Goal: Task Accomplishment & Management: Use online tool/utility

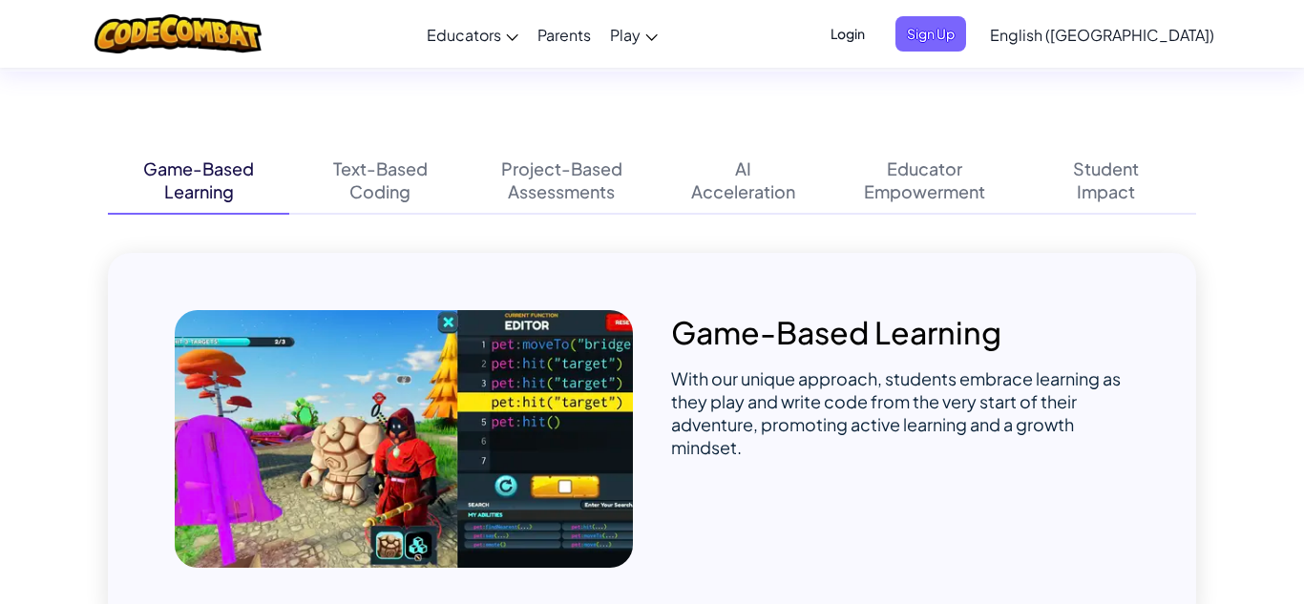
scroll to position [1402, 0]
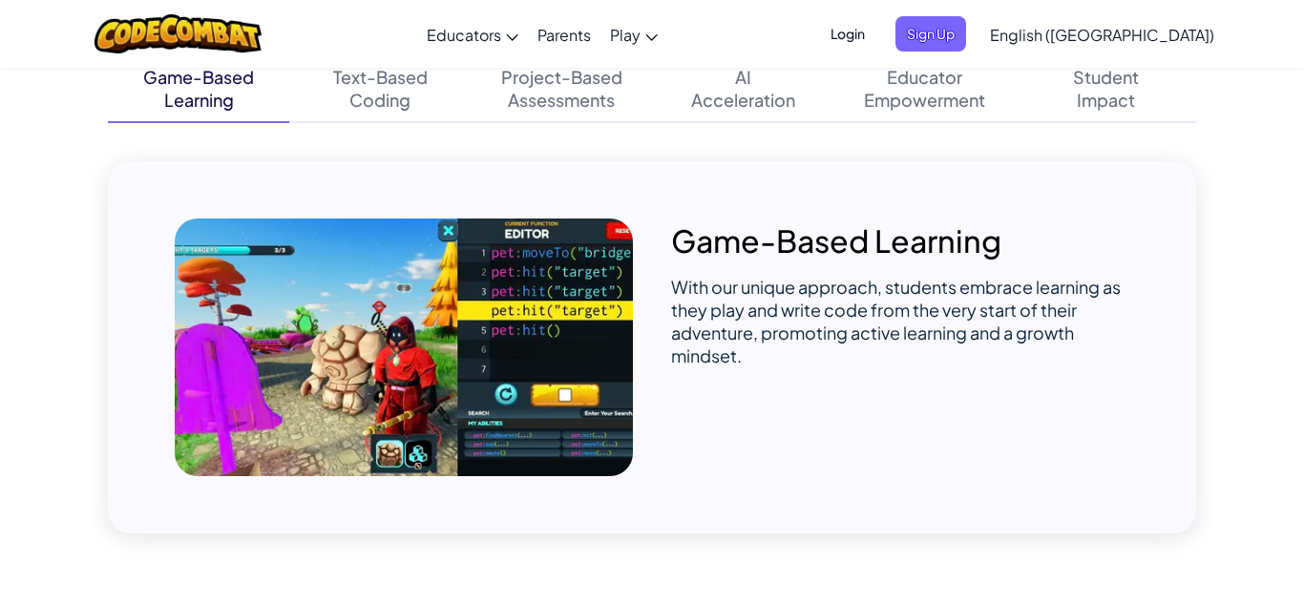
click at [883, 523] on div "Game-Based Learning With our unique approach, students embrace learning as they…" at bounding box center [652, 347] width 1088 height 372
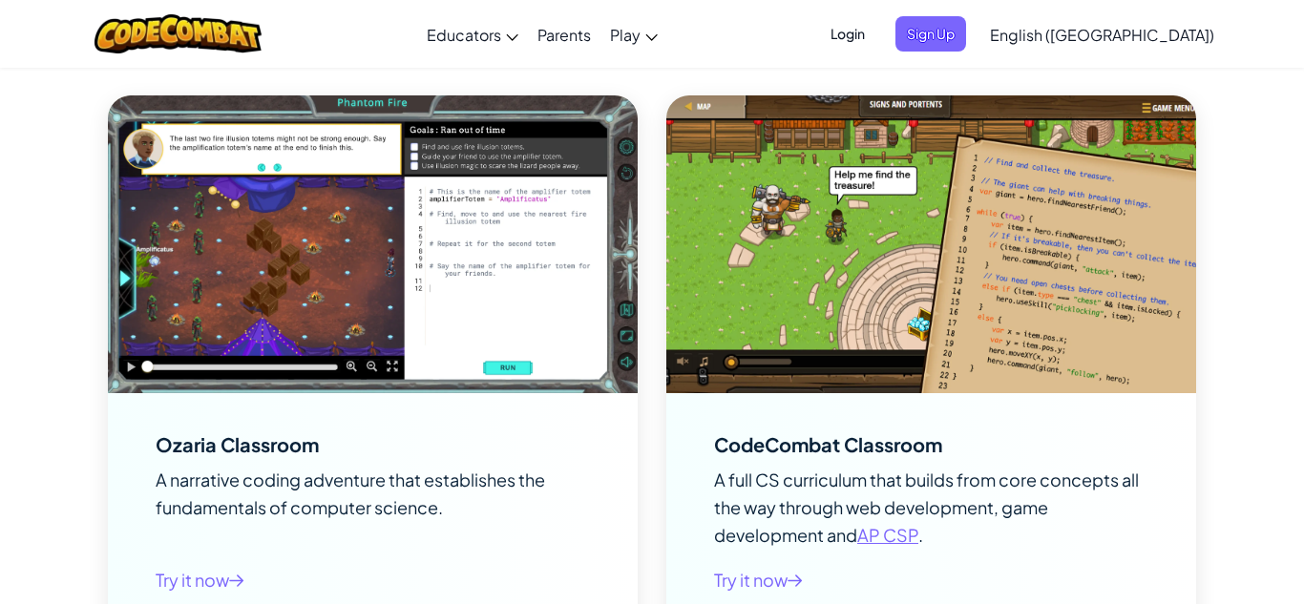
scroll to position [2452, 0]
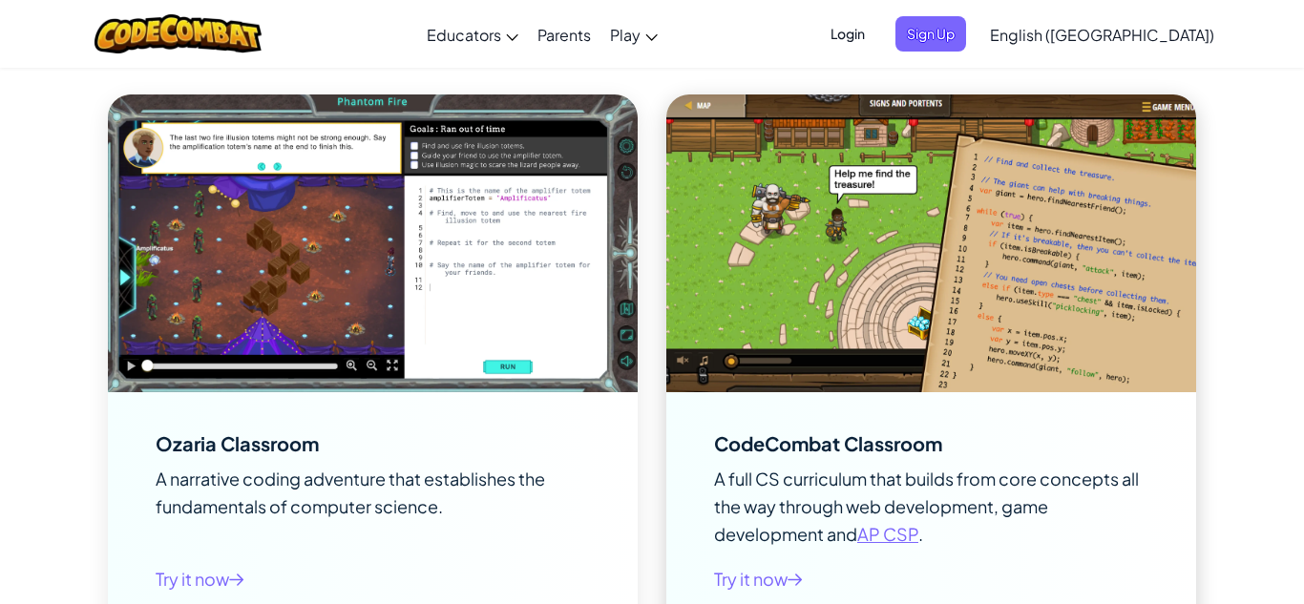
click at [862, 503] on span "A full CS curriculum that builds from core concepts all the way through web dev…" at bounding box center [926, 506] width 425 height 77
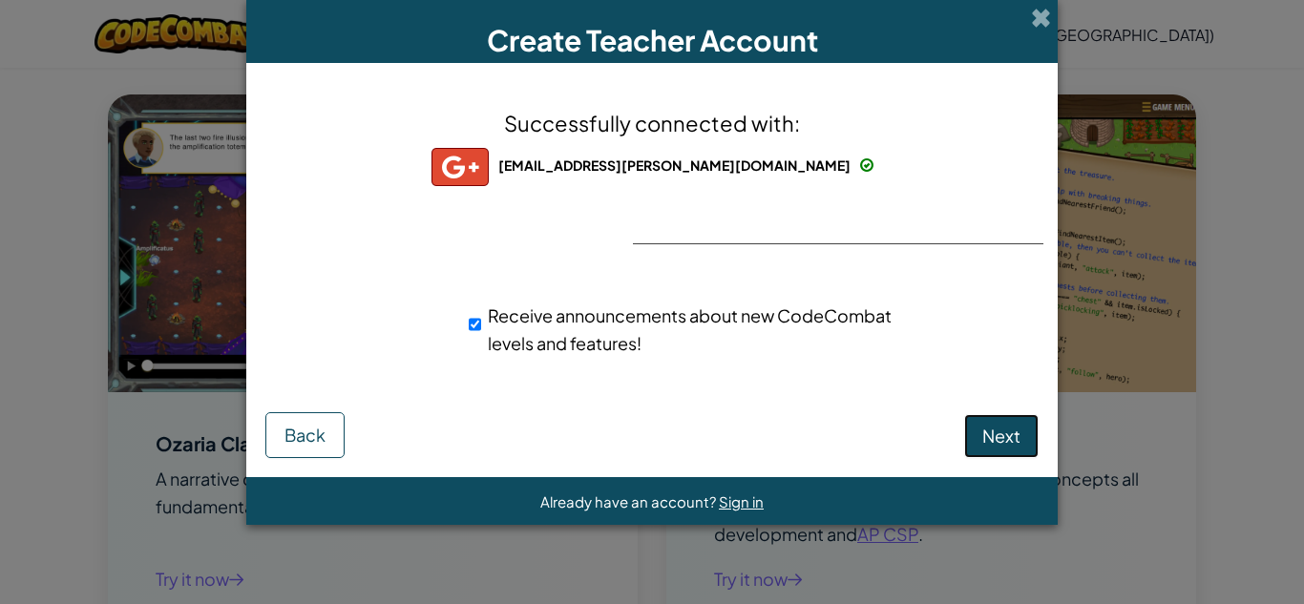
click at [1013, 438] on span "Next" at bounding box center [1001, 436] width 38 height 22
select select
select select "United States"
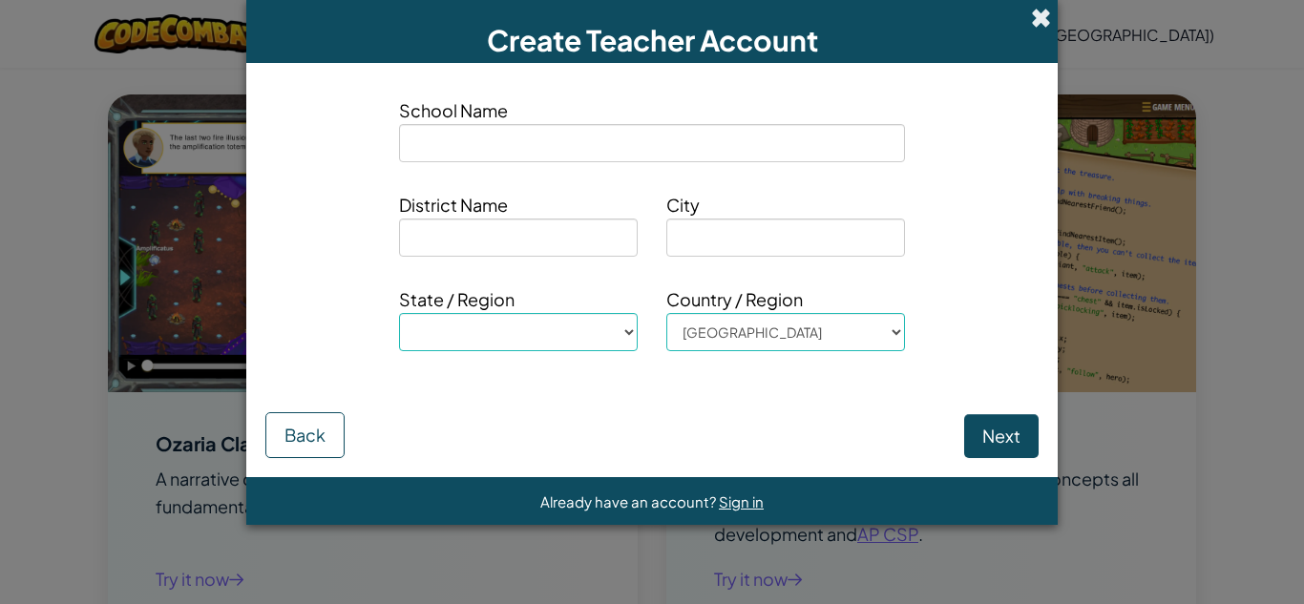
click at [1038, 28] on span at bounding box center [1041, 18] width 20 height 20
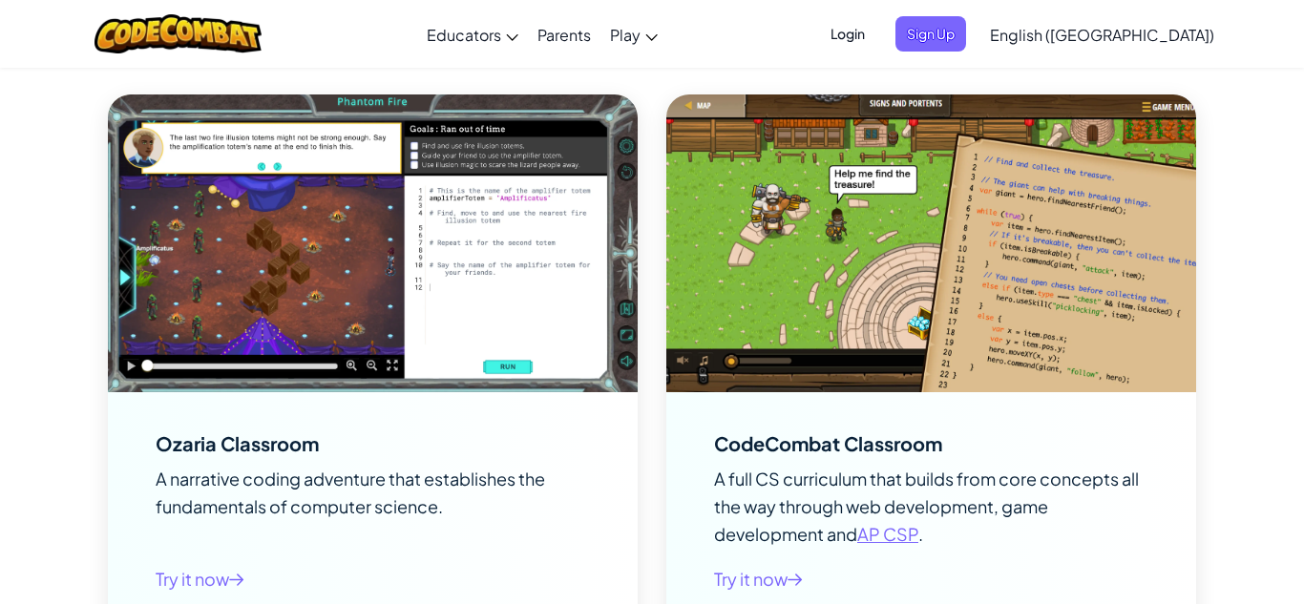
click at [876, 51] on span "Login" at bounding box center [847, 33] width 57 height 35
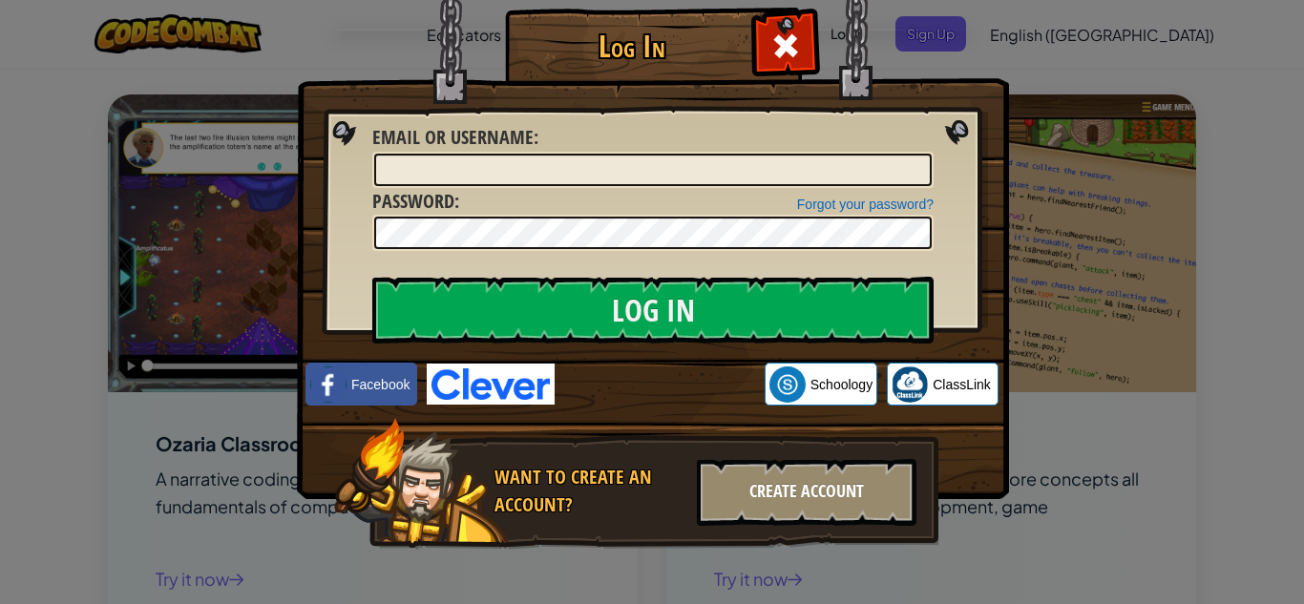
click at [820, 491] on div "Create Account" at bounding box center [807, 492] width 220 height 67
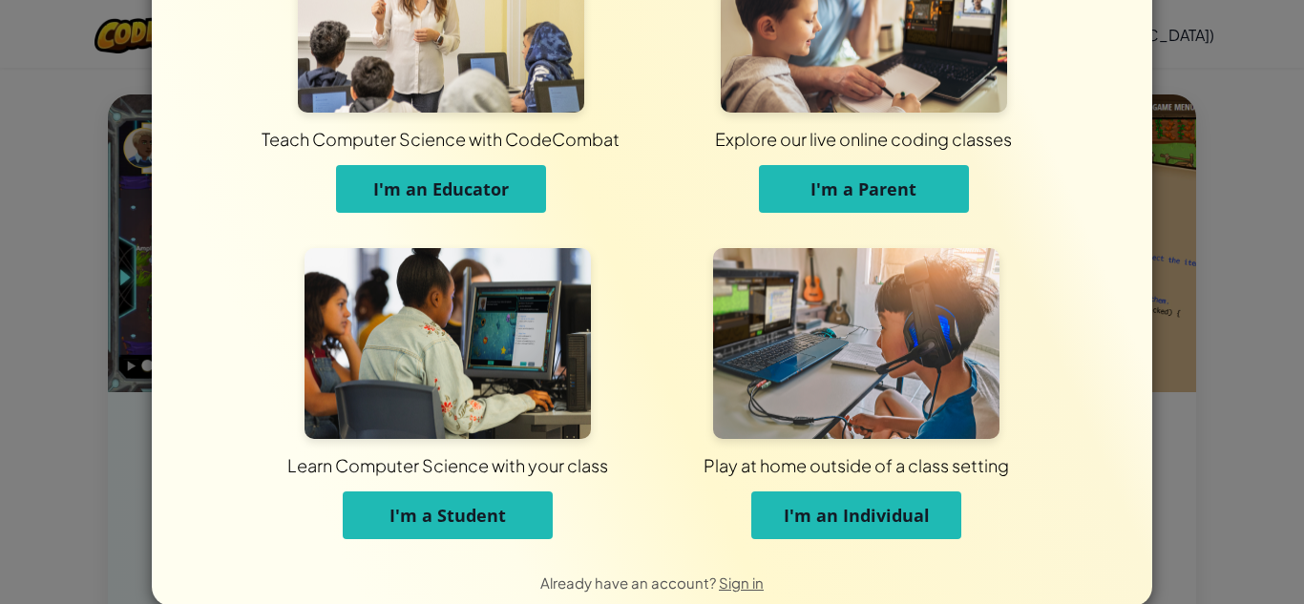
scroll to position [152, 0]
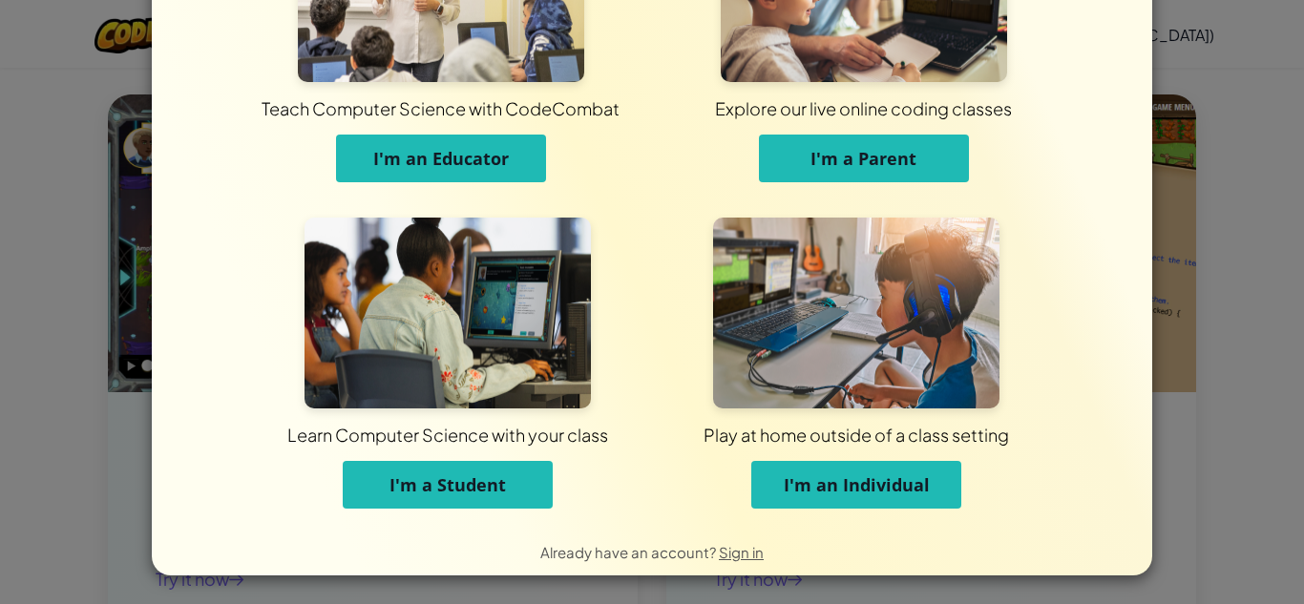
click at [870, 484] on span "I'm an Individual" at bounding box center [857, 485] width 146 height 23
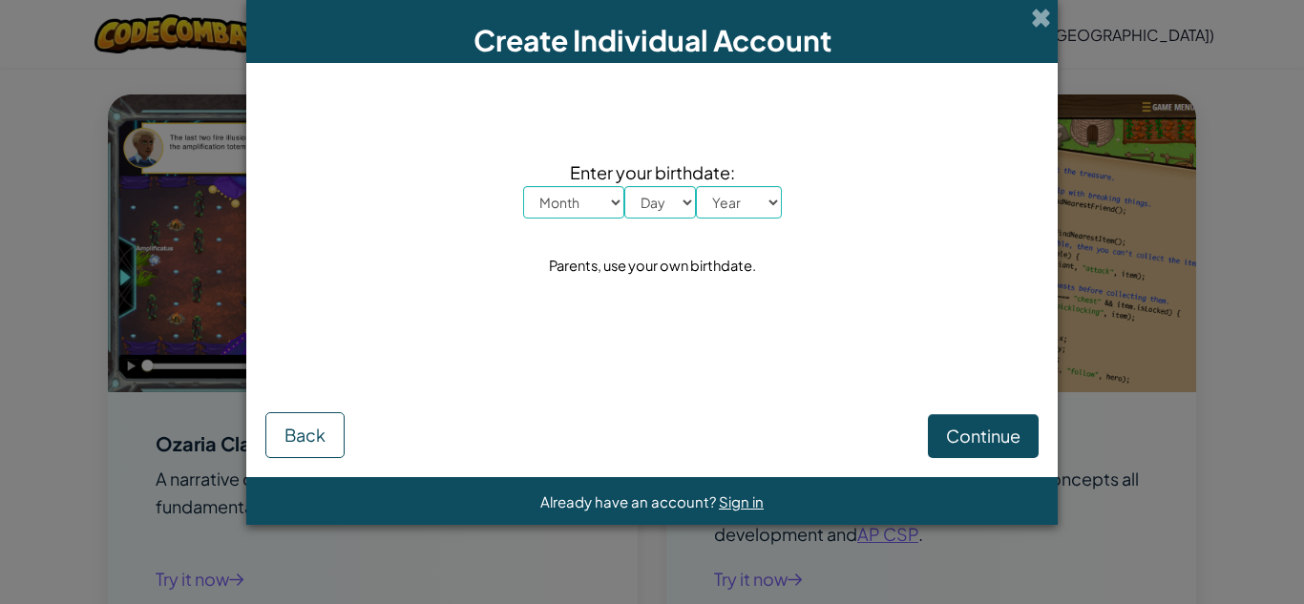
scroll to position [0, 0]
click at [587, 210] on select "Month January February March April May June July August September October Novem…" at bounding box center [573, 202] width 101 height 32
select select "1"
click at [523, 186] on select "Month January February March April May June July August September October Novem…" at bounding box center [573, 202] width 101 height 32
click at [597, 209] on select "Month January February March April May June July August September October Novem…" at bounding box center [573, 202] width 101 height 32
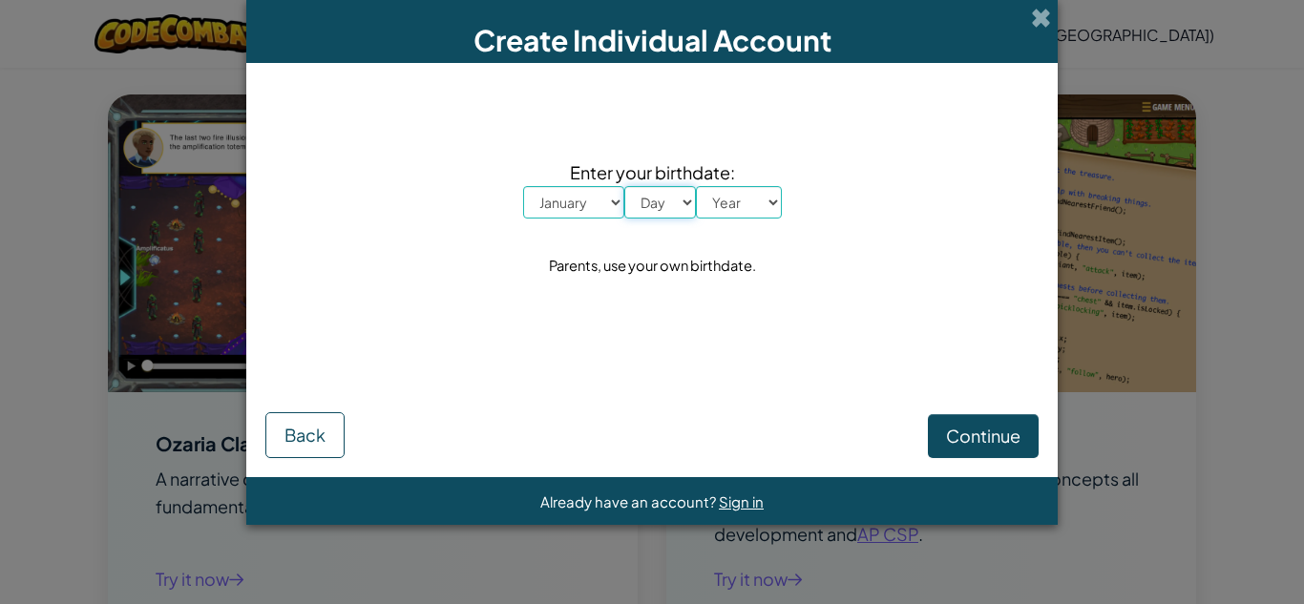
click at [654, 214] on select "Day 1 2 3 4 5 6 7 8 9 10 11 12 13 14 15 16 17 18 19 20 21 22 23 24 25 26 27 28 …" at bounding box center [660, 202] width 72 height 32
click at [666, 212] on select "Day 1 2 3 4 5 6 7 8 9 10 11 12 13 14 15 16 17 18 19 20 21 22 23 24 25 26 27 28 …" at bounding box center [660, 202] width 72 height 32
click at [669, 208] on select "Day 1 2 3 4 5 6 7 8 9 10 11 12 13 14 15 16 17 18 19 20 21 22 23 24 25 26 27 28 …" at bounding box center [660, 202] width 72 height 32
select select "1"
click at [624, 186] on select "Day 1 2 3 4 5 6 7 8 9 10 11 12 13 14 15 16 17 18 19 20 21 22 23 24 25 26 27 28 …" at bounding box center [660, 202] width 72 height 32
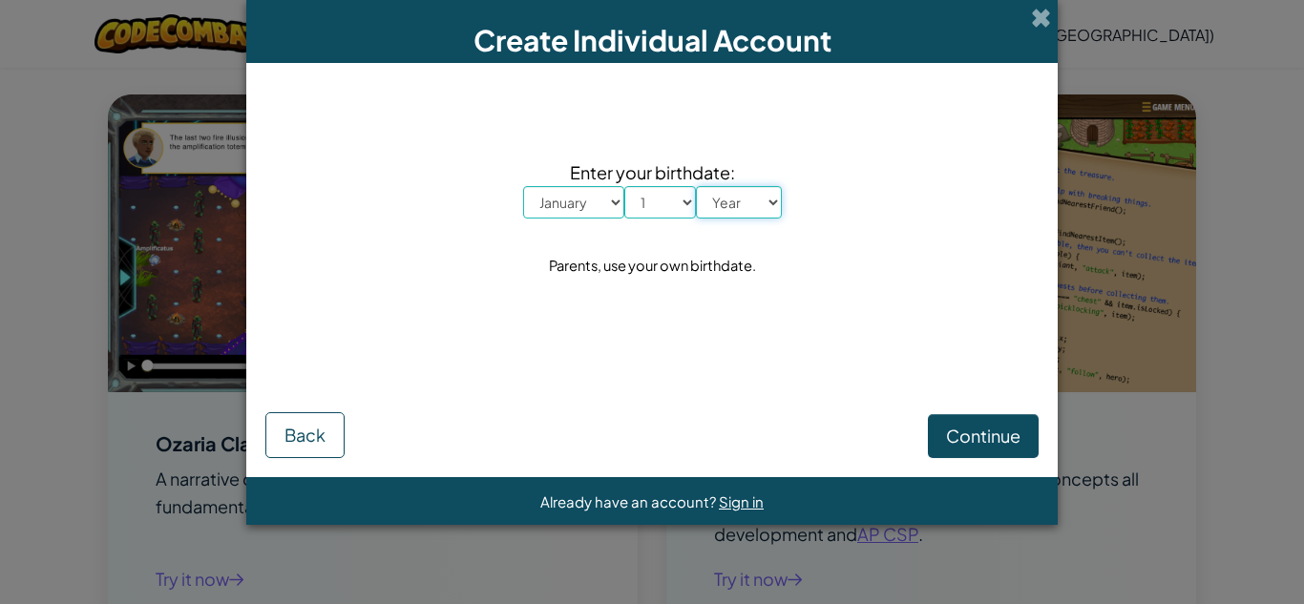
click at [749, 209] on select "Year 2025 2024 2023 2022 2021 2020 2019 2018 2017 2016 2015 2014 2013 2012 2011…" at bounding box center [739, 202] width 86 height 32
select select "2014"
click at [696, 186] on select "Year 2025 2024 2023 2022 2021 2020 2019 2018 2017 2016 2015 2014 2013 2012 2011…" at bounding box center [739, 202] width 86 height 32
click at [978, 448] on button "Continue" at bounding box center [983, 436] width 111 height 44
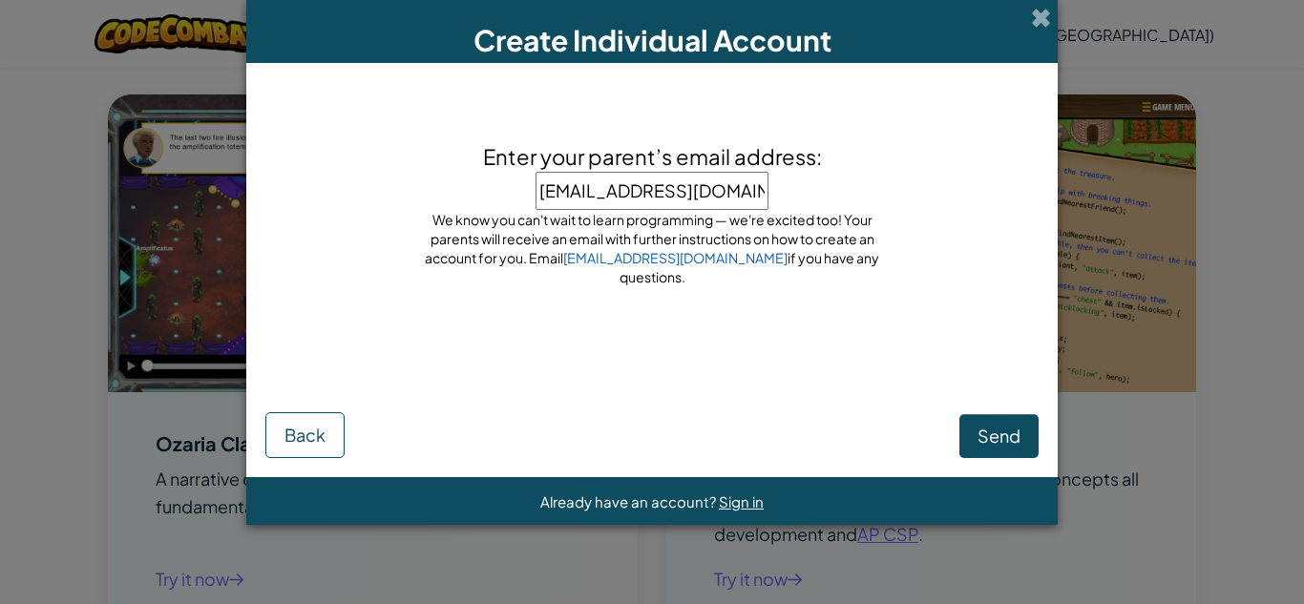
type input "amrijo@gmail.com"
click button "Send" at bounding box center [999, 436] width 79 height 44
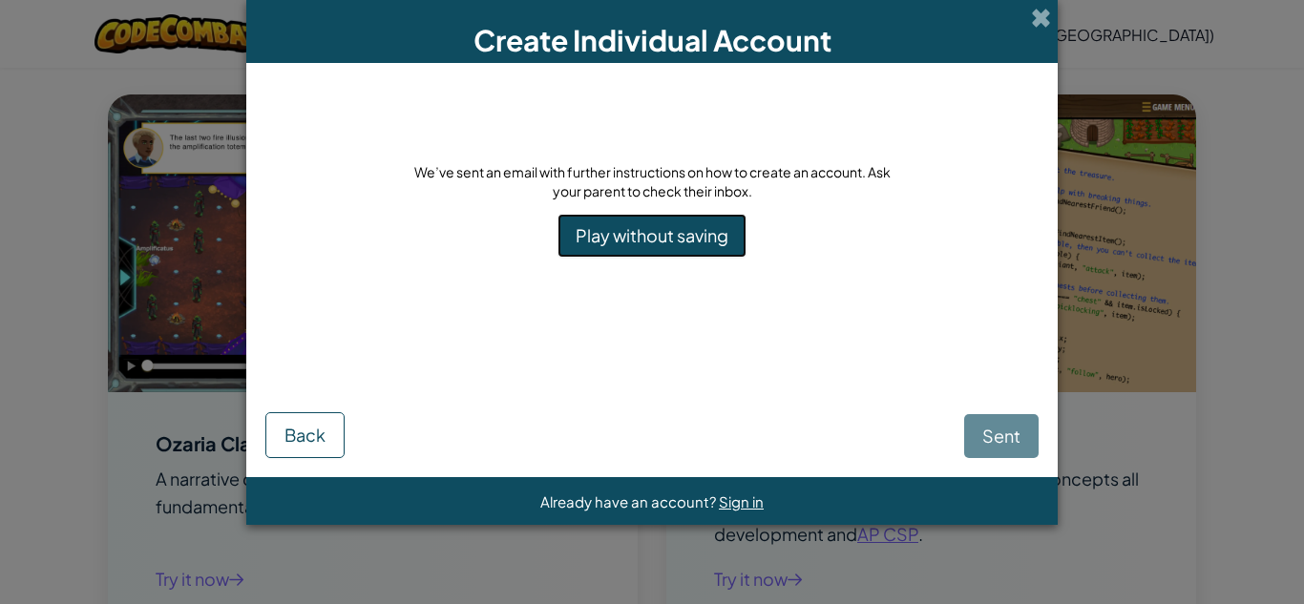
click at [694, 242] on link "Play without saving" at bounding box center [652, 236] width 189 height 44
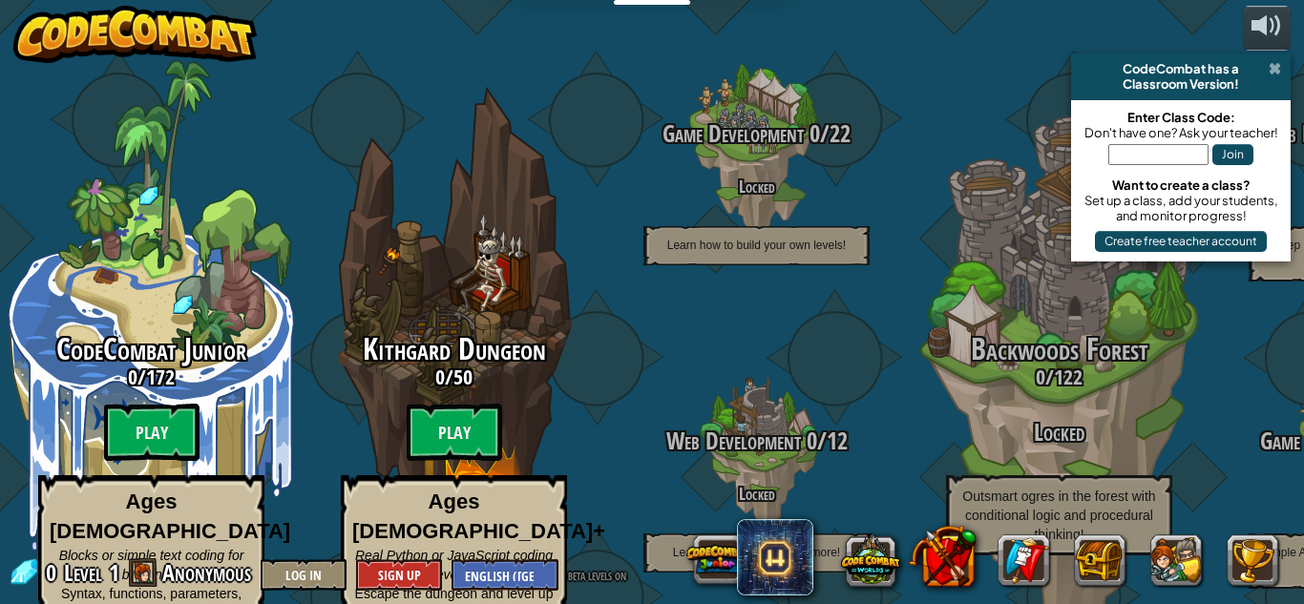
click at [1274, 69] on span at bounding box center [1275, 68] width 12 height 15
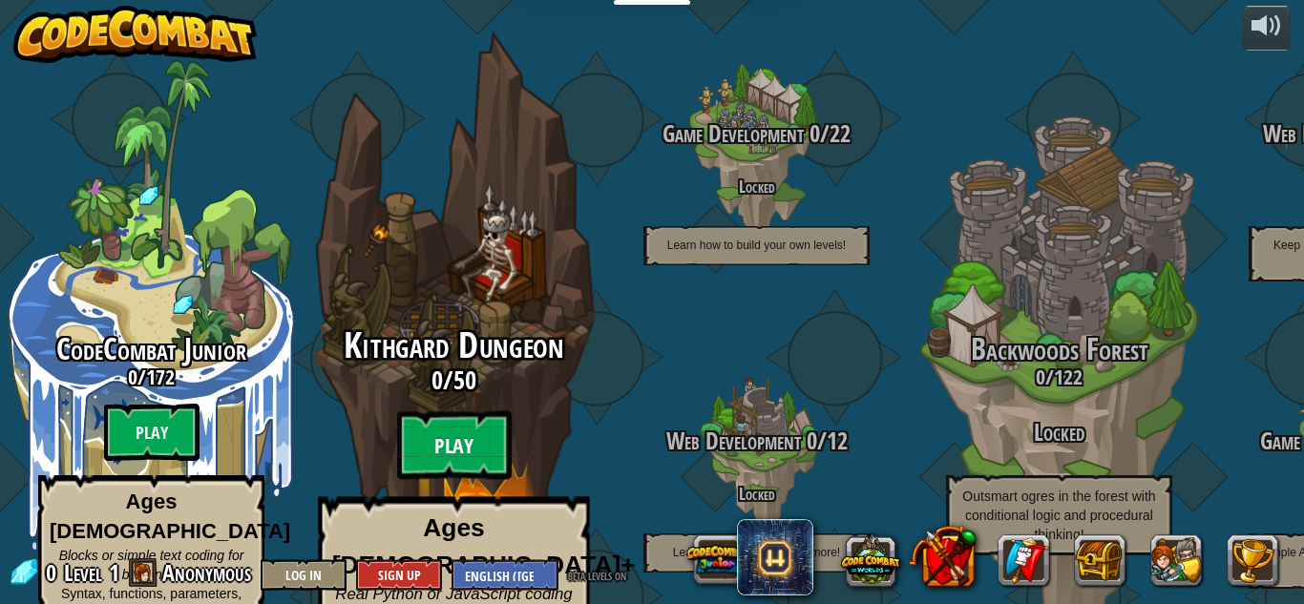
click at [466, 411] on btn "Play" at bounding box center [454, 445] width 115 height 69
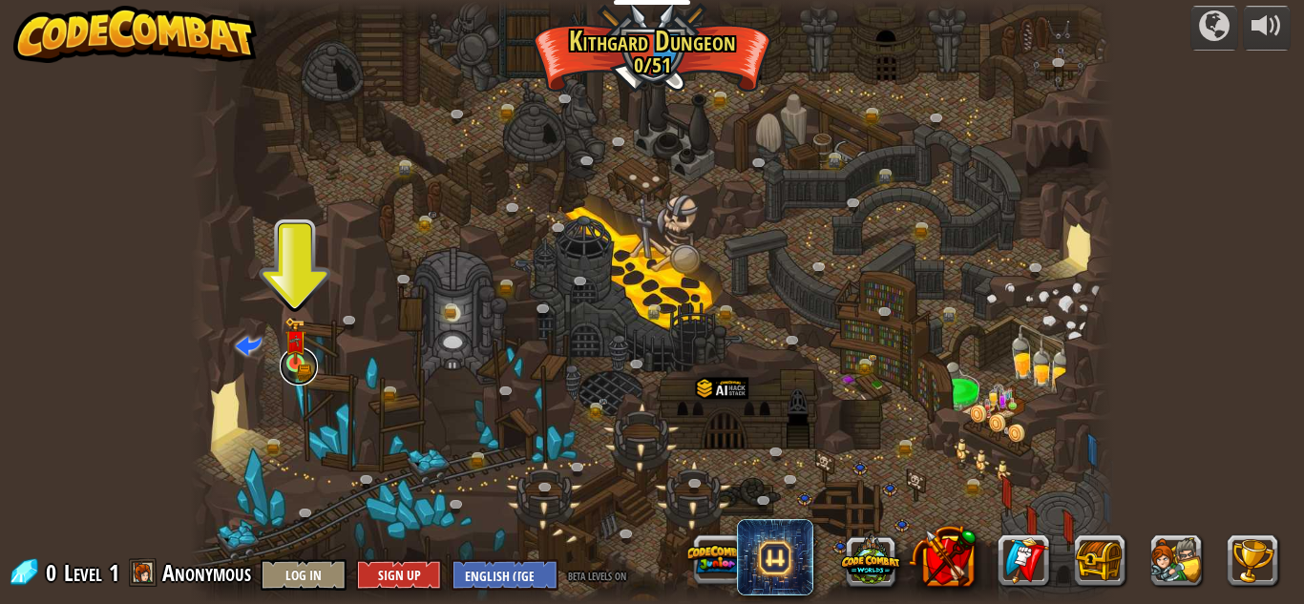
click at [301, 369] on link at bounding box center [299, 367] width 38 height 38
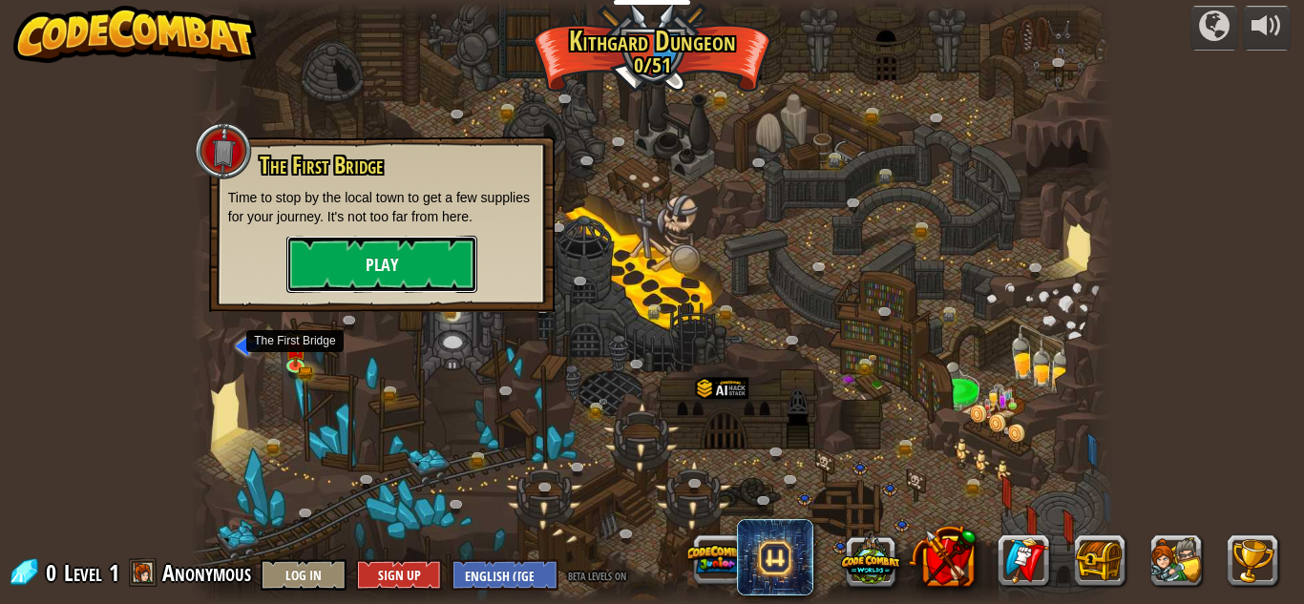
click at [417, 265] on button "Play" at bounding box center [381, 264] width 191 height 57
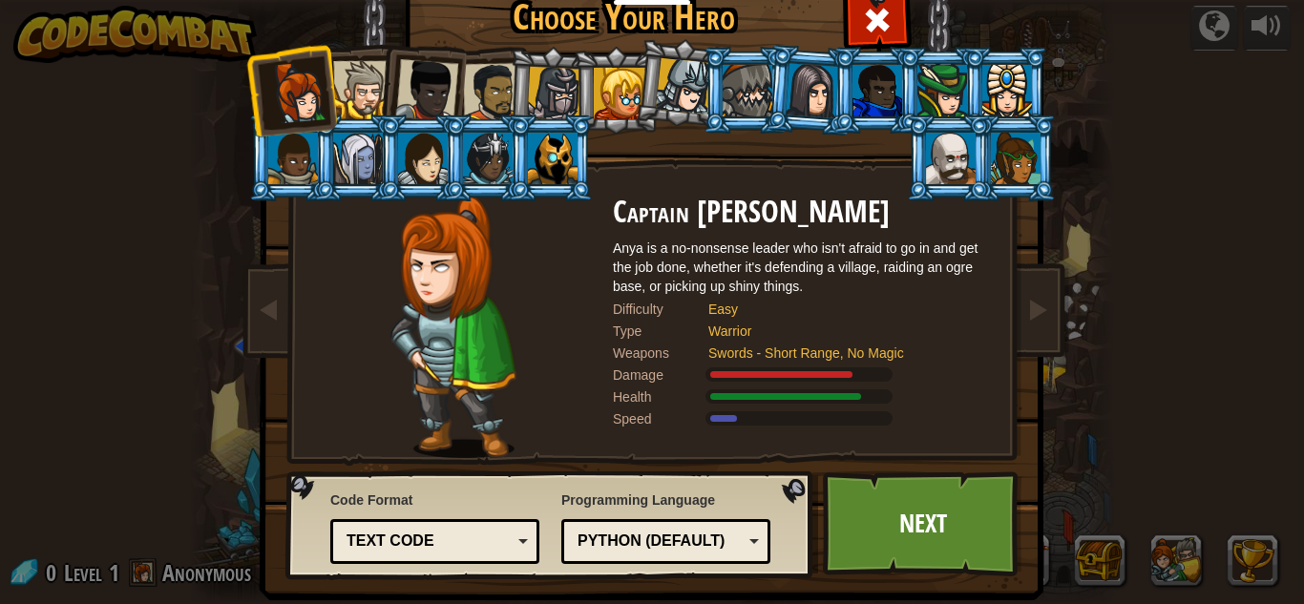
click at [681, 546] on div "Python (Default)" at bounding box center [660, 542] width 165 height 22
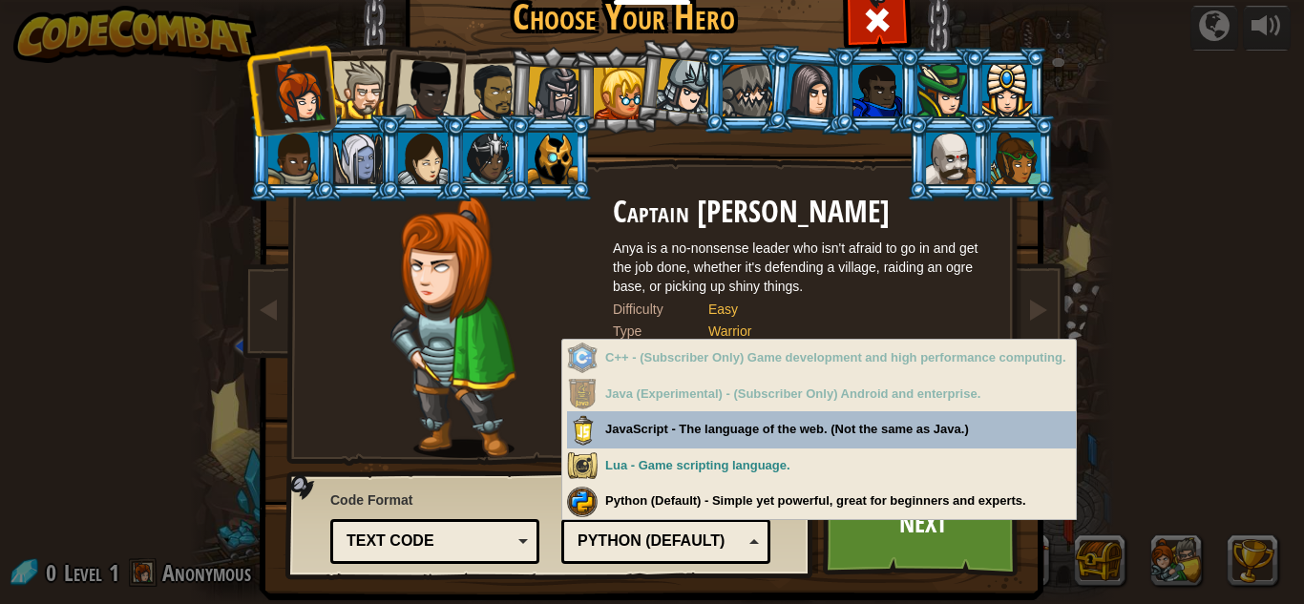
click at [696, 508] on div "Python (Default) - Simple yet powerful, great for beginners and experts." at bounding box center [821, 501] width 509 height 37
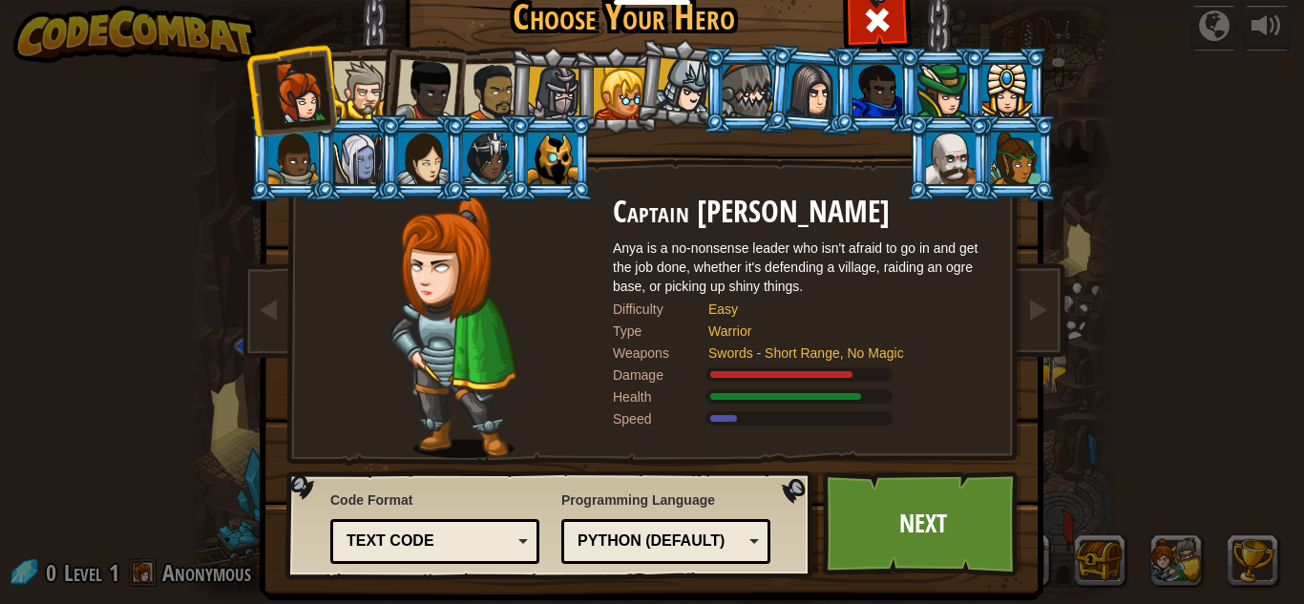
click at [477, 547] on div "Text code" at bounding box center [429, 542] width 165 height 22
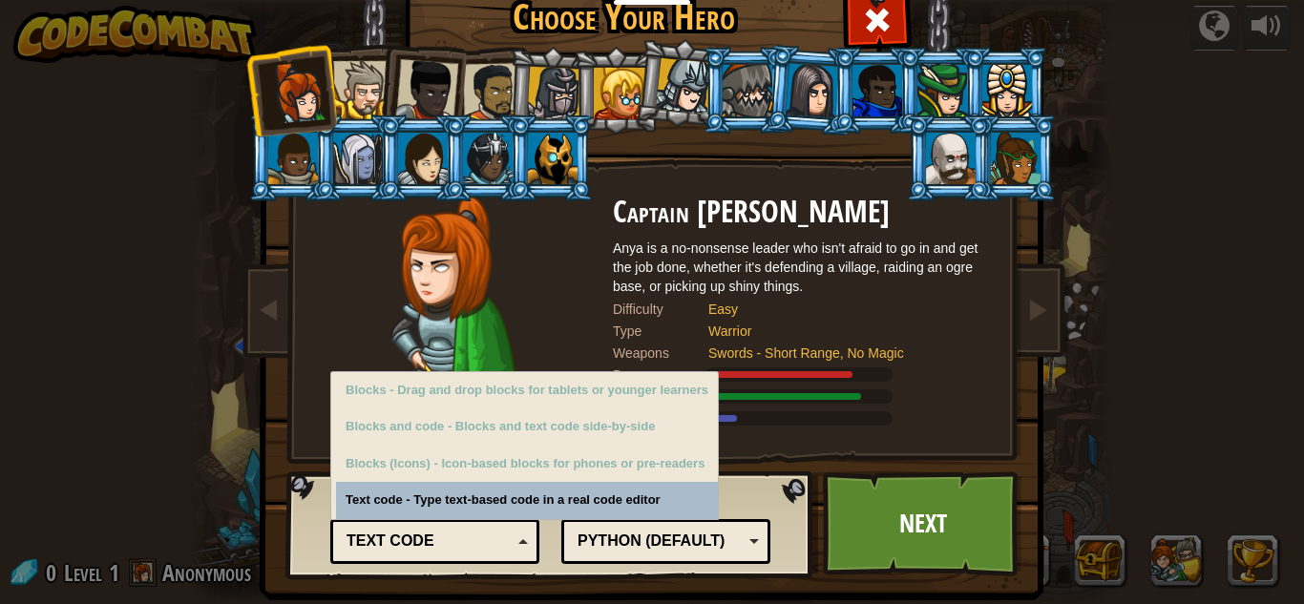
click at [547, 88] on div at bounding box center [554, 94] width 54 height 54
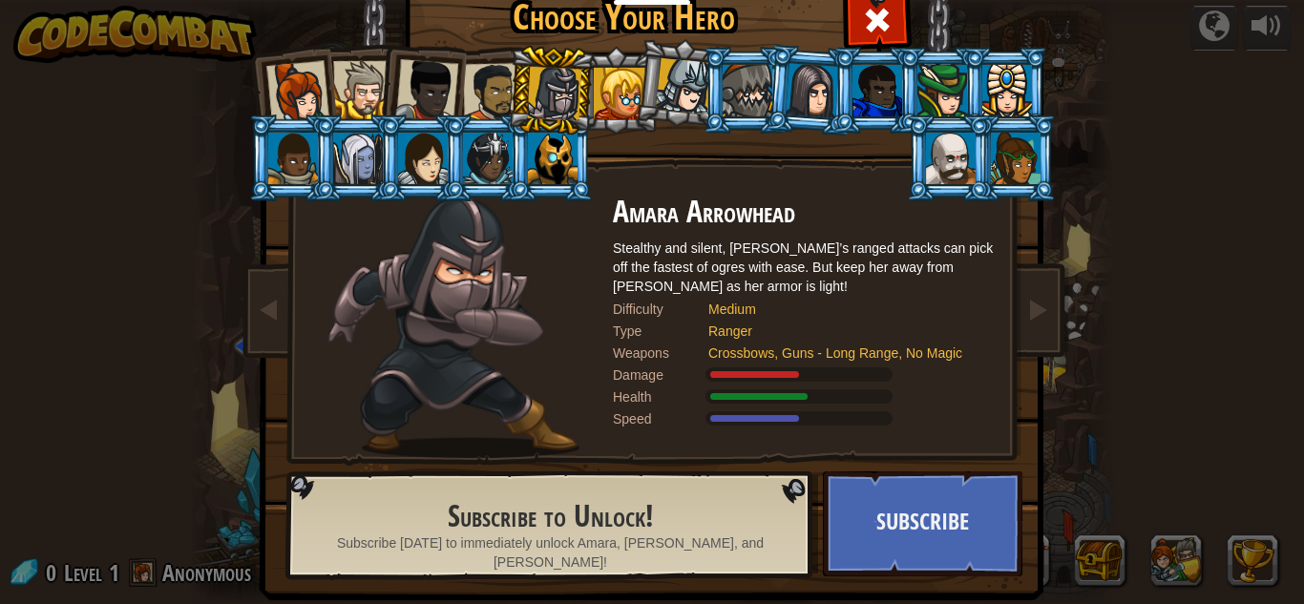
click at [663, 90] on div at bounding box center [684, 86] width 56 height 56
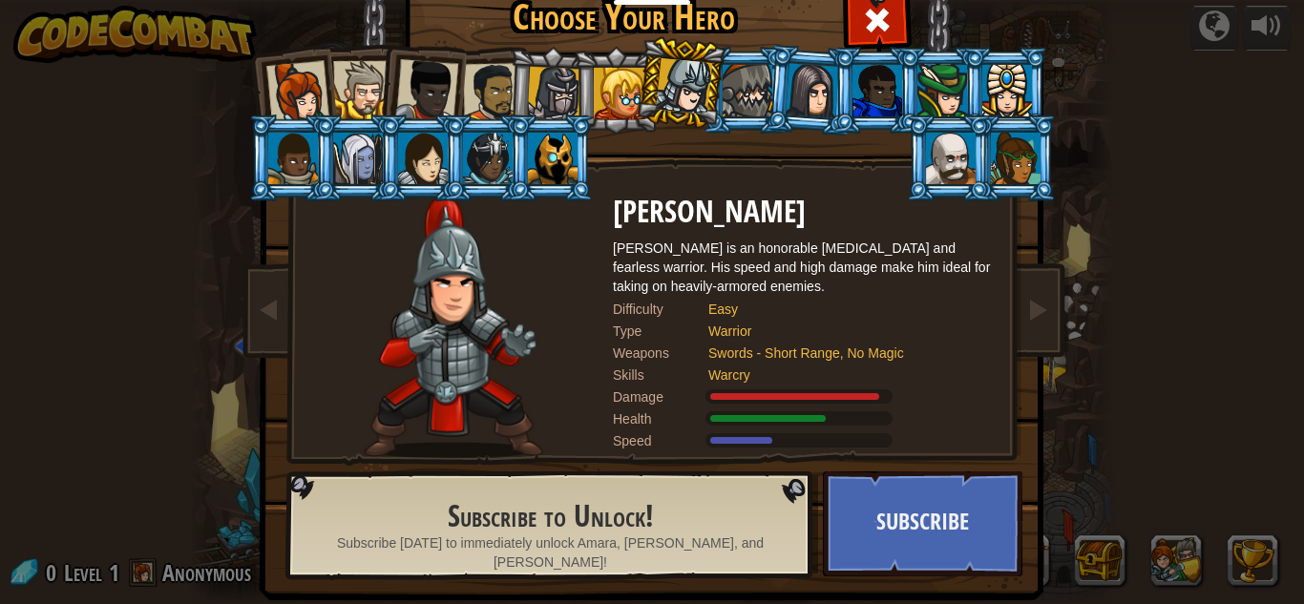
click at [600, 87] on div at bounding box center [620, 94] width 52 height 52
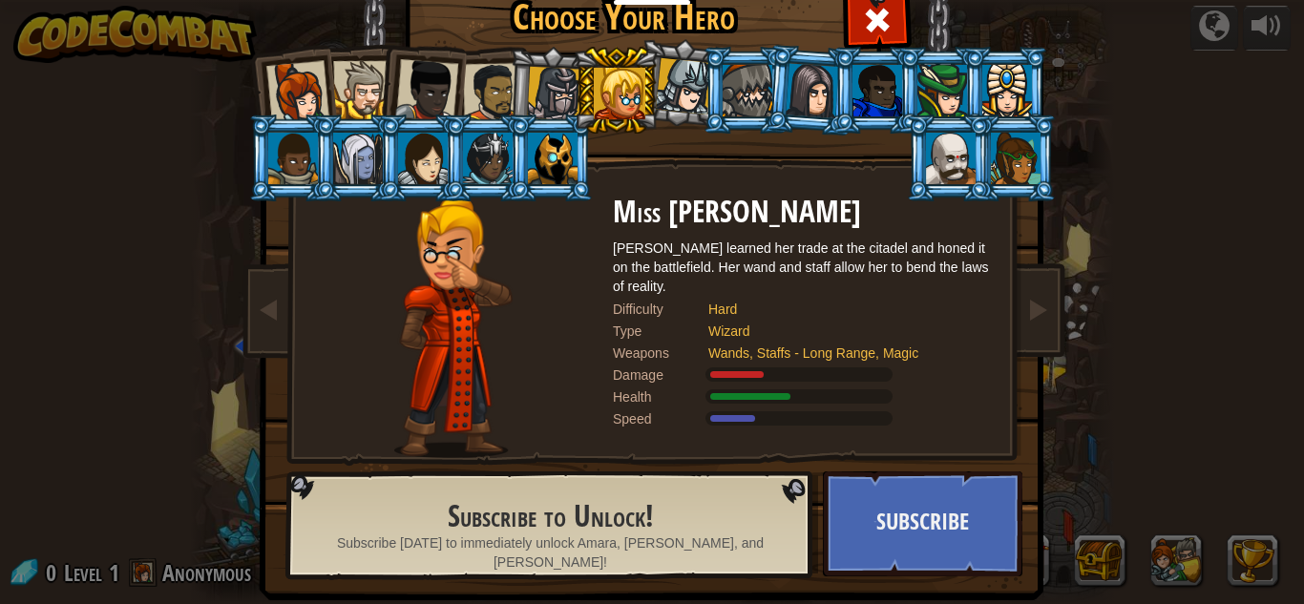
click at [477, 85] on div at bounding box center [492, 92] width 59 height 59
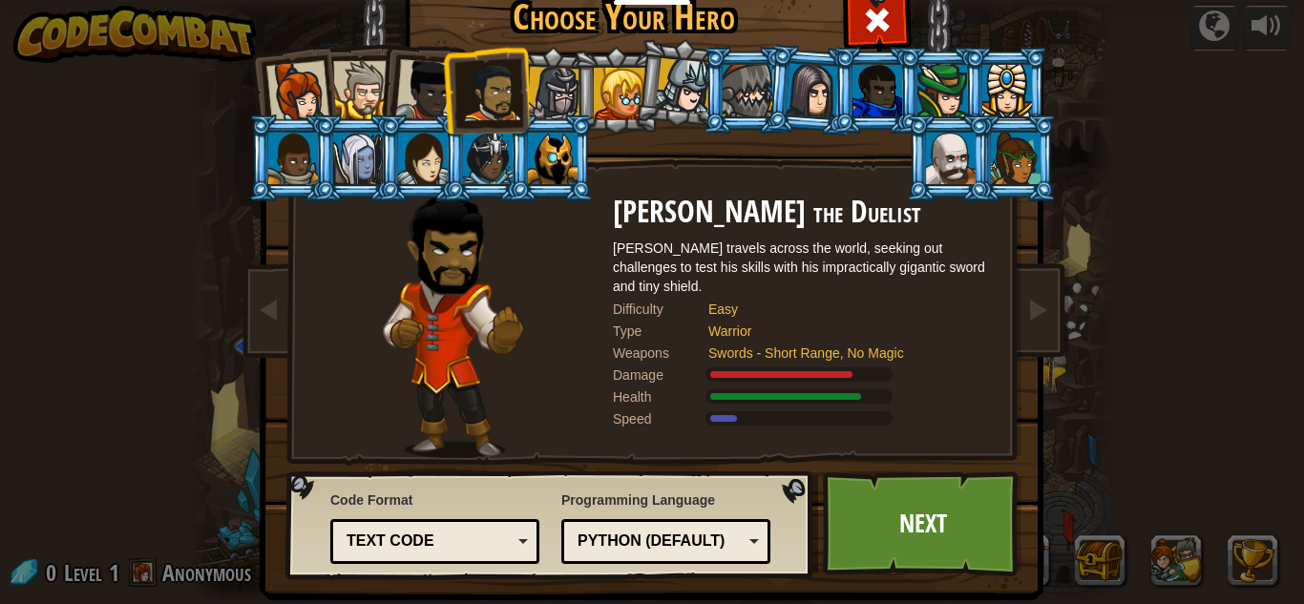
click at [402, 77] on div at bounding box center [426, 90] width 63 height 63
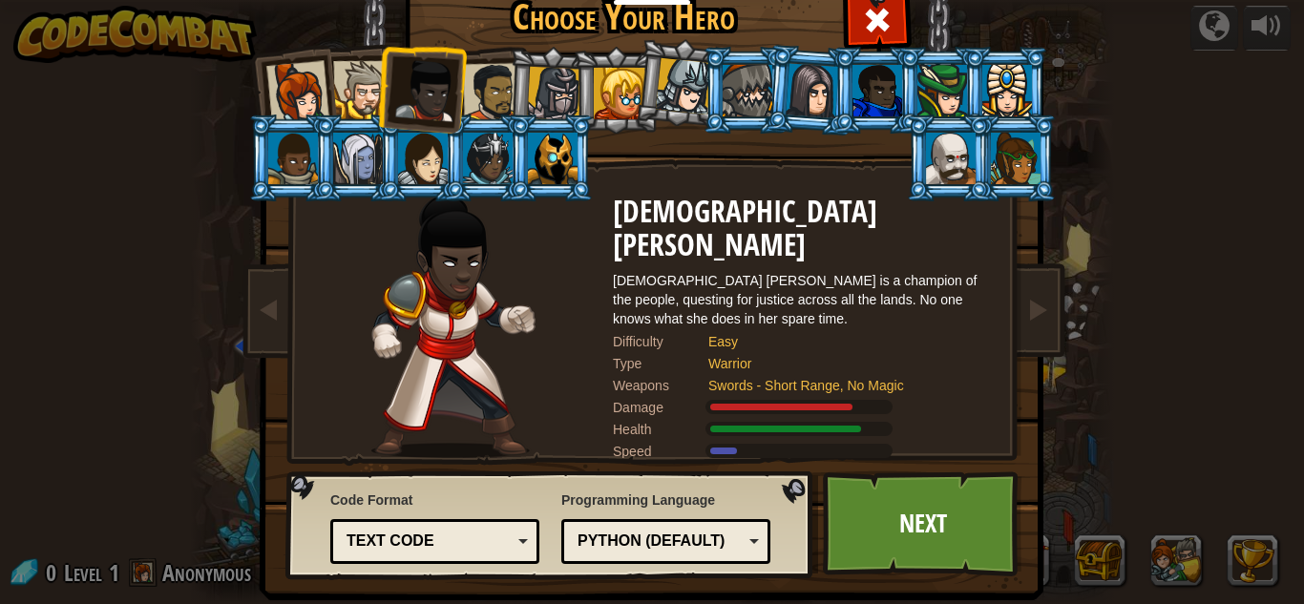
click at [552, 90] on div at bounding box center [554, 94] width 54 height 54
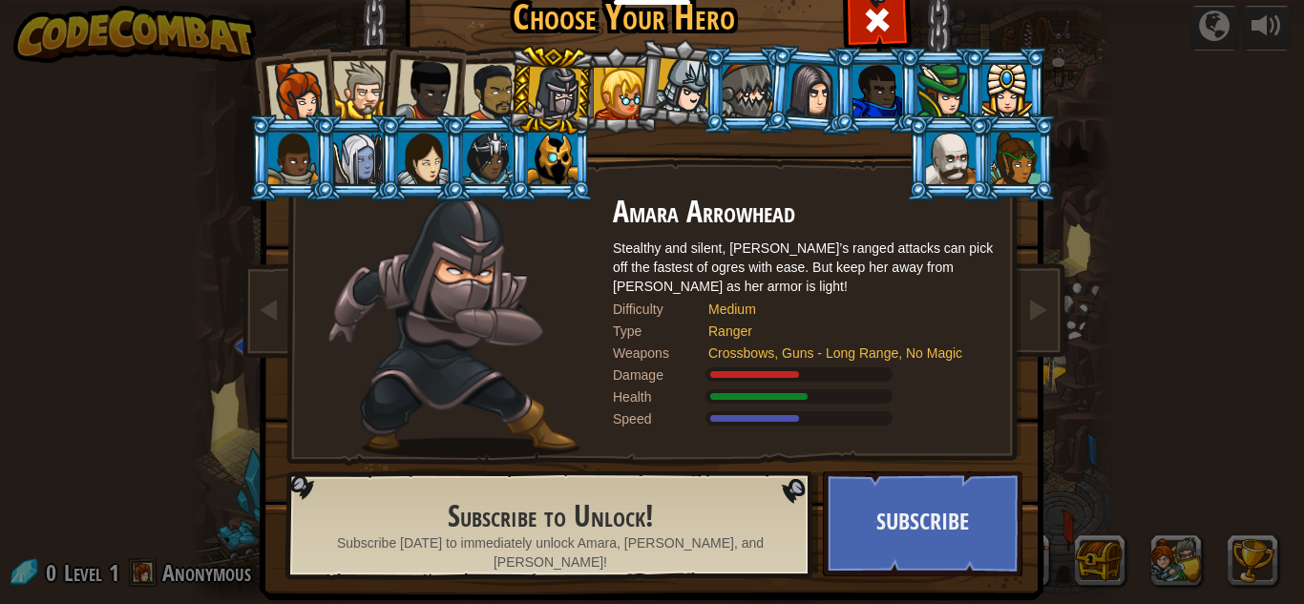
click at [602, 90] on div at bounding box center [620, 94] width 52 height 52
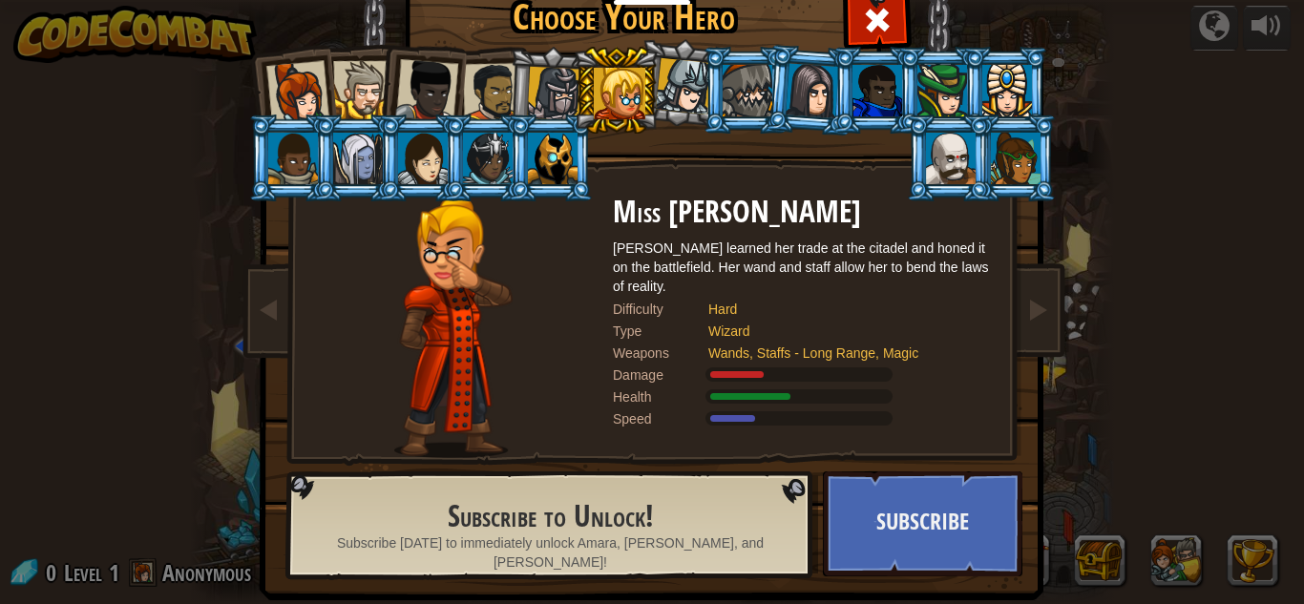
click at [664, 88] on div at bounding box center [684, 86] width 56 height 56
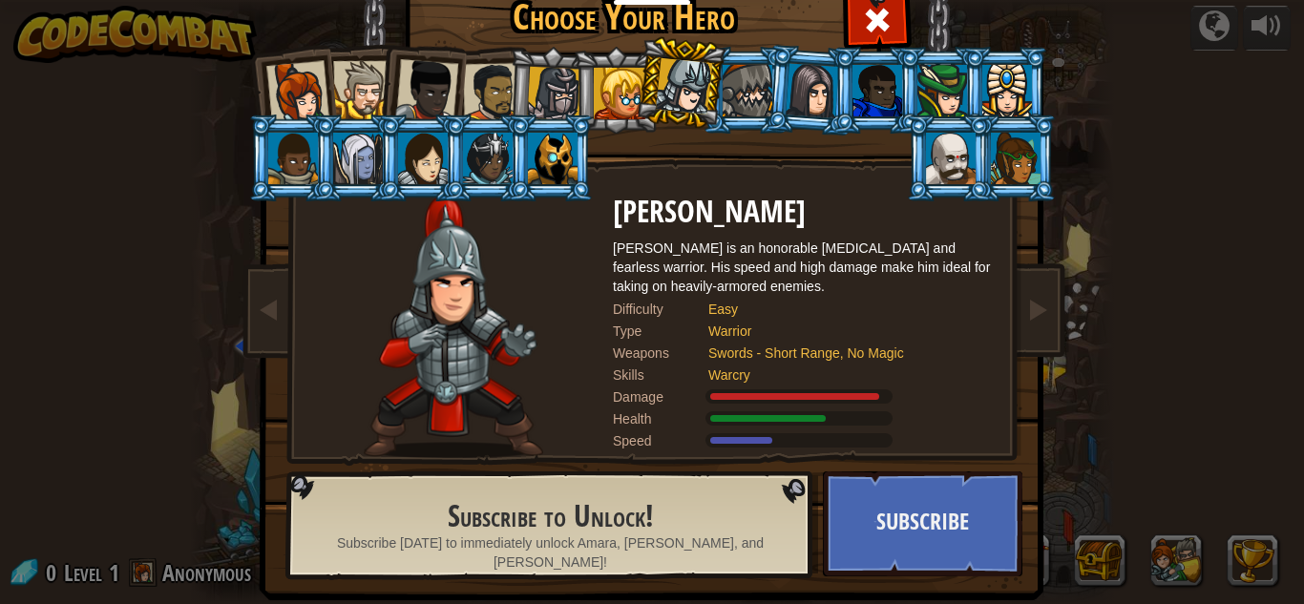
click at [488, 80] on div at bounding box center [492, 92] width 59 height 59
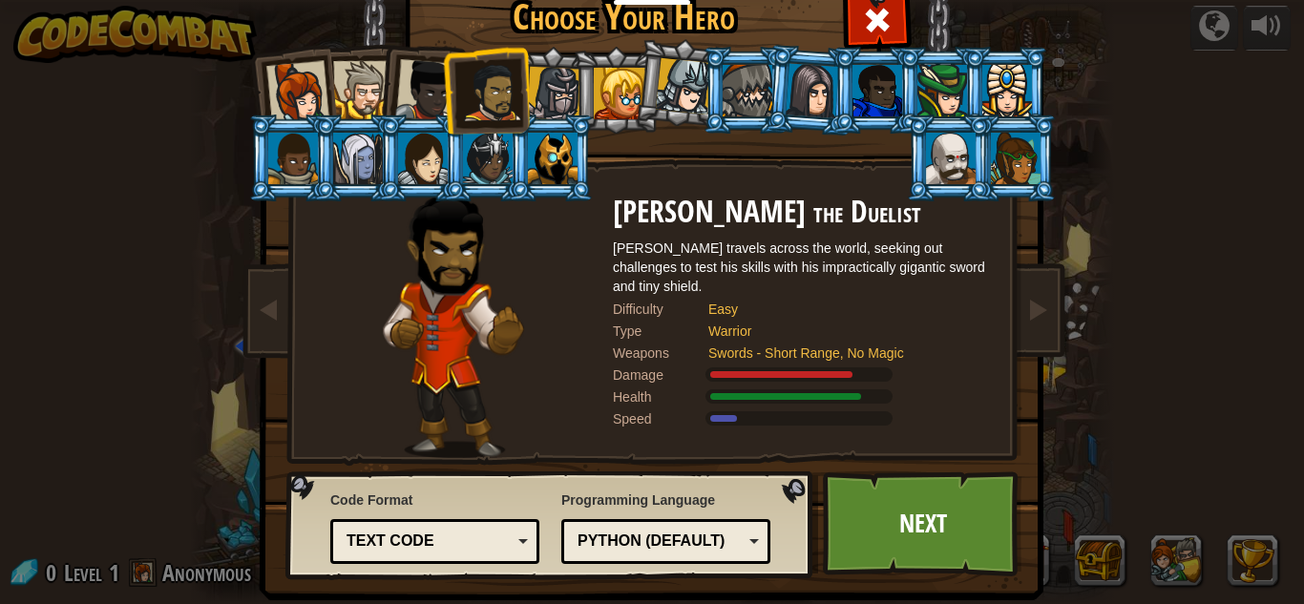
click at [486, 106] on div at bounding box center [492, 92] width 59 height 59
click at [410, 84] on div at bounding box center [426, 90] width 63 height 63
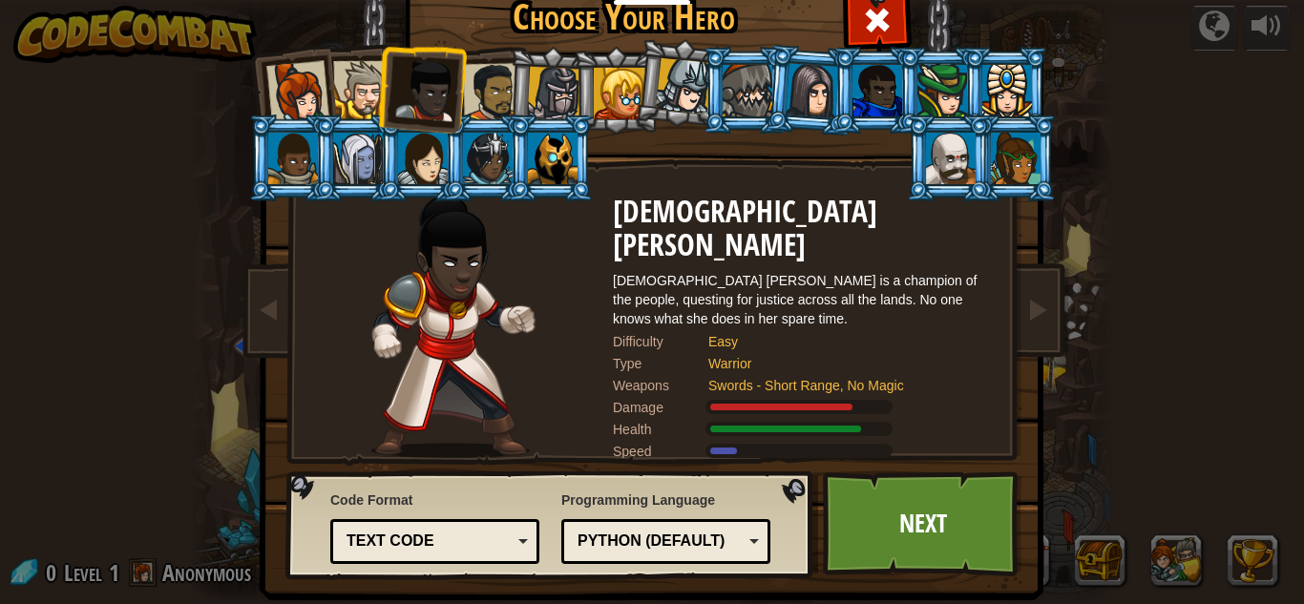
click at [348, 88] on div at bounding box center [362, 90] width 58 height 58
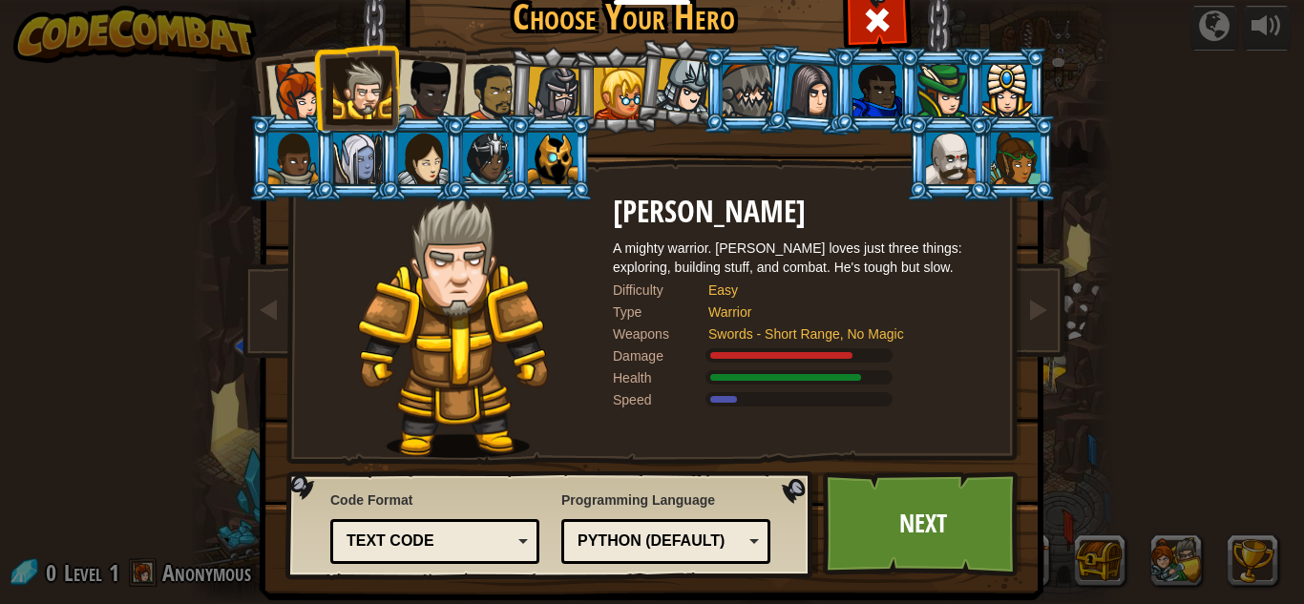
click at [432, 99] on div at bounding box center [426, 90] width 63 height 63
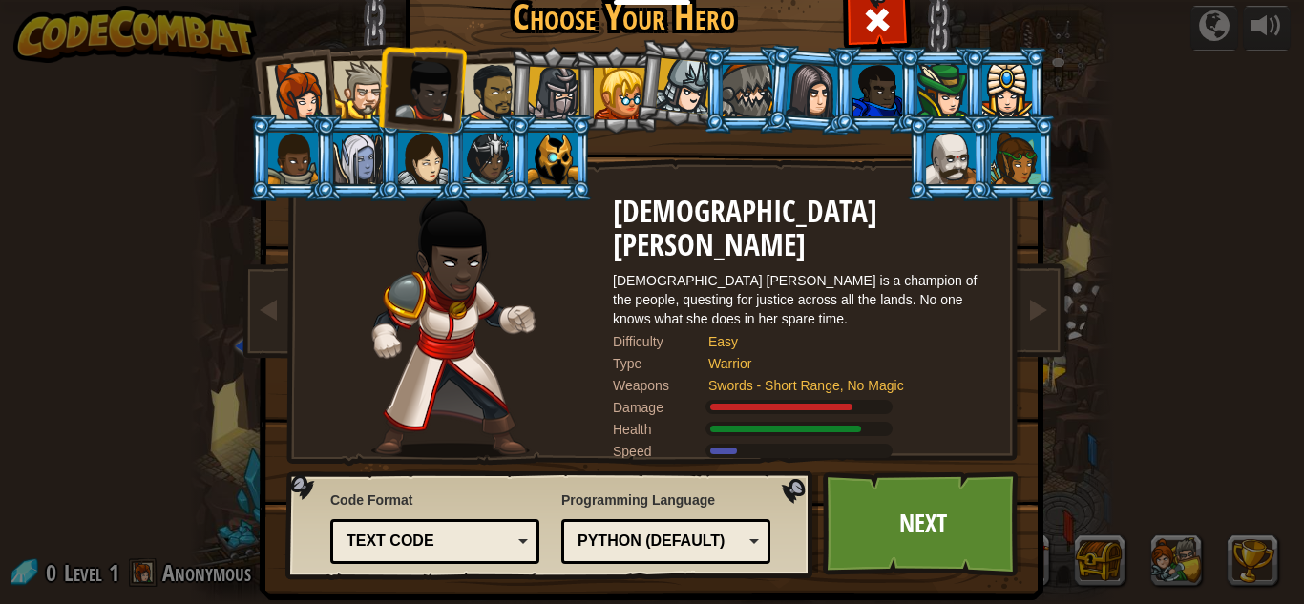
click at [341, 66] on div at bounding box center [362, 90] width 58 height 58
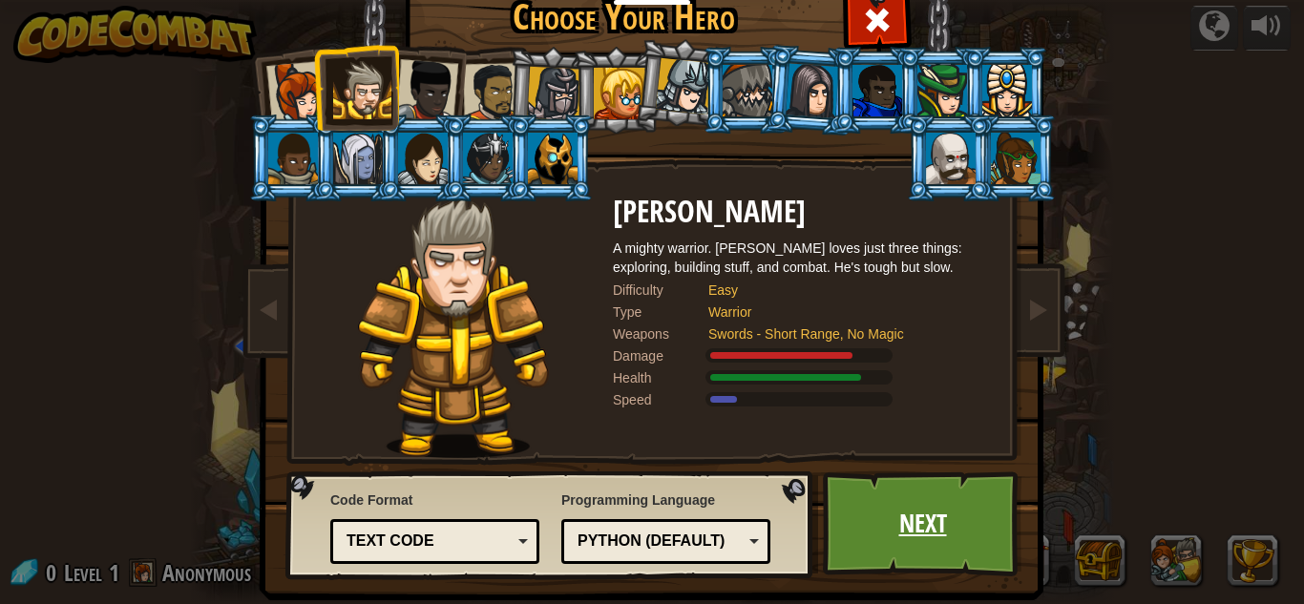
click at [953, 496] on link "Next" at bounding box center [923, 524] width 200 height 105
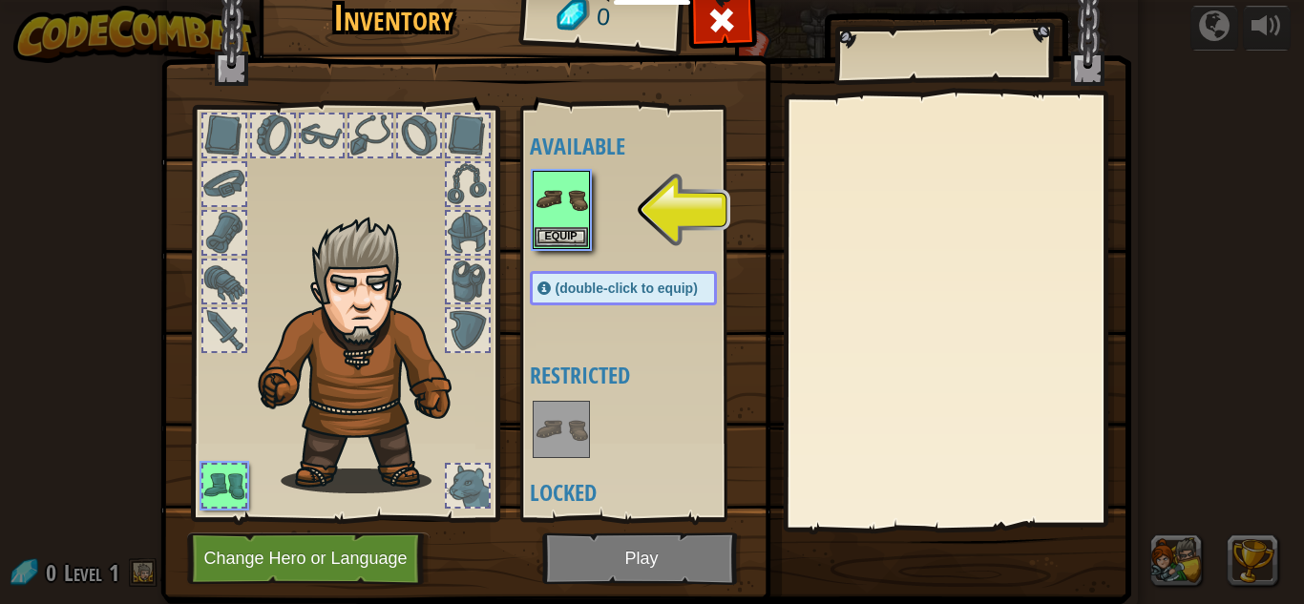
click at [393, 134] on div at bounding box center [344, 309] width 315 height 430
click at [374, 136] on div at bounding box center [370, 136] width 42 height 42
click at [559, 211] on img at bounding box center [561, 199] width 53 height 53
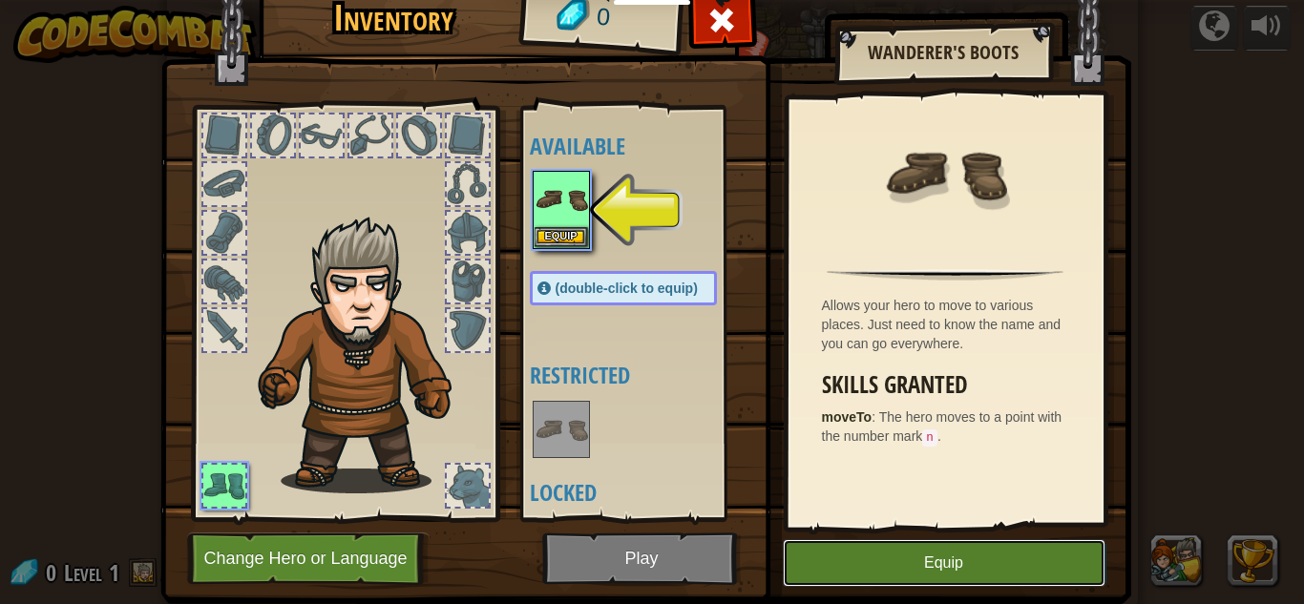
click at [877, 566] on button "Equip" at bounding box center [944, 563] width 323 height 48
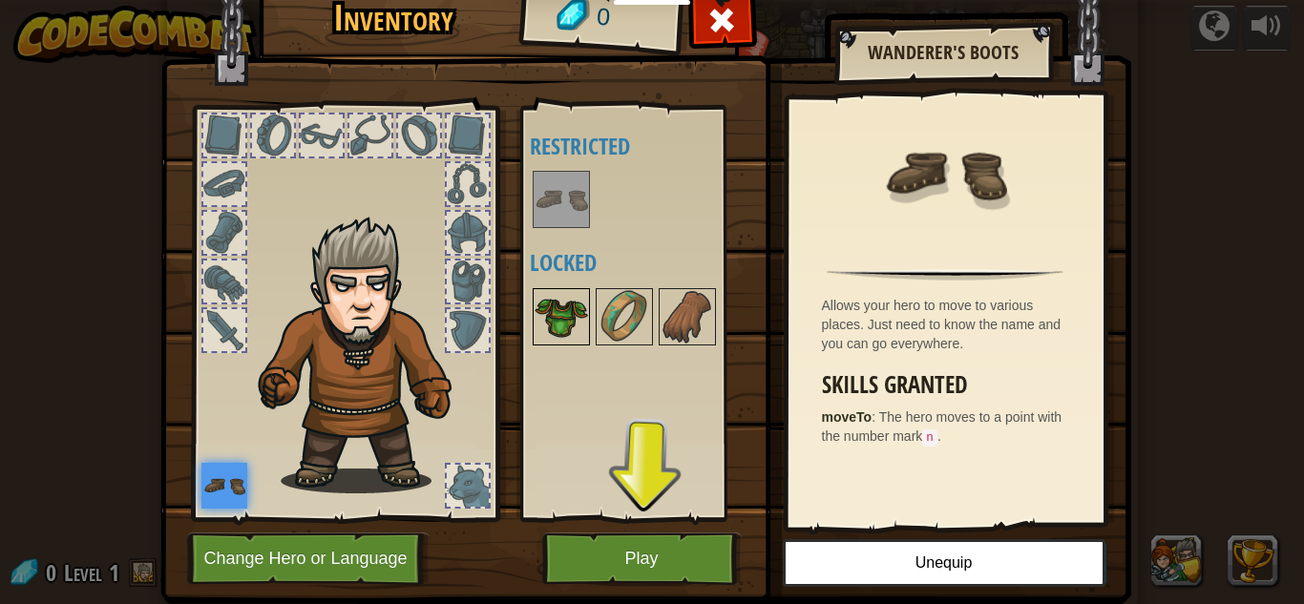
click at [557, 308] on img at bounding box center [561, 316] width 53 height 53
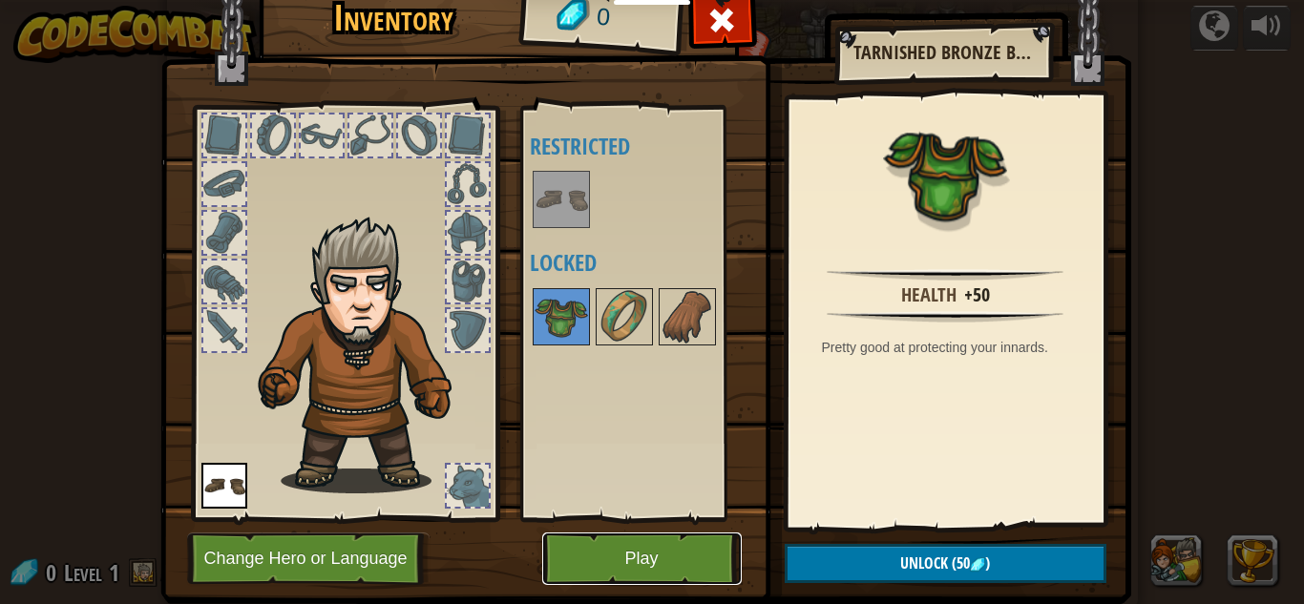
click at [658, 575] on button "Play" at bounding box center [642, 559] width 200 height 53
click at [619, 585] on button "Play" at bounding box center [642, 559] width 200 height 53
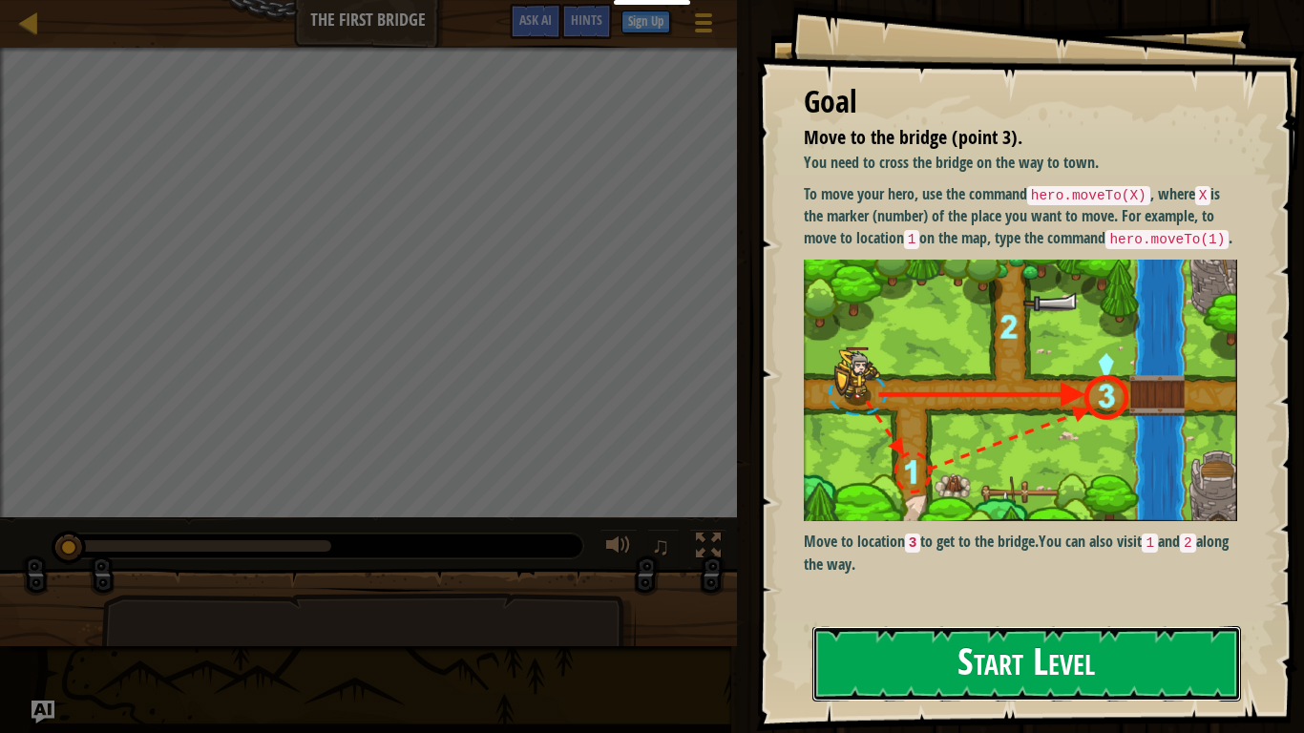
click at [967, 603] on button "Start Level" at bounding box center [1026, 663] width 429 height 75
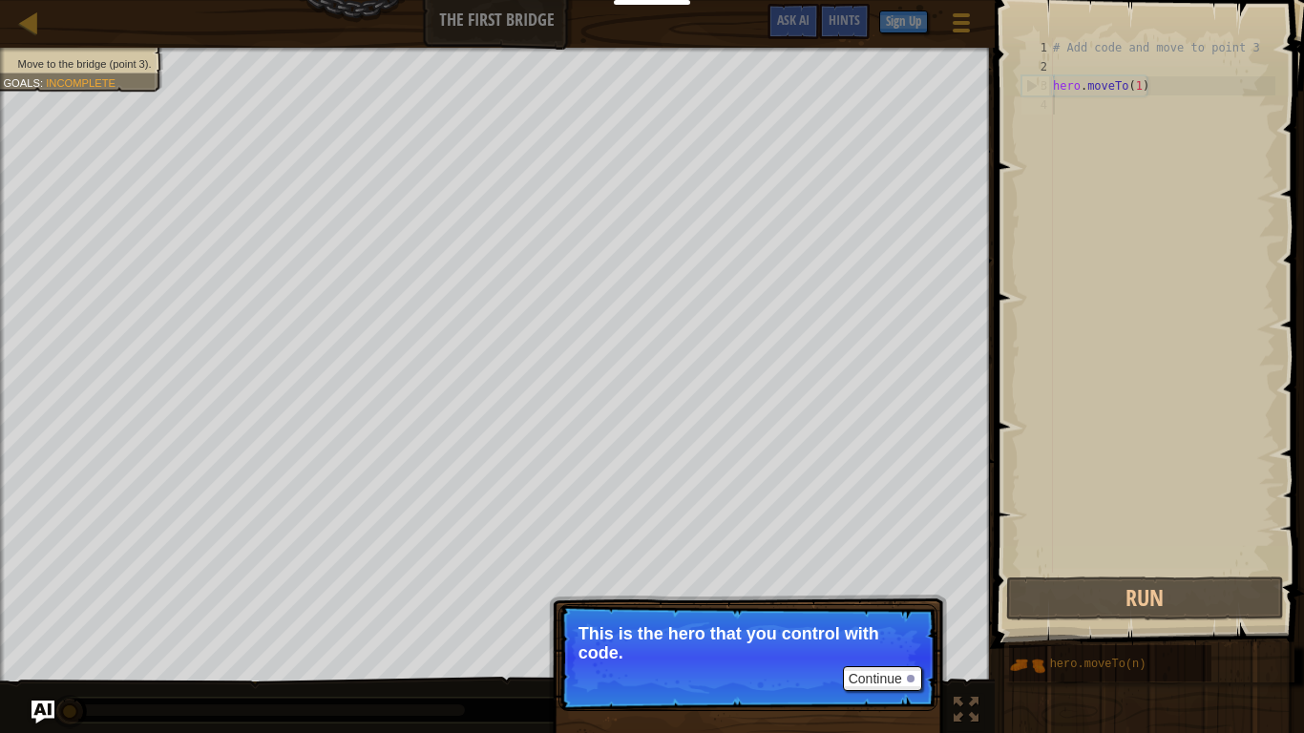
scroll to position [9, 0]
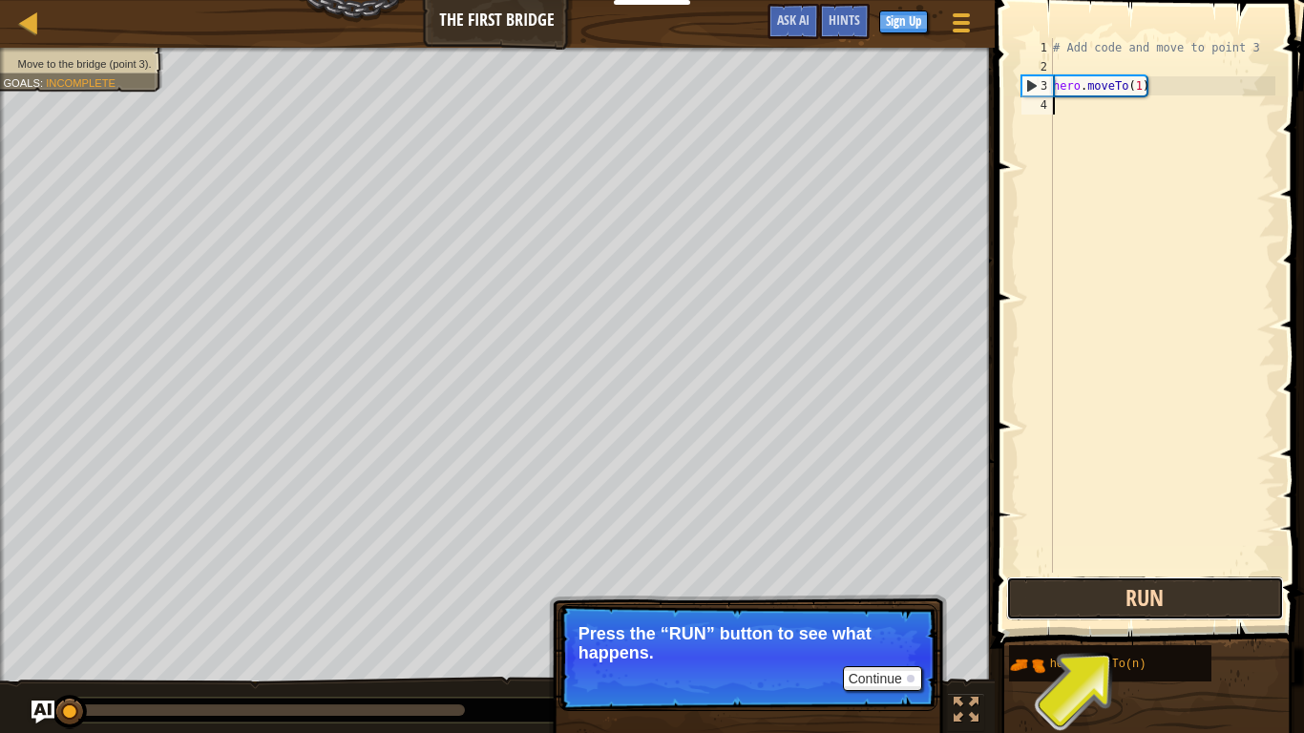
click at [1094, 589] on button "Run" at bounding box center [1145, 599] width 278 height 44
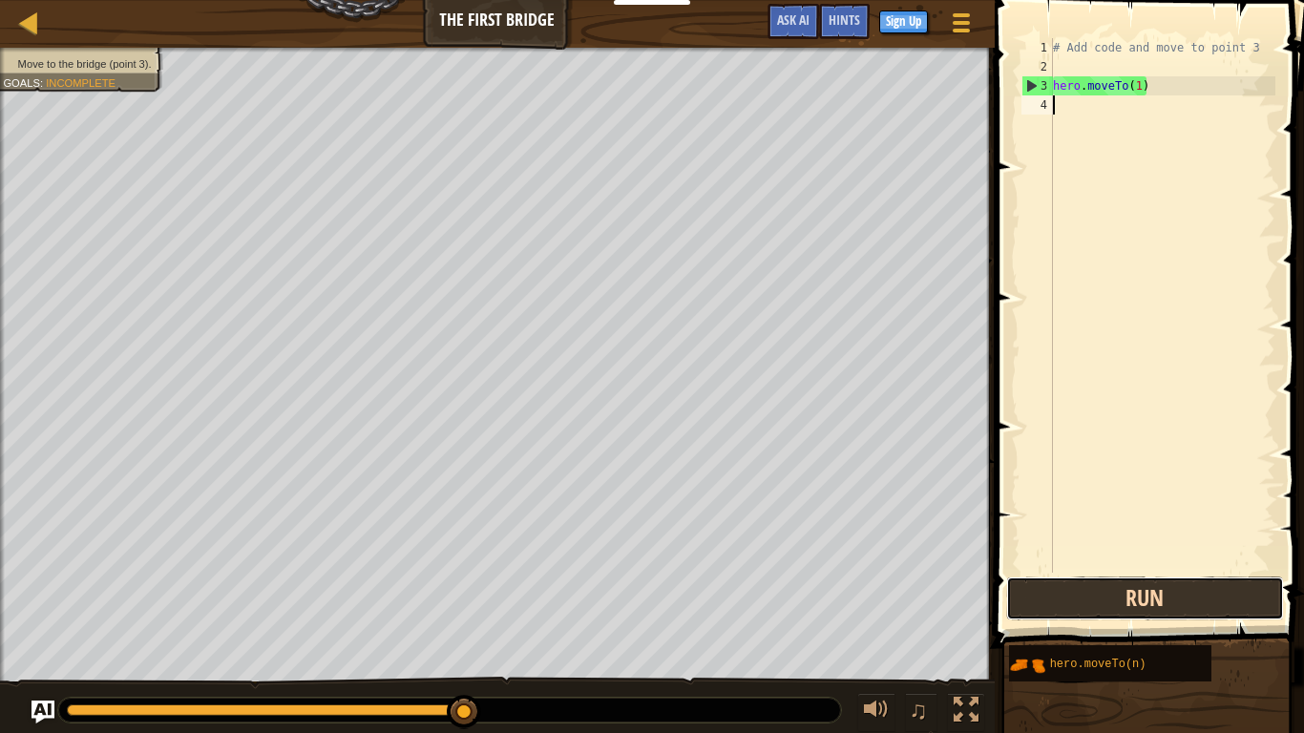
click at [1128, 603] on button "Run" at bounding box center [1145, 599] width 278 height 44
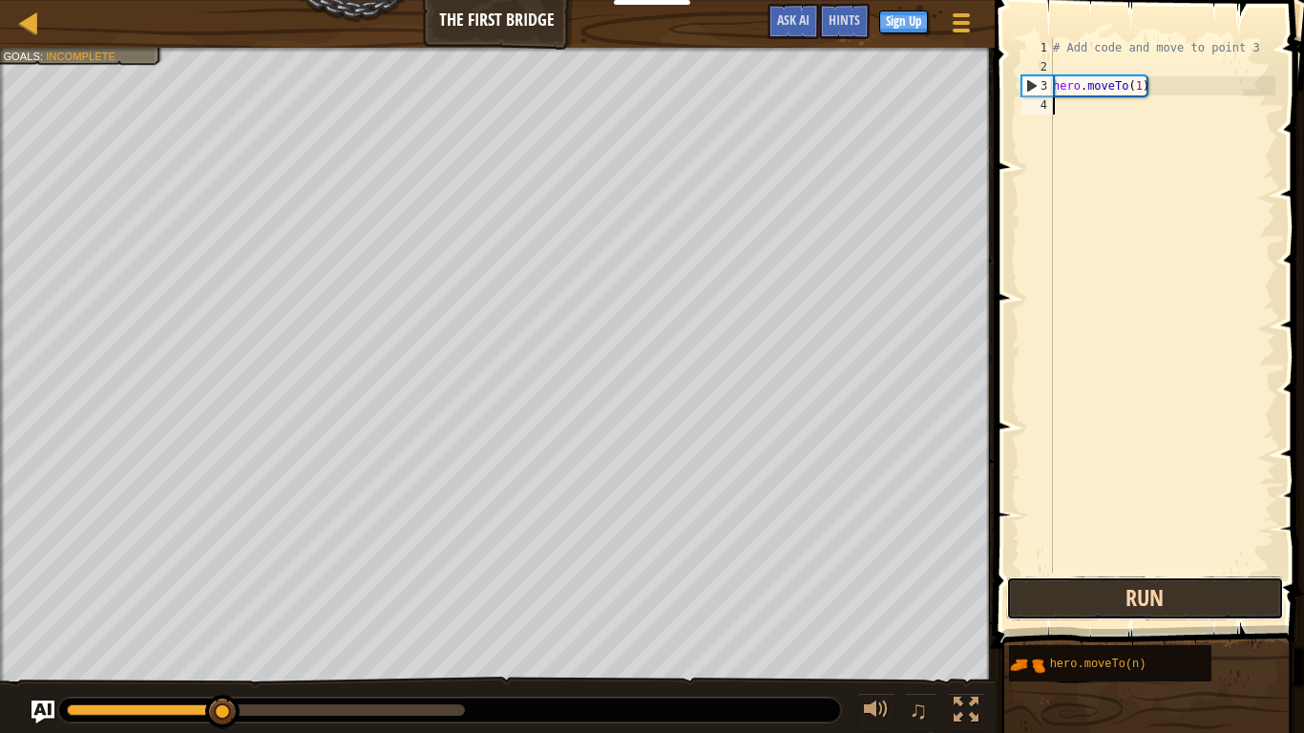
click at [1128, 603] on button "Run" at bounding box center [1145, 599] width 278 height 44
click at [1111, 586] on button "Run" at bounding box center [1145, 599] width 278 height 44
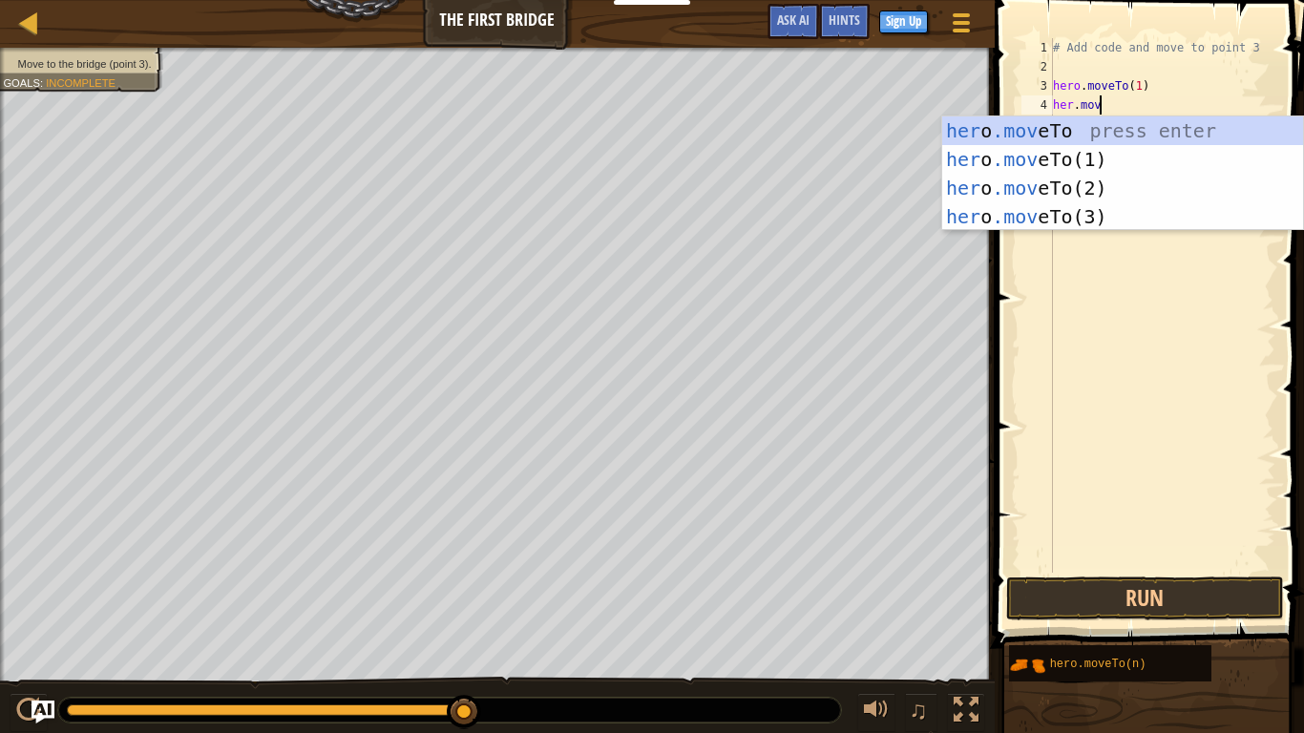
scroll to position [9, 7]
click at [1128, 187] on div "her o .move To press enter her o .move To(1) press enter her o .move To(2) pres…" at bounding box center [1122, 202] width 361 height 172
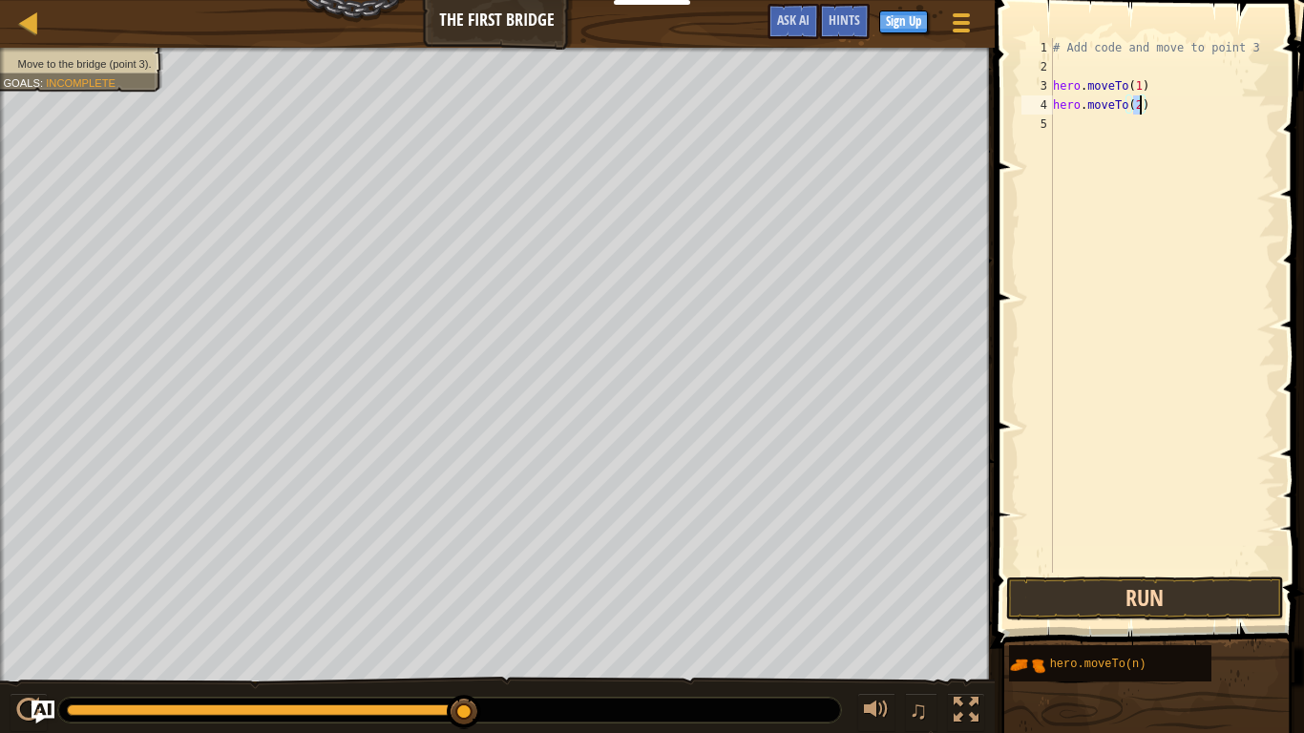
type textarea "hero.moveTo(2)"
click at [1211, 595] on button "Run" at bounding box center [1145, 599] width 278 height 44
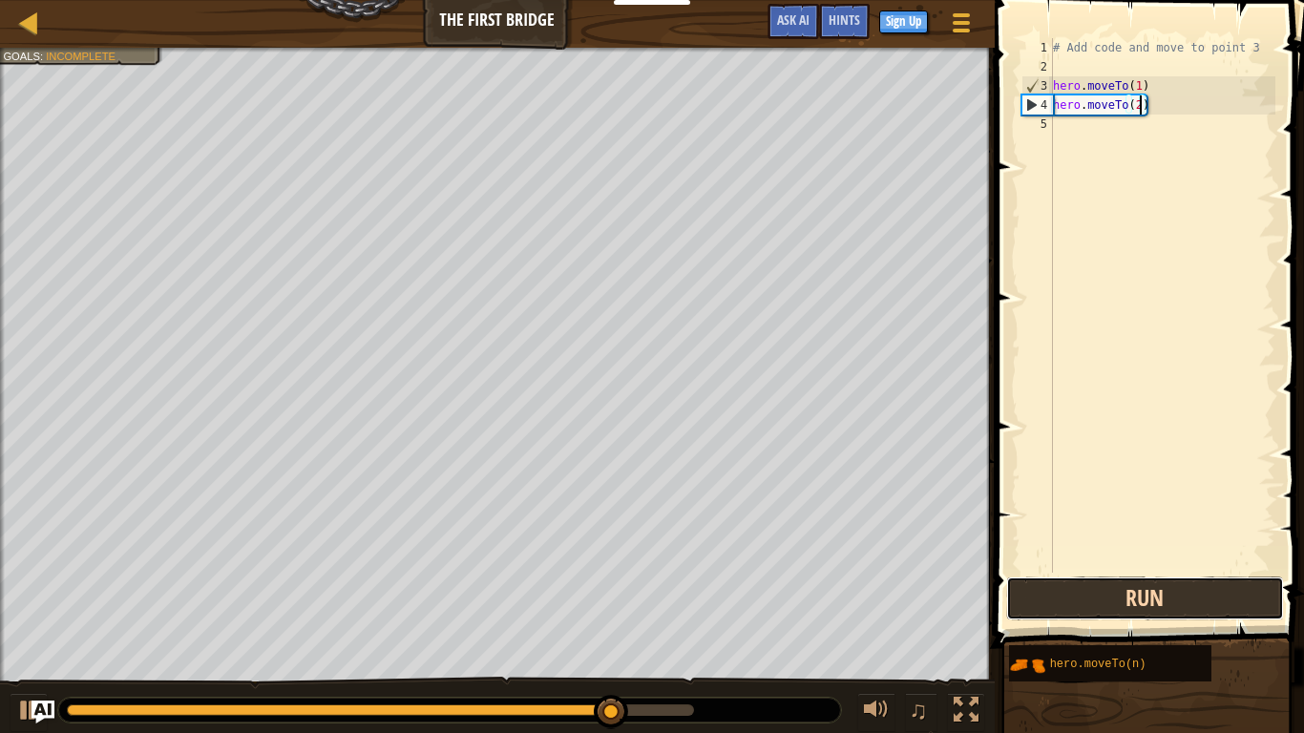
click at [1080, 584] on button "Run" at bounding box center [1145, 599] width 278 height 44
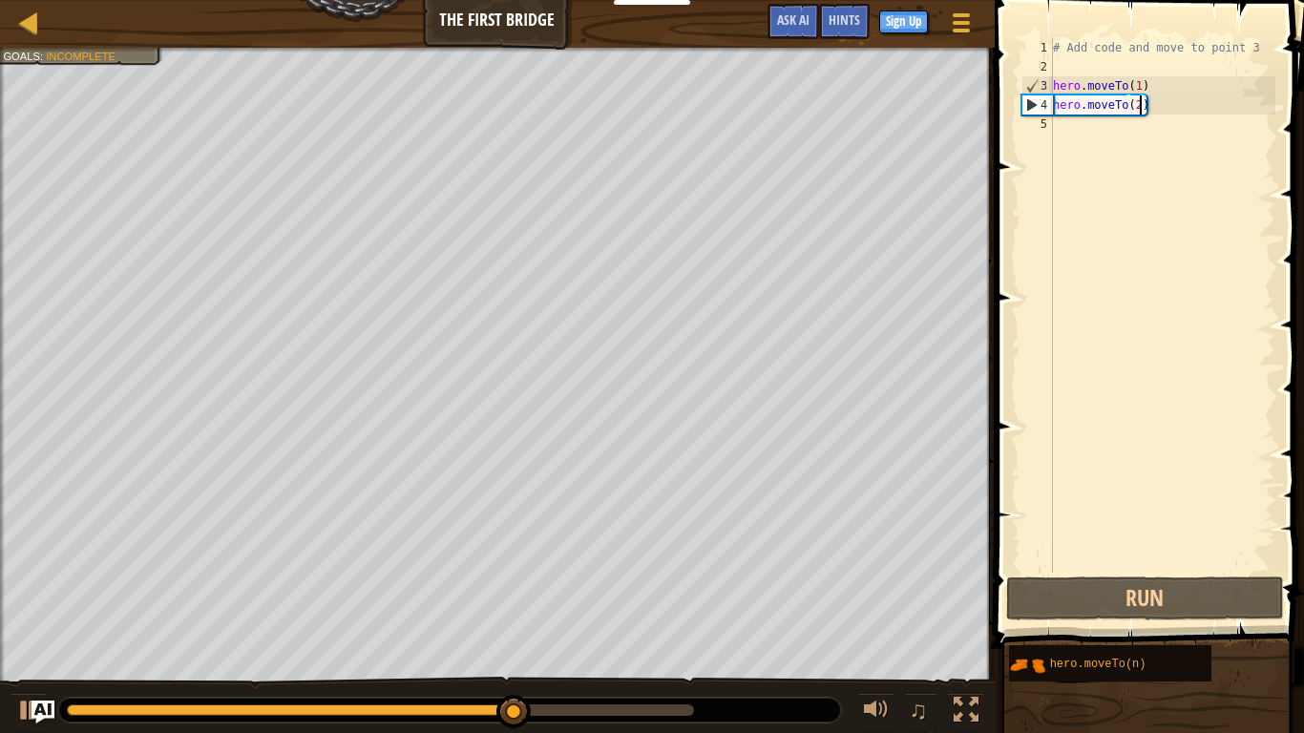
click at [1058, 129] on div "# Add code and move to point 3 hero . moveTo ( 1 ) hero . moveTo ( 2 )" at bounding box center [1162, 324] width 226 height 573
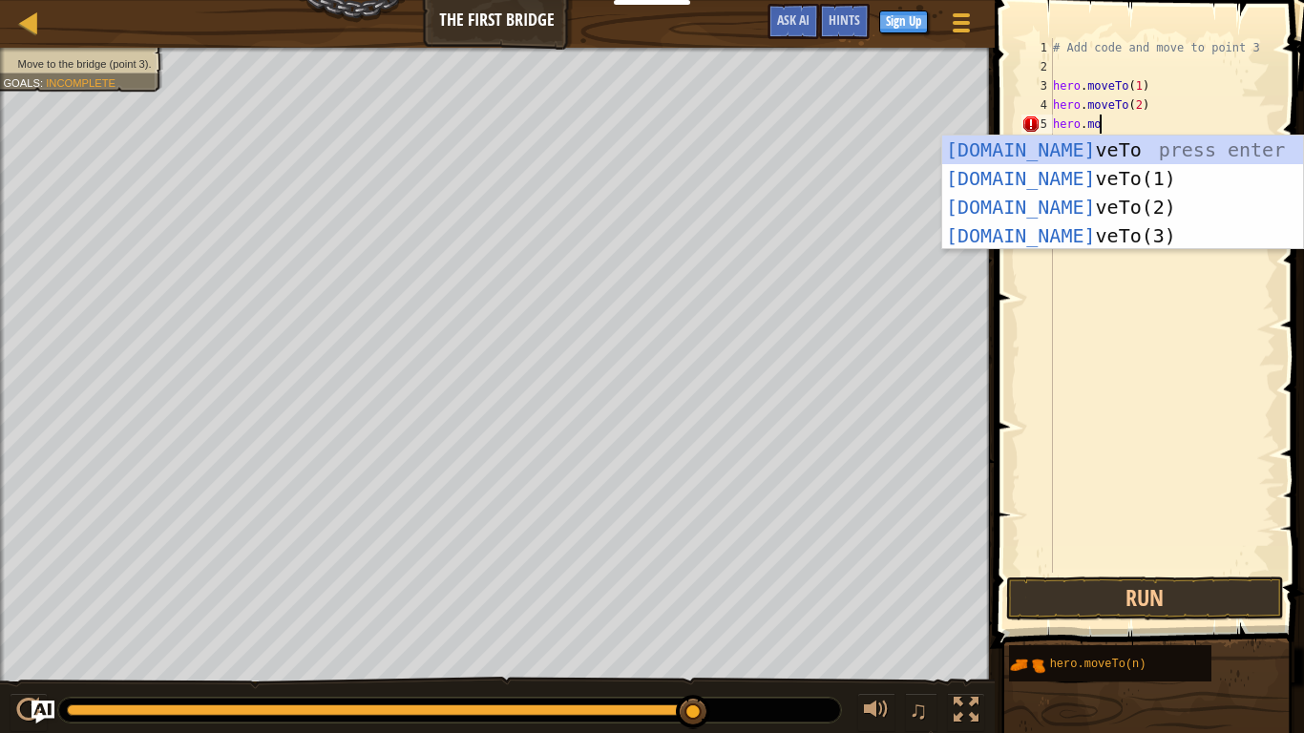
scroll to position [9, 8]
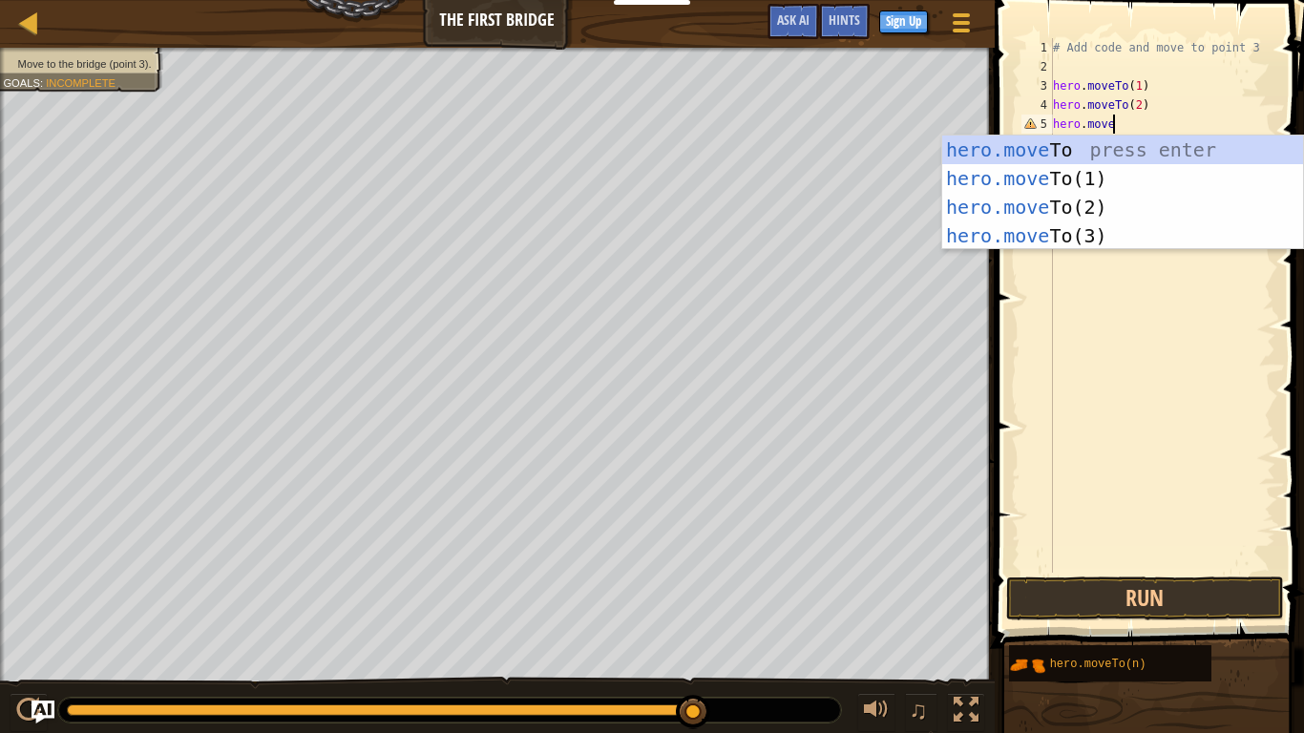
click at [1112, 233] on div "hero.move To press enter hero.move To(1) press enter hero.move To(2) press ente…" at bounding box center [1122, 222] width 361 height 172
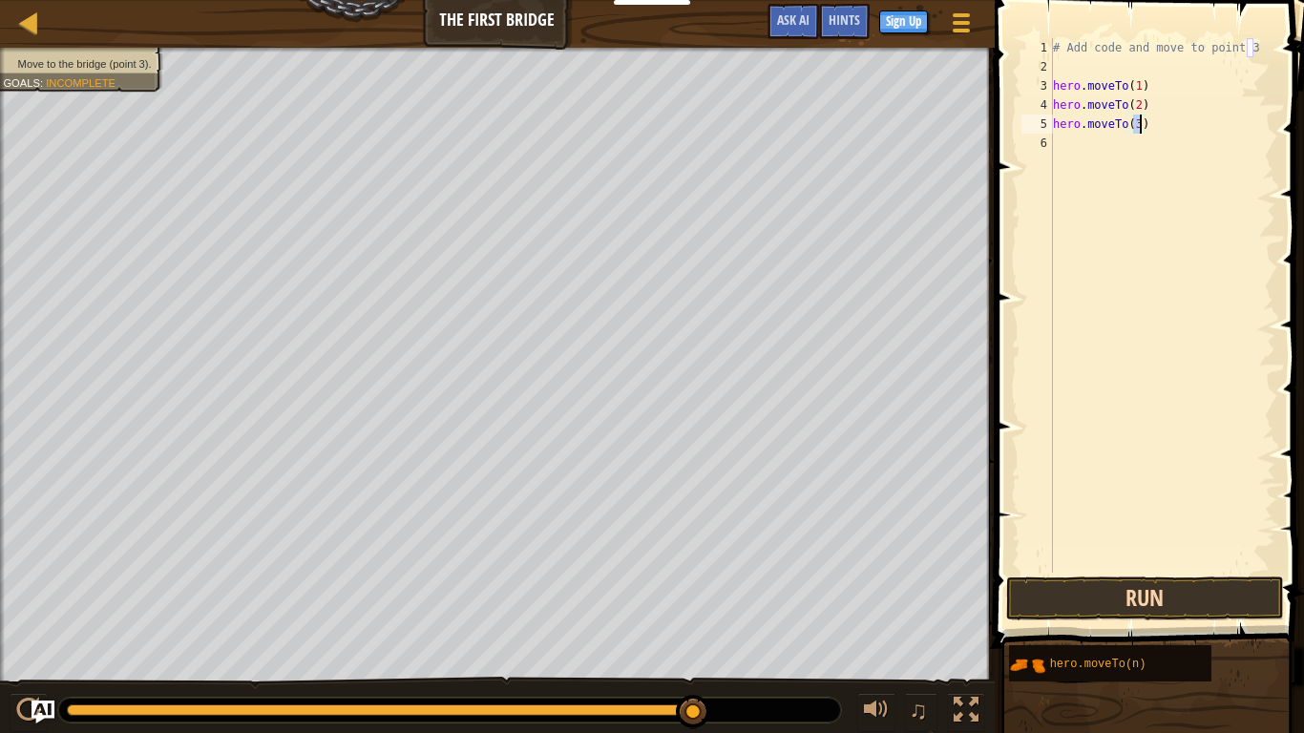
type textarea "hero.moveTo(3)"
click at [1169, 579] on button "Run" at bounding box center [1145, 599] width 278 height 44
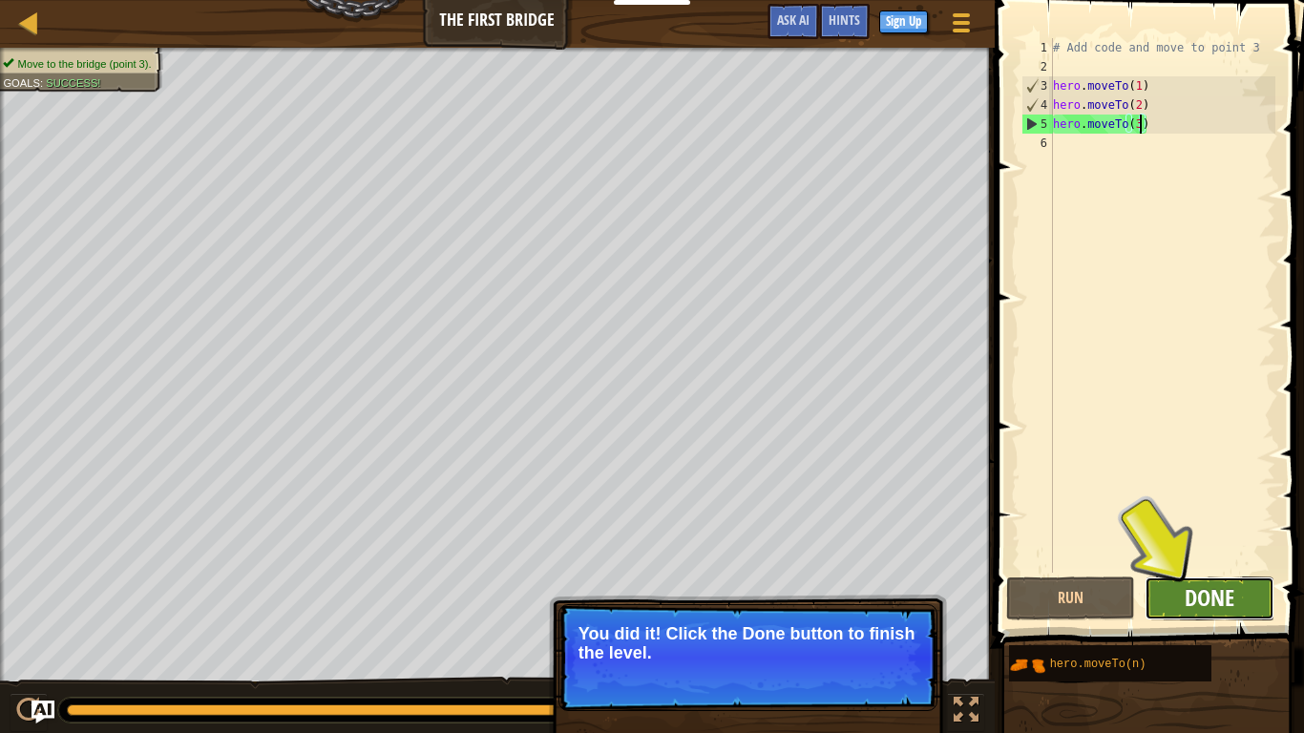
click at [1213, 603] on span "Done" at bounding box center [1210, 597] width 50 height 31
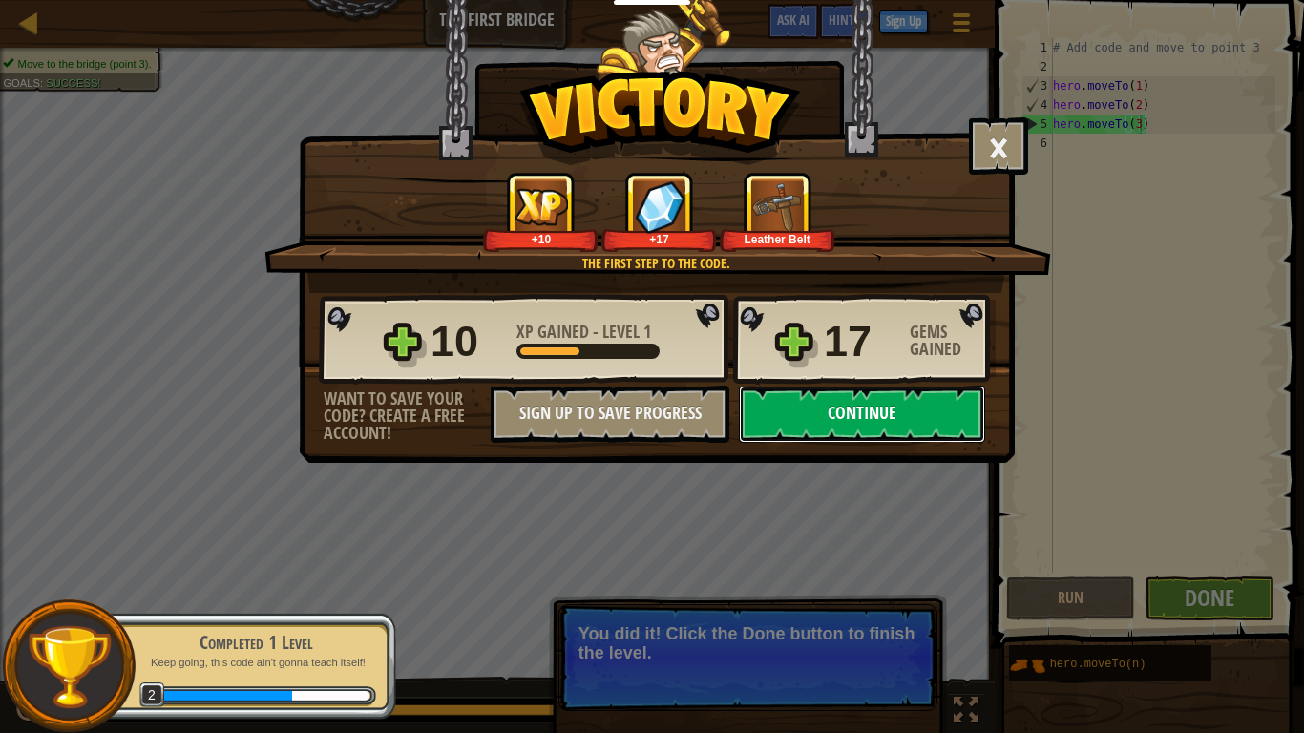
click at [845, 426] on button "Continue" at bounding box center [862, 414] width 246 height 57
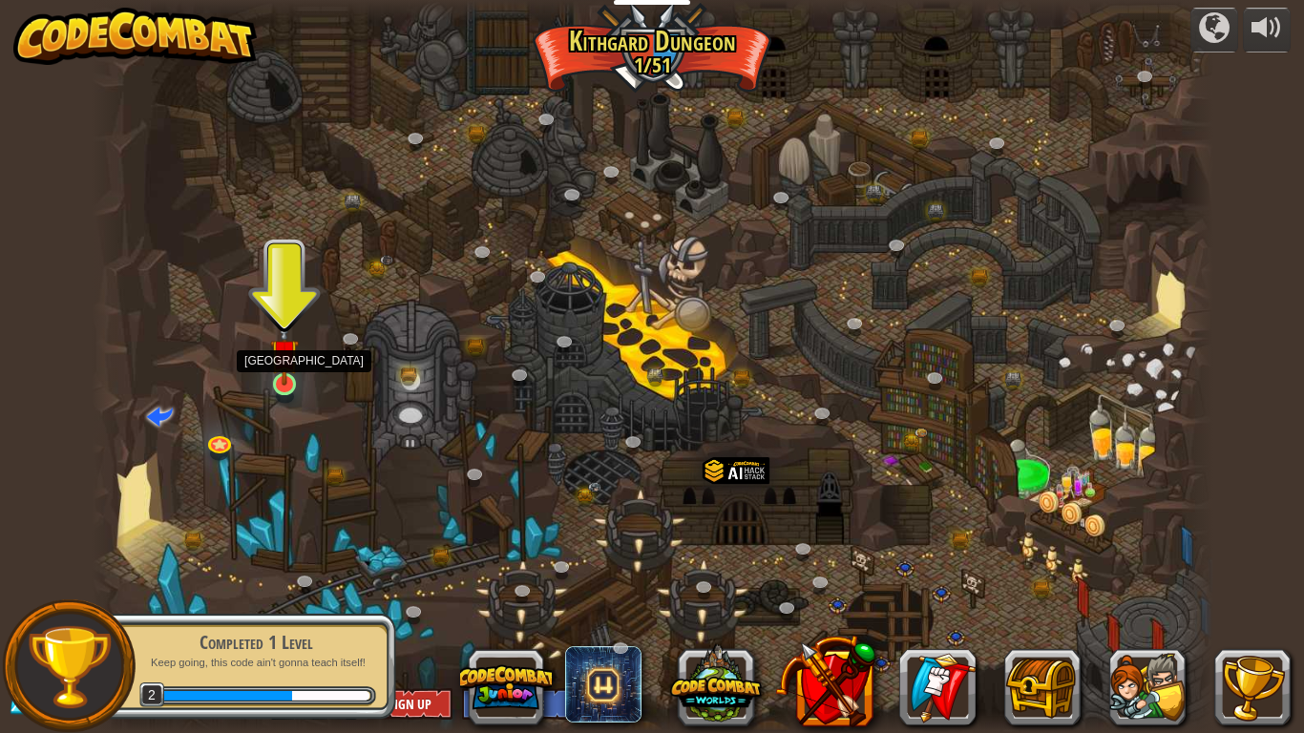
click at [287, 376] on img at bounding box center [284, 353] width 29 height 65
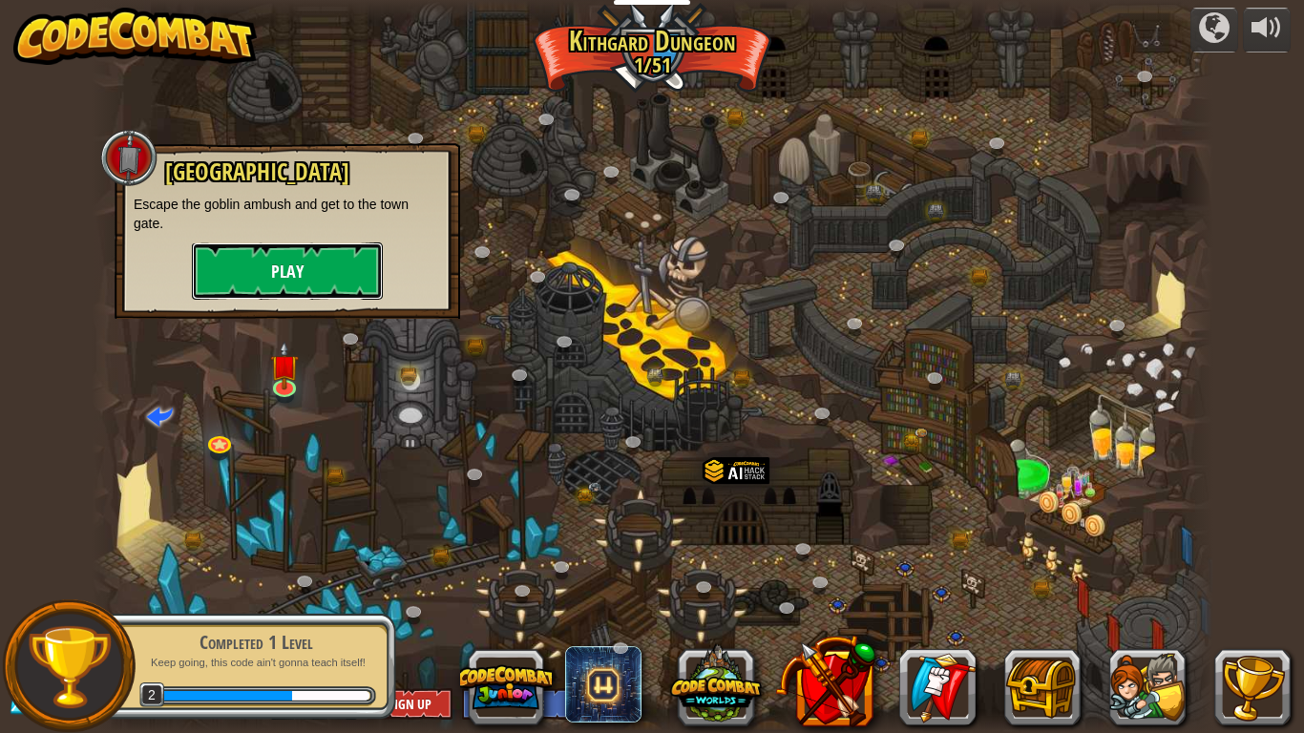
click at [327, 264] on button "Play" at bounding box center [287, 271] width 191 height 57
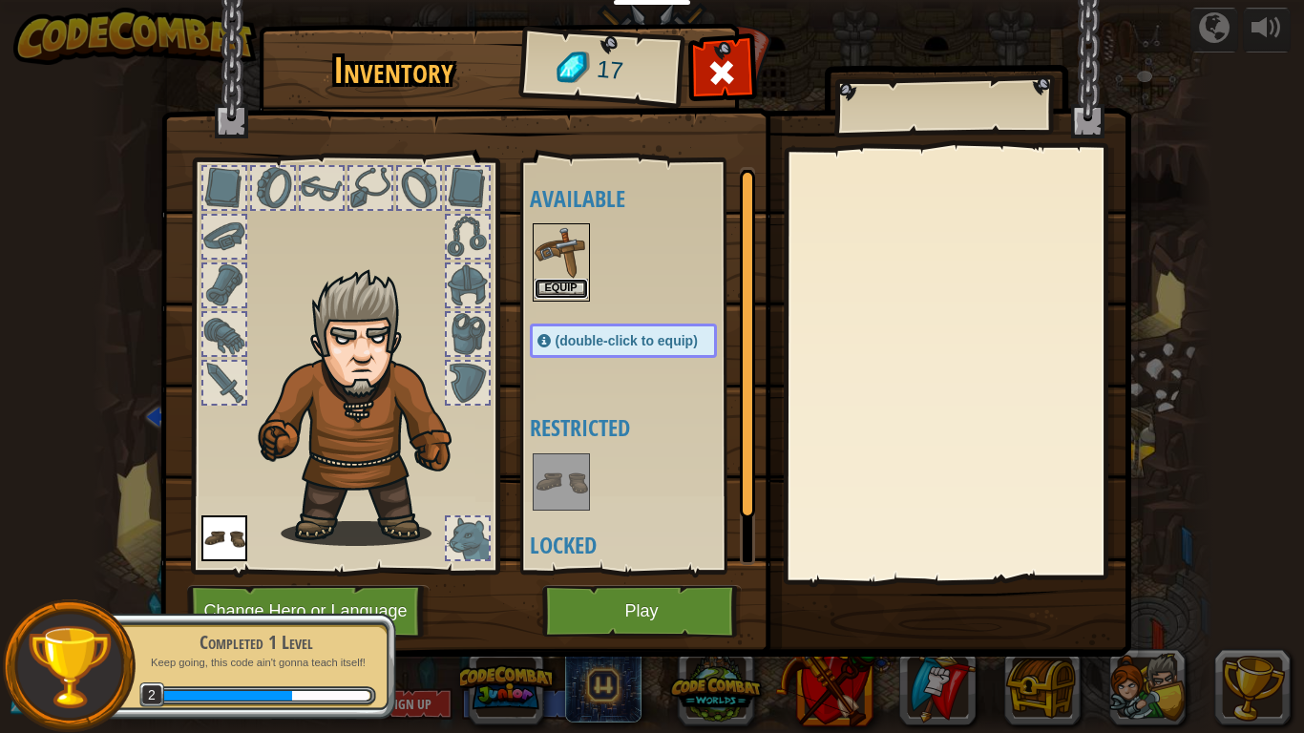
click at [569, 279] on button "Equip" at bounding box center [561, 289] width 53 height 20
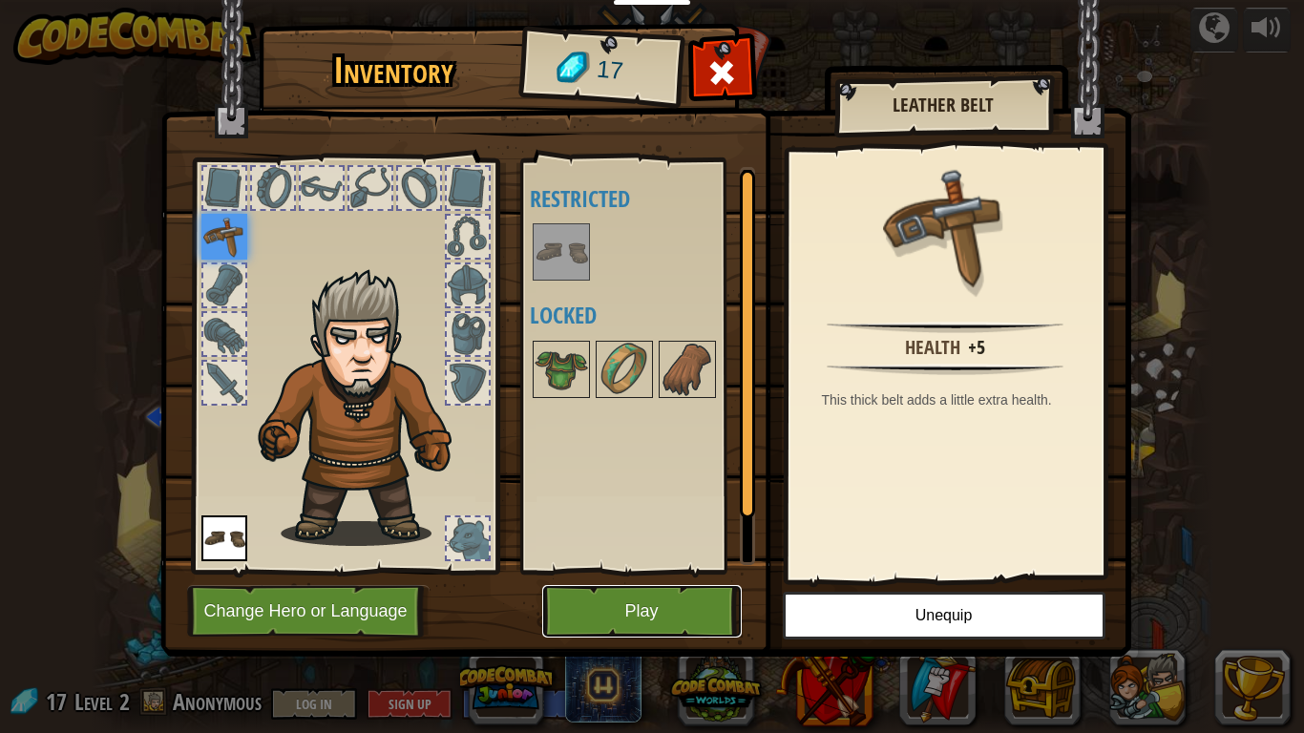
click at [664, 590] on button "Play" at bounding box center [642, 611] width 200 height 53
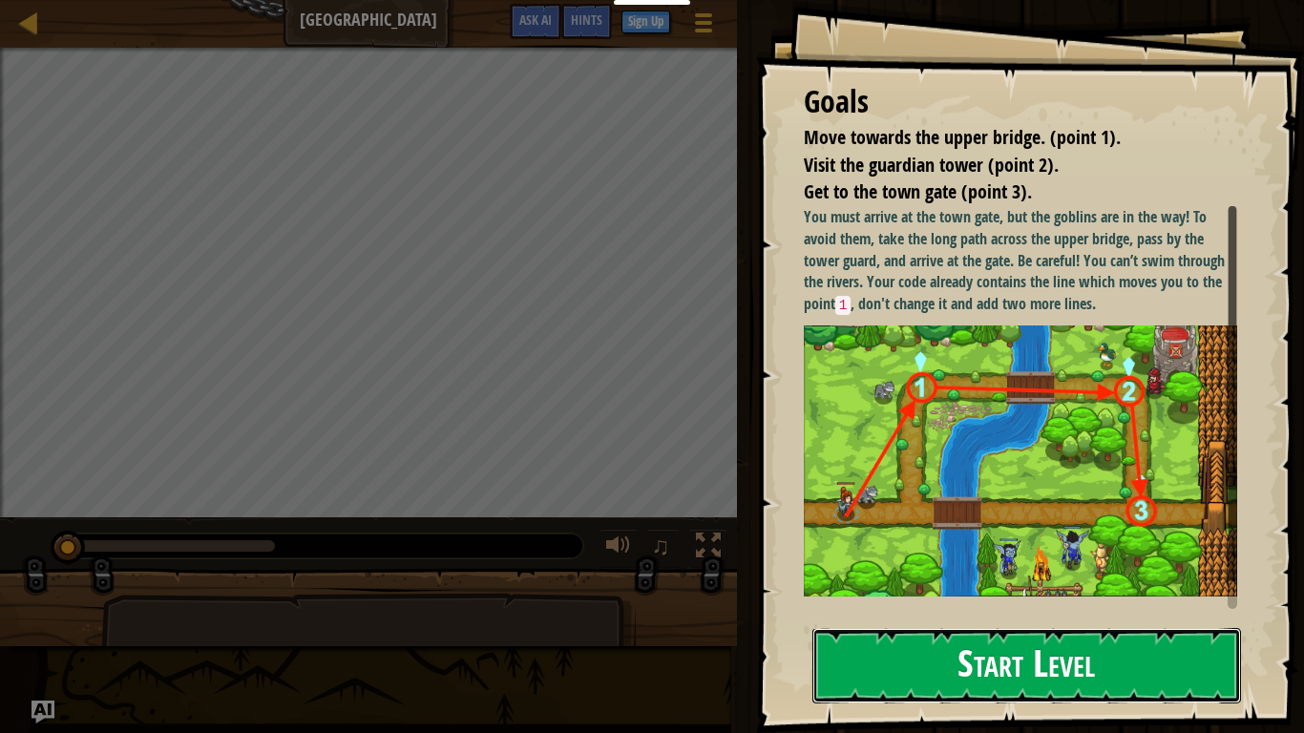
click at [1021, 603] on button "Start Level" at bounding box center [1026, 665] width 429 height 75
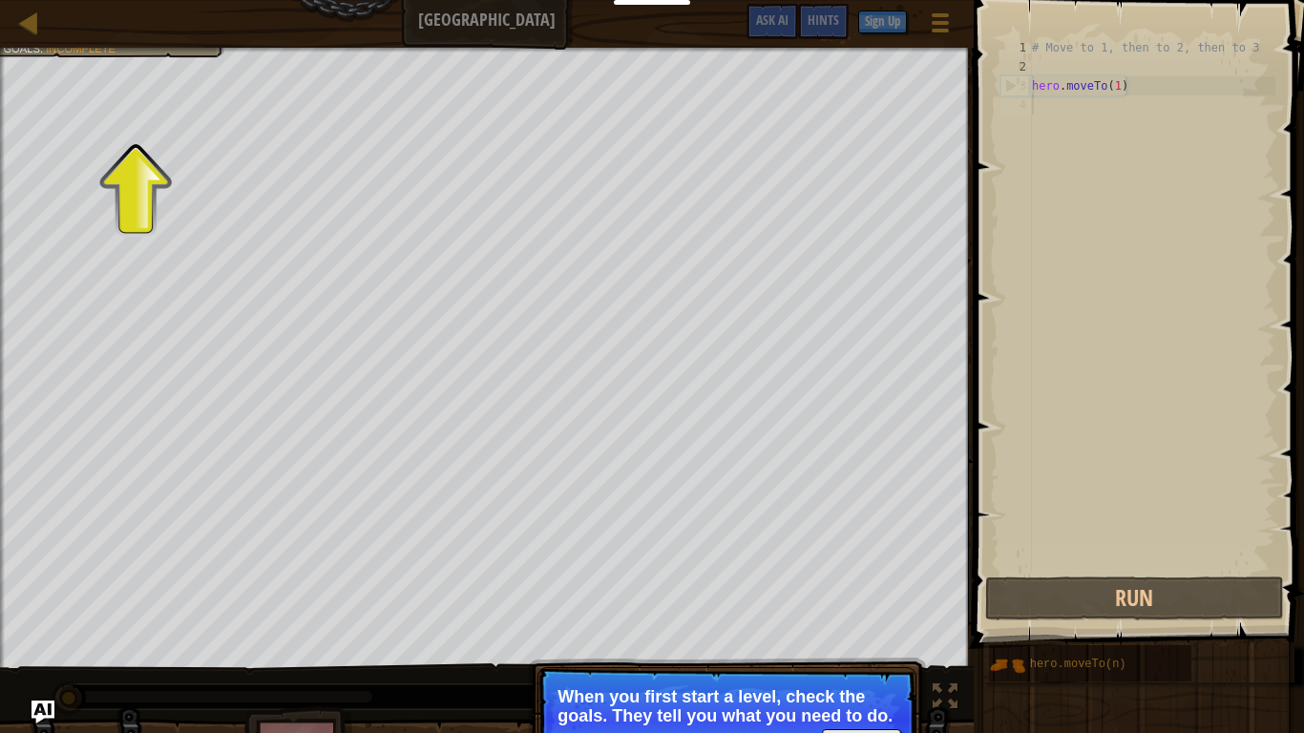
click at [70, 49] on div at bounding box center [487, 50] width 974 height 5
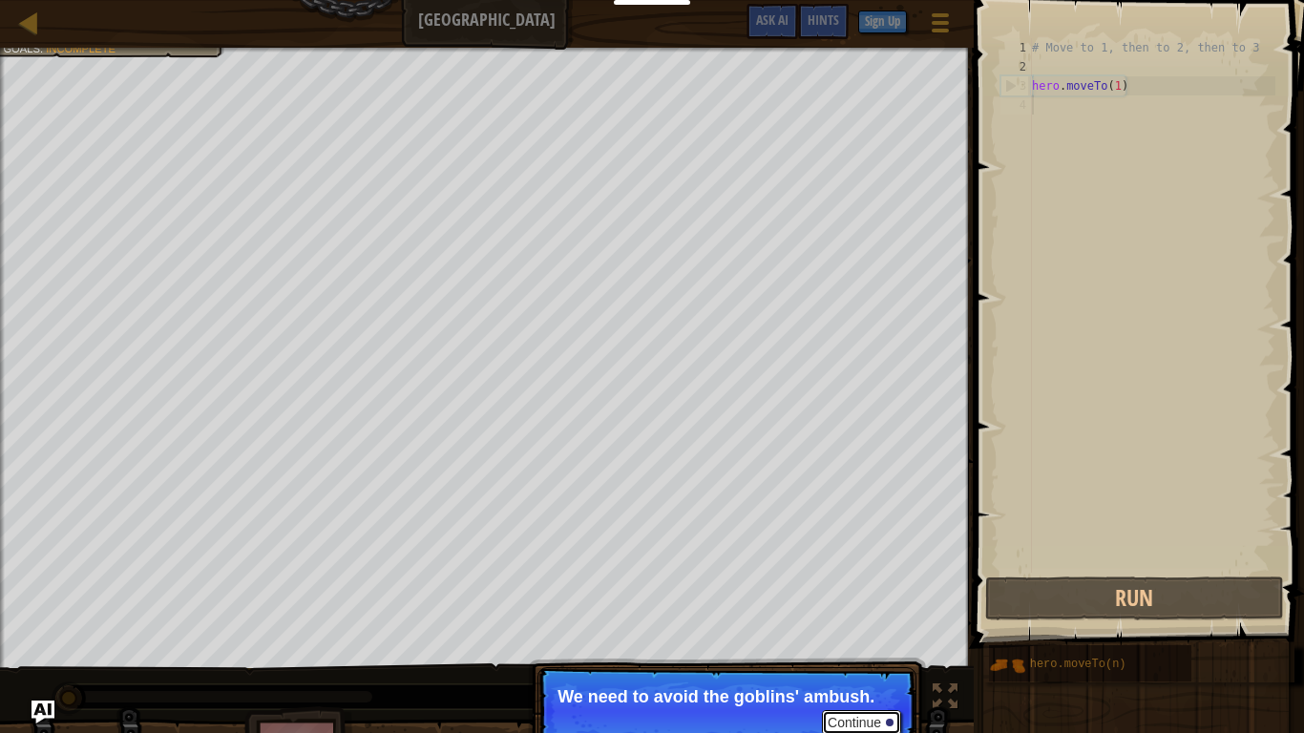
click at [831, 603] on button "Continue" at bounding box center [861, 722] width 79 height 25
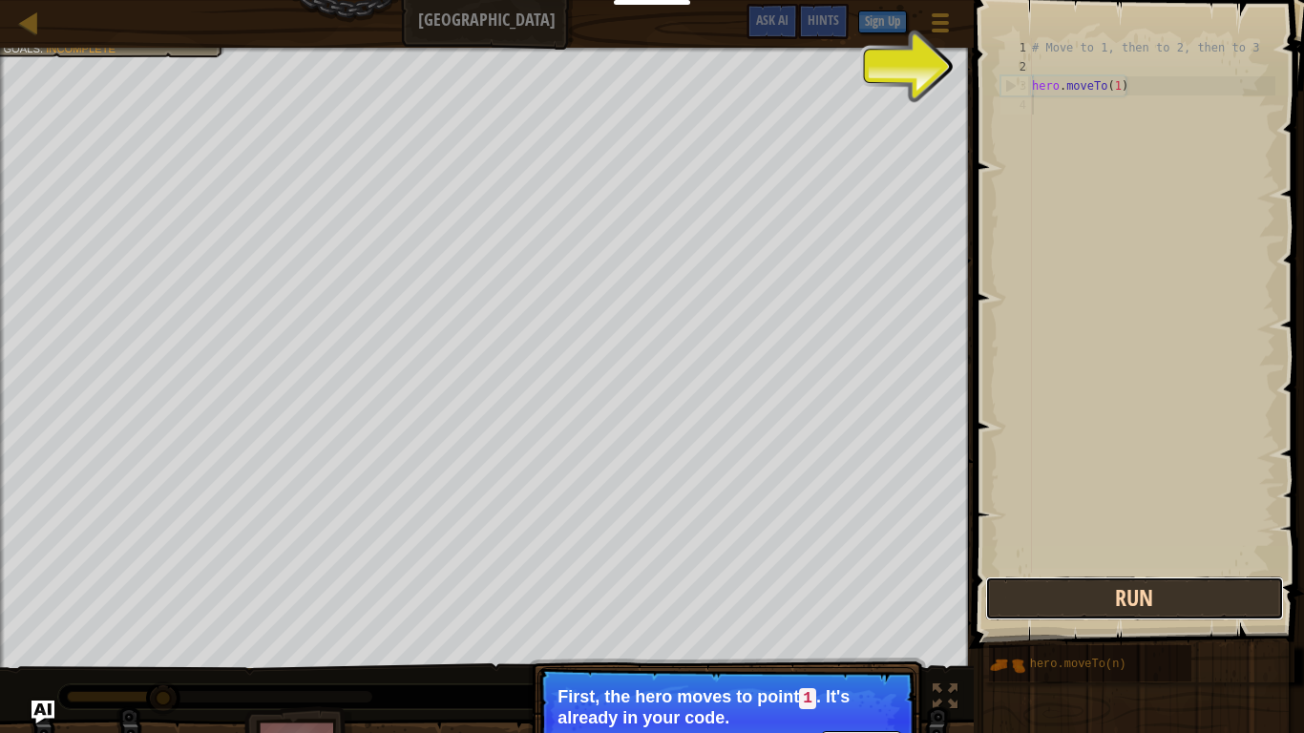
click at [1069, 603] on button "Run" at bounding box center [1134, 599] width 298 height 44
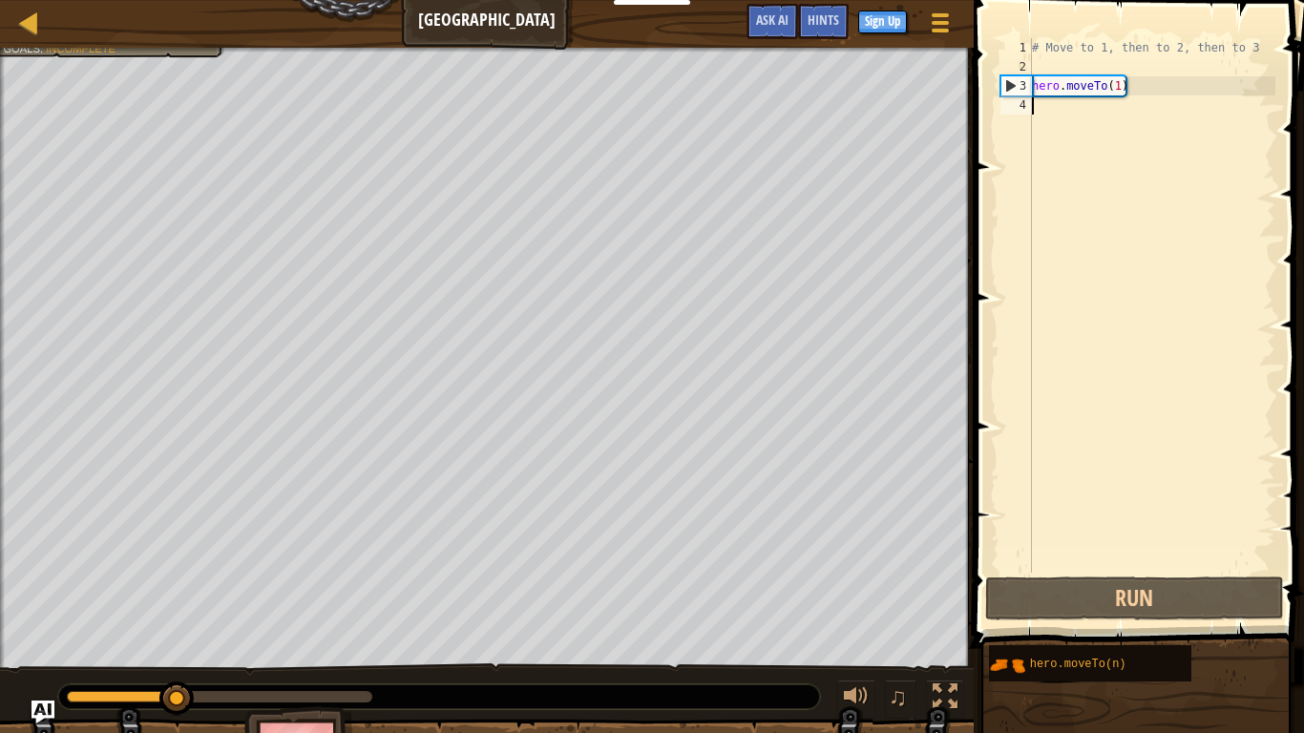
click at [1042, 100] on div "# Move to 1, then to 2, then to 3 hero . moveTo ( 1 )" at bounding box center [1151, 324] width 247 height 573
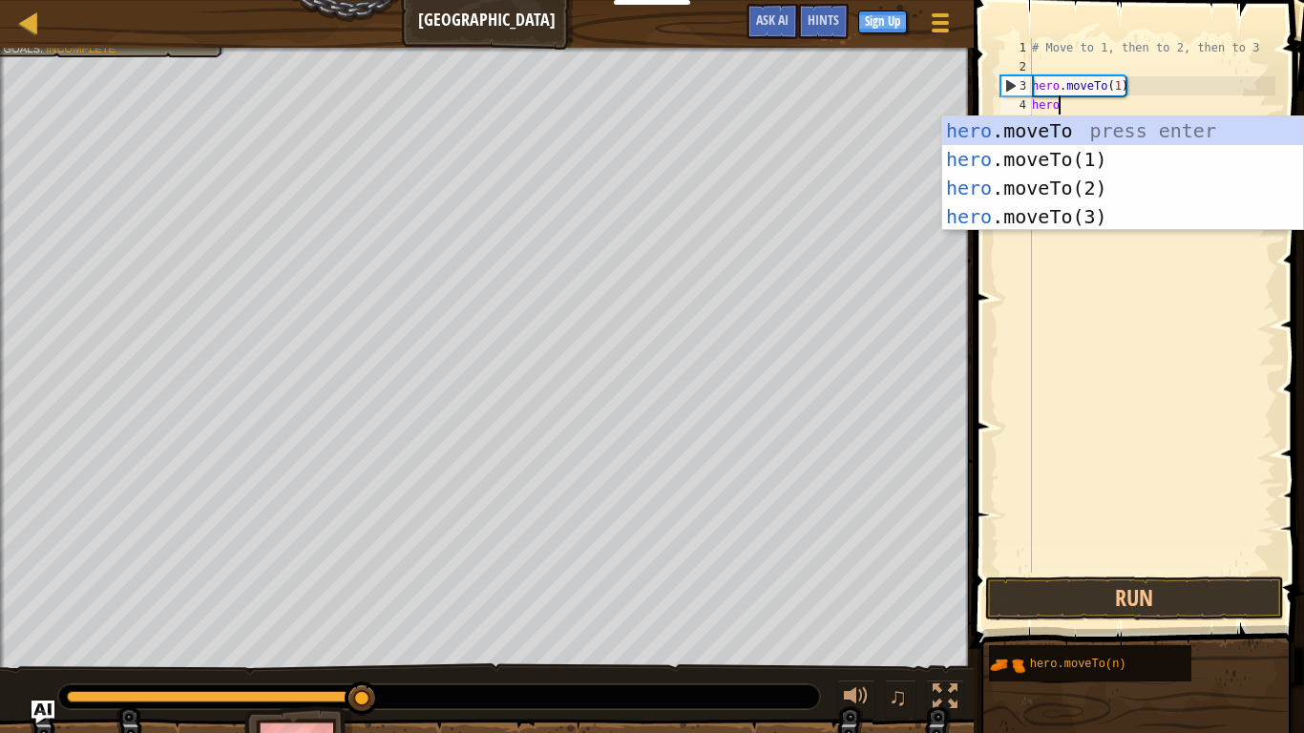
scroll to position [9, 4]
click at [1117, 225] on div "hero. moveTo press enter hero. moveTo(1) press enter hero. moveTo(2) press ente…" at bounding box center [1122, 202] width 361 height 172
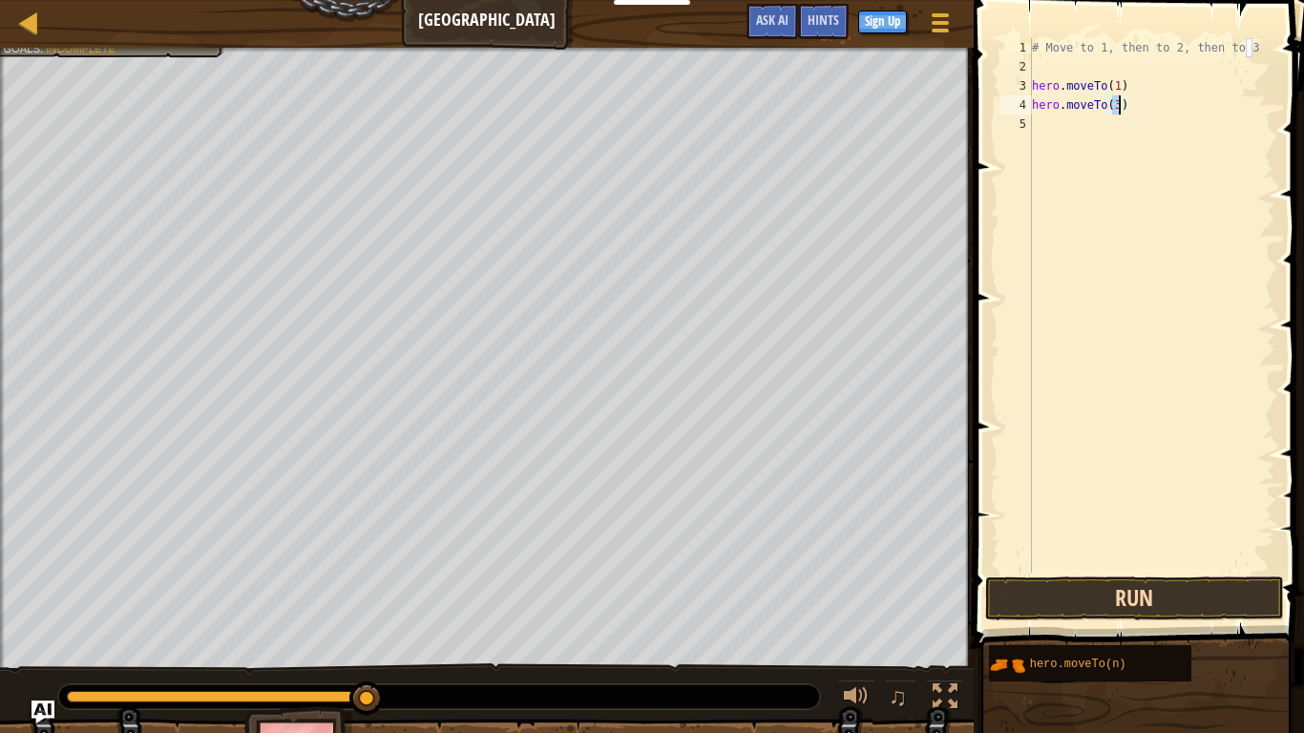
type textarea "hero.moveTo(3)"
click at [1180, 601] on button "Run" at bounding box center [1134, 599] width 298 height 44
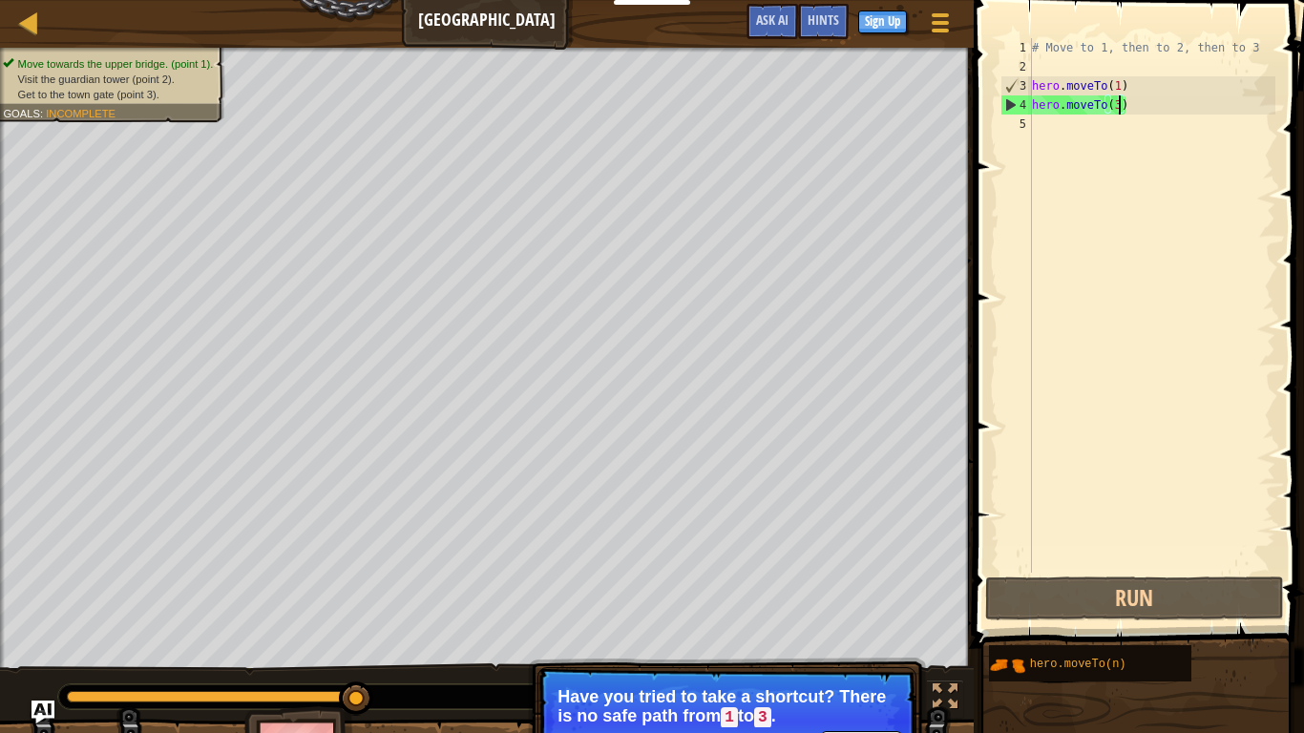
click at [1144, 125] on div "# Move to 1, then to 2, then to 3 hero . moveTo ( 1 ) hero . moveTo ( 3 )" at bounding box center [1151, 324] width 247 height 573
click at [1137, 108] on div "# Move to 1, then to 2, then to 3 hero . moveTo ( 1 ) hero . moveTo ( 3 )" at bounding box center [1151, 324] width 247 height 573
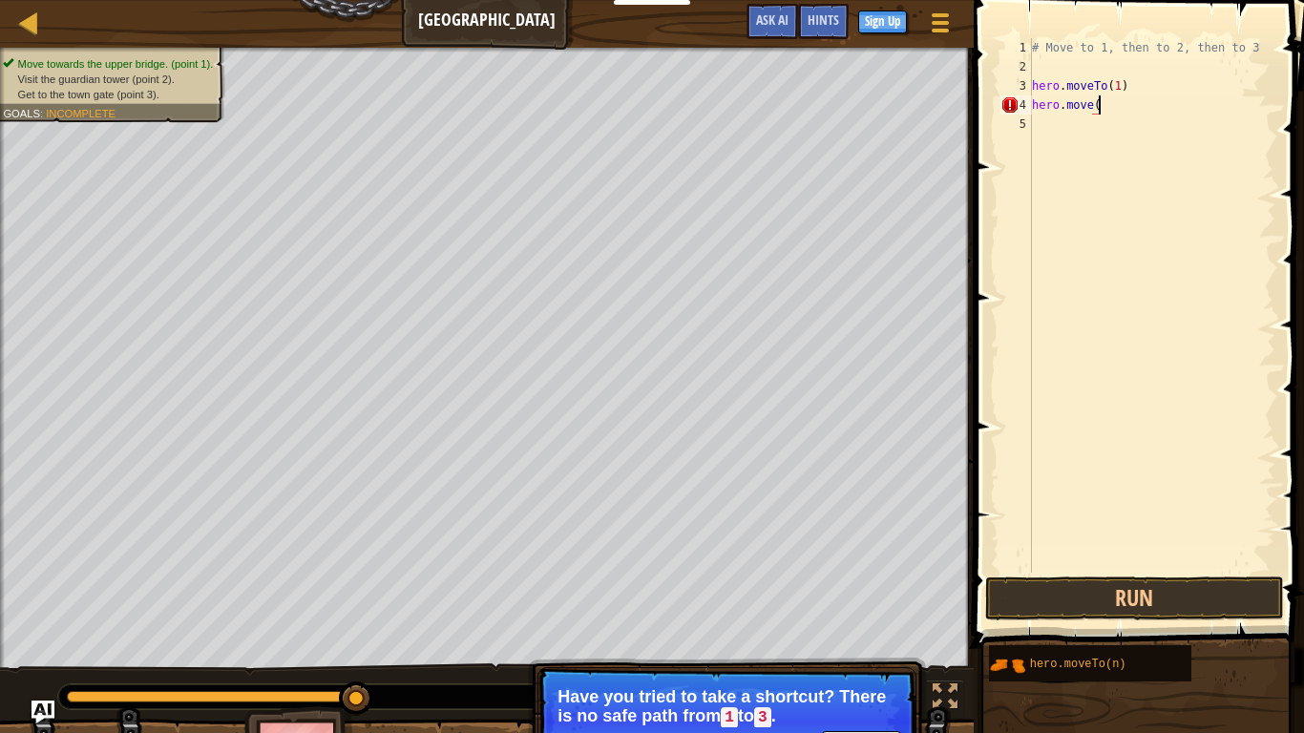
scroll to position [9, 10]
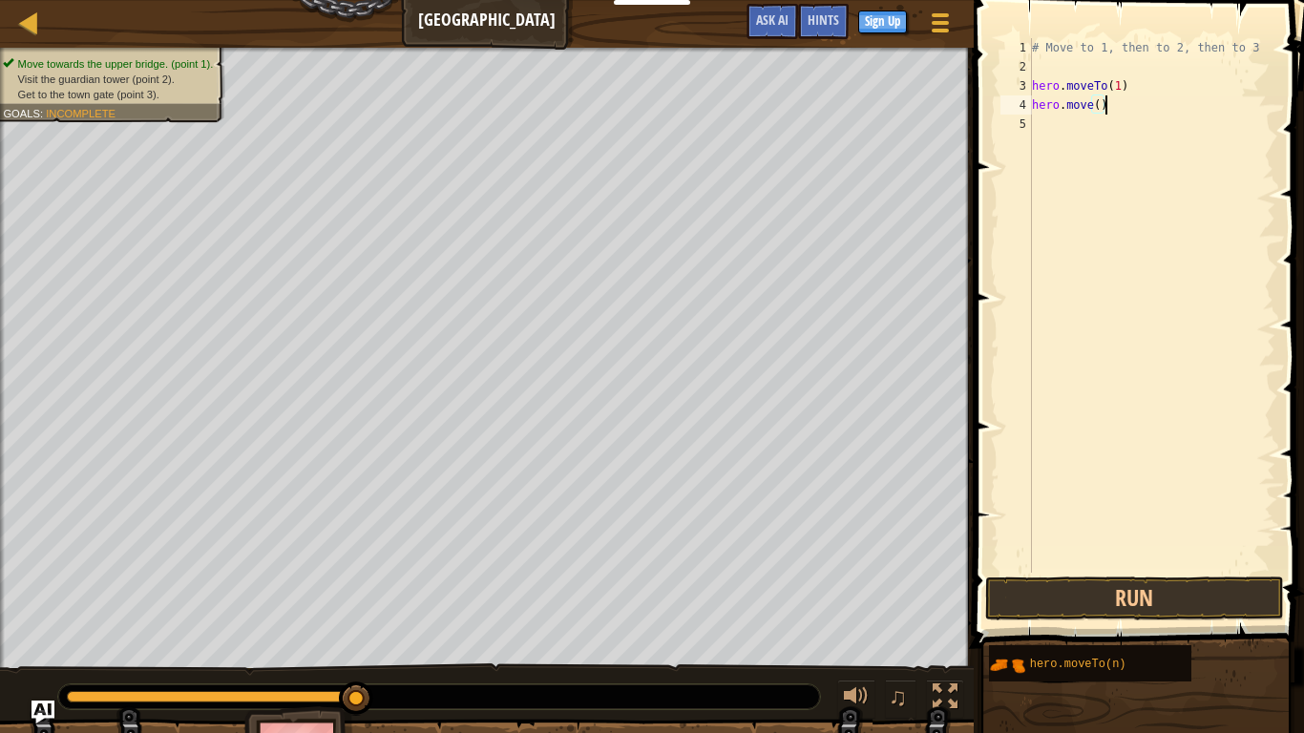
click at [1096, 109] on div "# Move to 1, then to 2, then to 3 hero . moveTo ( 1 ) hero . move ( )" at bounding box center [1151, 324] width 247 height 573
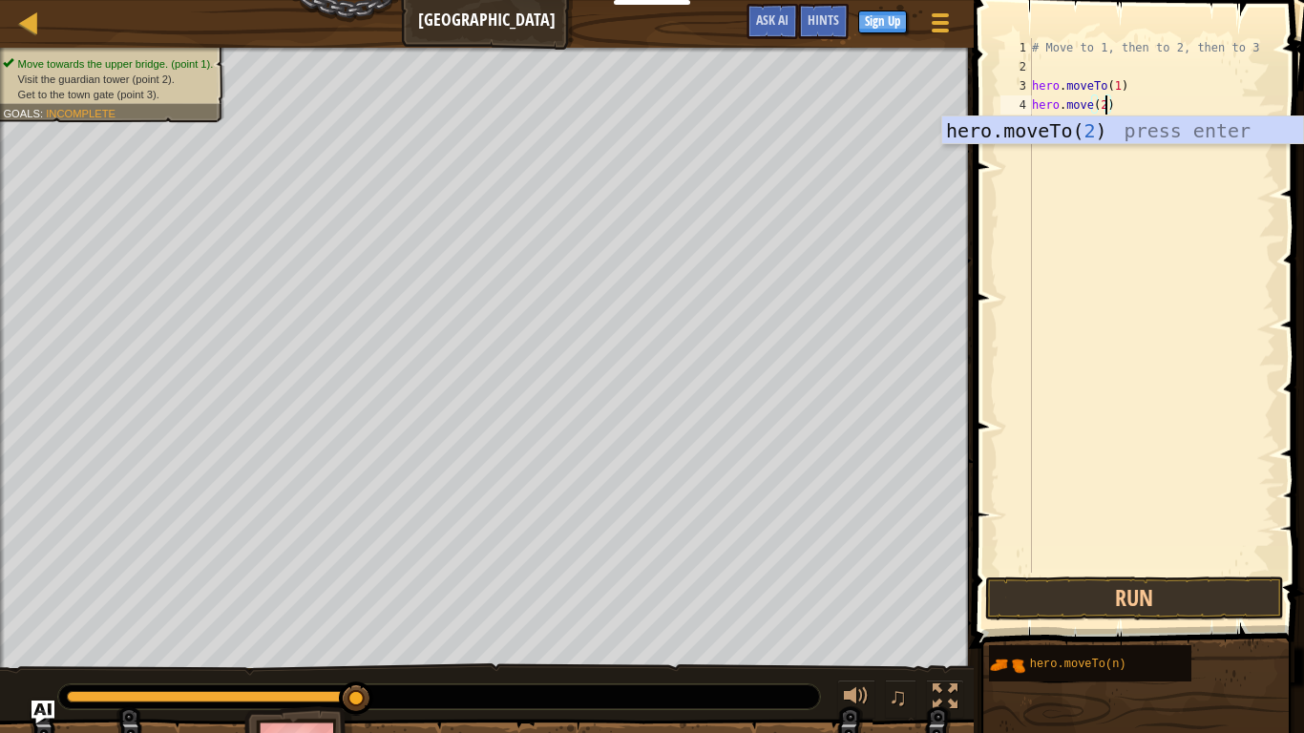
scroll to position [9, 11]
click at [1139, 97] on div "# Move to 1, then to 2, then to 3 hero . moveTo ( 1 ) hero . move ( 2 )" at bounding box center [1151, 324] width 247 height 573
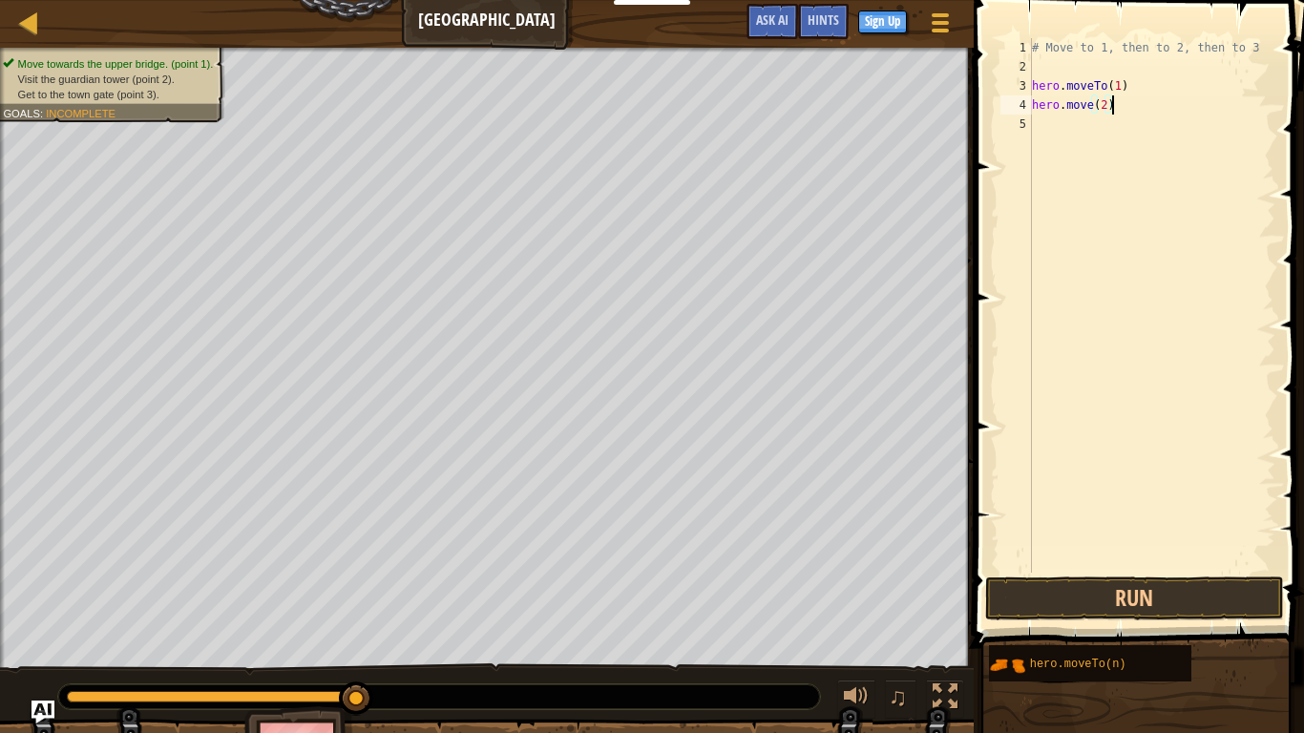
click at [1087, 111] on div "# Move to 1, then to 2, then to 3 hero . moveTo ( 1 ) hero . move ( 2 )" at bounding box center [1151, 324] width 247 height 573
click at [1095, 111] on div "# Move to 1, then to 2, then to 3 hero . moveTo ( 1 ) hero . move ( 2 )" at bounding box center [1151, 324] width 247 height 573
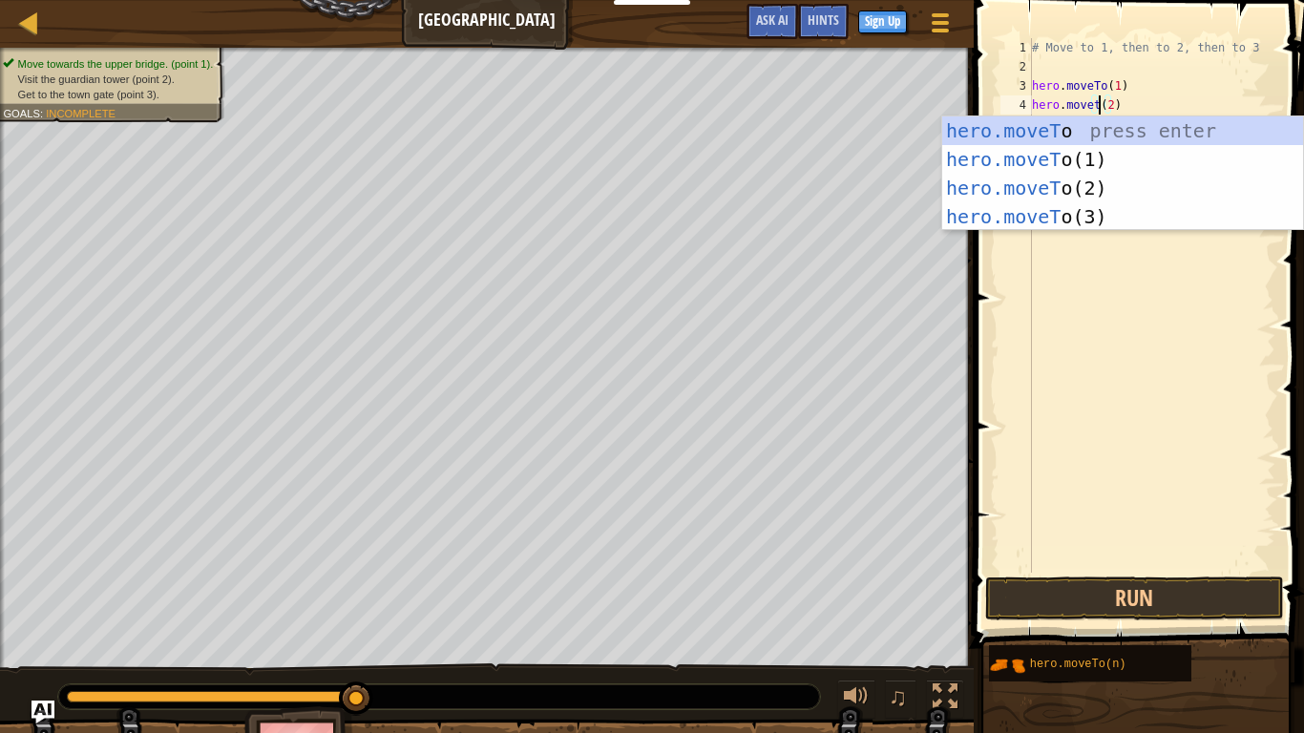
type textarea "hero.moveto(2)"
click at [1130, 102] on div "# Move to 1, then to 2, then to 3 hero . moveTo ( 1 ) hero . moveto ( 2 )" at bounding box center [1151, 324] width 247 height 573
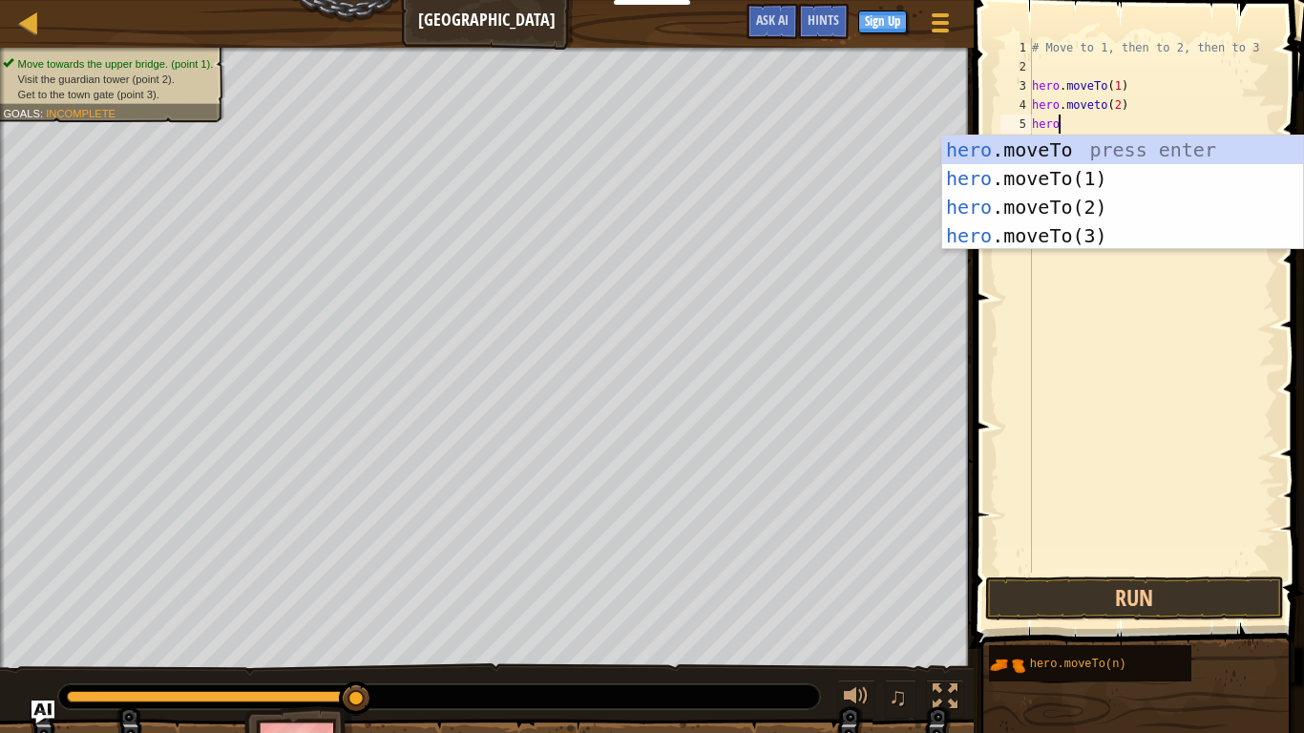
scroll to position [9, 3]
click at [1078, 238] on div "hero .moveTo press enter hero .moveTo(1) press enter hero .moveTo(2) press ente…" at bounding box center [1122, 222] width 361 height 172
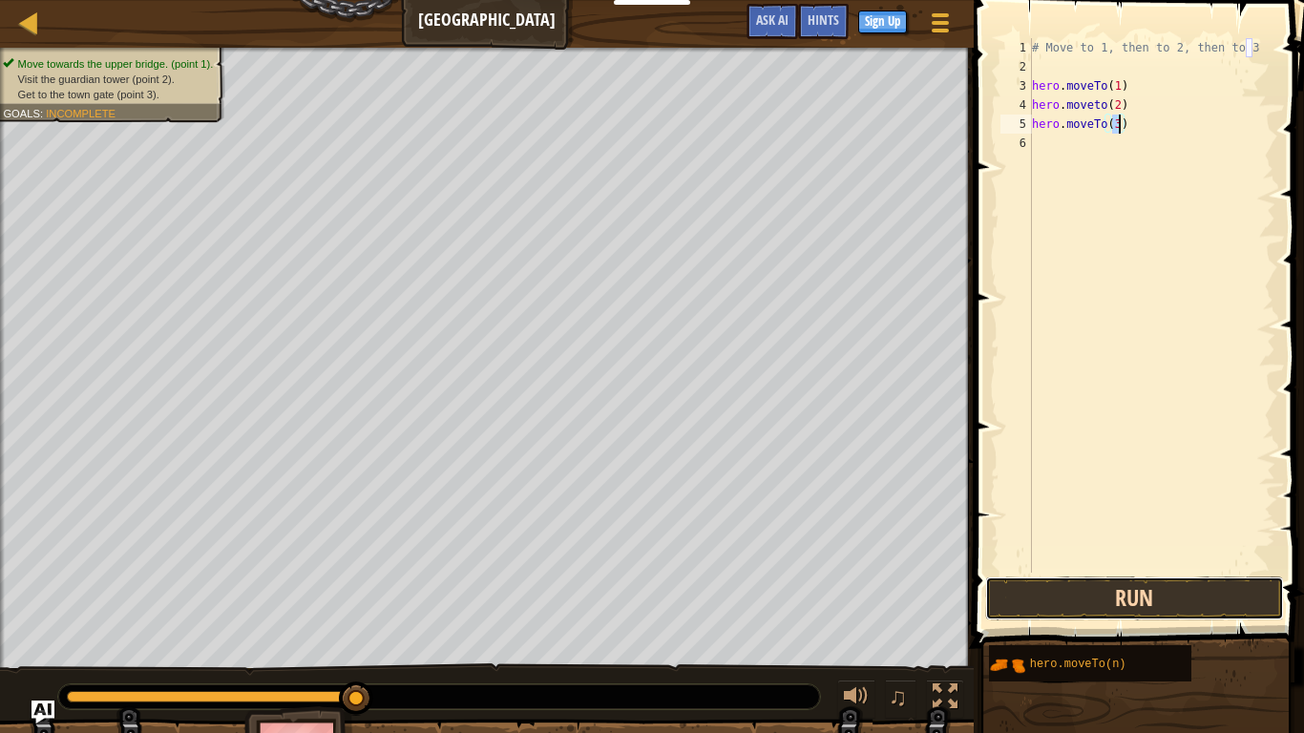
click at [1058, 585] on button "Run" at bounding box center [1134, 599] width 298 height 44
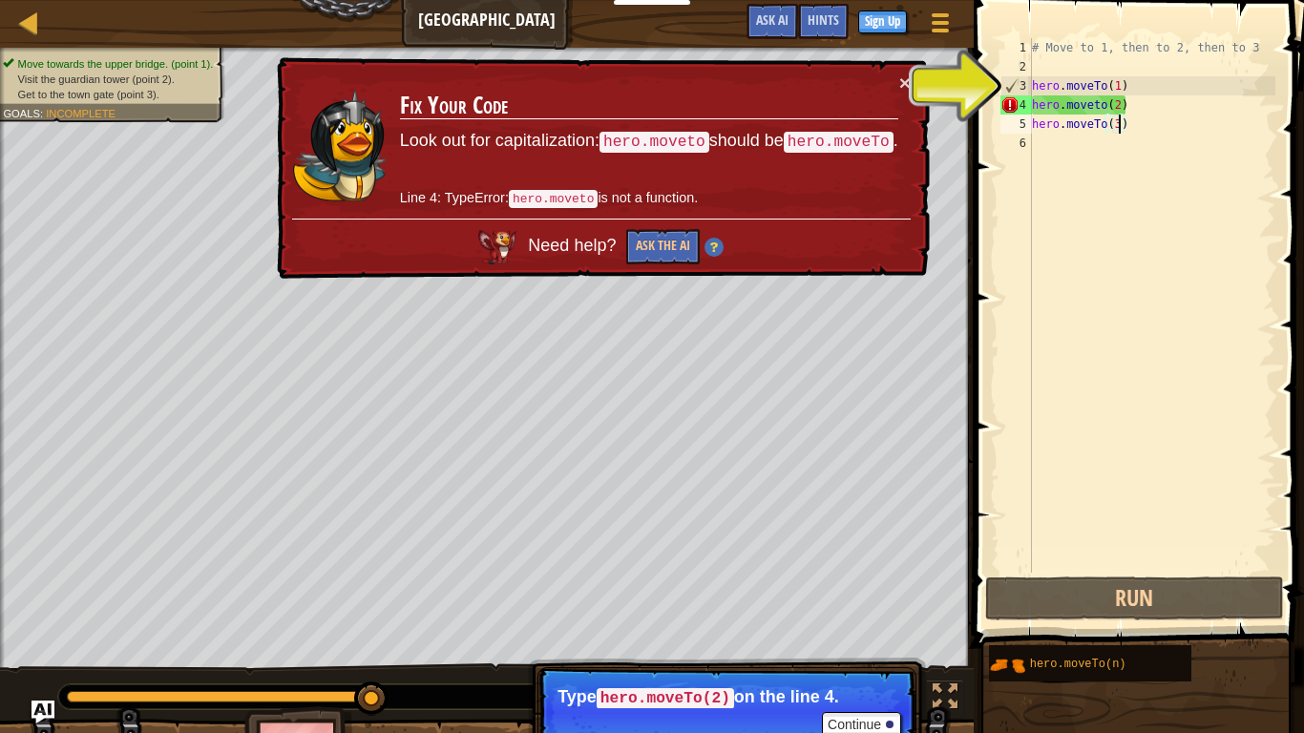
click at [1129, 104] on div "# Move to 1, then to 2, then to 3 hero . moveTo ( 1 ) hero . moveto ( 2 ) hero …" at bounding box center [1151, 324] width 247 height 573
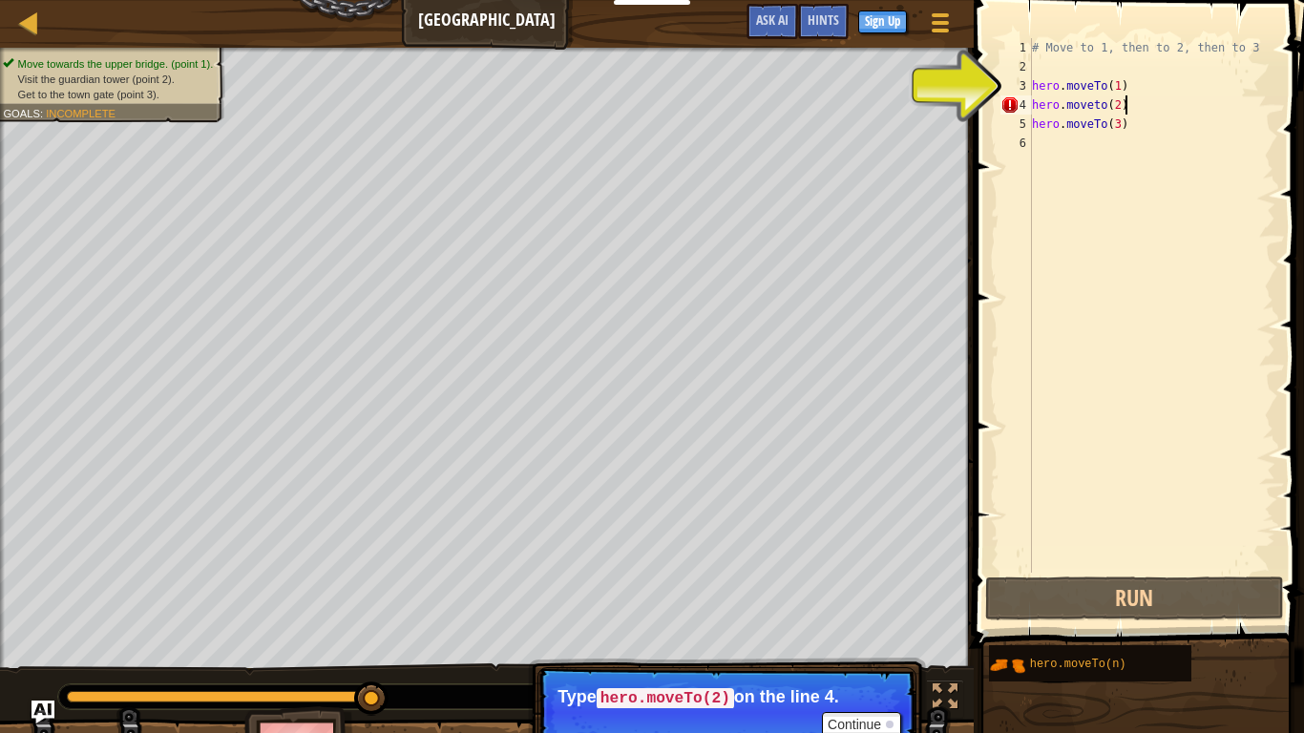
scroll to position [9, 12]
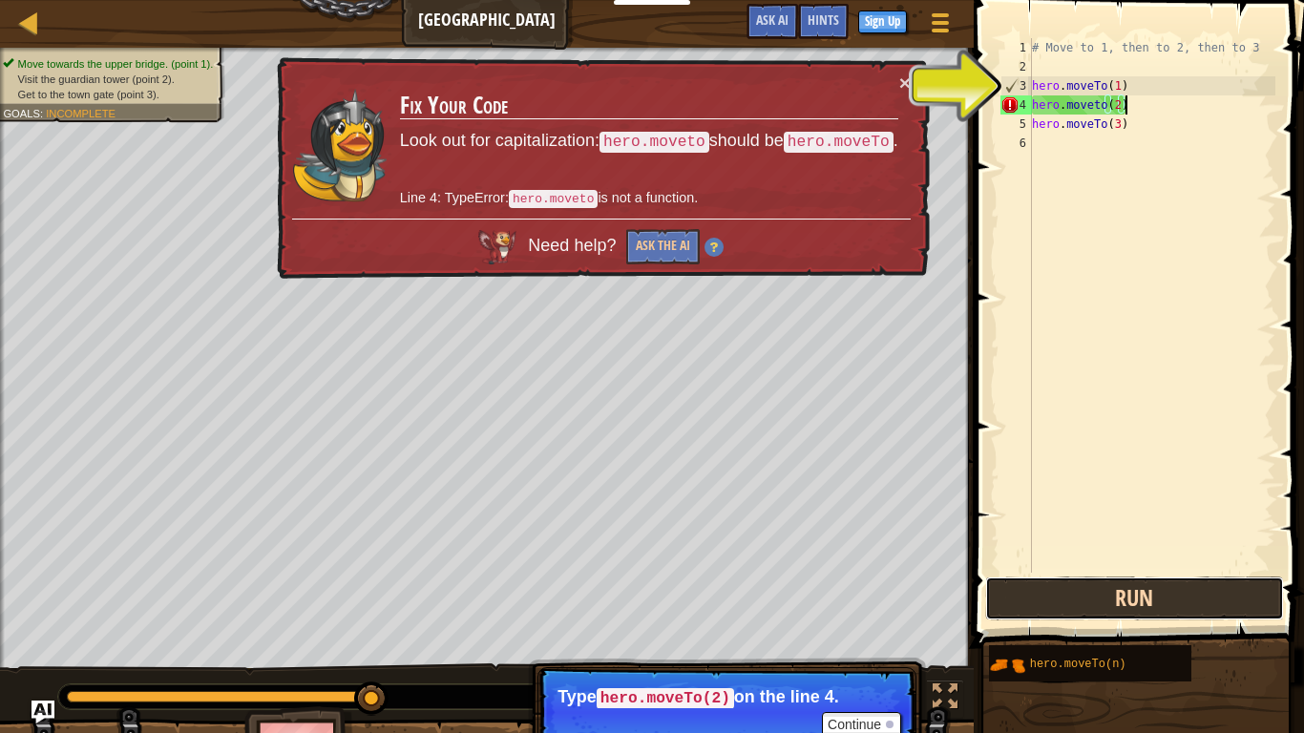
click at [1188, 587] on button "Run" at bounding box center [1134, 599] width 298 height 44
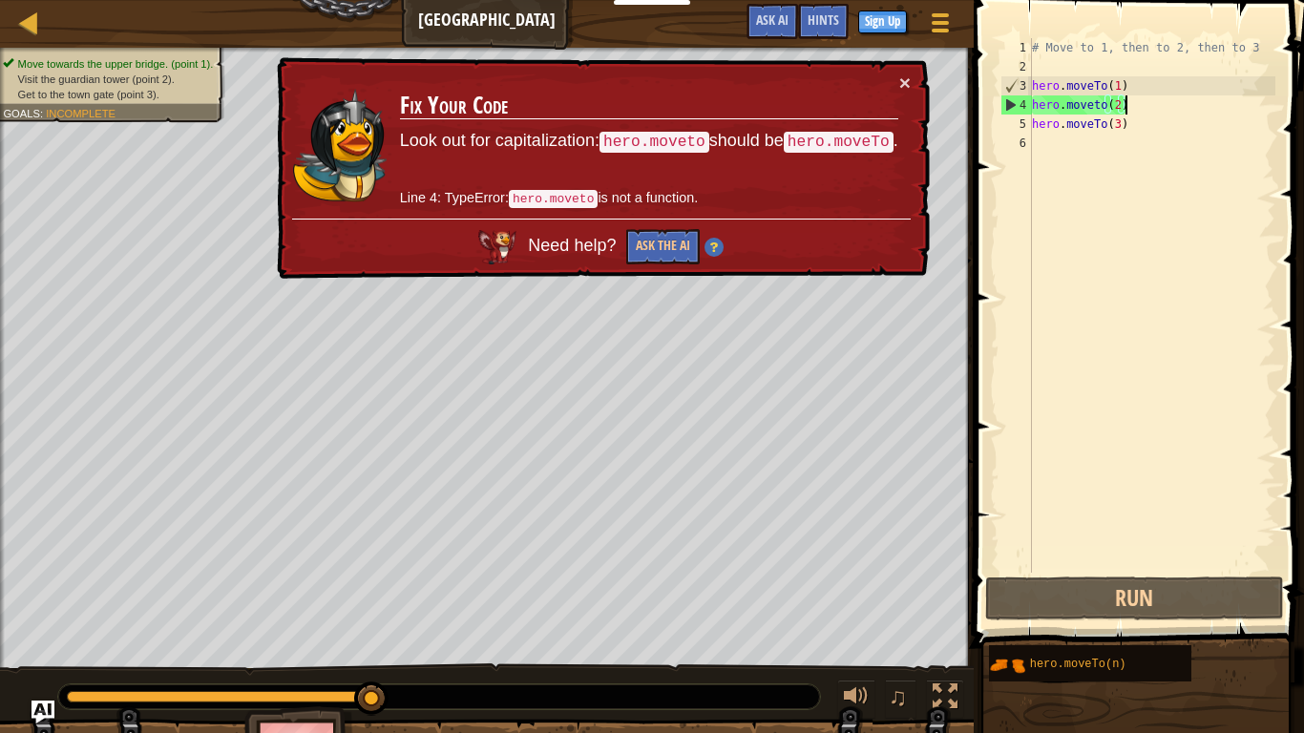
click at [1076, 573] on span at bounding box center [1141, 297] width 346 height 705
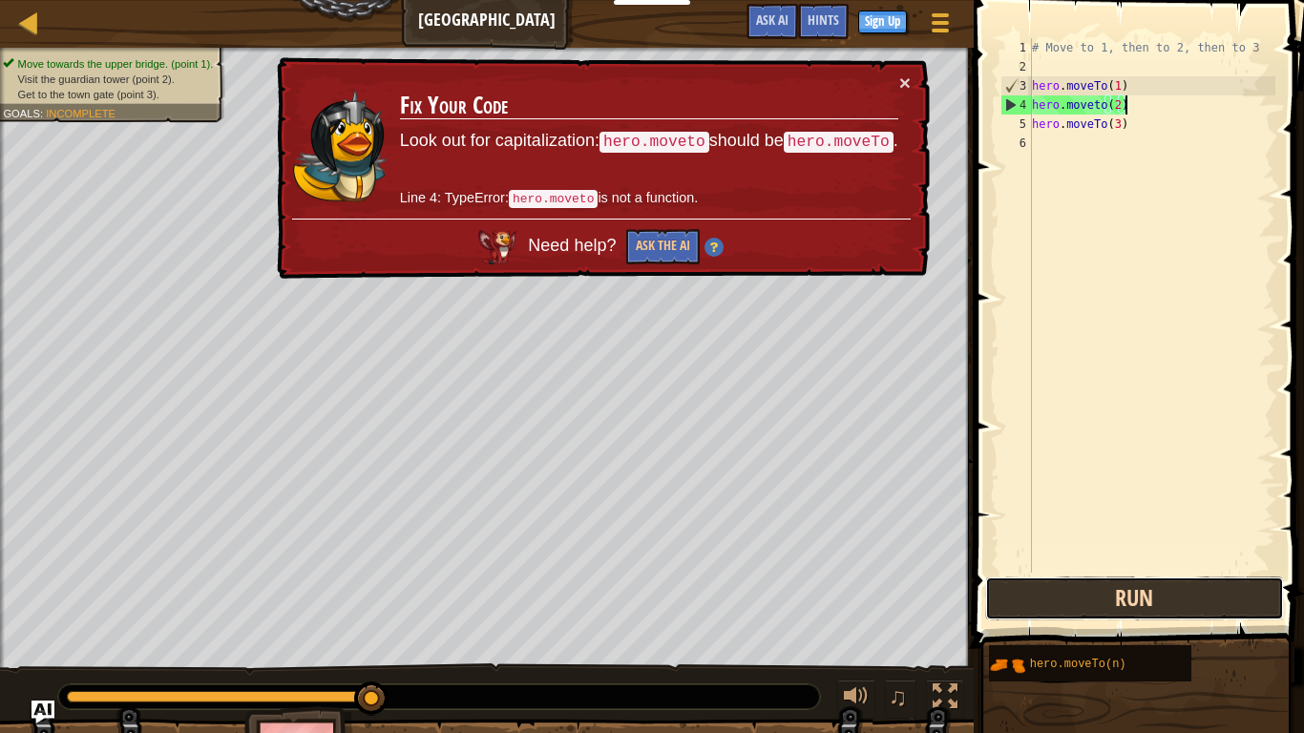
click at [1079, 590] on button "Run" at bounding box center [1134, 599] width 298 height 44
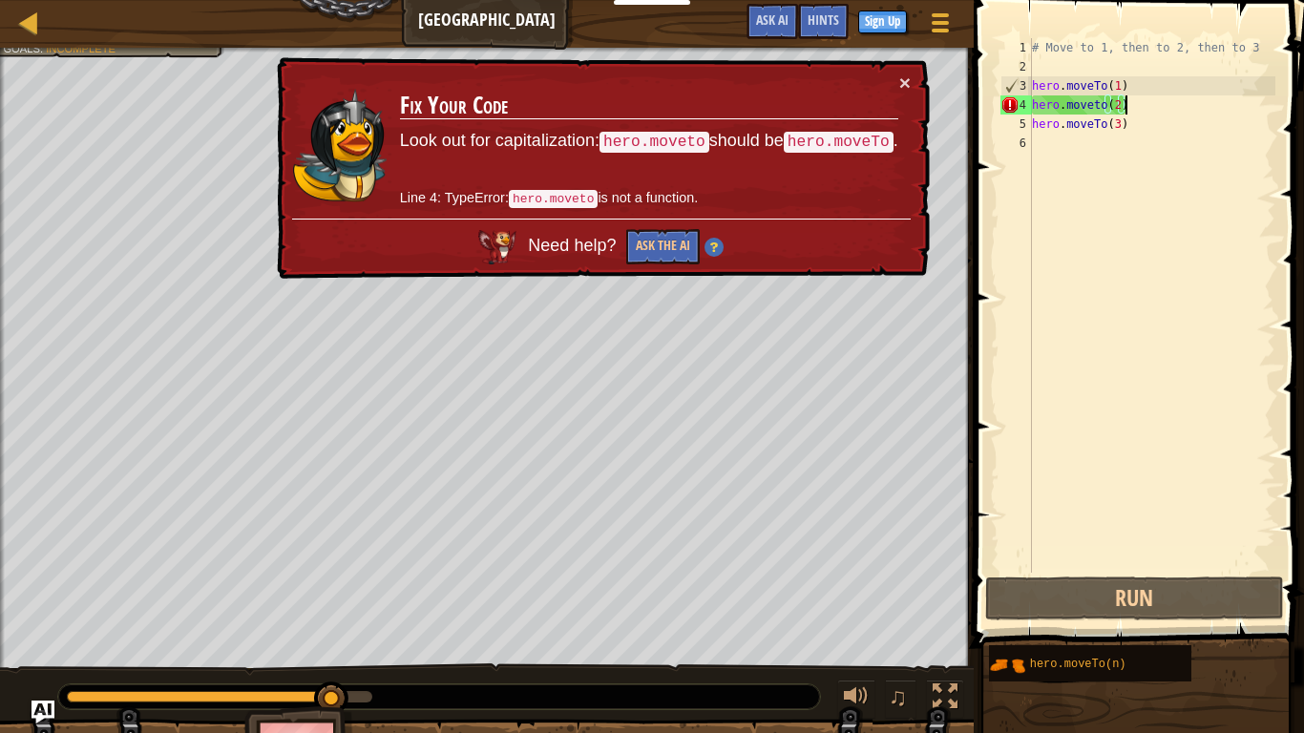
click at [1133, 107] on div "# Move to 1, then to 2, then to 3 hero . moveTo ( 1 ) hero . moveto ( 2 ) hero …" at bounding box center [1151, 324] width 247 height 573
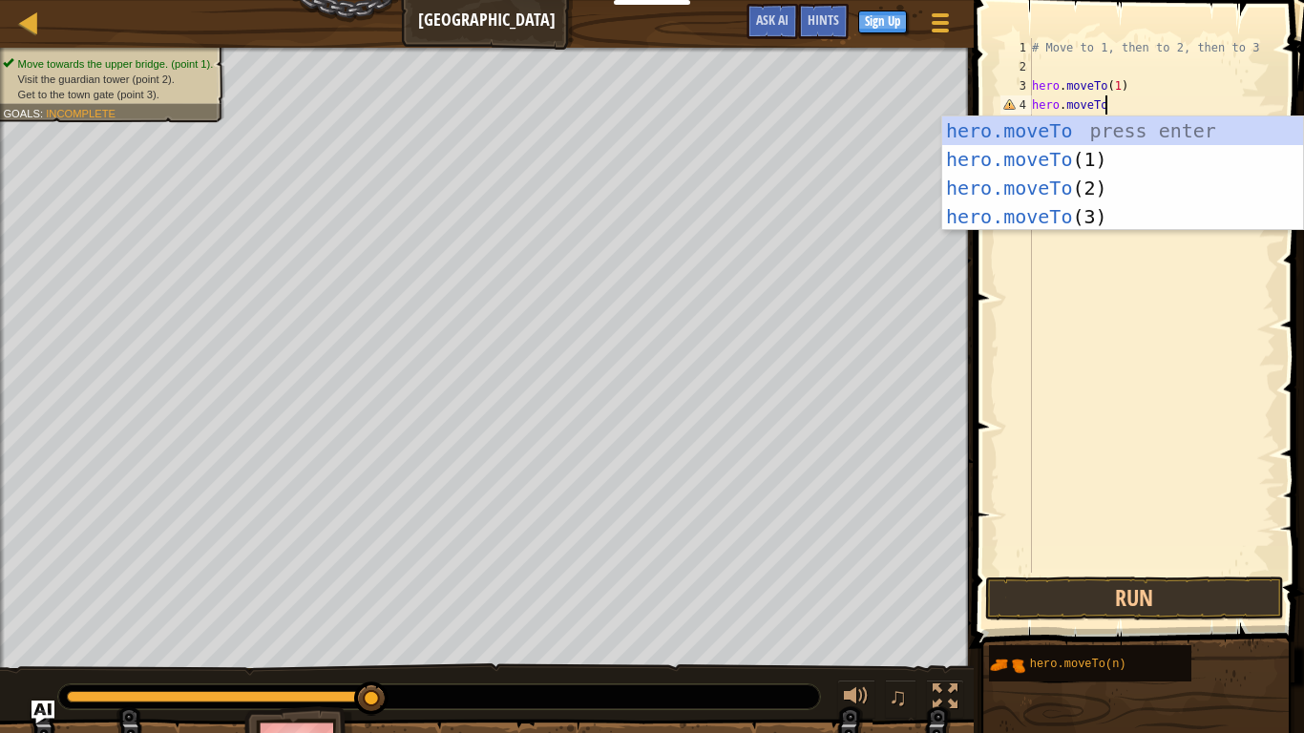
scroll to position [9, 10]
click at [1094, 225] on div "hero.moveTo press enter hero.moveTo (1) press enter hero.moveTo (2) press enter…" at bounding box center [1122, 202] width 361 height 172
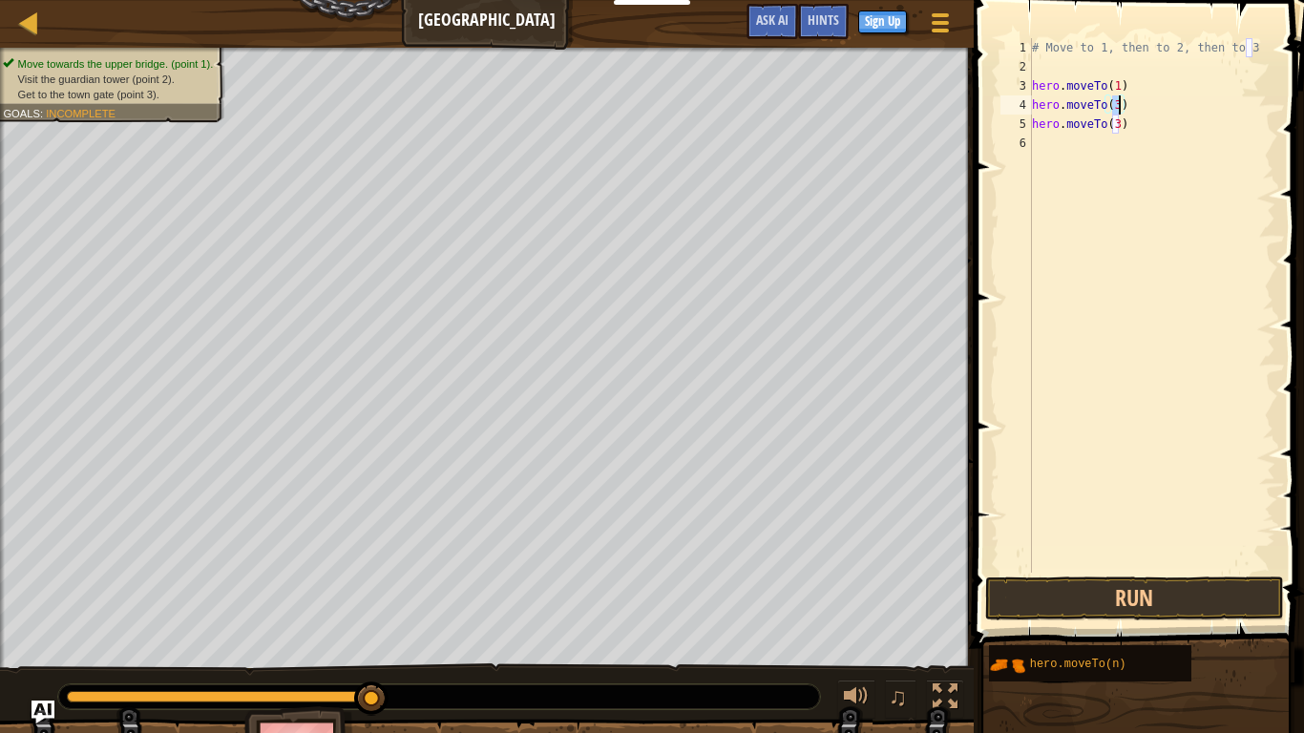
click at [1157, 98] on div "# Move to 1, then to 2, then to 3 hero . moveTo ( 1 ) hero . moveTo ( 3 ) hero …" at bounding box center [1151, 324] width 247 height 573
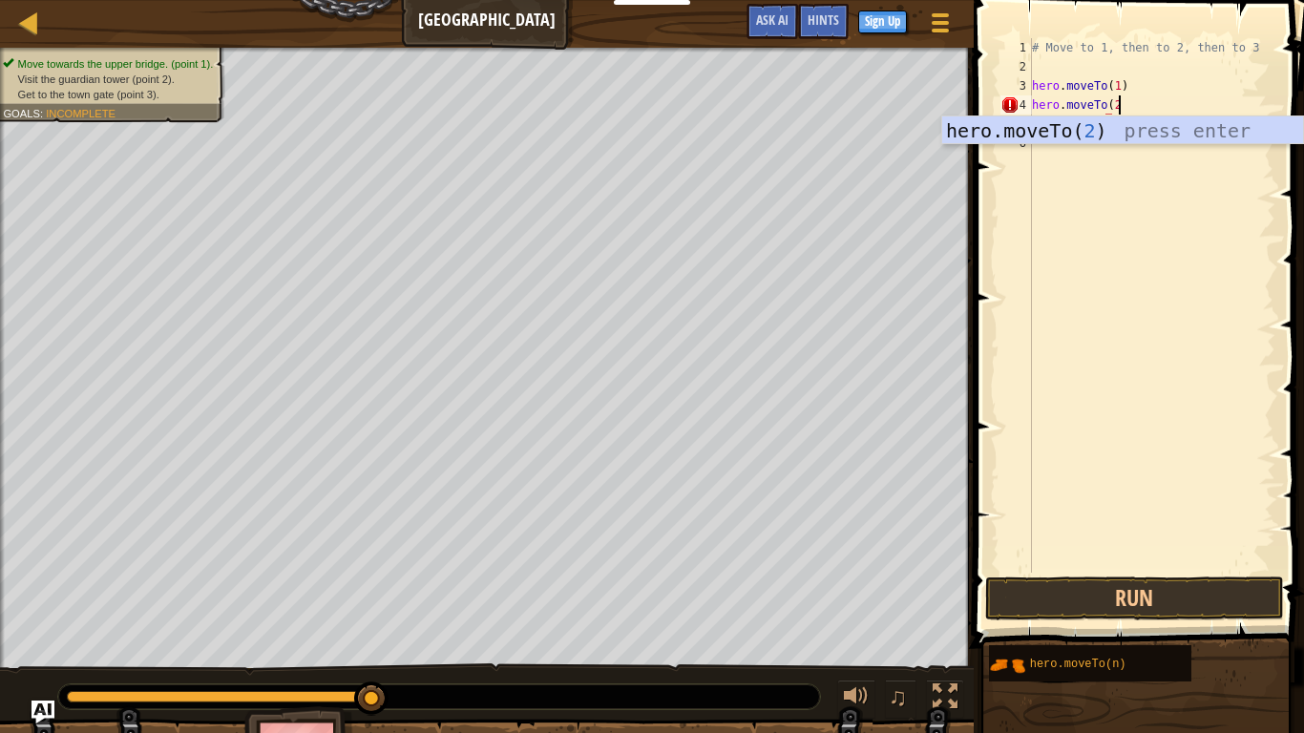
scroll to position [9, 11]
click at [1081, 136] on div "hero.moveTo( 2 ) press enter" at bounding box center [1122, 159] width 361 height 86
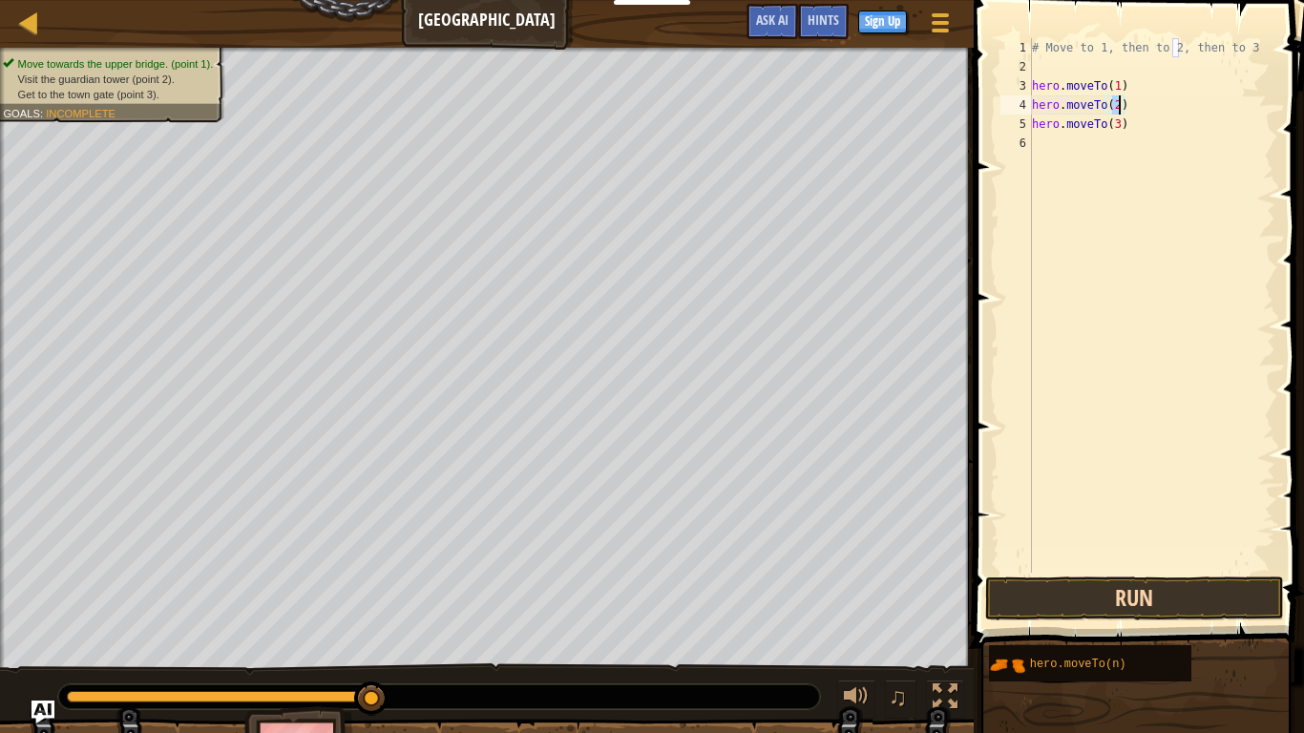
type textarea "hero.moveTo(2)"
click at [1187, 588] on button "Run" at bounding box center [1134, 599] width 298 height 44
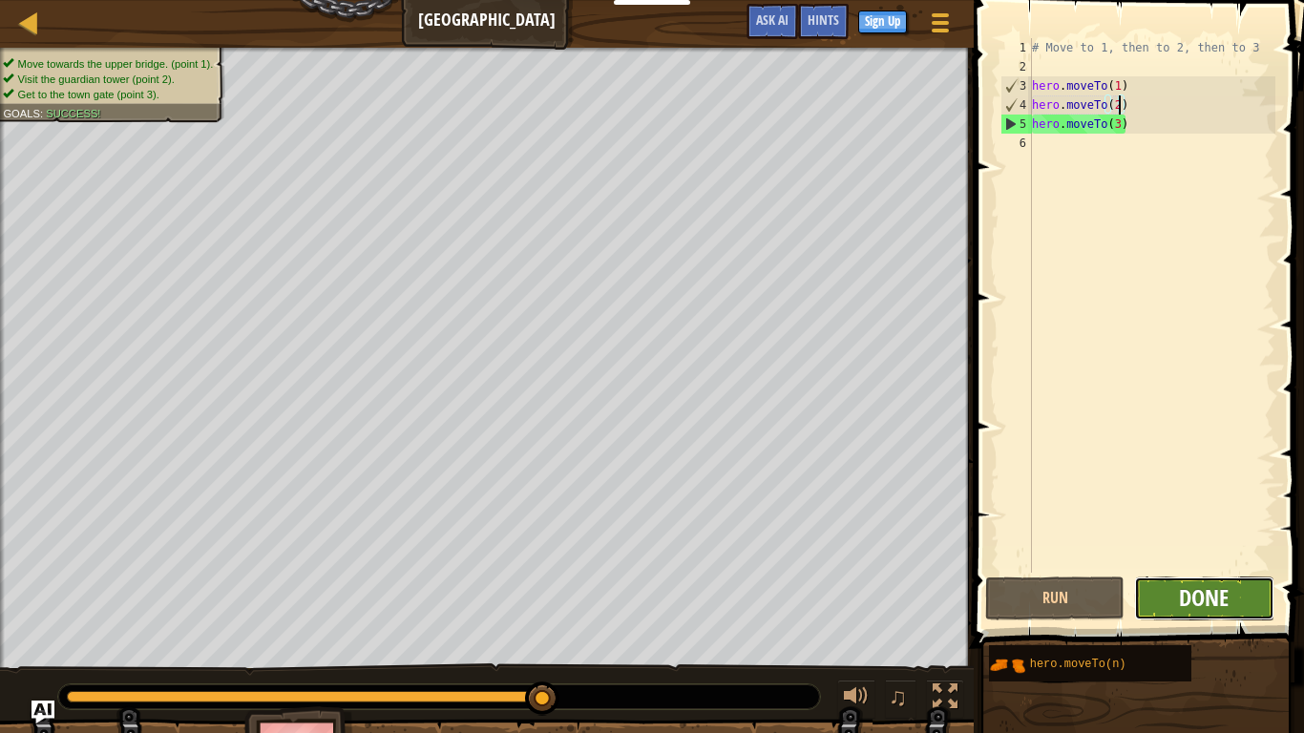
click at [1222, 598] on span "Done" at bounding box center [1204, 597] width 50 height 31
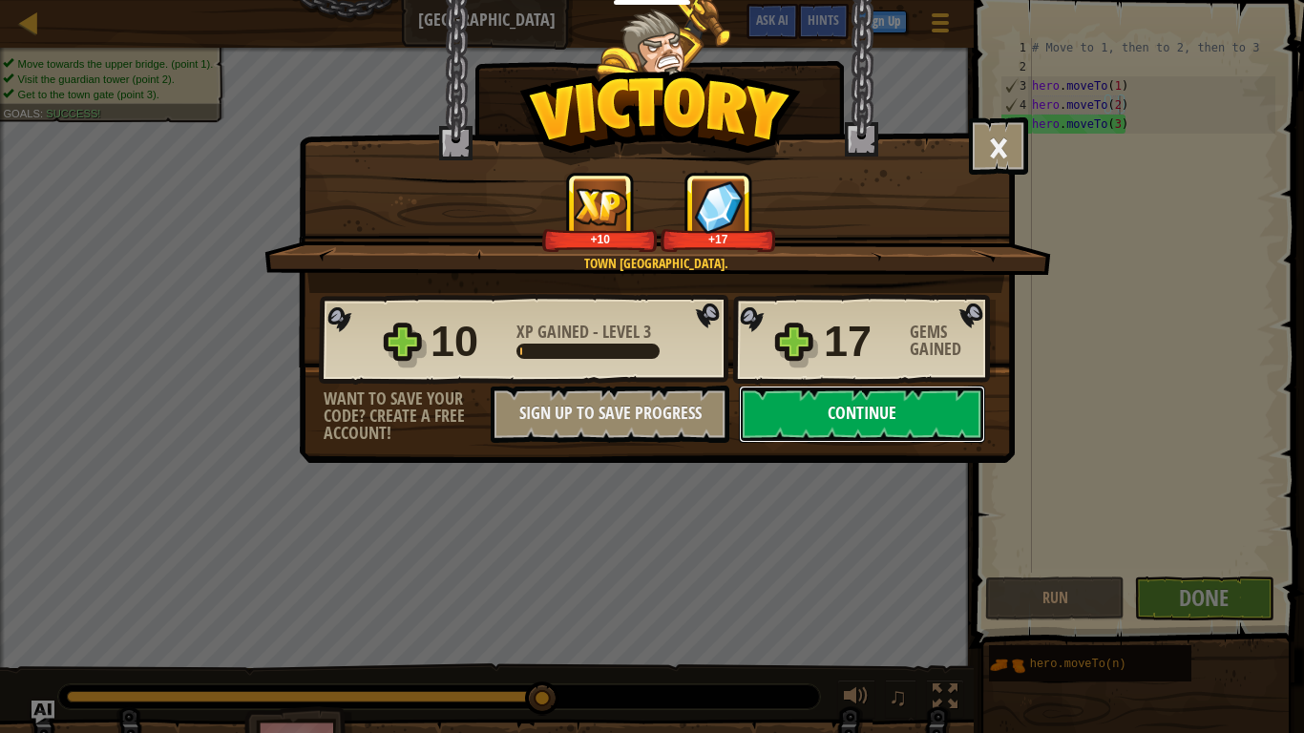
click at [780, 411] on button "Continue" at bounding box center [862, 414] width 246 height 57
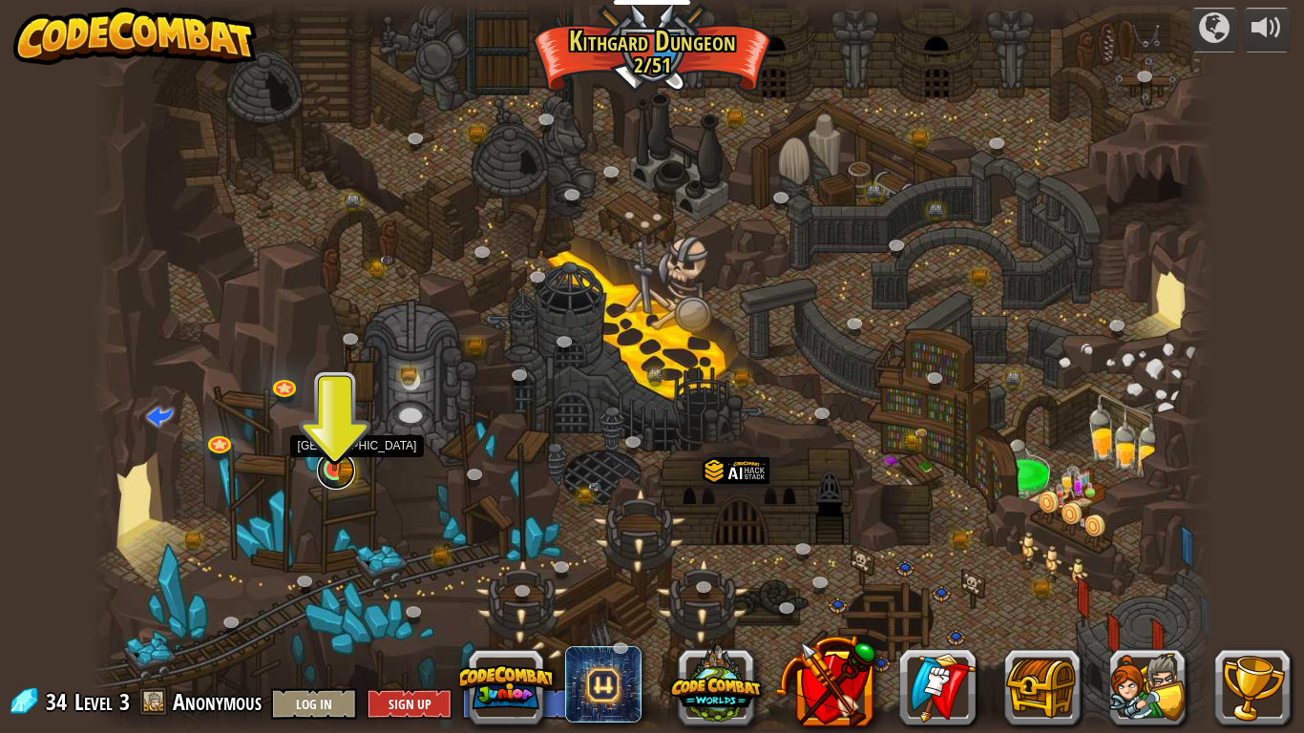
click at [330, 479] on link at bounding box center [336, 471] width 38 height 38
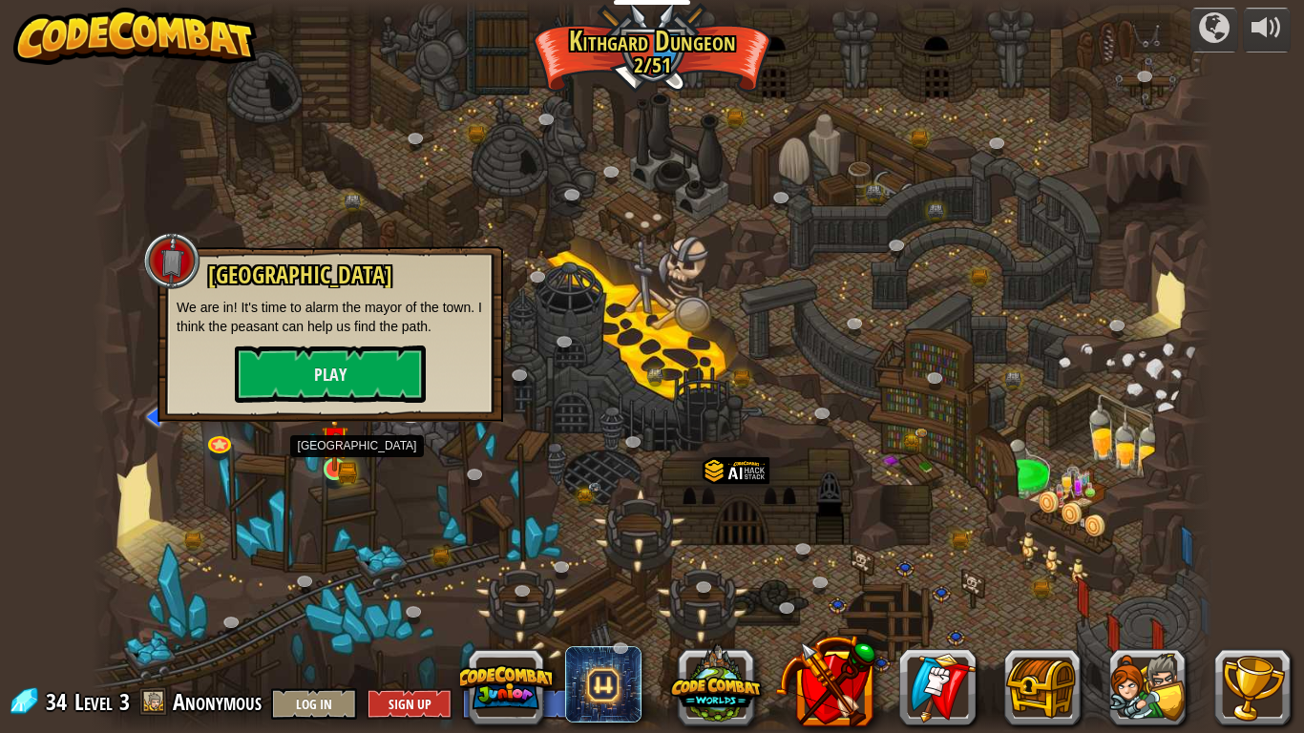
click at [352, 477] on img at bounding box center [347, 472] width 19 height 21
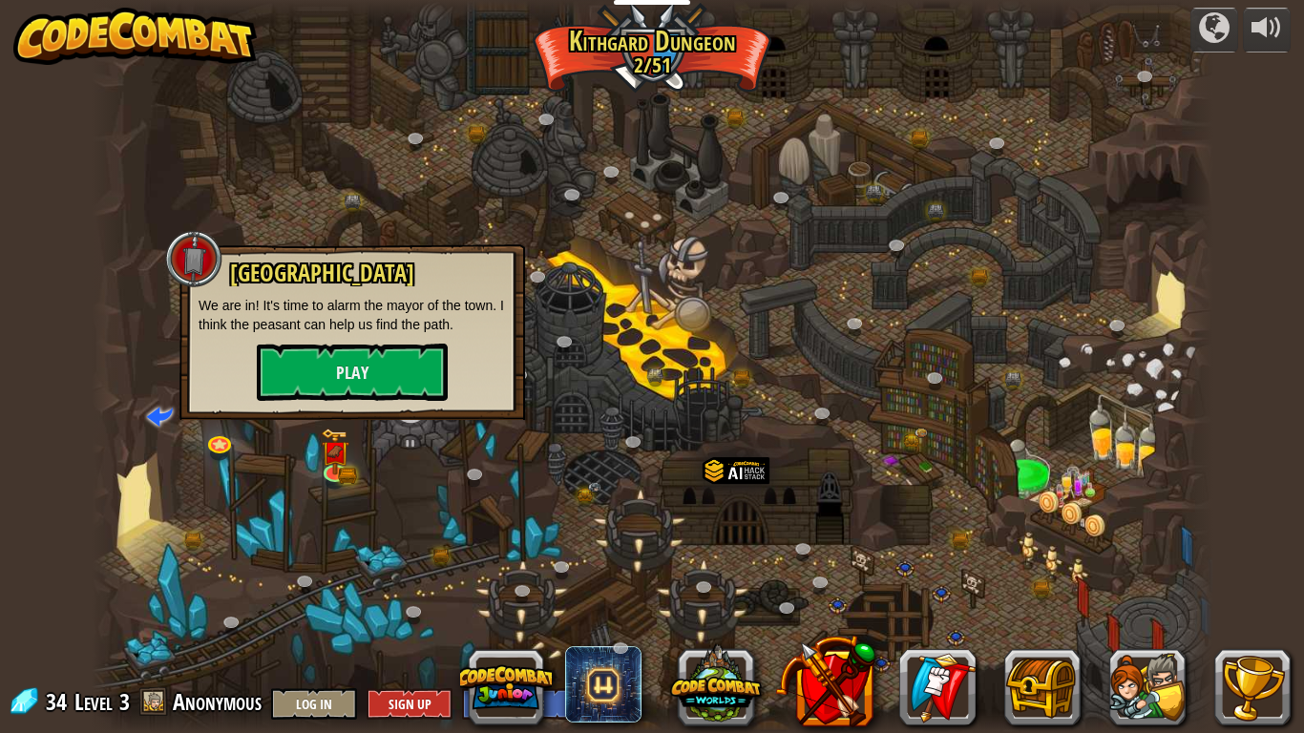
click at [383, 341] on div "Broken Bridge We are in! It's time to alarm the mayor of the town. I think the …" at bounding box center [352, 331] width 307 height 140
click at [382, 347] on button "Play" at bounding box center [352, 372] width 191 height 57
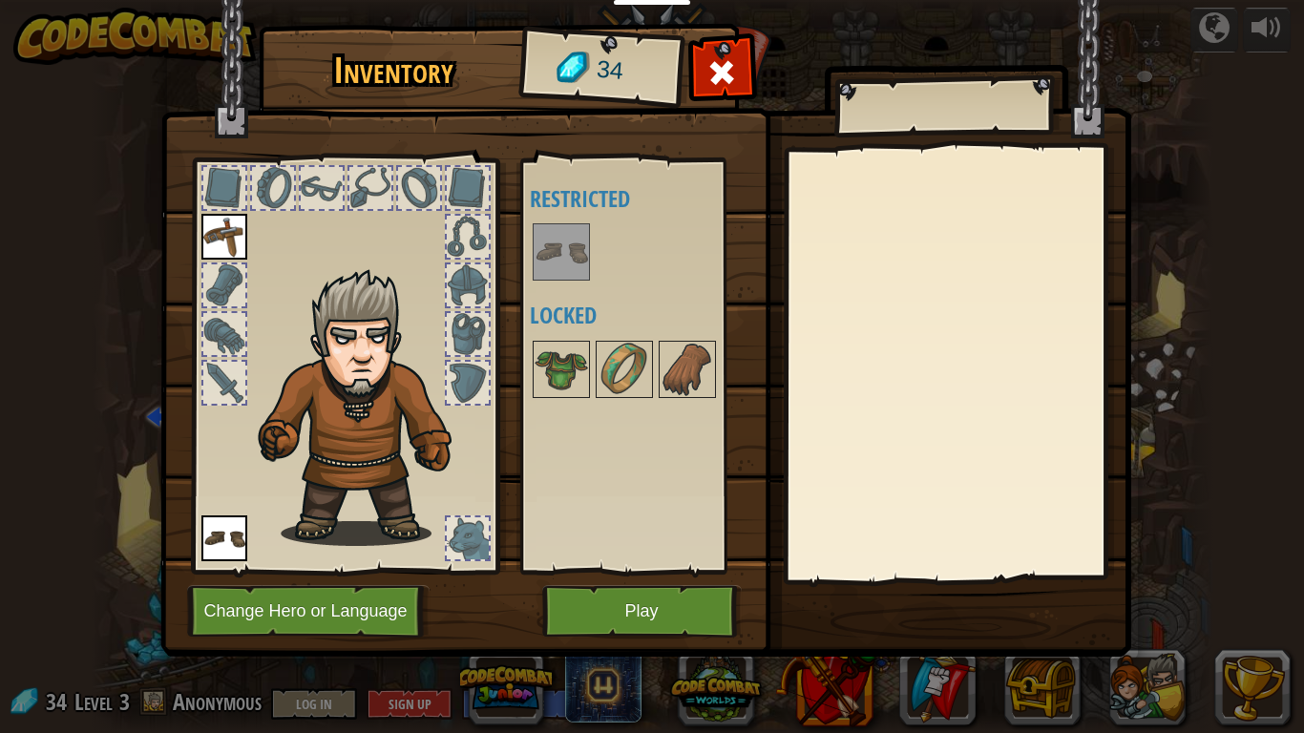
click at [566, 237] on img at bounding box center [561, 251] width 53 height 53
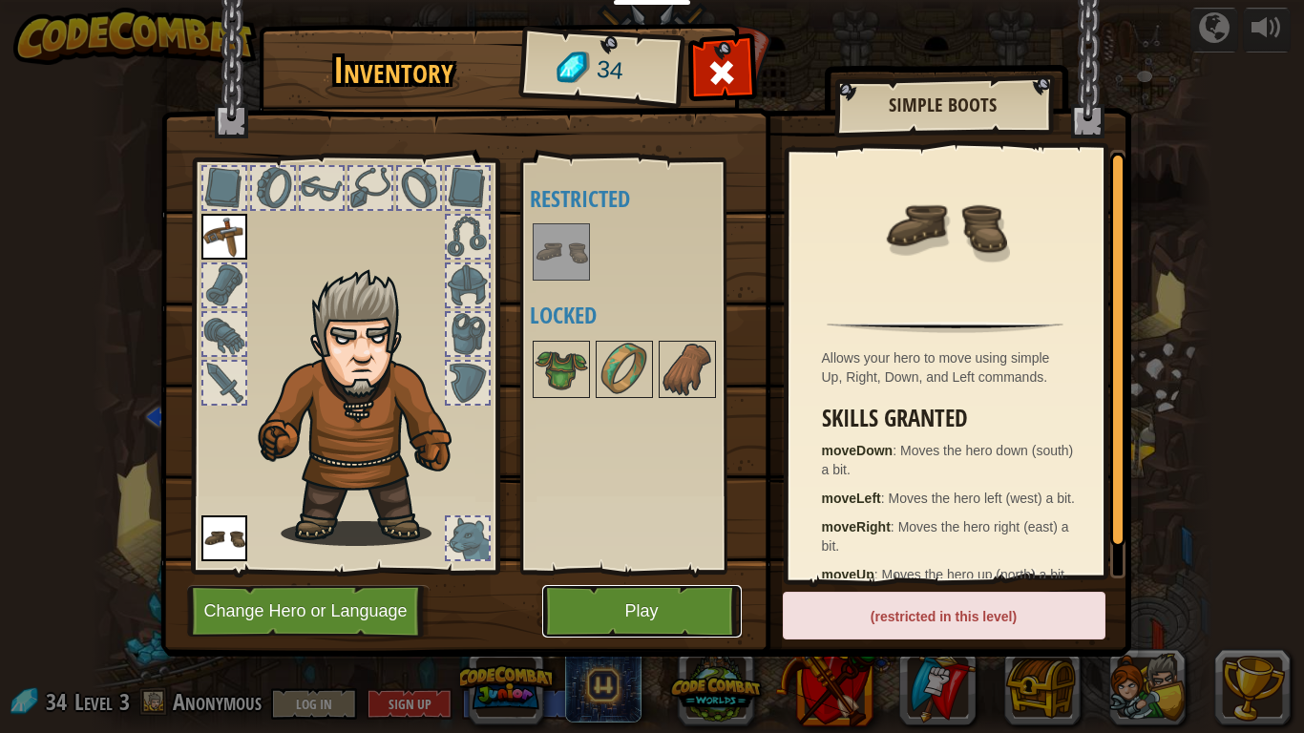
click at [647, 595] on button "Play" at bounding box center [642, 611] width 200 height 53
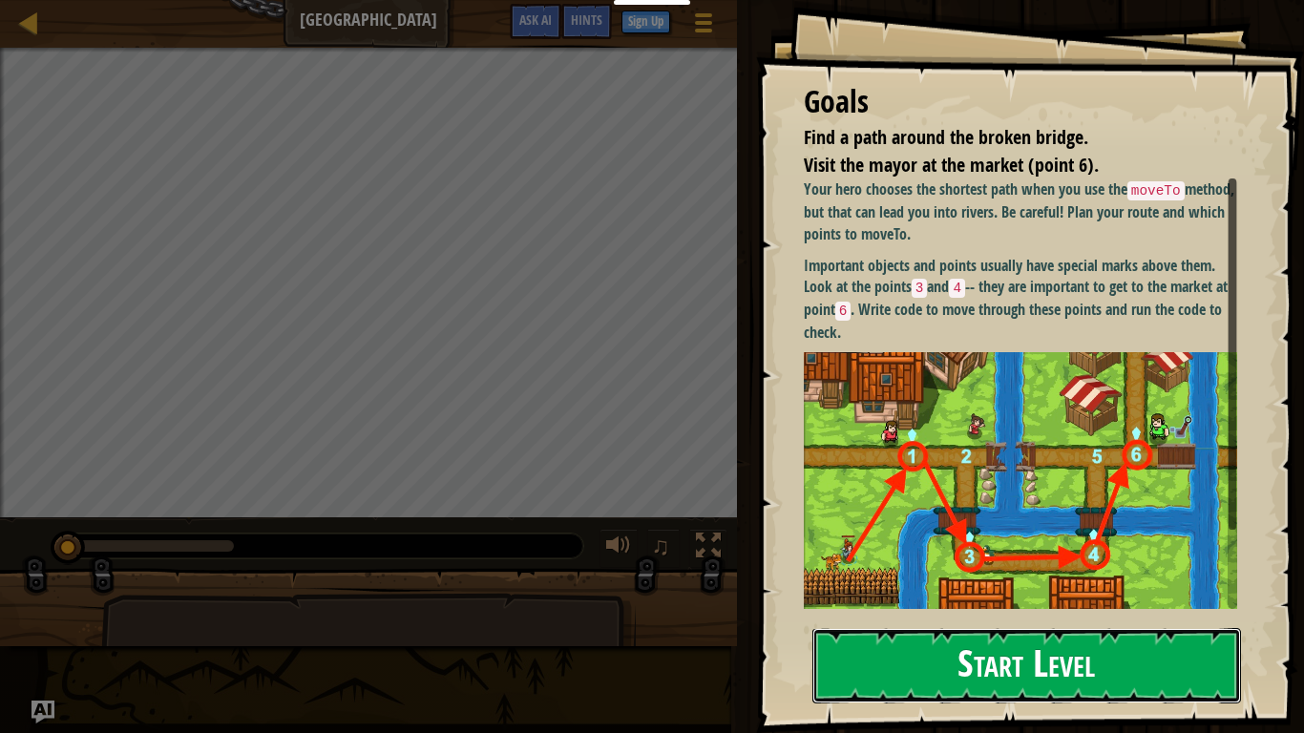
click at [956, 603] on button "Start Level" at bounding box center [1026, 665] width 429 height 75
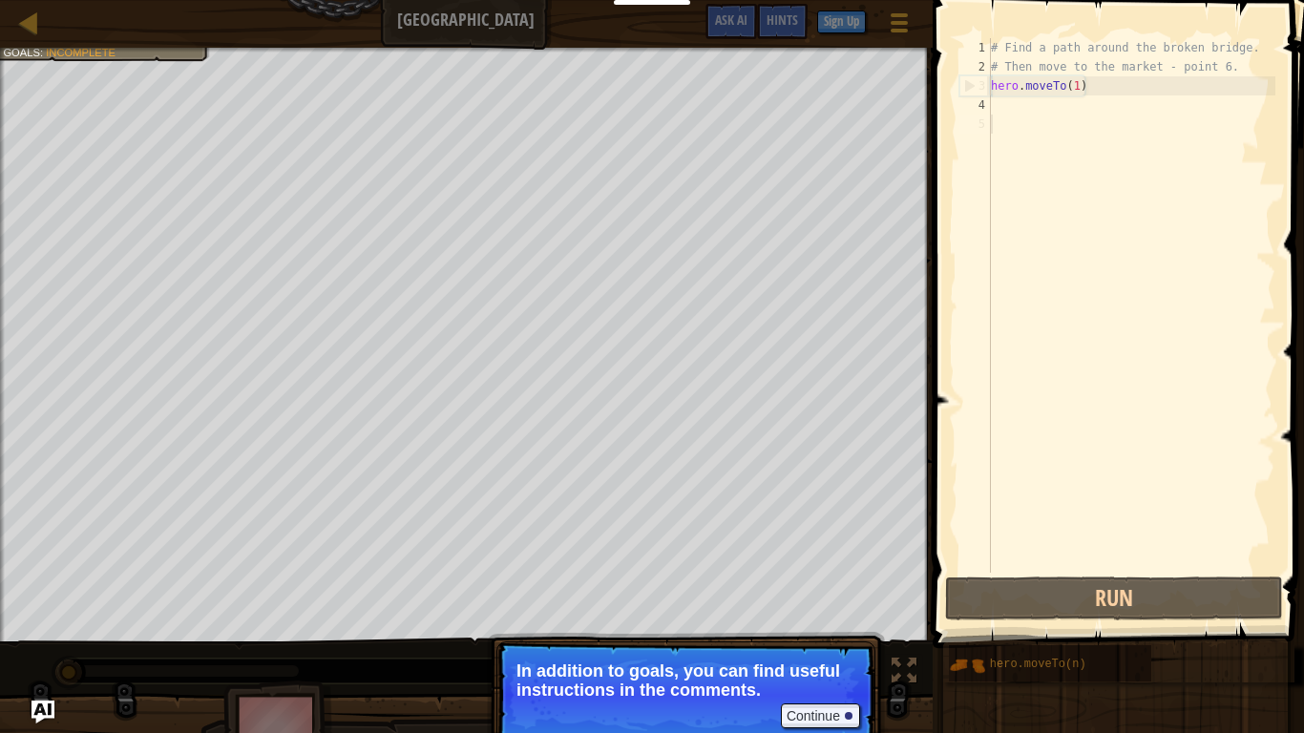
click at [993, 110] on div "# Find a path around the broken bridge. # Then move to the market - point 6. he…" at bounding box center [1131, 324] width 288 height 573
click at [821, 603] on button "Continue" at bounding box center [820, 716] width 79 height 25
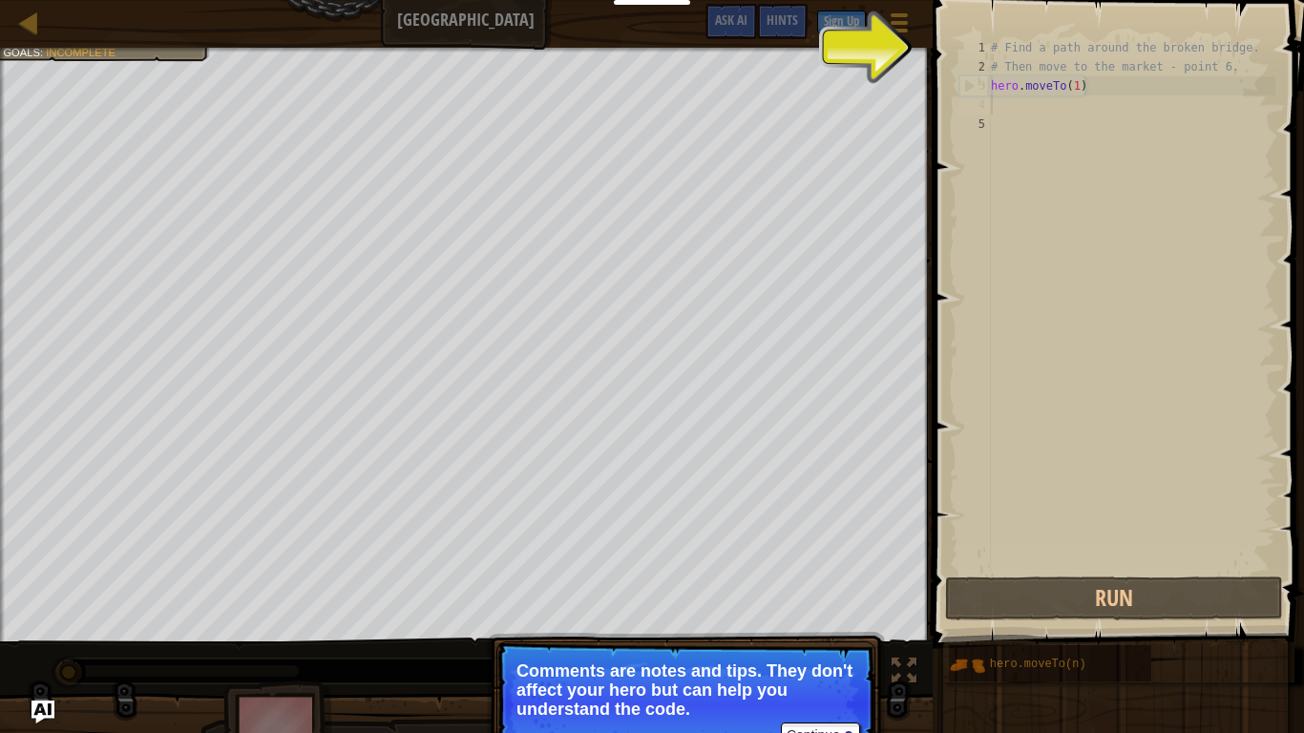
click at [779, 603] on p "Comments are notes and tips. They don't affect your hero but can help you under…" at bounding box center [686, 690] width 339 height 57
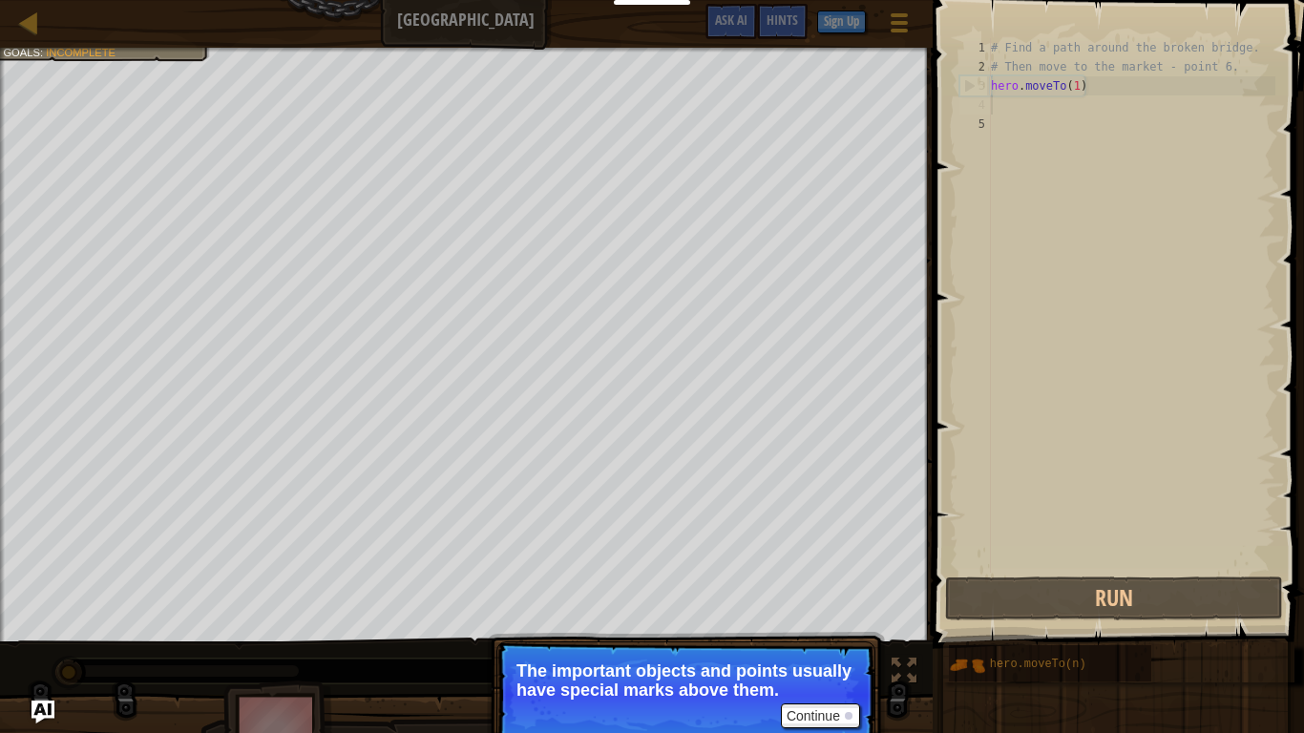
click at [787, 603] on p "The important objects and points usually have special marks above them." at bounding box center [686, 681] width 339 height 38
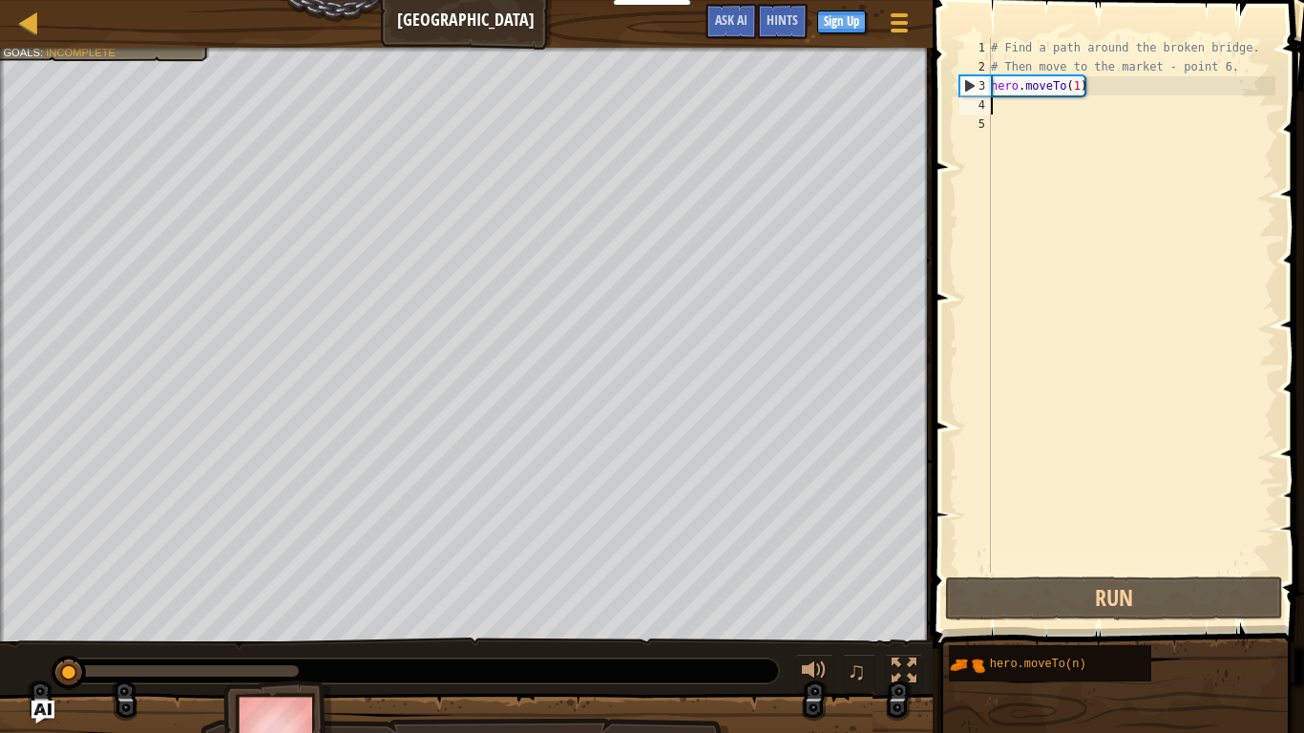
click at [1015, 108] on div "# Find a path around the broken bridge. # Then move to the market - point 6. he…" at bounding box center [1131, 324] width 288 height 573
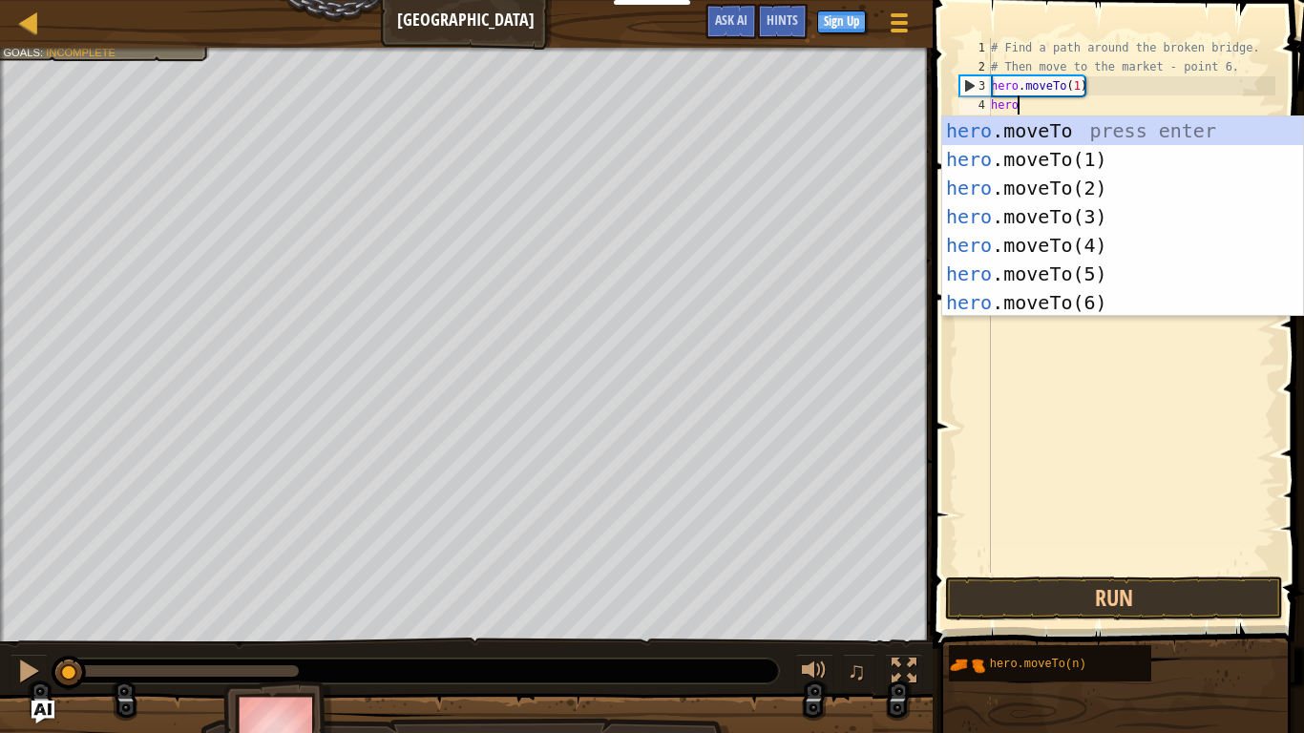
scroll to position [9, 3]
click at [1108, 198] on div "hero .moveTo press enter hero .moveTo(1) press enter hero .moveTo(2) press ente…" at bounding box center [1122, 245] width 361 height 258
type textarea "hero.moveTo(2)"
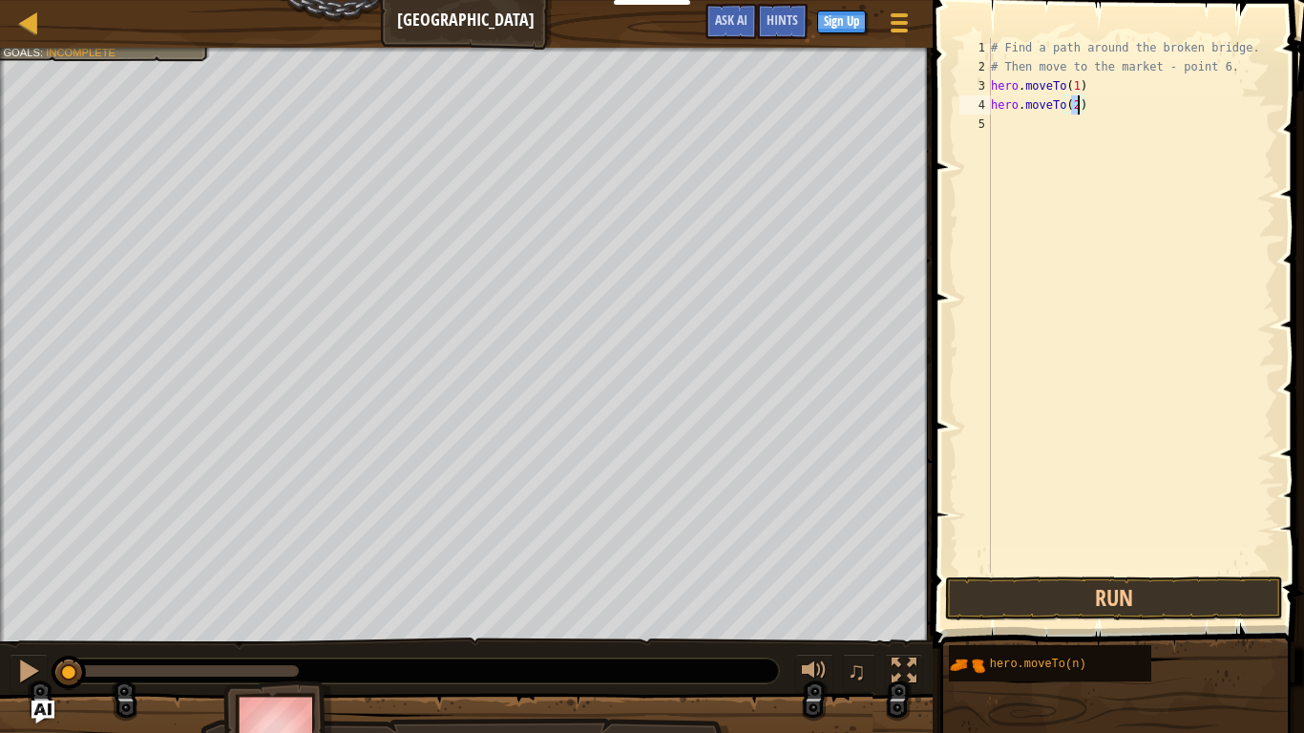
click at [1002, 136] on div "# Find a path around the broken bridge. # Then move to the market - point 6. he…" at bounding box center [1131, 324] width 288 height 573
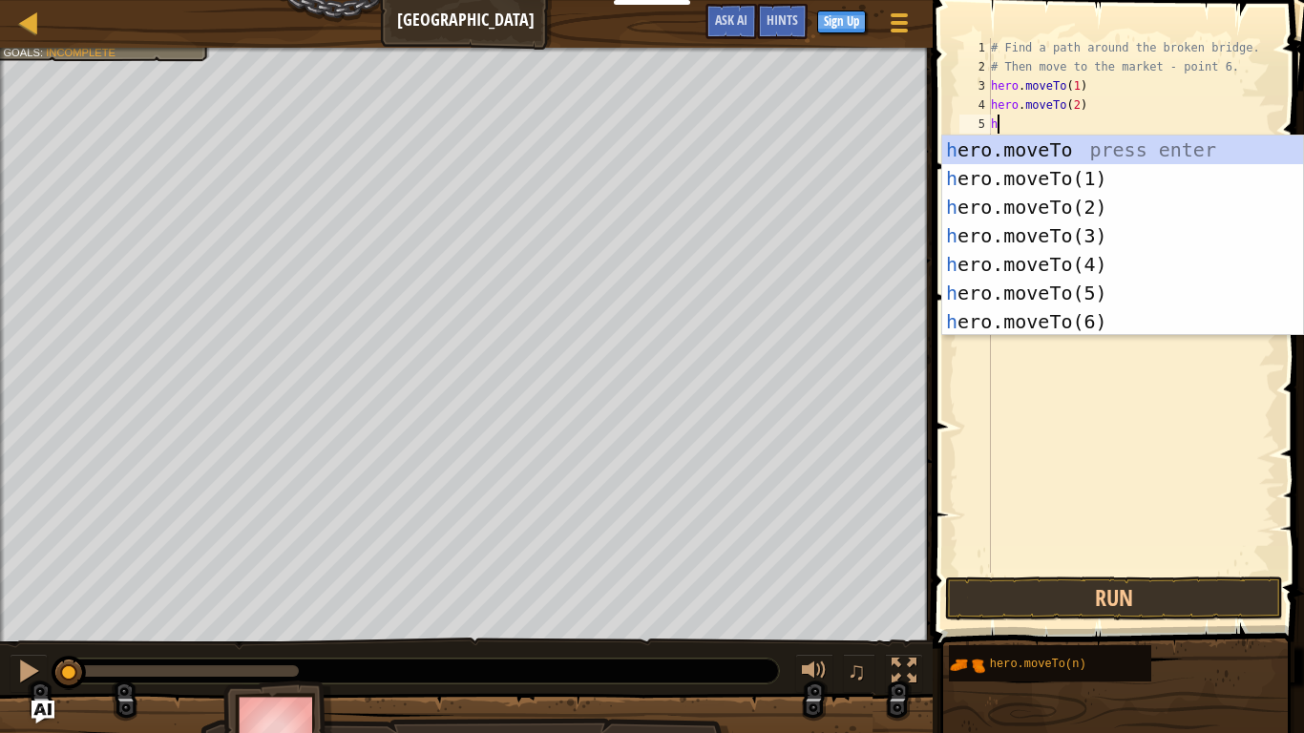
click at [1103, 236] on div "h ero.moveTo press enter h ero.moveTo(1) press enter h ero.moveTo(2) press ente…" at bounding box center [1122, 265] width 361 height 258
type textarea "hero.moveTo(3)"
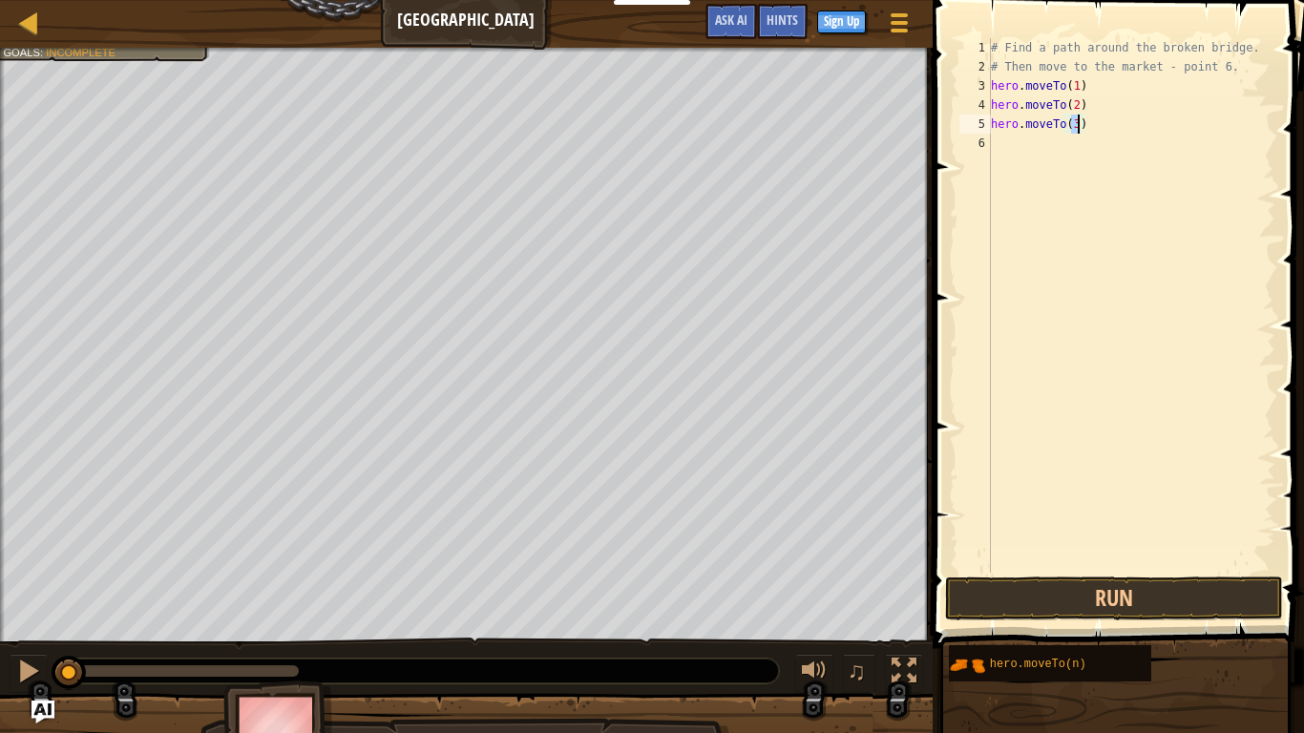
click at [1005, 149] on div "# Find a path around the broken bridge. # Then move to the market - point 6. he…" at bounding box center [1131, 324] width 288 height 573
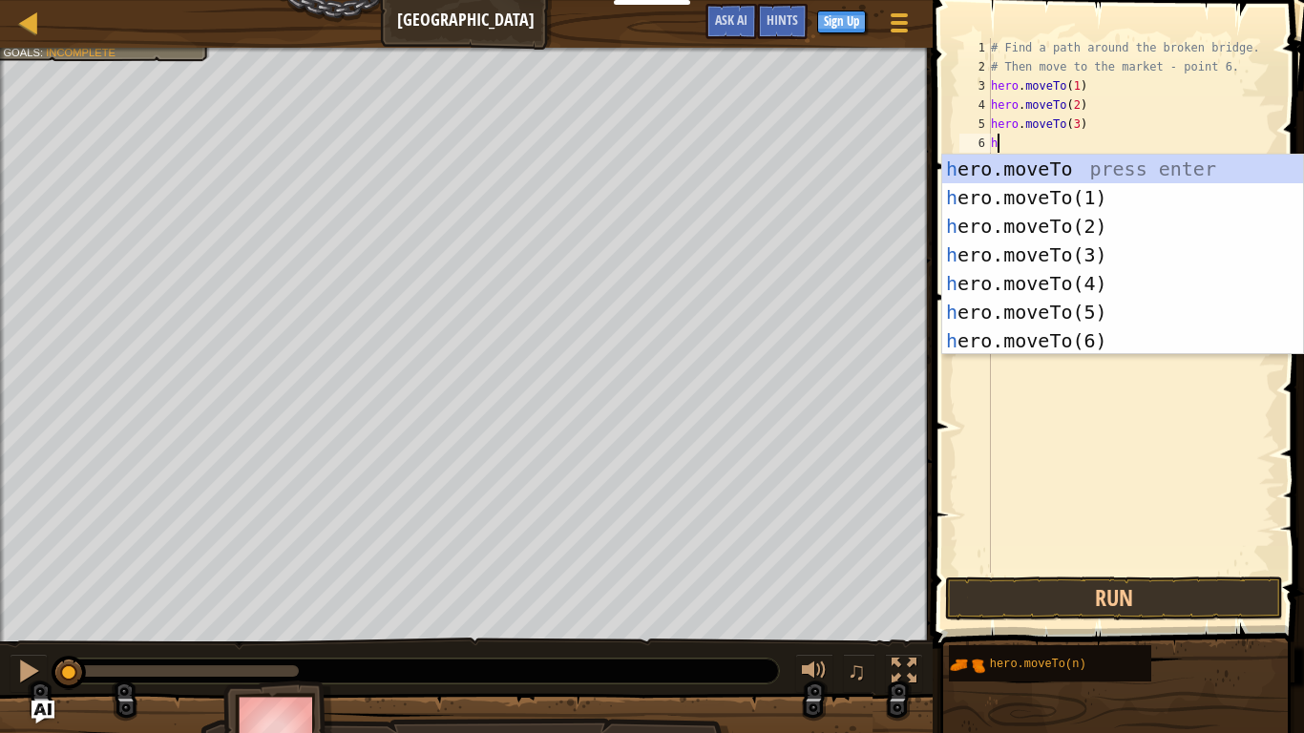
click at [1103, 294] on div "h ero.moveTo press enter h ero.moveTo(1) press enter h ero.moveTo(2) press ente…" at bounding box center [1122, 284] width 361 height 258
type textarea "hero.moveTo(4)"
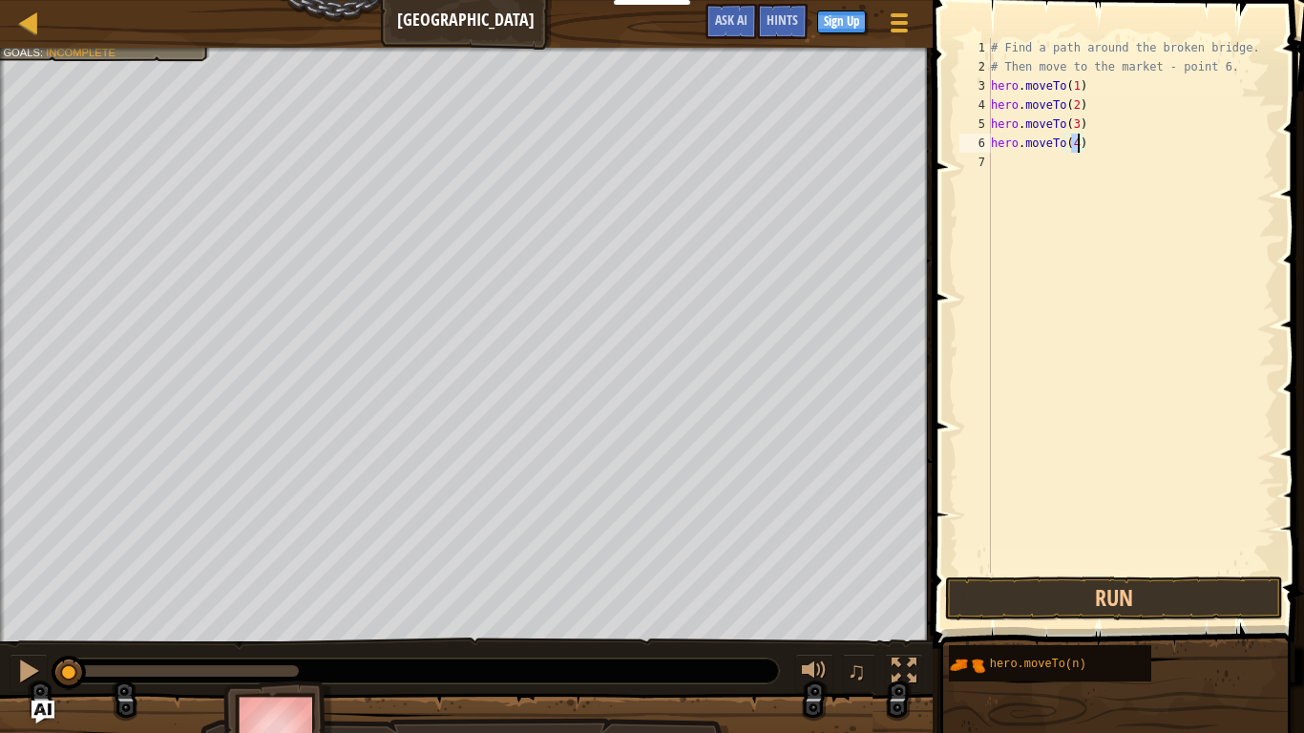
click at [1013, 174] on div "# Find a path around the broken bridge. # Then move to the market - point 6. he…" at bounding box center [1131, 324] width 288 height 573
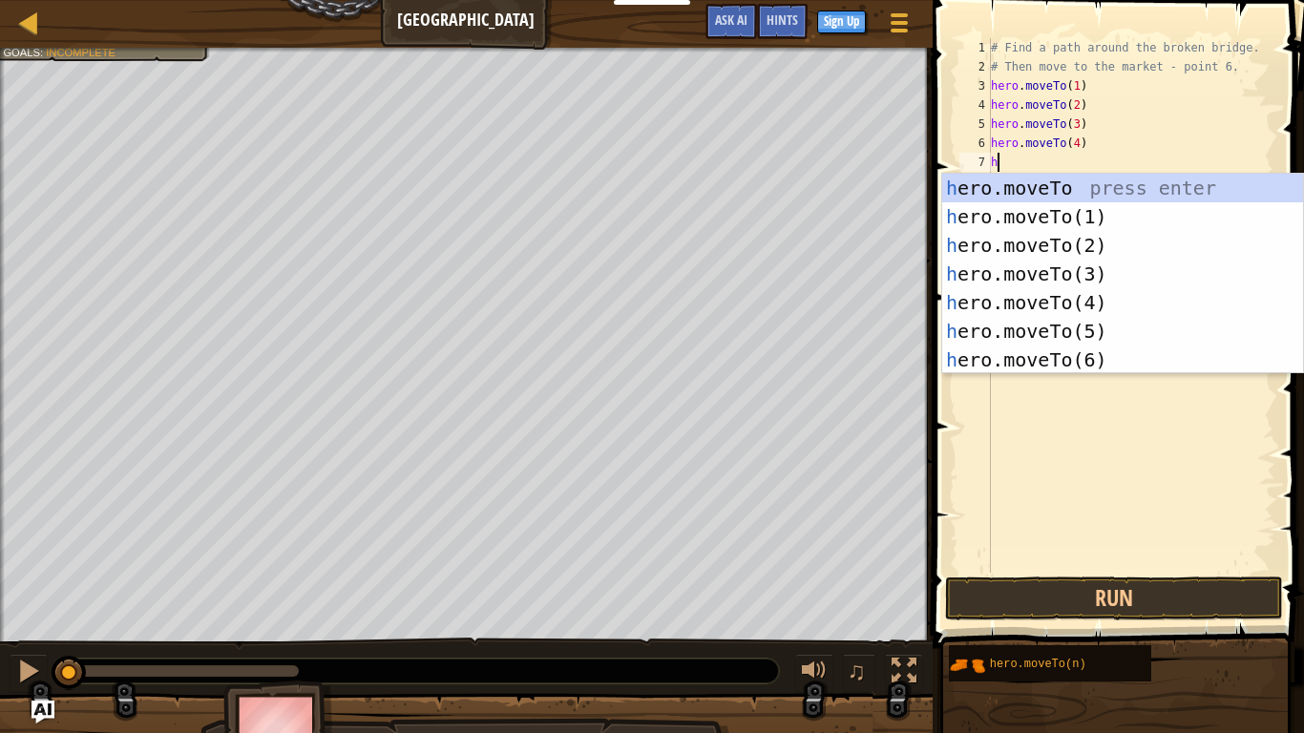
click at [1099, 336] on div "h ero.moveTo press enter h ero.moveTo(1) press enter h ero.moveTo(2) press ente…" at bounding box center [1122, 303] width 361 height 258
type textarea "hero.moveTo(5)"
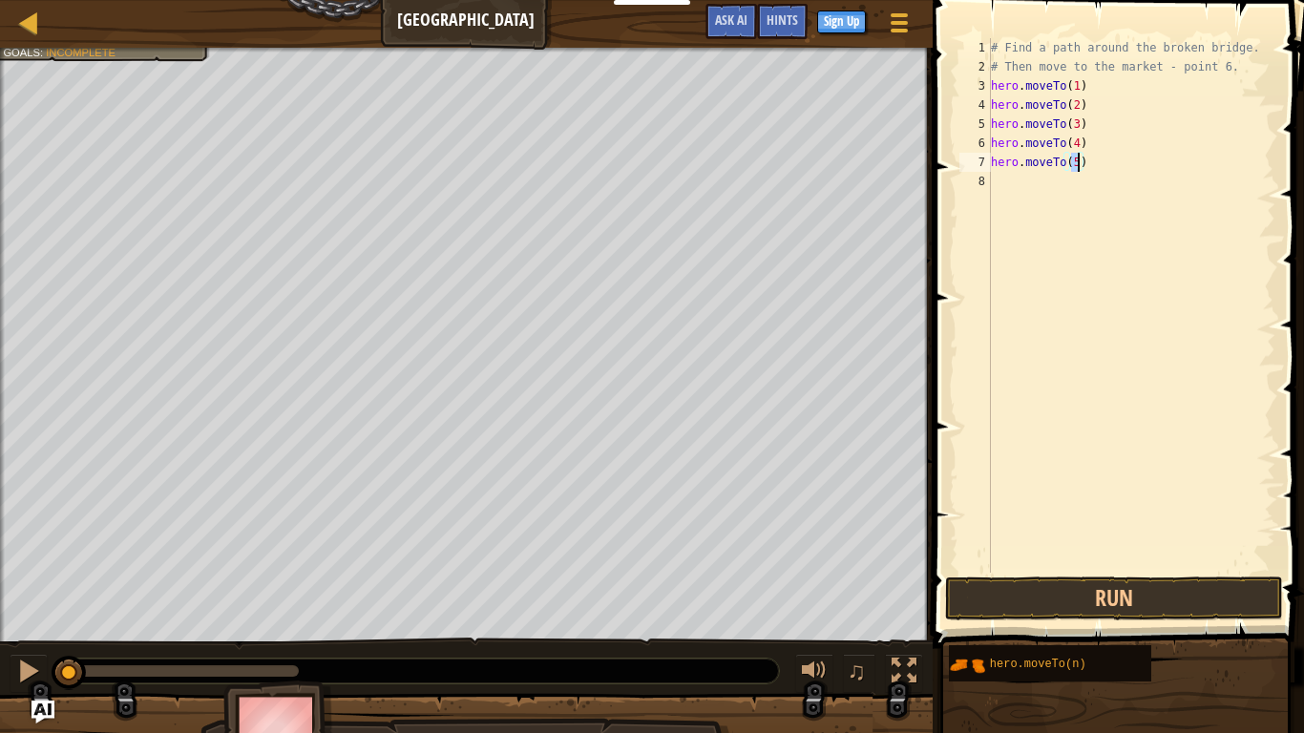
click at [1018, 199] on div "# Find a path around the broken bridge. # Then move to the market - point 6. he…" at bounding box center [1131, 324] width 288 height 573
type textarea "h"
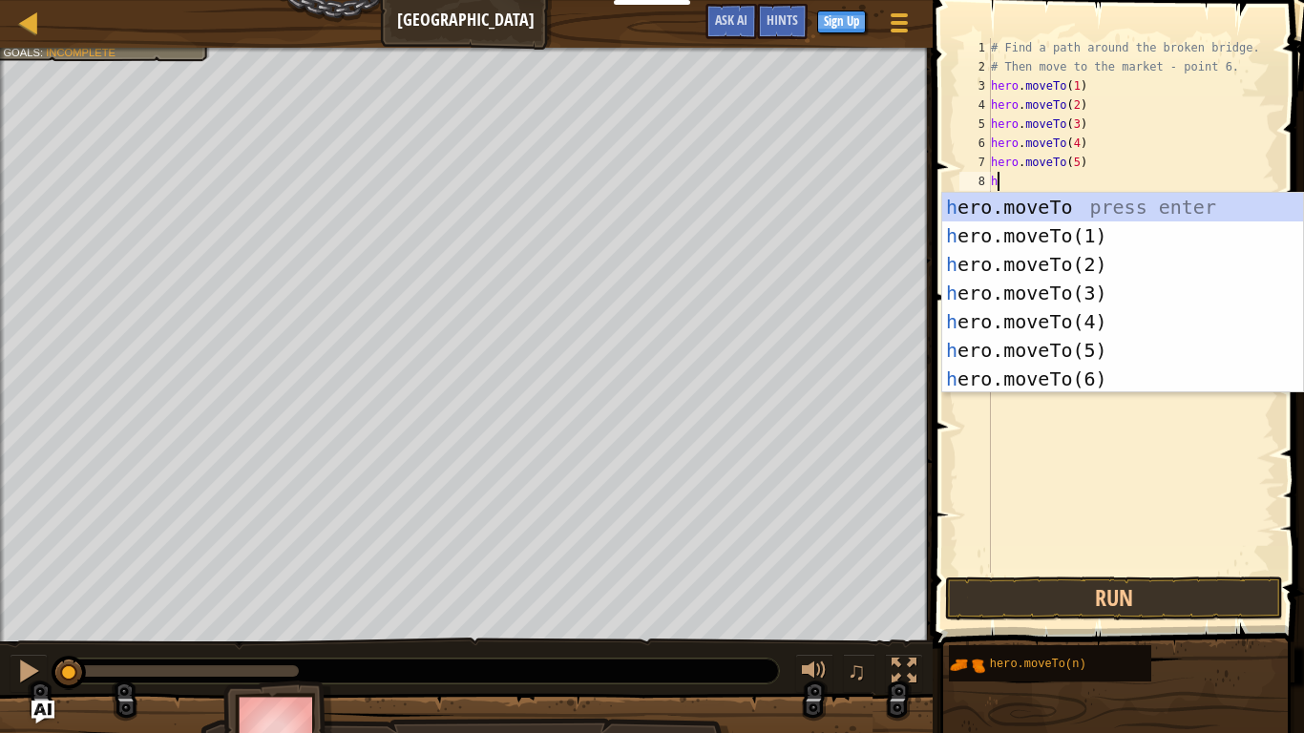
click at [1079, 392] on div "# Find a path around the broken bridge. # Then move to the market - point 6. he…" at bounding box center [1131, 324] width 288 height 573
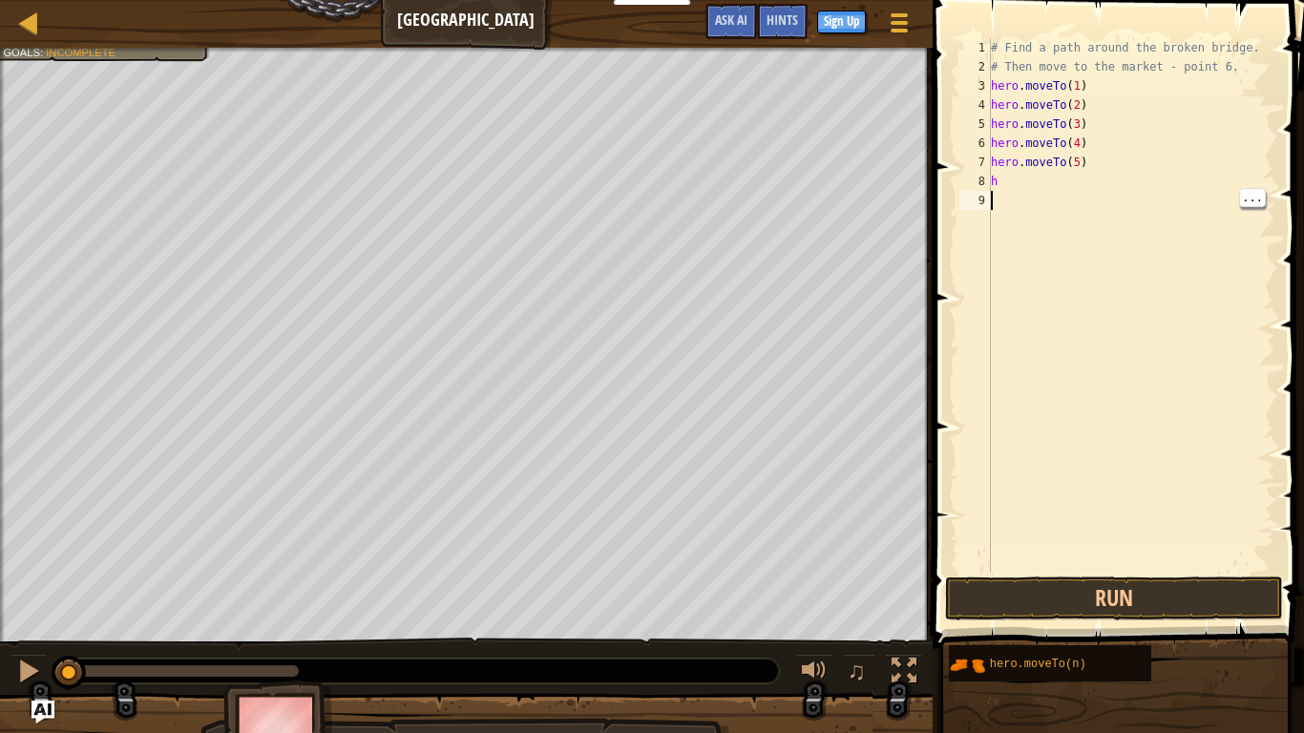
click at [1008, 189] on div "# Find a path around the broken bridge. # Then move to the market - point 6. he…" at bounding box center [1131, 324] width 288 height 573
type textarea "h"
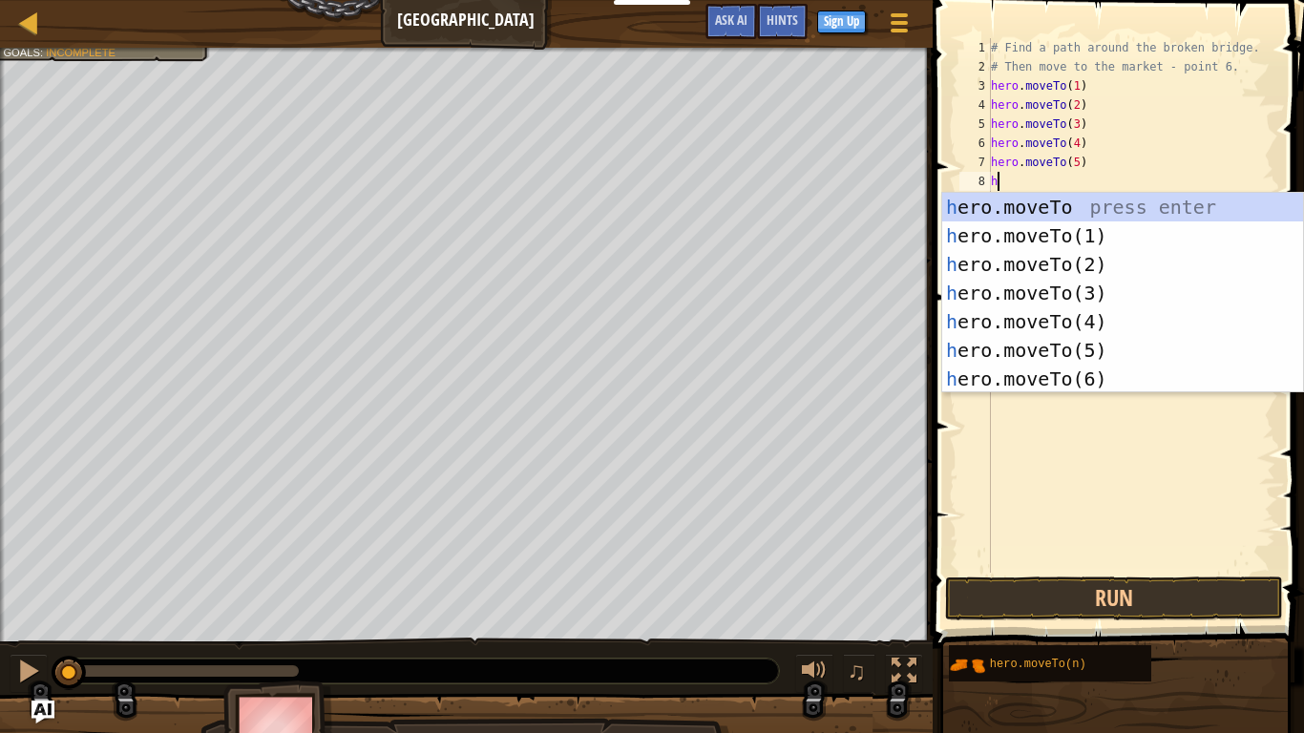
click at [1091, 389] on div "h ero.moveTo press enter h ero.moveTo(1) press enter h ero.moveTo(2) press ente…" at bounding box center [1122, 322] width 361 height 258
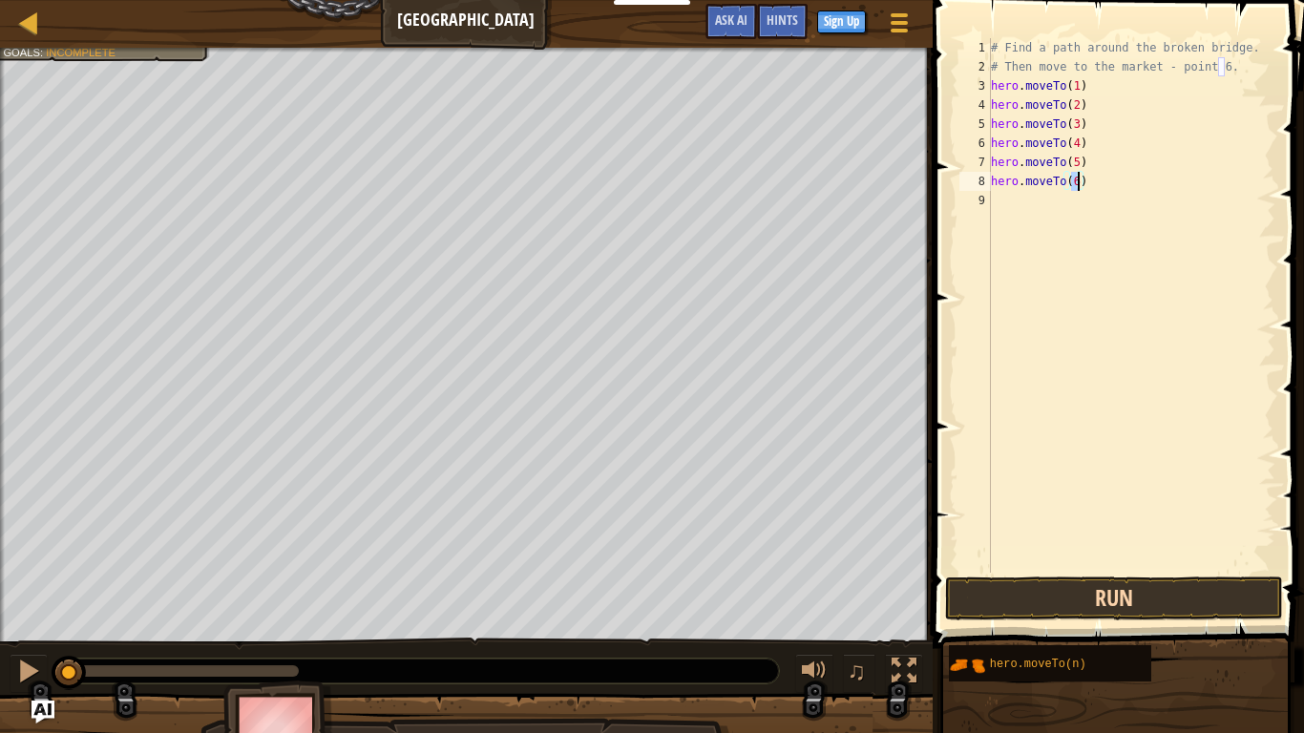
type textarea "hero.moveTo(6)"
click at [1165, 603] on button "Run" at bounding box center [1114, 599] width 338 height 44
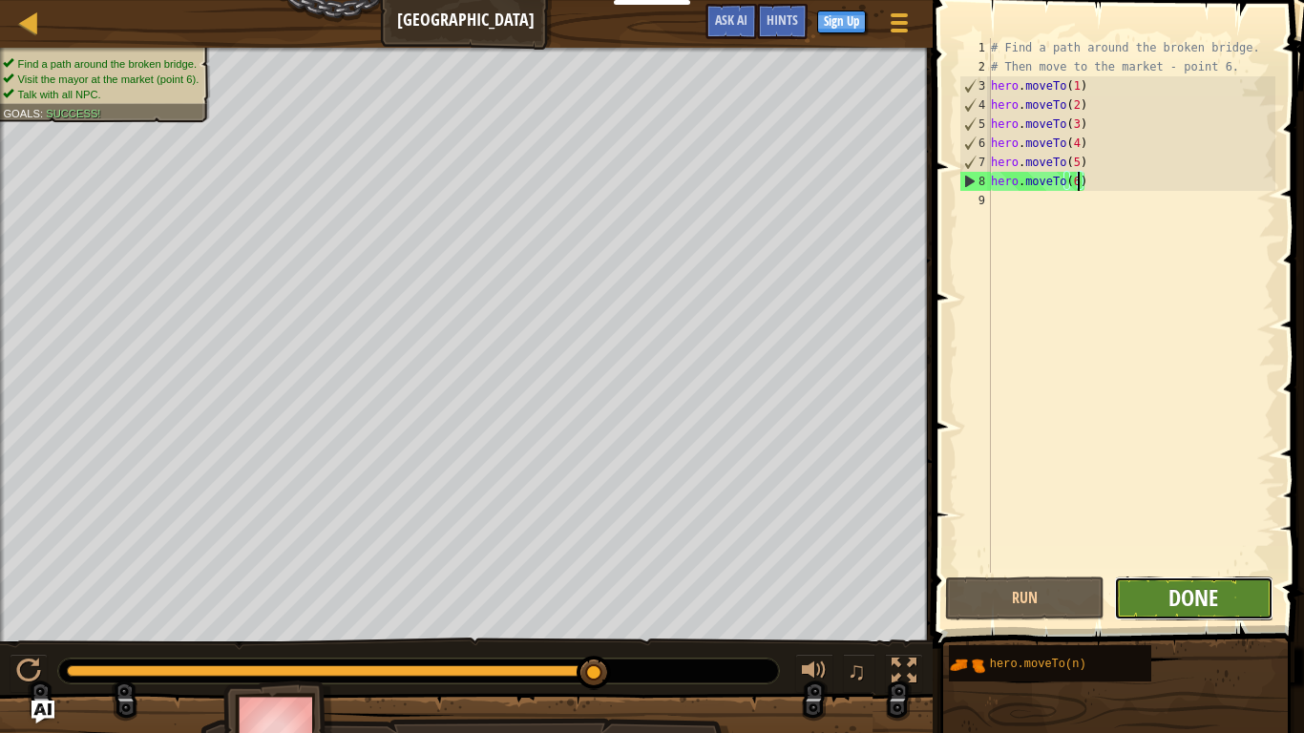
click at [1192, 591] on span "Done" at bounding box center [1194, 597] width 50 height 31
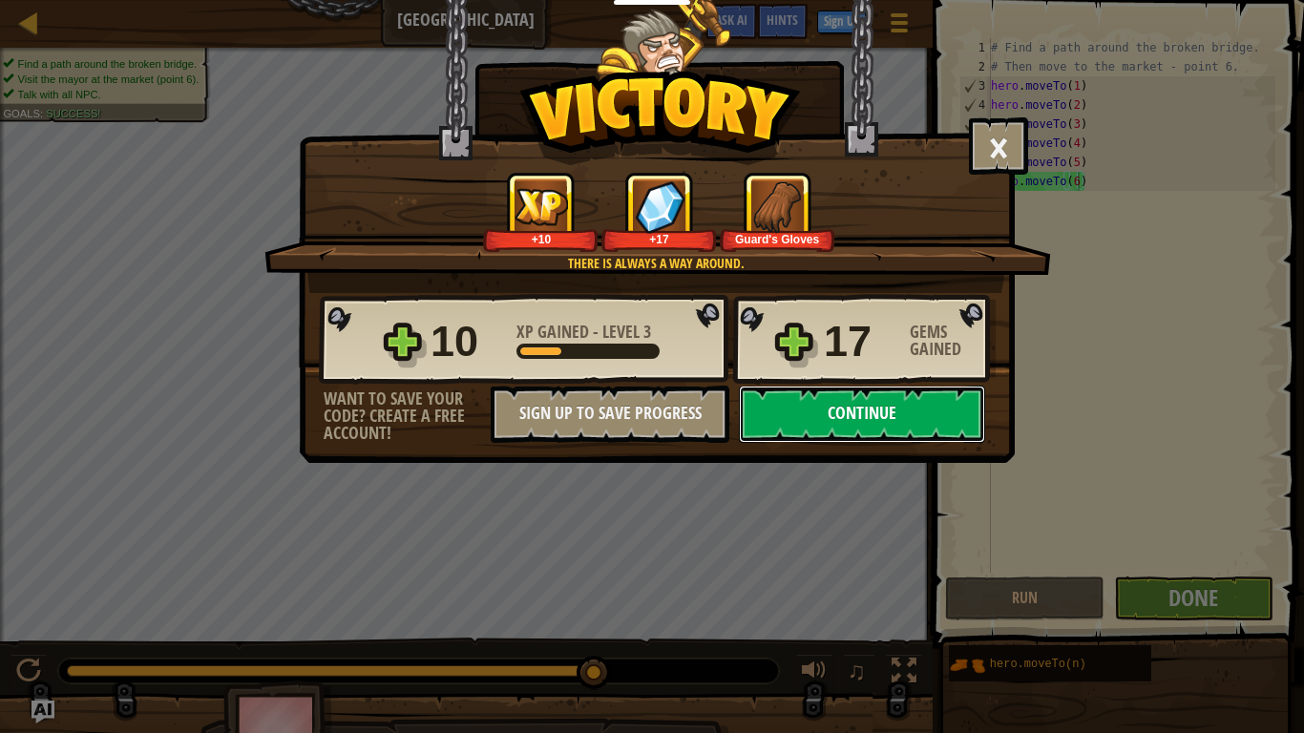
click at [805, 427] on button "Continue" at bounding box center [862, 414] width 246 height 57
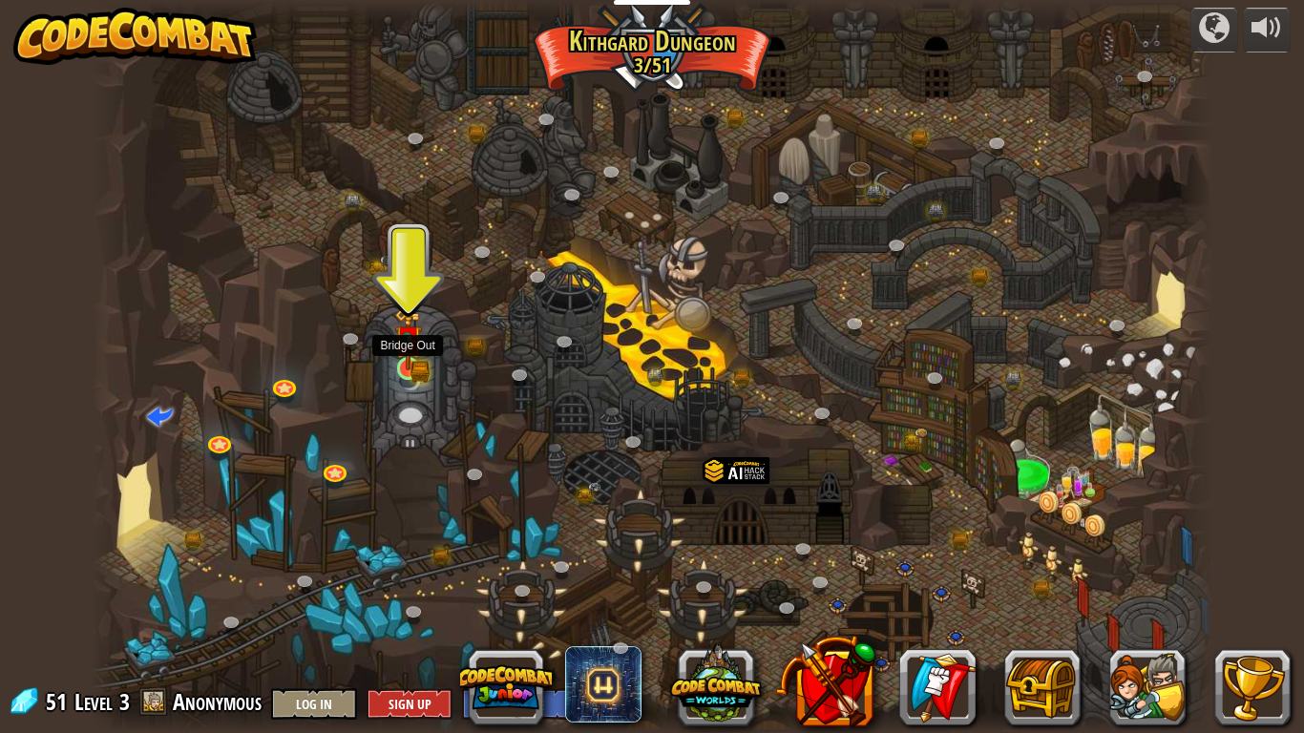
click at [399, 366] on img at bounding box center [408, 339] width 29 height 62
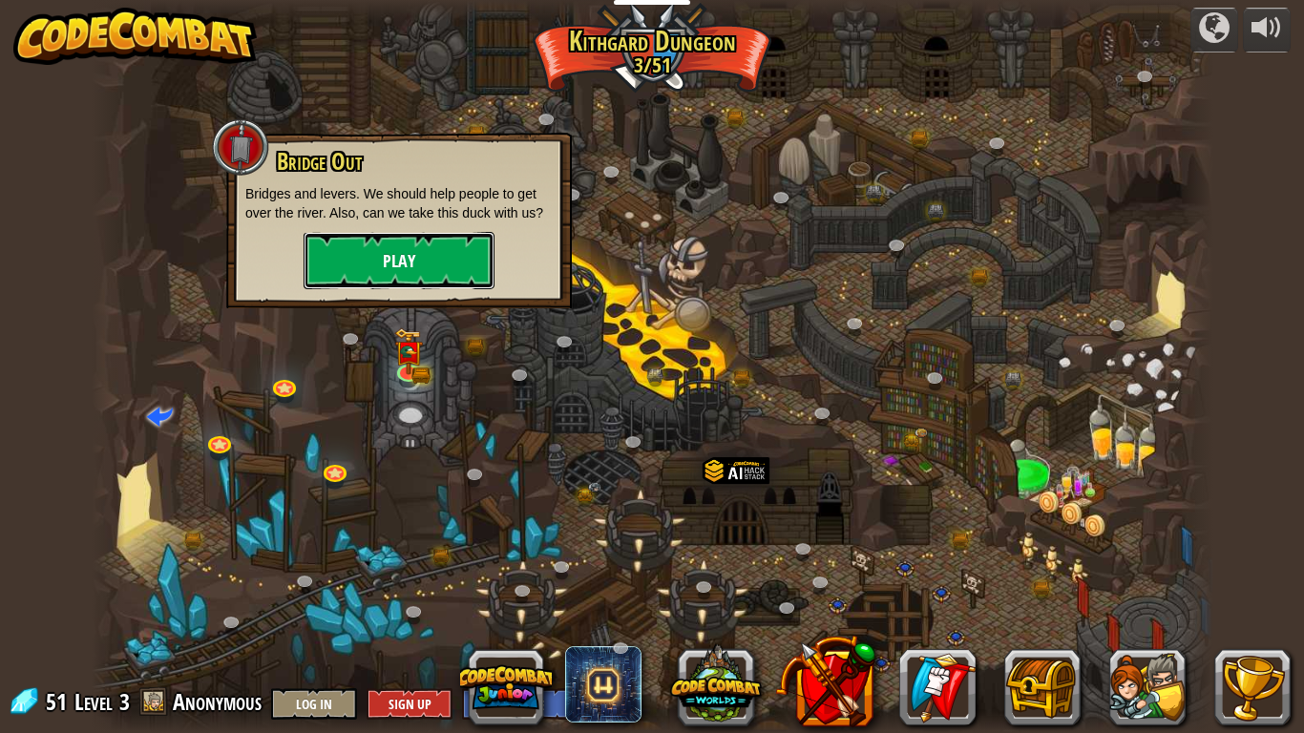
click at [432, 265] on button "Play" at bounding box center [399, 260] width 191 height 57
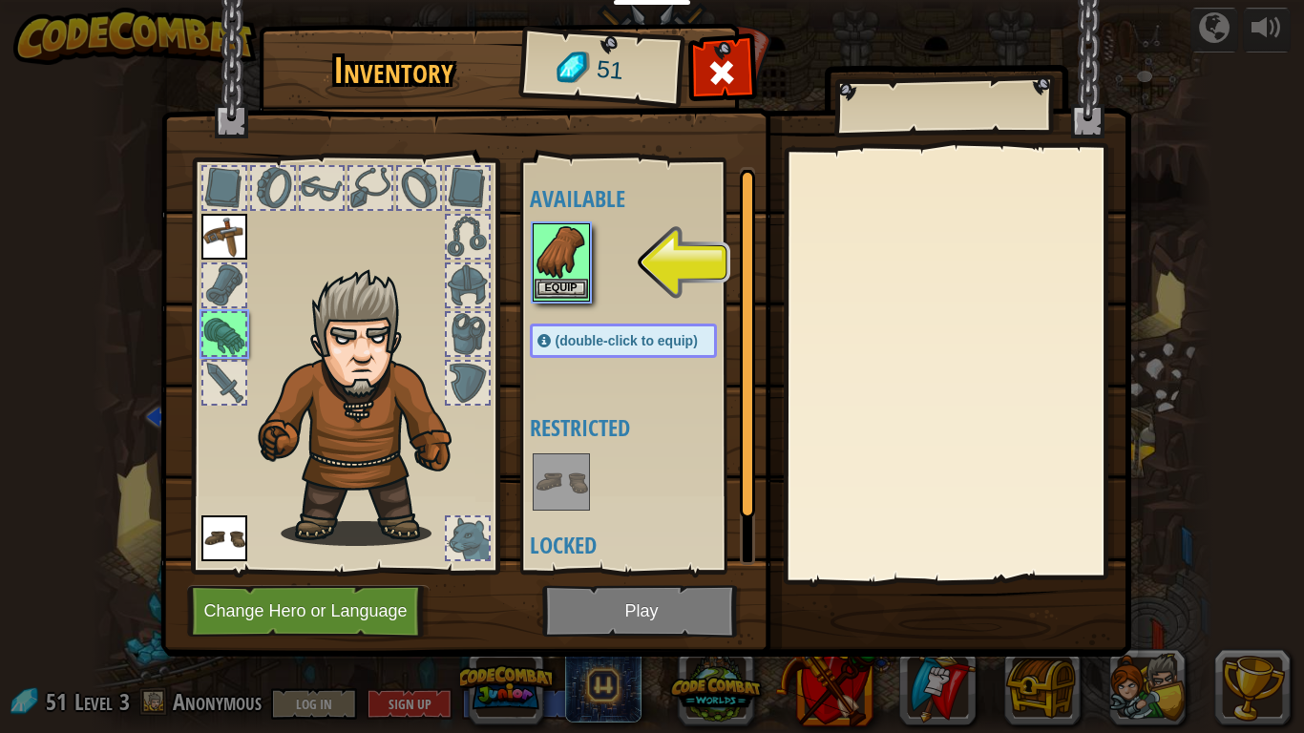
click at [578, 253] on img at bounding box center [561, 251] width 53 height 53
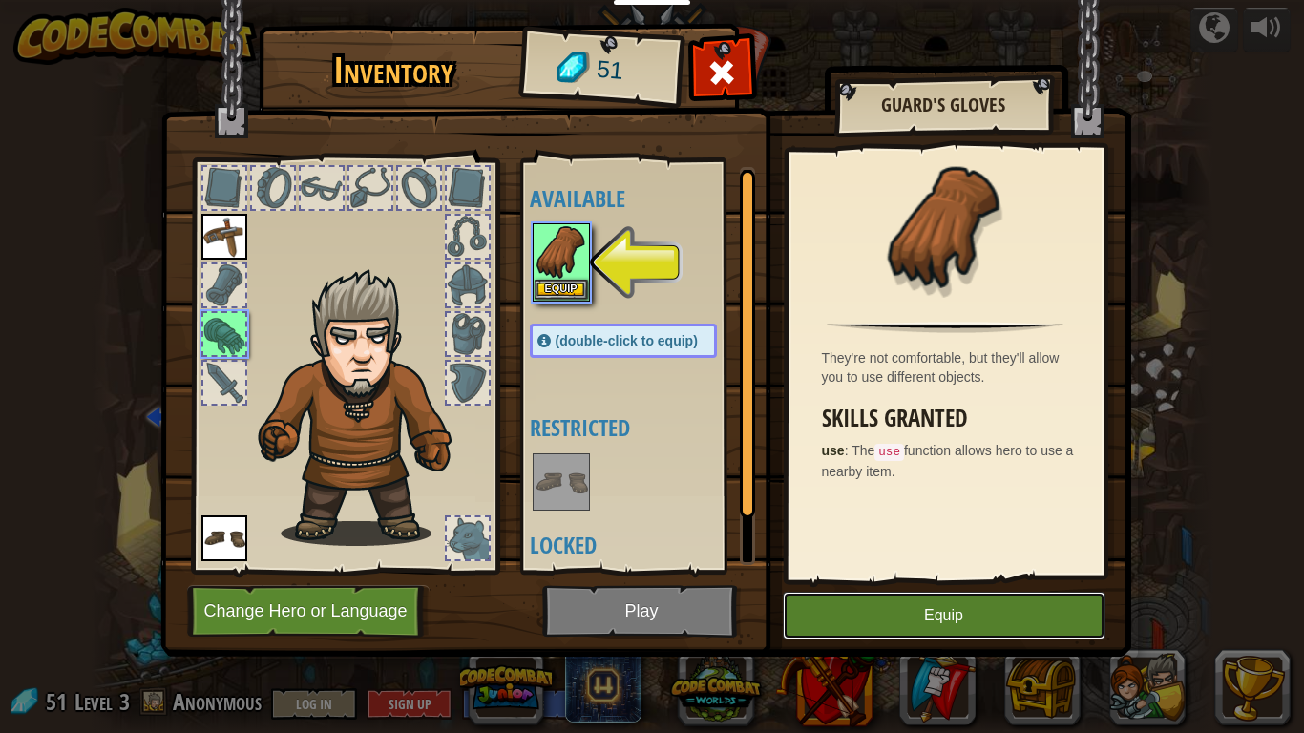
click at [891, 603] on button "Equip" at bounding box center [944, 616] width 323 height 48
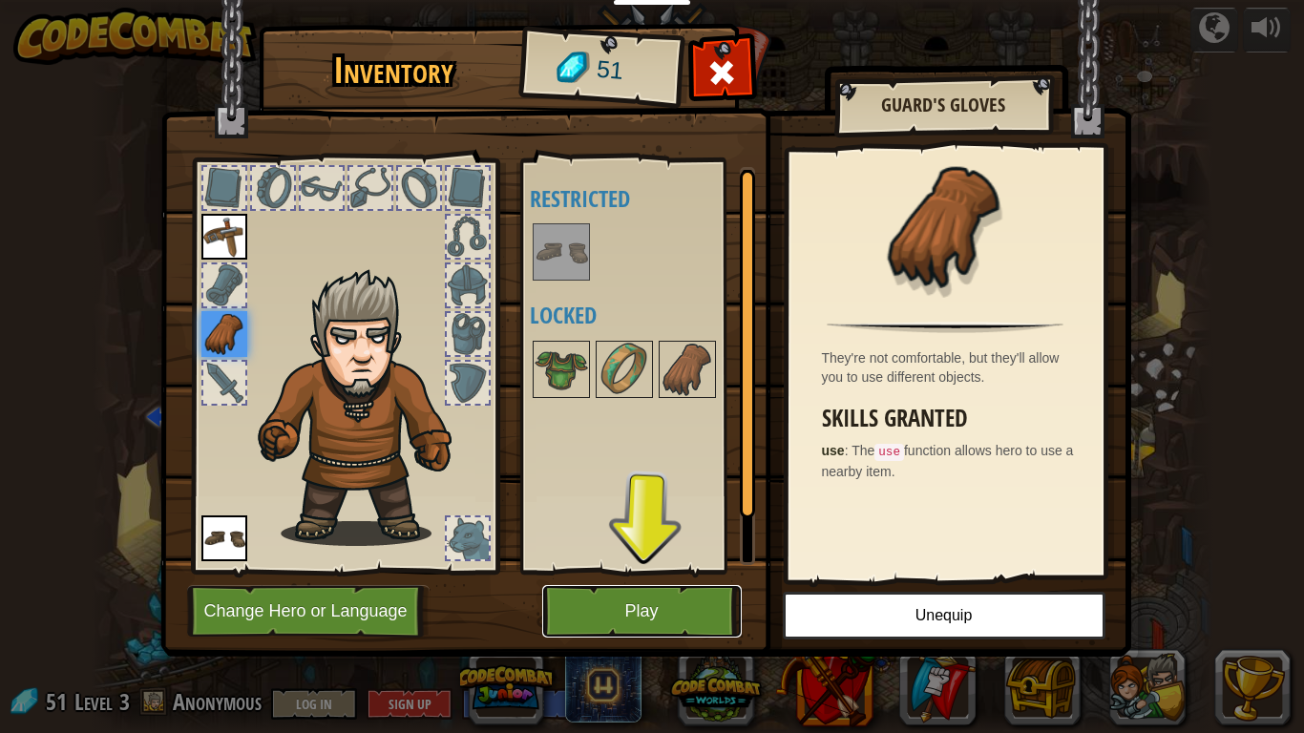
click at [630, 600] on button "Play" at bounding box center [642, 611] width 200 height 53
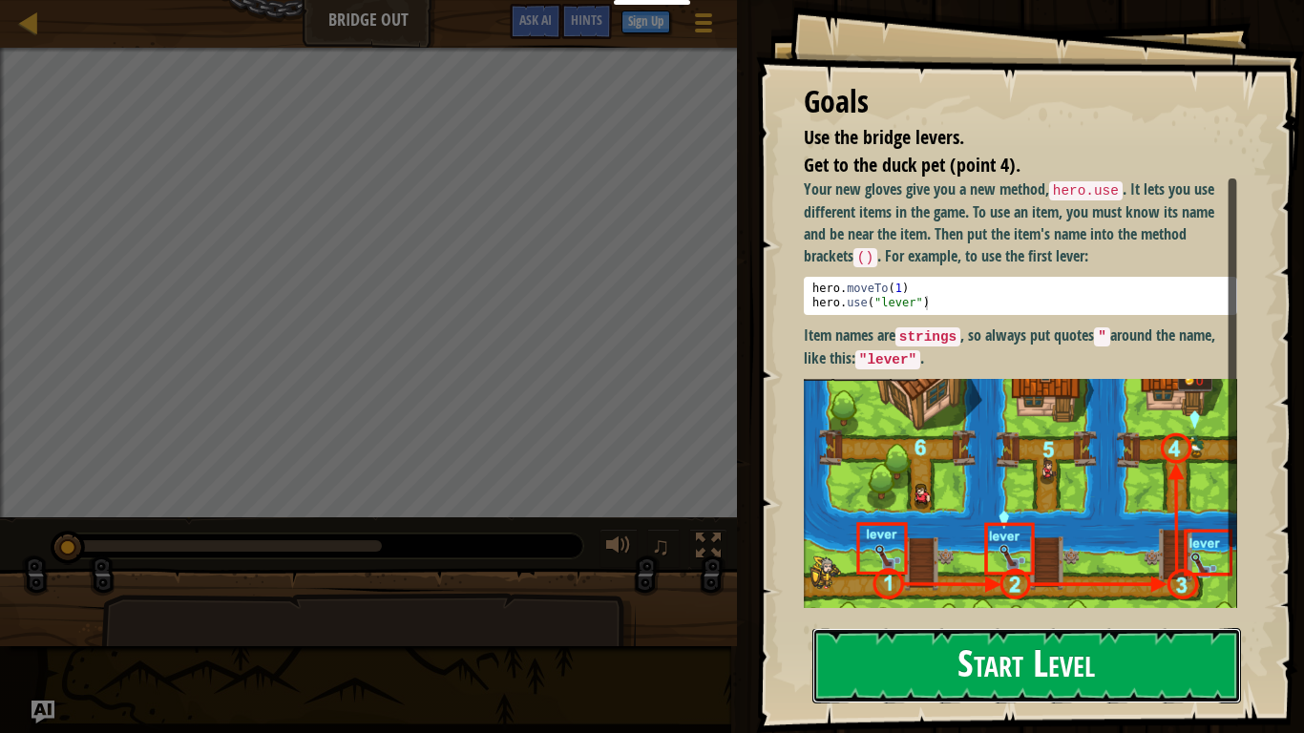
click at [1083, 603] on button "Start Level" at bounding box center [1026, 665] width 429 height 75
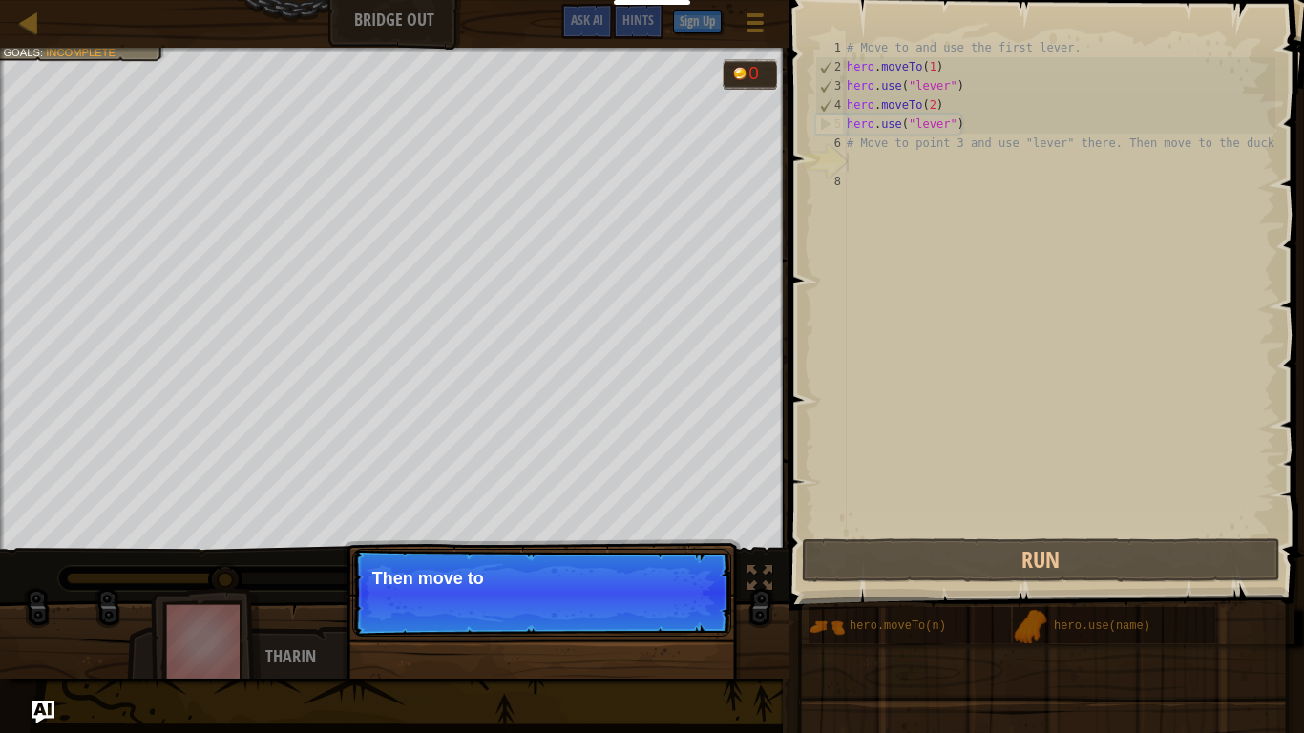
click at [682, 603] on div "Continue Then move to" at bounding box center [542, 690] width 398 height 283
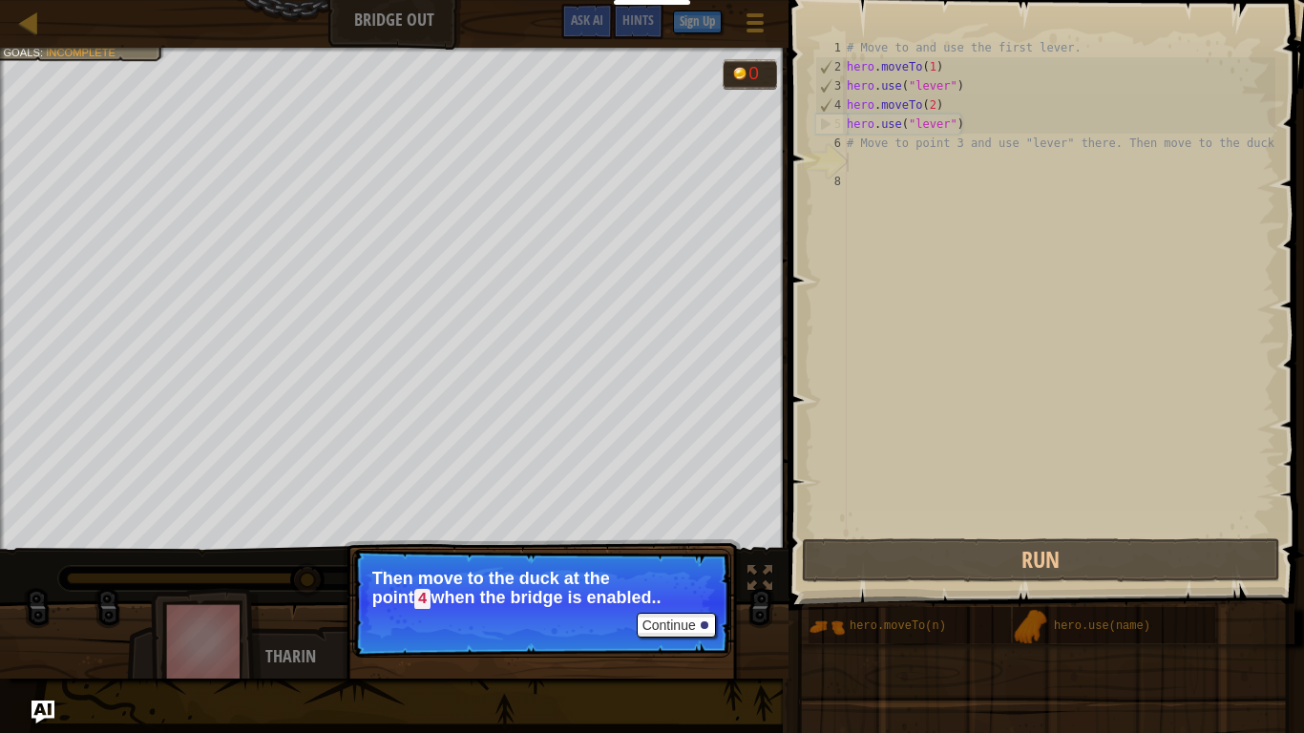
scroll to position [9, 0]
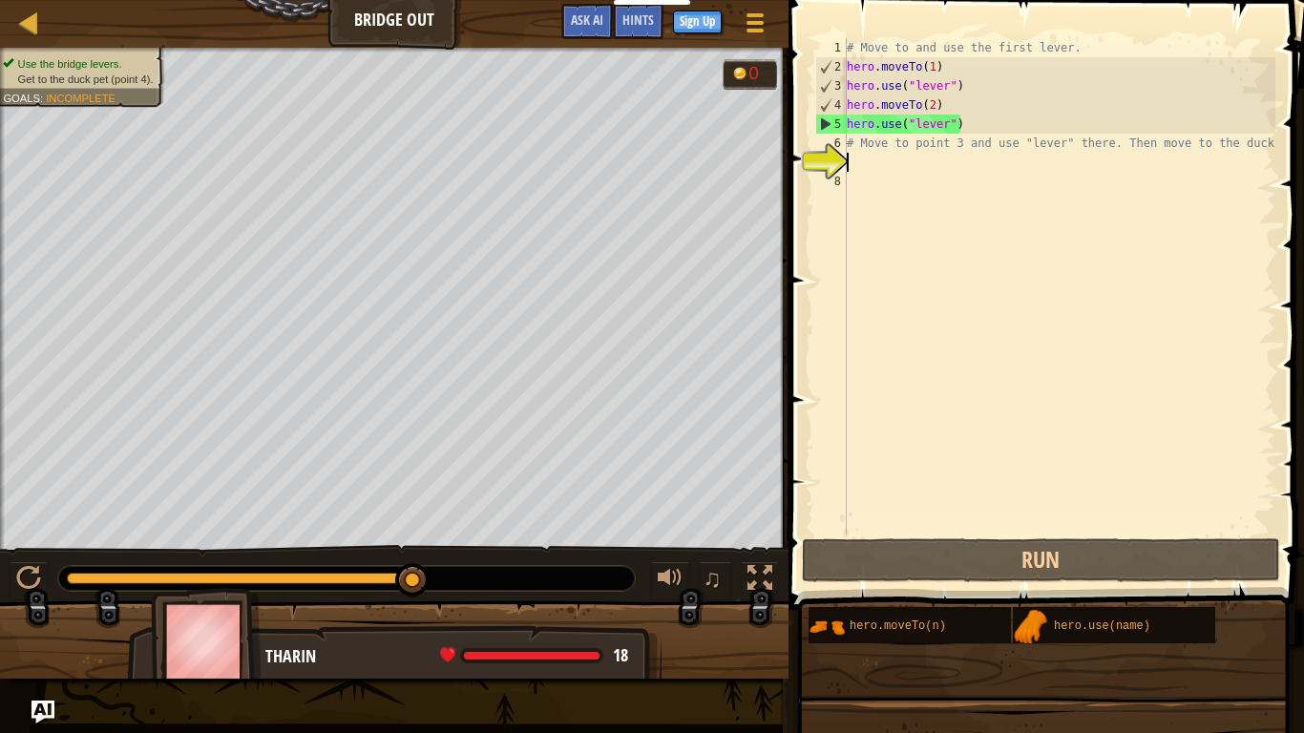
click at [885, 147] on div "# Move to and use the first lever. hero . moveTo ( 1 ) hero . use ( "lever" ) h…" at bounding box center [1059, 305] width 432 height 535
click at [858, 143] on div "# Move to and use the first lever. hero . moveTo ( 1 ) hero . use ( "lever" ) h…" at bounding box center [1059, 305] width 432 height 535
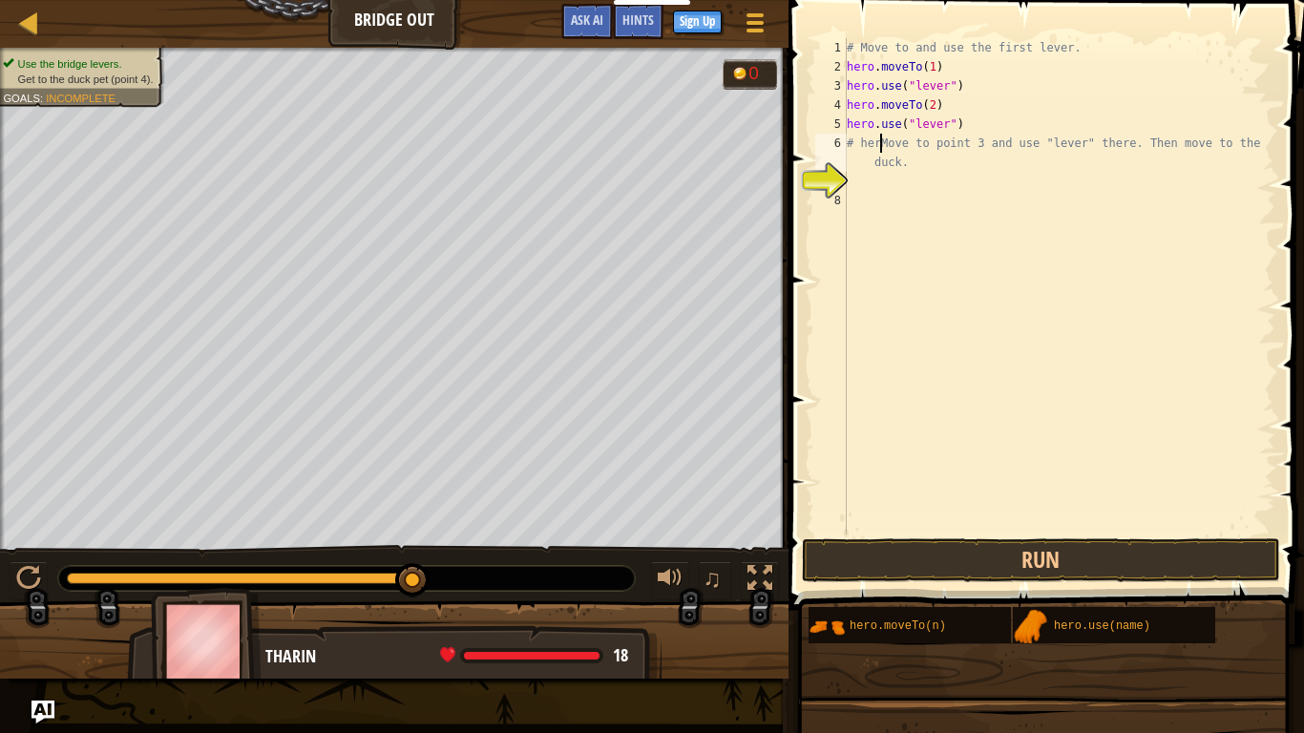
scroll to position [9, 6]
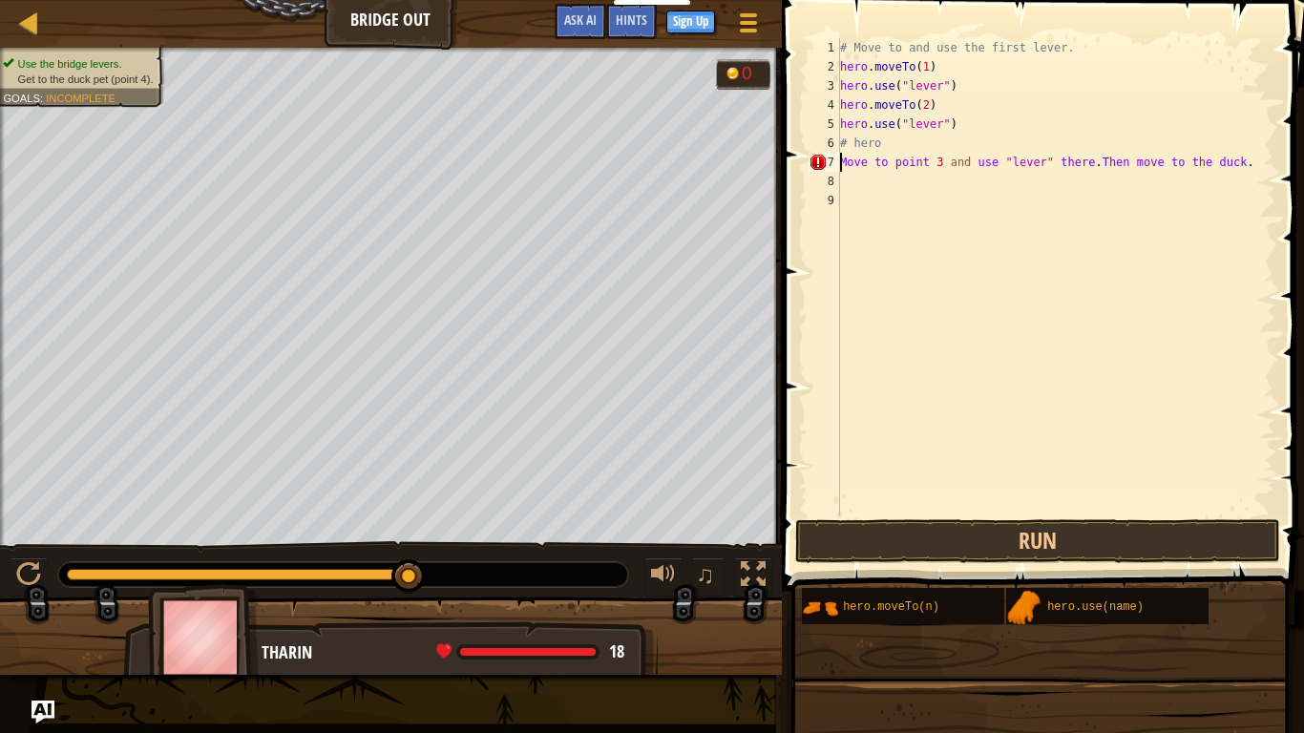
type textarea "# heroMove to point 3 and use "lever" there. Then move to the duck."
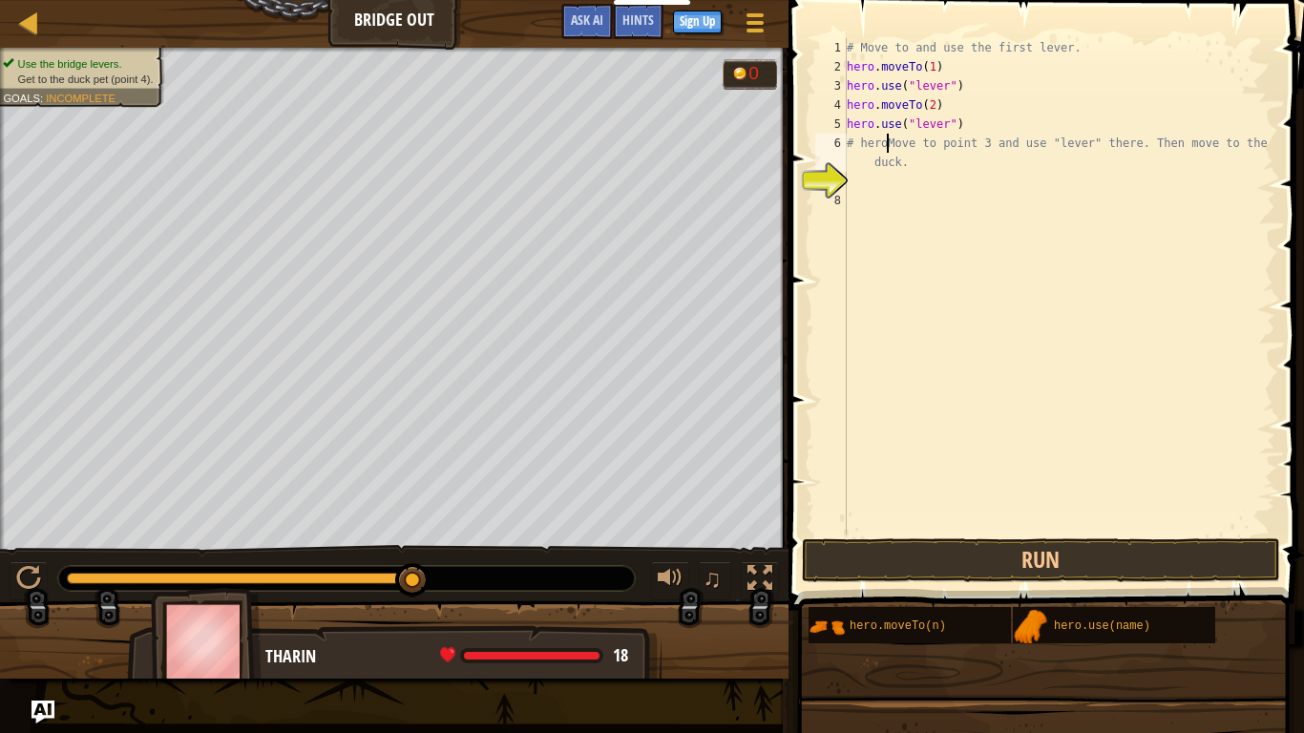
click at [910, 173] on div "# Move to and use the first lever. hero . moveTo ( 1 ) hero . use ( "lever" ) h…" at bounding box center [1059, 305] width 432 height 535
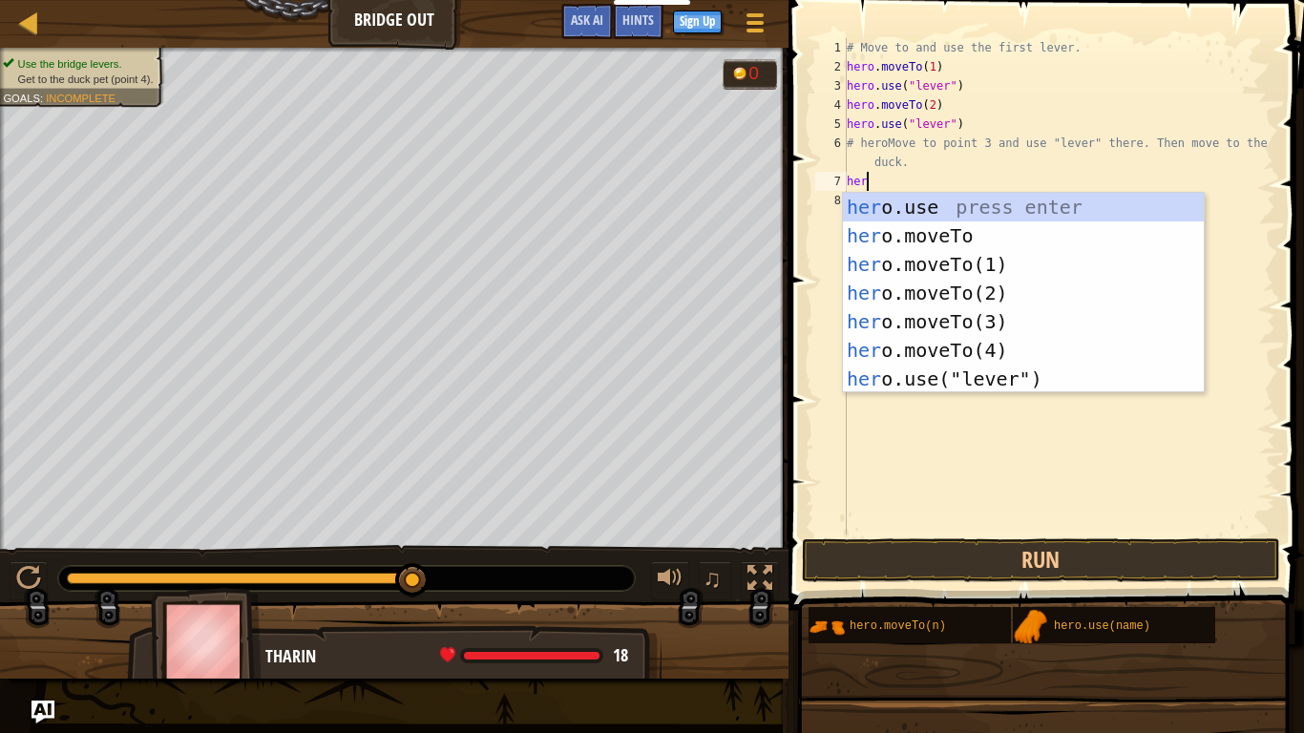
scroll to position [9, 2]
click at [996, 329] on div "her o.use press enter her o.moveTo press enter her o.moveTo(1) press enter her …" at bounding box center [1023, 322] width 361 height 258
type textarea "hero.moveTo(3)"
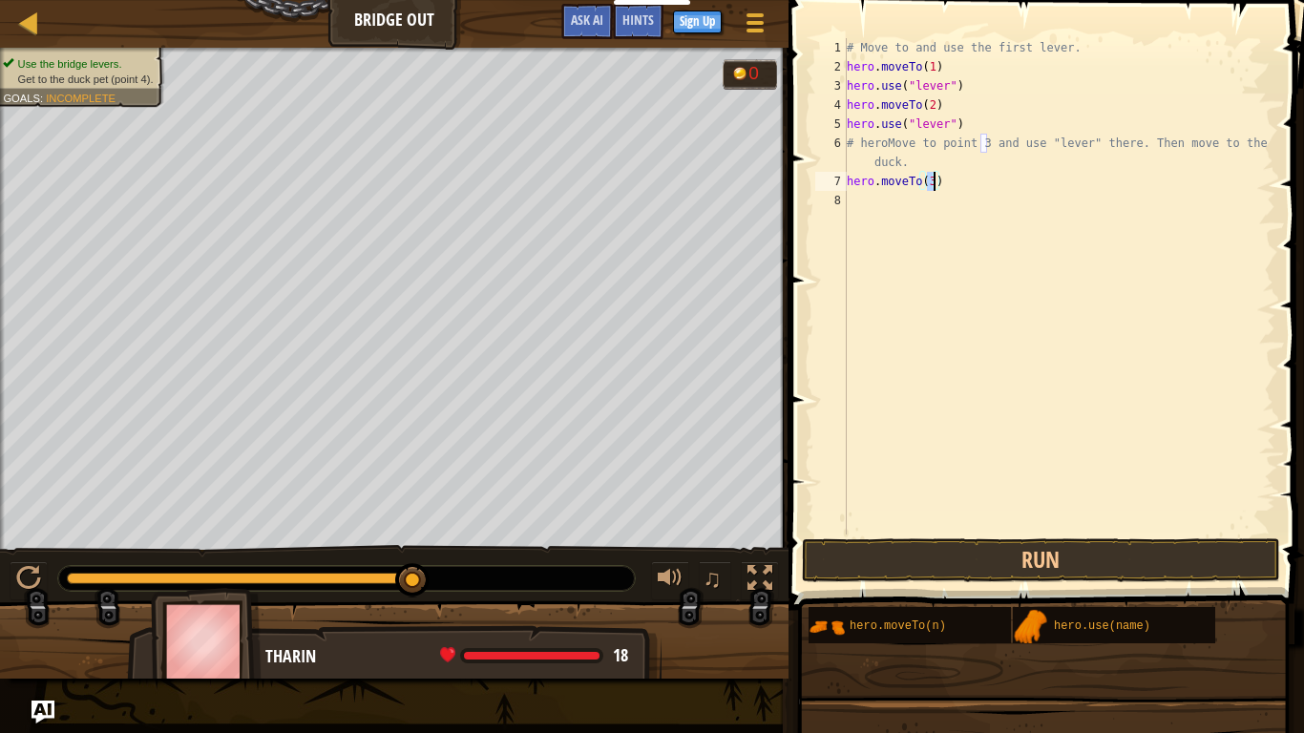
click at [857, 207] on div "# Move to and use the first lever. hero . moveTo ( 1 ) hero . use ( "lever" ) h…" at bounding box center [1059, 305] width 432 height 535
click at [906, 206] on div "# Move to and use the first lever. hero . moveTo ( 1 ) hero . use ( "lever" ) h…" at bounding box center [1059, 305] width 432 height 535
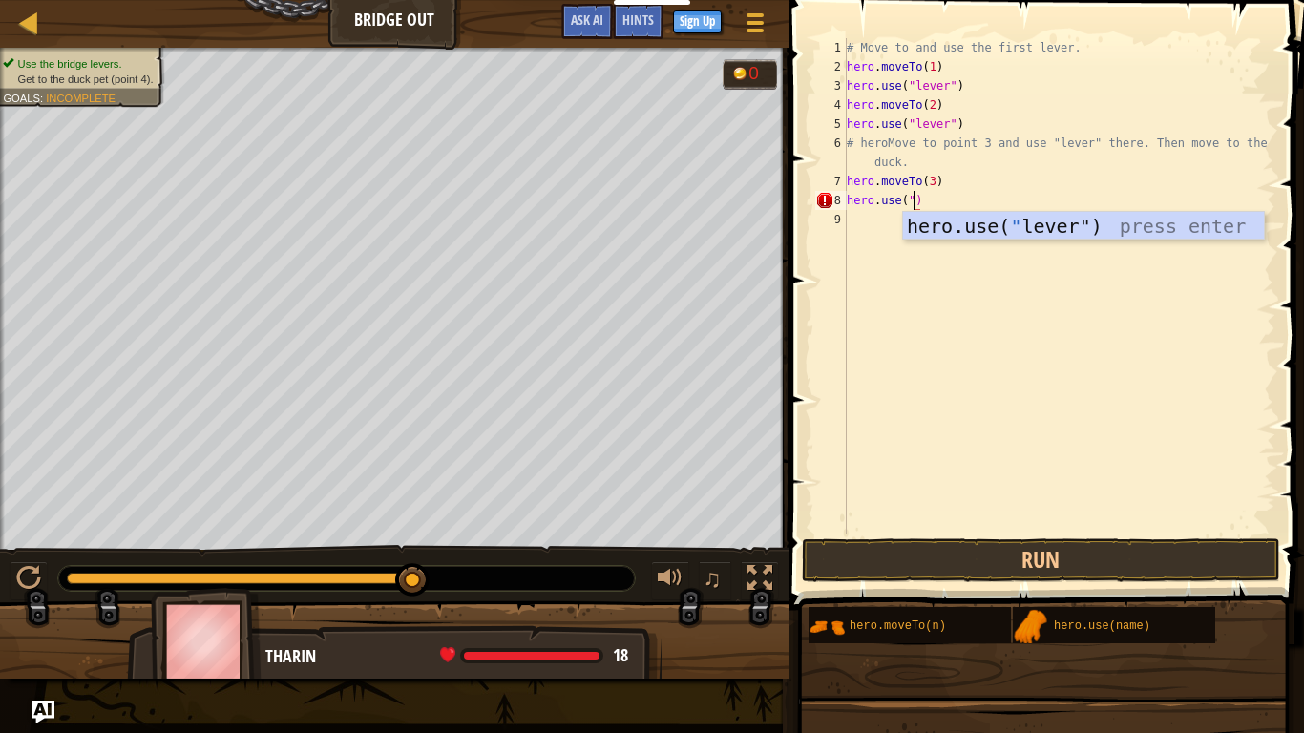
scroll to position [9, 11]
click at [978, 225] on div "hero.use( " lever " ) press enter" at bounding box center [1083, 255] width 361 height 86
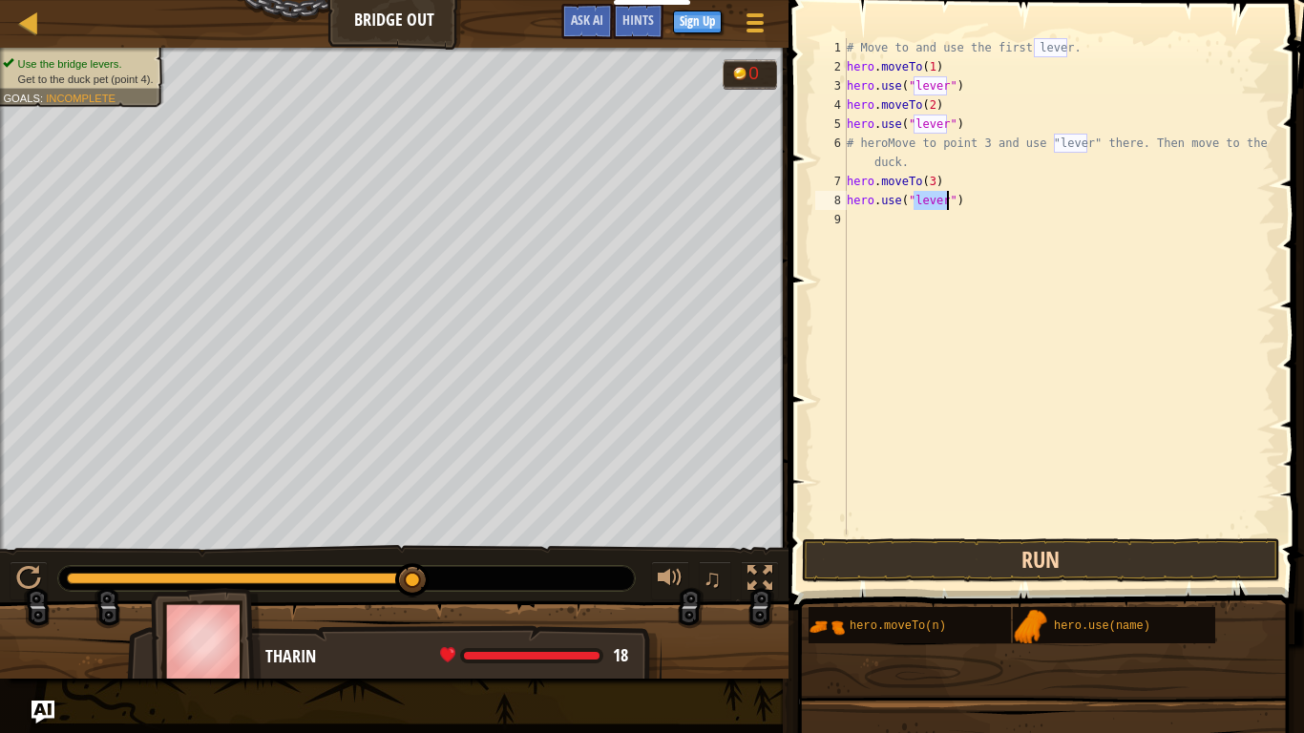
type textarea "hero.use("lever")"
click at [963, 556] on button "Run" at bounding box center [1041, 560] width 478 height 44
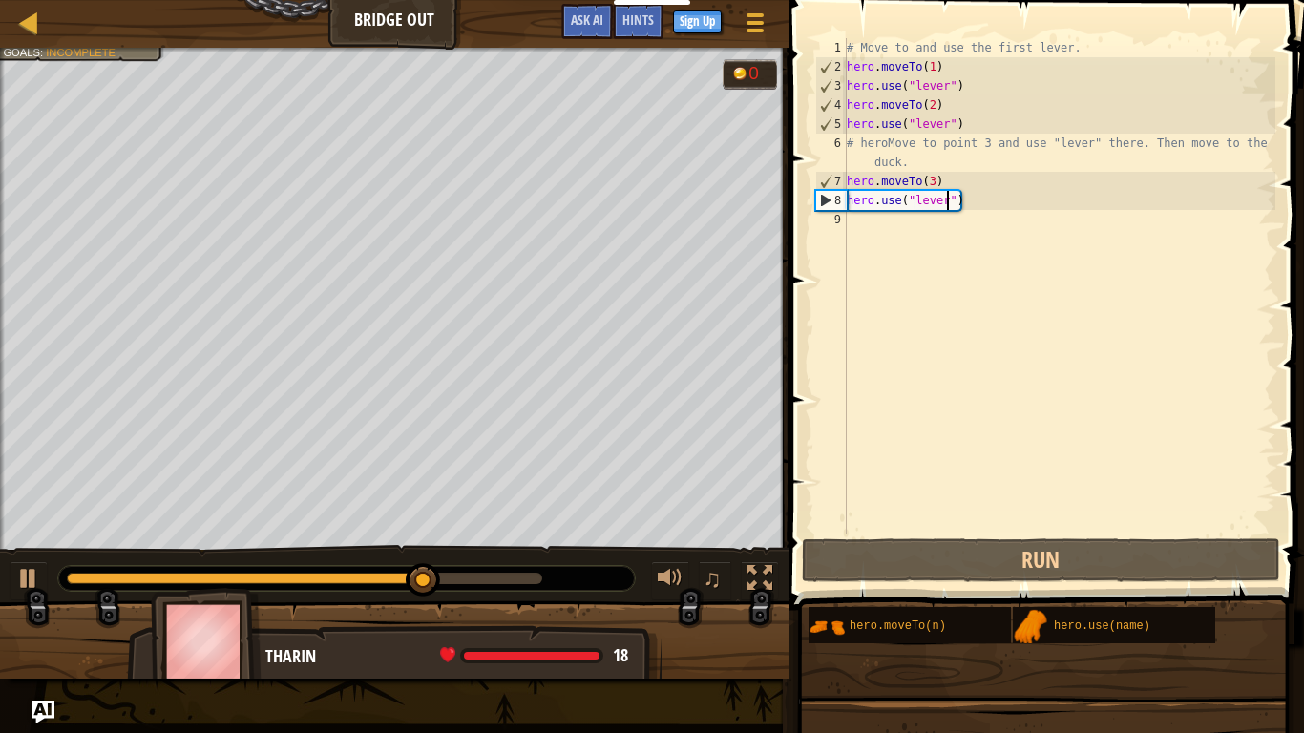
click at [849, 226] on div "# Move to and use the first lever. hero . moveTo ( 1 ) hero . use ( "lever" ) h…" at bounding box center [1059, 305] width 432 height 535
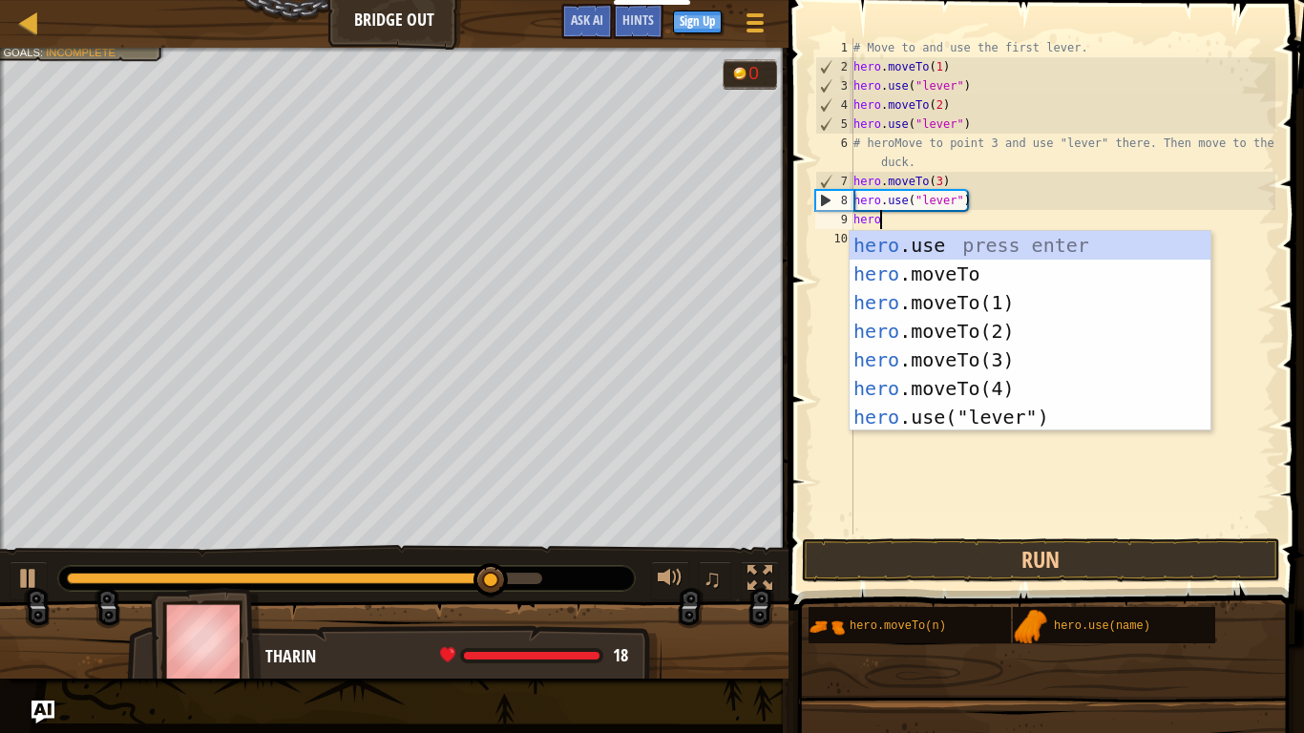
scroll to position [9, 3]
click at [1006, 392] on div "hero .use press enter hero .moveTo press enter hero .moveTo(1) press enter hero…" at bounding box center [1030, 360] width 361 height 258
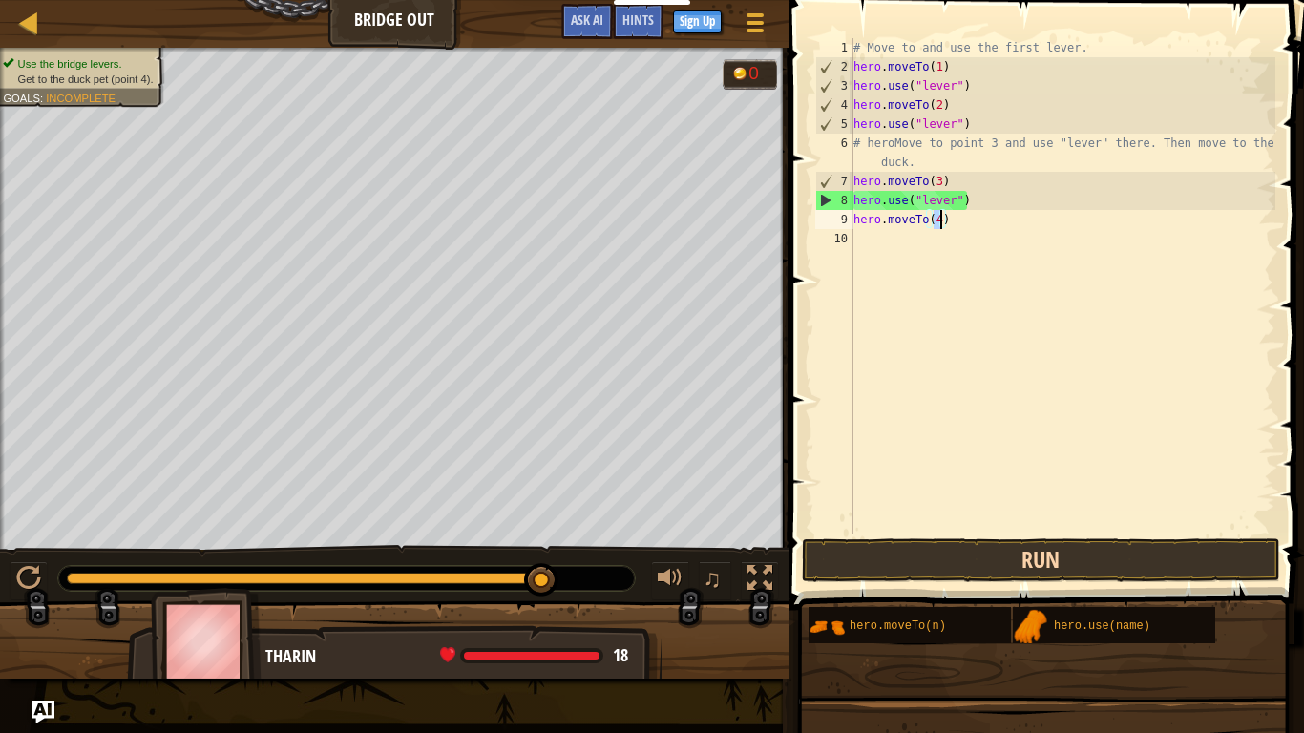
type textarea "hero.moveTo(4)"
click at [1145, 568] on button "Run" at bounding box center [1041, 560] width 478 height 44
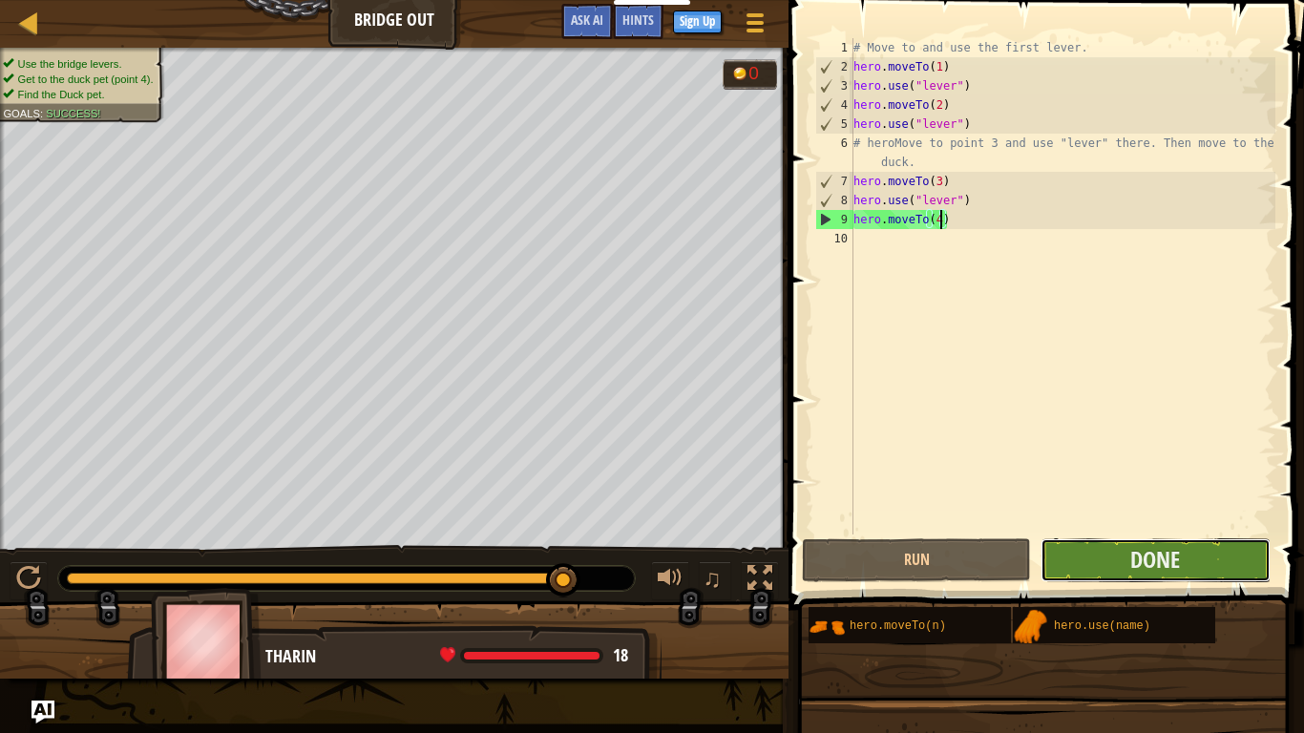
click at [1134, 540] on button "Done" at bounding box center [1155, 560] width 229 height 44
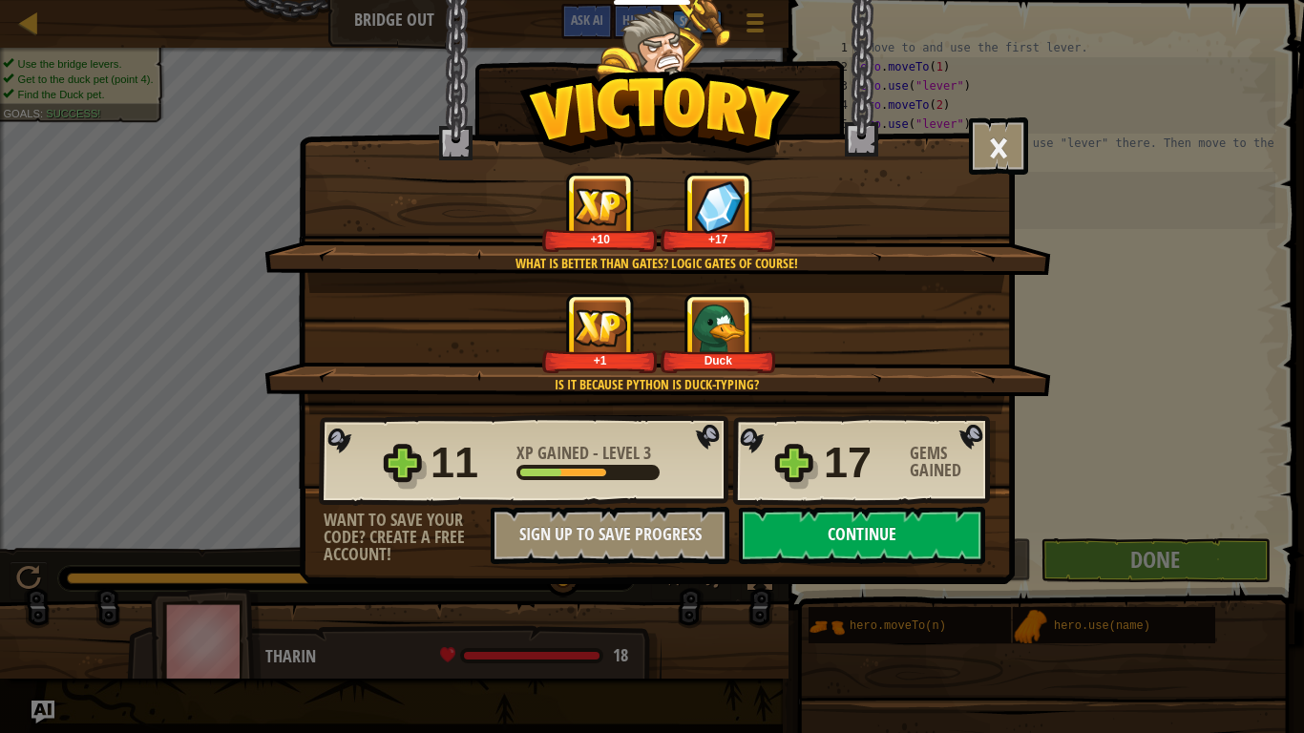
click at [902, 545] on button "Continue" at bounding box center [862, 535] width 246 height 57
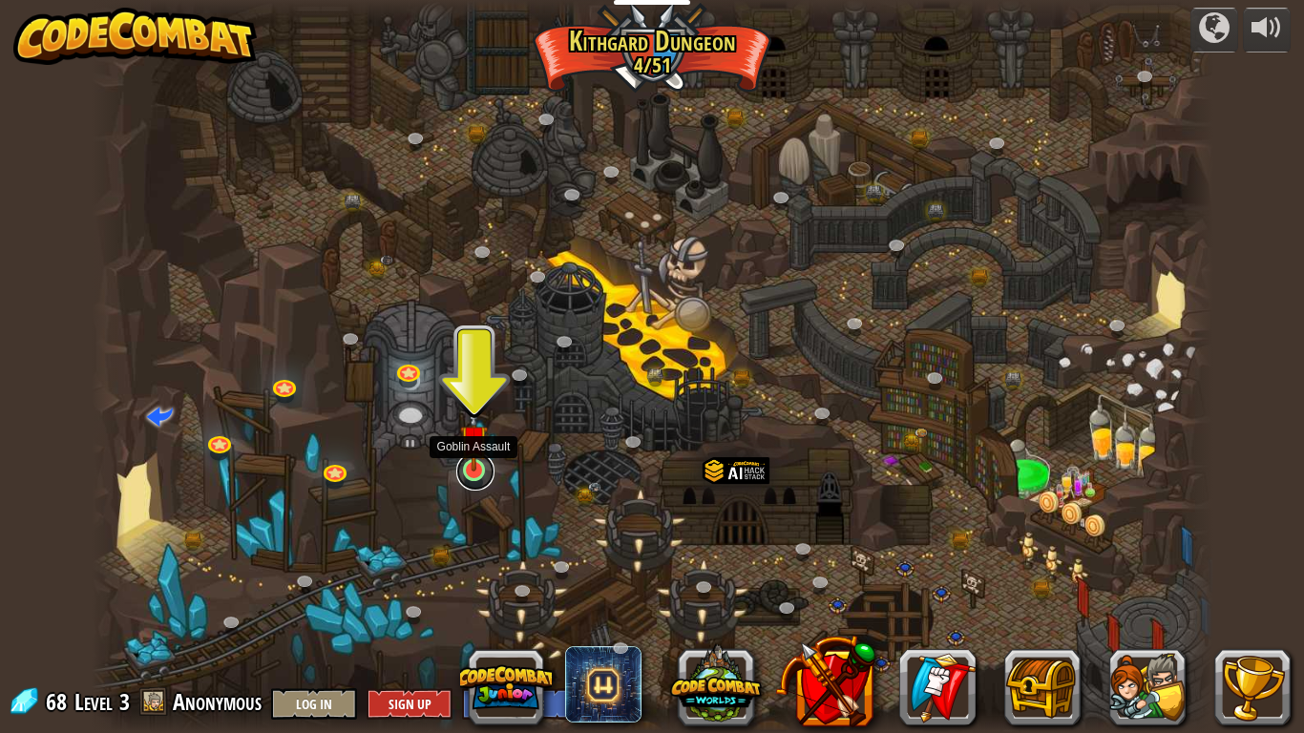
click at [479, 473] on link at bounding box center [475, 472] width 38 height 38
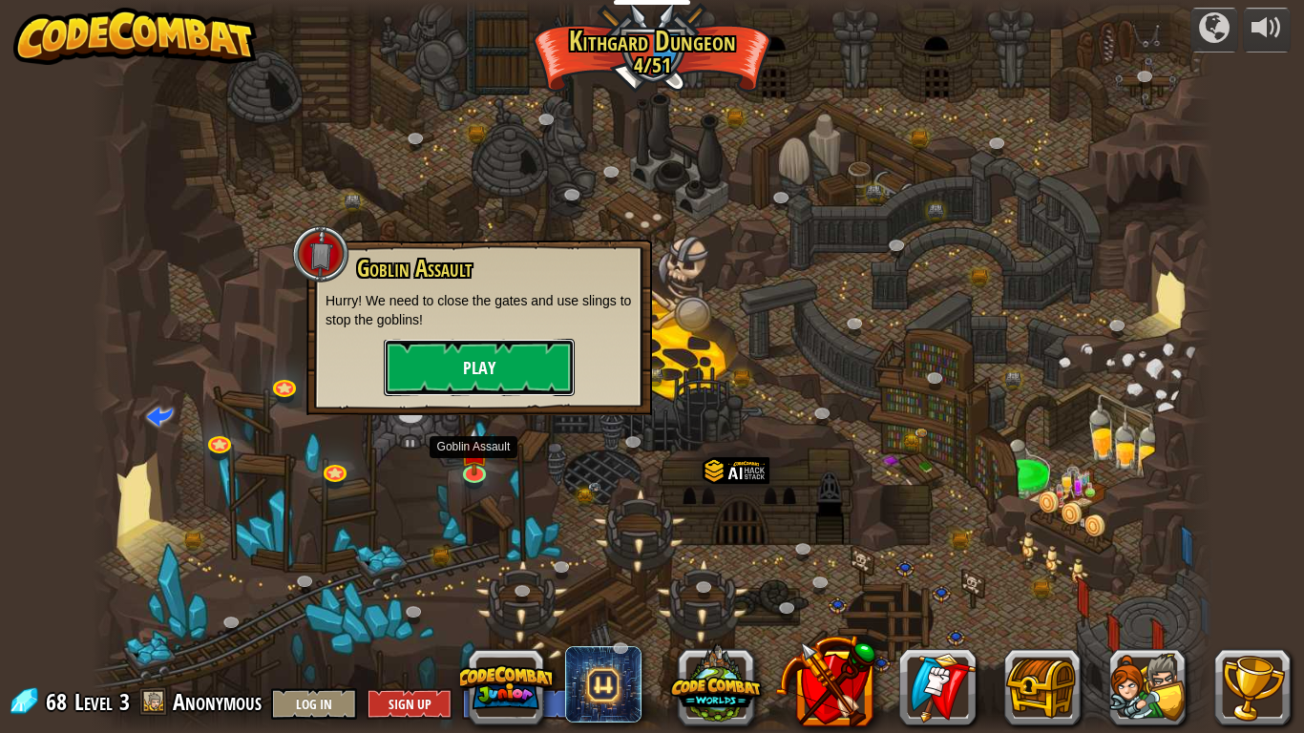
click at [455, 352] on button "Play" at bounding box center [479, 367] width 191 height 57
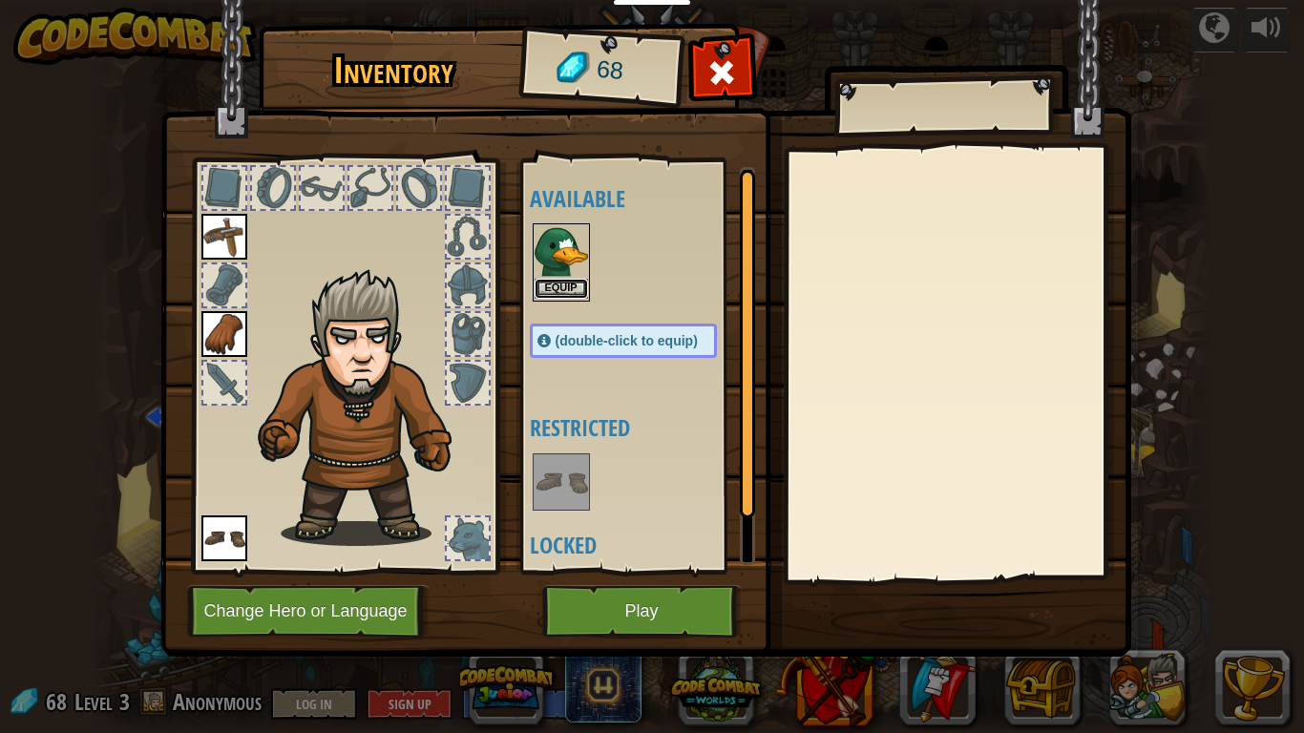
click at [560, 279] on button "Equip" at bounding box center [561, 289] width 53 height 20
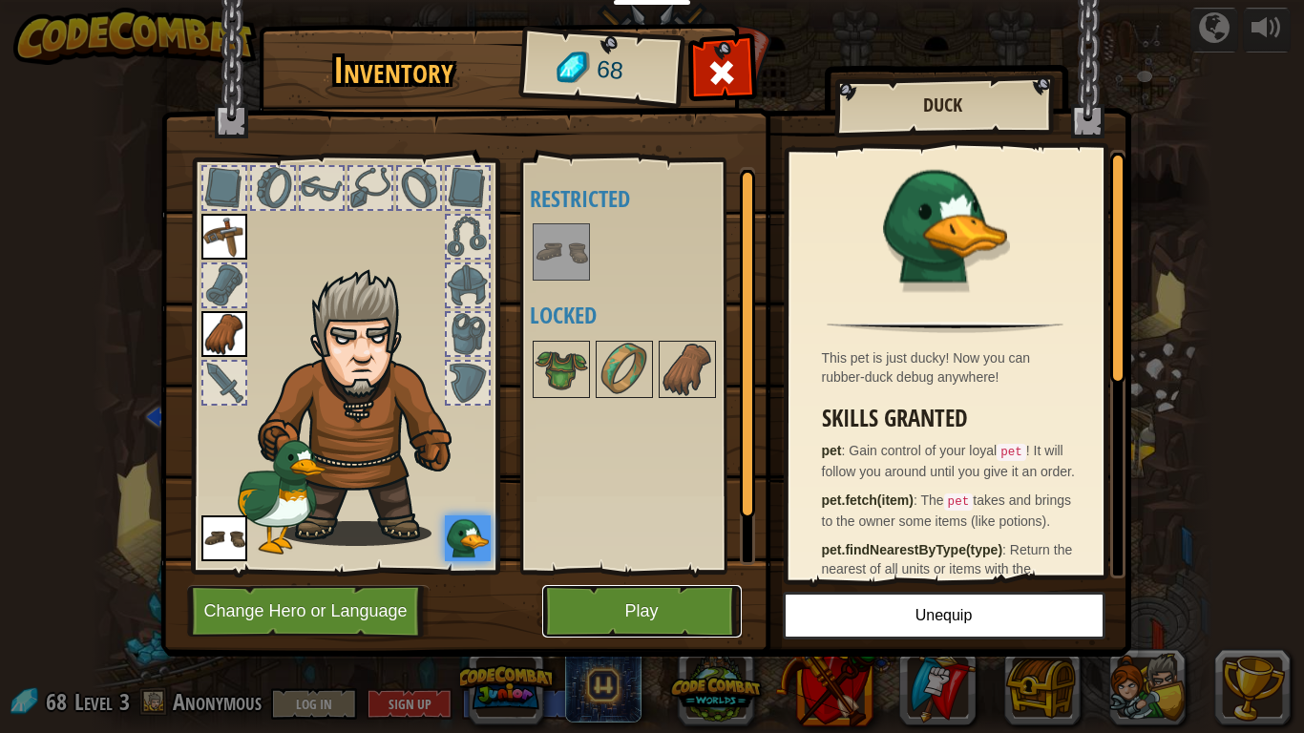
click at [634, 589] on button "Play" at bounding box center [642, 611] width 200 height 53
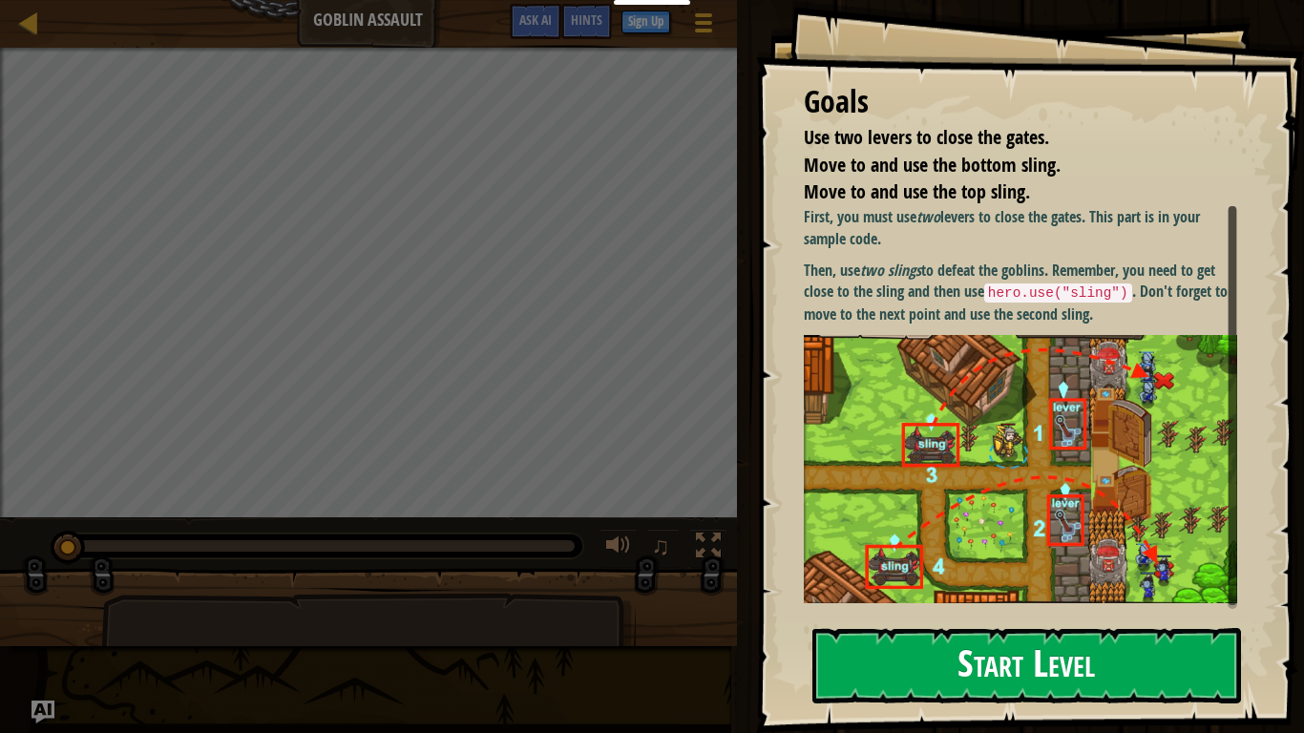
click at [939, 355] on img at bounding box center [1020, 469] width 433 height 268
click at [970, 603] on button "Start Level" at bounding box center [1026, 665] width 429 height 75
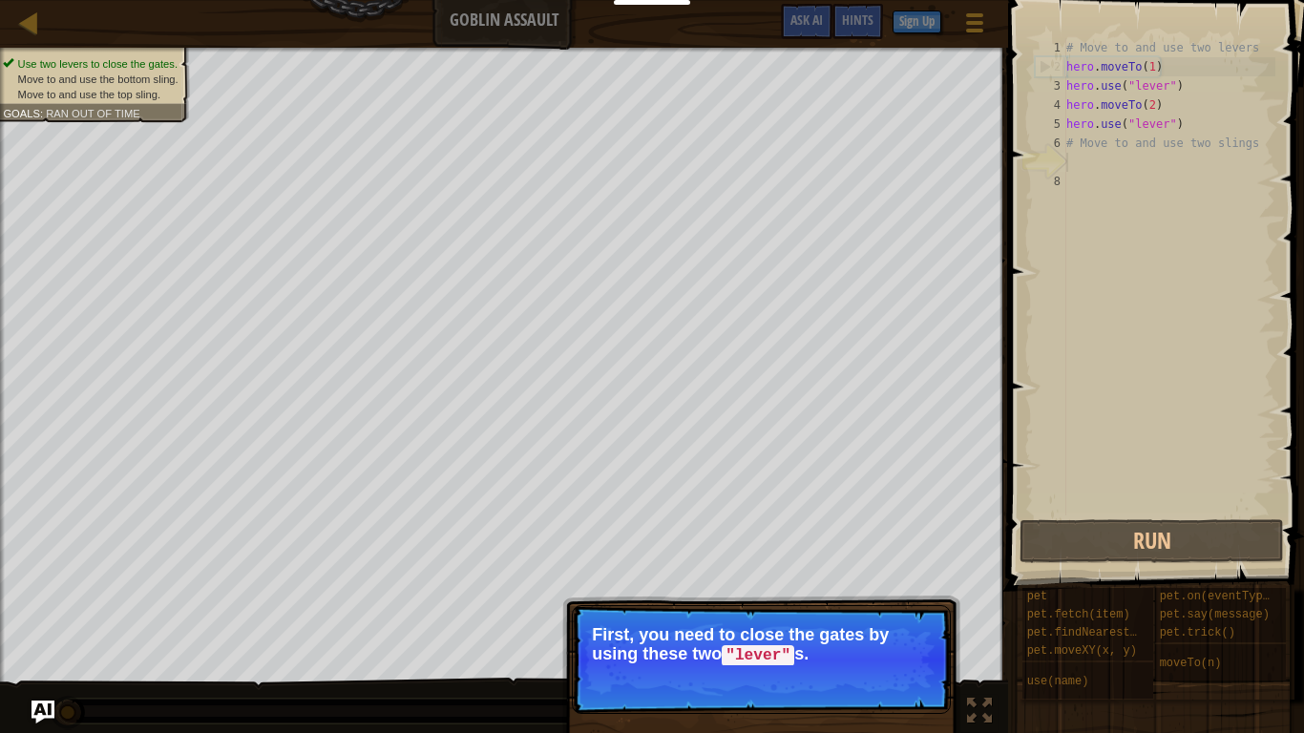
click at [821, 603] on p "Continue First, you need to close the gates by using these two "lever" s." at bounding box center [761, 659] width 379 height 109
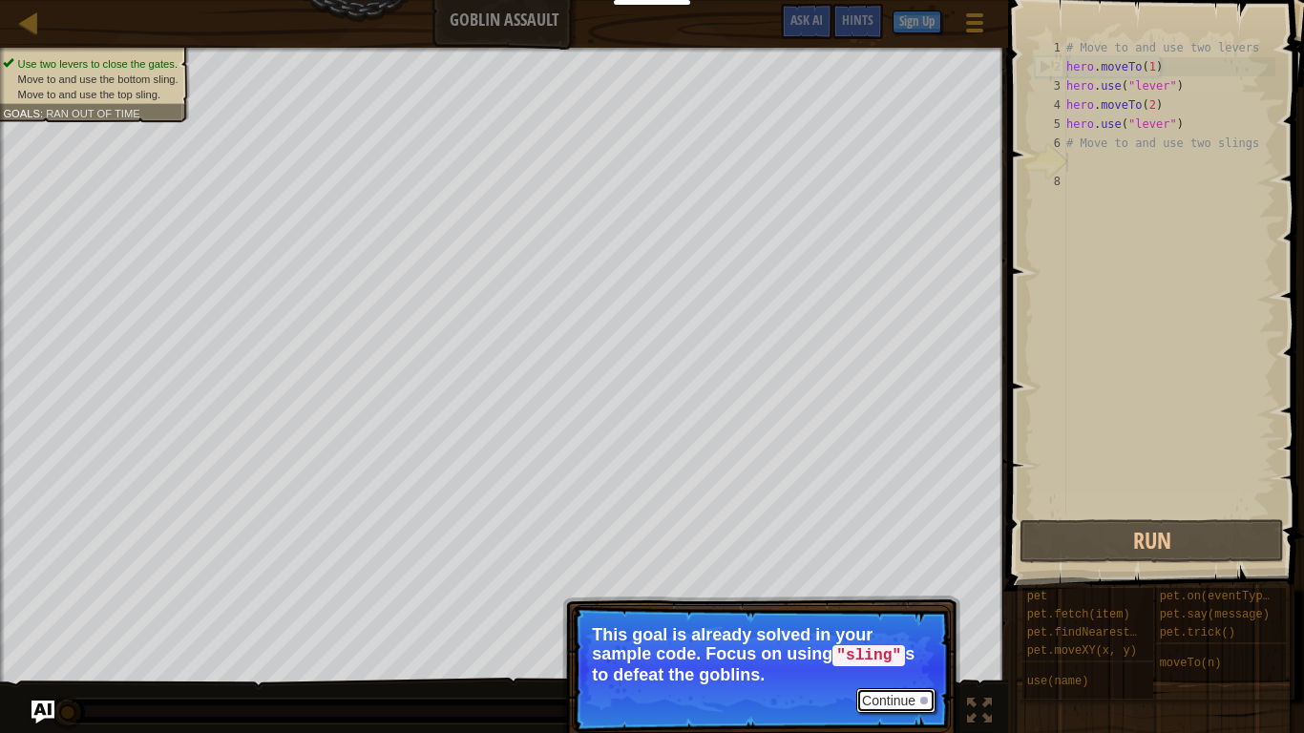
click at [917, 603] on button "Continue" at bounding box center [895, 700] width 79 height 25
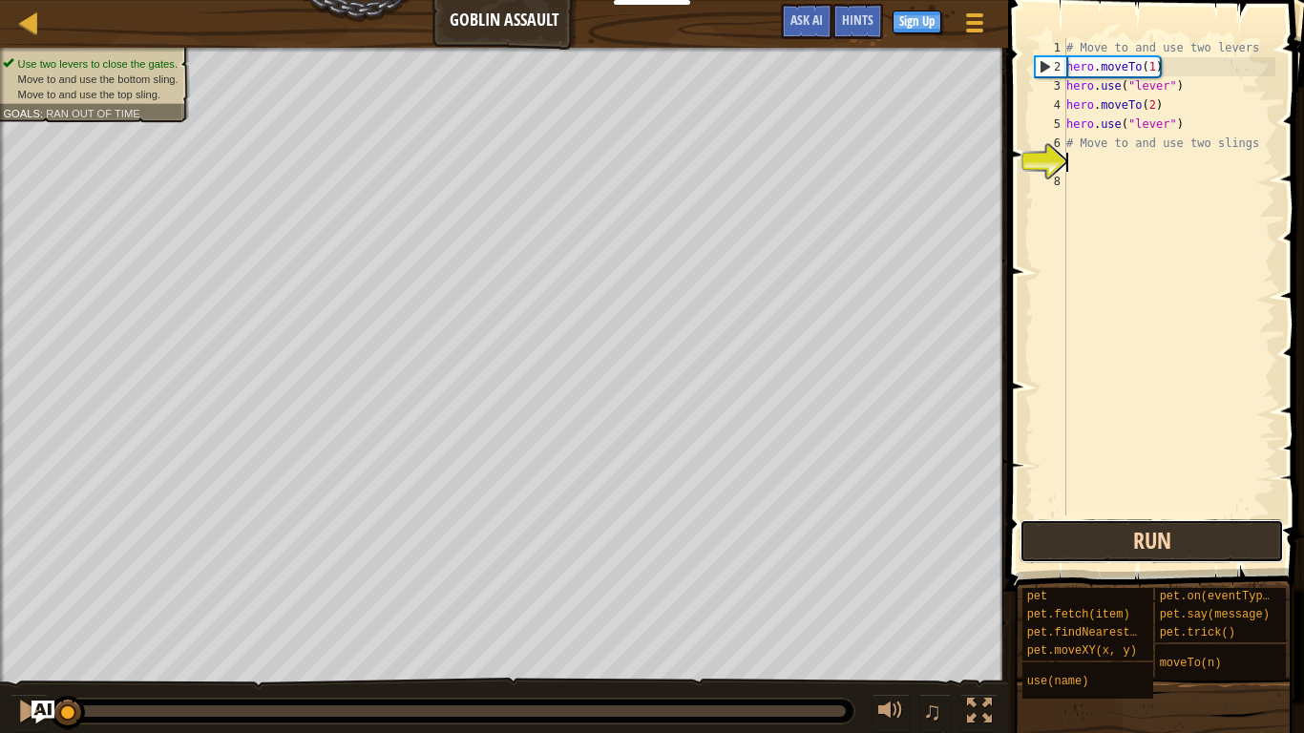
click at [1150, 545] on button "Run" at bounding box center [1152, 541] width 264 height 44
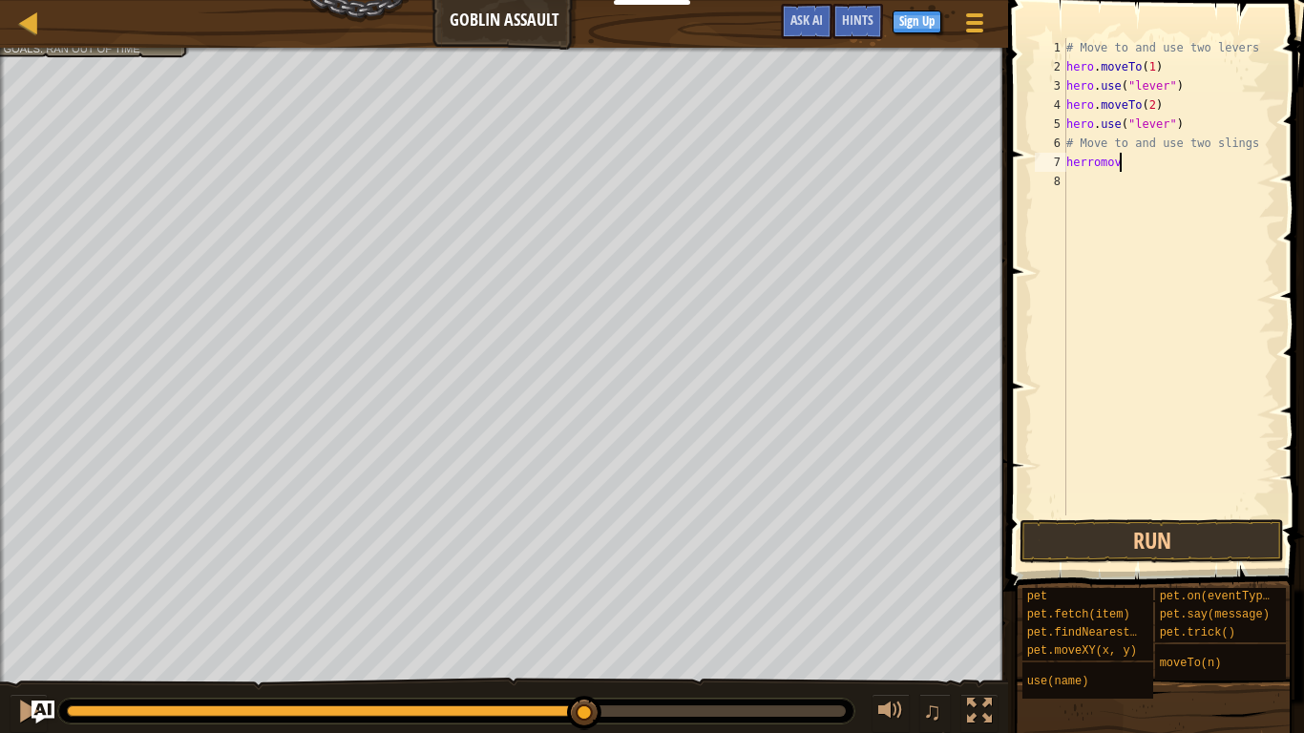
scroll to position [9, 8]
click at [1103, 158] on div "# Move to and use two levers hero . moveTo ( 1 ) hero . use ( "lever" ) hero . …" at bounding box center [1169, 296] width 213 height 516
click at [1134, 161] on div "# Move to and use two levers hero . moveTo ( 1 ) hero . use ( "lever" ) hero . …" at bounding box center [1169, 296] width 213 height 516
type textarea "hero.move()"
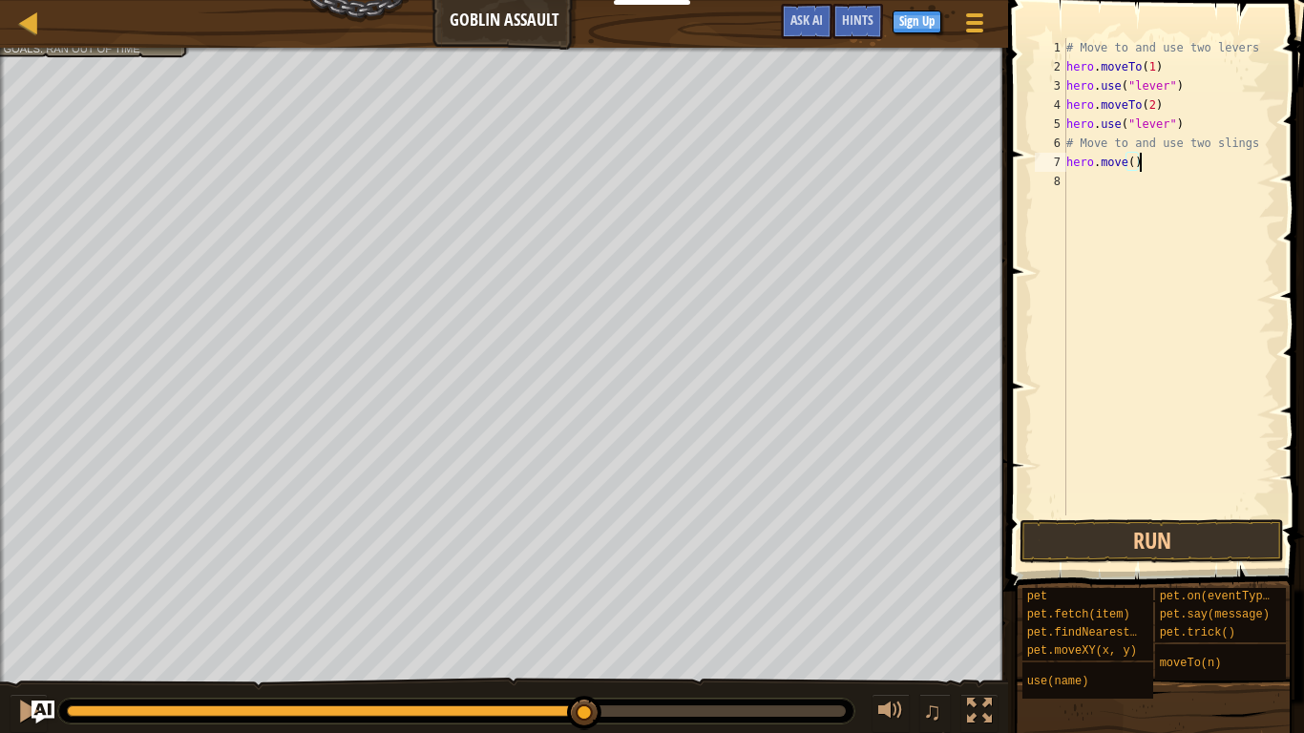
click at [1139, 181] on div "# Move to and use two levers hero . moveTo ( 1 ) hero . use ( "lever" ) hero . …" at bounding box center [1169, 296] width 213 height 516
click at [1134, 161] on div "# Move to and use two levers hero . moveTo ( 1 ) hero . use ( "lever" ) hero . …" at bounding box center [1169, 296] width 213 height 516
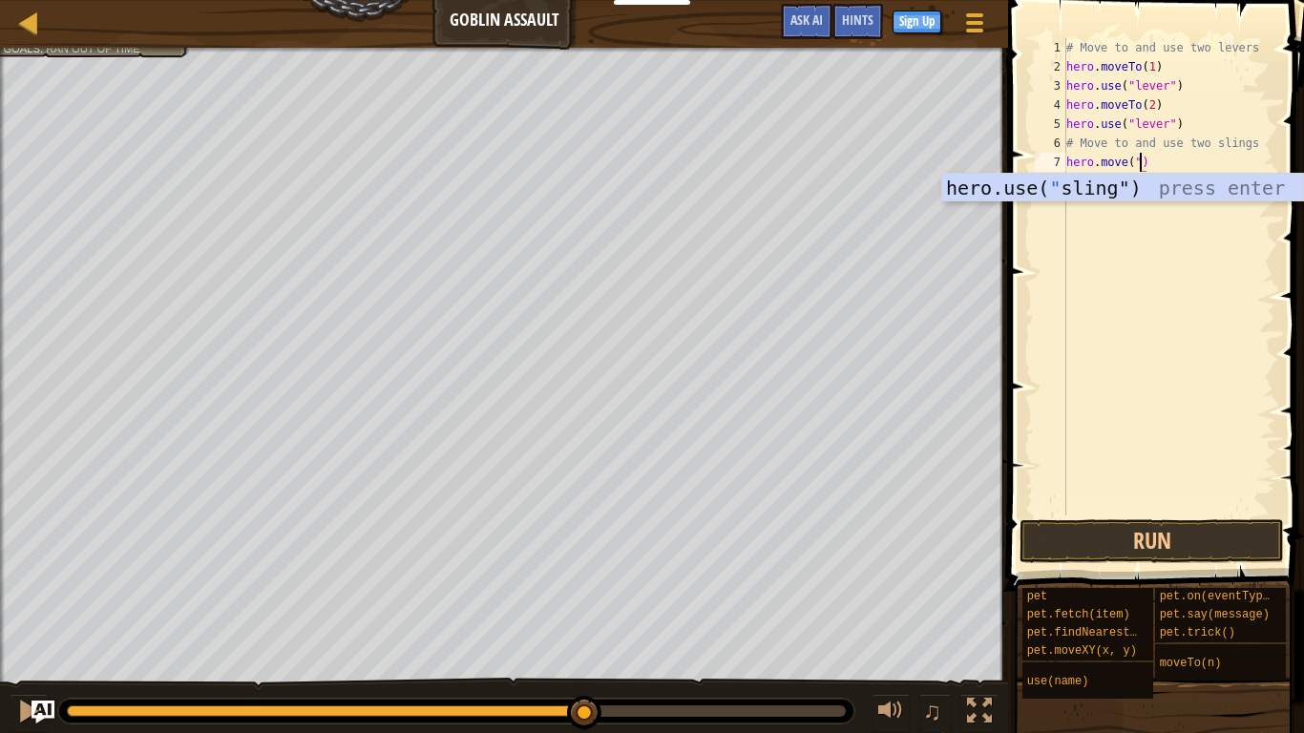
scroll to position [9, 11]
click at [1136, 157] on div "# Move to and use two levers hero . moveTo ( 1 ) hero . use ( "lever" ) hero . …" at bounding box center [1169, 296] width 213 height 516
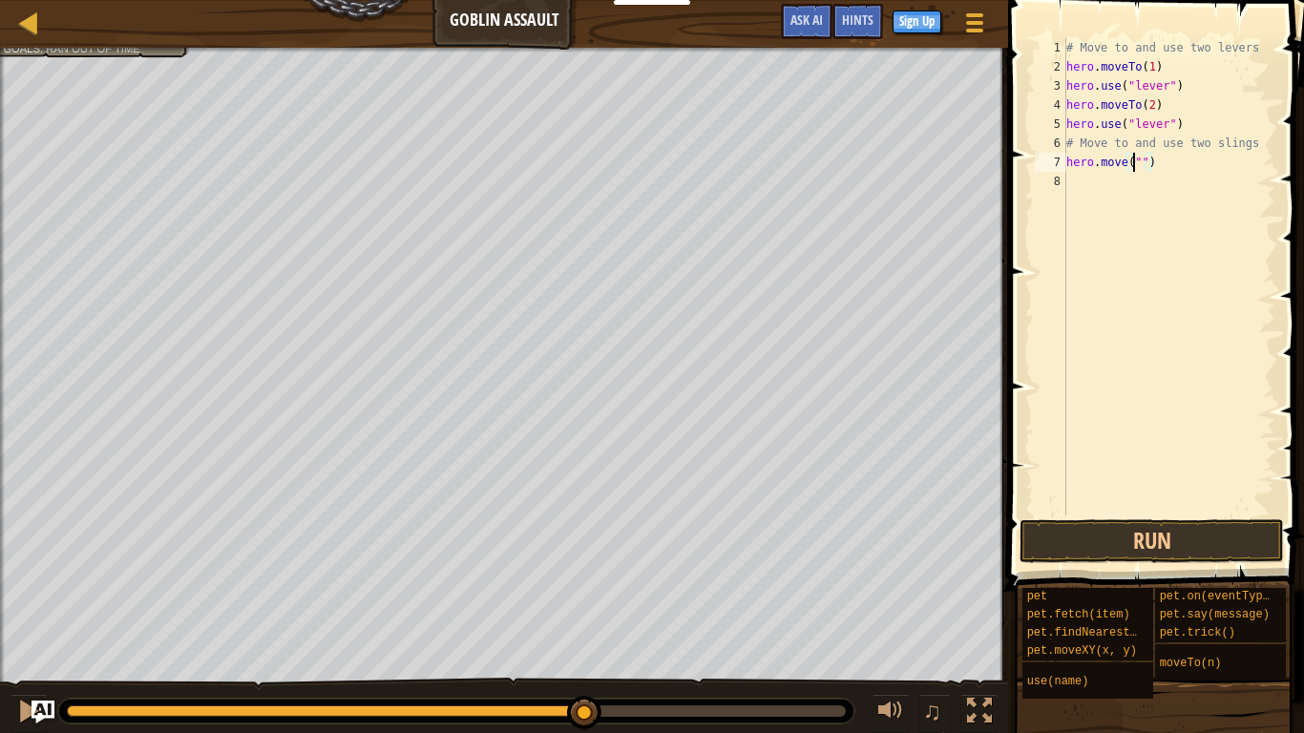
click at [1144, 160] on div "# Move to and use two levers hero . moveTo ( 1 ) hero . use ( "lever" ) hero . …" at bounding box center [1169, 296] width 213 height 516
type textarea "hero.move(3)"
click at [1076, 178] on div "# Move to and use two levers hero . moveTo ( 1 ) hero . use ( "lever" ) hero . …" at bounding box center [1169, 296] width 213 height 516
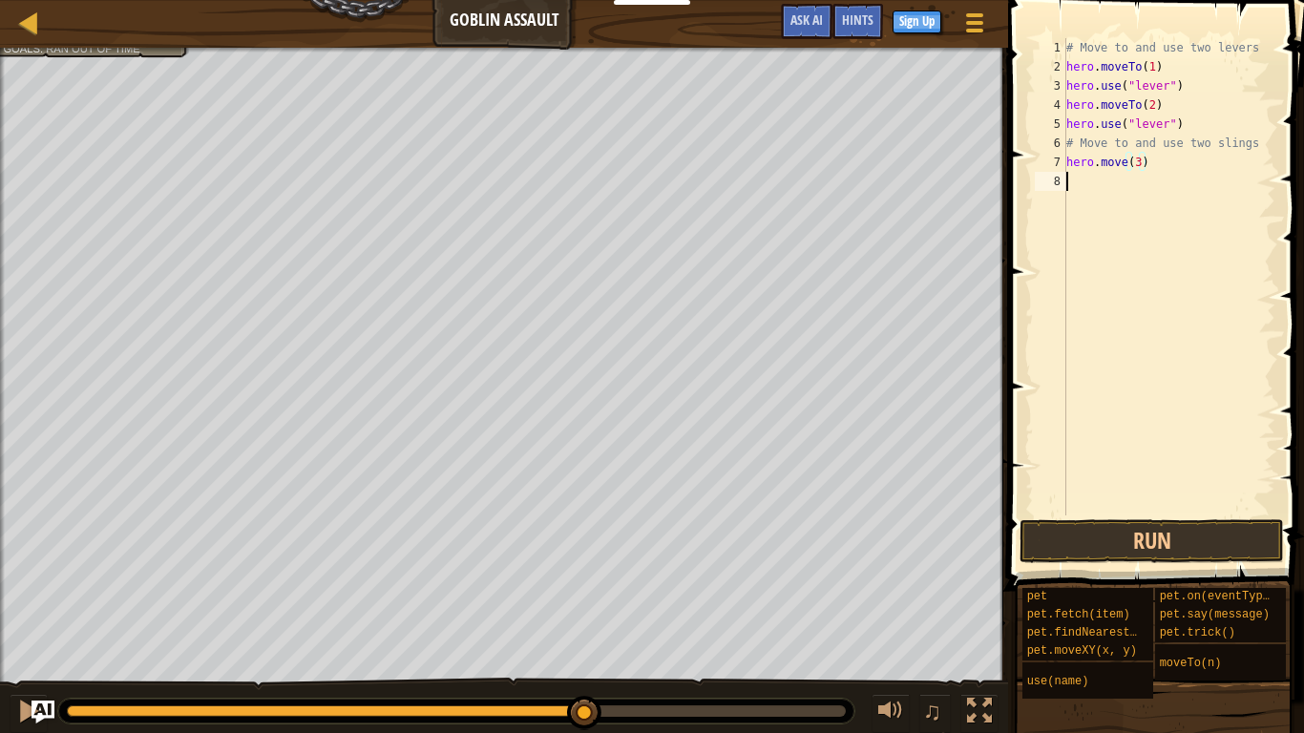
scroll to position [9, 0]
click at [1125, 162] on div "# Move to and use two levers hero . moveTo ( 1 ) hero . use ( "lever" ) hero . …" at bounding box center [1169, 296] width 213 height 516
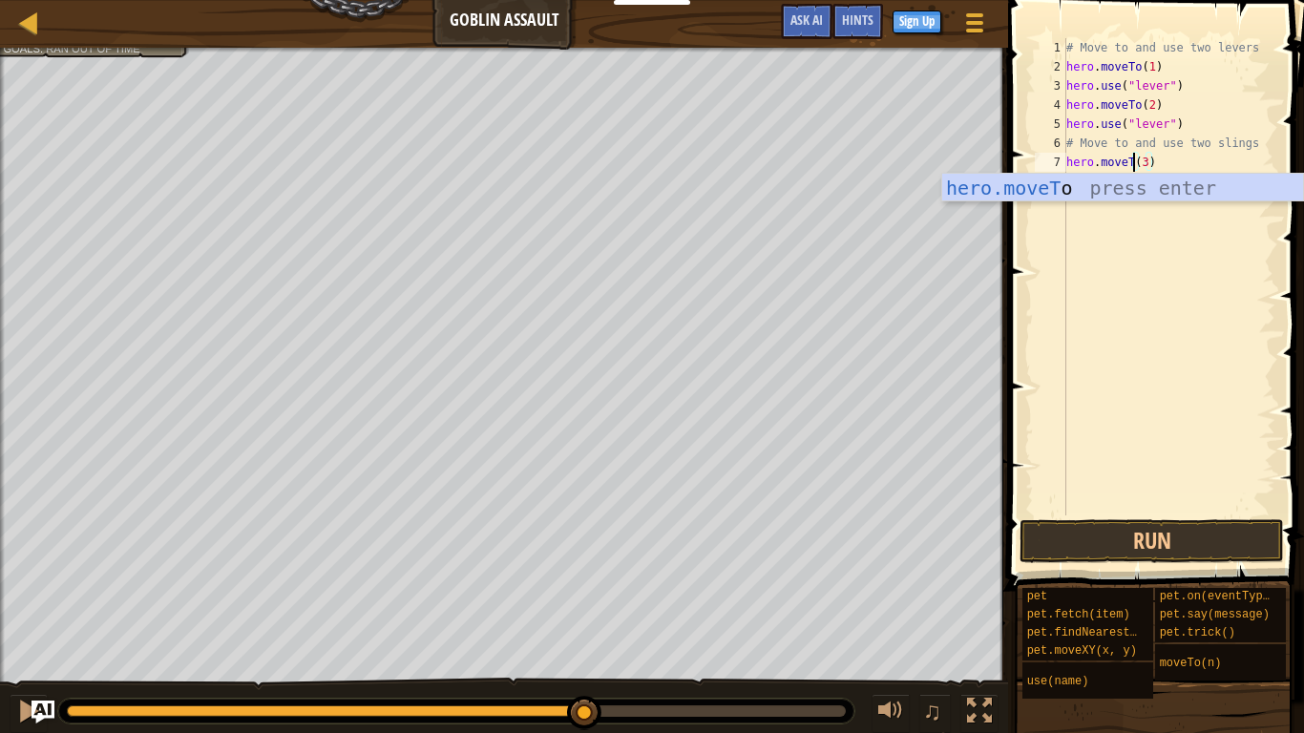
type textarea "hero.moveTo(3)"
click at [1121, 277] on div "# Move to and use two levers hero . moveTo ( 1 ) hero . use ( "lever" ) hero . …" at bounding box center [1169, 296] width 213 height 516
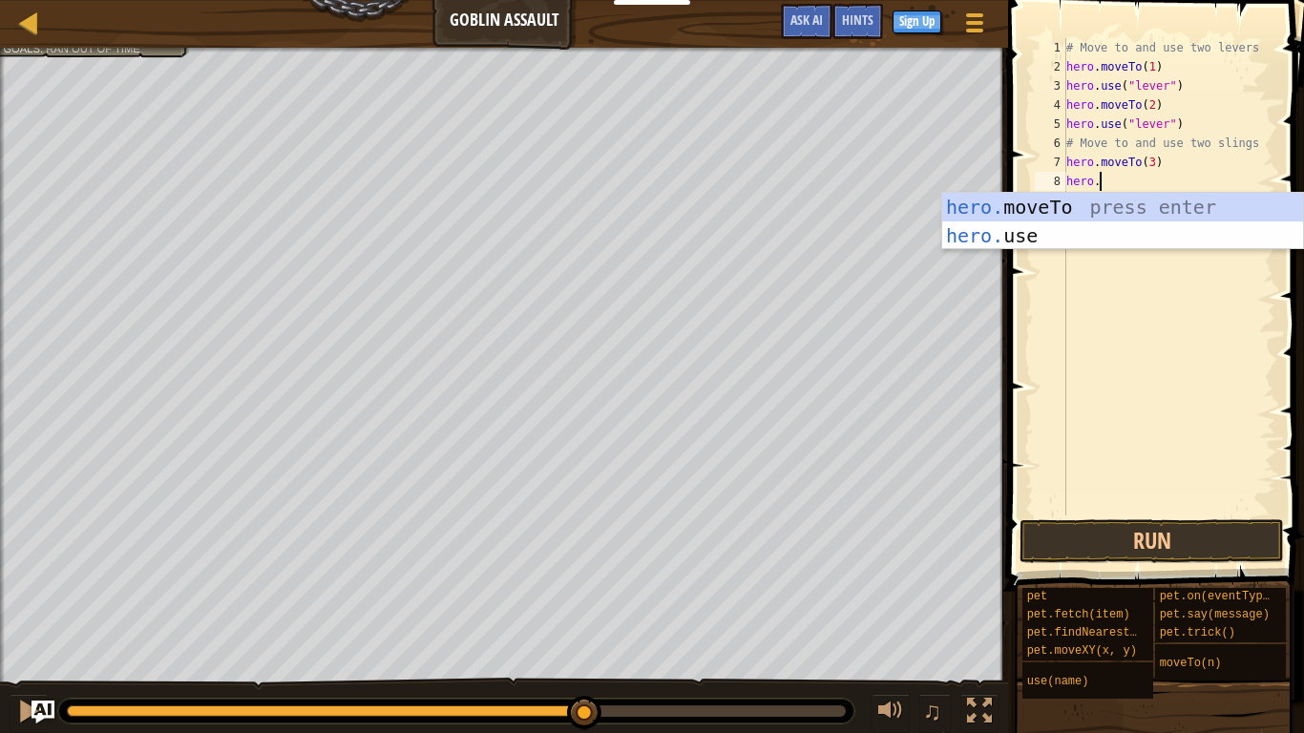
scroll to position [9, 4]
click at [1134, 235] on div "hero. moveTo press enter hero. use press enter" at bounding box center [1122, 250] width 361 height 115
type textarea "hero.use("sling")"
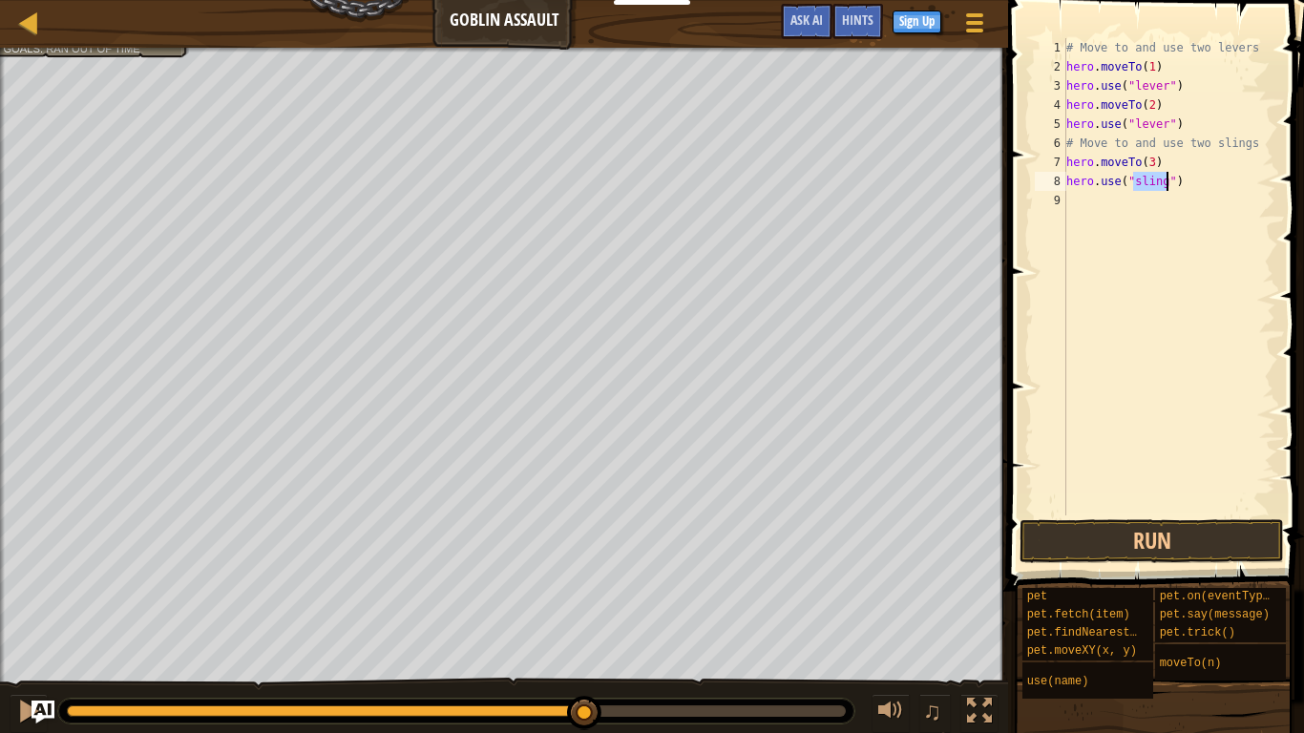
click at [1070, 209] on div "# Move to and use two levers hero . moveTo ( 1 ) hero . use ( "lever" ) hero . …" at bounding box center [1169, 296] width 213 height 516
click at [1160, 209] on div "# Move to and use two levers hero . moveTo ( 1 ) hero . use ( "lever" ) hero . …" at bounding box center [1172, 296] width 206 height 516
click at [1146, 205] on div "# Move to and use two levers hero . moveTo ( 1 ) hero . use ( "lever" ) hero . …" at bounding box center [1172, 296] width 206 height 516
click at [1154, 205] on div "# Move to and use two levers hero . moveTo ( 1 ) hero . use ( "lever" ) hero . …" at bounding box center [1172, 296] width 206 height 516
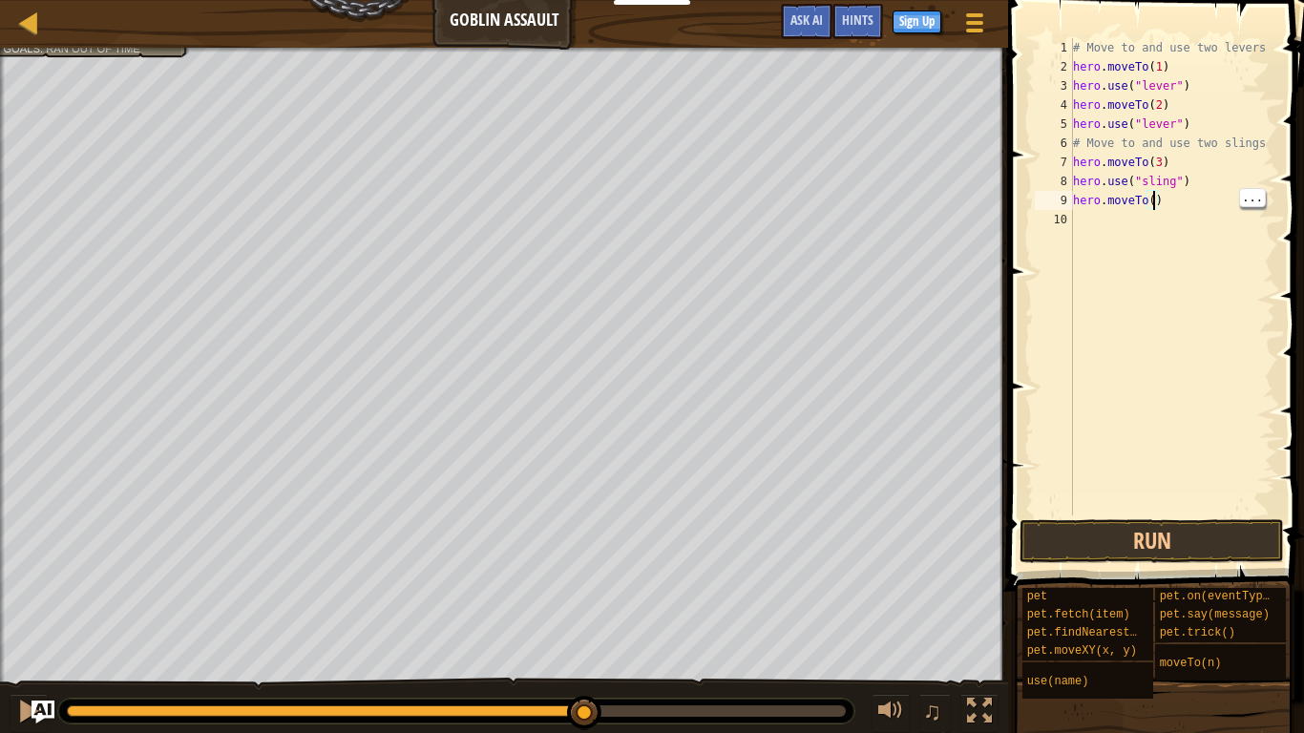
type textarea "hero.moveTo(4)"
click at [1086, 227] on div "# Move to and use two levers hero . moveTo ( 1 ) hero . use ( "lever" ) hero . …" at bounding box center [1172, 296] width 206 height 516
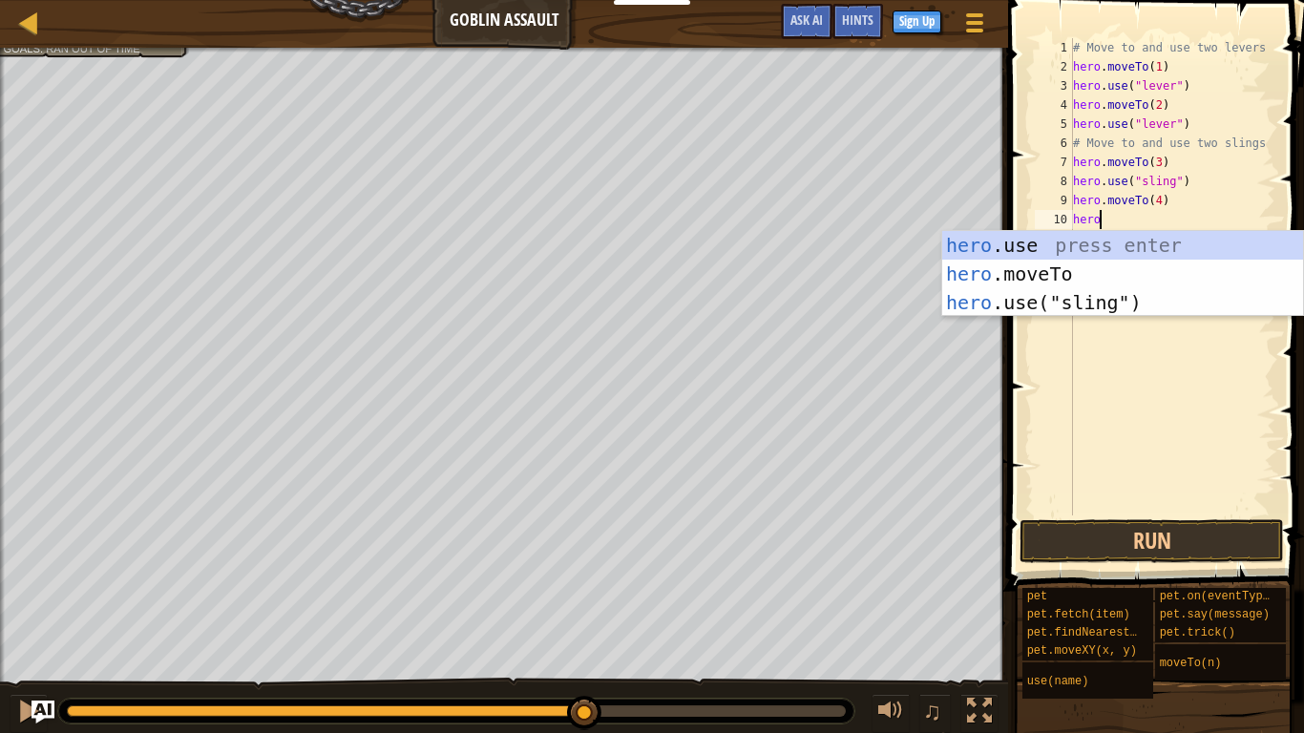
scroll to position [9, 3]
click at [1148, 312] on div "hero .use press enter hero .moveTo press enter hero .use("sling") press enter" at bounding box center [1122, 302] width 361 height 143
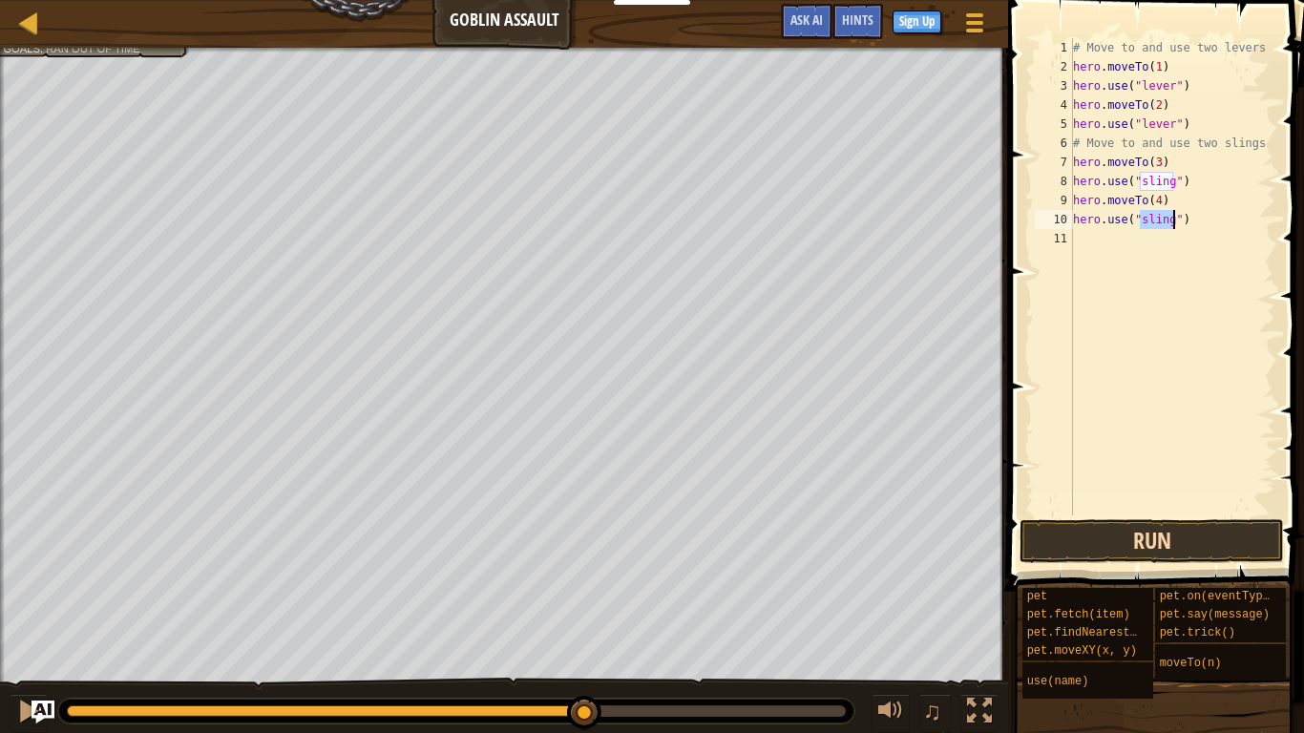
type textarea "hero.use("sling")"
click at [1131, 554] on button "Run" at bounding box center [1152, 541] width 264 height 44
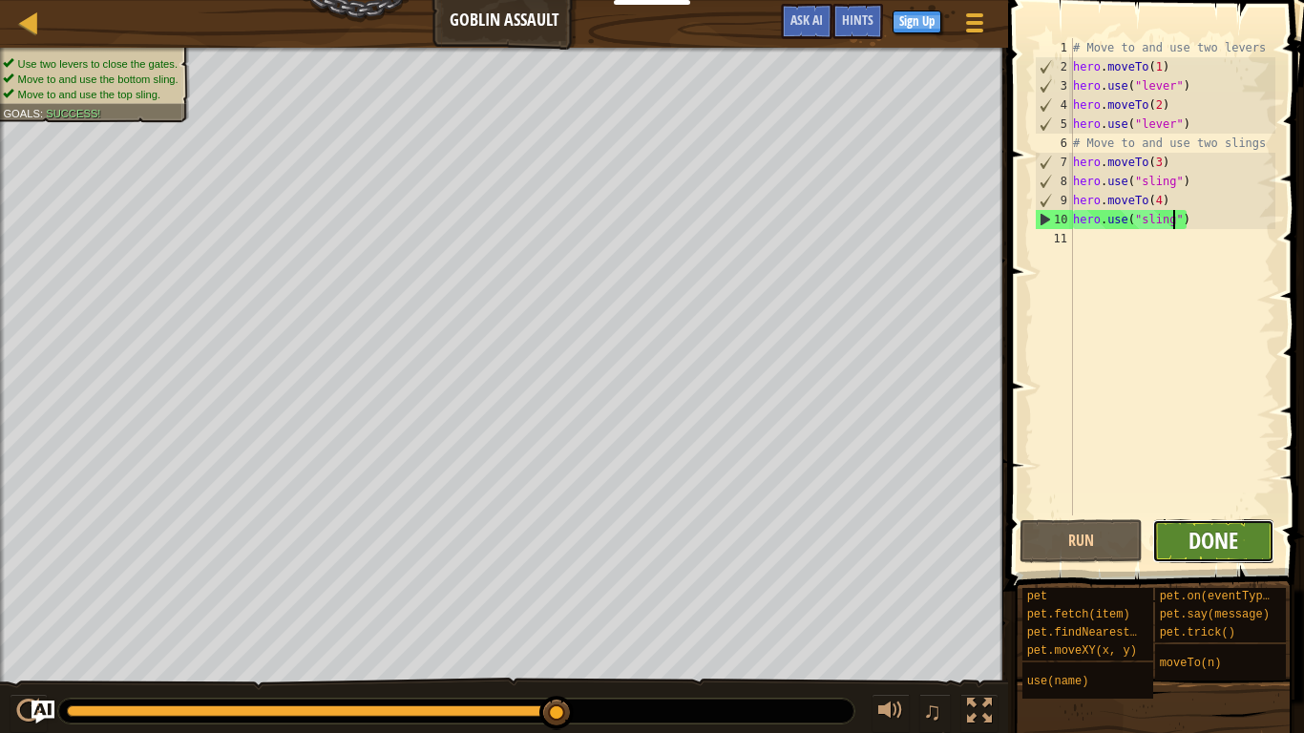
click at [1200, 538] on span "Done" at bounding box center [1214, 540] width 50 height 31
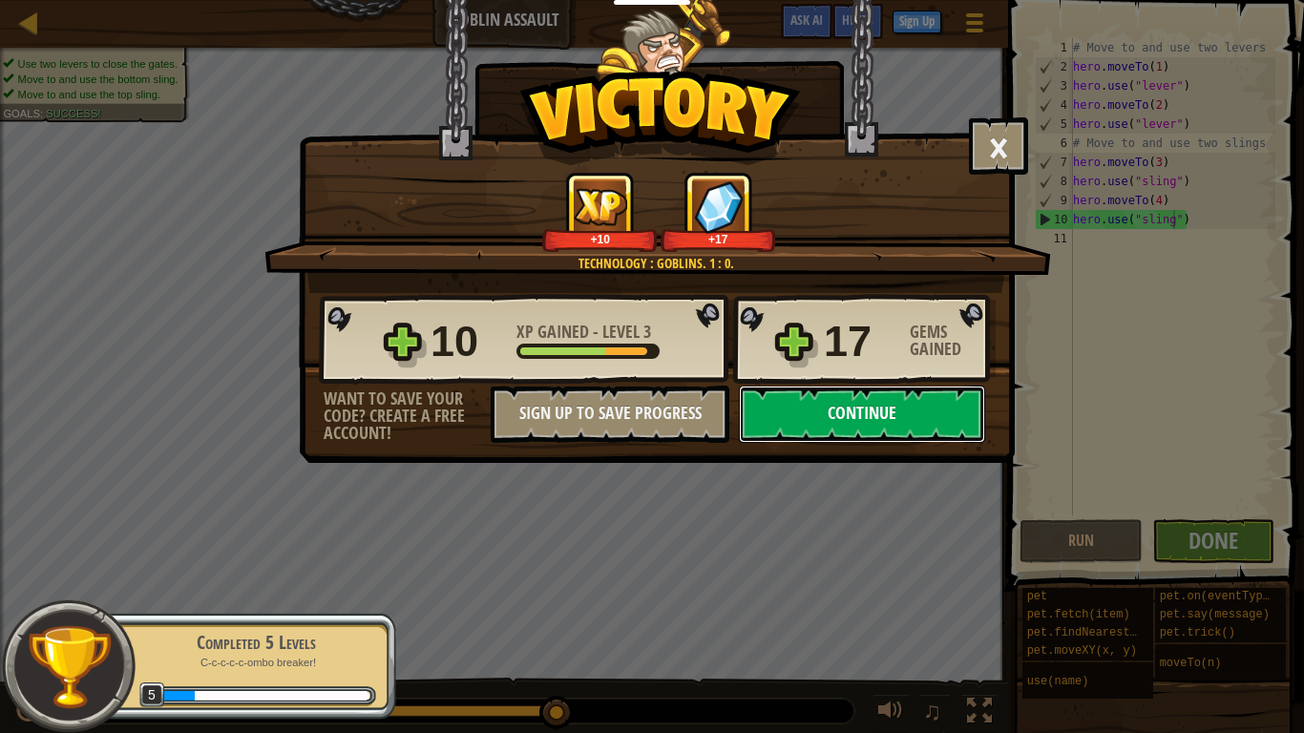
click at [819, 395] on button "Continue" at bounding box center [862, 414] width 246 height 57
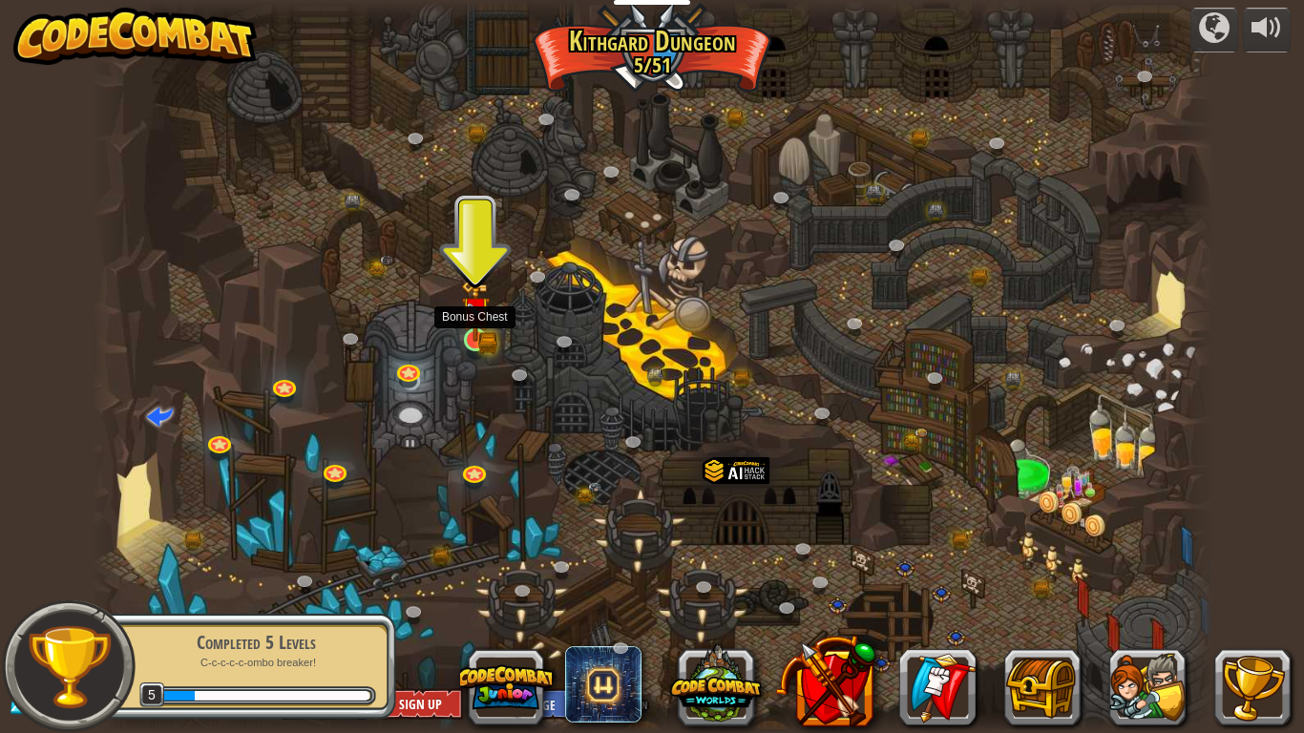
click at [465, 319] on img at bounding box center [475, 311] width 29 height 62
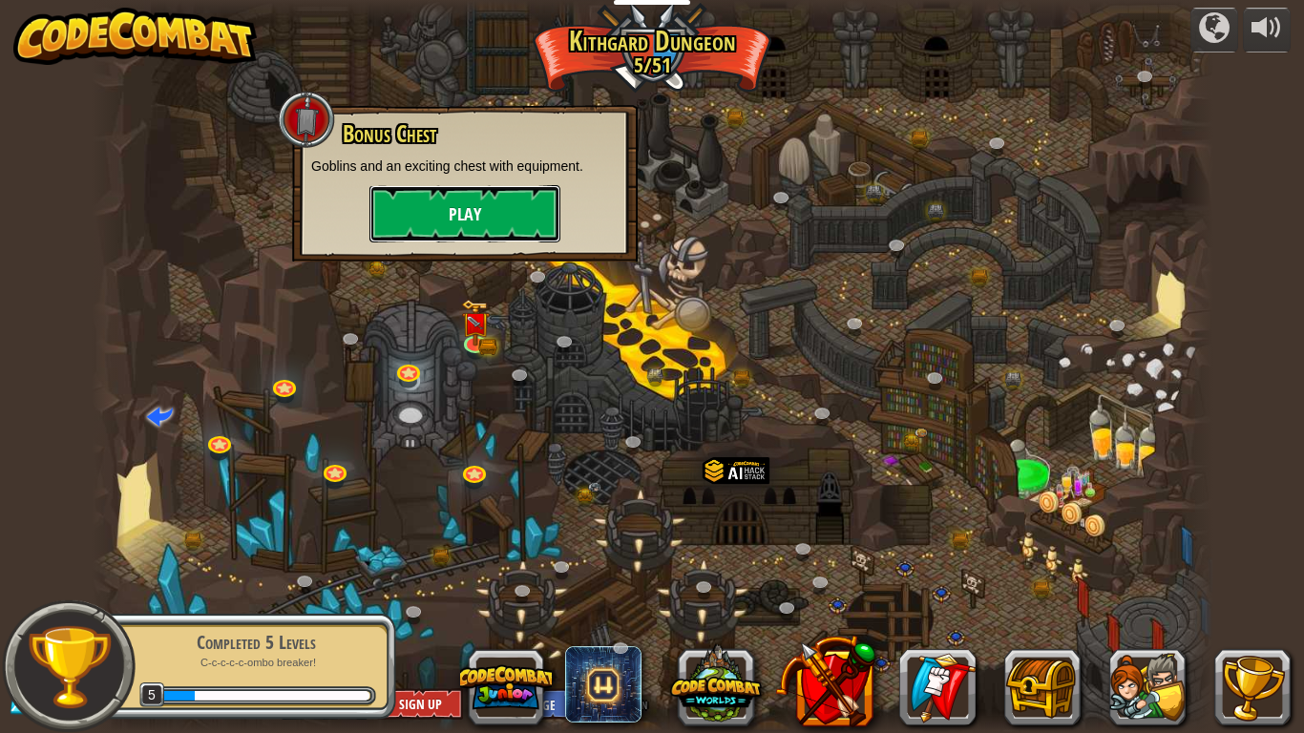
click at [483, 211] on button "Play" at bounding box center [464, 213] width 191 height 57
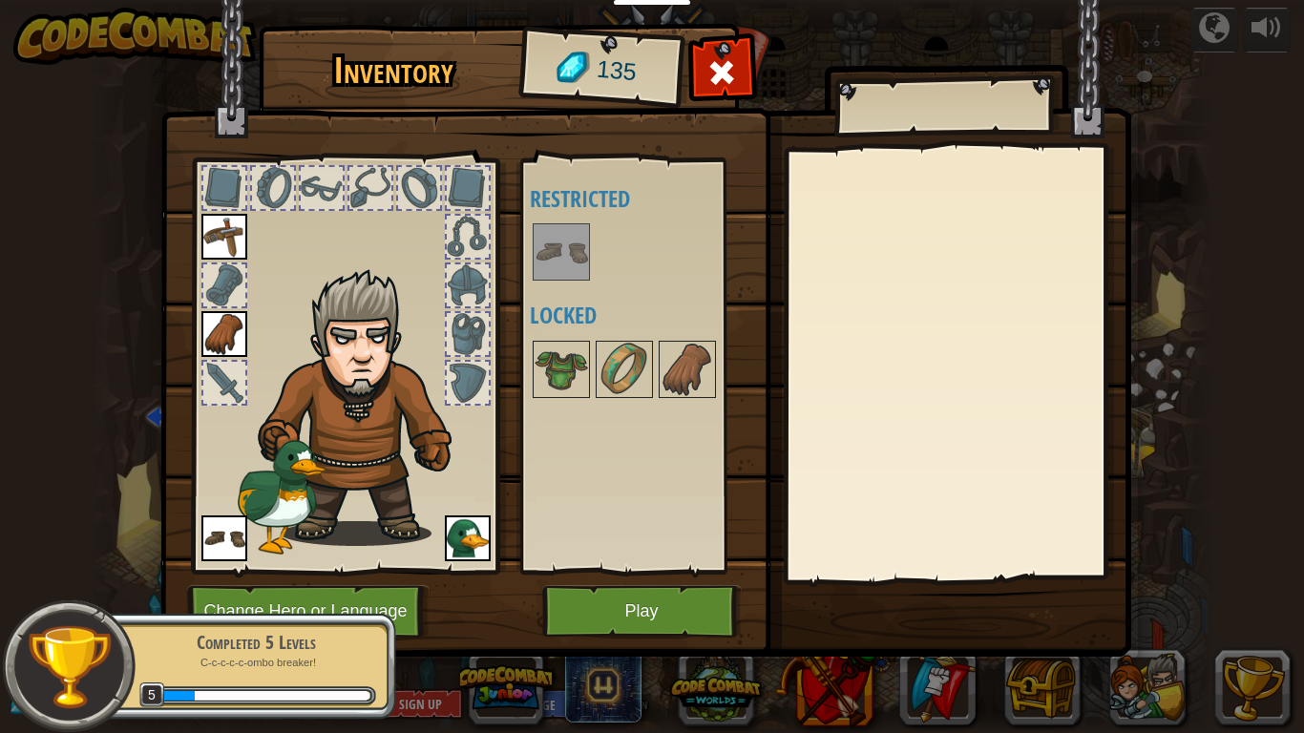
click at [469, 261] on div at bounding box center [344, 361] width 315 height 430
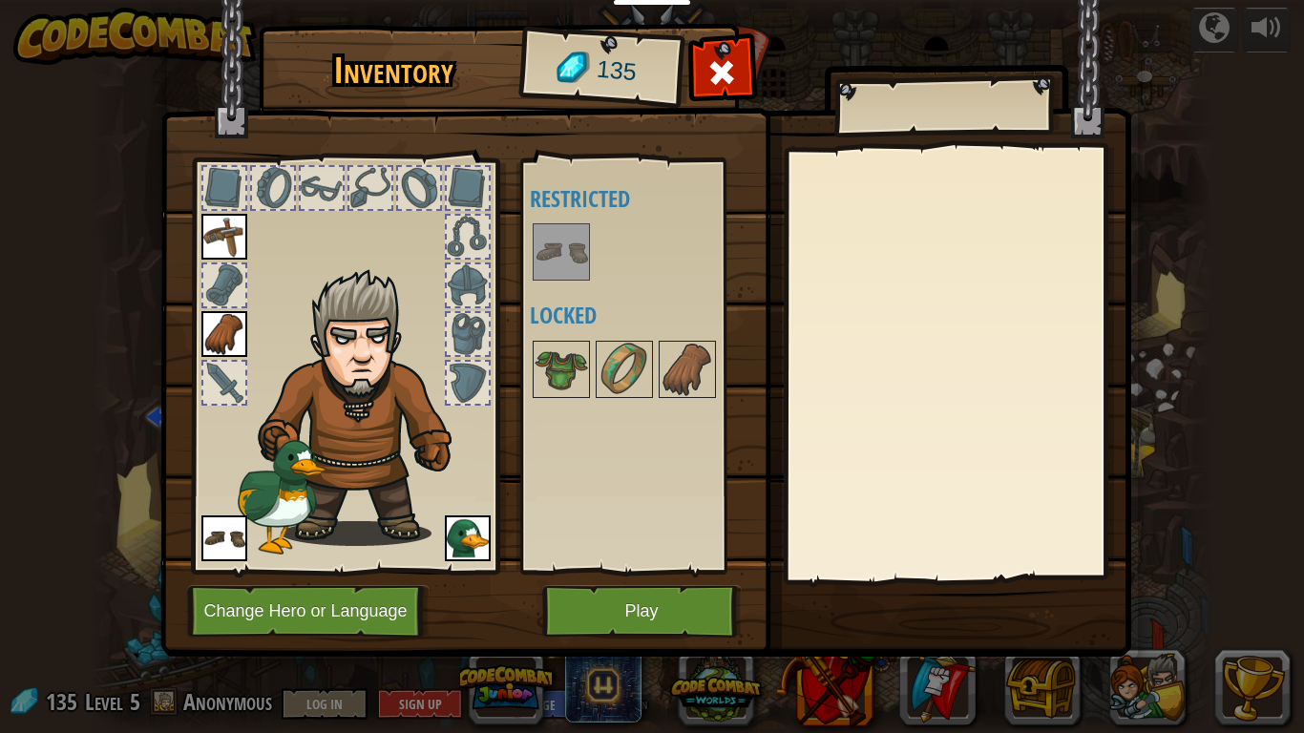
click at [471, 275] on div at bounding box center [468, 285] width 42 height 42
click at [449, 316] on div at bounding box center [468, 334] width 42 height 42
click at [475, 322] on div at bounding box center [468, 334] width 42 height 42
click at [454, 188] on div at bounding box center [468, 188] width 42 height 42
click at [218, 183] on div at bounding box center [224, 188] width 42 height 42
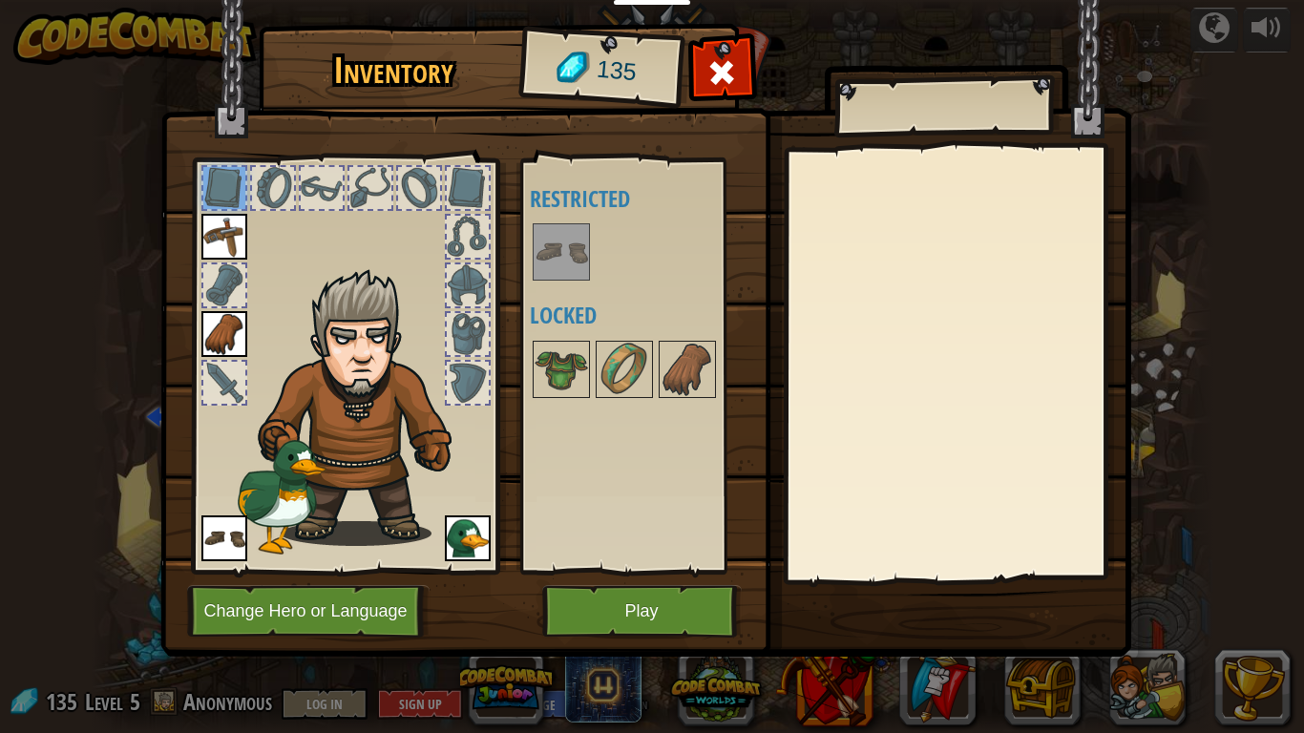
click at [216, 274] on div at bounding box center [224, 285] width 42 height 42
click at [238, 453] on img at bounding box center [304, 473] width 141 height 162
click at [704, 71] on div at bounding box center [722, 78] width 60 height 60
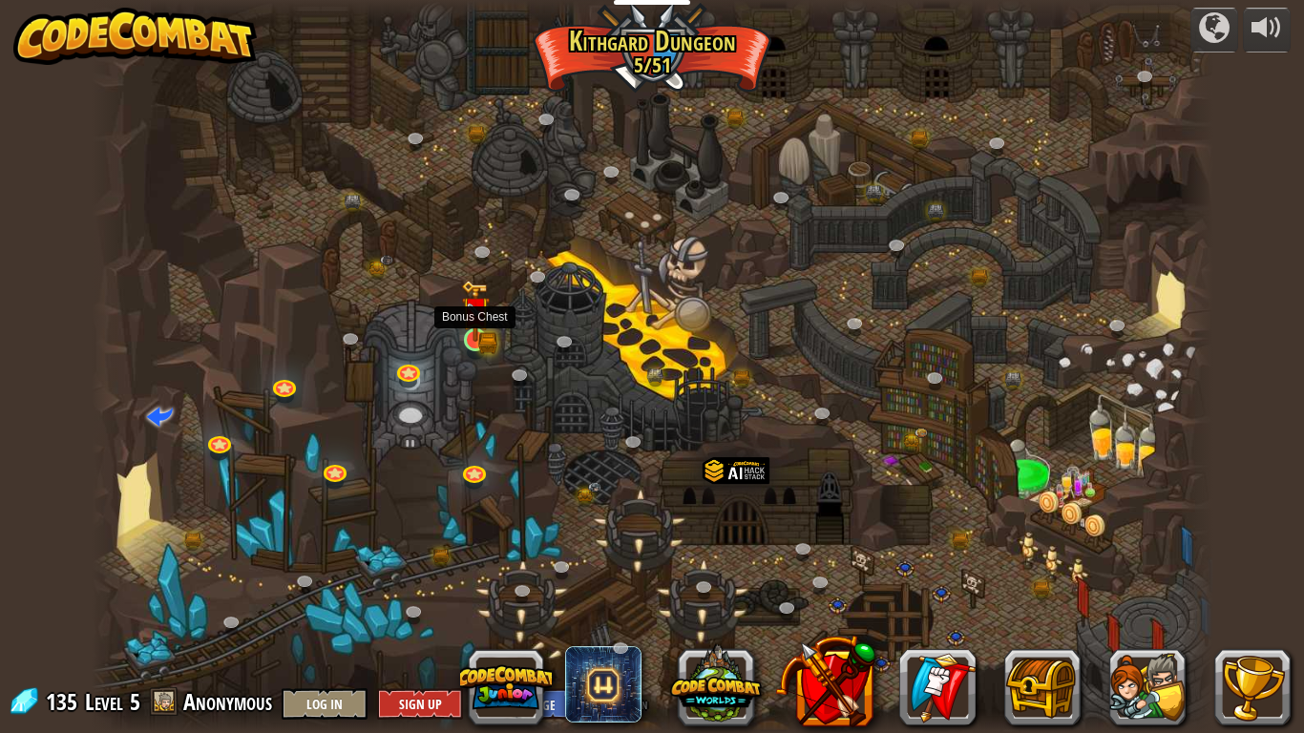
click at [465, 334] on img at bounding box center [475, 311] width 29 height 62
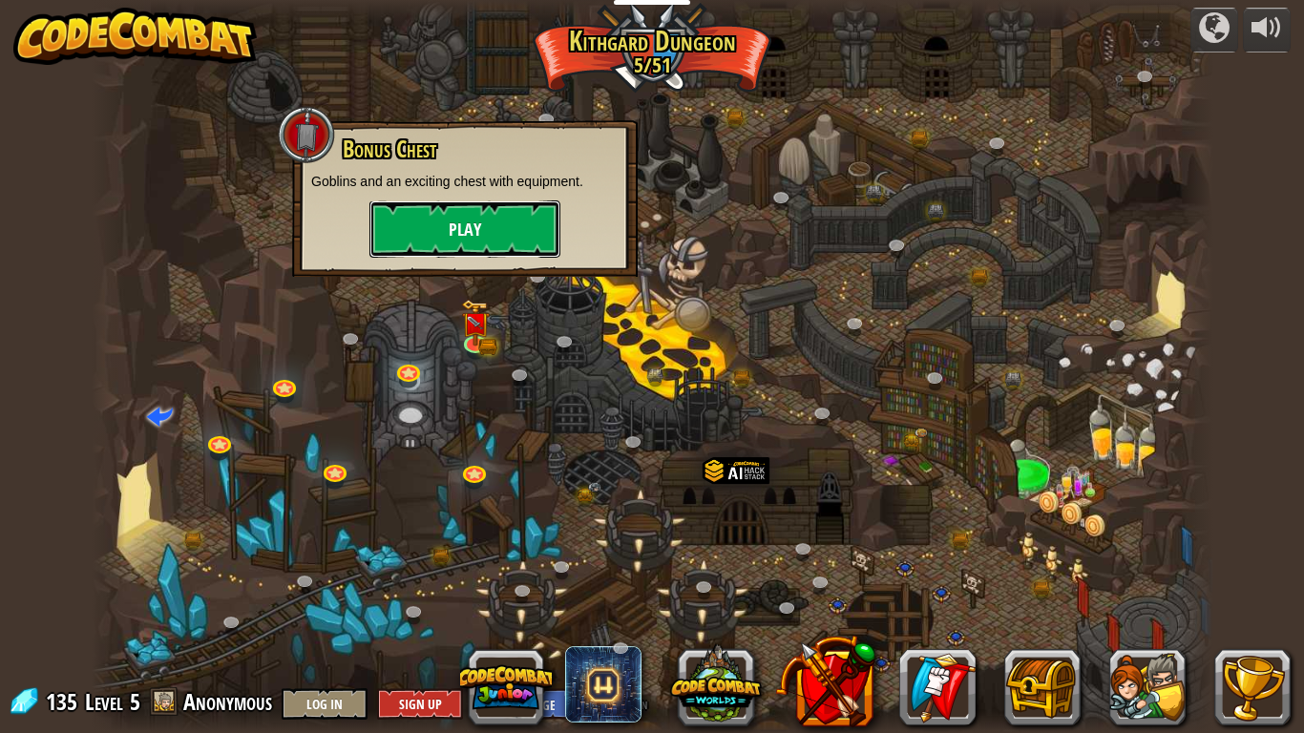
click at [514, 211] on button "Play" at bounding box center [464, 228] width 191 height 57
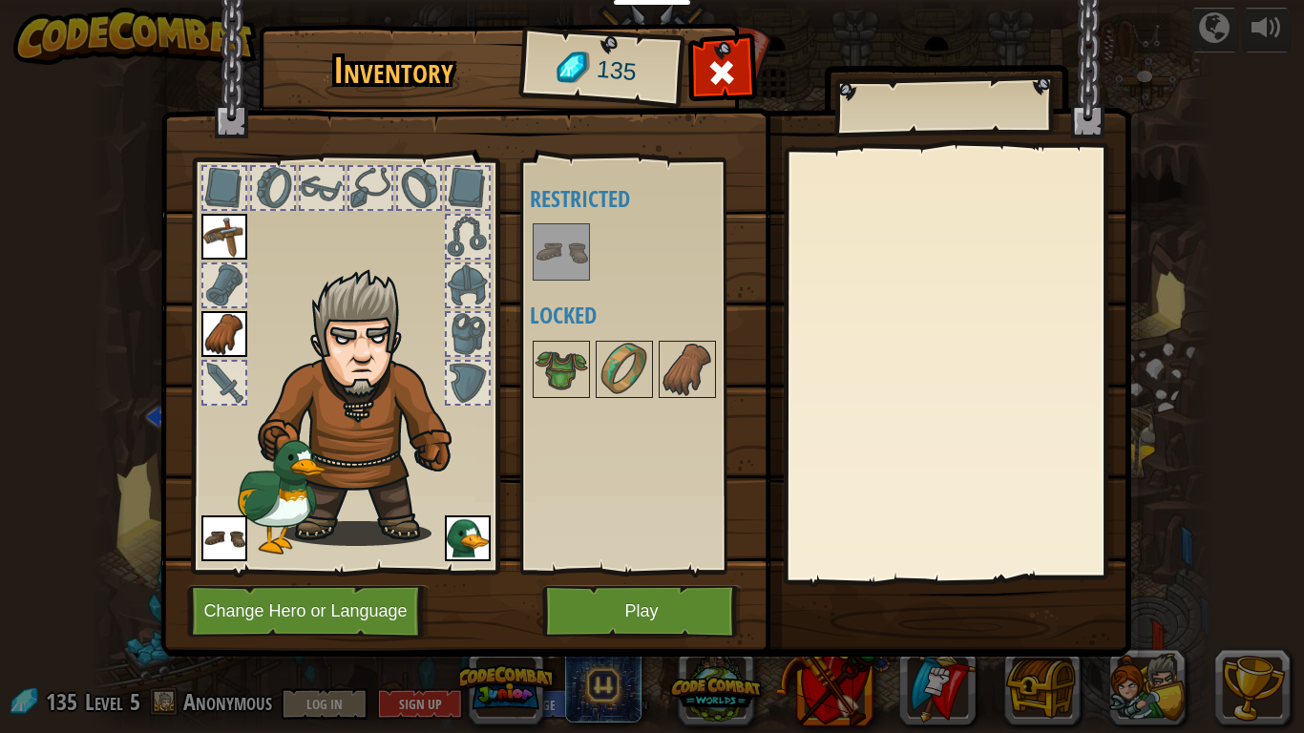
click at [230, 373] on div at bounding box center [224, 383] width 42 height 42
click at [584, 603] on button "Play" at bounding box center [642, 611] width 200 height 53
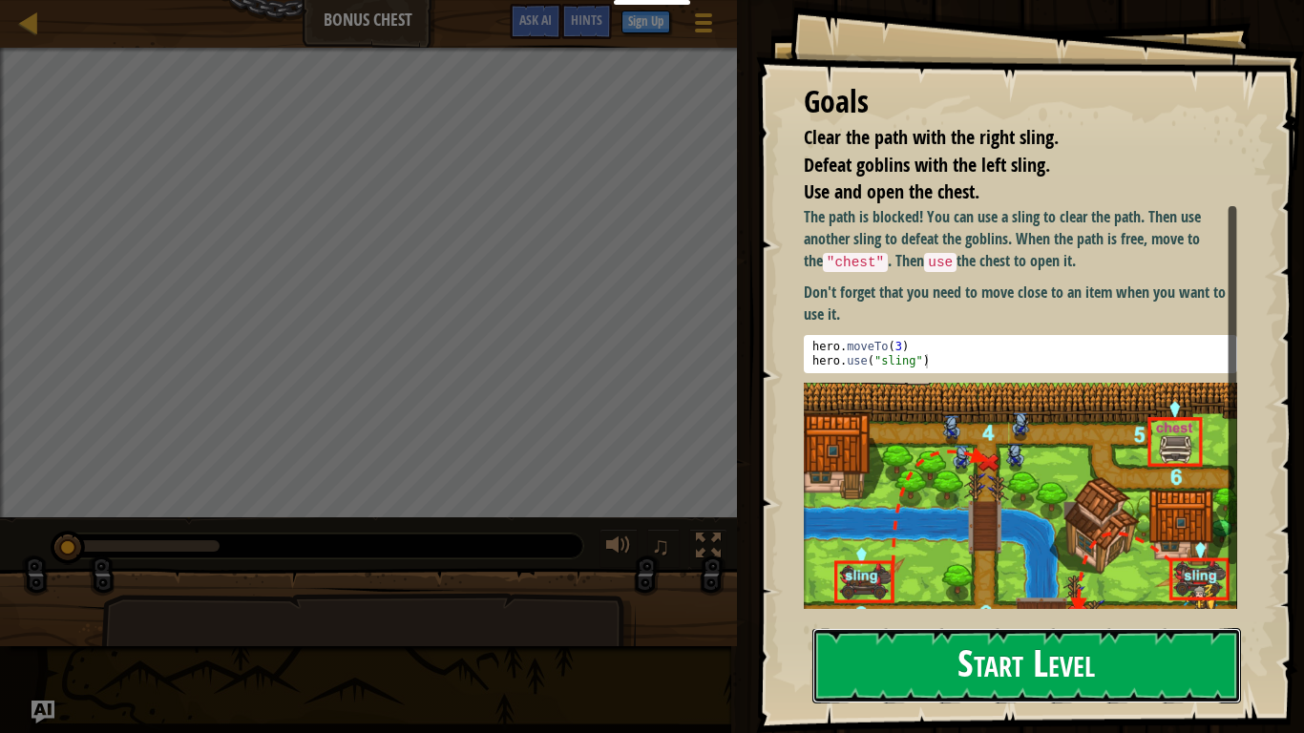
click at [918, 603] on button "Start Level" at bounding box center [1026, 665] width 429 height 75
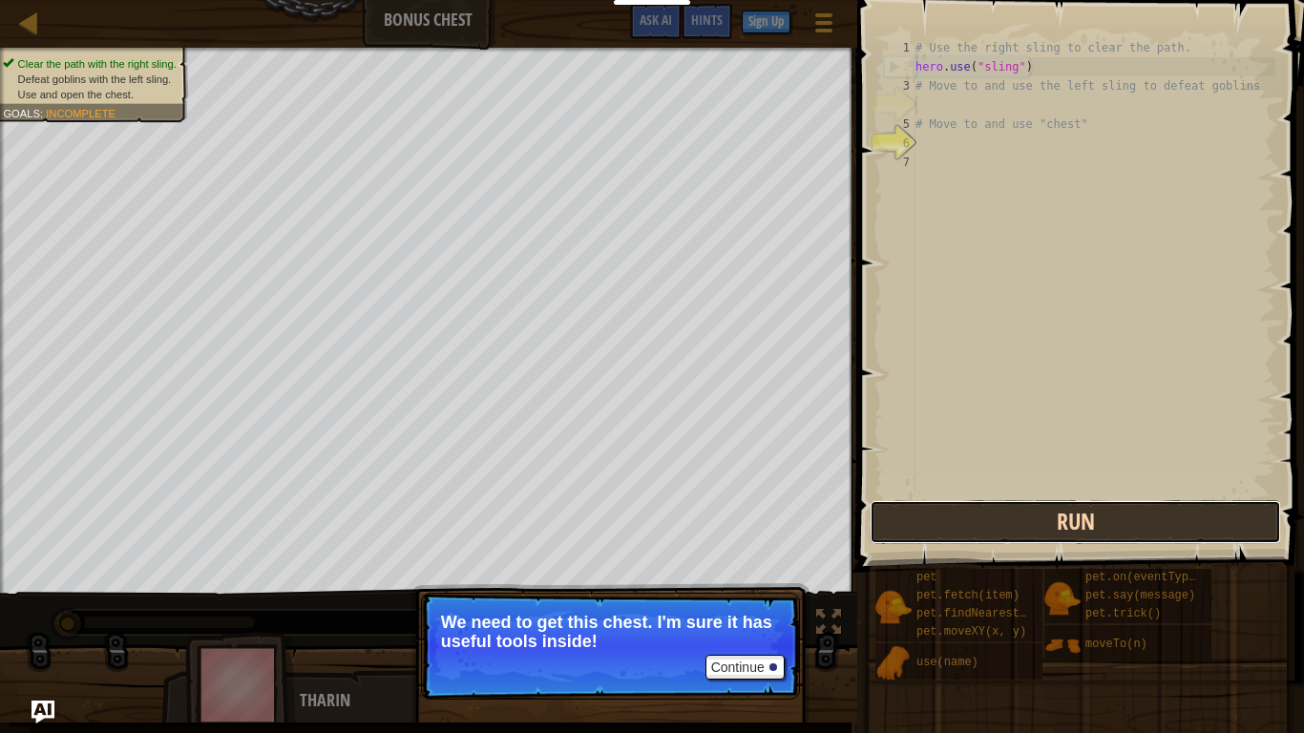
click at [951, 541] on button "Run" at bounding box center [1075, 522] width 411 height 44
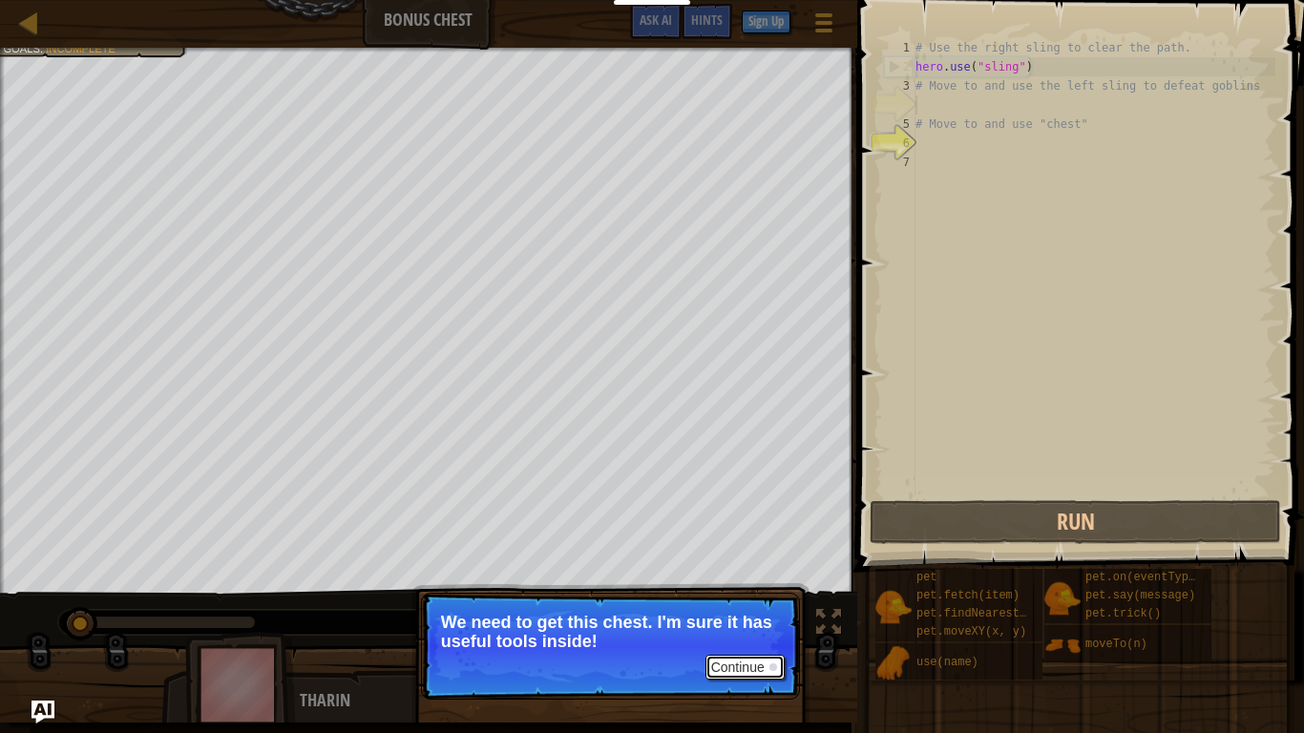
click at [768, 603] on button "Continue" at bounding box center [745, 667] width 79 height 25
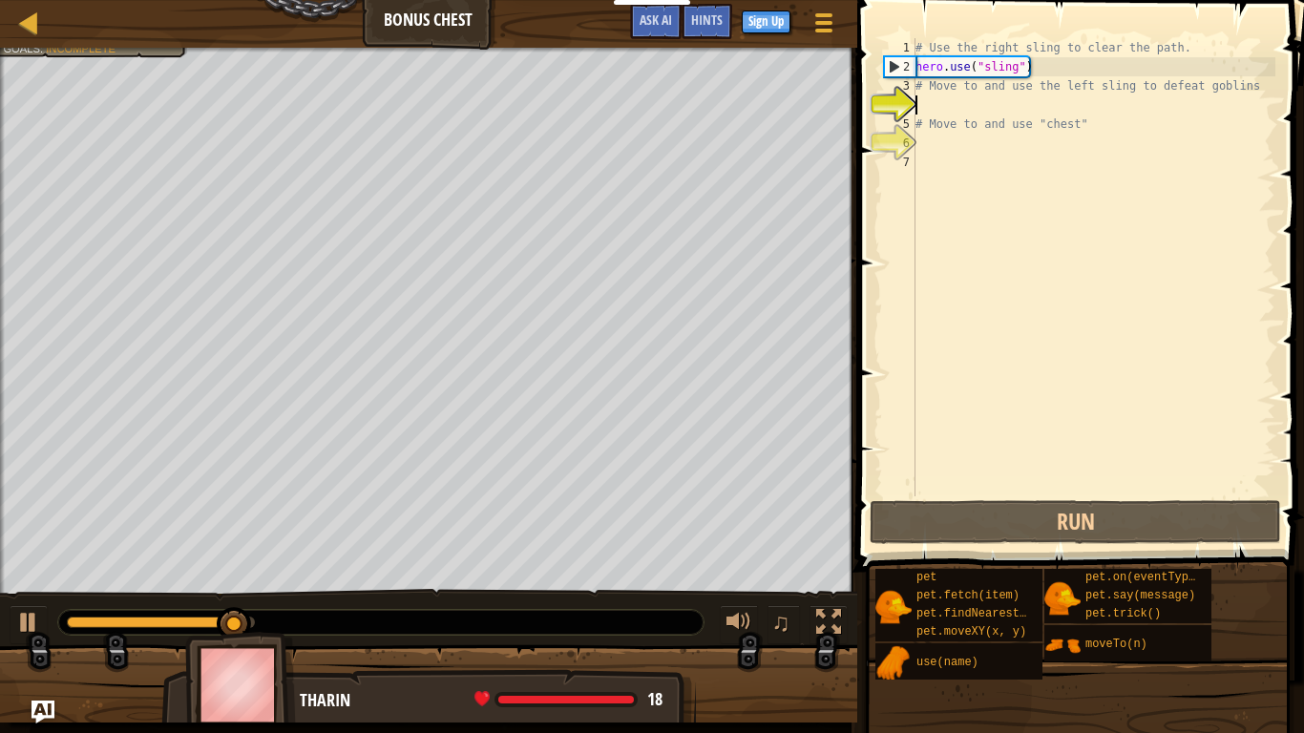
click at [944, 84] on div "# Use the right sling to clear the path. hero . use ( "sling" ) # Move to and u…" at bounding box center [1094, 286] width 364 height 496
click at [933, 118] on div "# Use the right sling to clear the path. hero . use ( "sling" ) # Move to and u…" at bounding box center [1094, 286] width 364 height 496
type textarea "# Move to and use "chest""
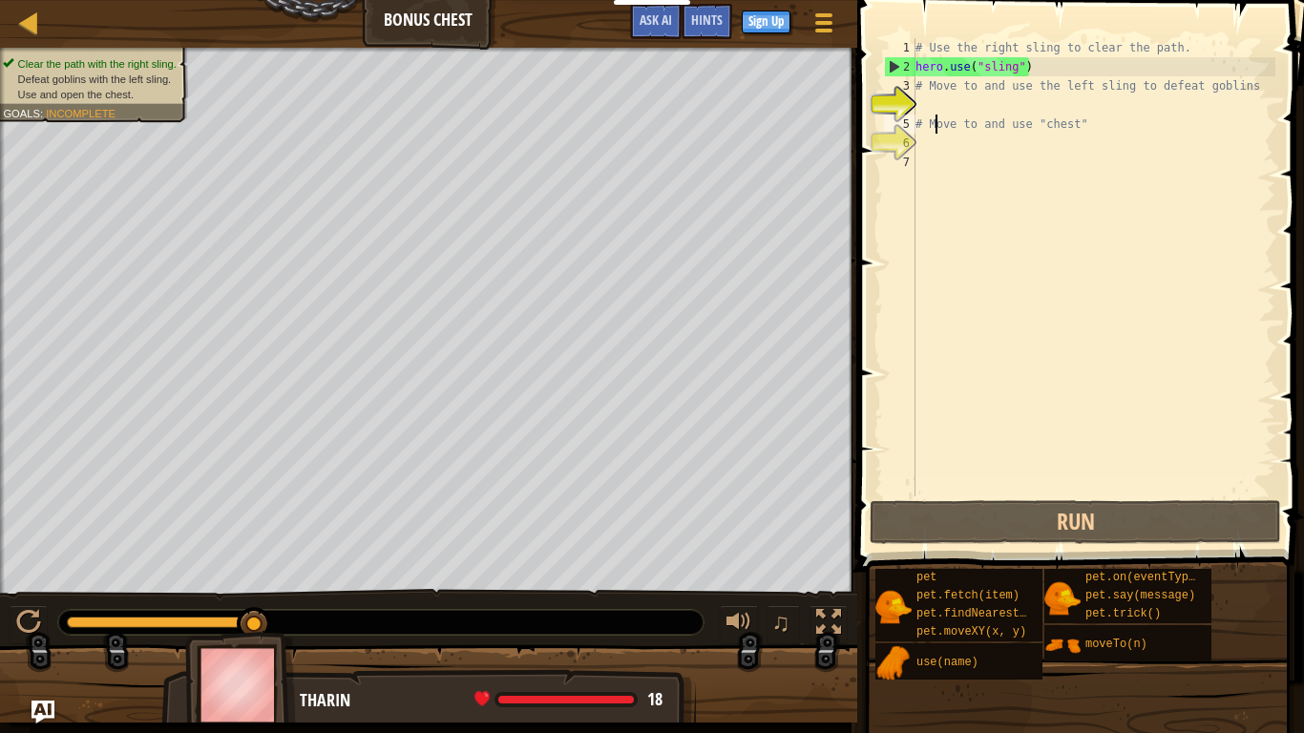
click at [919, 99] on div "# Use the right sling to clear the path. hero . use ( "sling" ) # Move to and u…" at bounding box center [1094, 286] width 364 height 496
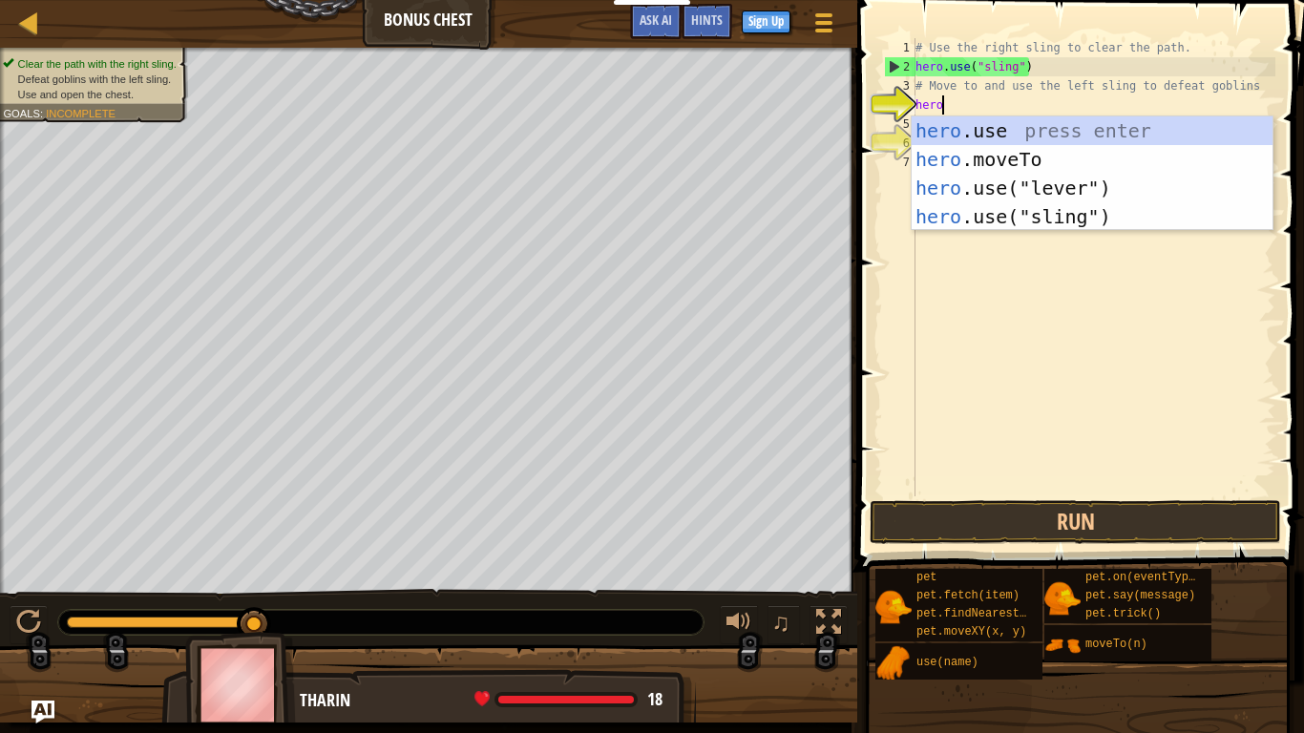
scroll to position [9, 3]
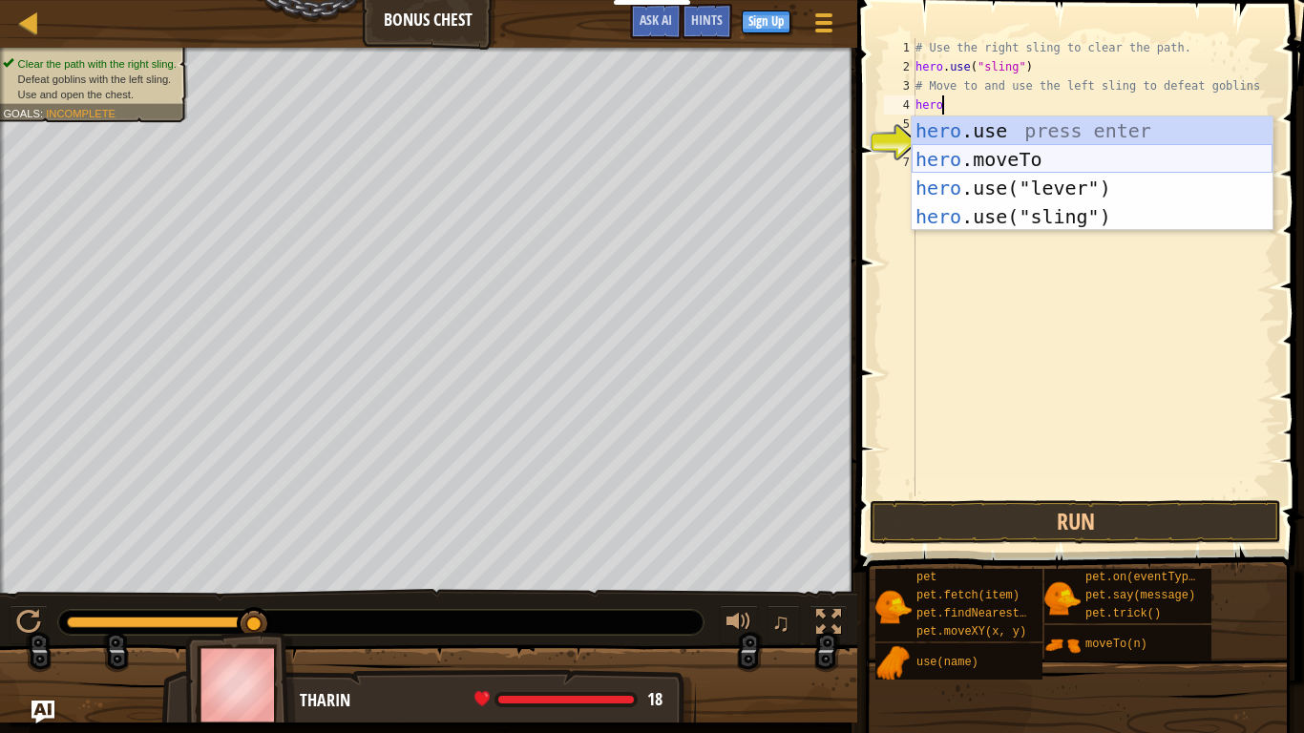
click at [1089, 156] on div "hero .use press enter hero .moveTo press enter hero .use("lever") press enter h…" at bounding box center [1092, 202] width 361 height 172
type textarea "hero.moveTo(2)"
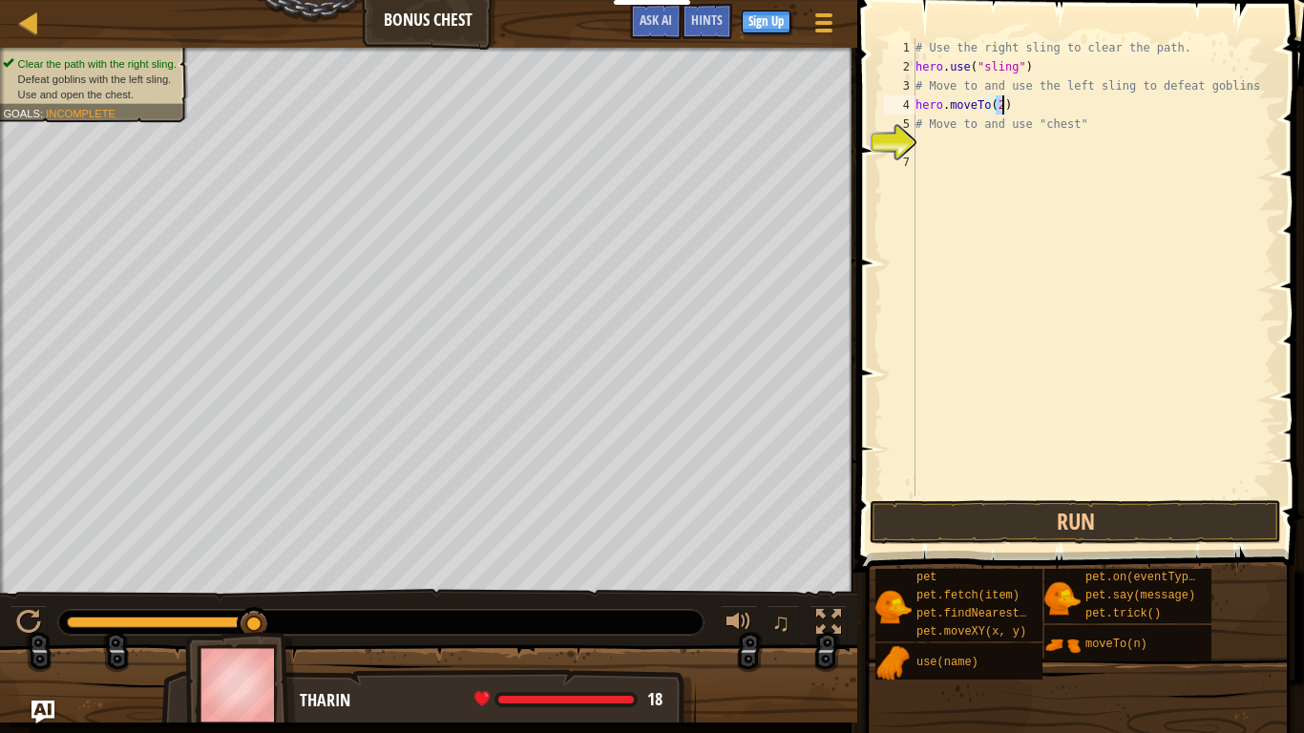
click at [923, 143] on div "# Use the right sling to clear the path. hero . use ( "sling" ) # Move to and u…" at bounding box center [1094, 286] width 364 height 496
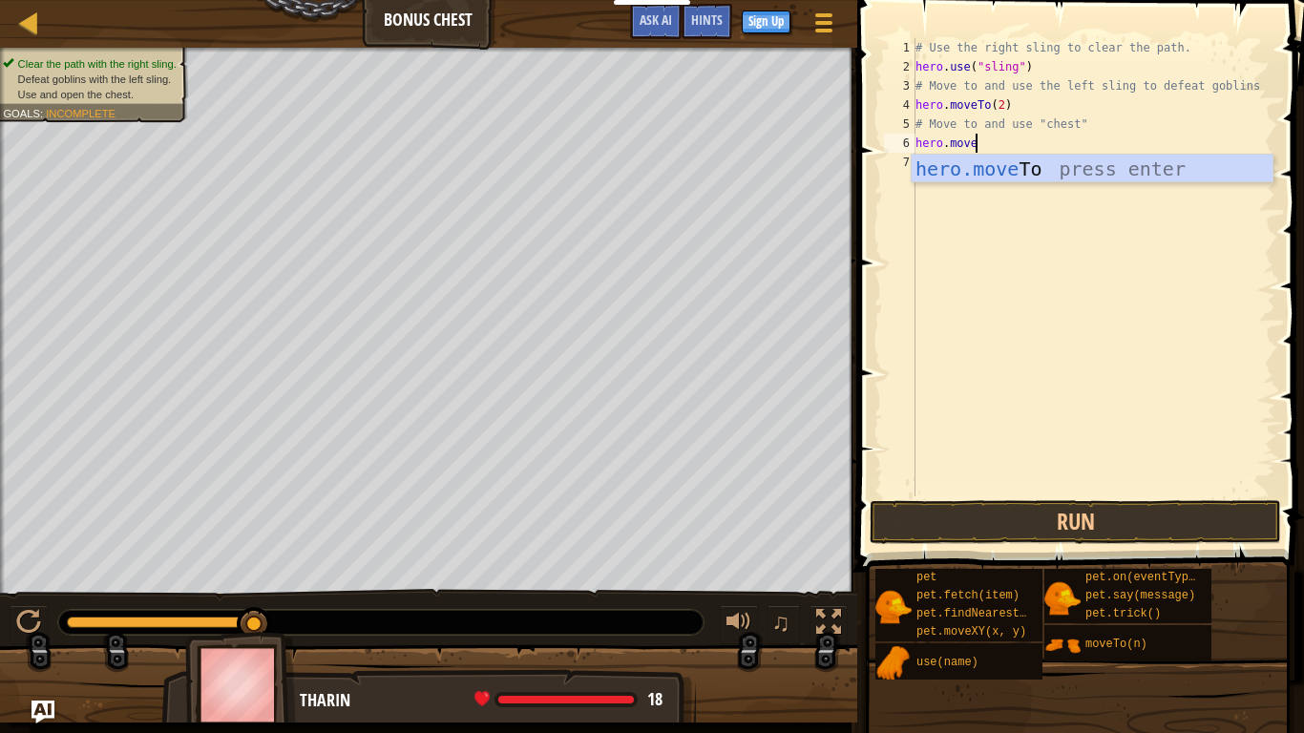
scroll to position [9, 8]
click at [1018, 173] on div "hero.move To press enter" at bounding box center [1092, 198] width 361 height 86
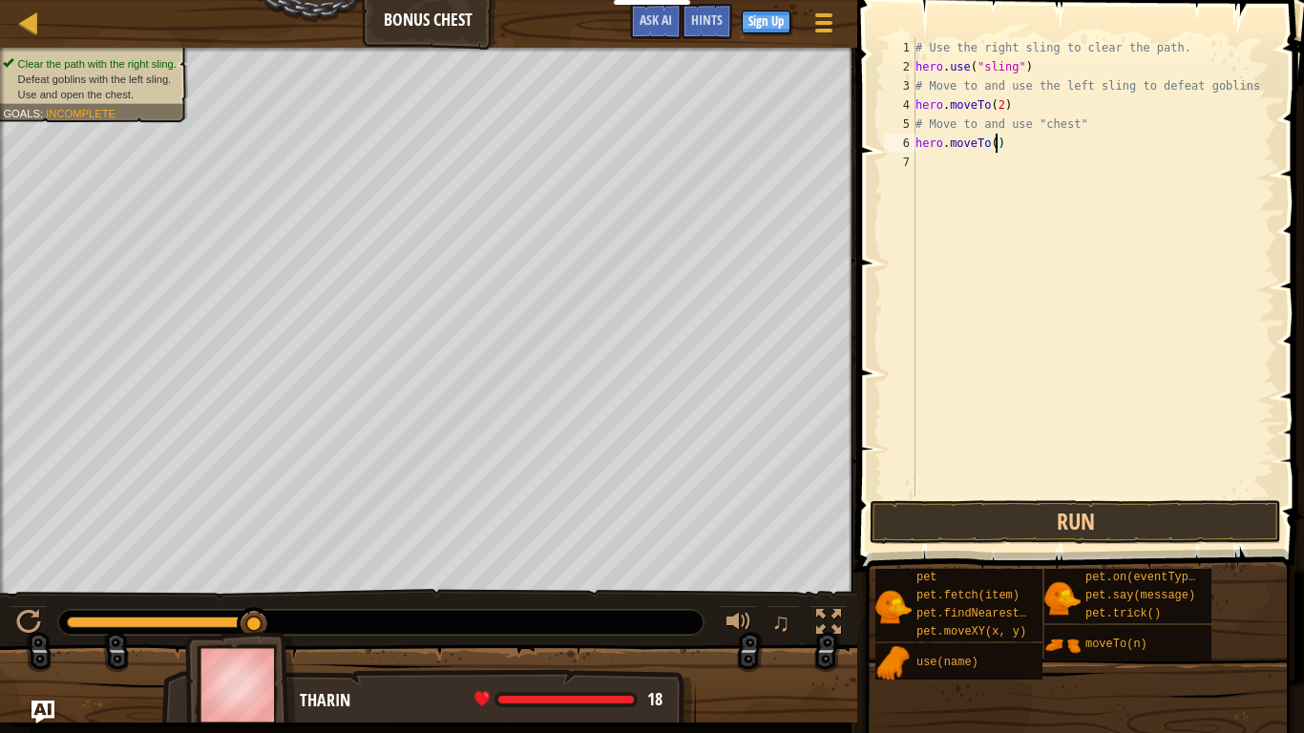
type textarea "hero.moveTo(3)"
click at [914, 158] on div "7" at bounding box center [900, 162] width 32 height 19
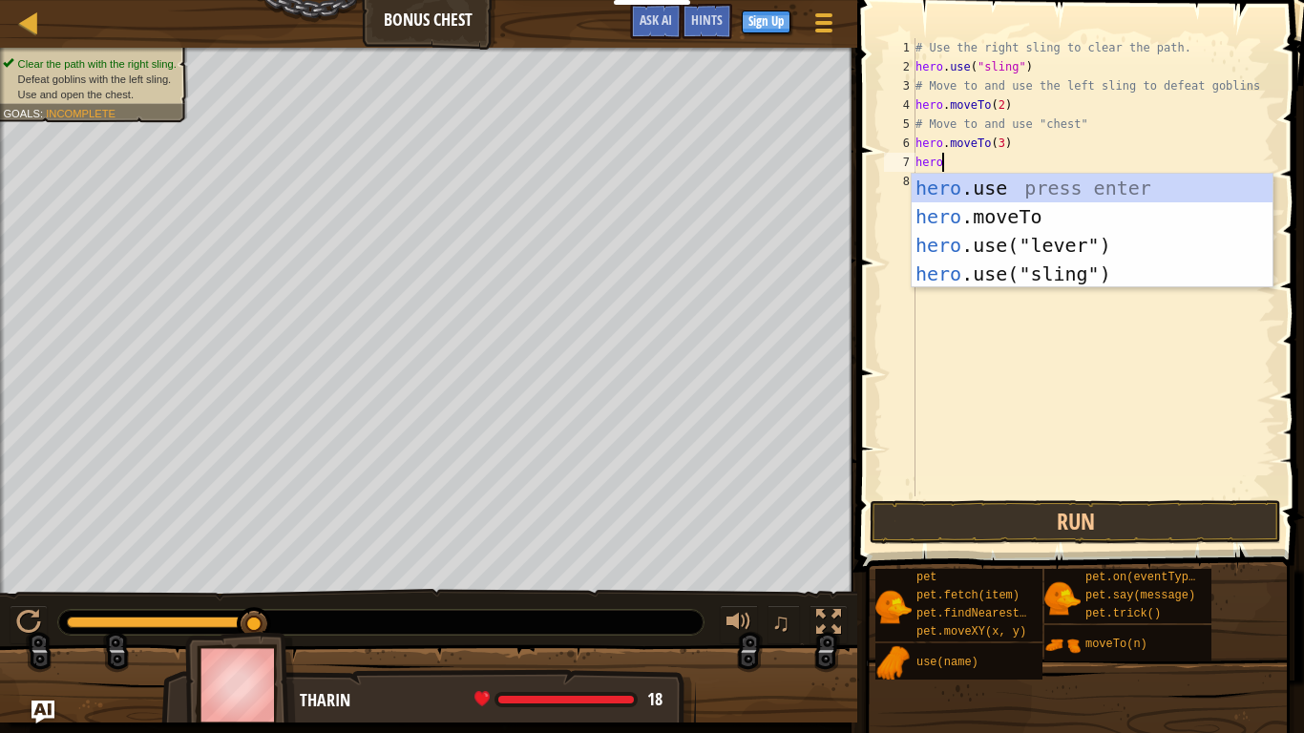
scroll to position [9, 3]
click at [1109, 277] on div "hero .use press enter hero .moveTo press enter hero .use("lever") press enter h…" at bounding box center [1092, 260] width 361 height 172
type textarea "hero.use("sling")"
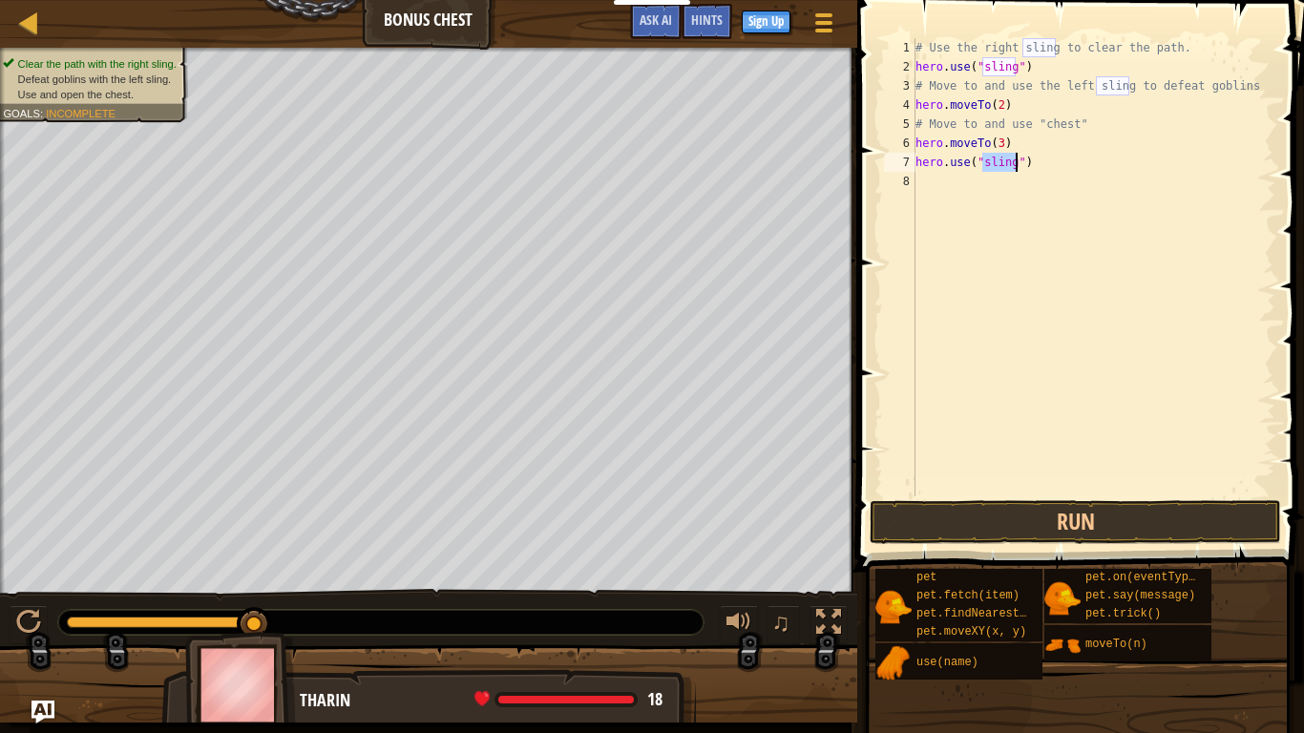
click at [925, 181] on div "# Use the right sling to clear the path. hero . use ( "sling" ) # Move to and u…" at bounding box center [1094, 286] width 364 height 496
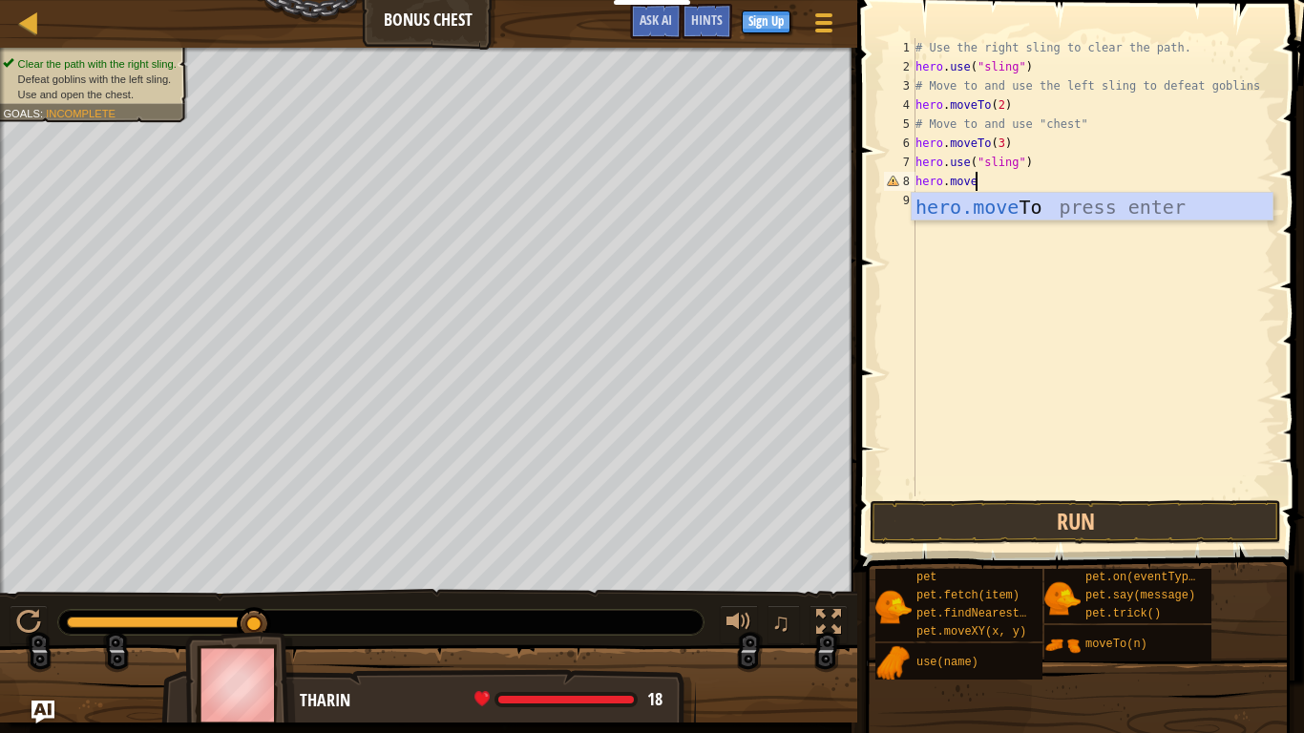
scroll to position [9, 8]
click at [1038, 207] on div "hero.move To press enter" at bounding box center [1092, 236] width 361 height 86
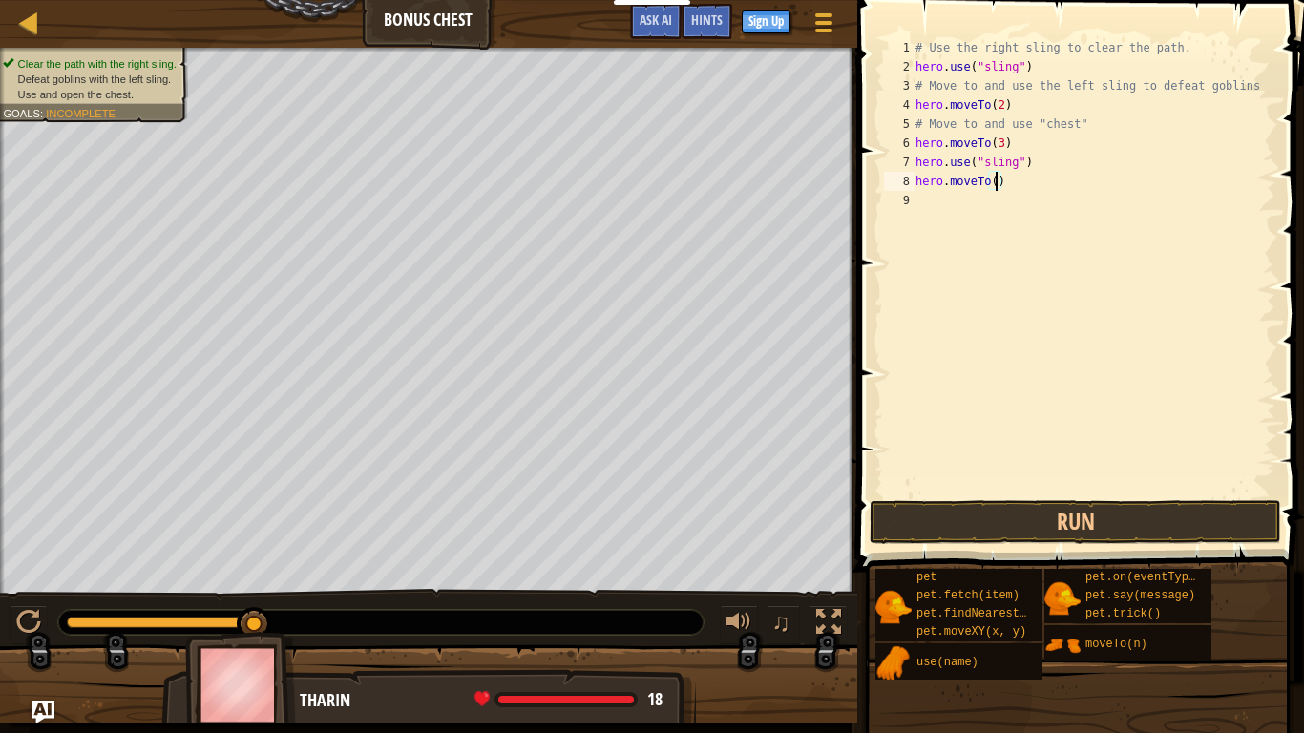
type textarea "hero.moveTo(2)"
click at [924, 196] on div "# Use the right sling to clear the path. hero . use ( "sling" ) # Move to and u…" at bounding box center [1094, 286] width 364 height 496
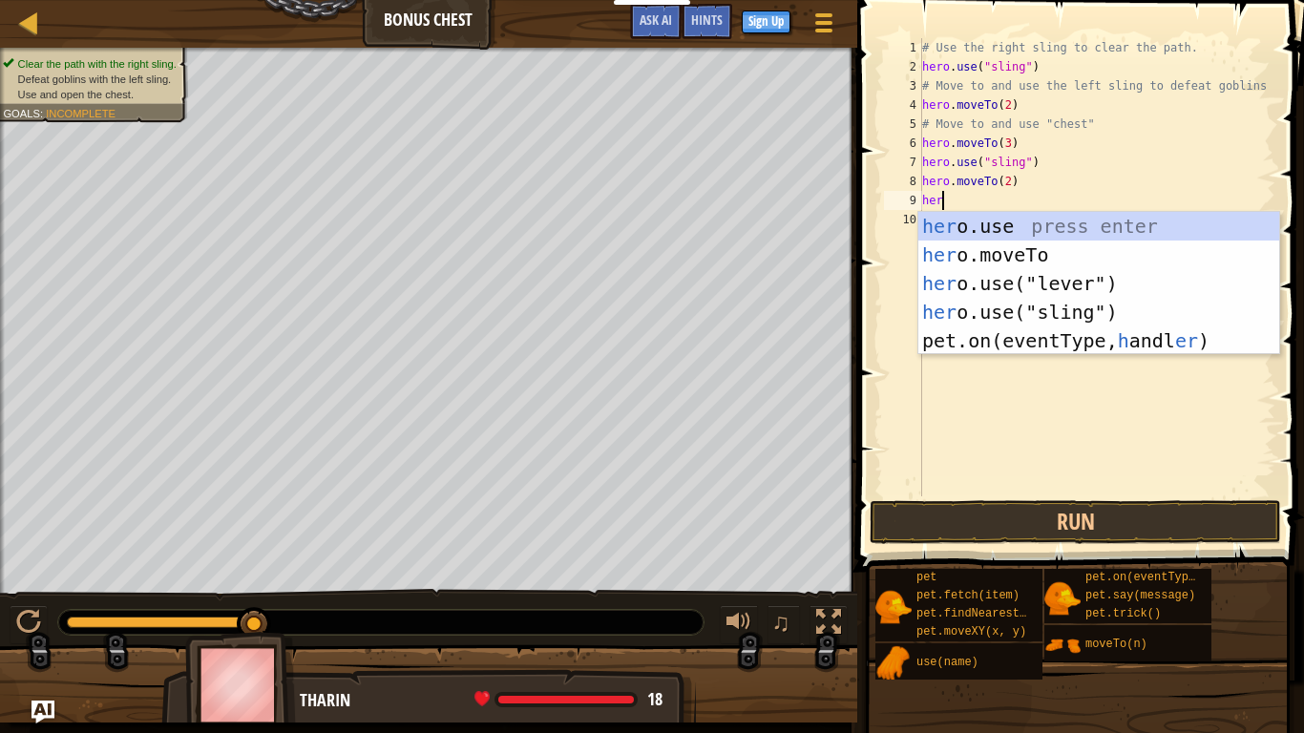
scroll to position [9, 3]
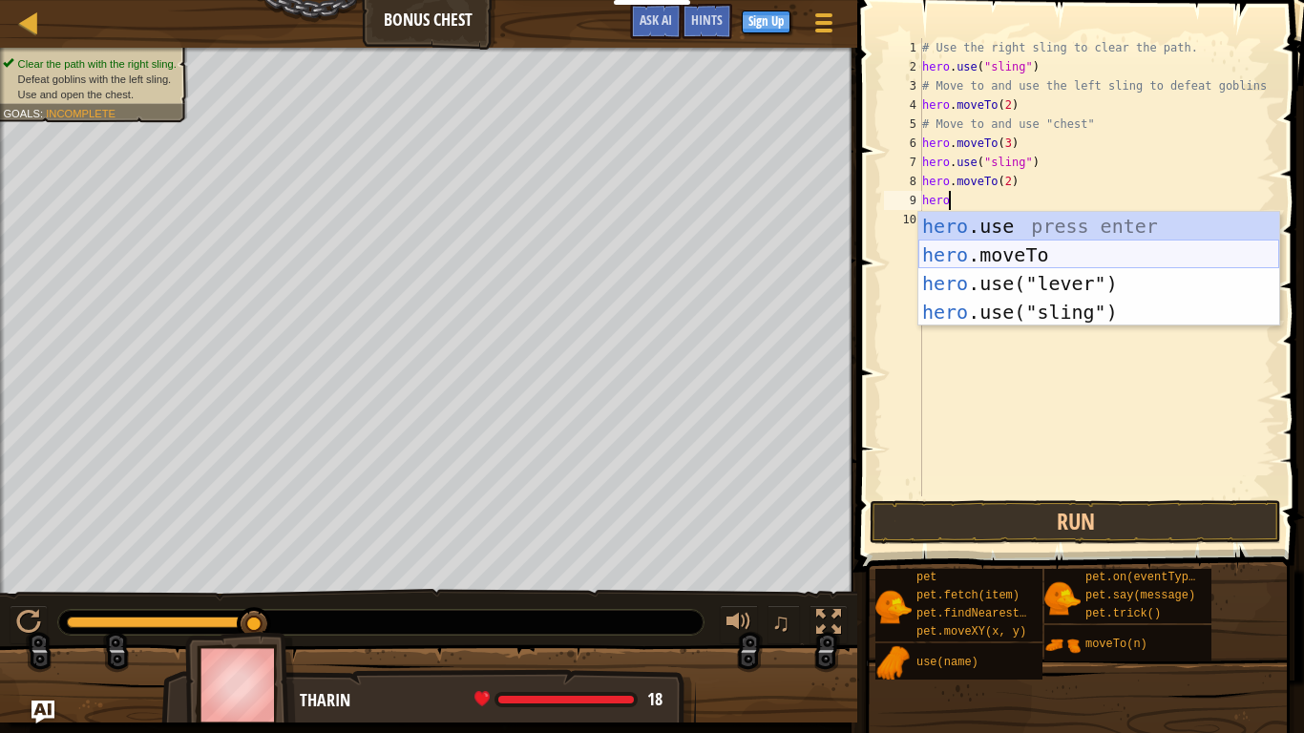
click at [1013, 255] on div "hero .use press enter hero .moveTo press enter hero .use("lever") press enter h…" at bounding box center [1098, 298] width 361 height 172
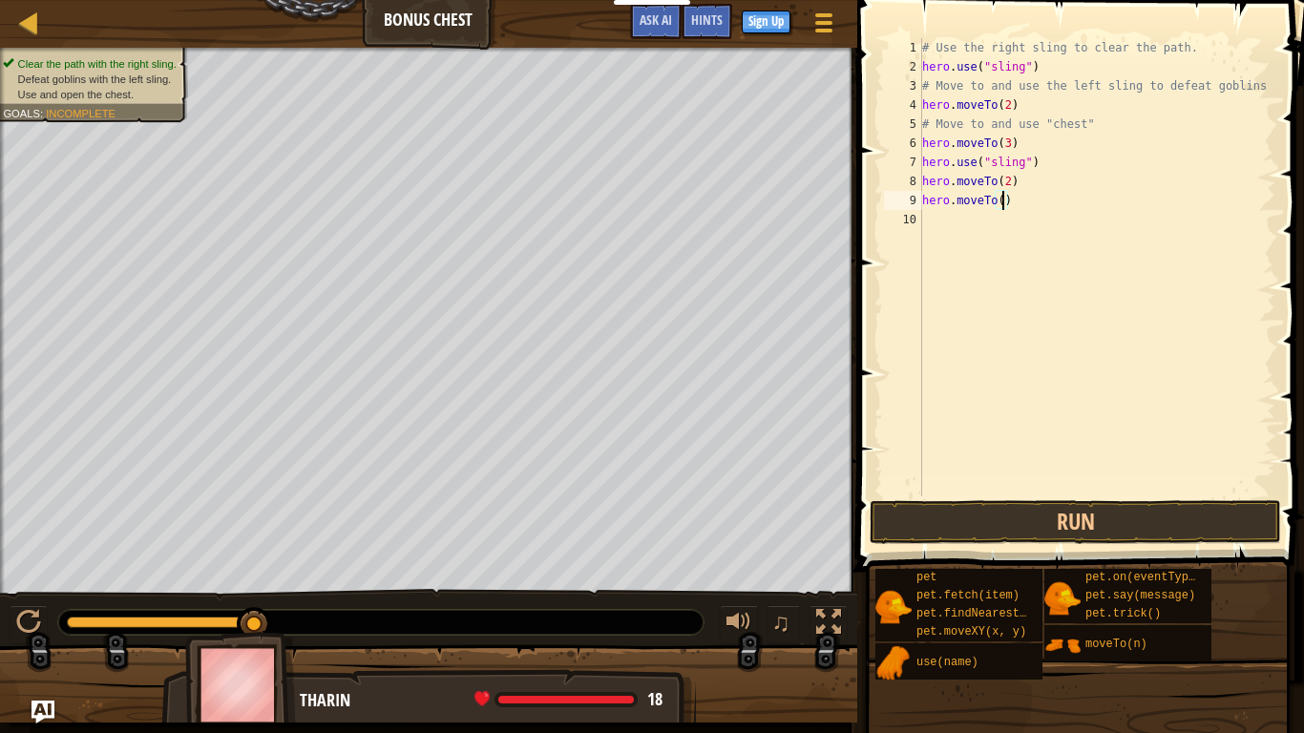
type textarea "hero.moveTo(4)"
click at [934, 218] on div "# Use the right sling to clear the path. hero . use ( "sling" ) # Move to and u…" at bounding box center [1096, 286] width 357 height 496
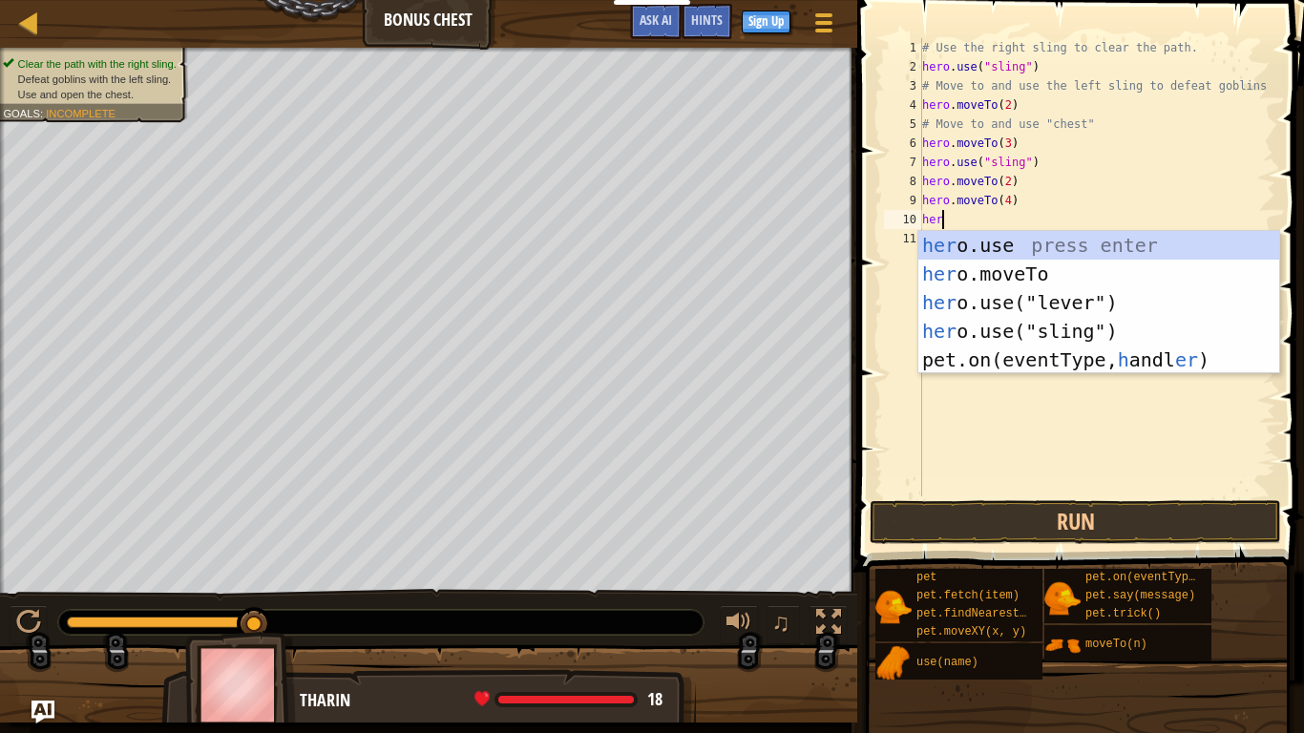
scroll to position [9, 3]
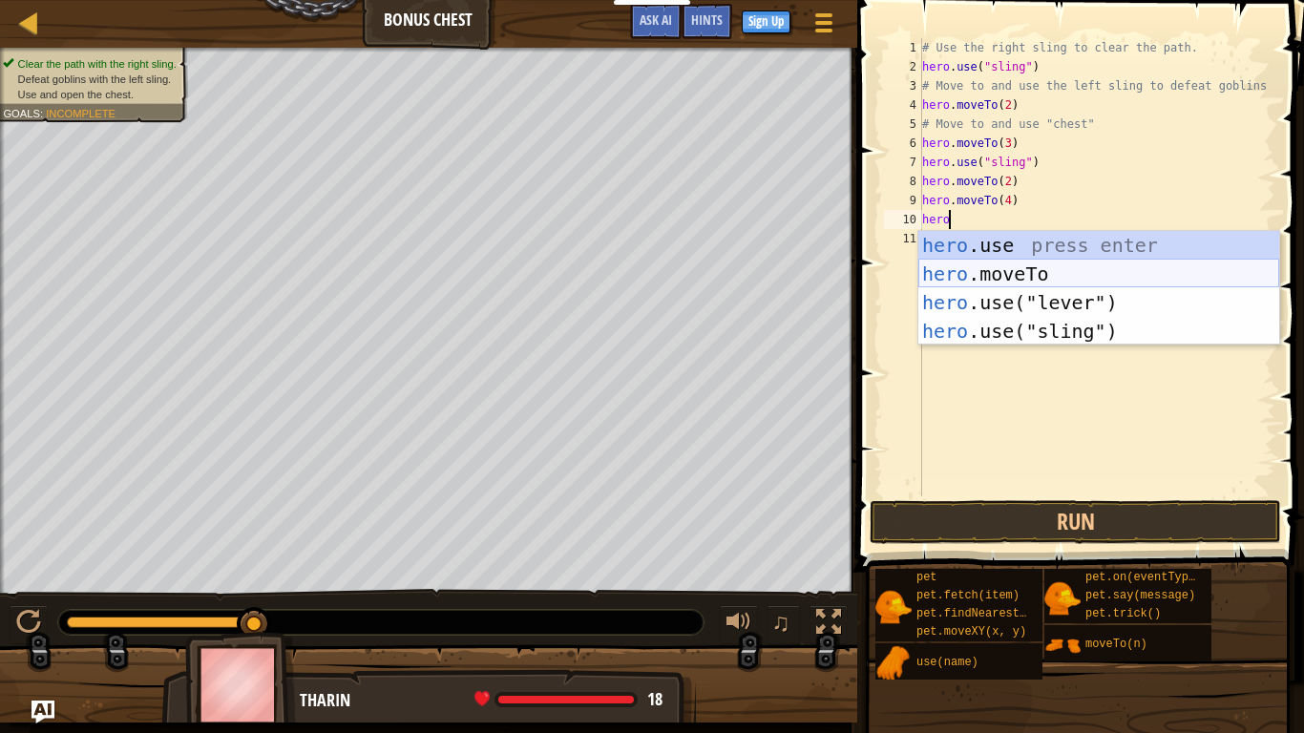
click at [996, 276] on div "hero .use press enter hero .moveTo press enter hero .use("lever") press enter h…" at bounding box center [1098, 317] width 361 height 172
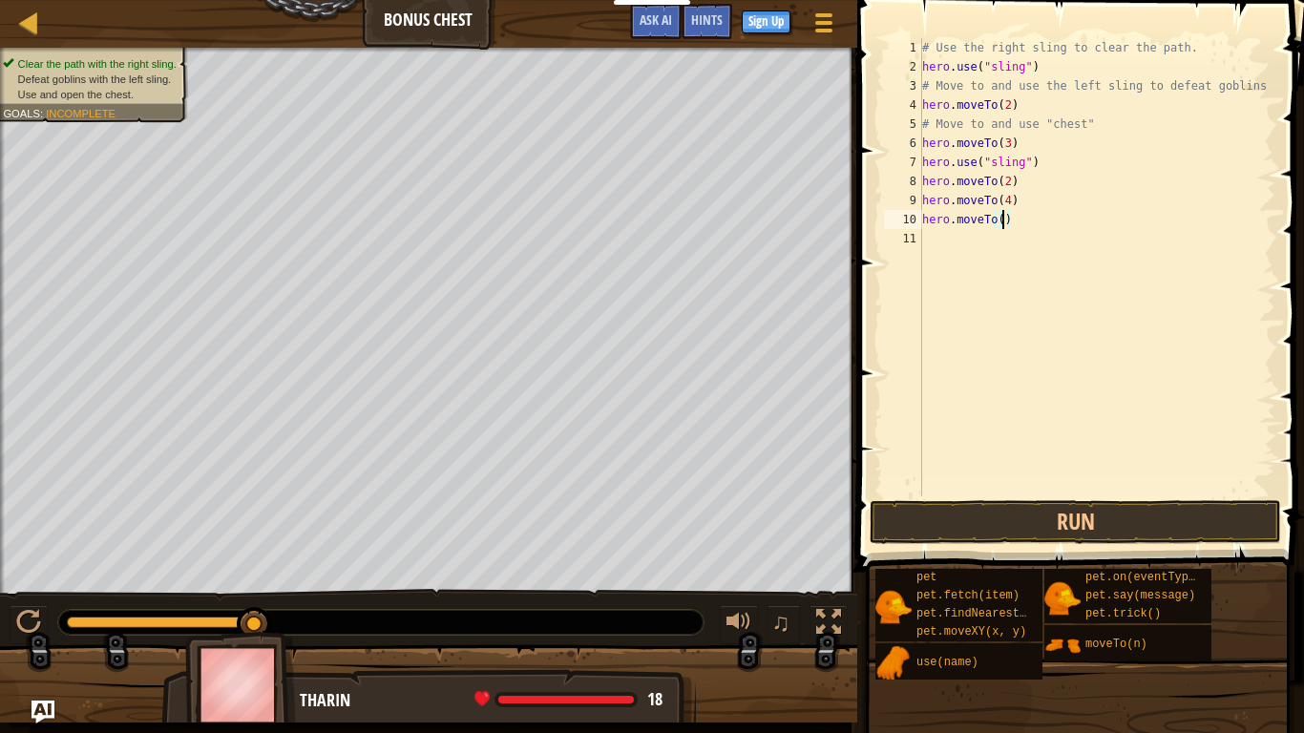
type textarea "hero.moveTo(5)"
click at [920, 242] on div "11" at bounding box center [903, 238] width 38 height 19
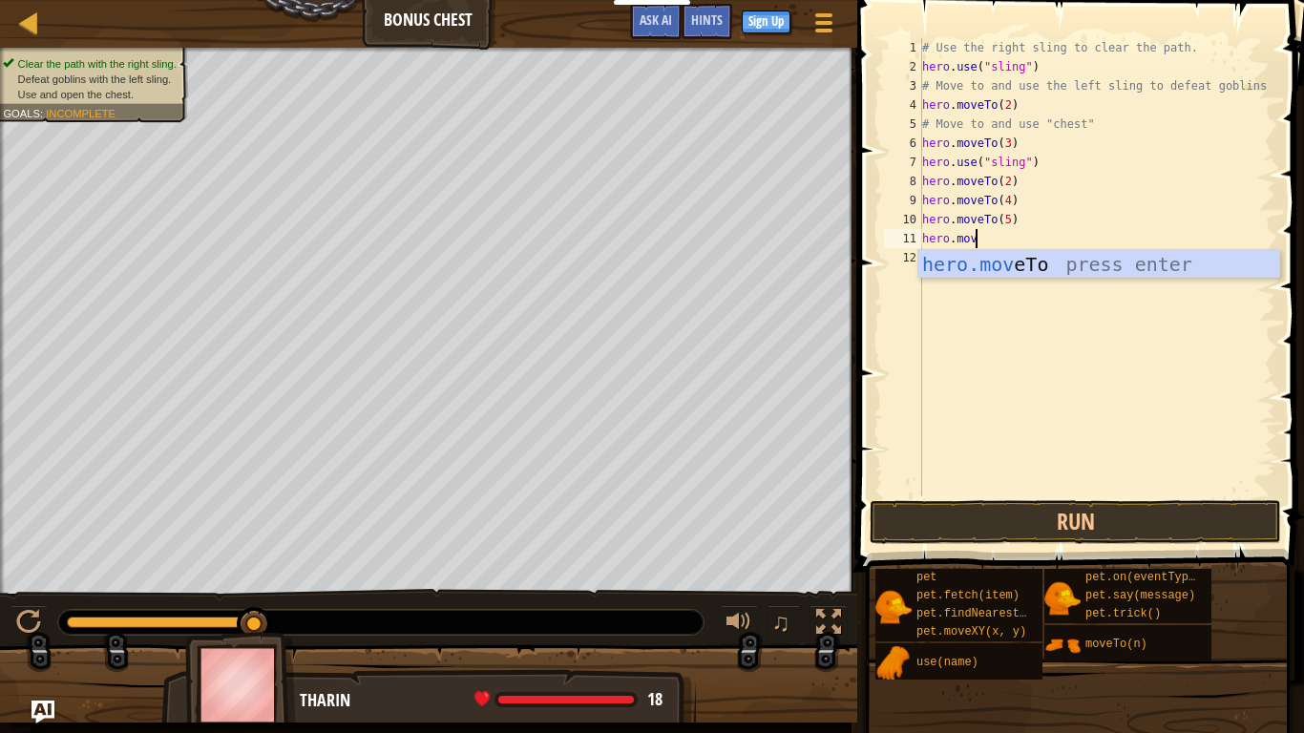
scroll to position [9, 8]
click at [1046, 264] on div "hero.move To press enter" at bounding box center [1098, 293] width 361 height 86
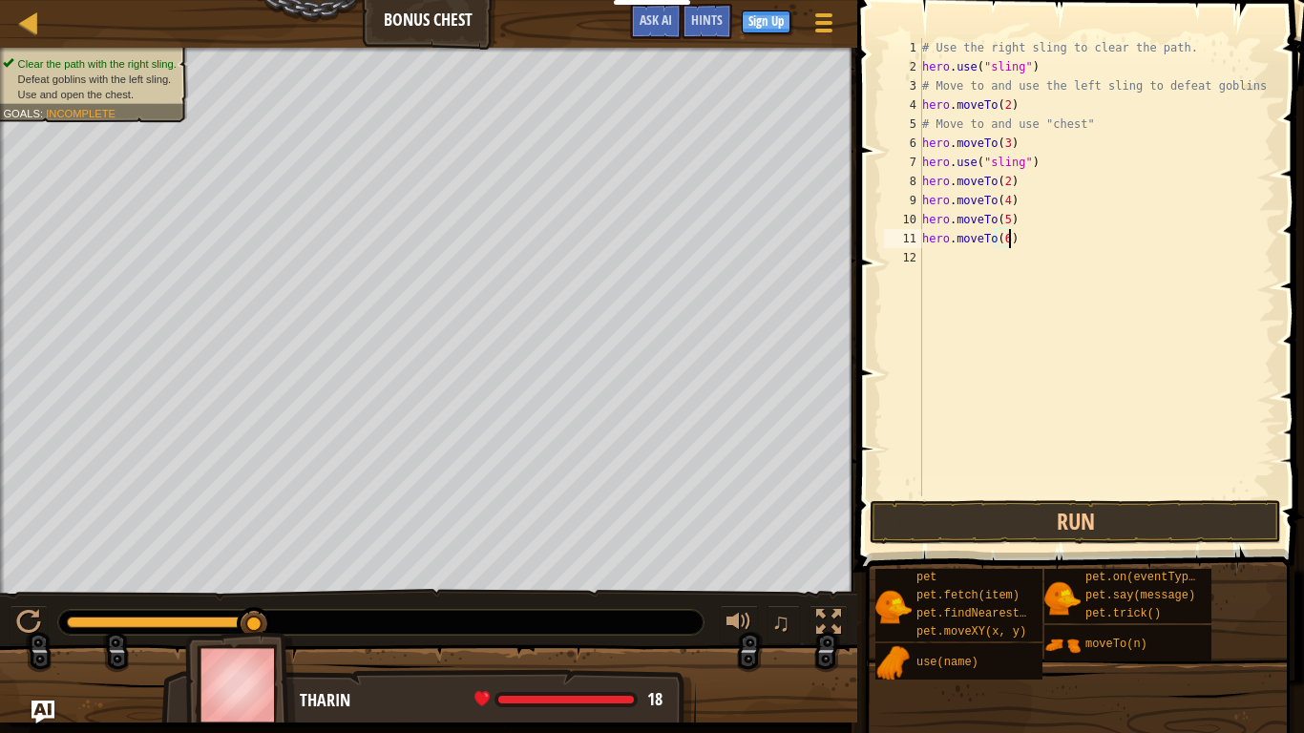
scroll to position [9, 12]
type textarea "hero.moveTo(6)"
click at [1168, 526] on button "Run" at bounding box center [1075, 522] width 411 height 44
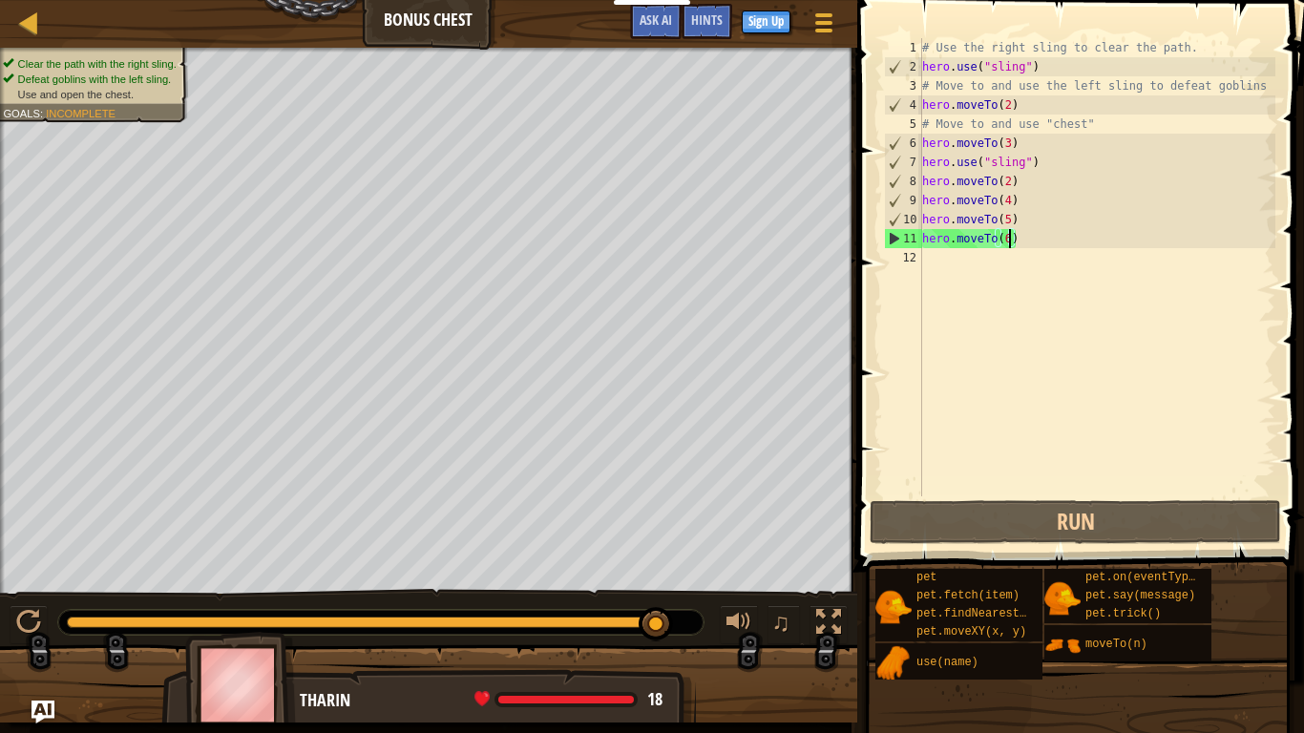
click at [925, 252] on div "# Use the right sling to clear the path. hero . use ( "sling" ) # Move to and u…" at bounding box center [1096, 286] width 357 height 496
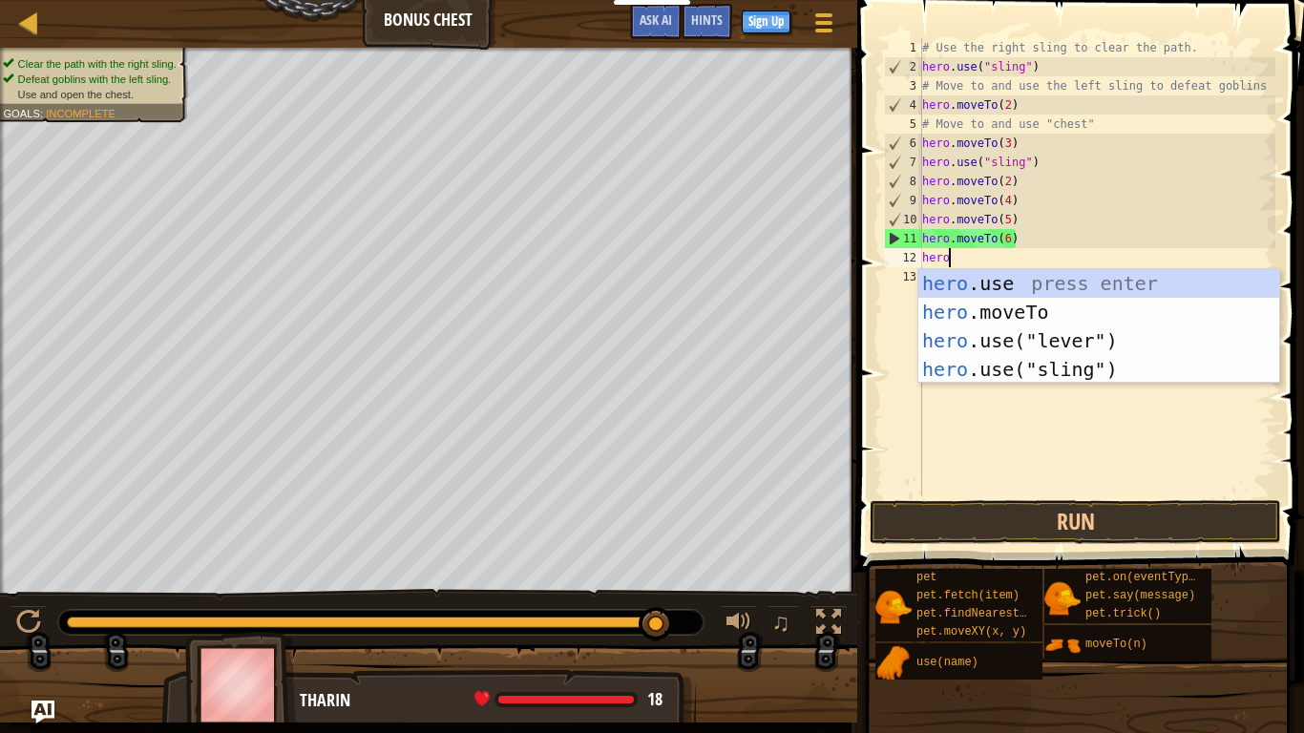
scroll to position [9, 3]
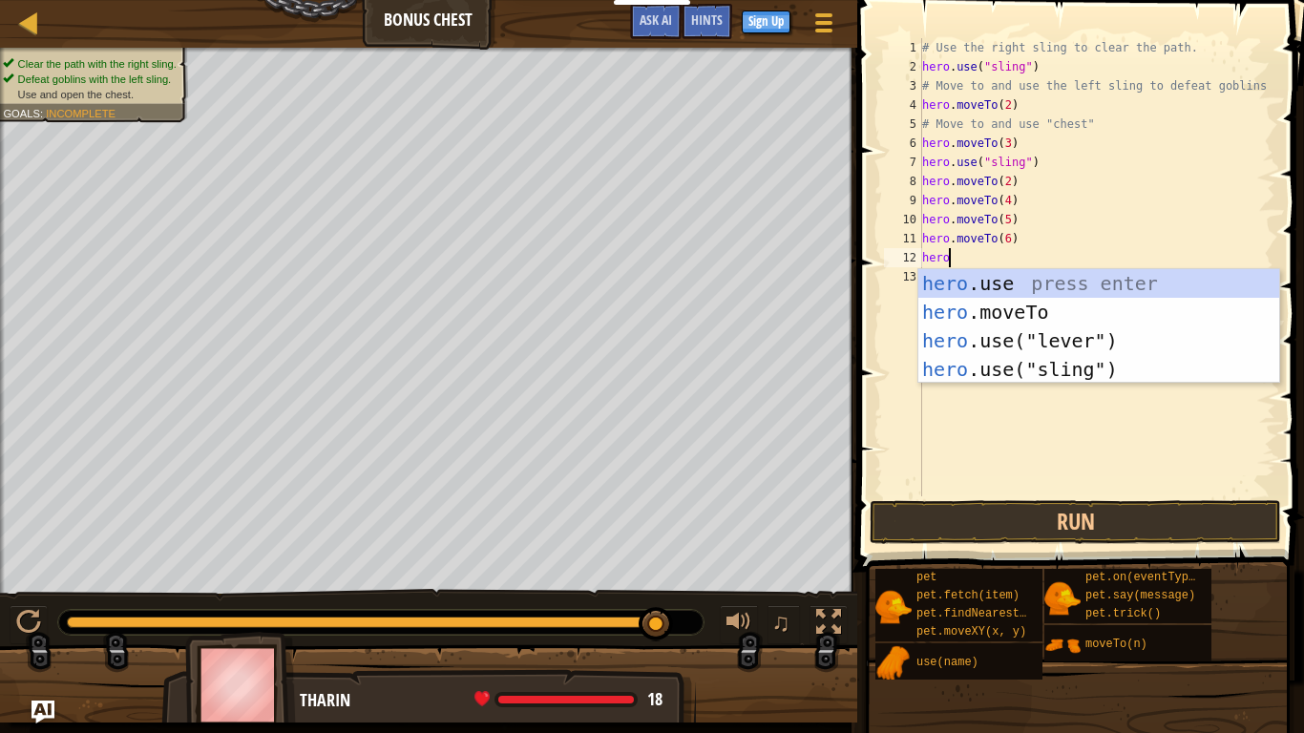
click at [1069, 349] on div "hero .use press enter hero .moveTo press enter hero .use("lever") press enter h…" at bounding box center [1098, 355] width 361 height 172
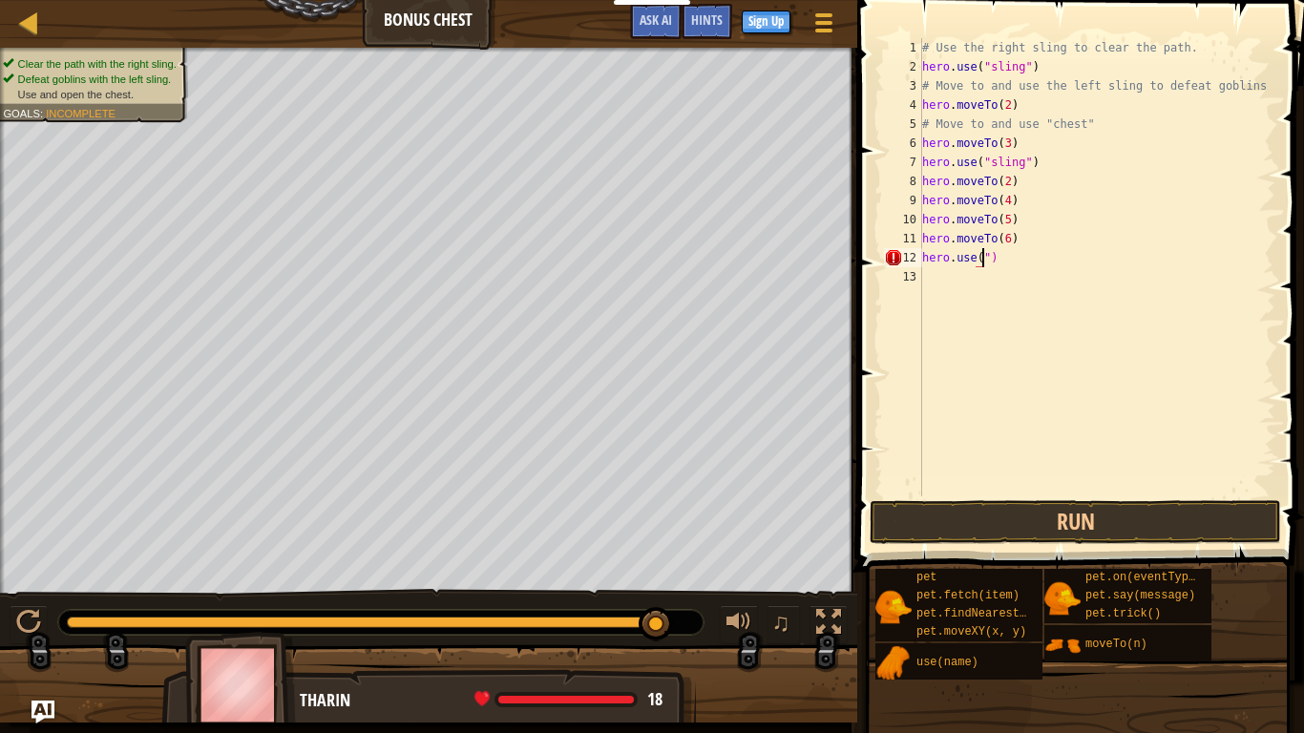
scroll to position [9, 10]
type textarea "hero.use("chest")"
click at [1223, 537] on button "Run" at bounding box center [1075, 522] width 411 height 44
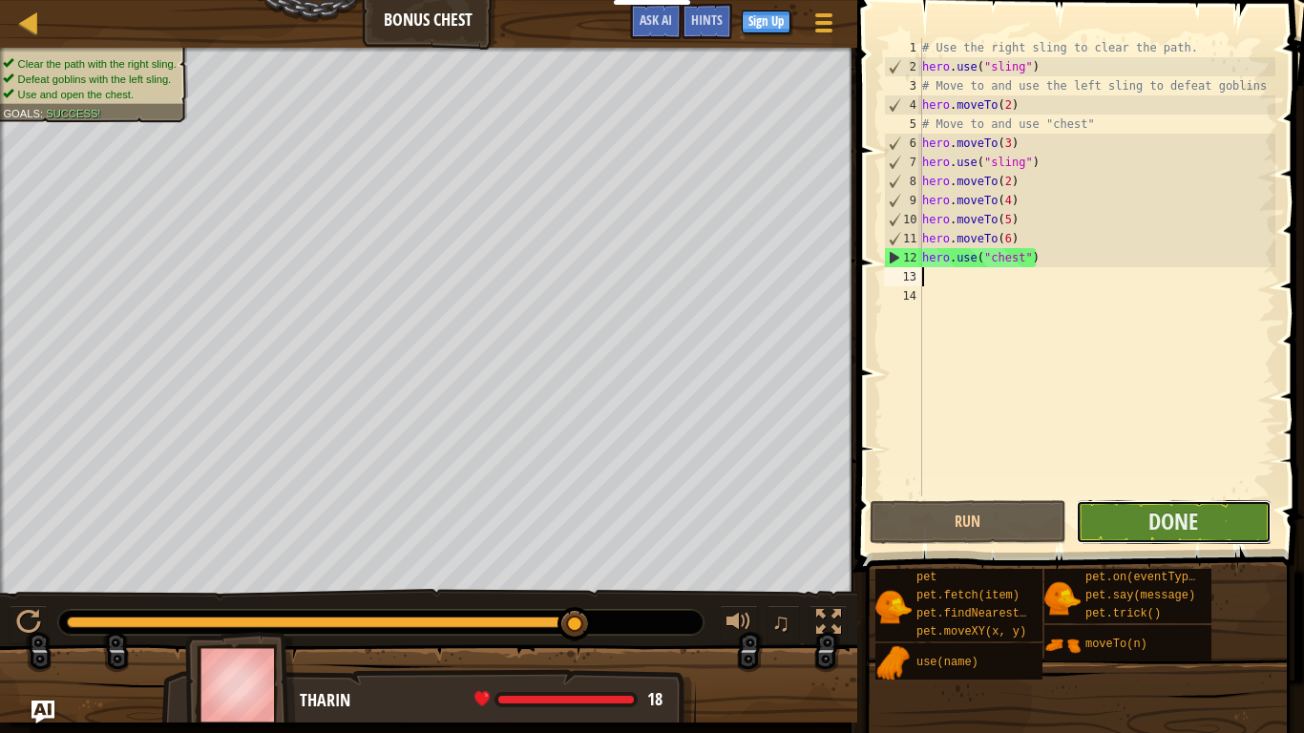
click at [1143, 514] on button "Done" at bounding box center [1174, 522] width 196 height 44
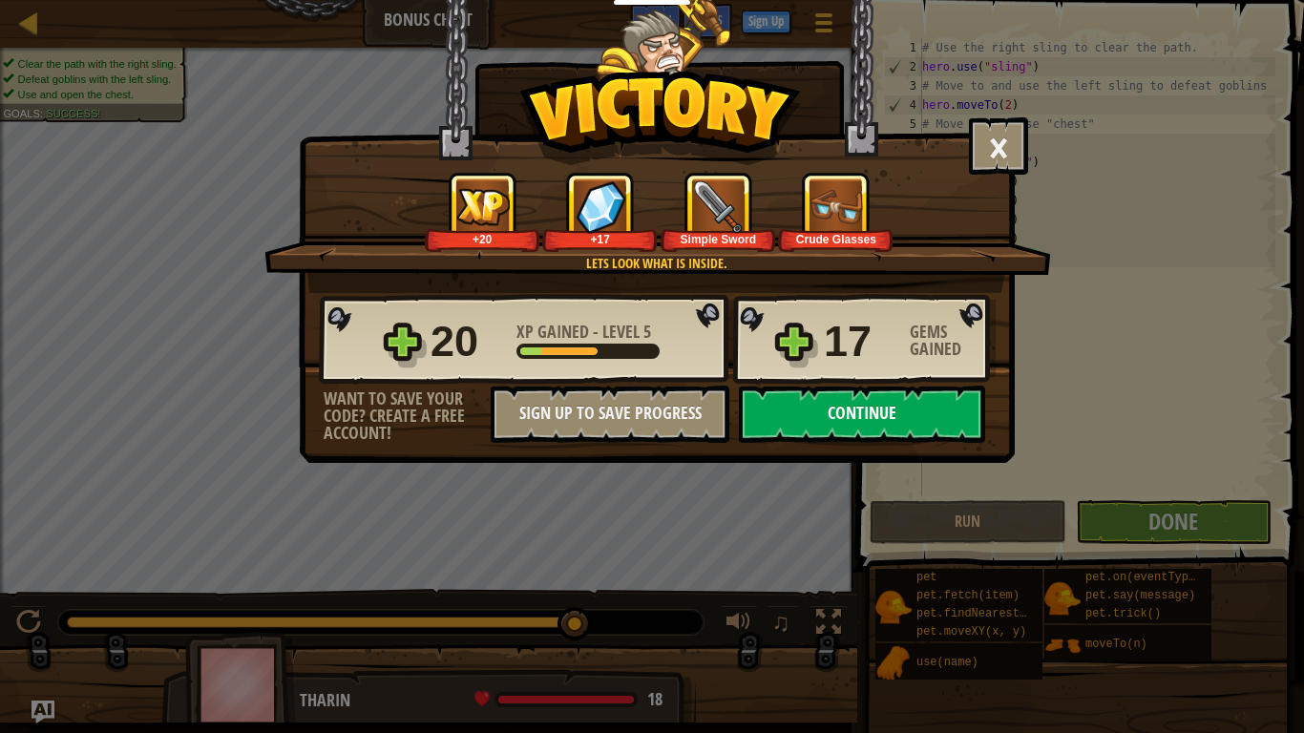
click at [890, 411] on button "Continue" at bounding box center [862, 414] width 246 height 57
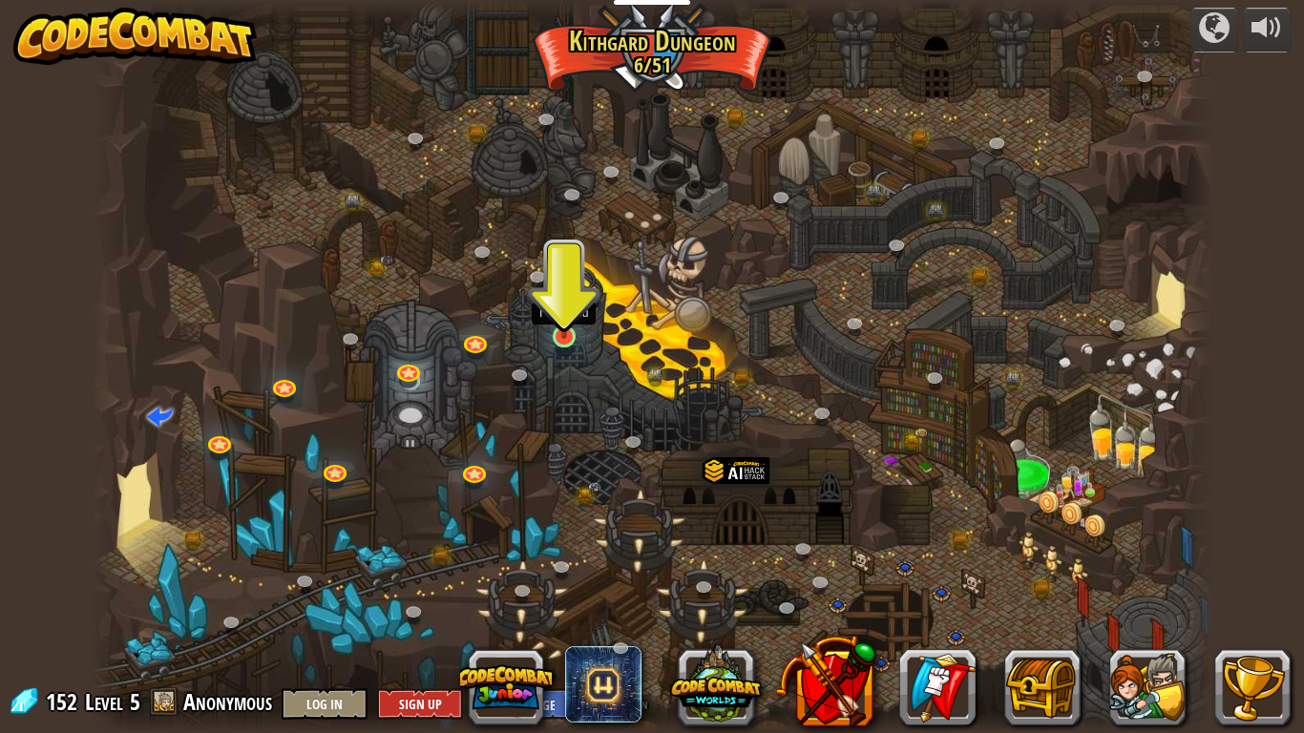
click at [578, 331] on img at bounding box center [564, 305] width 29 height 65
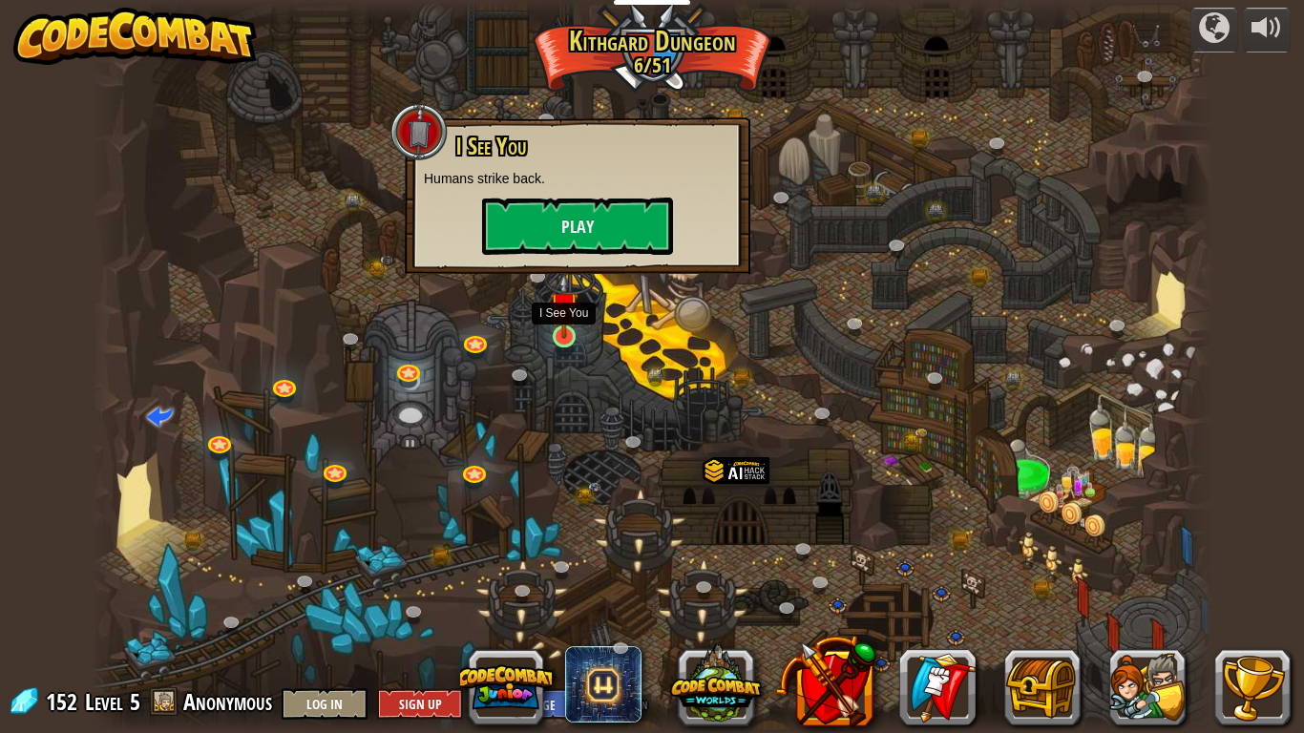
click at [578, 331] on img at bounding box center [564, 305] width 29 height 65
click at [584, 242] on button "Play" at bounding box center [577, 226] width 191 height 57
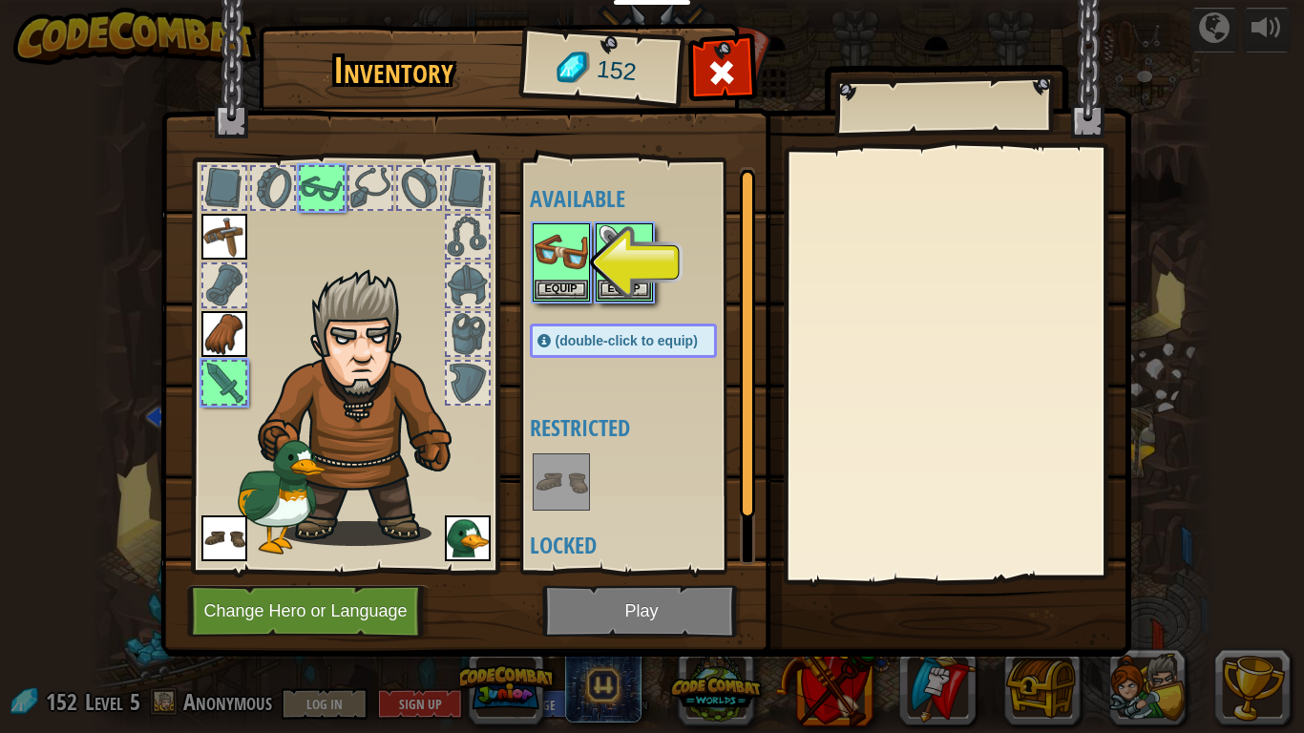
click at [232, 373] on div at bounding box center [224, 383] width 42 height 42
click at [611, 284] on button "Equip" at bounding box center [624, 289] width 53 height 20
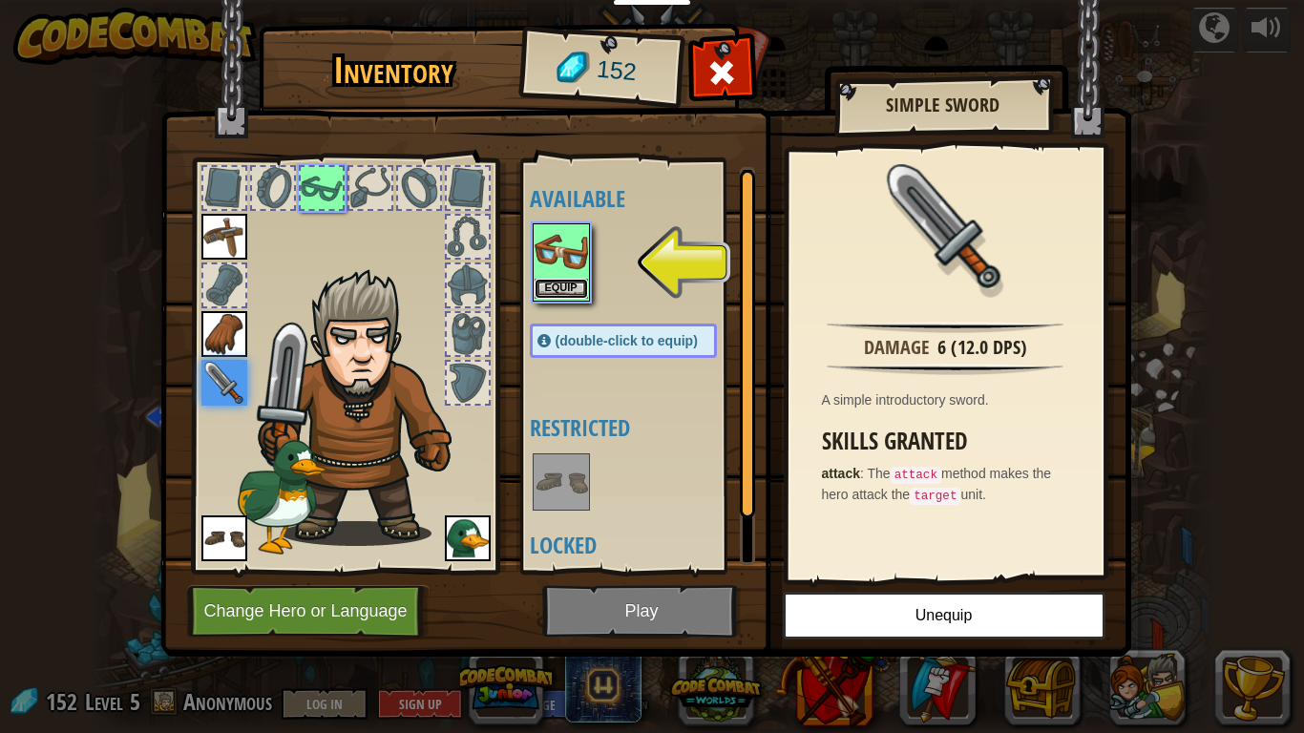
click at [577, 283] on button "Equip" at bounding box center [561, 289] width 53 height 20
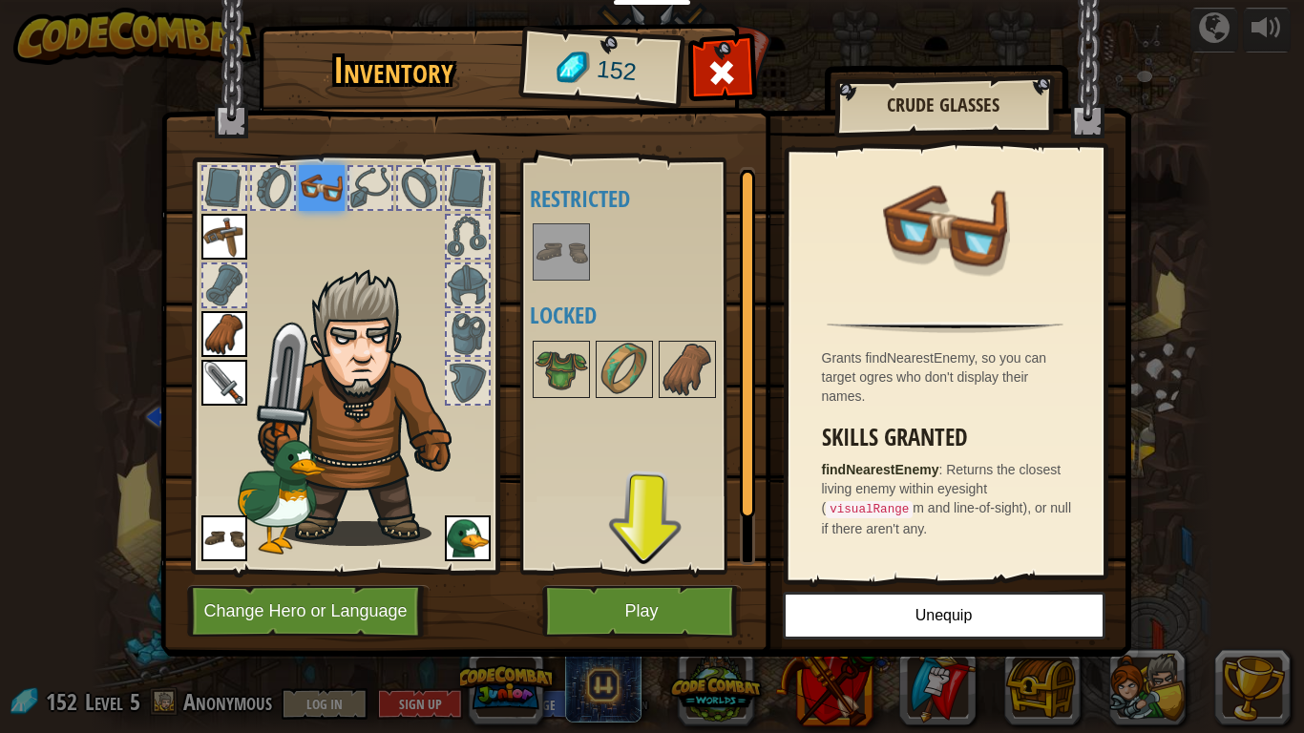
click at [322, 194] on img at bounding box center [322, 188] width 46 height 46
click at [624, 600] on button "Play" at bounding box center [642, 611] width 200 height 53
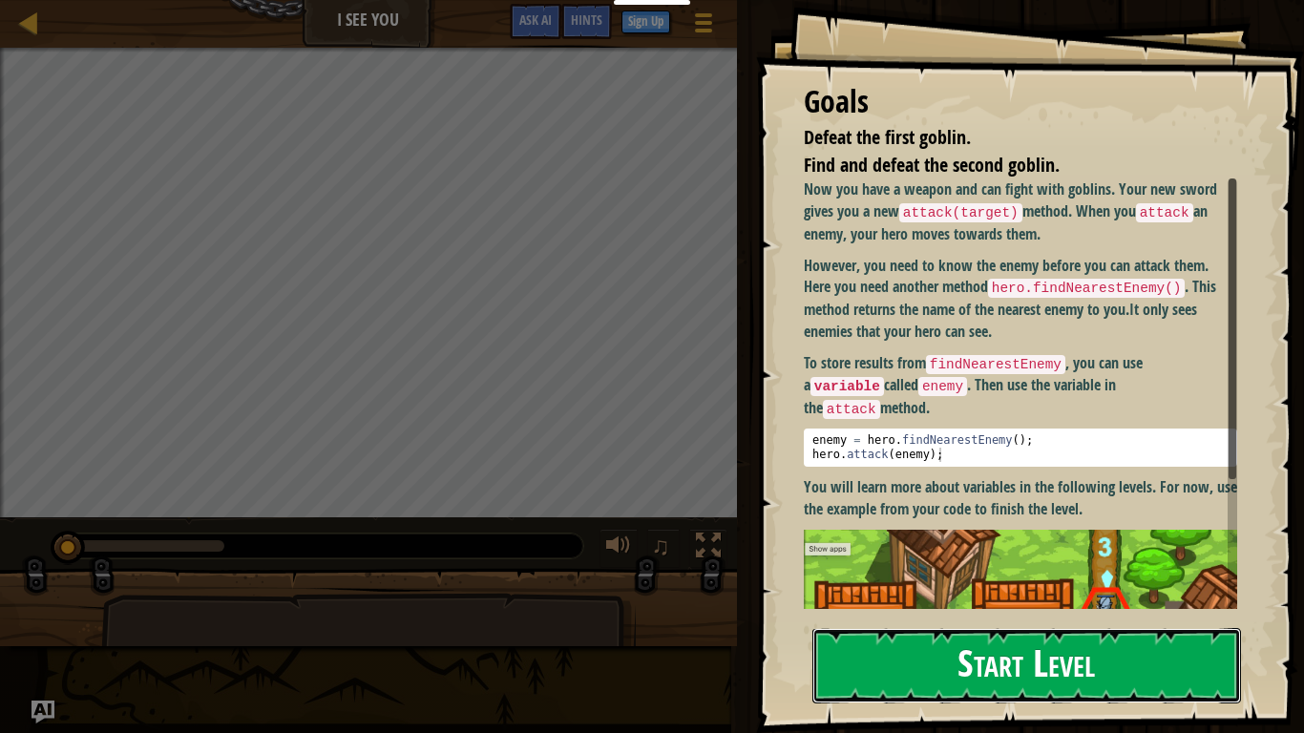
click at [1108, 603] on button "Start Level" at bounding box center [1026, 665] width 429 height 75
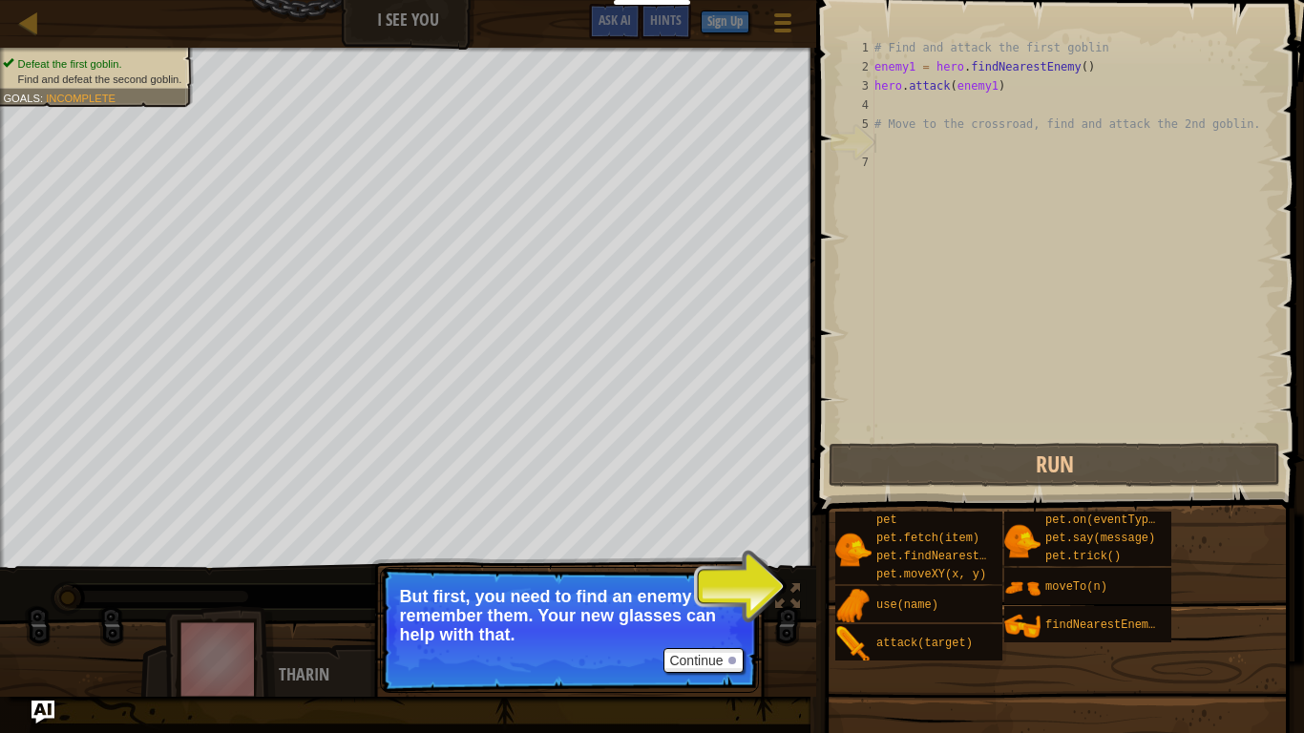
click at [580, 603] on p "Continue But first, you need to find an enemy and remember them. Your new glass…" at bounding box center [569, 630] width 379 height 126
click at [684, 603] on button "Continue" at bounding box center [703, 660] width 79 height 25
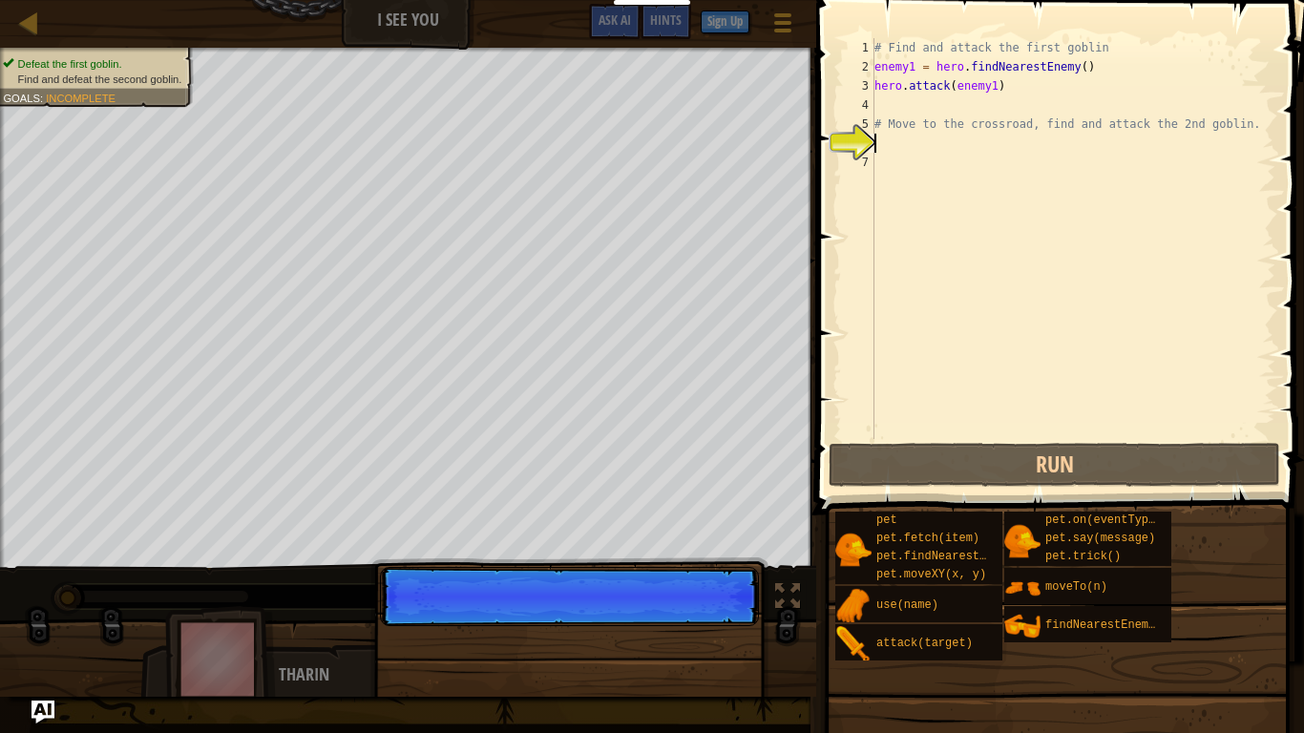
scroll to position [9, 0]
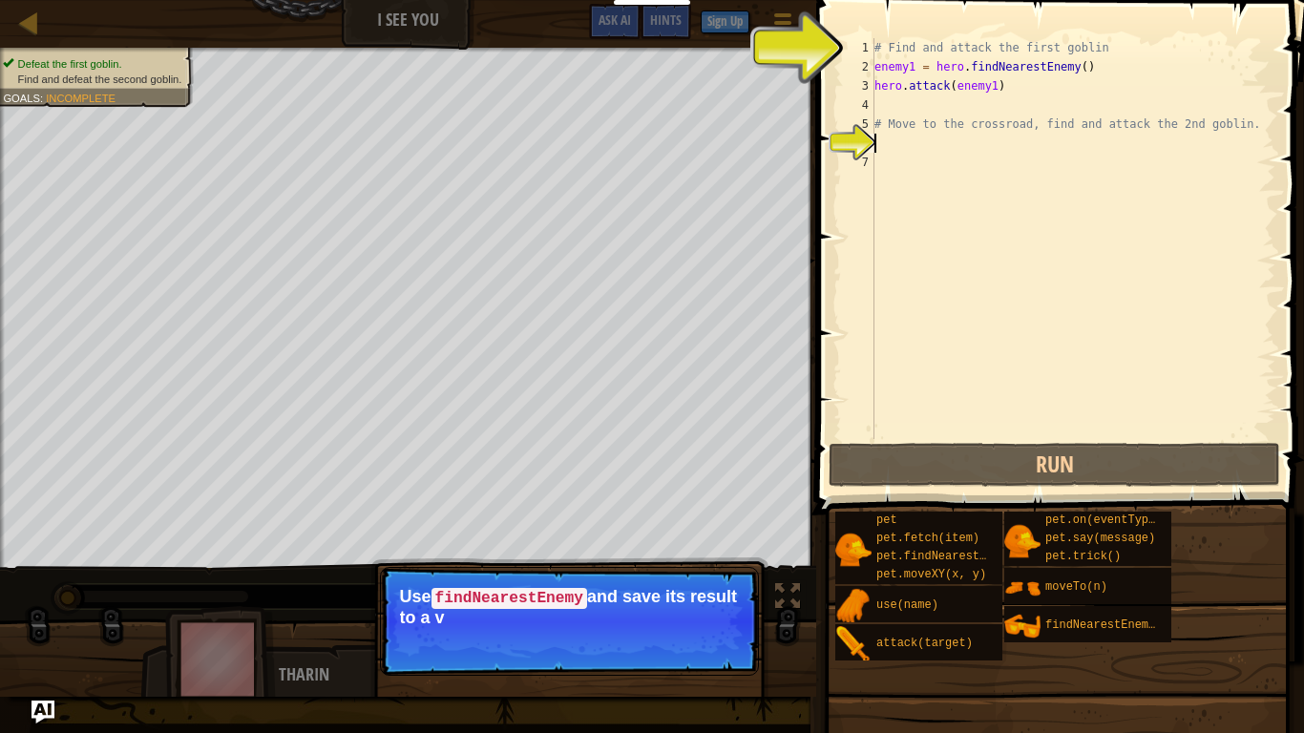
click at [688, 585] on p "Continue Use findNearestEnemy and save its result to a v" at bounding box center [569, 621] width 379 height 109
click at [682, 603] on p "Use findNearestEnemy and save its result to a variable, like" at bounding box center [569, 607] width 339 height 40
click at [682, 603] on p "Use findNearestEnemy and save its result to a variable, like this line in" at bounding box center [569, 607] width 339 height 40
click at [682, 603] on p "Use findNearestEnemy and save its result to a variable, like this line in the st" at bounding box center [569, 607] width 339 height 40
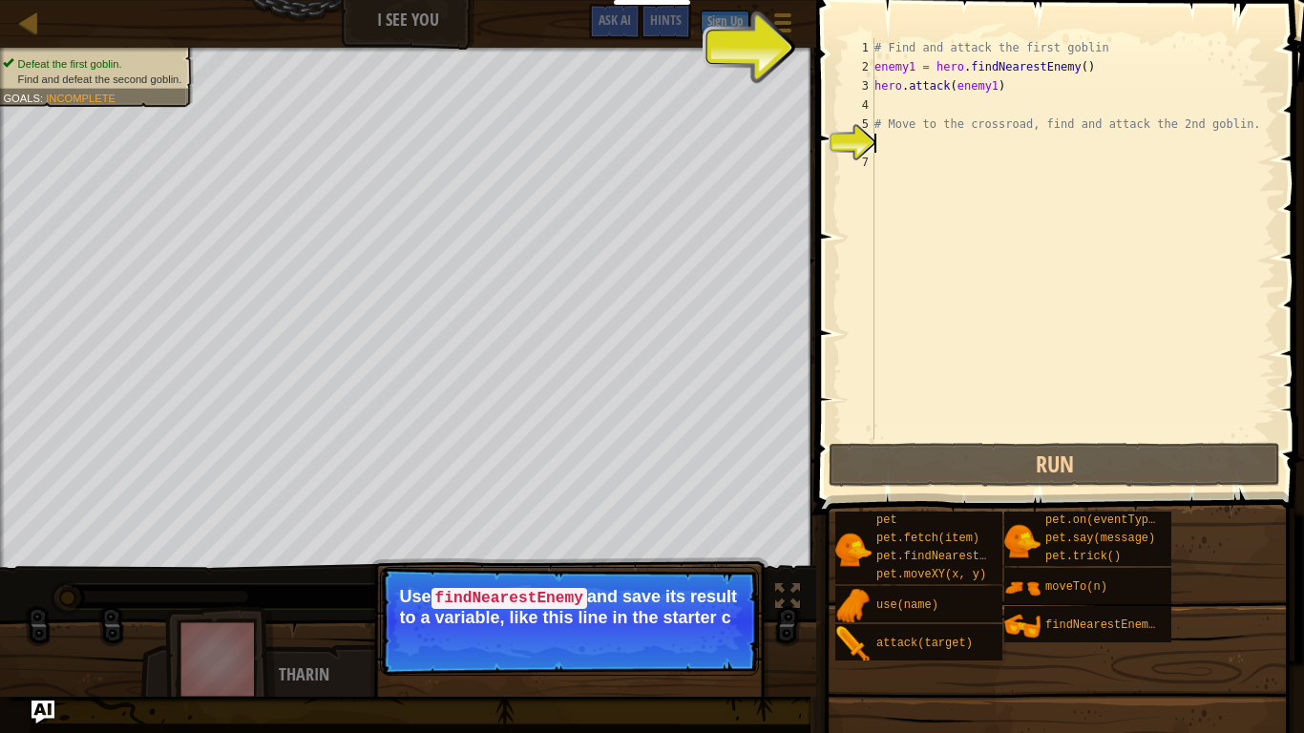
click at [682, 603] on p "Use findNearestEnemy and save its result to a variable, like this line in the s…" at bounding box center [569, 607] width 339 height 40
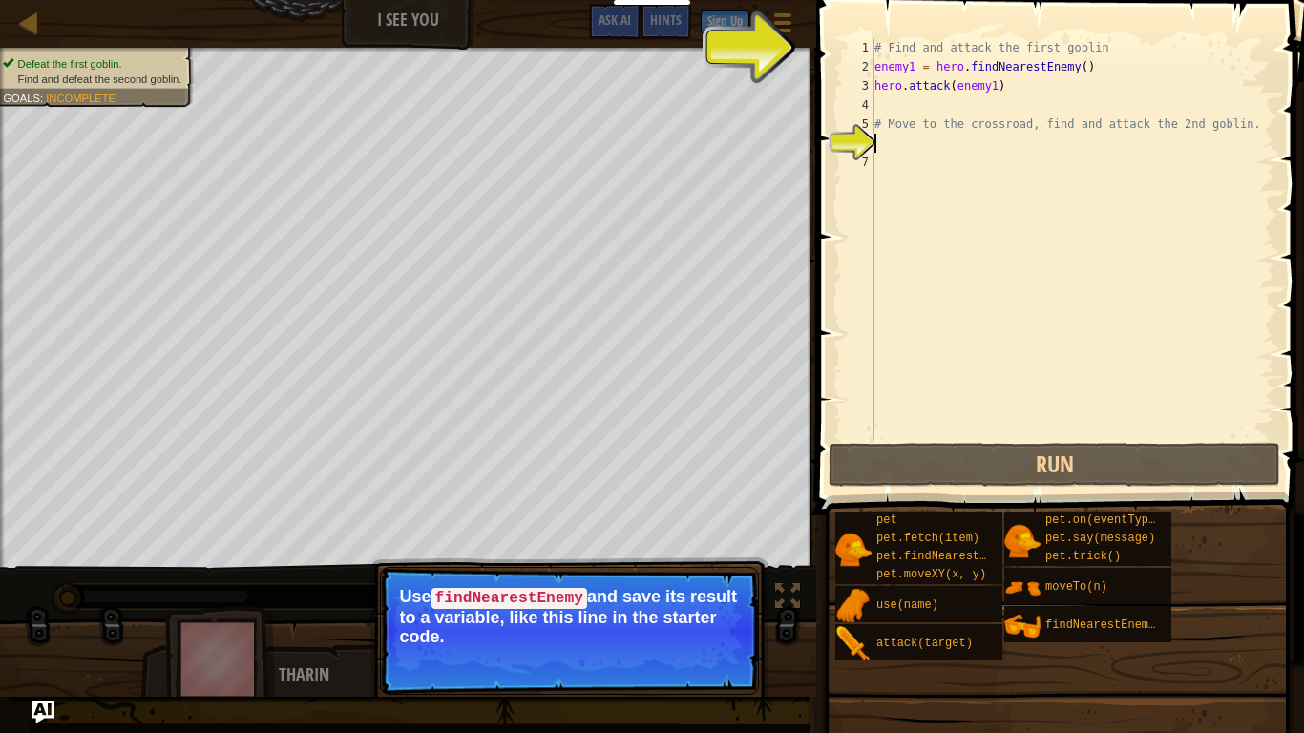
click at [682, 603] on p "Use findNearestEnemy and save its result to a variable, like this line in the s…" at bounding box center [569, 616] width 339 height 59
click at [666, 603] on p "Use findNearestEnemy and save its result to a variable, like this line in the s…" at bounding box center [569, 616] width 339 height 59
click at [1024, 93] on div "# Find and attack the first goblin enemy1 = hero . findNearestEnemy ( ) hero . …" at bounding box center [1073, 257] width 405 height 439
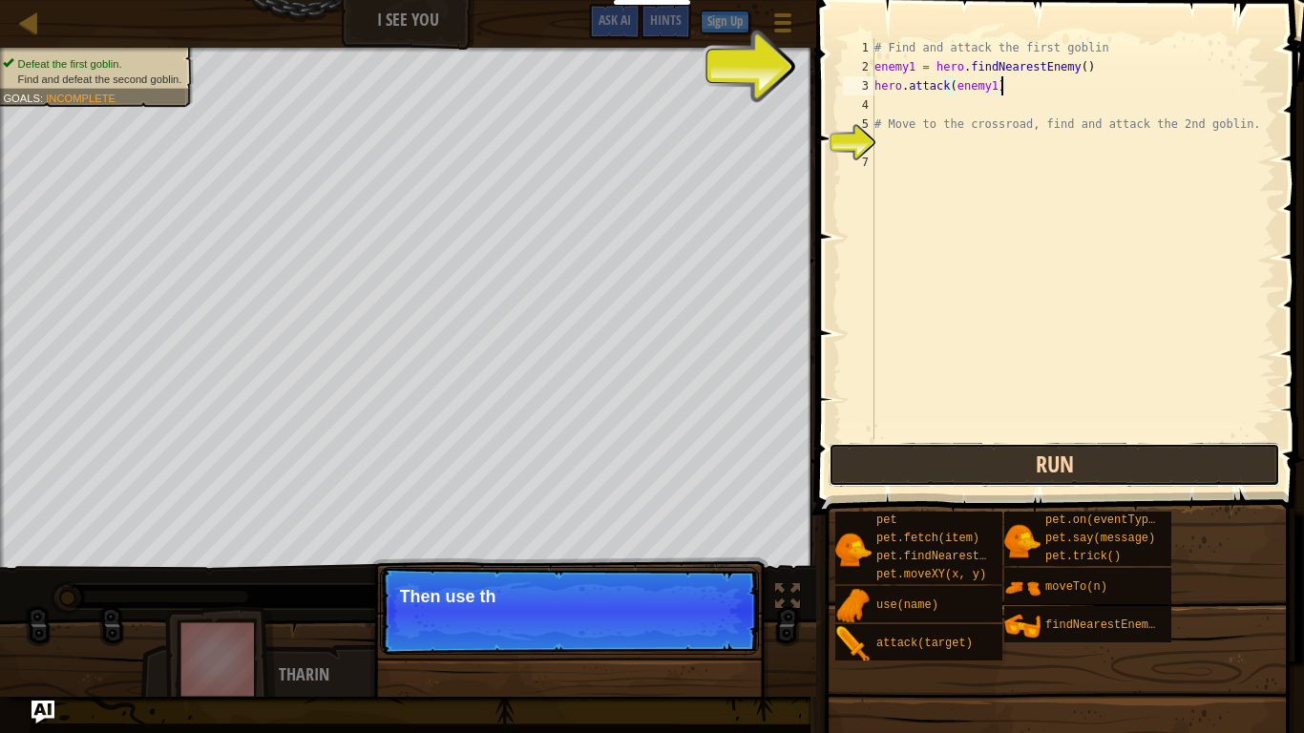
click at [934, 480] on button "Run" at bounding box center [1055, 465] width 452 height 44
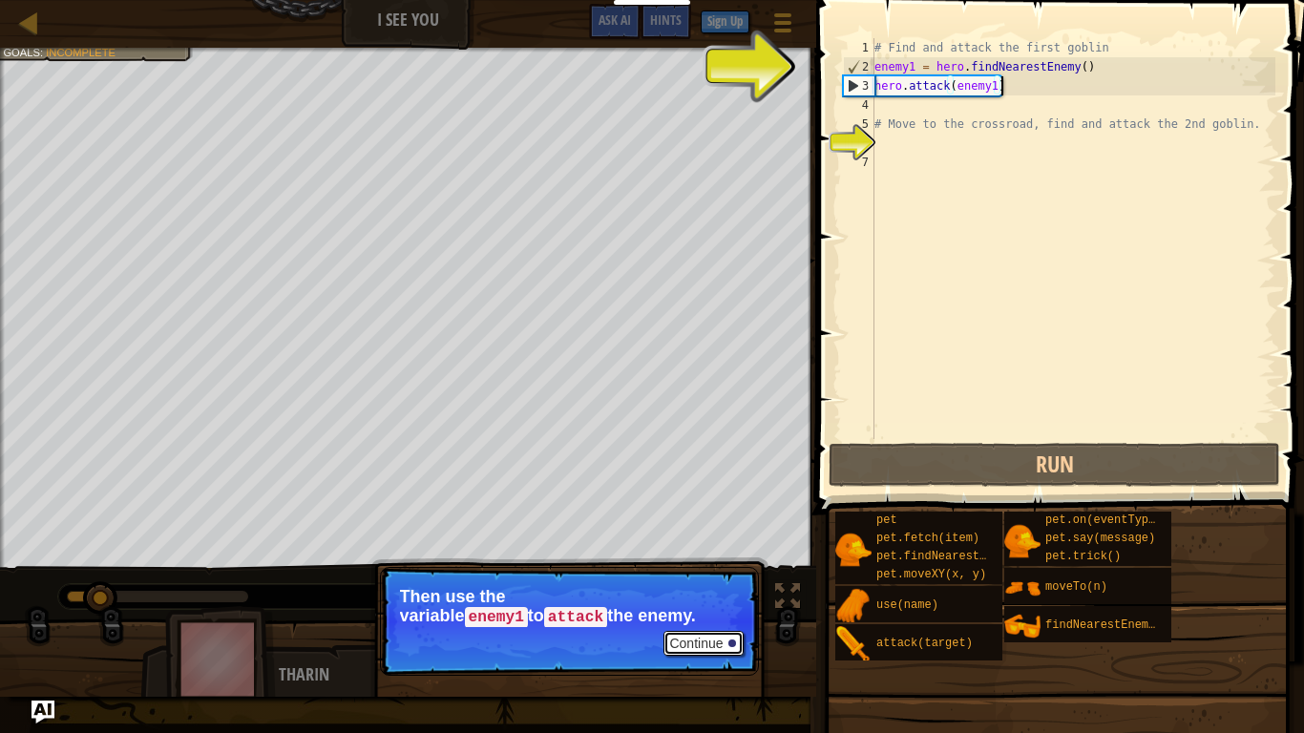
click at [700, 603] on button "Continue" at bounding box center [703, 643] width 79 height 25
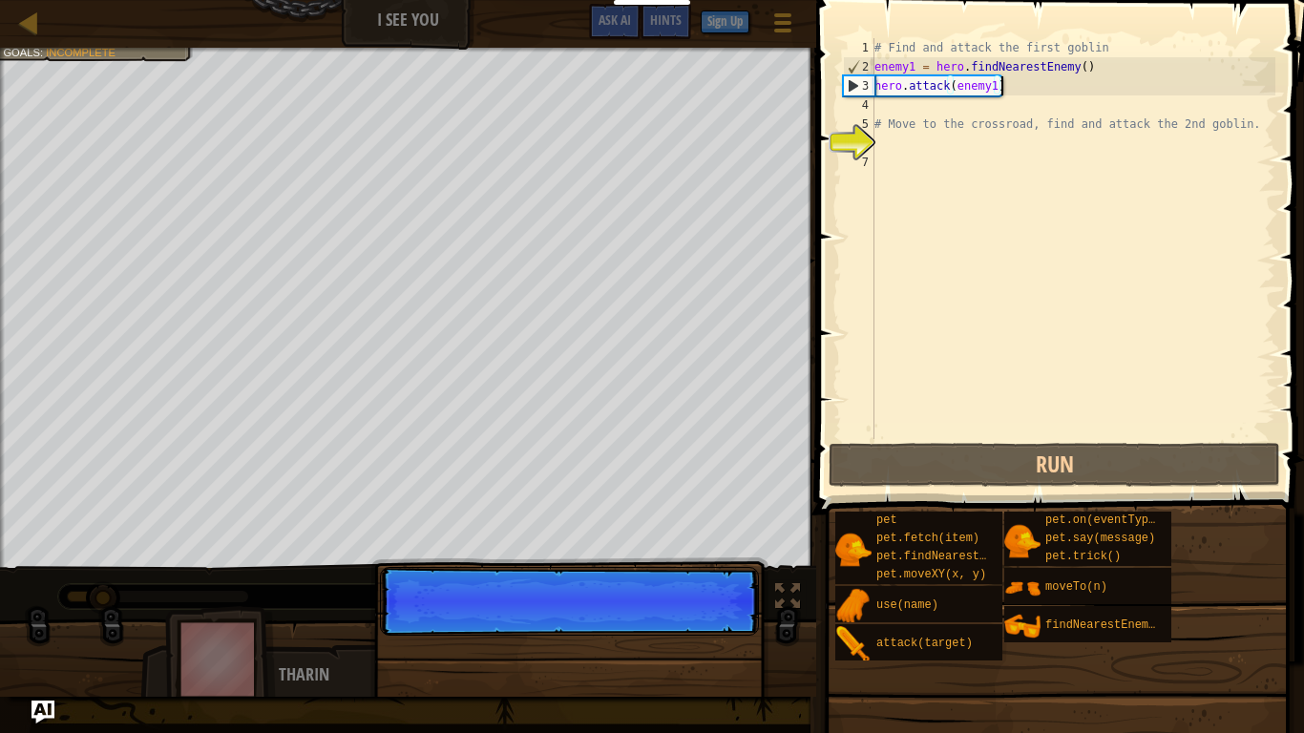
scroll to position [9, 17]
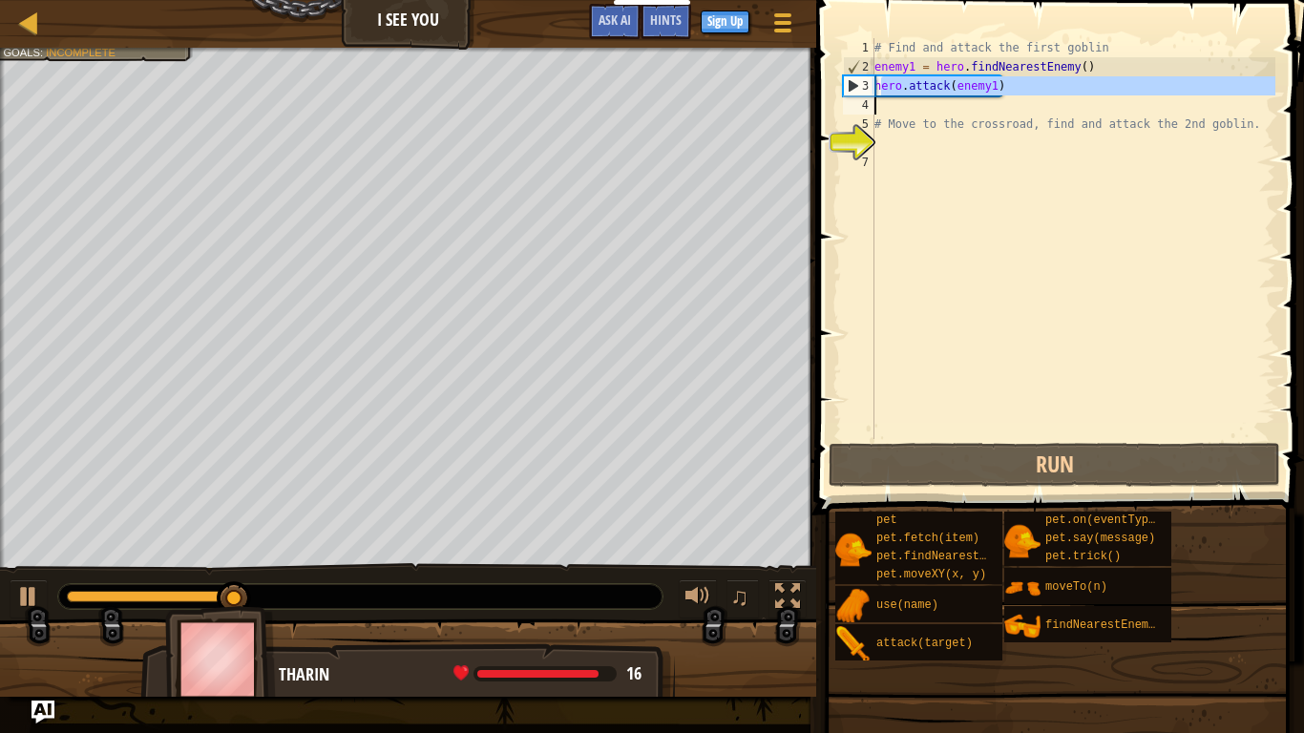
drag, startPoint x: 880, startPoint y: 84, endPoint x: 1023, endPoint y: 106, distance: 143.9
click at [1023, 106] on div "# Find and attack the first goblin enemy1 = hero . findNearestEnemy ( ) hero . …" at bounding box center [1073, 257] width 405 height 439
type textarea "hero.attack(enemy1)"
click at [1023, 106] on div "# Find and attack the first goblin enemy1 = hero . findNearestEnemy ( ) hero . …" at bounding box center [1073, 238] width 405 height 401
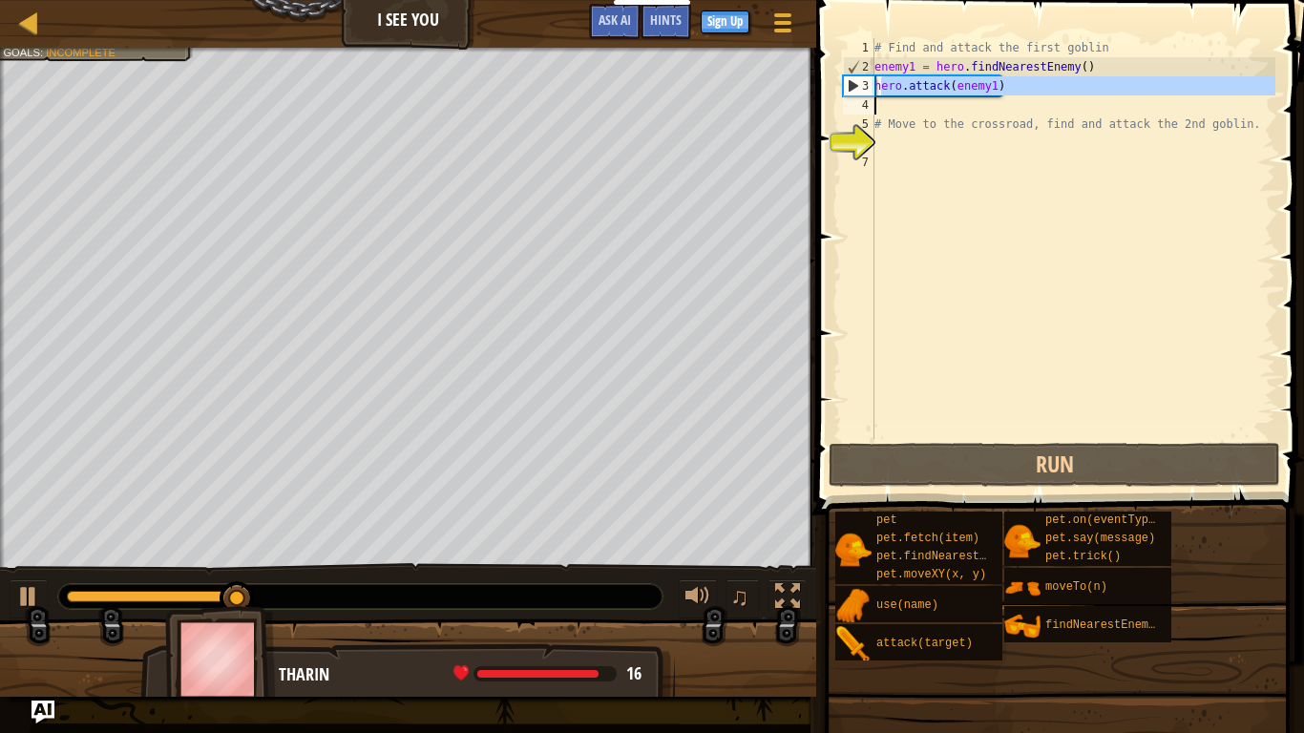
click at [1023, 106] on div "# Find and attack the first goblin enemy1 = hero . findNearestEnemy ( ) hero . …" at bounding box center [1073, 257] width 405 height 439
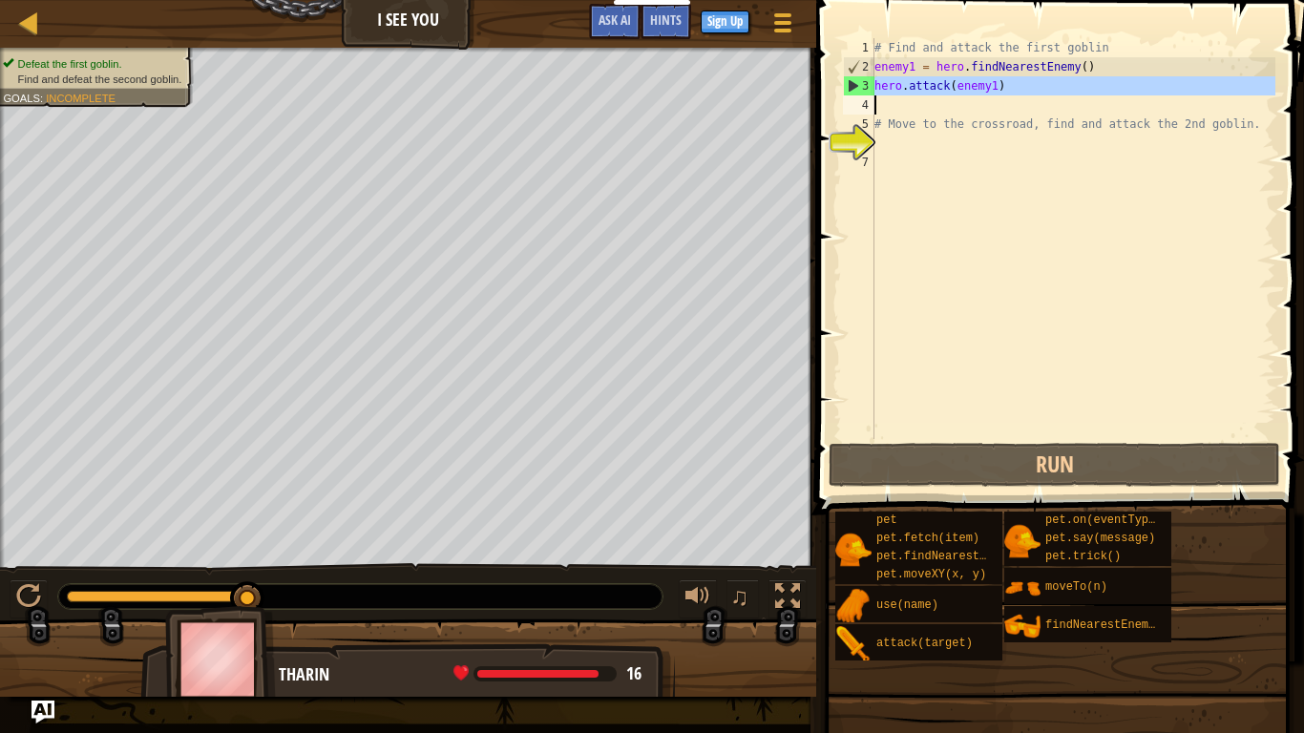
drag, startPoint x: 873, startPoint y: 89, endPoint x: 1008, endPoint y: 95, distance: 135.7
click at [1008, 95] on div "1 2 3 4 5 6 7 # Find and attack the first goblin enemy1 = hero . findNearestEne…" at bounding box center [1057, 238] width 436 height 401
type textarea "hero.attack(enemy1)"
click at [970, 105] on div "# Find and attack the first goblin enemy1 = hero . findNearestEnemy ( ) hero . …" at bounding box center [1073, 238] width 405 height 401
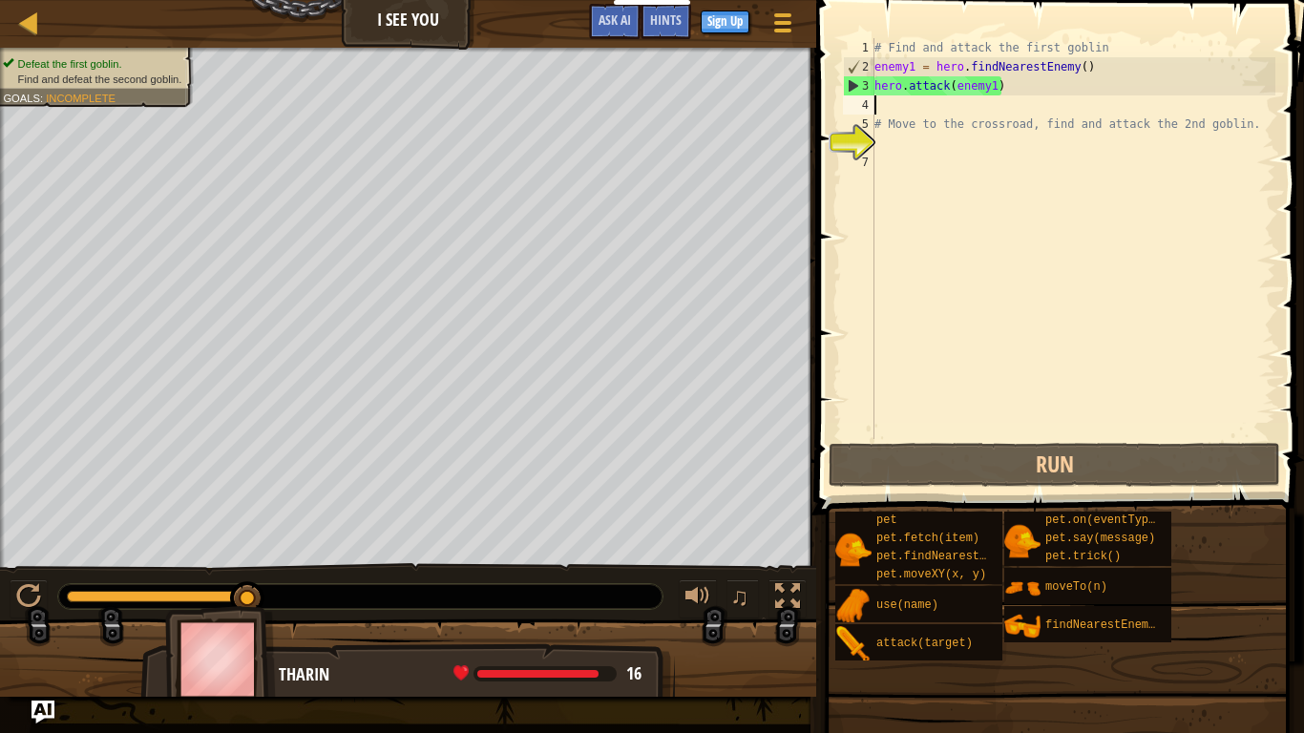
click at [430, 0] on div "Map I See You Game Menu Done Sign Up Hints Ask AI" at bounding box center [408, 24] width 816 height 48
click at [427, 11] on div "Map I See You Game Menu Done Sign Up Hints Ask AI" at bounding box center [408, 24] width 816 height 48
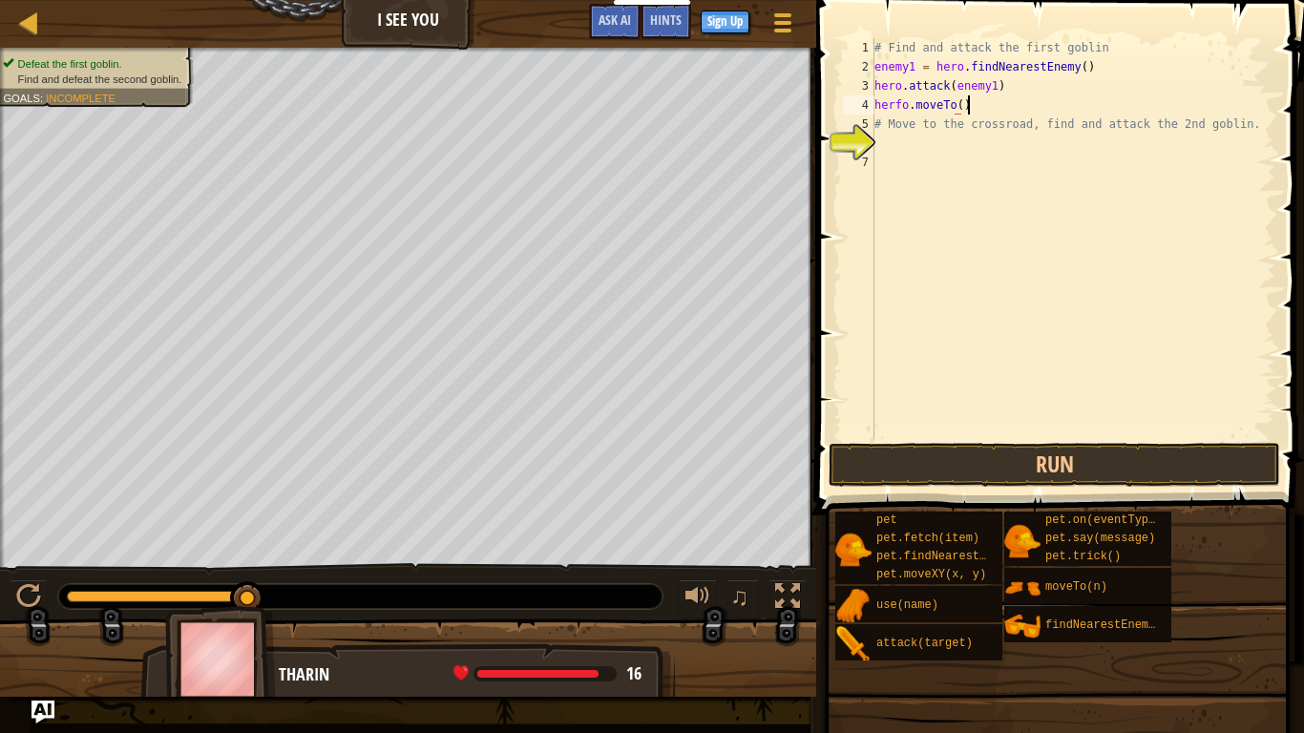
scroll to position [9, 12]
click at [960, 113] on div "# Find and attack the first goblin enemy1 = hero . findNearestEnemy ( ) hero . …" at bounding box center [1073, 257] width 405 height 439
type textarea "herfo.moveTo(2)"
click at [880, 146] on div "# Find and attack the first goblin enemy1 = hero . findNearestEnemy ( ) hero . …" at bounding box center [1073, 257] width 405 height 439
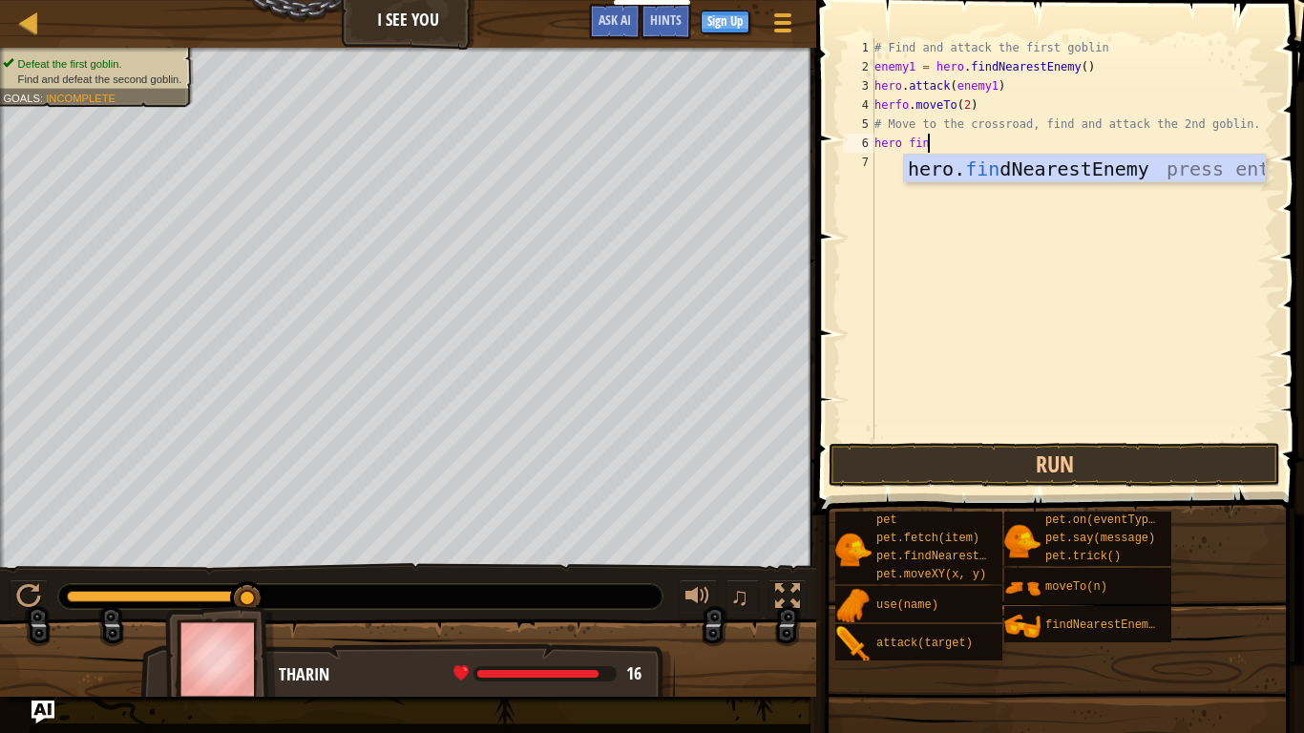
scroll to position [9, 7]
type textarea "hero find"
click at [1129, 184] on div "# Find and attack the first goblin enemy1 = hero . findNearestEnemy ( ) hero . …" at bounding box center [1073, 257] width 405 height 439
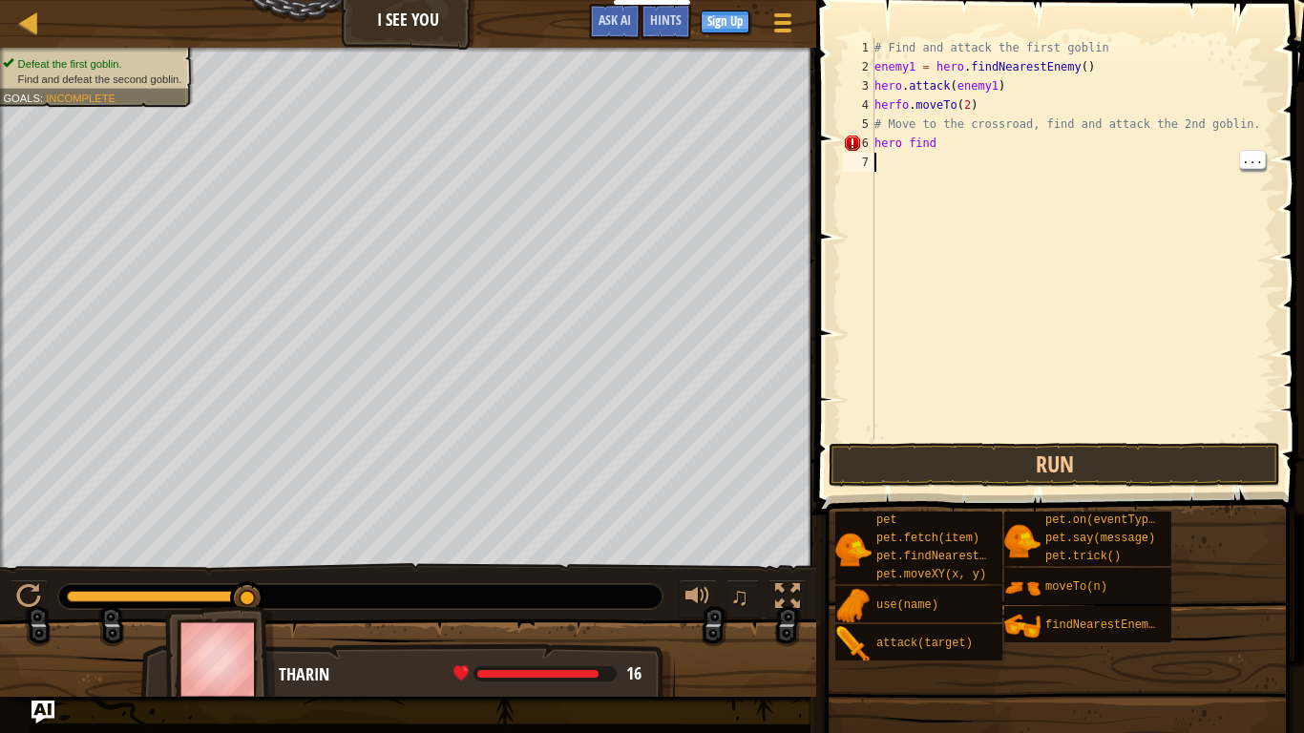
click at [947, 158] on div "# Find and attack the first goblin enemy1 = hero . findNearestEnemy ( ) hero . …" at bounding box center [1073, 257] width 405 height 439
click at [934, 142] on div "# Find and attack the first goblin enemy1 = hero . findNearestEnemy ( ) hero . …" at bounding box center [1073, 257] width 405 height 439
type textarea "h"
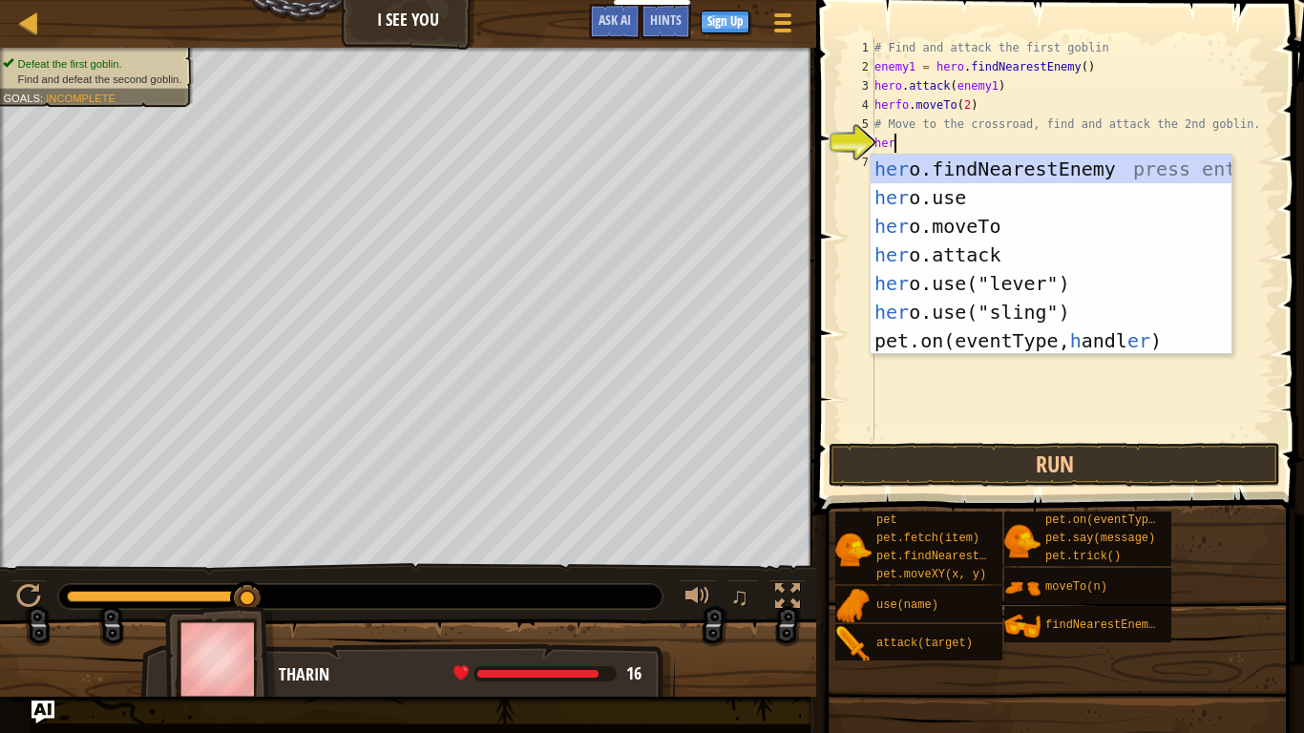
type textarea "hero"
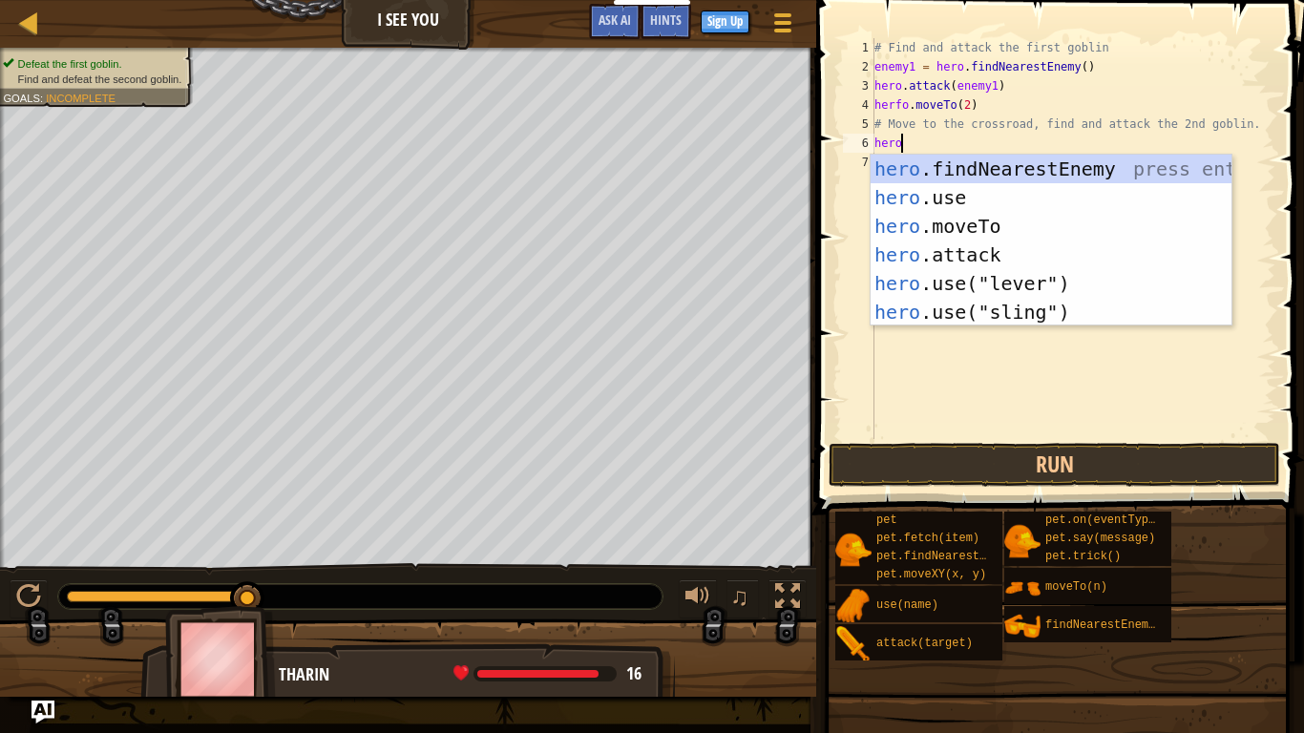
click at [1144, 173] on div "hero .findNearestEnemy press enter hero .use press enter hero .moveTo press ent…" at bounding box center [1051, 269] width 361 height 229
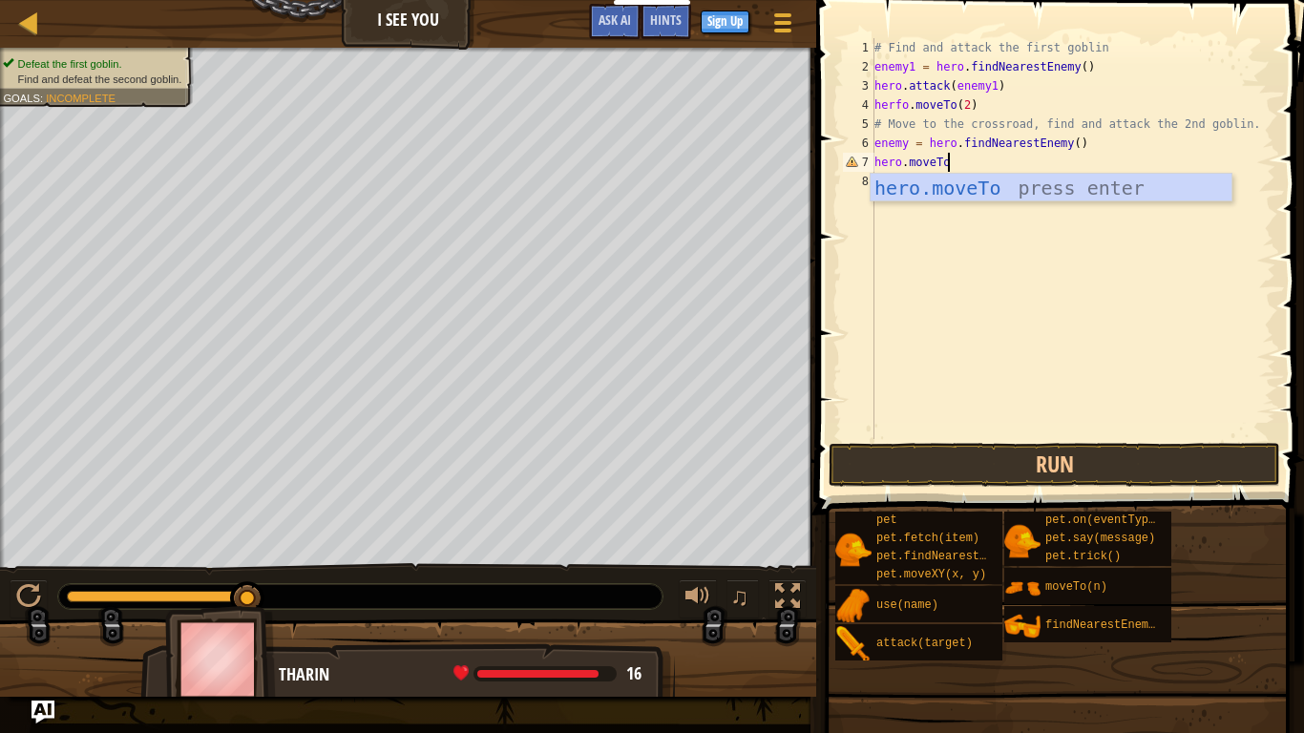
scroll to position [9, 10]
click at [1141, 189] on div "hero.moveTo press enter" at bounding box center [1051, 217] width 361 height 86
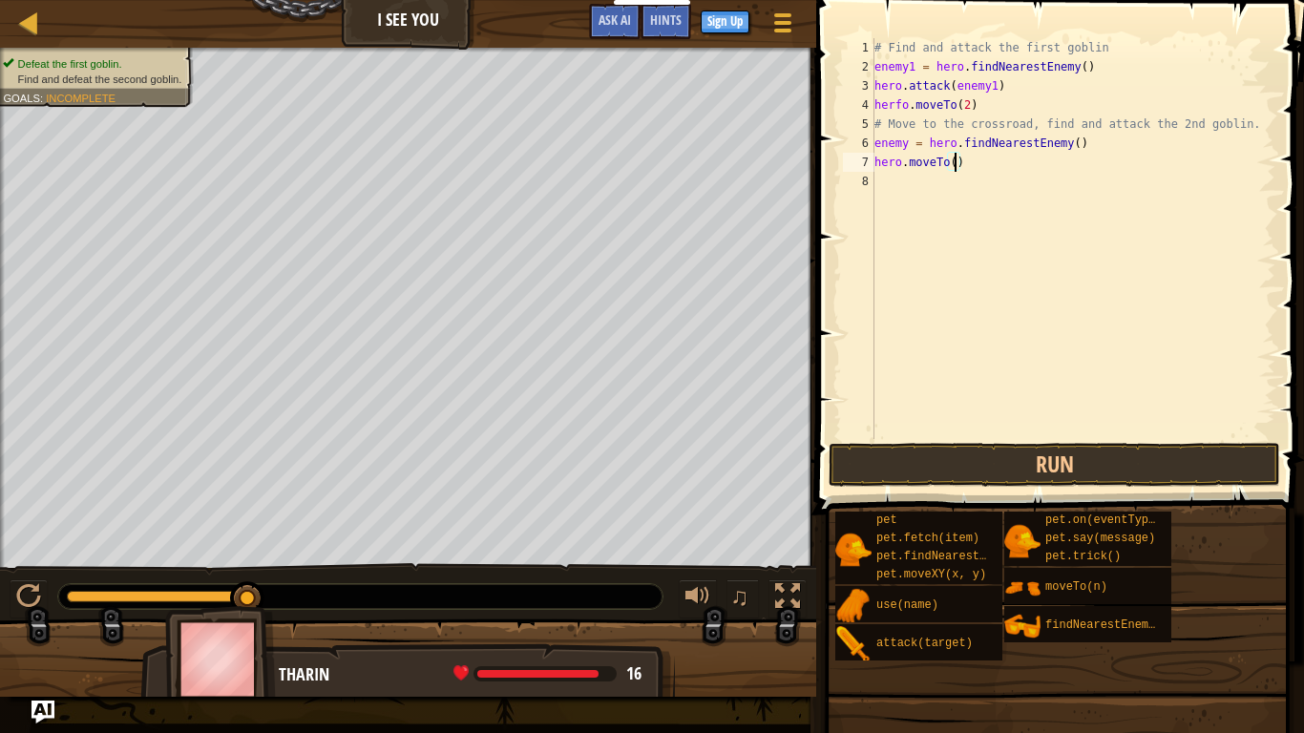
scroll to position [9, 12]
type textarea "hero.moveTo(3)"
click at [1055, 473] on button "Run" at bounding box center [1055, 465] width 452 height 44
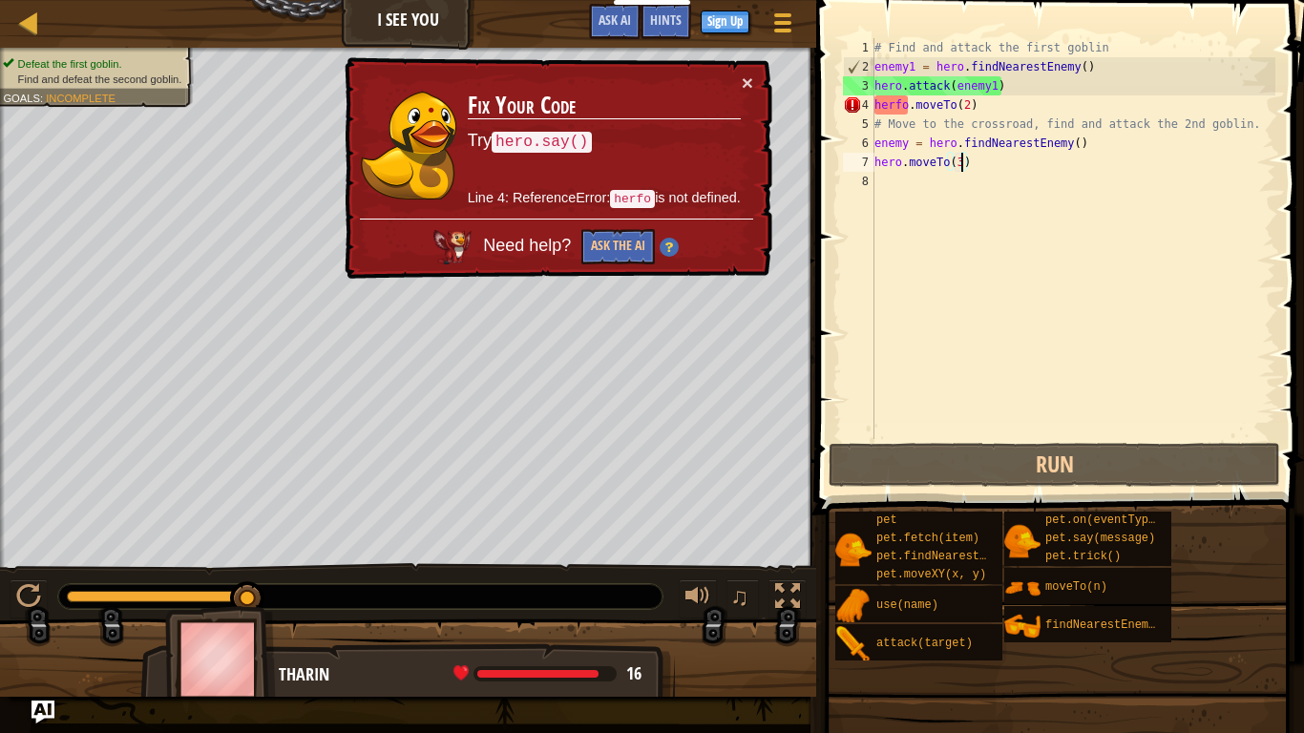
click at [981, 172] on div "# Find and attack the first goblin enemy1 = hero . findNearestEnemy ( ) hero . …" at bounding box center [1073, 257] width 405 height 439
click at [903, 104] on div "# Find and attack the first goblin enemy1 = hero . findNearestEnemy ( ) hero . …" at bounding box center [1073, 257] width 405 height 439
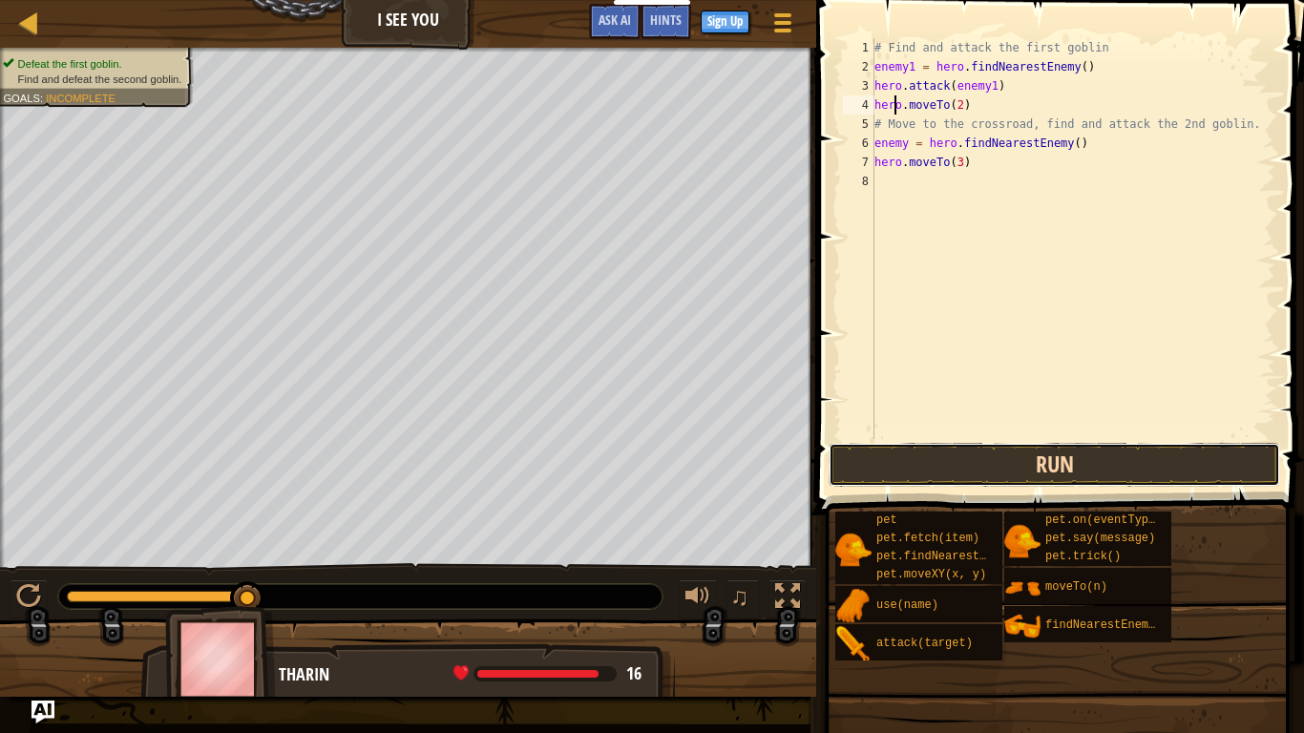
click at [984, 470] on button "Run" at bounding box center [1055, 465] width 452 height 44
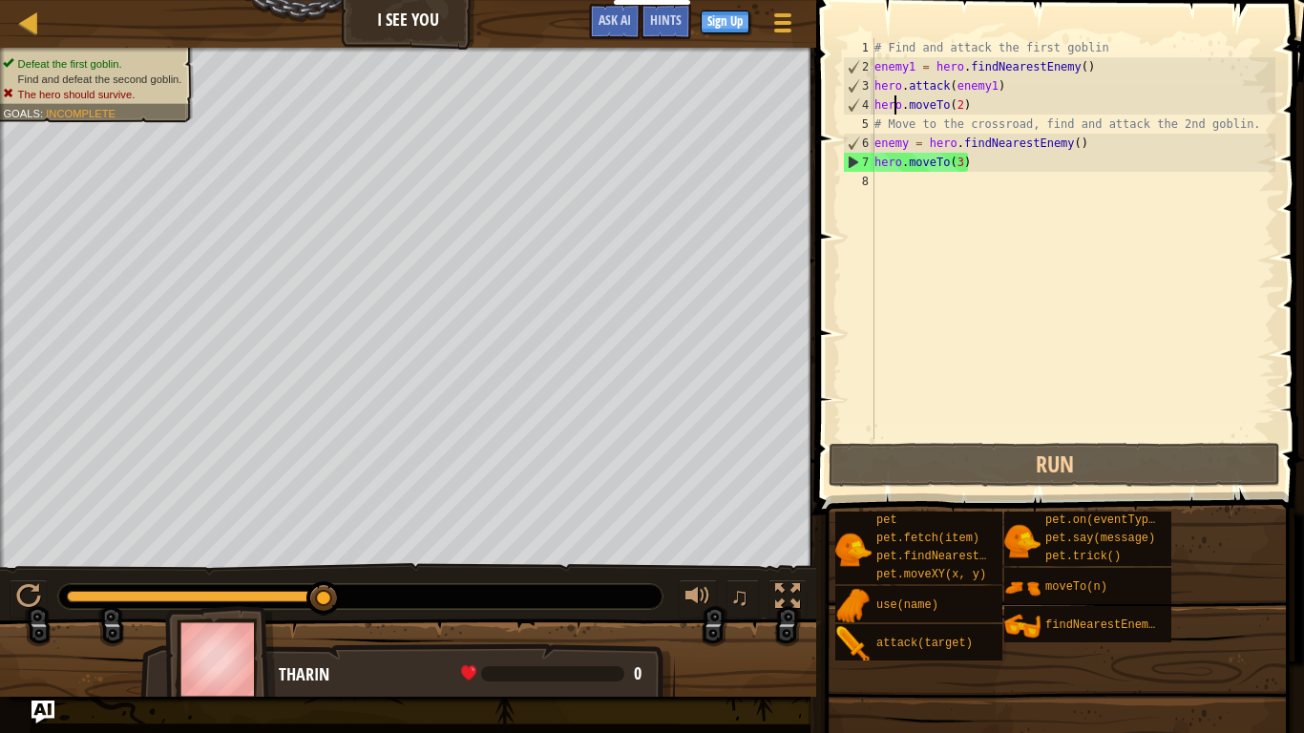
click at [999, 168] on div "# Find and attack the first goblin enemy1 = hero . findNearestEnemy ( ) hero . …" at bounding box center [1073, 257] width 405 height 439
click at [1110, 153] on div "# Find and attack the first goblin enemy1 = hero . findNearestEnemy ( ) hero . …" at bounding box center [1073, 257] width 405 height 439
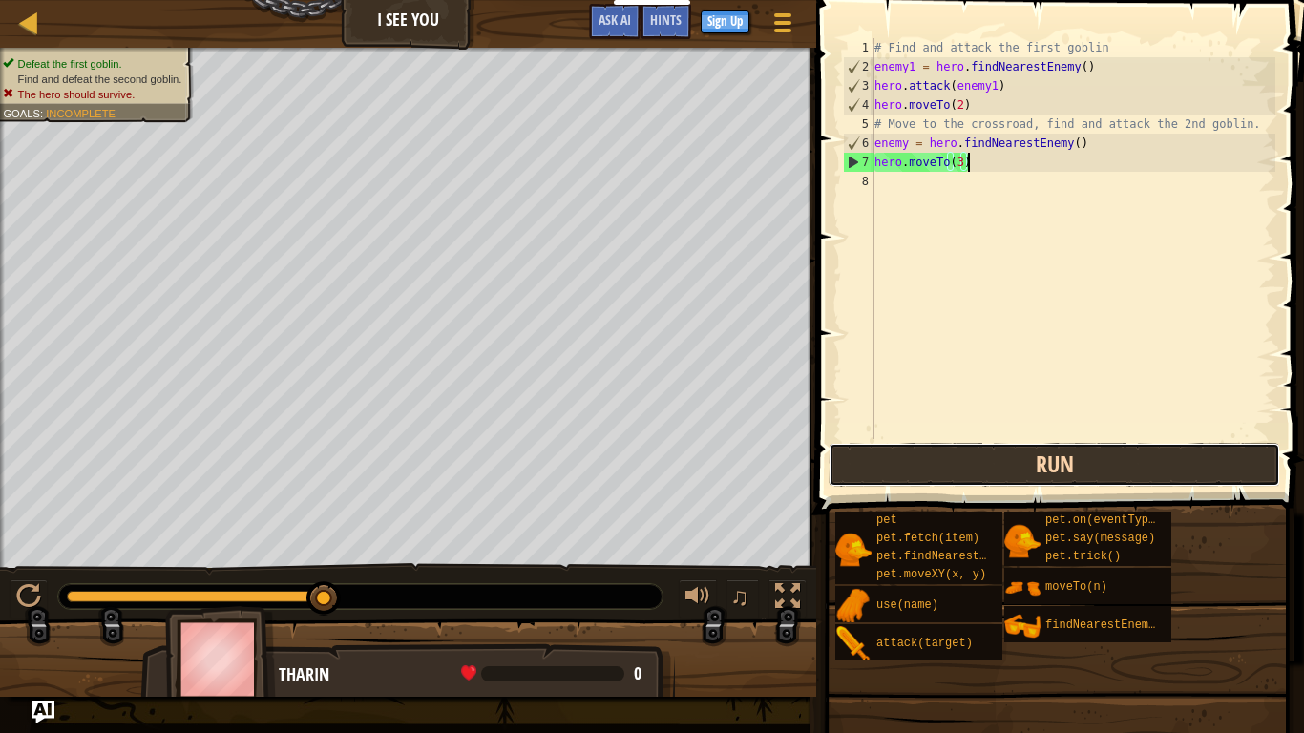
click at [987, 468] on button "Run" at bounding box center [1055, 465] width 452 height 44
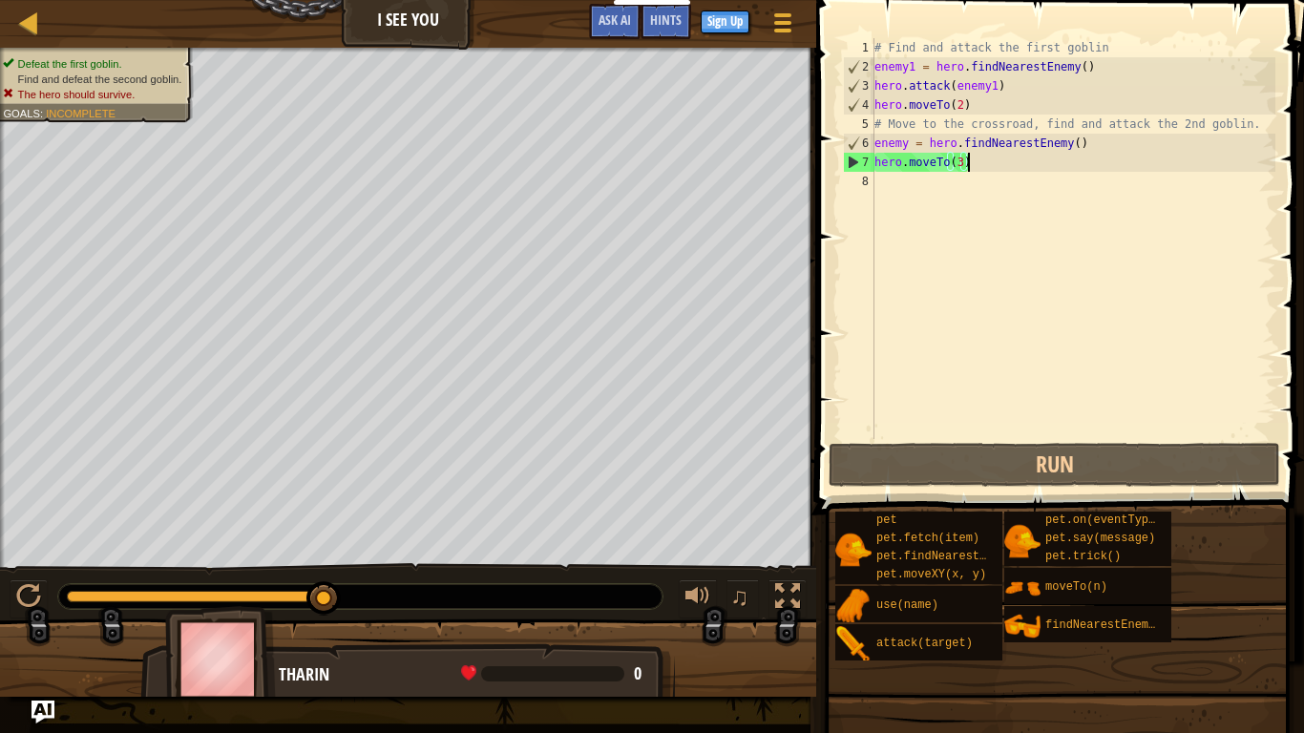
click at [980, 165] on div "# Find and attack the first goblin enemy1 = hero . findNearestEnemy ( ) hero . …" at bounding box center [1073, 257] width 405 height 439
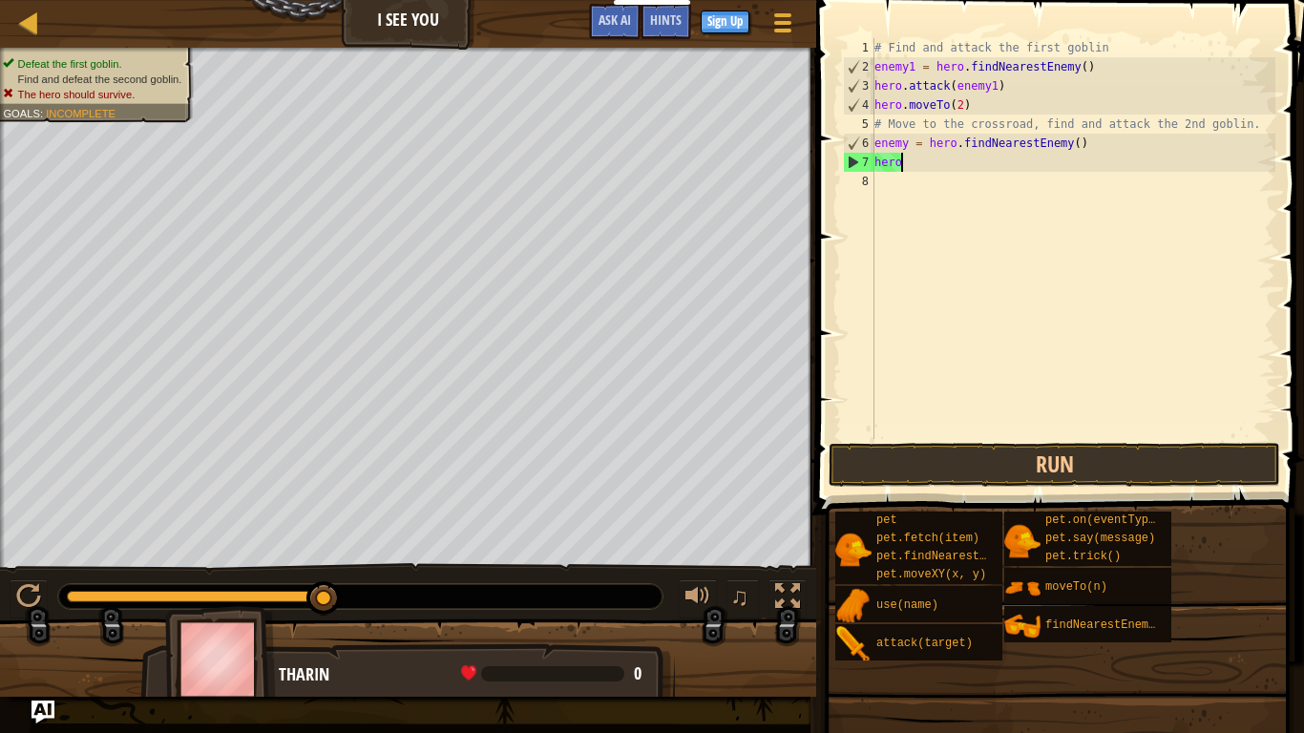
type textarea "h"
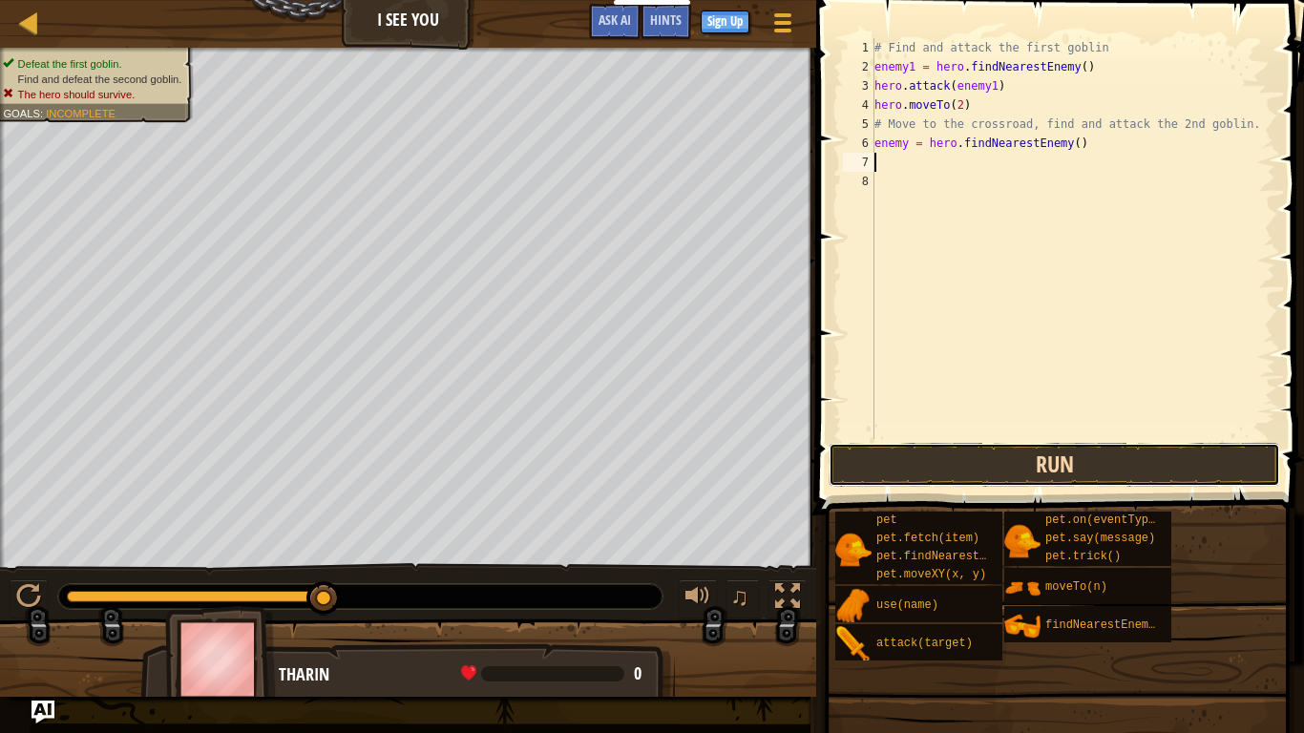
click at [1087, 443] on button "Run" at bounding box center [1055, 465] width 452 height 44
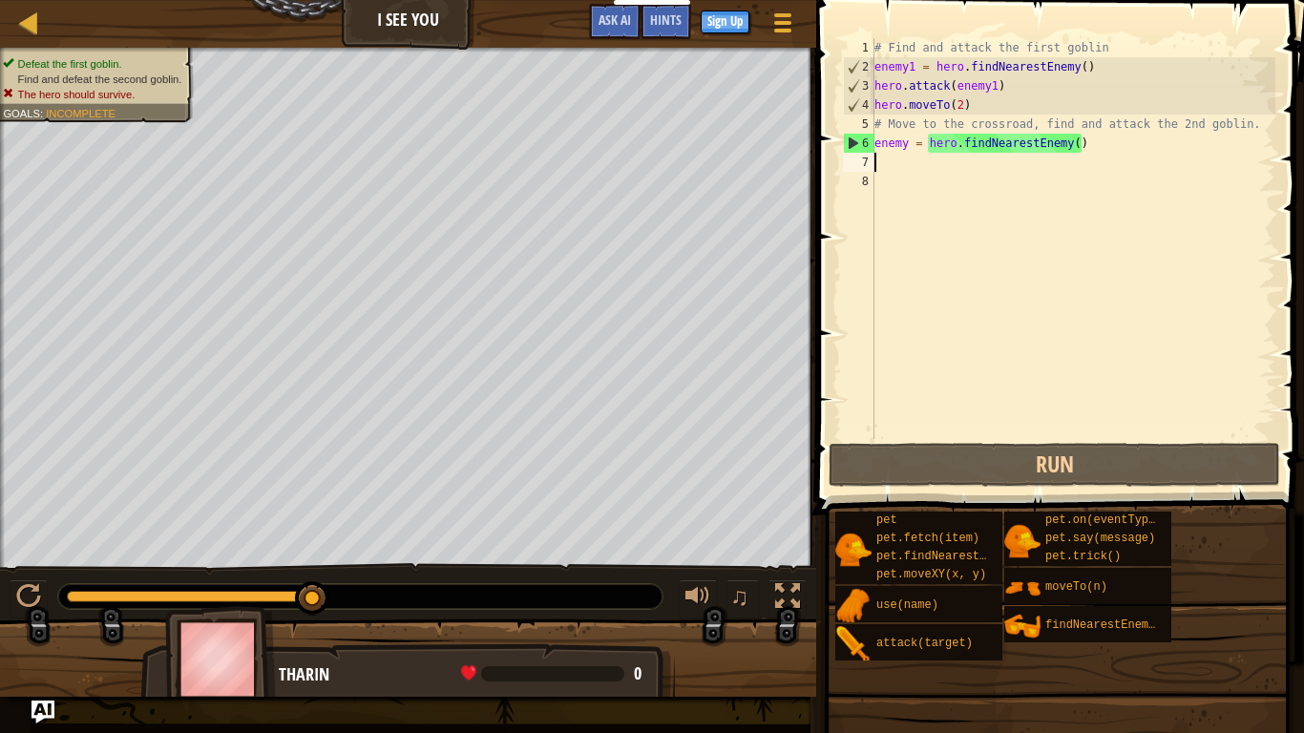
click at [911, 144] on div "# Find and attack the first goblin enemy1 = hero . findNearestEnemy ( ) hero . …" at bounding box center [1073, 257] width 405 height 439
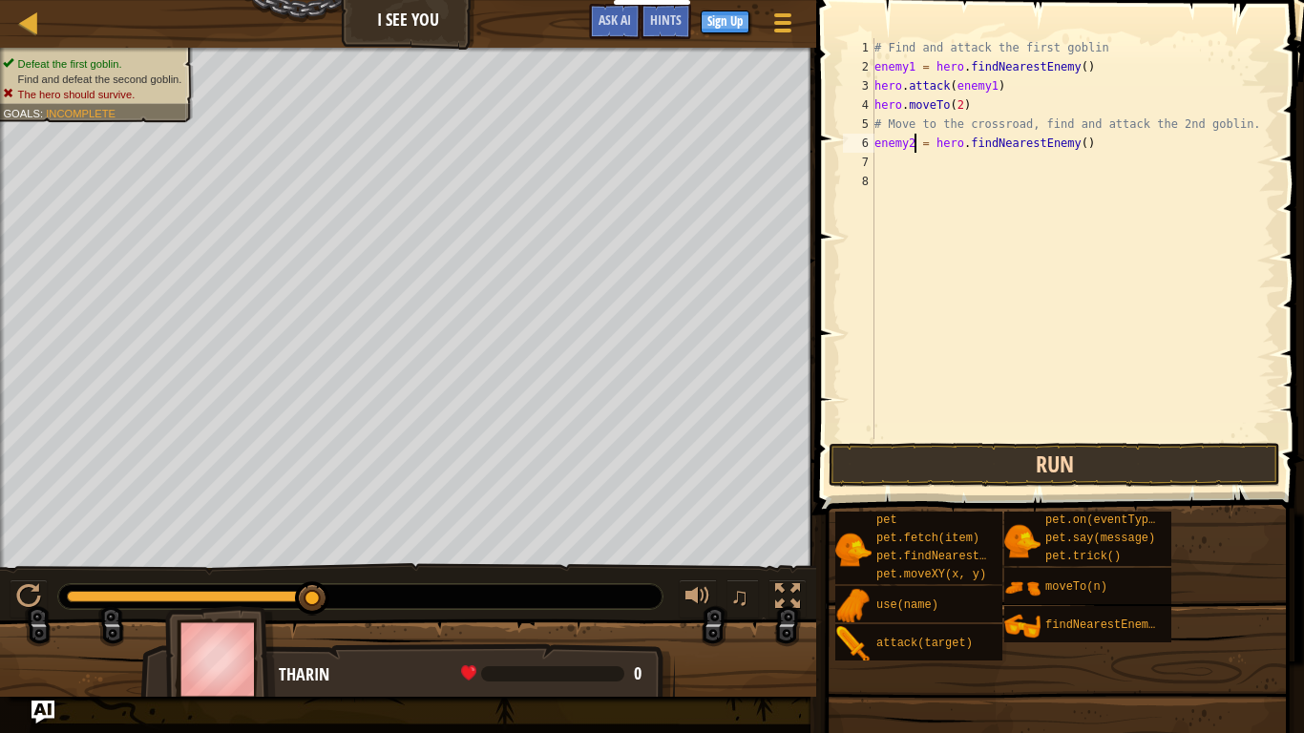
type textarea "enemy2 = hero.findNearestEnemy()"
click at [933, 470] on button "Run" at bounding box center [1055, 465] width 452 height 44
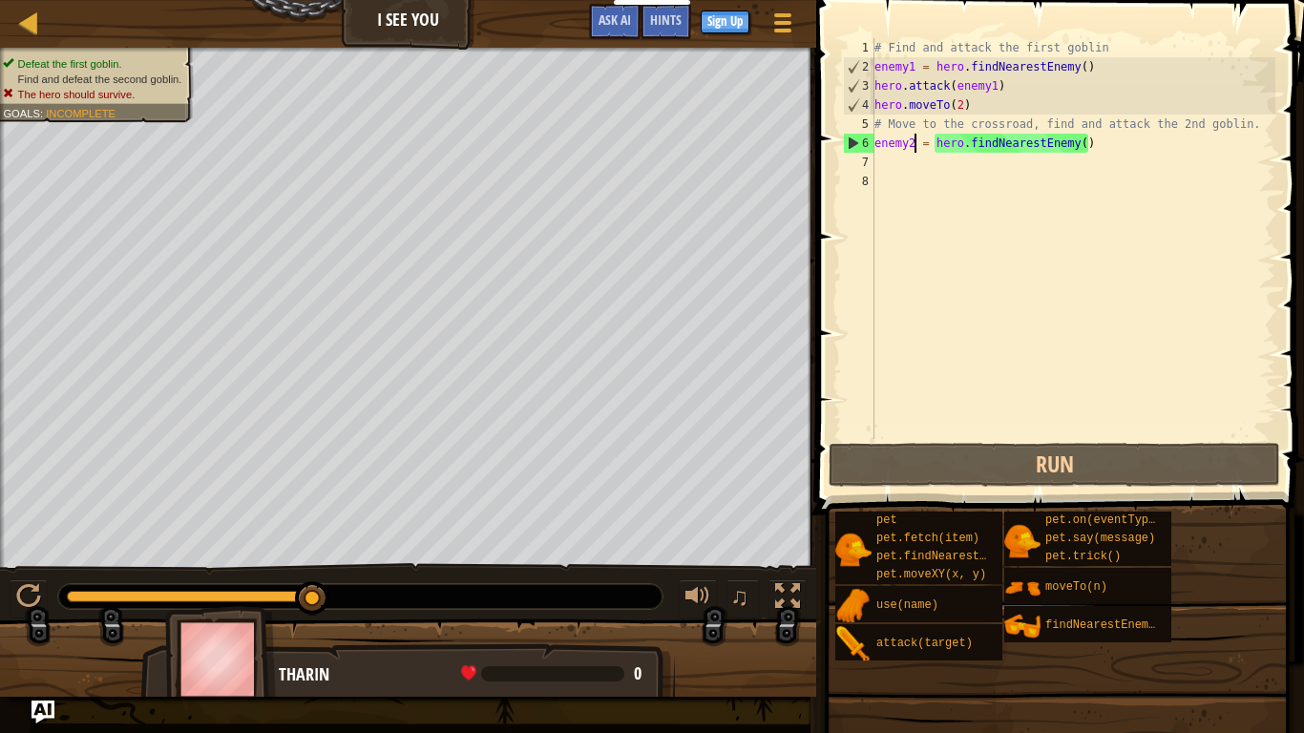
click at [877, 158] on div "# Find and attack the first goblin enemy1 = hero . findNearestEnemy ( ) hero . …" at bounding box center [1073, 257] width 405 height 439
click at [915, 144] on div "# Find and attack the first goblin enemy1 = hero . findNearestEnemy ( ) hero . …" at bounding box center [1073, 257] width 405 height 439
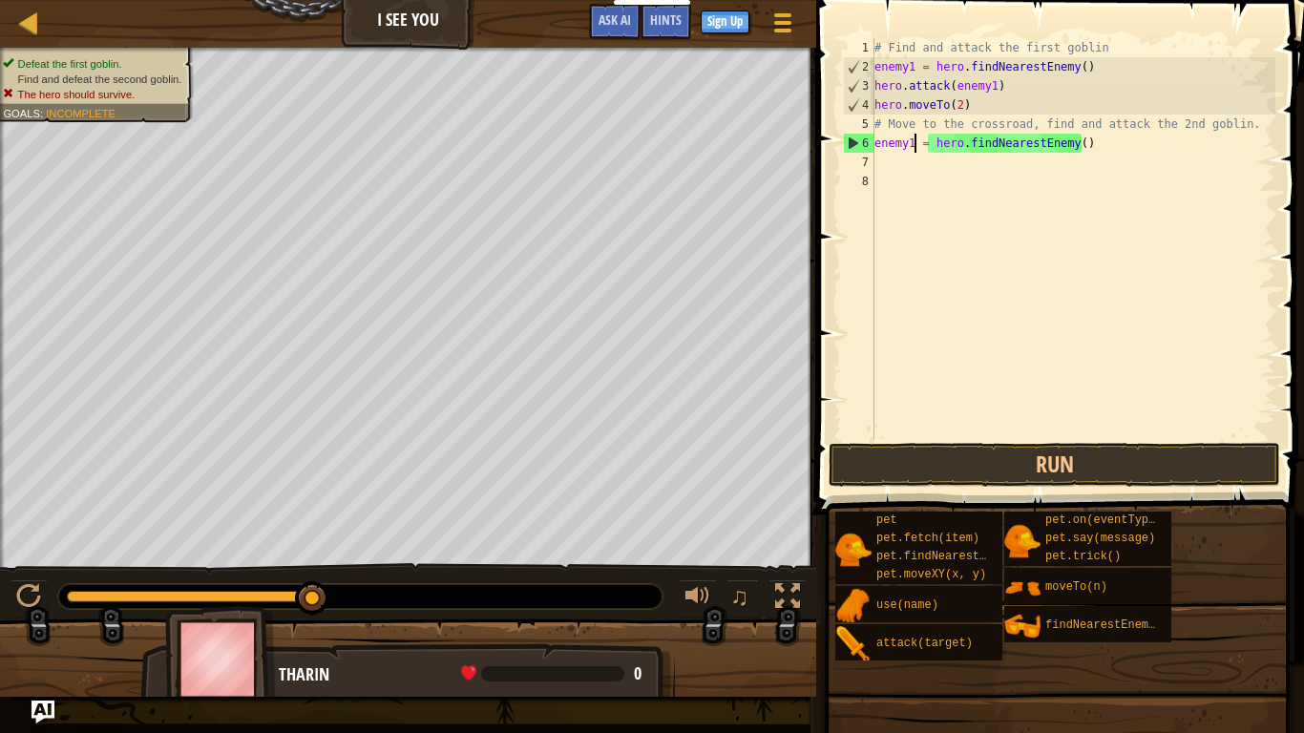
type textarea "enemy1 = hero.findNearestEnemy()"
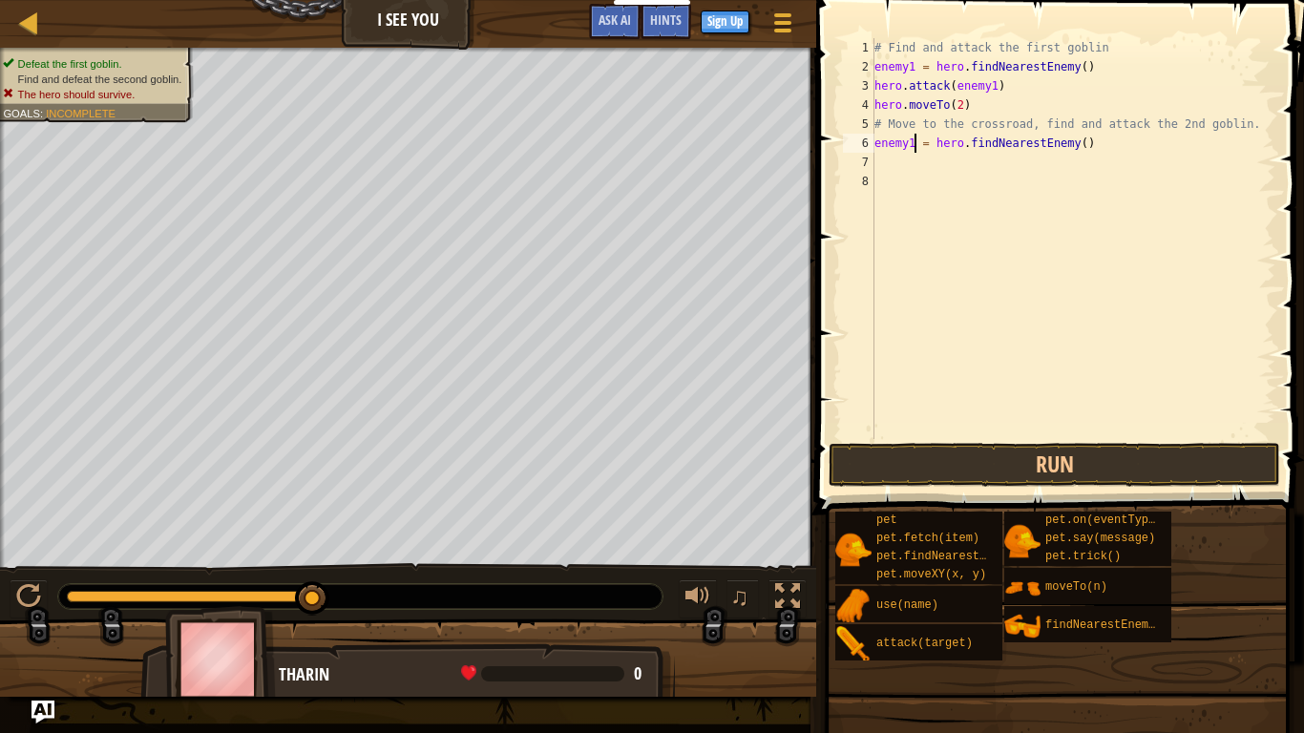
click at [878, 160] on div "# Find and attack the first goblin enemy1 = hero . findNearestEnemy ( ) hero . …" at bounding box center [1073, 257] width 405 height 439
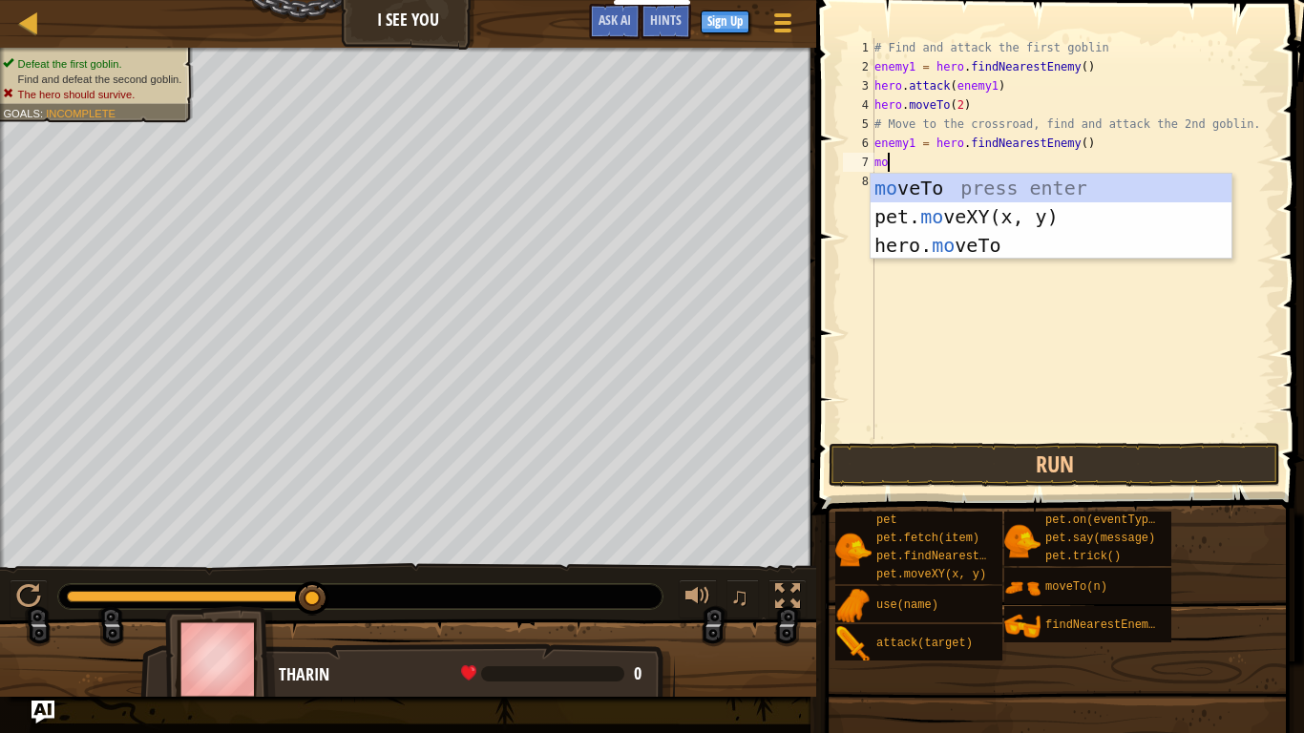
scroll to position [9, 1]
type textarea "m"
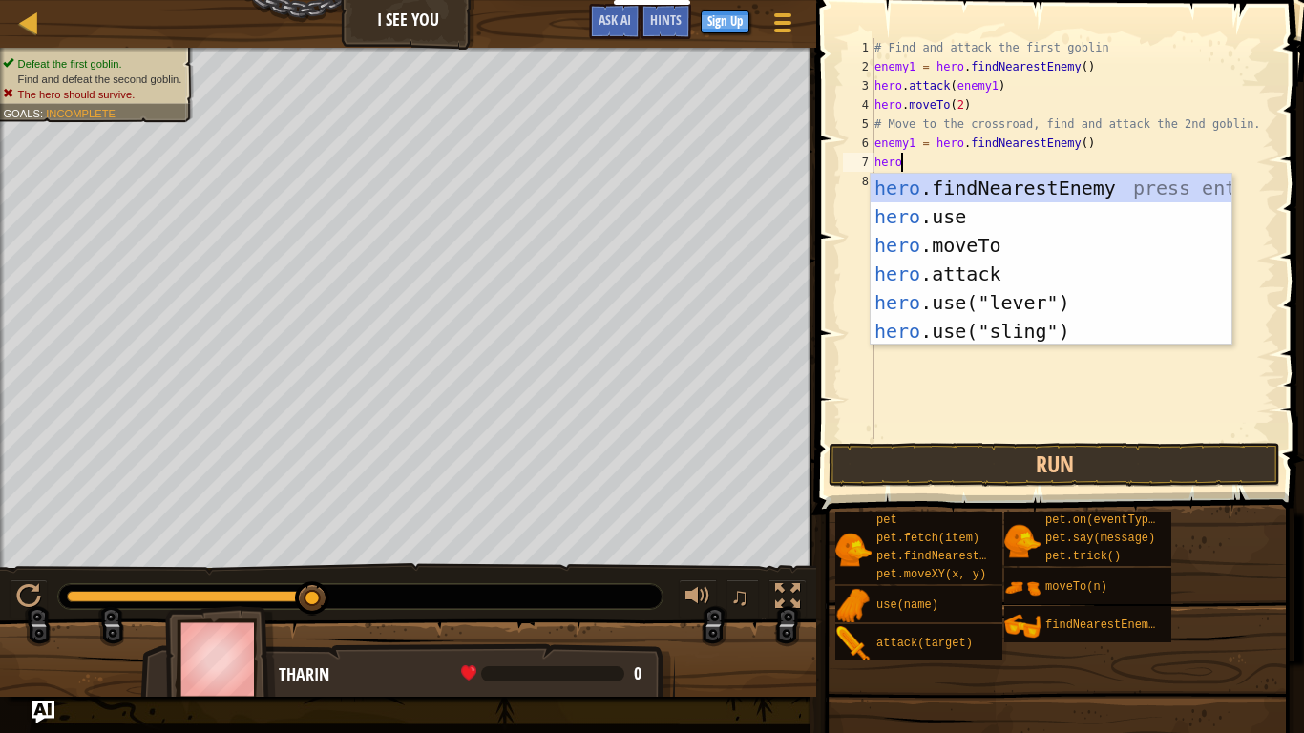
scroll to position [9, 3]
click at [1055, 246] on div "hero .findNearestEnemy press enter hero .use press enter hero .moveTo press ent…" at bounding box center [1051, 288] width 361 height 229
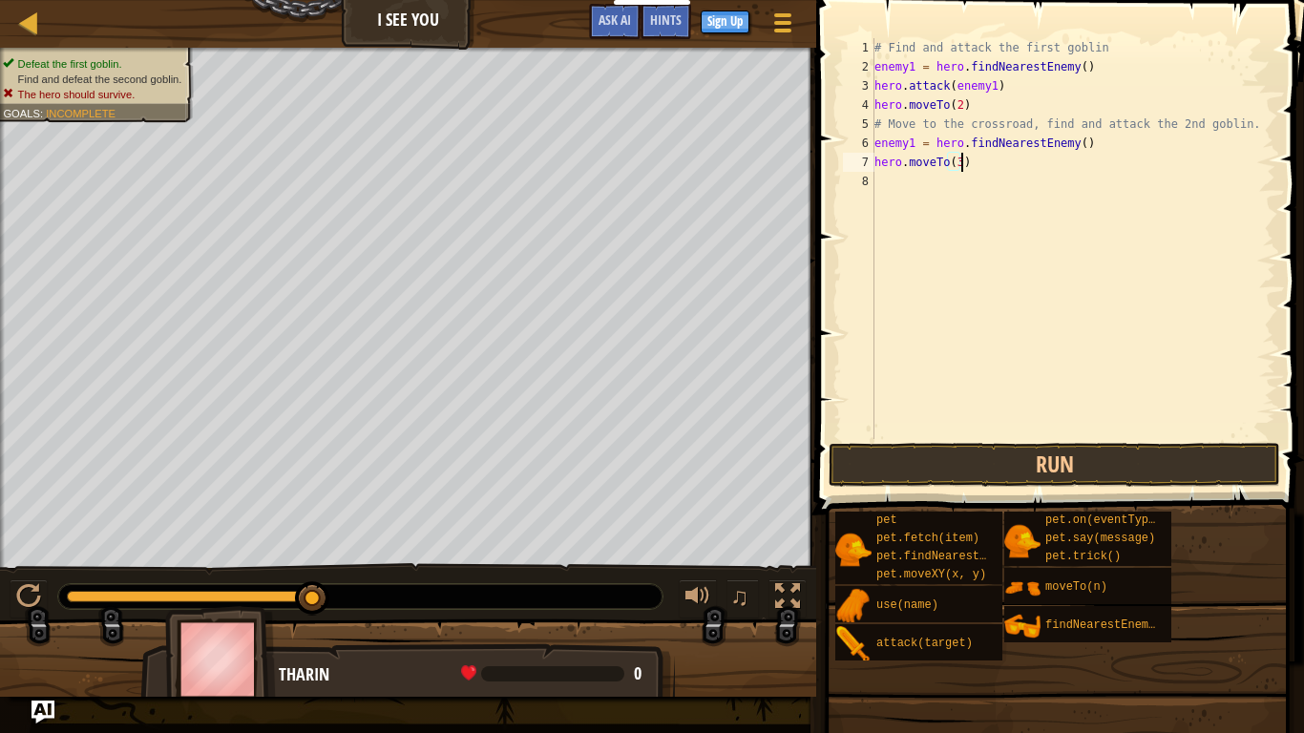
scroll to position [9, 12]
click at [1120, 457] on button "Run" at bounding box center [1055, 465] width 452 height 44
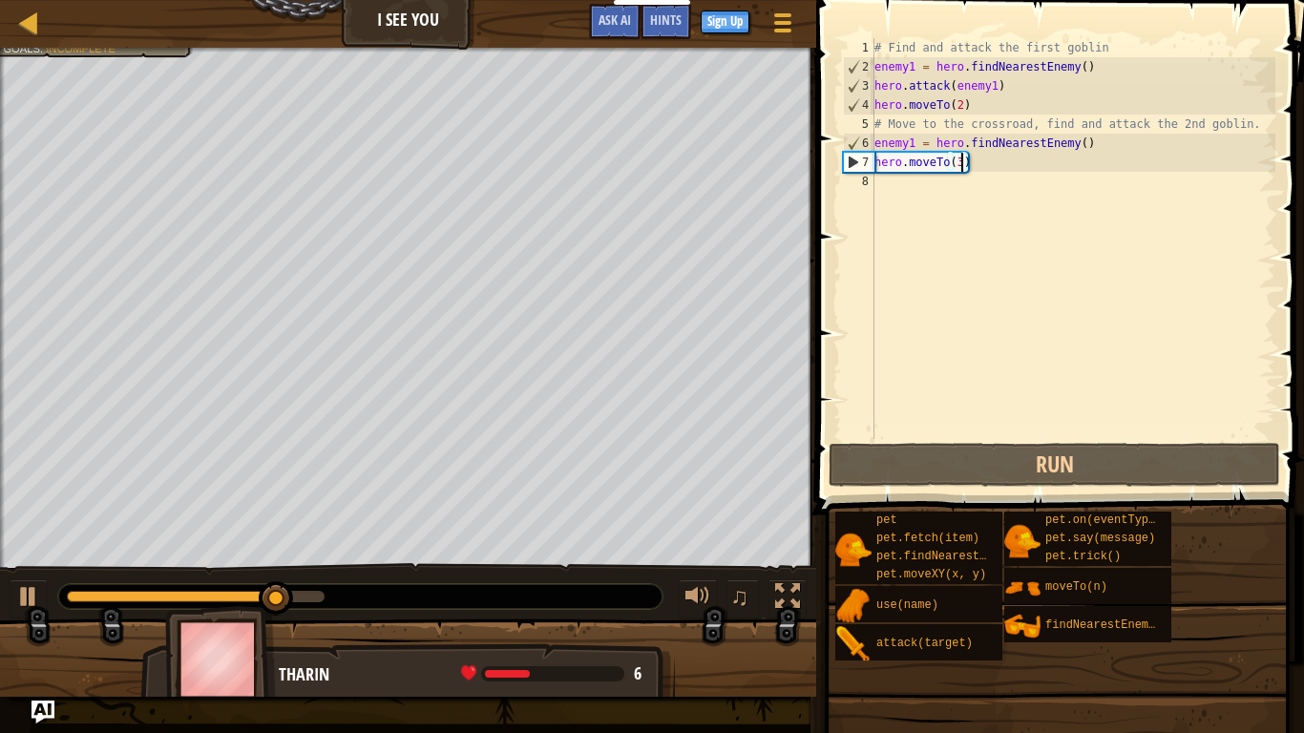
click at [994, 158] on div "# Find and attack the first goblin enemy1 = hero . findNearestEnemy ( ) hero . …" at bounding box center [1073, 257] width 405 height 439
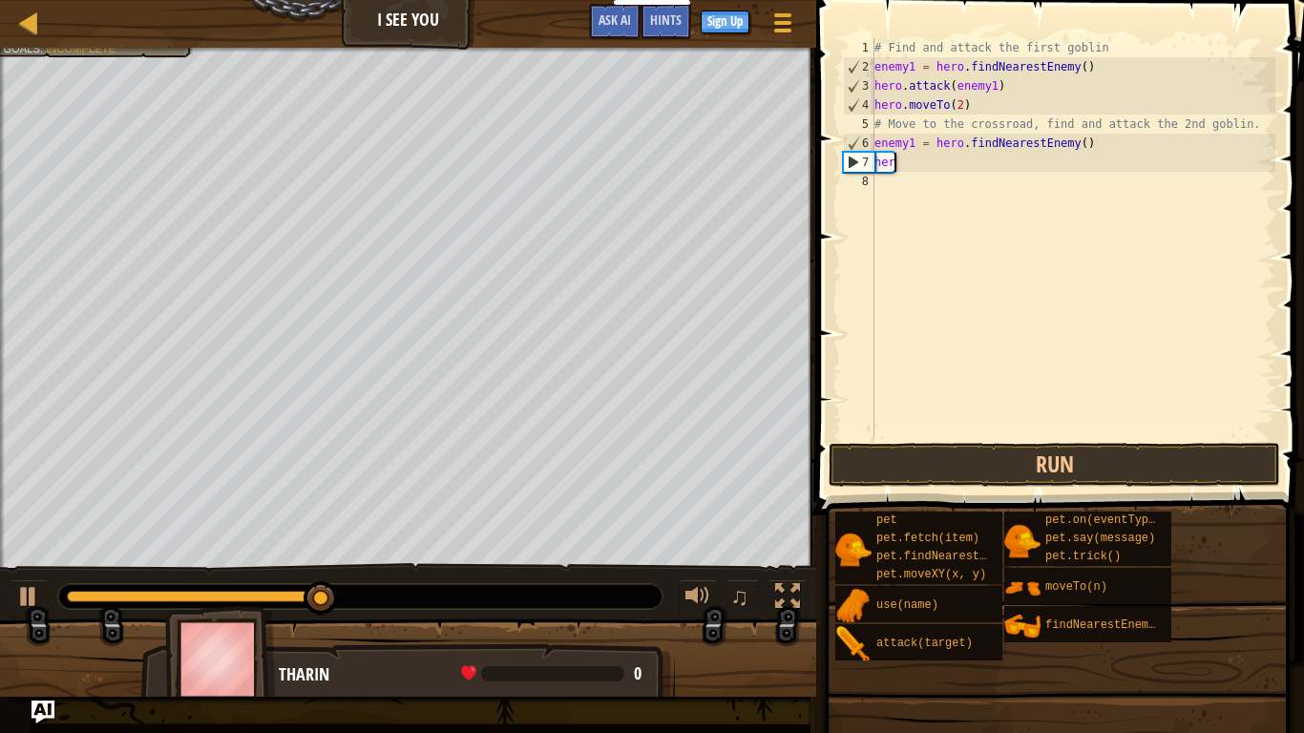
scroll to position [9, 1]
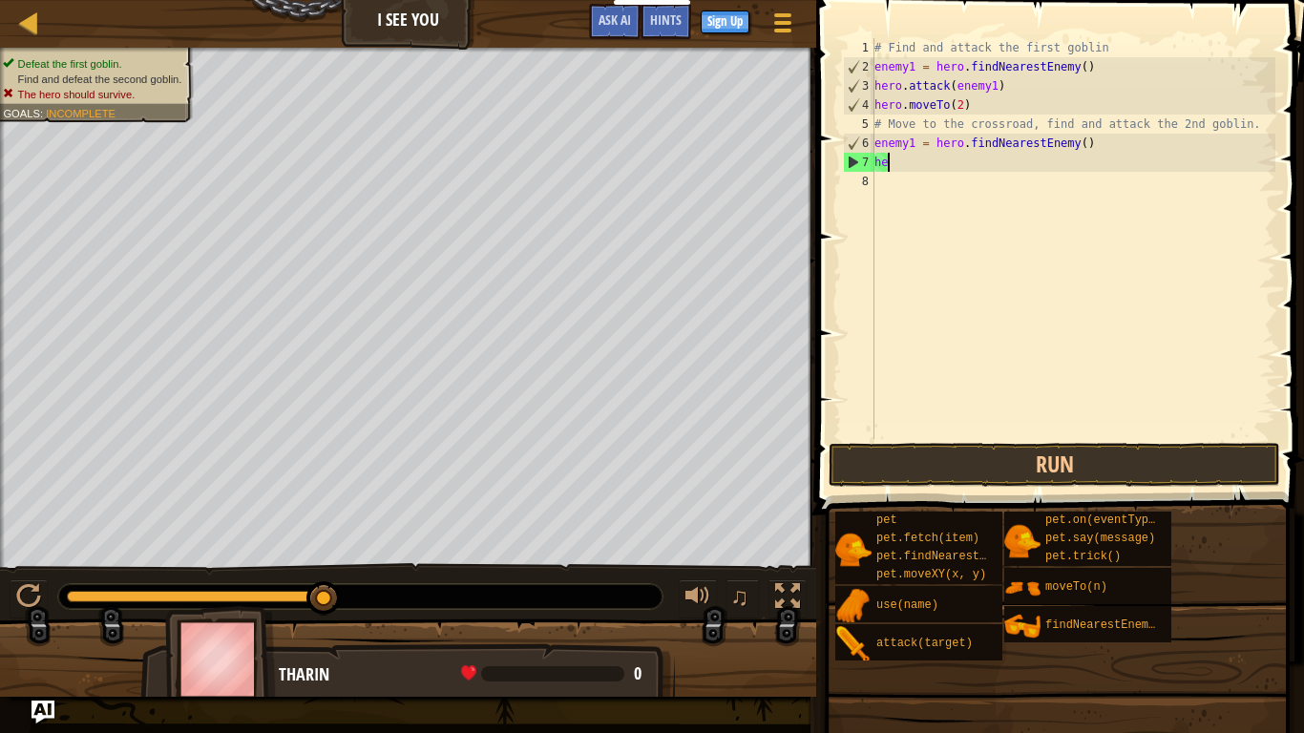
type textarea "h"
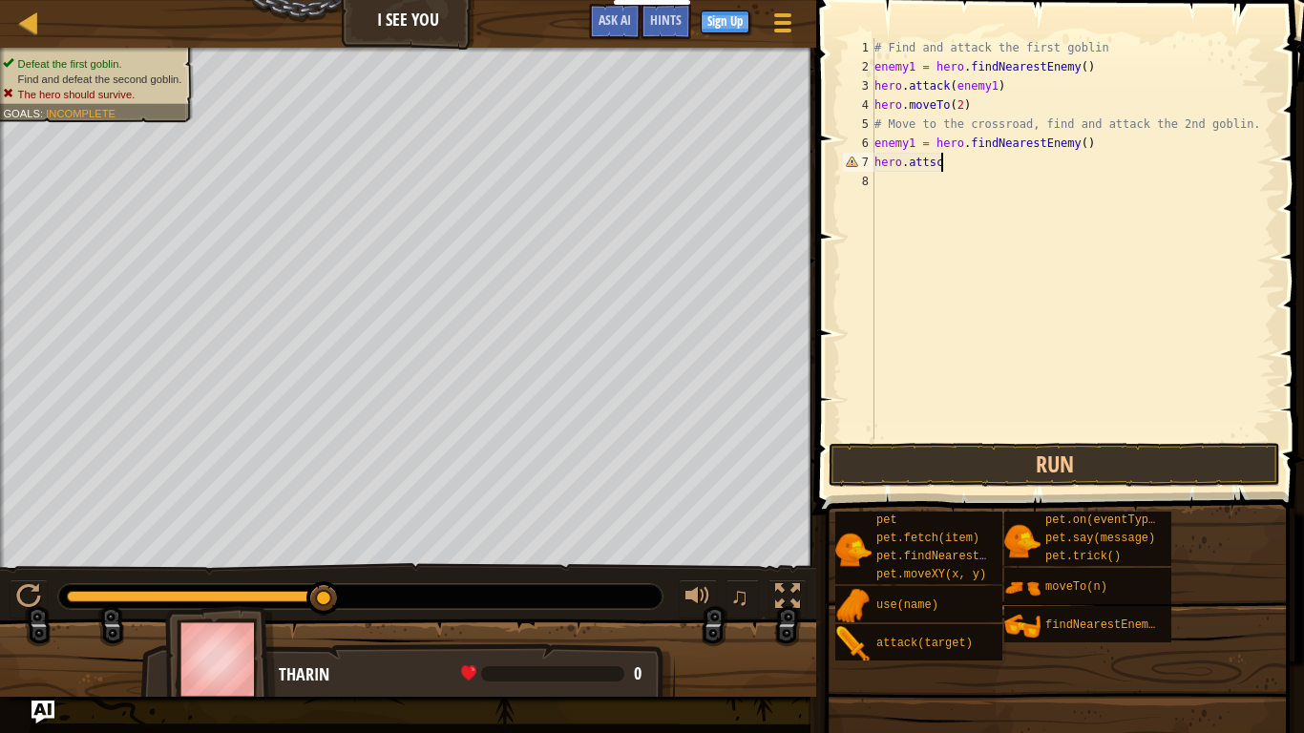
scroll to position [9, 8]
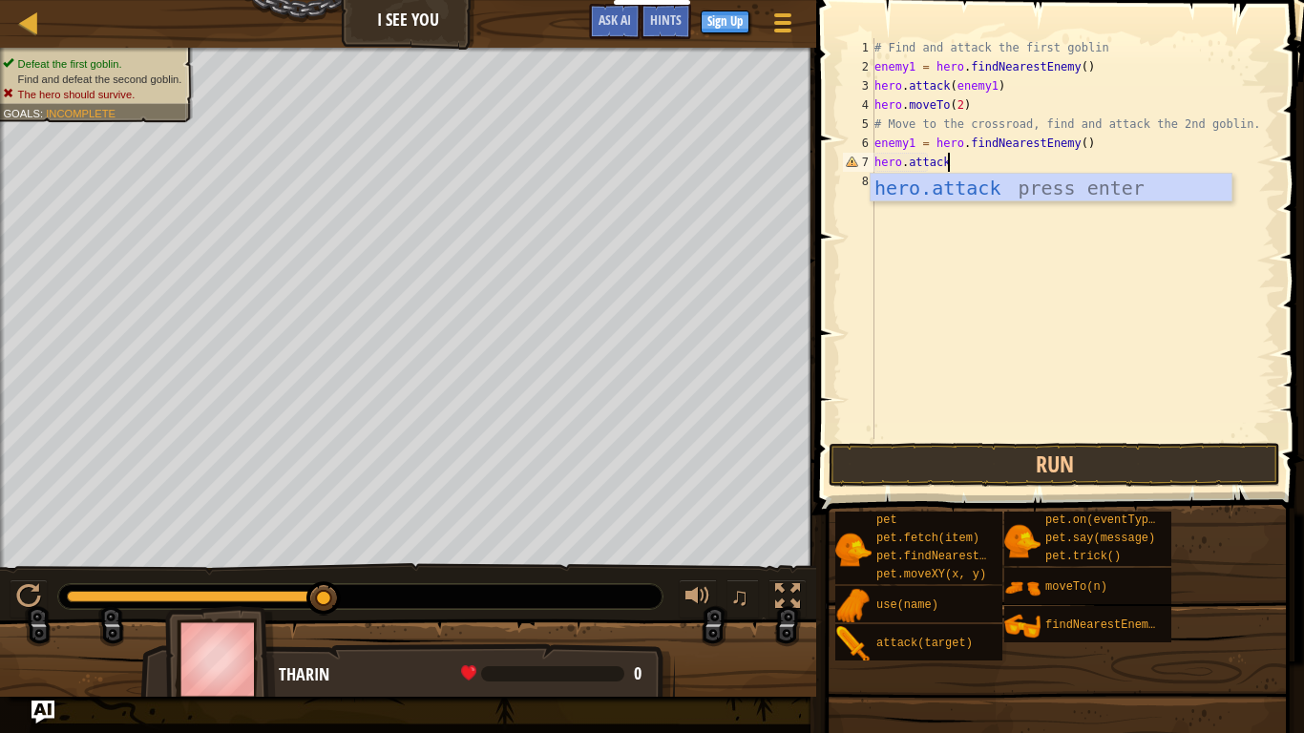
type textarea "hero.attack"
click at [1099, 204] on div "# Find and attack the first goblin enemy1 = hero . findNearestEnemy ( ) hero . …" at bounding box center [1073, 257] width 405 height 439
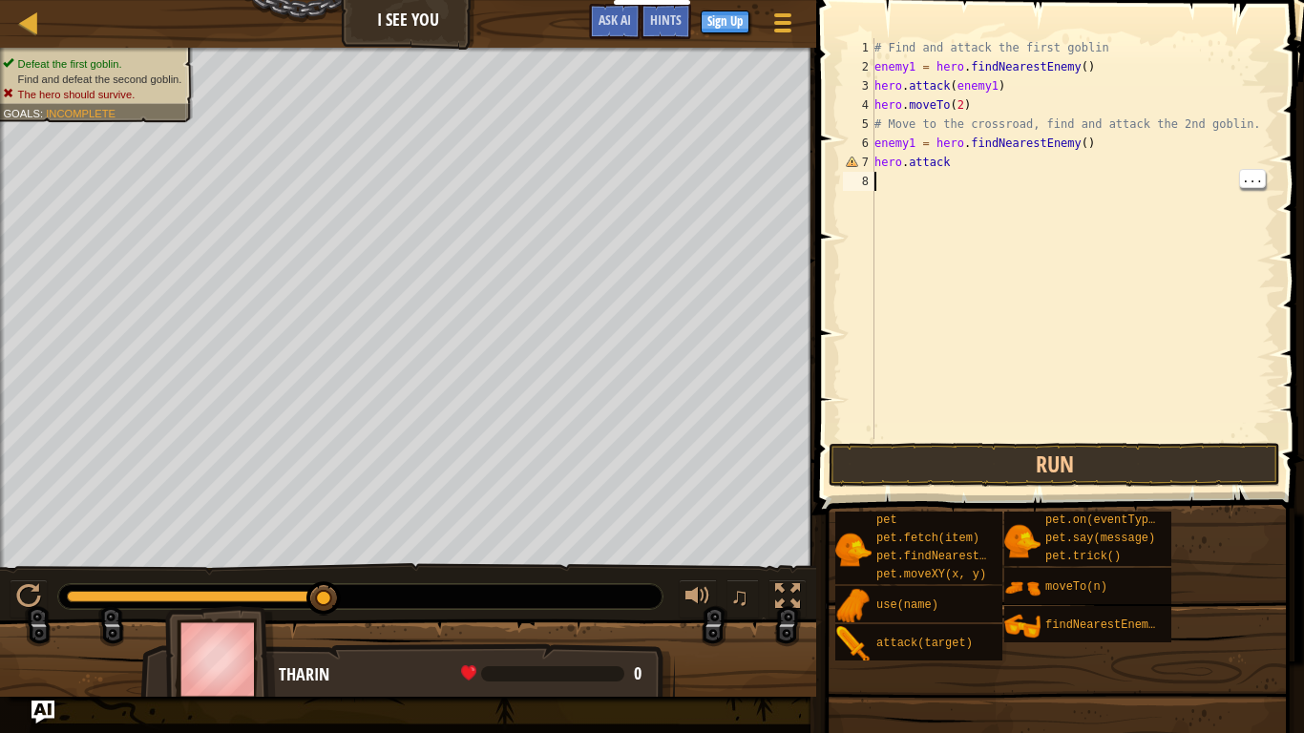
click at [960, 169] on div "# Find and attack the first goblin enemy1 = hero . findNearestEnemy ( ) hero . …" at bounding box center [1073, 257] width 405 height 439
type textarea "hero.attack()"
click at [957, 181] on div "# Find and attack the first goblin enemy1 = hero . findNearestEnemy ( ) hero . …" at bounding box center [1073, 257] width 405 height 439
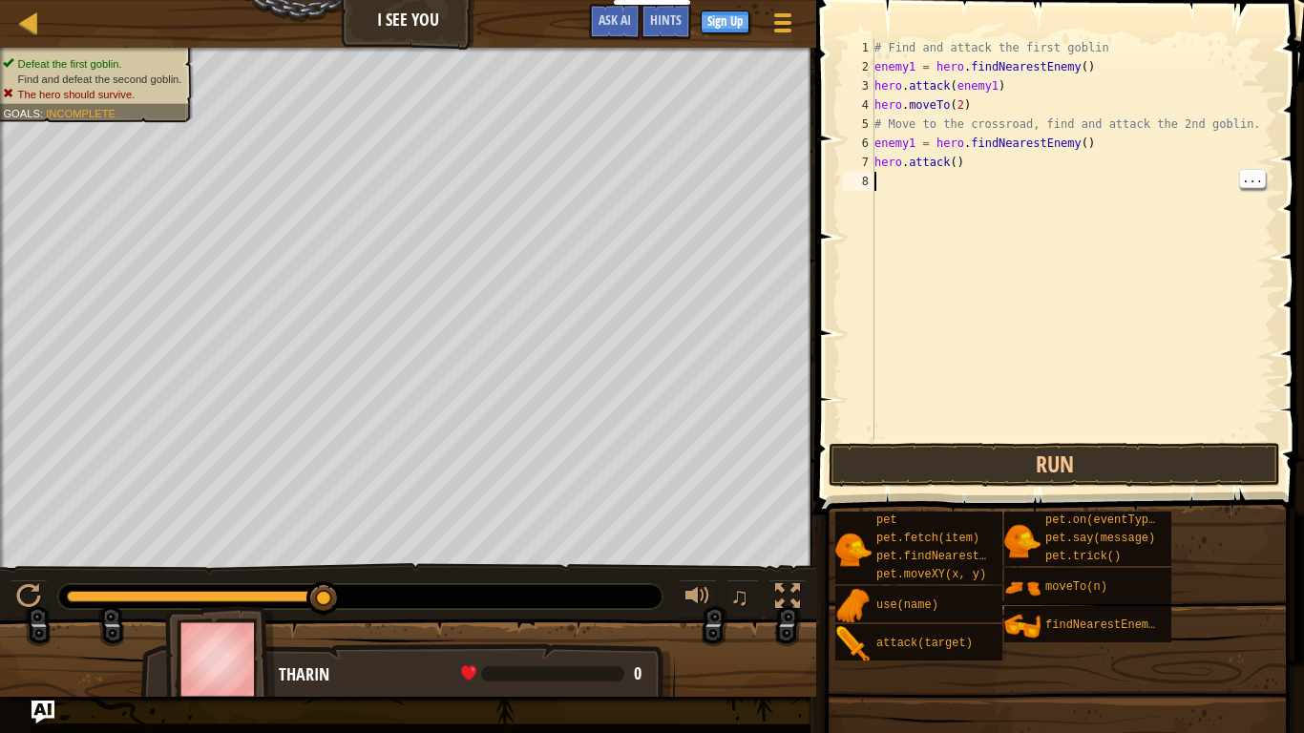
click at [956, 167] on div "# Find and attack the first goblin enemy1 = hero . findNearestEnemy ( ) hero . …" at bounding box center [1073, 257] width 405 height 439
type textarea "hero.attack(enemy2)"
click at [1073, 445] on button "Run" at bounding box center [1055, 465] width 452 height 44
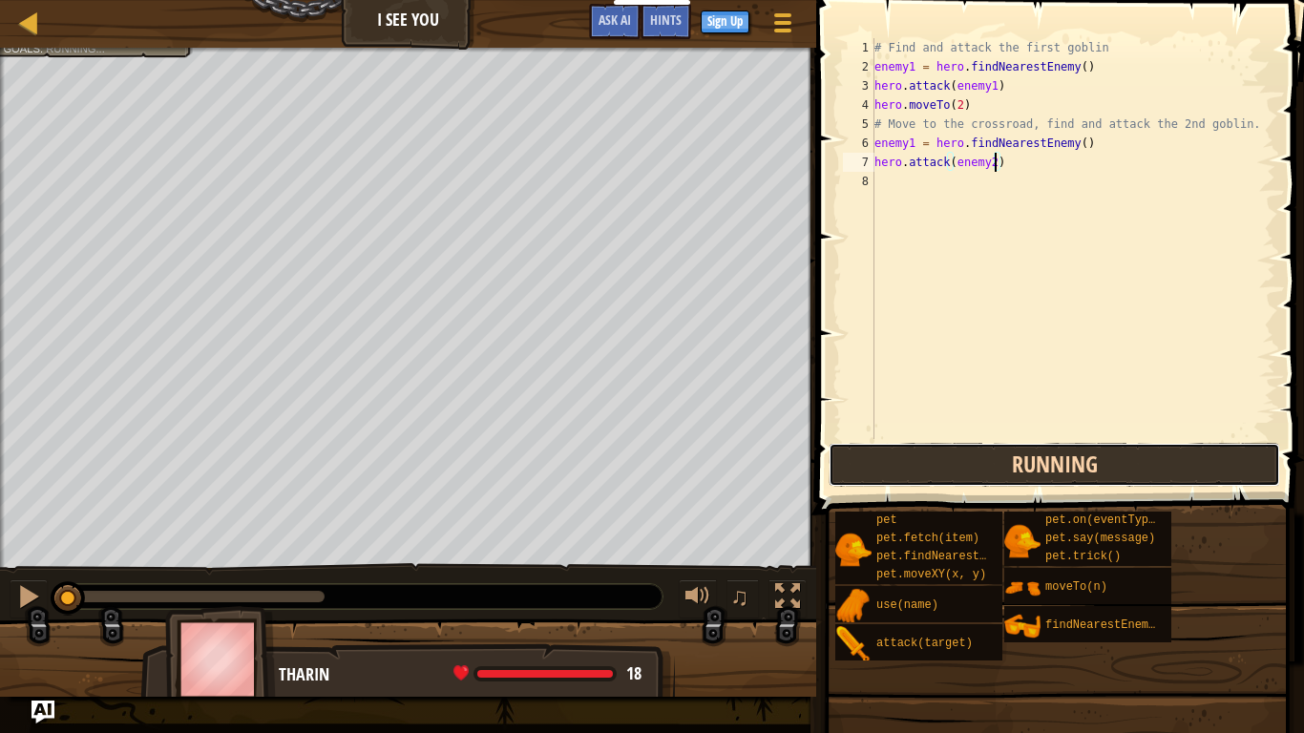
click at [1073, 445] on button "Running" at bounding box center [1055, 465] width 452 height 44
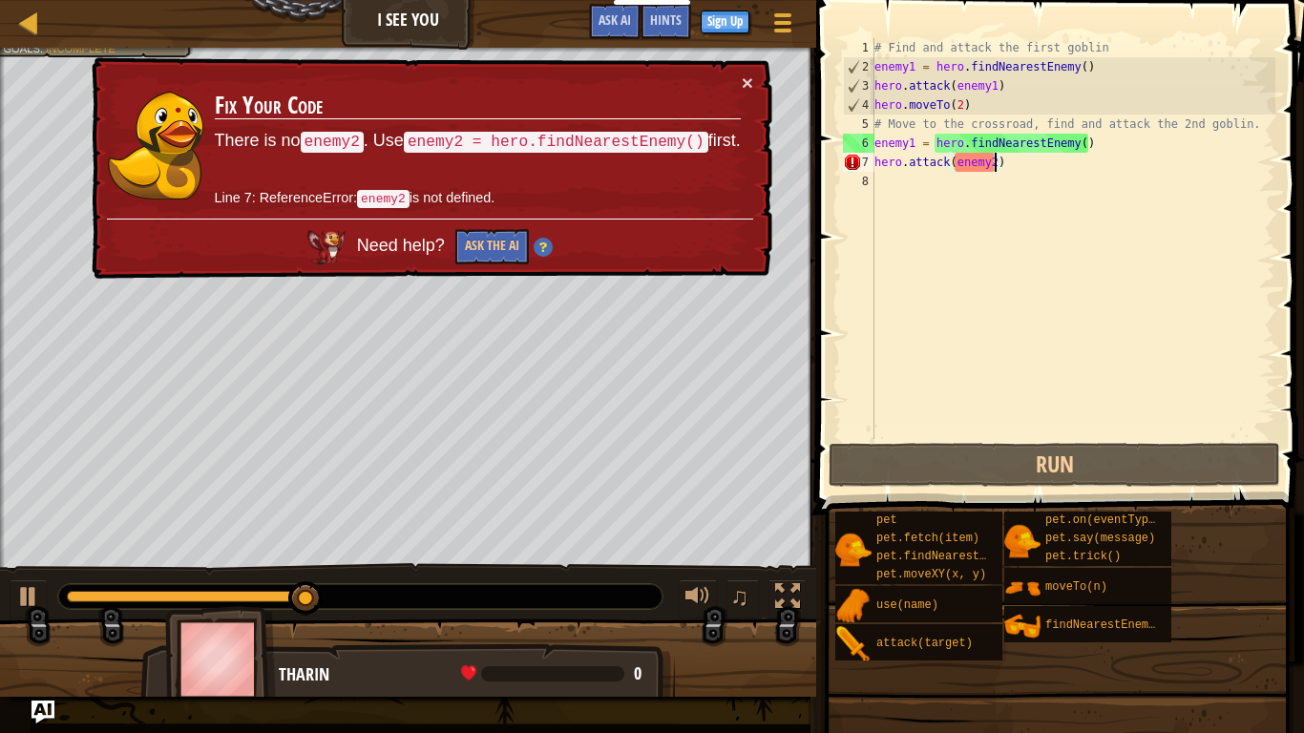
click at [1022, 191] on div "# Find and attack the first goblin enemy1 = hero . findNearestEnemy ( ) hero . …" at bounding box center [1073, 257] width 405 height 439
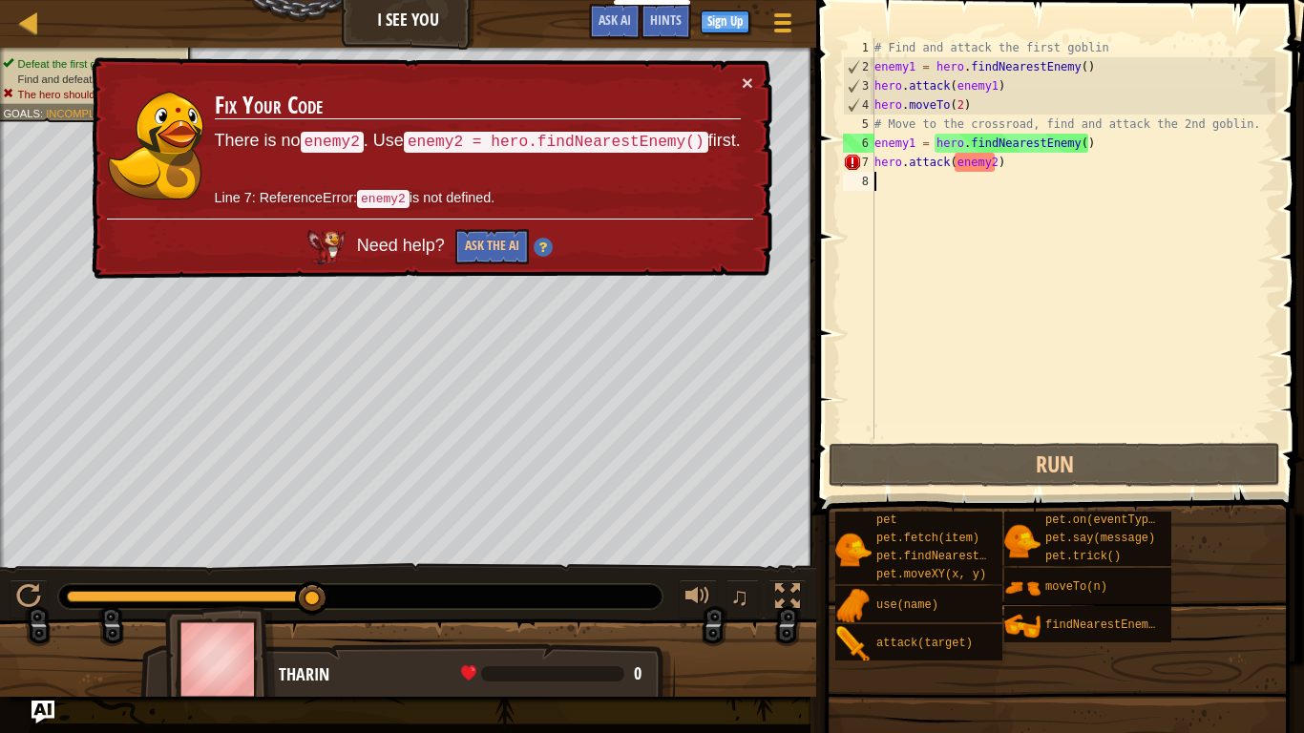
click at [1000, 245] on div "# Find and attack the first goblin enemy1 = hero . findNearestEnemy ( ) hero . …" at bounding box center [1073, 257] width 405 height 439
click at [995, 166] on div "# Find and attack the first goblin enemy1 = hero . findNearestEnemy ( ) hero . …" at bounding box center [1073, 257] width 405 height 439
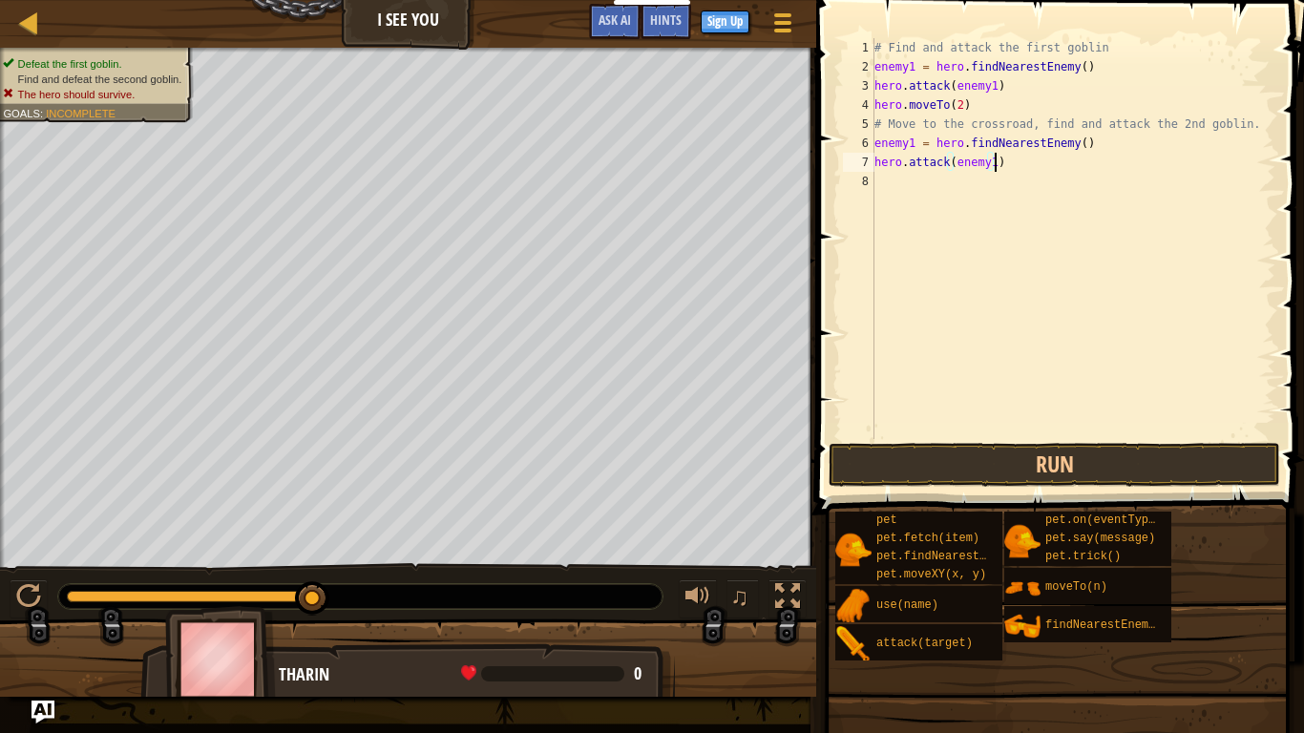
scroll to position [9, 17]
type textarea "hero.attack(enemy1)"
click at [934, 470] on button "Run" at bounding box center [1055, 465] width 452 height 44
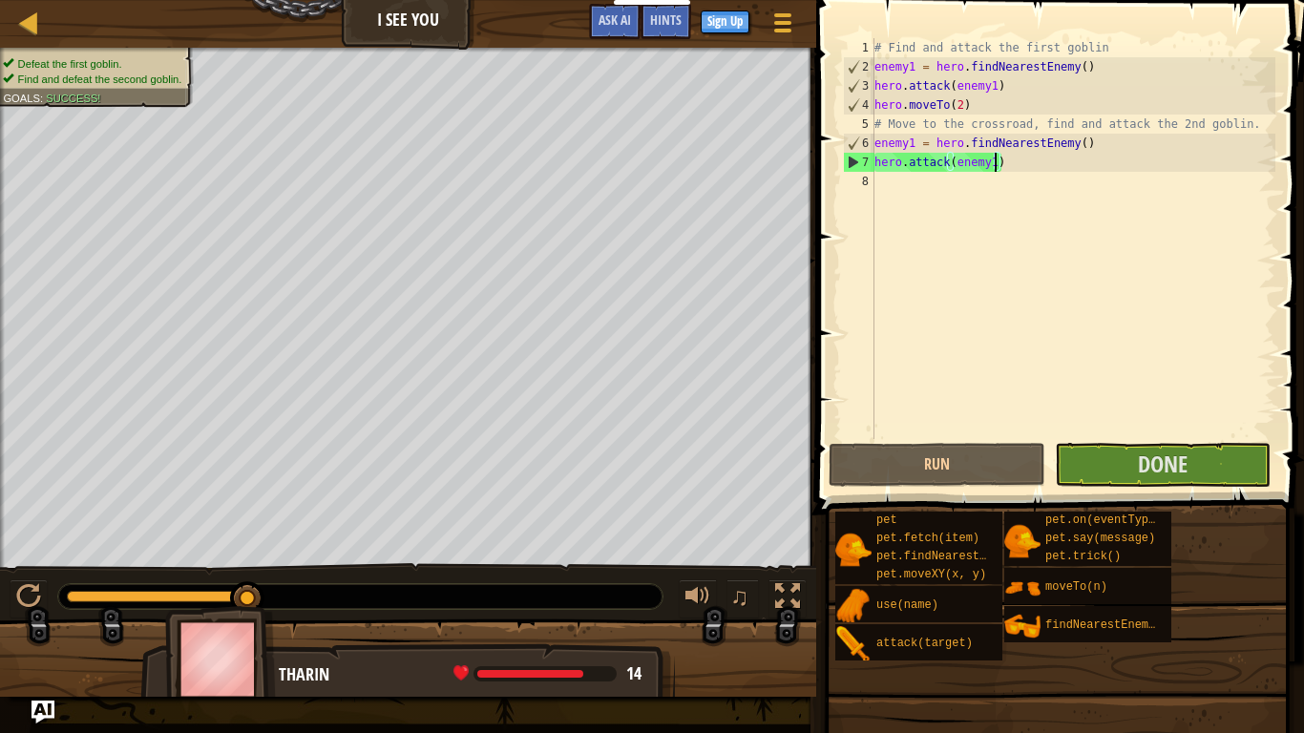
click at [890, 191] on div "# Find and attack the first goblin enemy1 = hero . findNearestEnemy ( ) hero . …" at bounding box center [1073, 257] width 405 height 439
click at [1118, 470] on button "Done" at bounding box center [1163, 465] width 216 height 44
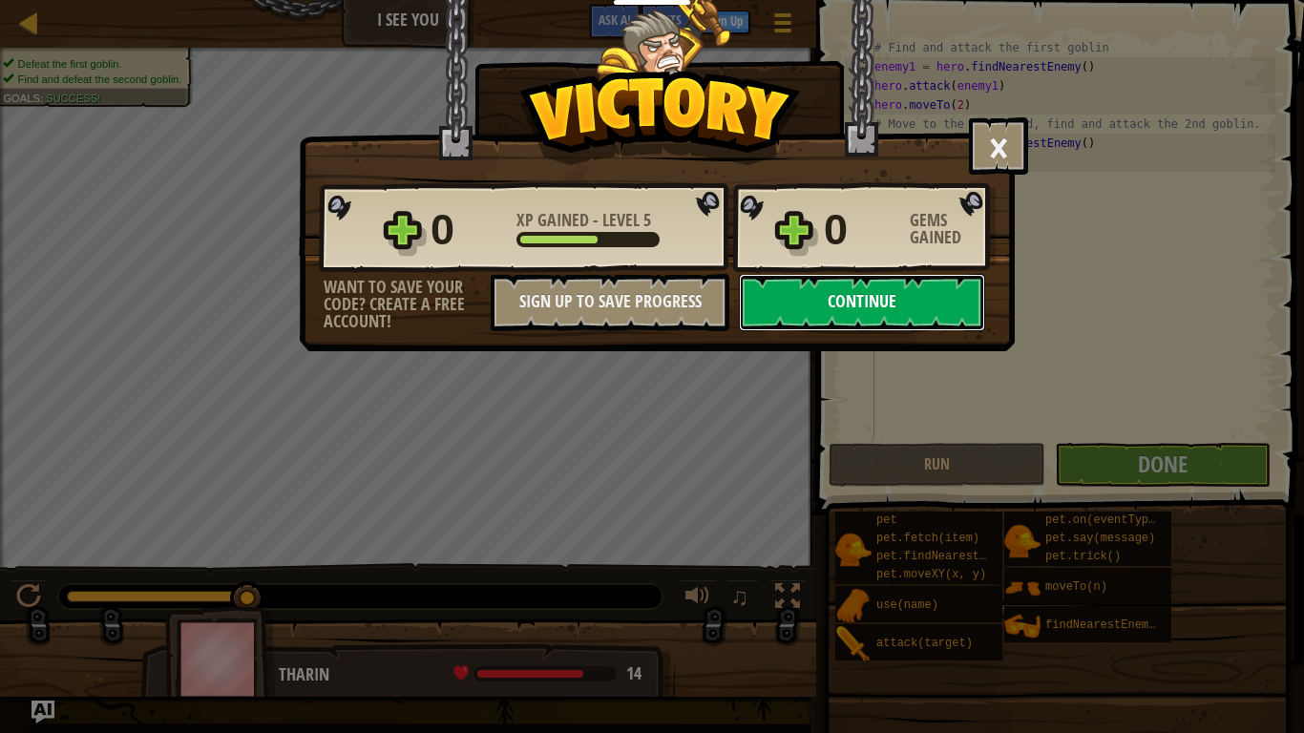
click at [892, 312] on button "Continue" at bounding box center [862, 302] width 246 height 57
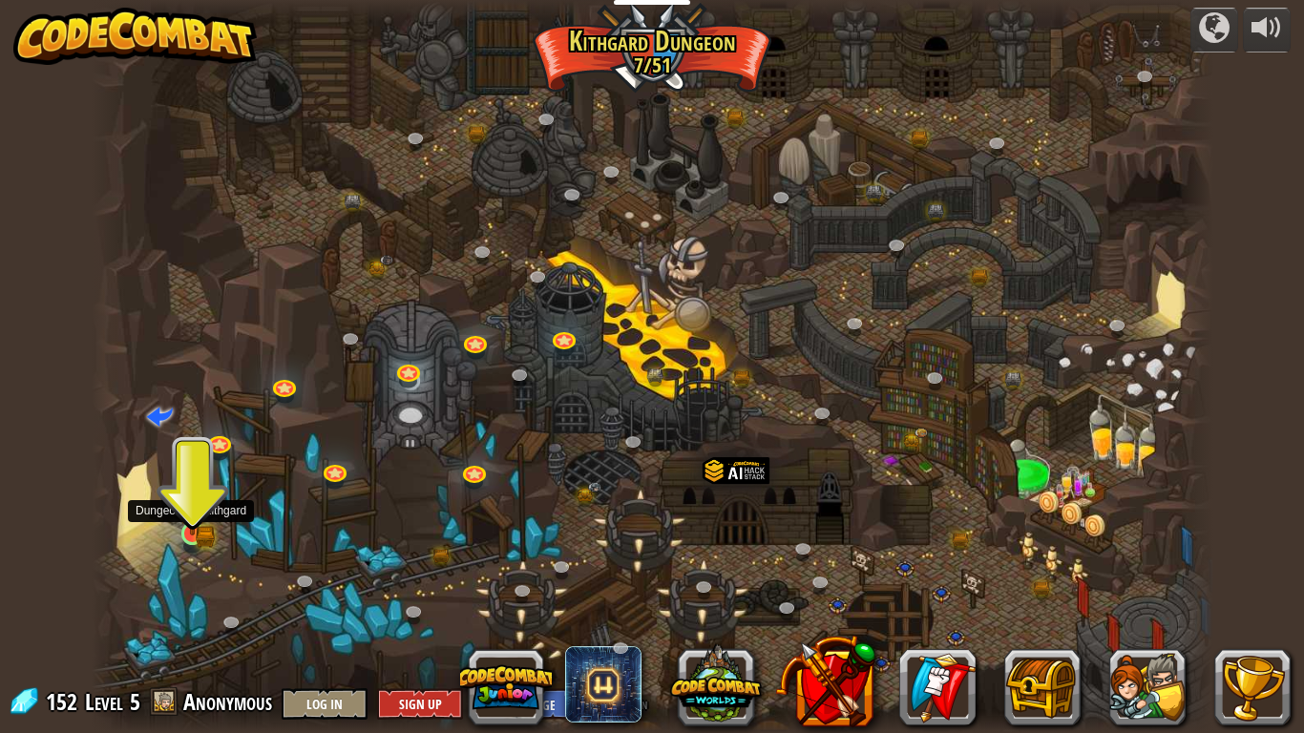
click at [179, 503] on img at bounding box center [193, 505] width 29 height 62
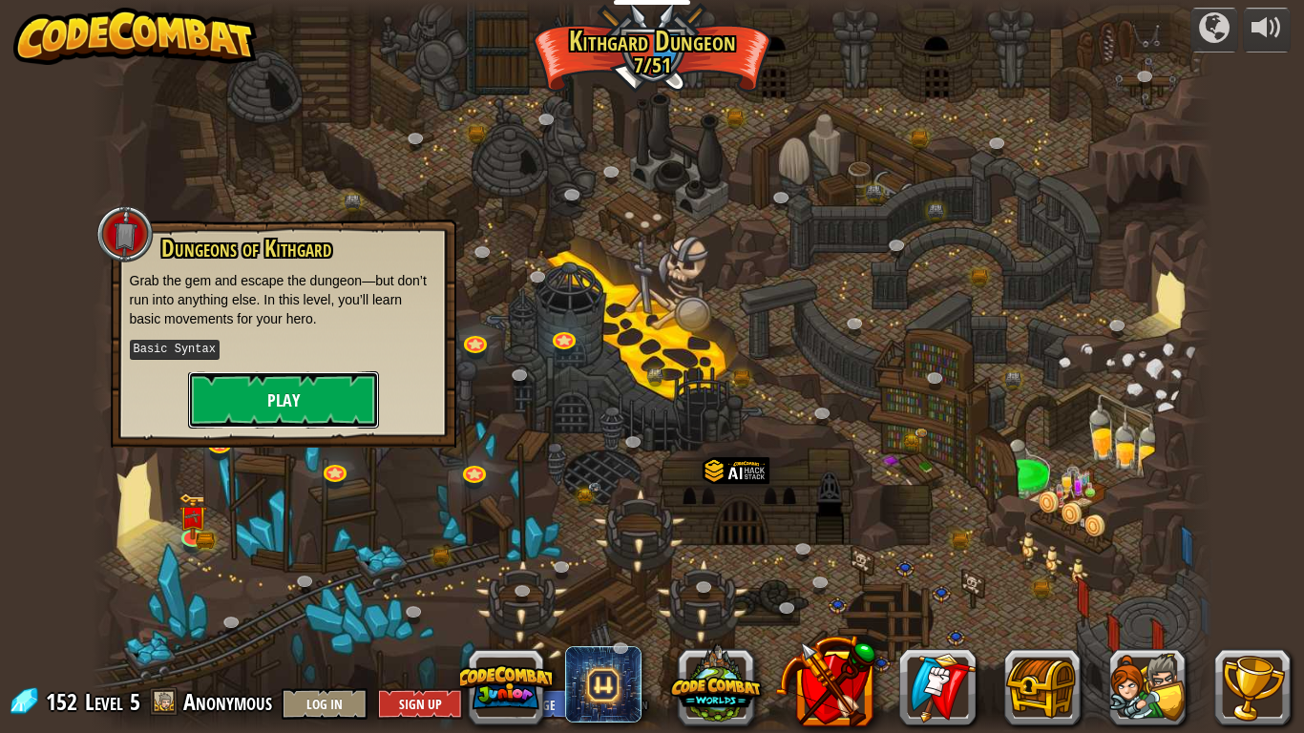
click at [273, 407] on button "Play" at bounding box center [283, 399] width 191 height 57
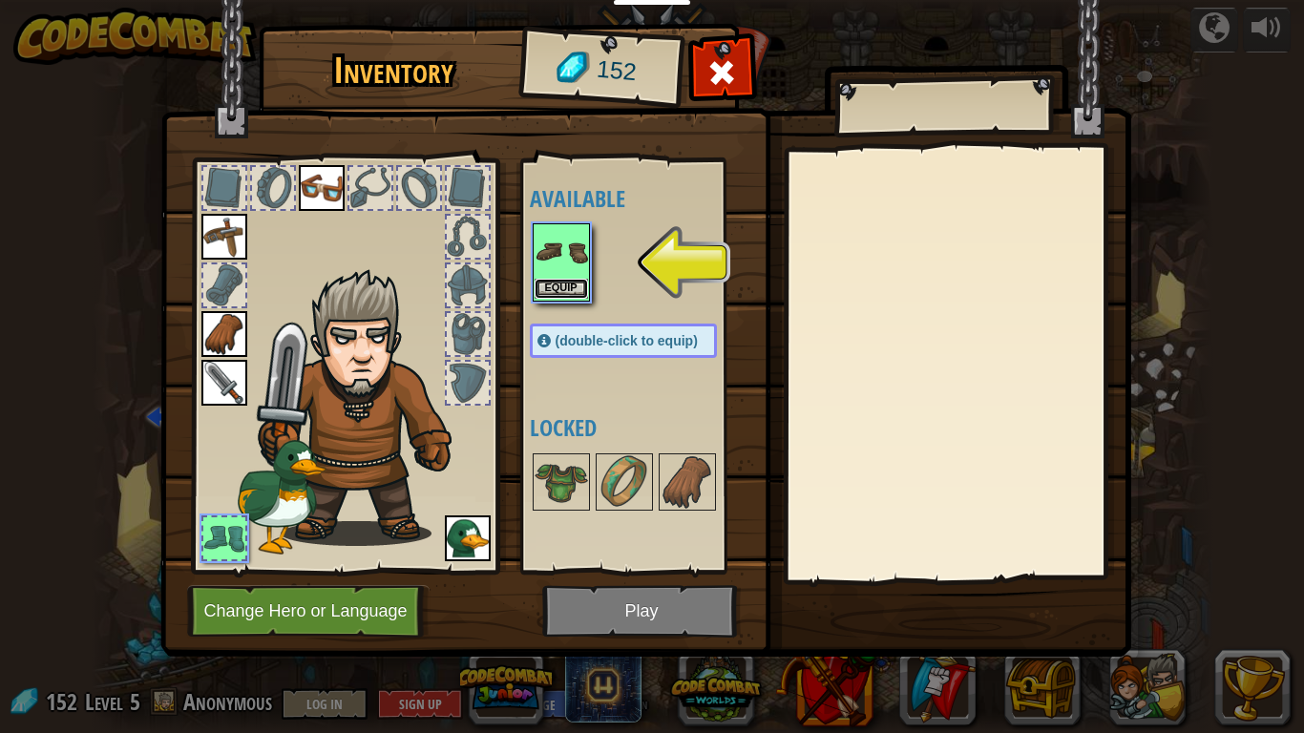
click at [564, 280] on button "Equip" at bounding box center [561, 289] width 53 height 20
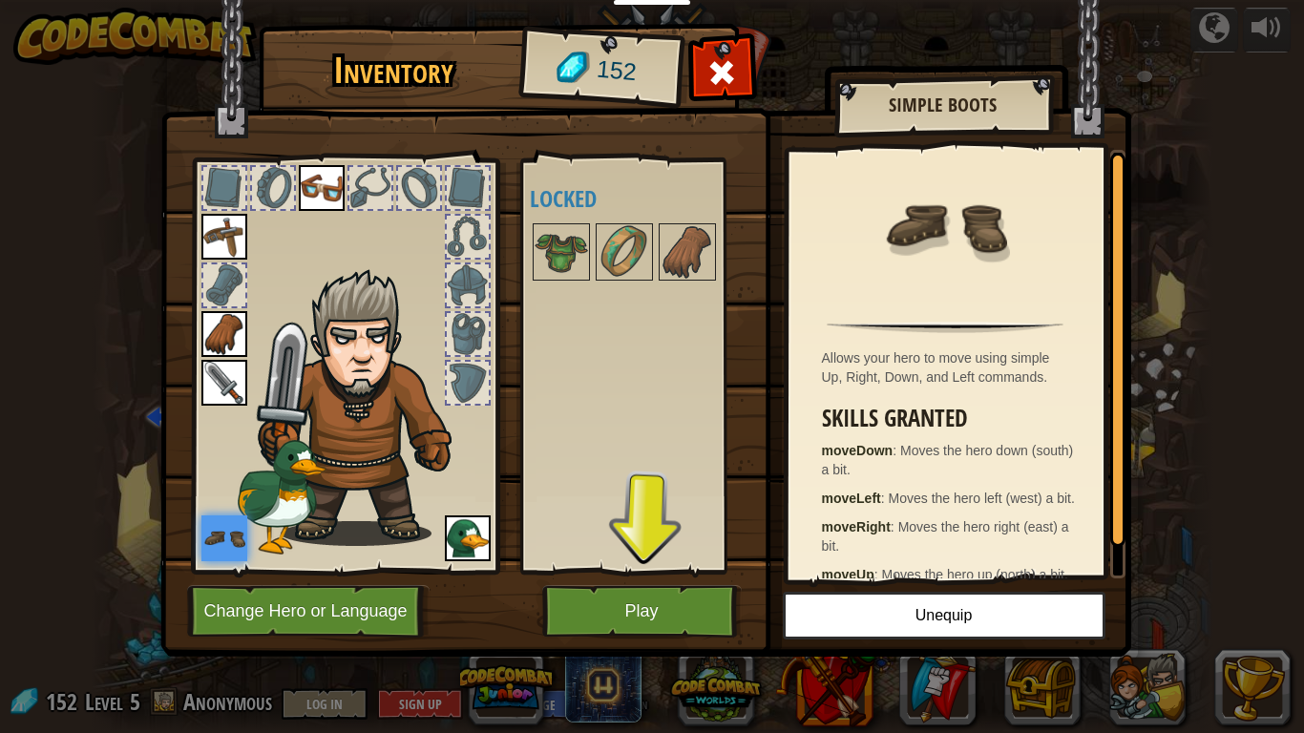
click at [341, 179] on img at bounding box center [322, 188] width 46 height 46
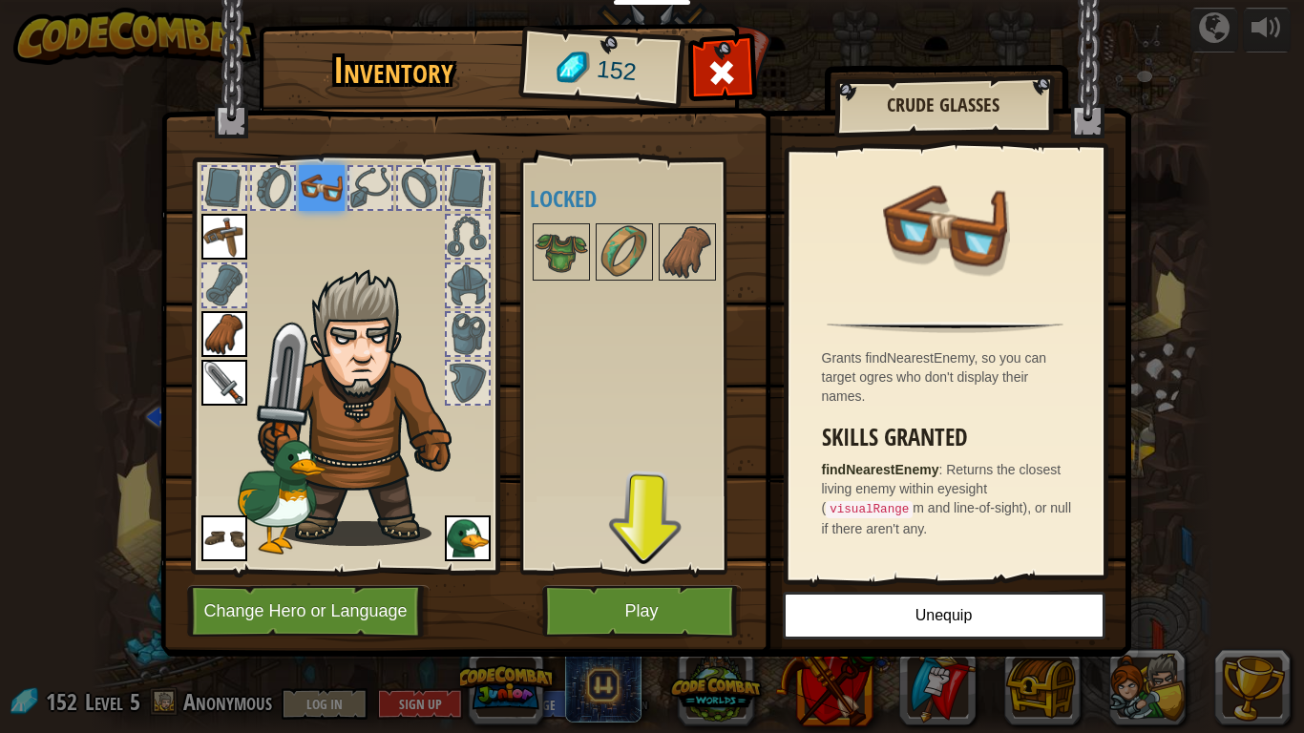
click at [388, 185] on div at bounding box center [370, 188] width 42 height 42
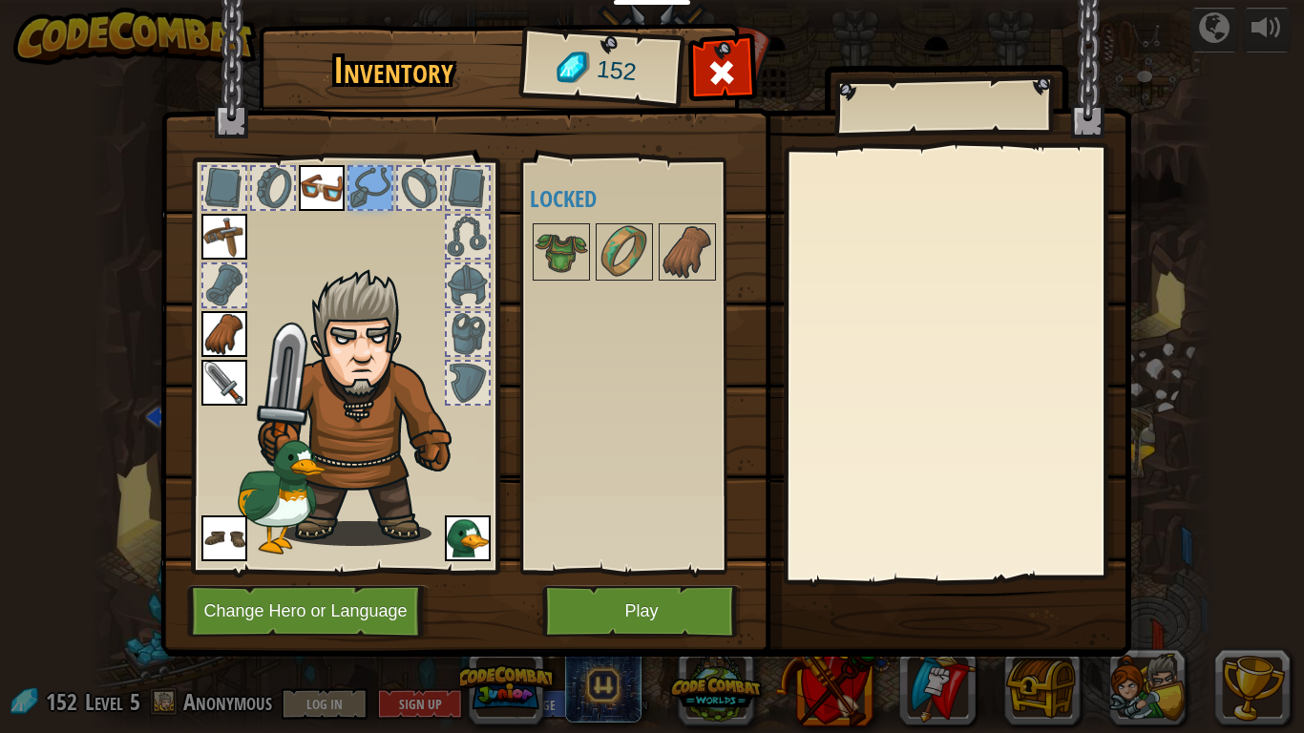
click at [393, 165] on div at bounding box center [344, 361] width 315 height 430
click at [606, 73] on span "152" at bounding box center [616, 71] width 43 height 37
click at [410, 53] on h1 "Inventory" at bounding box center [393, 71] width 243 height 40
click at [658, 601] on button "Play" at bounding box center [642, 611] width 200 height 53
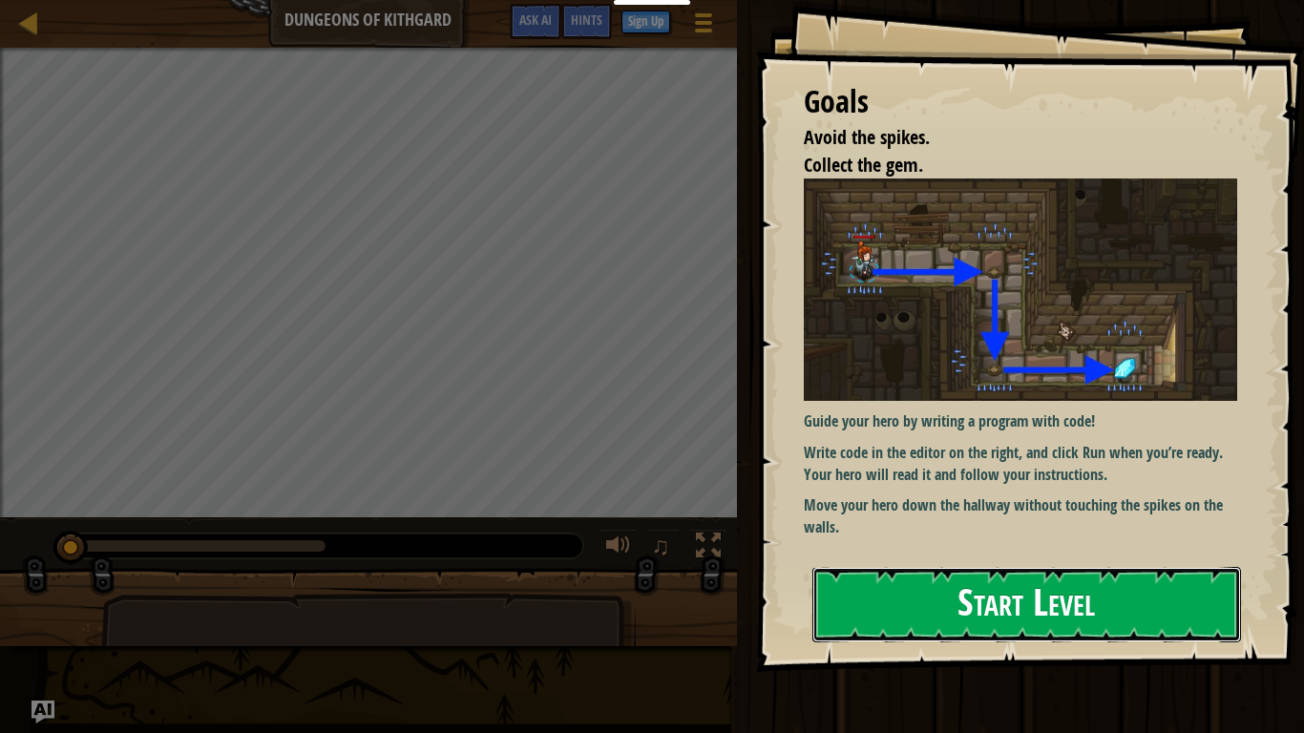
click at [943, 621] on button "Start Level" at bounding box center [1026, 604] width 429 height 75
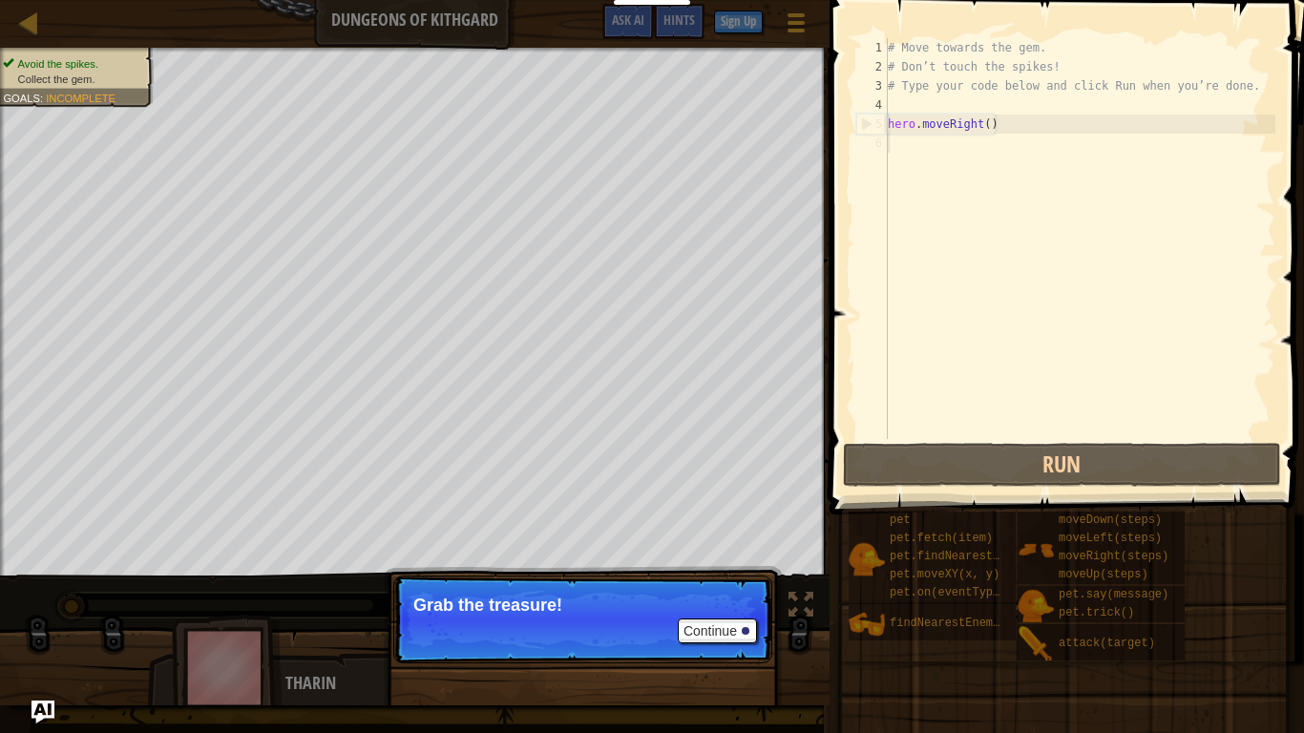
click at [956, 390] on div "# Move towards the gem. # Don’t touch the spikes! # Type your code below and cl…" at bounding box center [1079, 257] width 391 height 439
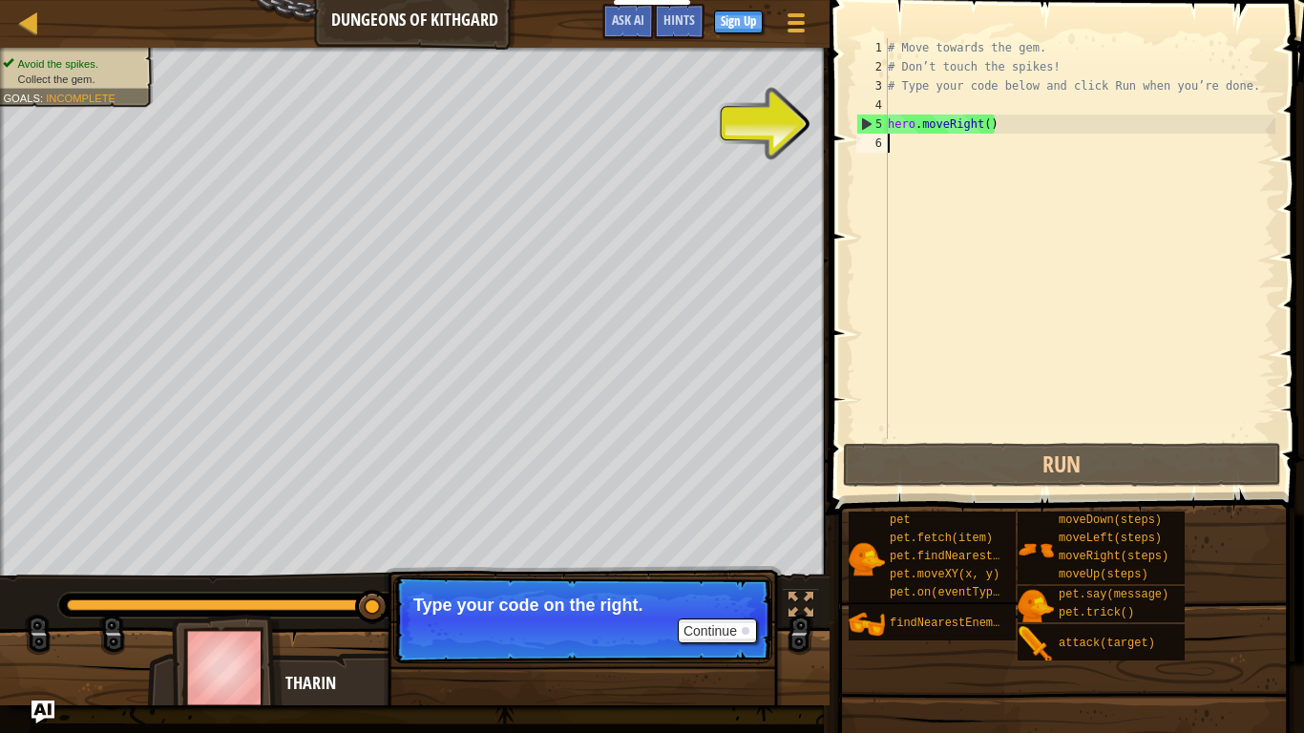
click at [921, 160] on div "# Move towards the gem. # Don’t touch the spikes! # Type your code below and cl…" at bounding box center [1079, 257] width 391 height 439
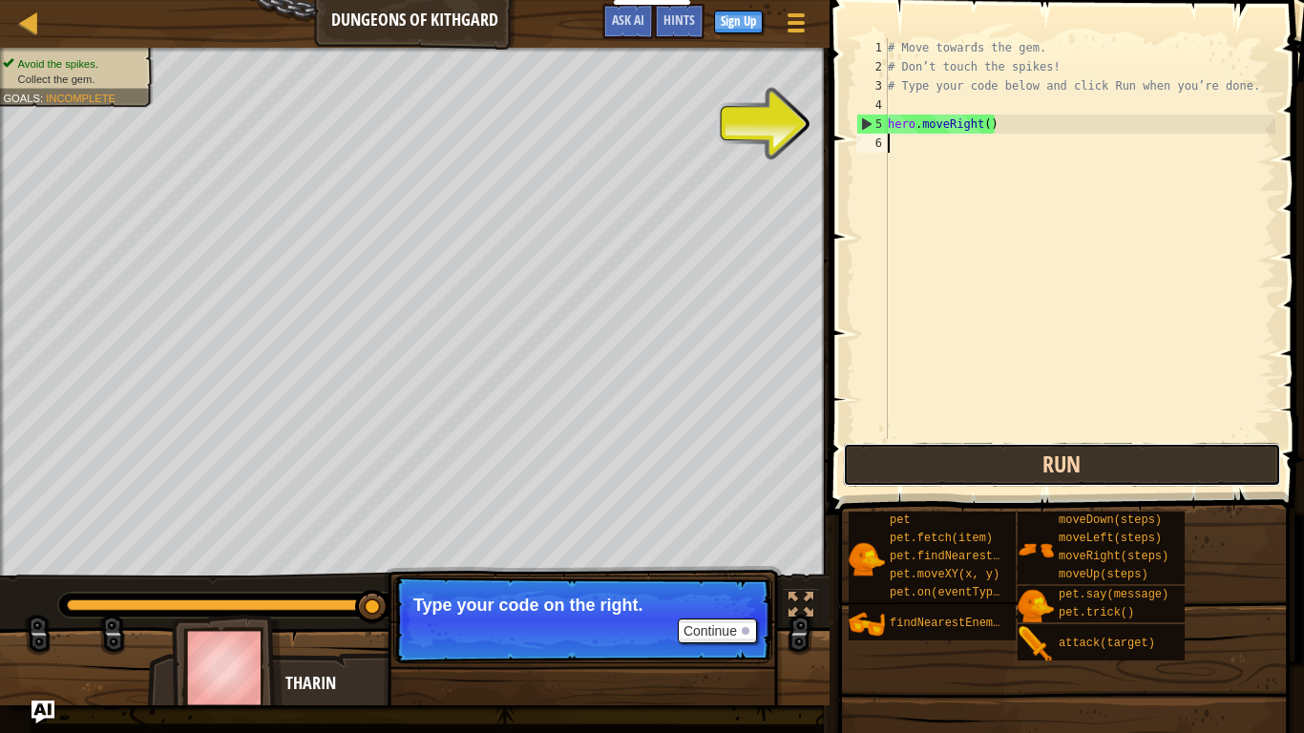
click at [891, 475] on button "Run" at bounding box center [1062, 465] width 438 height 44
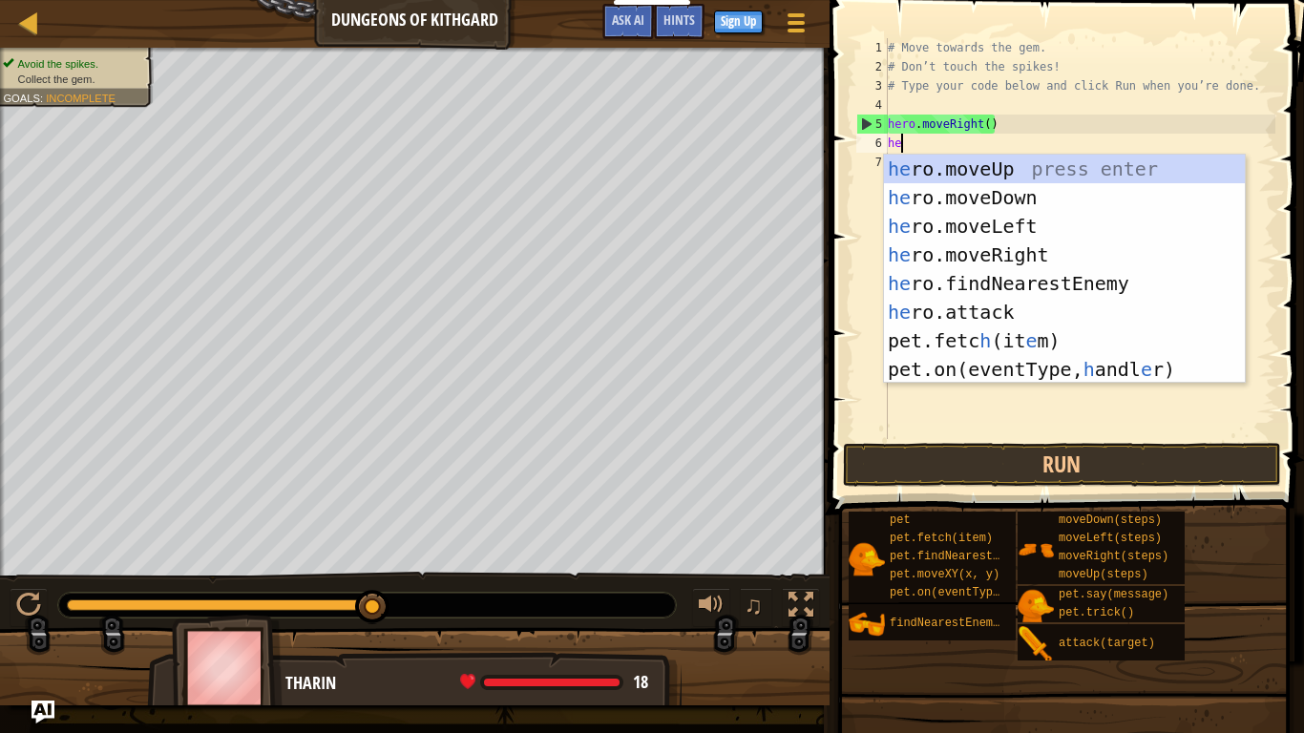
scroll to position [9, 2]
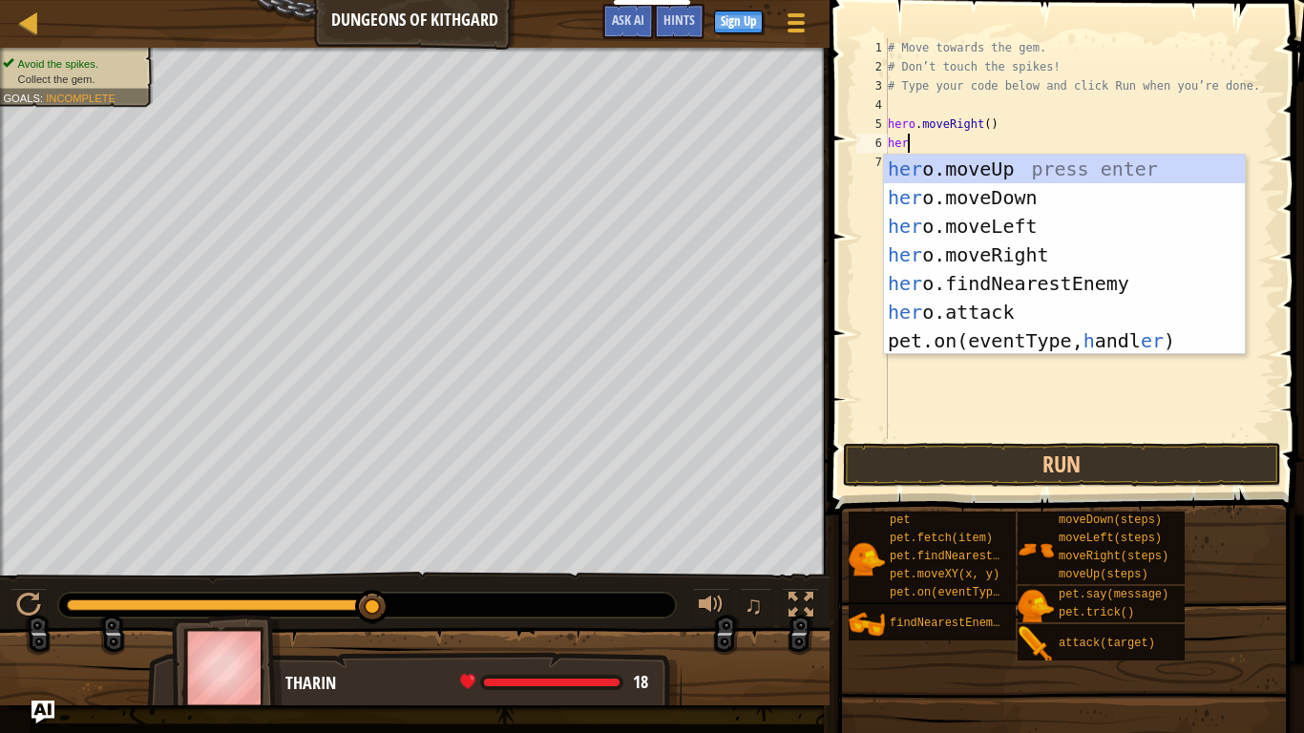
type textarea "hero"
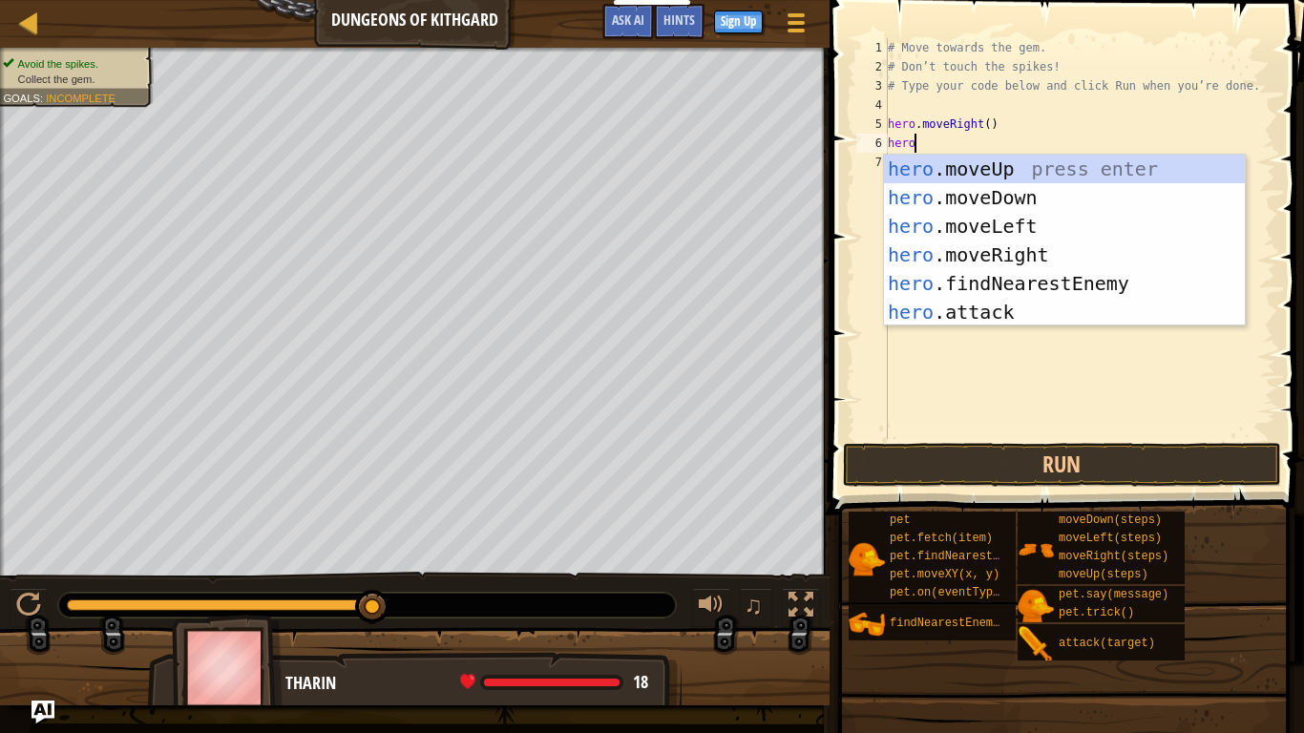
click at [1019, 264] on div "hero .moveUp press enter hero .moveDown press enter hero .moveLeft press enter …" at bounding box center [1064, 269] width 361 height 229
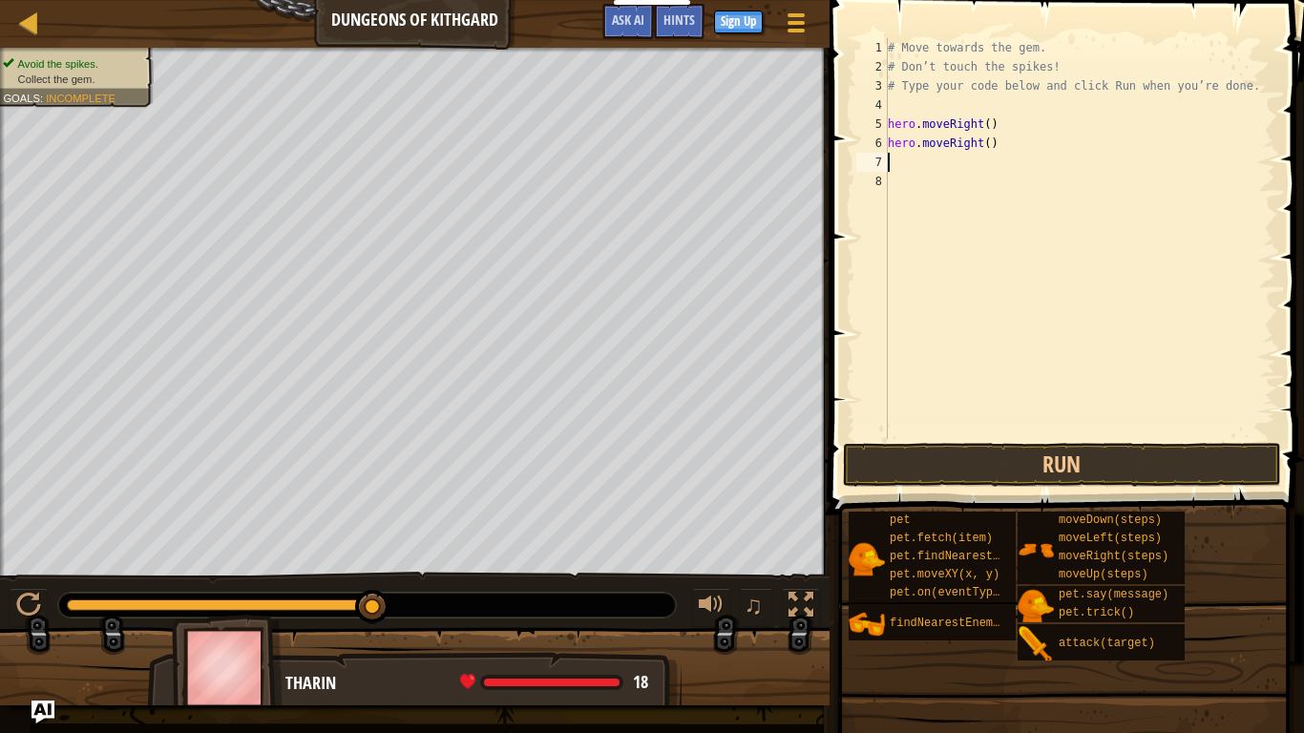
scroll to position [9, 0]
click at [981, 146] on div "# Move towards the gem. # Don’t touch the spikes! # Type your code below and cl…" at bounding box center [1079, 257] width 391 height 439
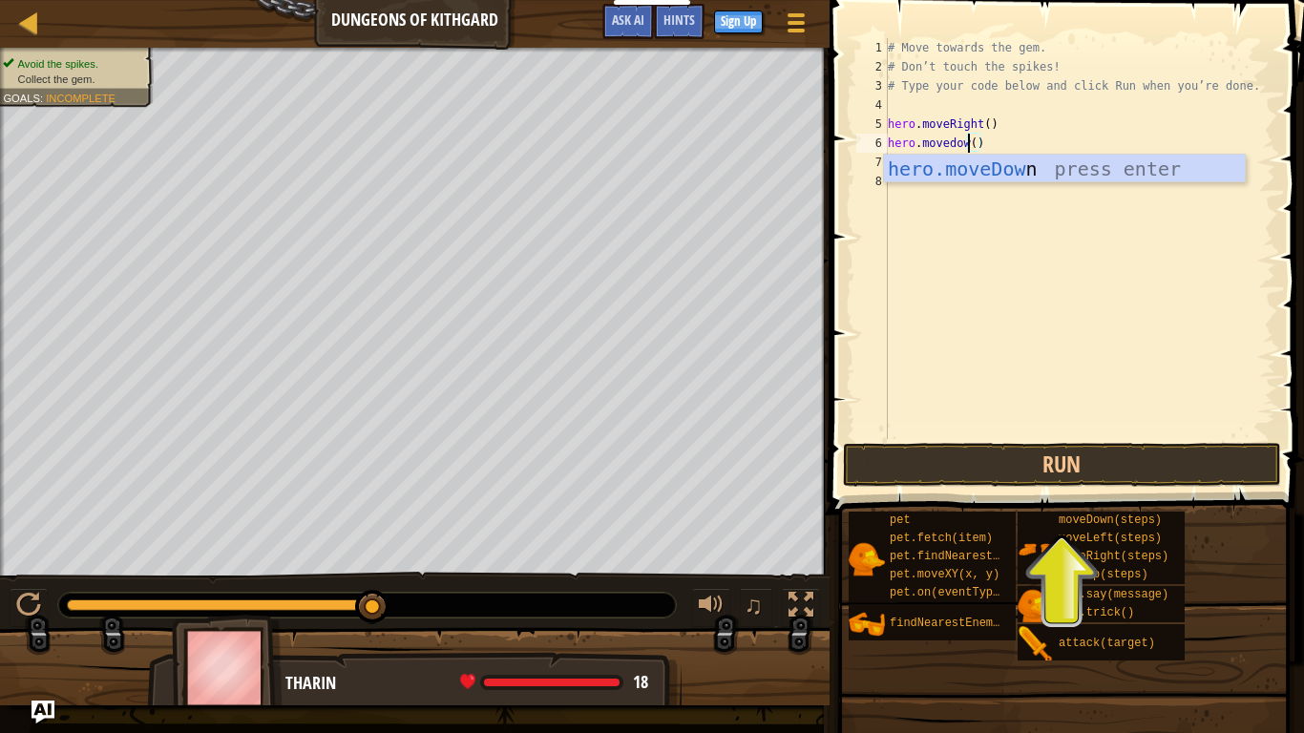
scroll to position [9, 12]
click at [1094, 163] on div "hero.moveDown press enter" at bounding box center [1064, 198] width 361 height 86
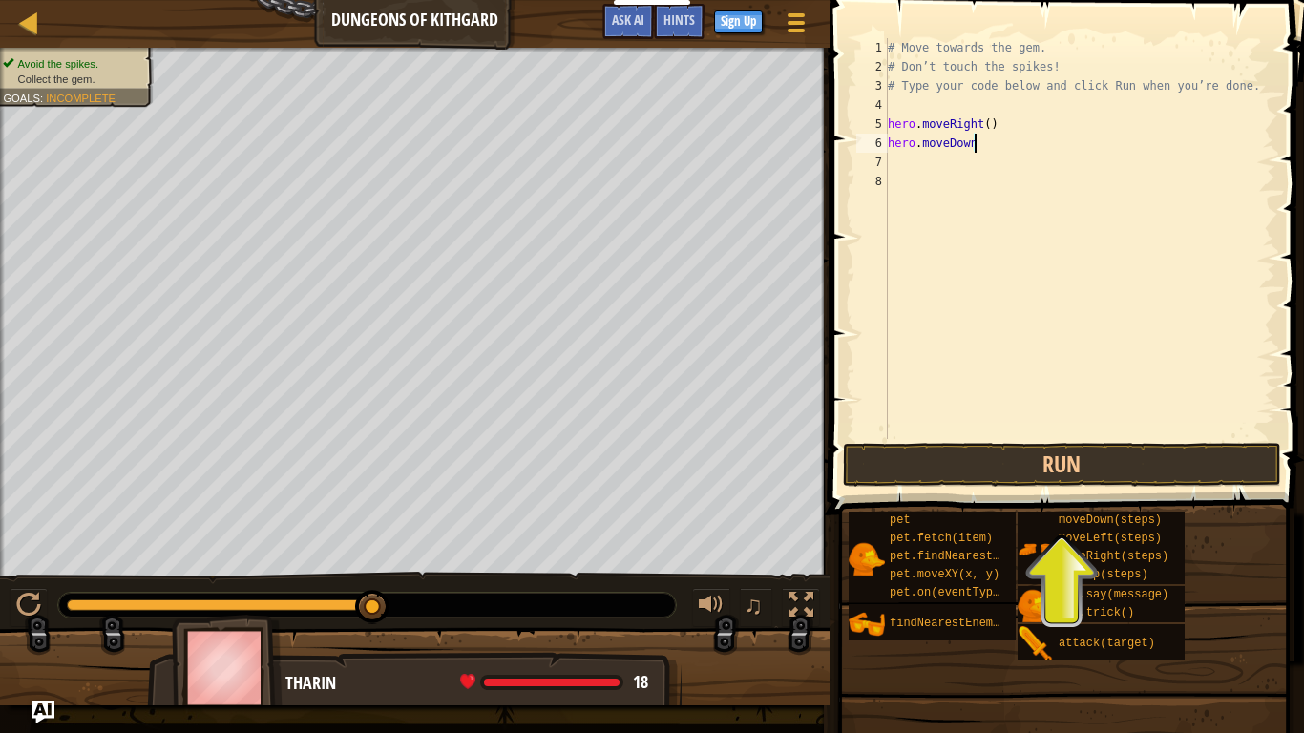
scroll to position [9, 11]
type textarea "hero.moveDown()"
click at [878, 179] on div "8" at bounding box center [872, 181] width 32 height 19
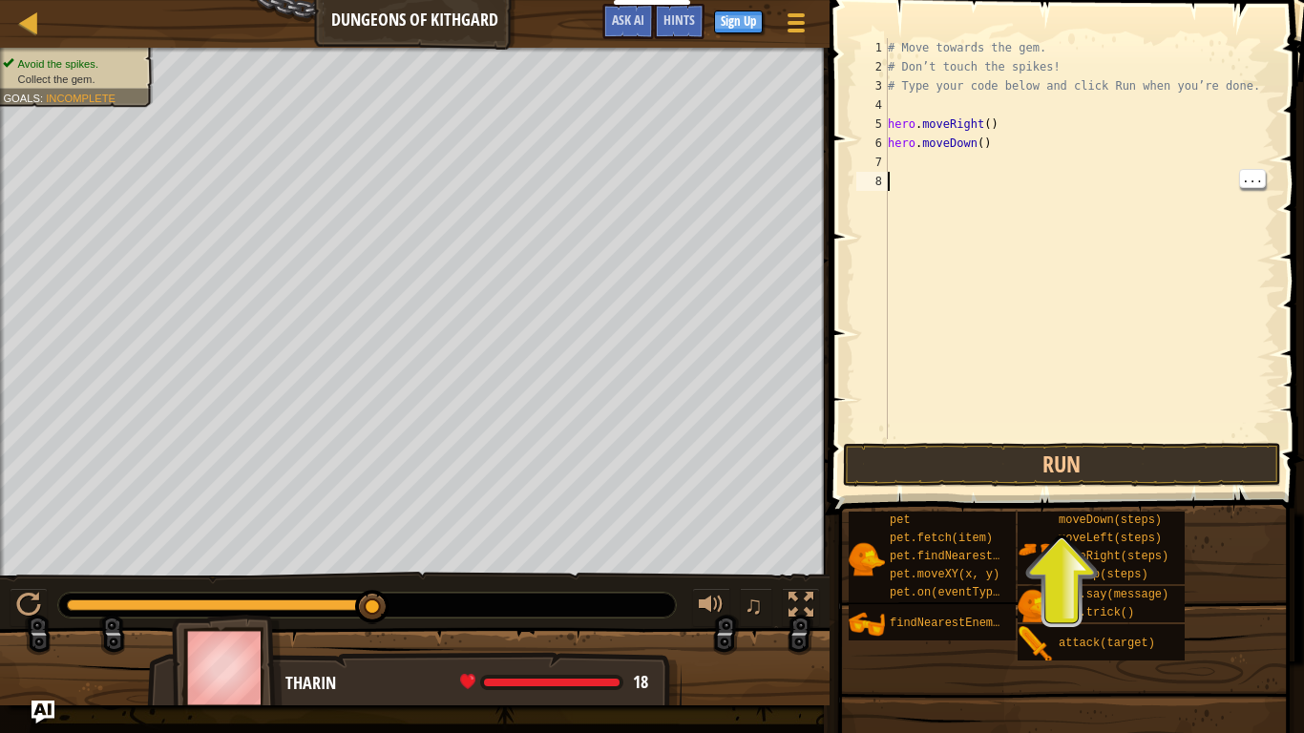
click at [905, 179] on div "# Move towards the gem. # Don’t touch the spikes! # Type your code below and cl…" at bounding box center [1079, 257] width 391 height 439
click at [898, 171] on div "# Move towards the gem. # Don’t touch the spikes! # Type your code below and cl…" at bounding box center [1079, 257] width 391 height 439
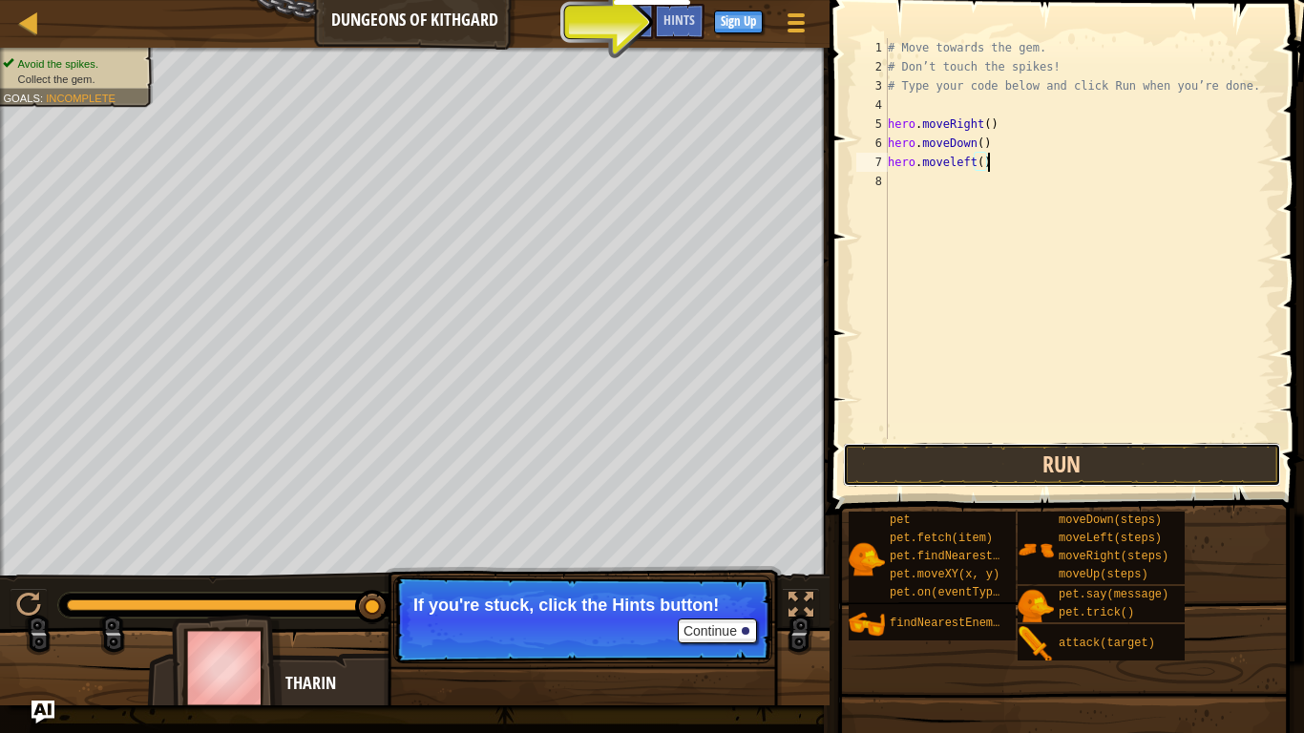
click at [1133, 454] on button "Run" at bounding box center [1062, 465] width 438 height 44
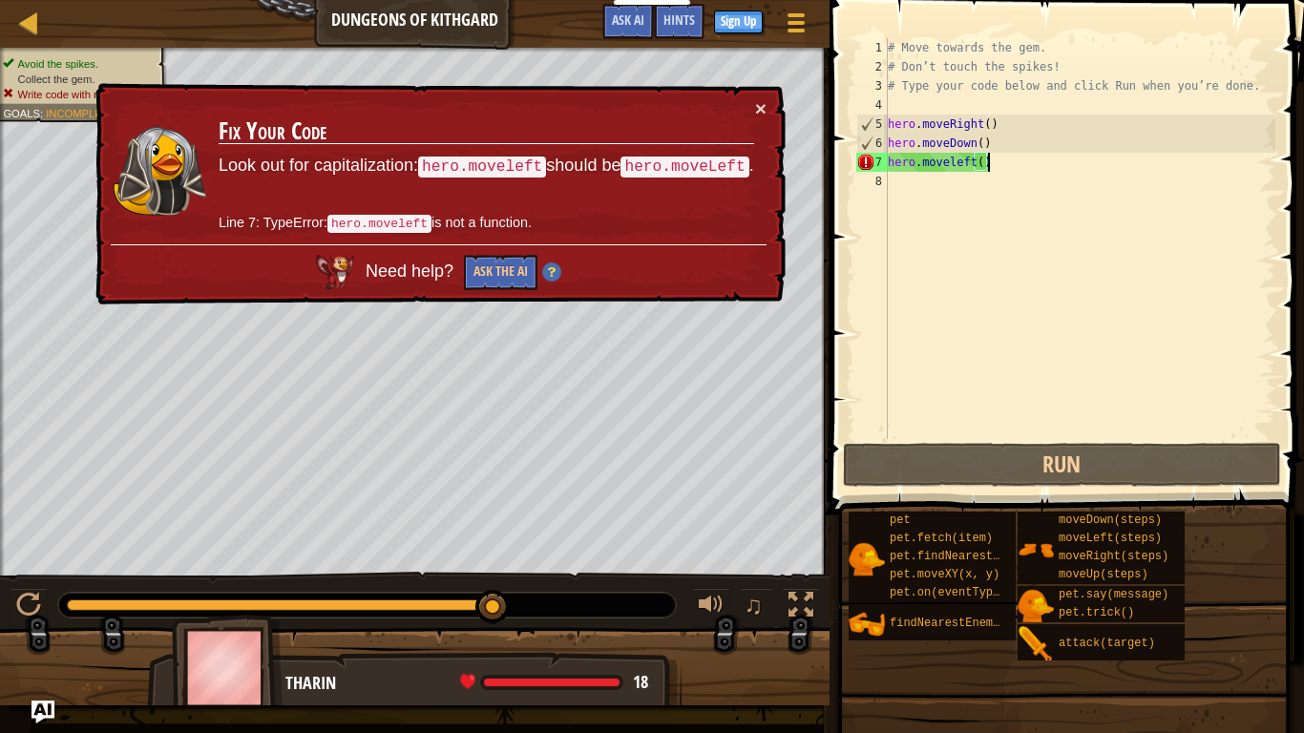
click at [1002, 169] on div "# Move towards the gem. # Don’t touch the spikes! # Type your code below and cl…" at bounding box center [1079, 257] width 391 height 439
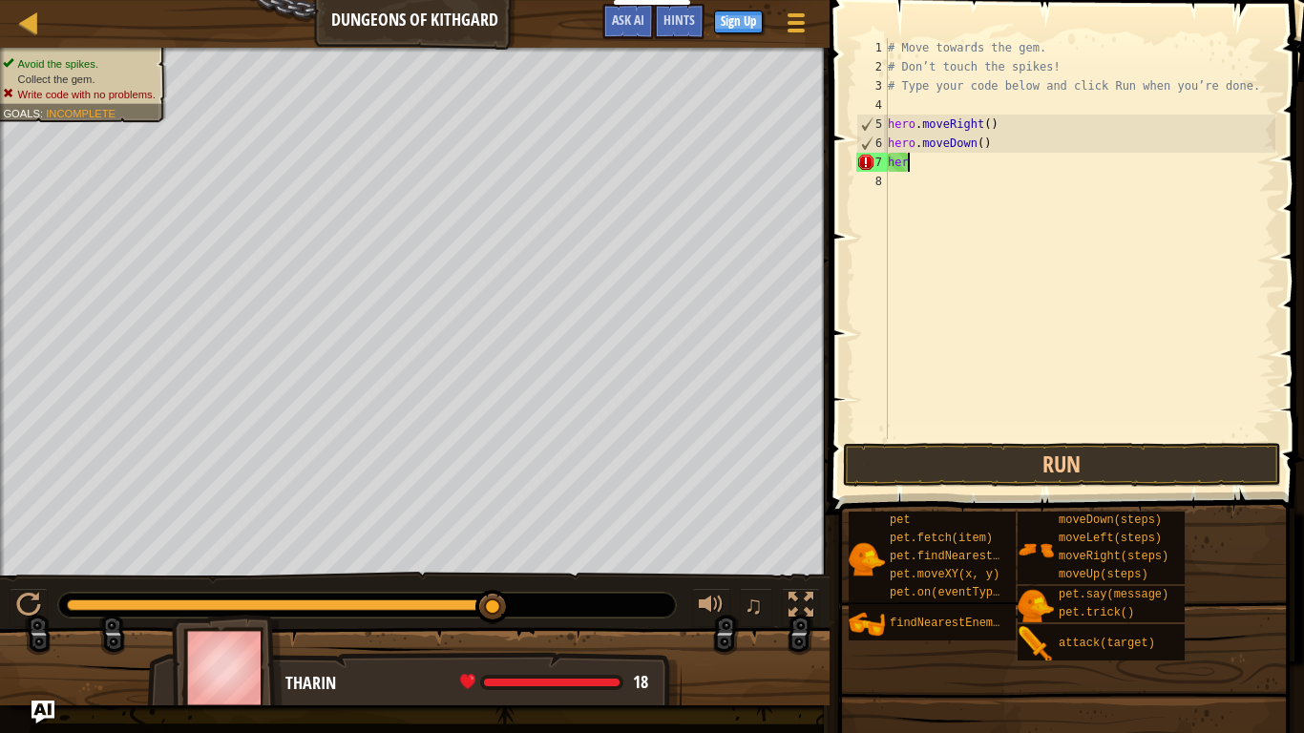
scroll to position [9, 1]
type textarea "h"
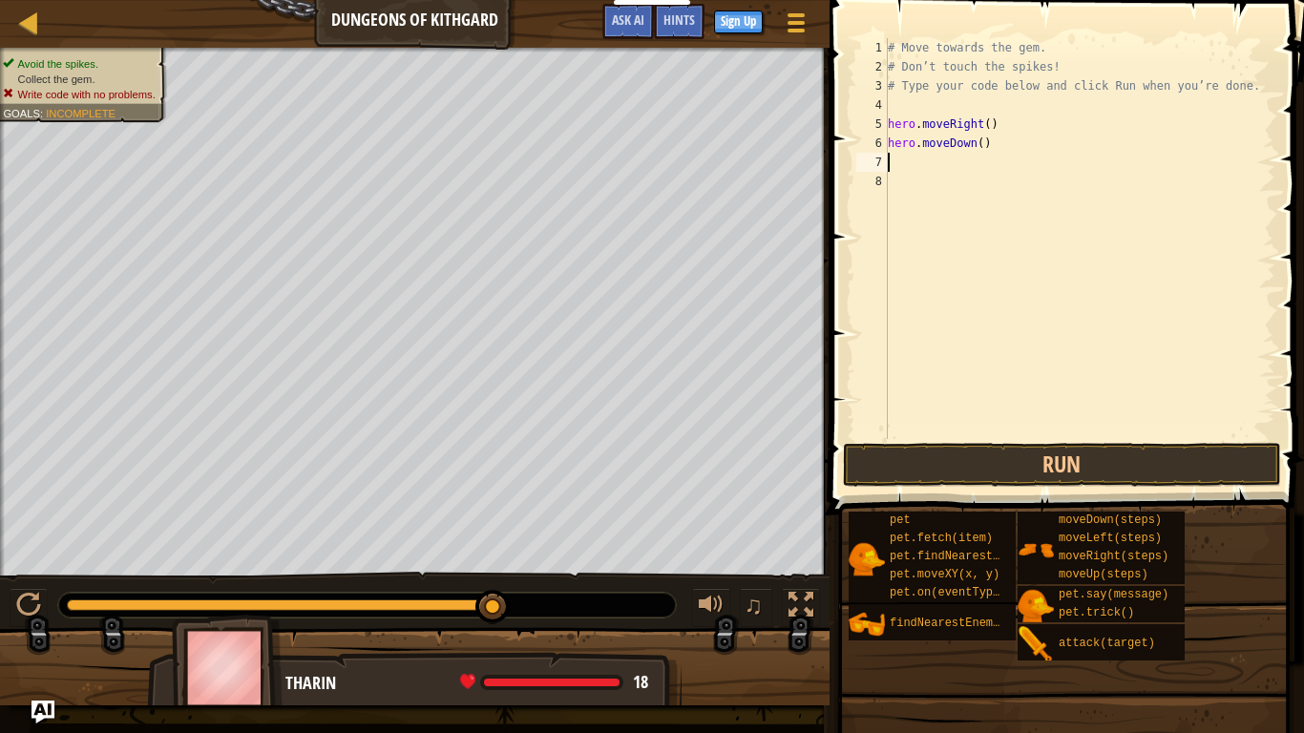
type textarea "h"
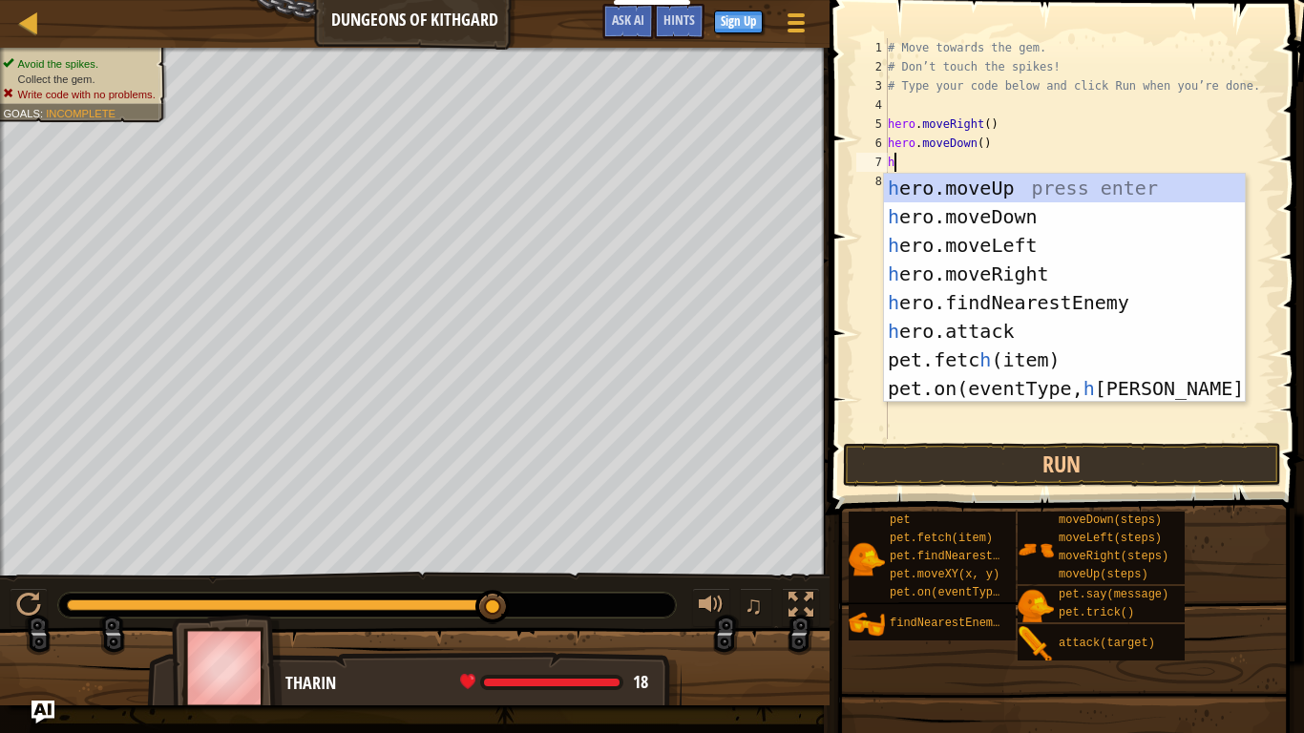
click at [1023, 251] on div "h ero.moveUp press enter h ero.moveDown press enter h ero.moveLeft press enter …" at bounding box center [1064, 317] width 361 height 286
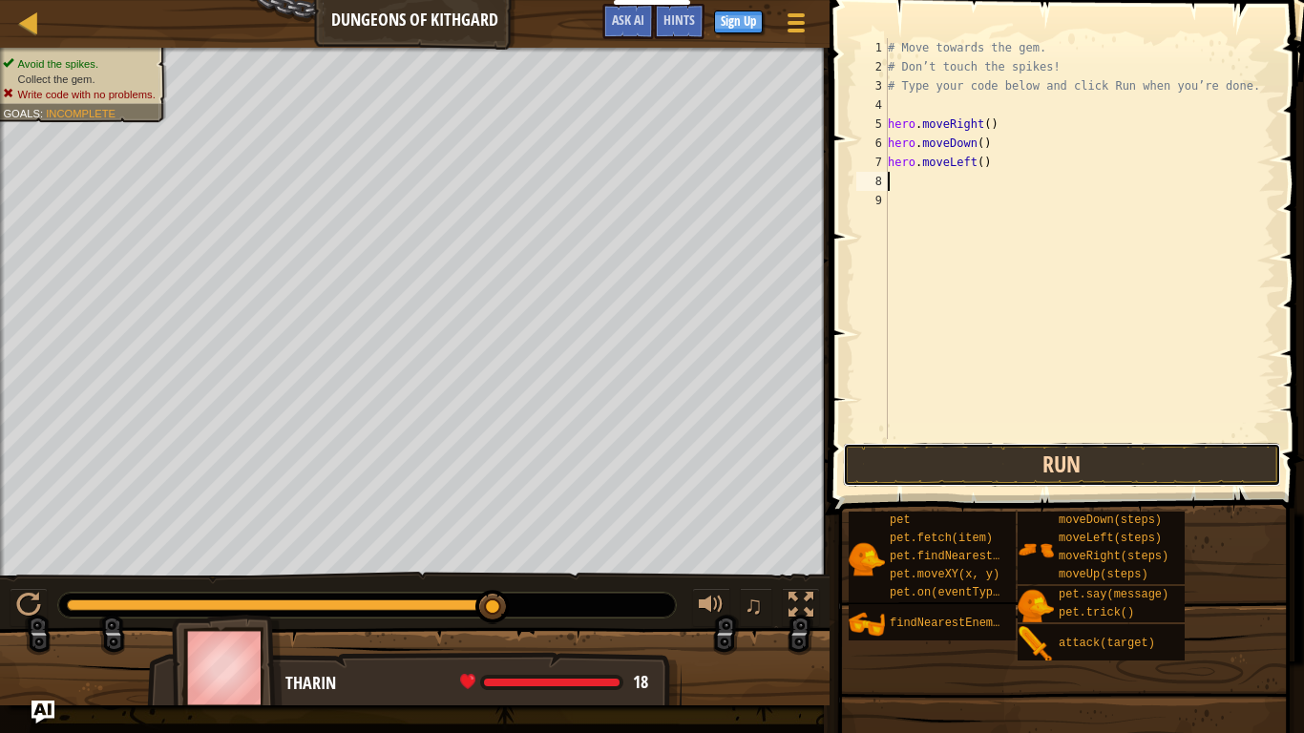
click at [1122, 446] on button "Run" at bounding box center [1062, 465] width 438 height 44
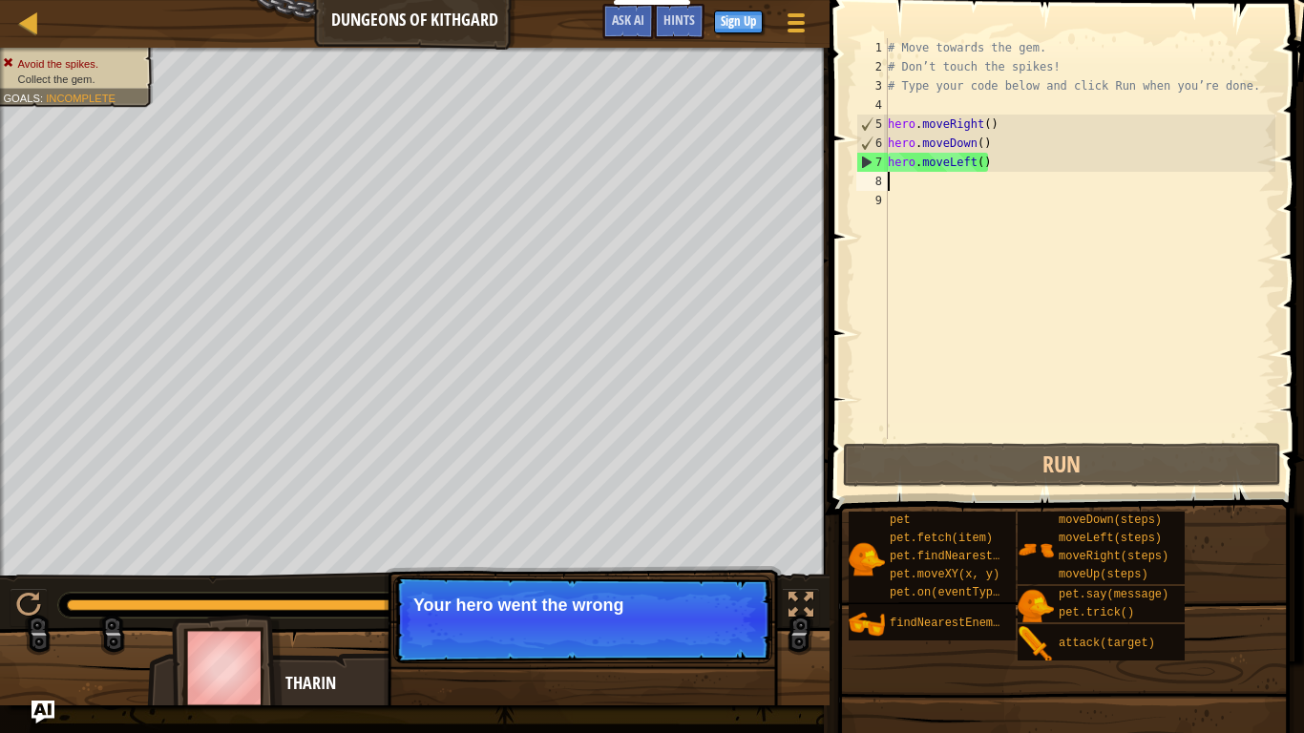
click at [1011, 164] on div "# Move towards the gem. # Don’t touch the spikes! # Type your code below and cl…" at bounding box center [1079, 257] width 391 height 439
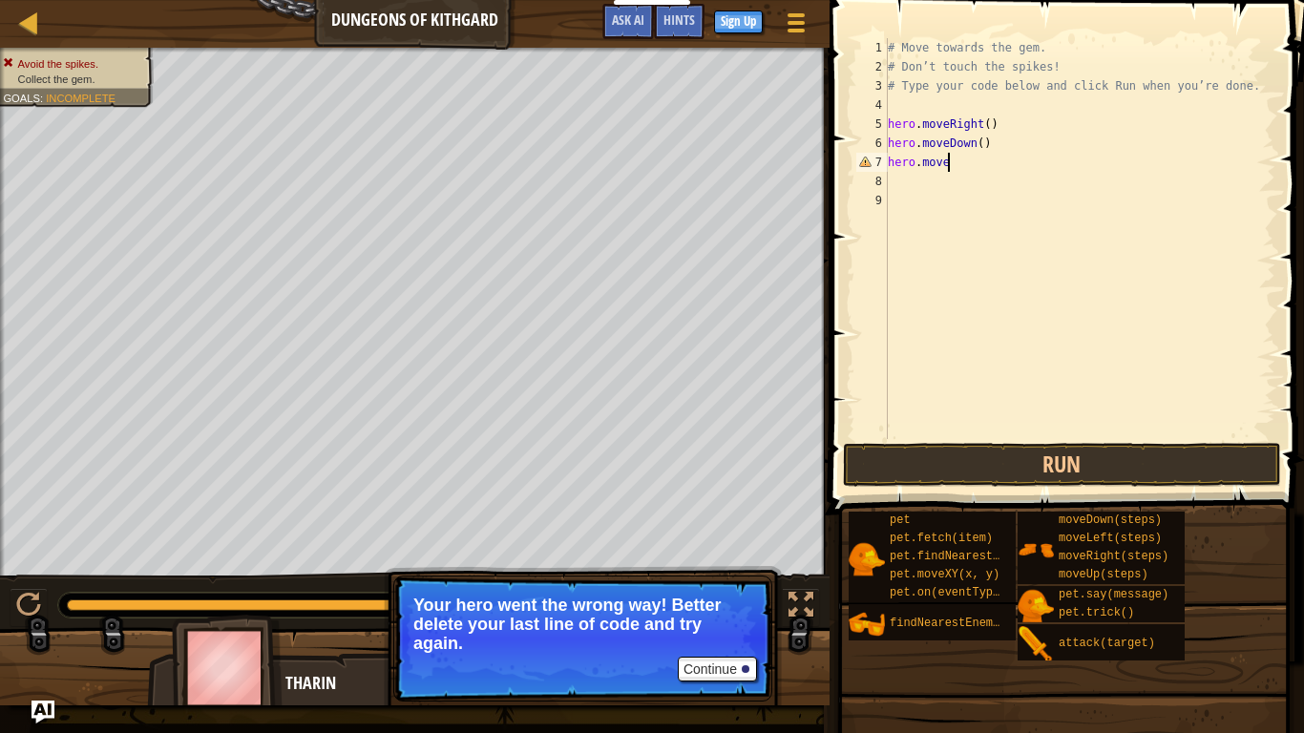
type textarea "hero.mover"
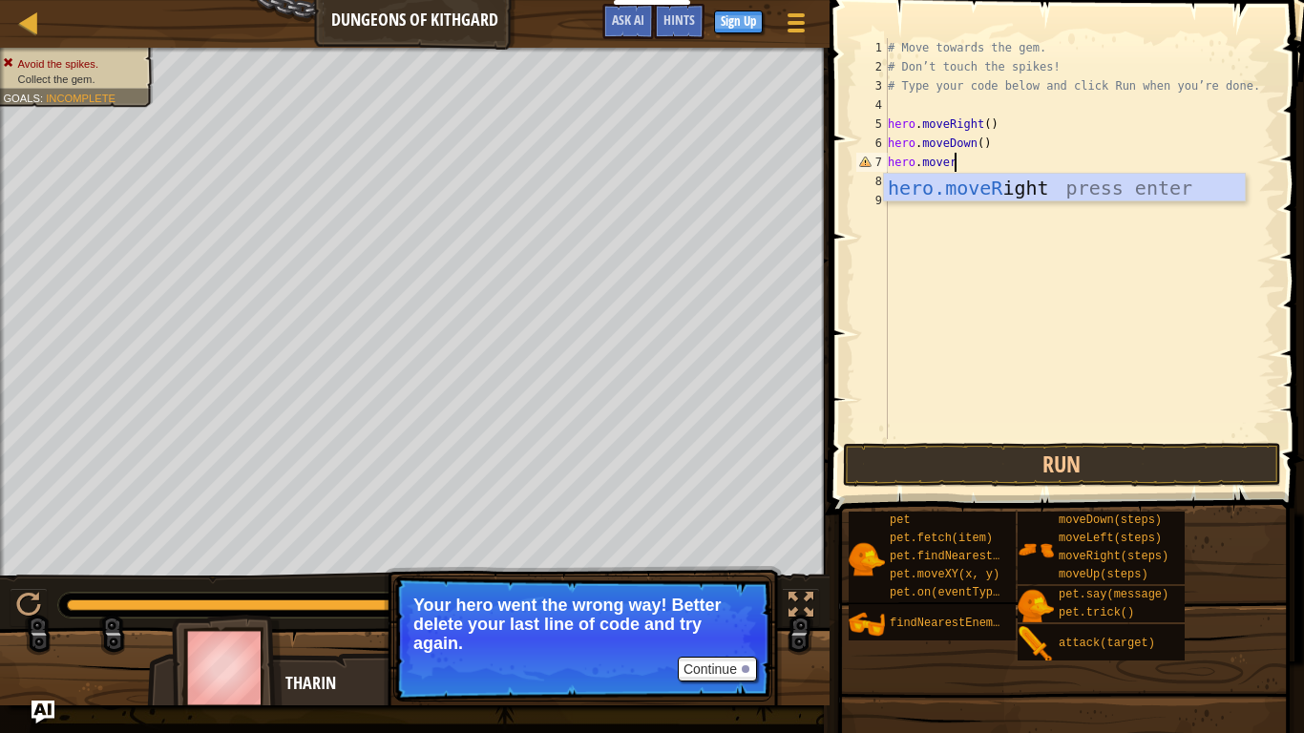
scroll to position [9, 9]
click at [1114, 198] on div "hero.moveR ight press enter" at bounding box center [1064, 217] width 361 height 86
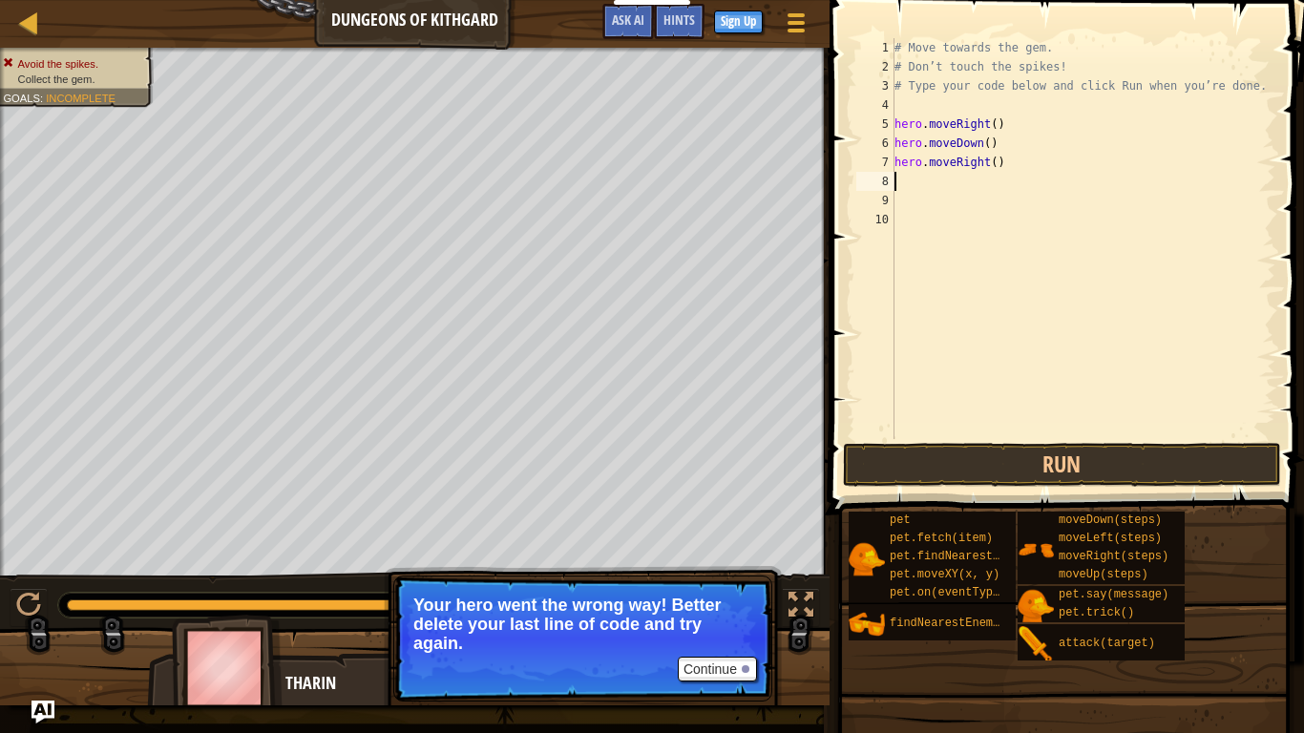
scroll to position [9, 0]
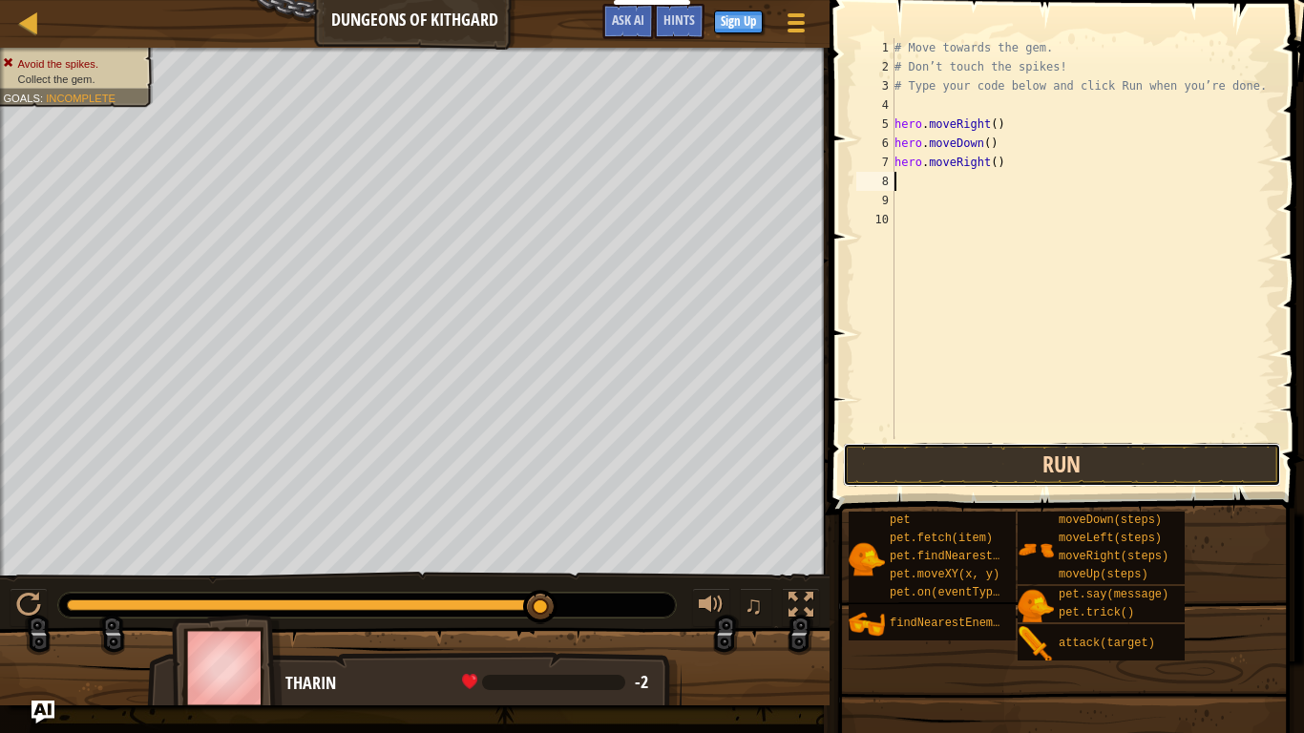
click at [1055, 455] on button "Run" at bounding box center [1062, 465] width 438 height 44
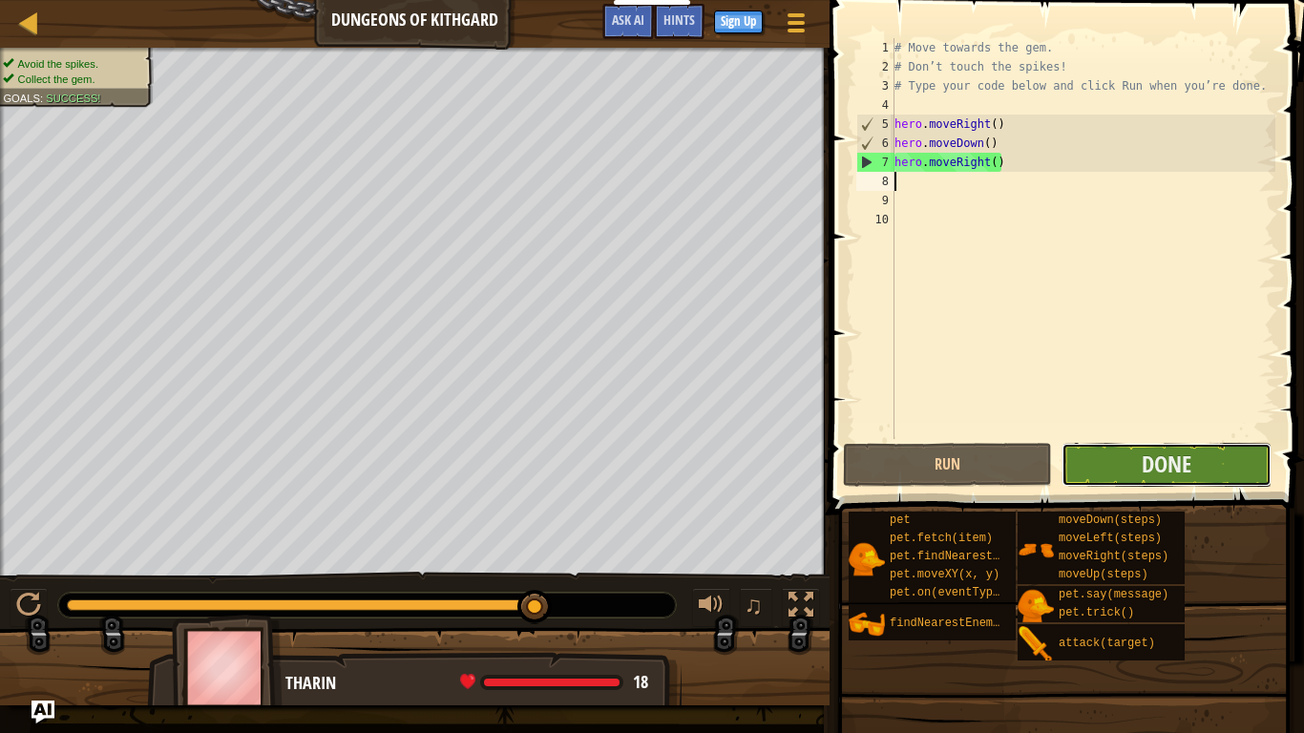
click at [1224, 454] on button "Done" at bounding box center [1166, 465] width 209 height 44
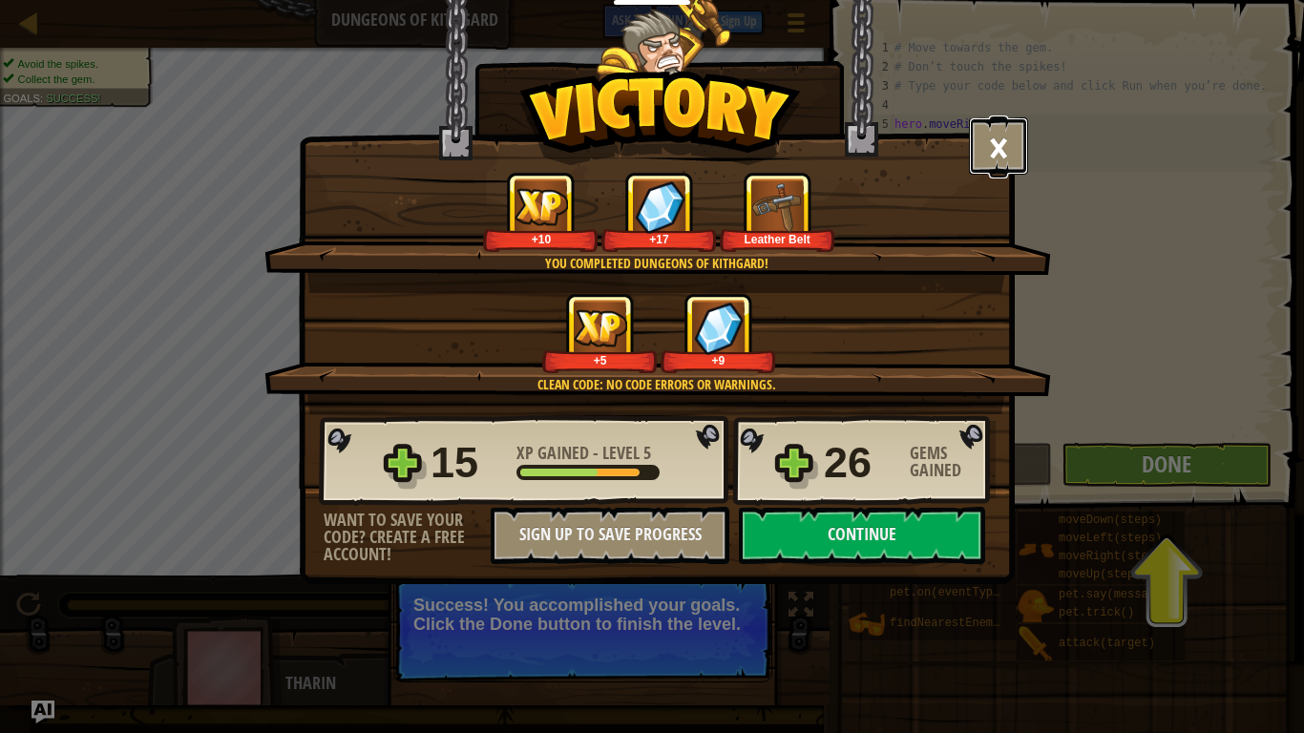
click at [1013, 142] on button "×" at bounding box center [998, 145] width 59 height 57
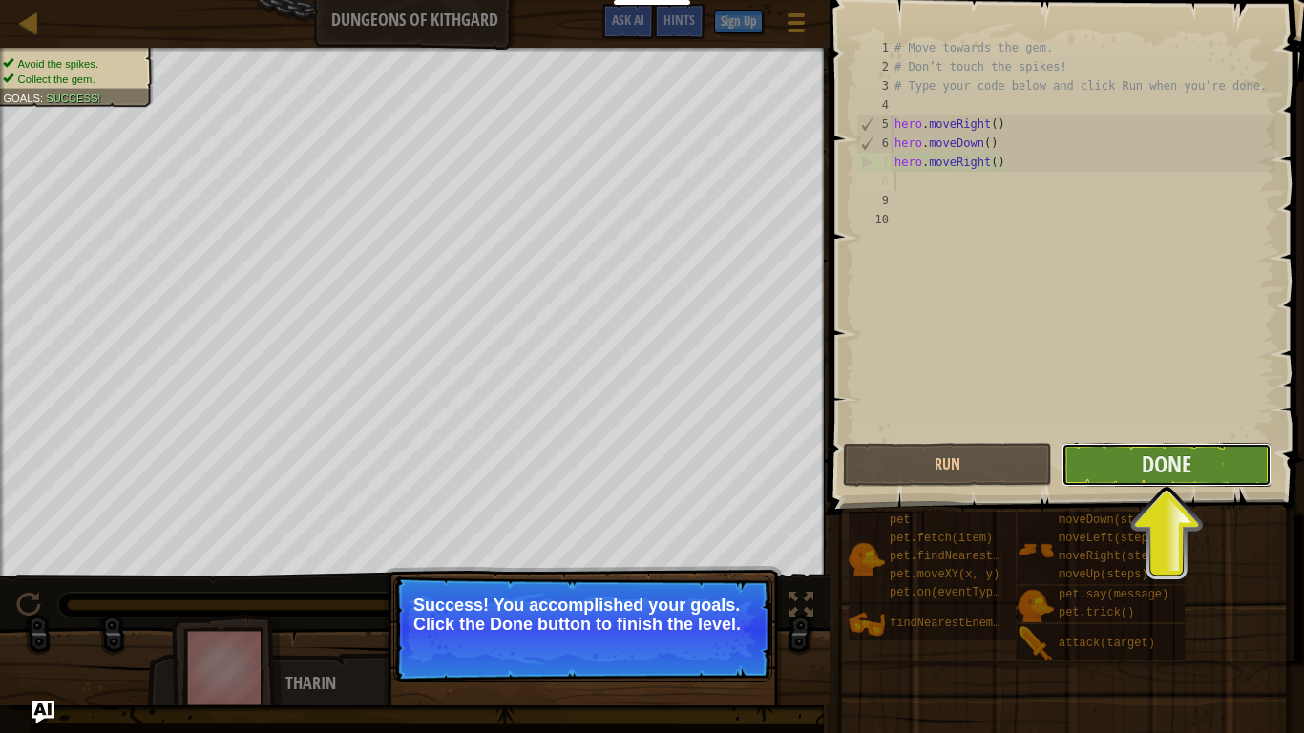
click at [1111, 477] on button "Done" at bounding box center [1166, 465] width 209 height 44
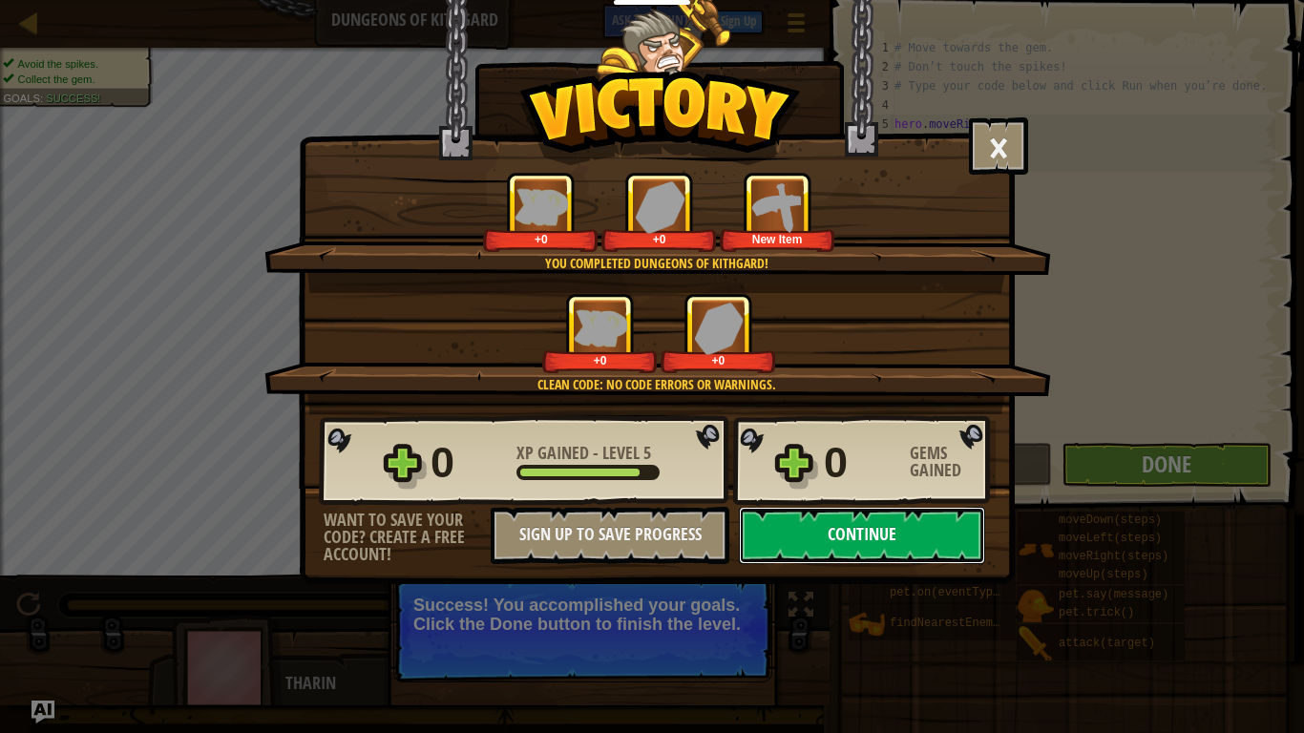
click at [775, 533] on button "Continue" at bounding box center [862, 535] width 246 height 57
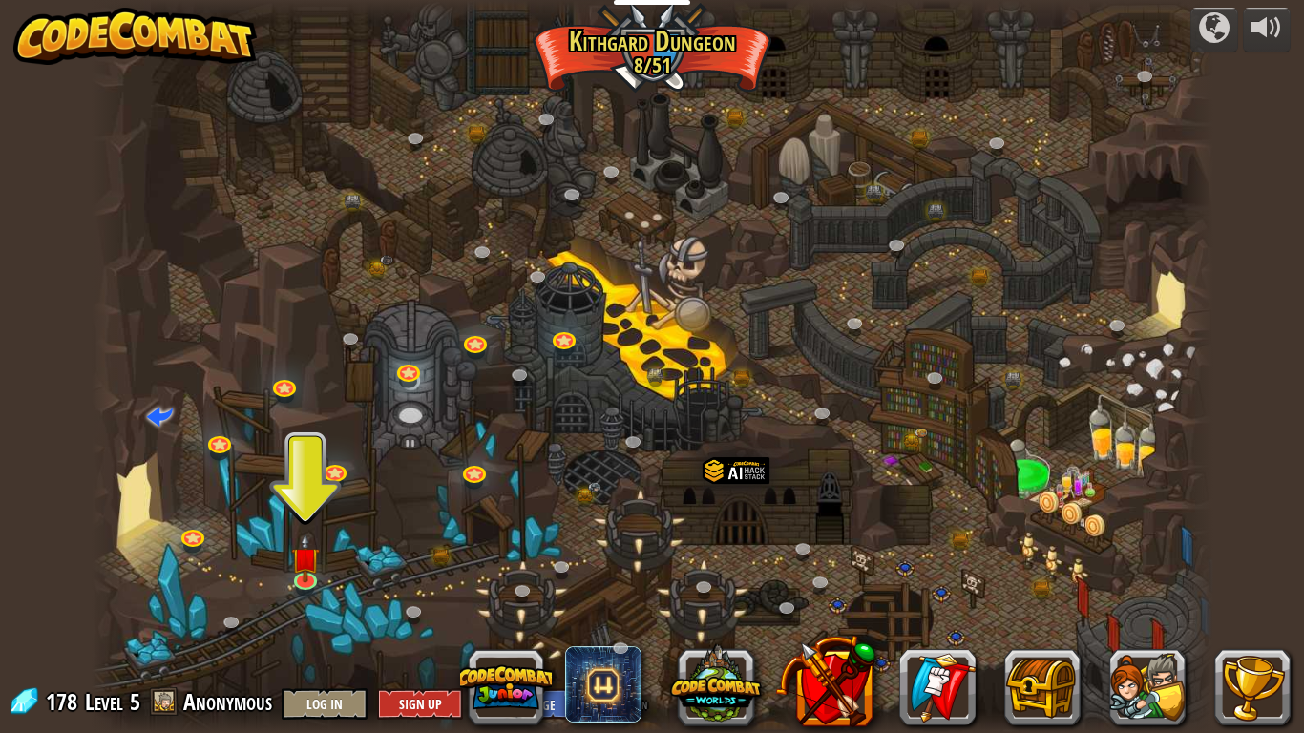
click at [286, 557] on div at bounding box center [653, 366] width 1122 height 733
click at [302, 559] on img at bounding box center [304, 546] width 29 height 65
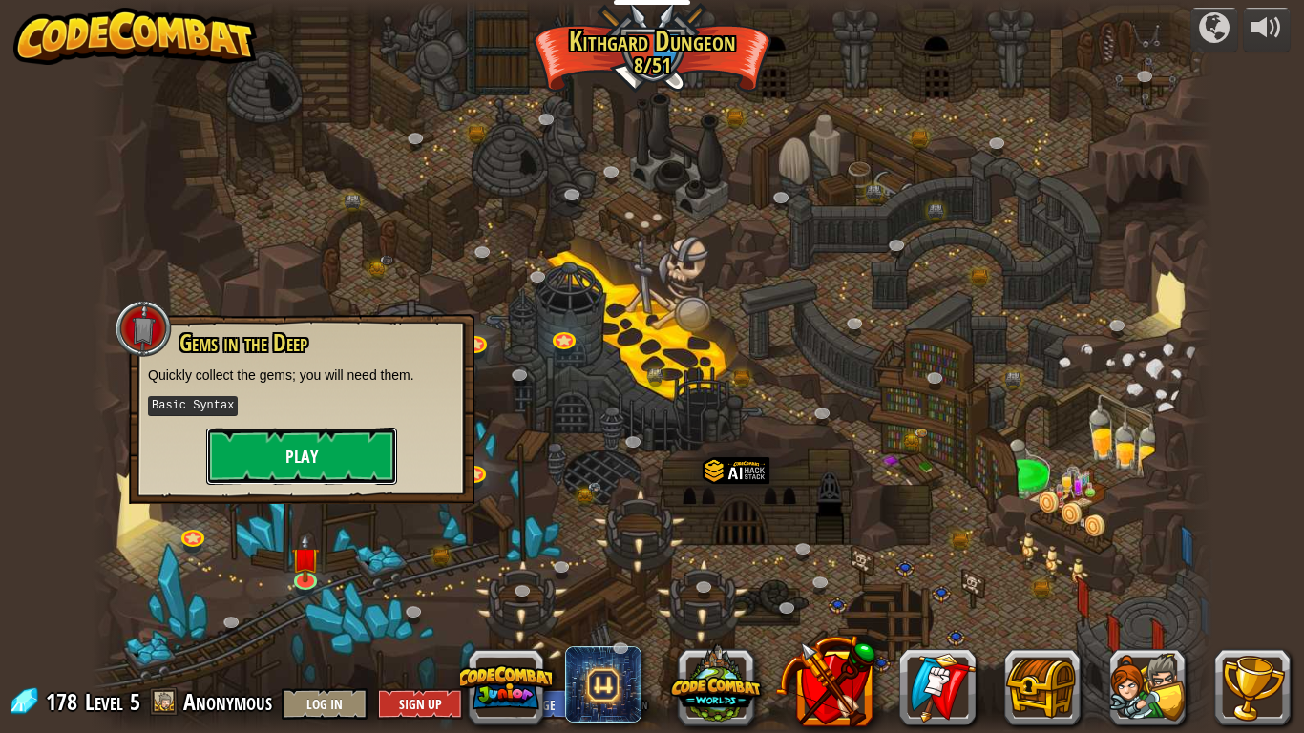
click at [336, 466] on button "Play" at bounding box center [301, 456] width 191 height 57
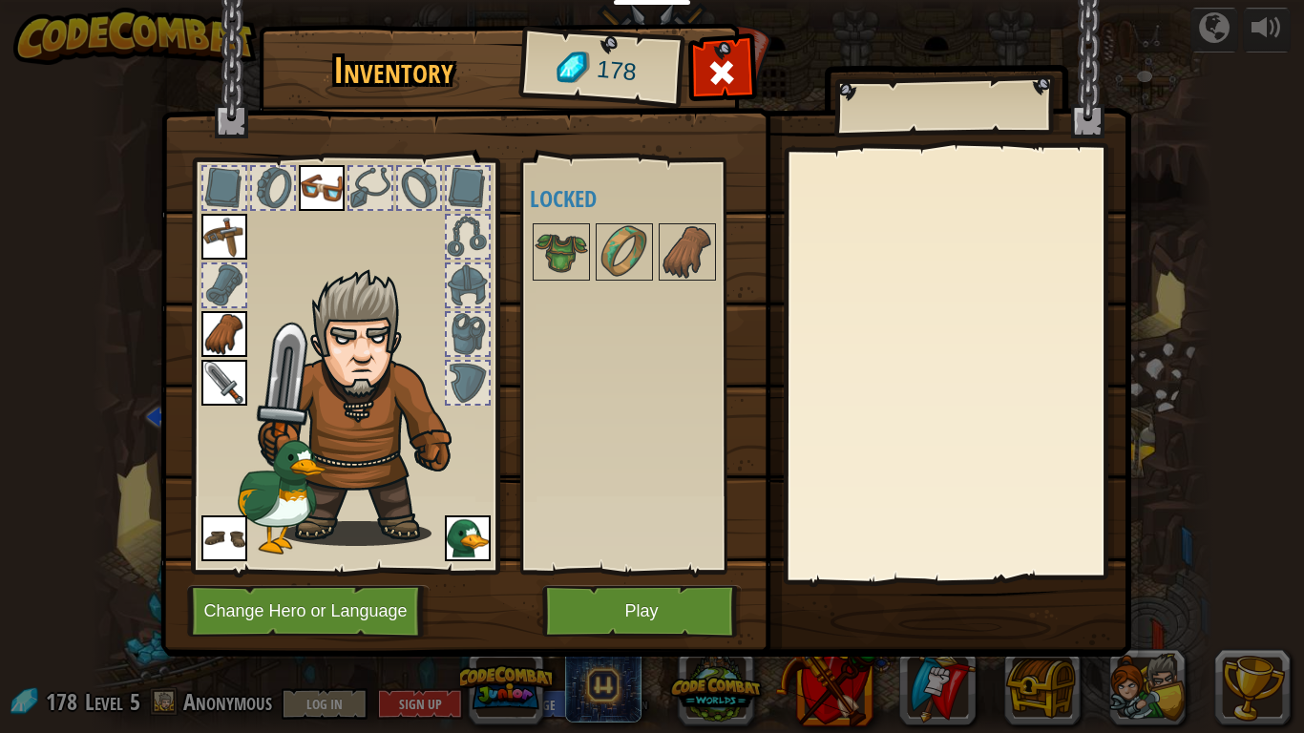
click at [214, 243] on img at bounding box center [224, 237] width 46 height 46
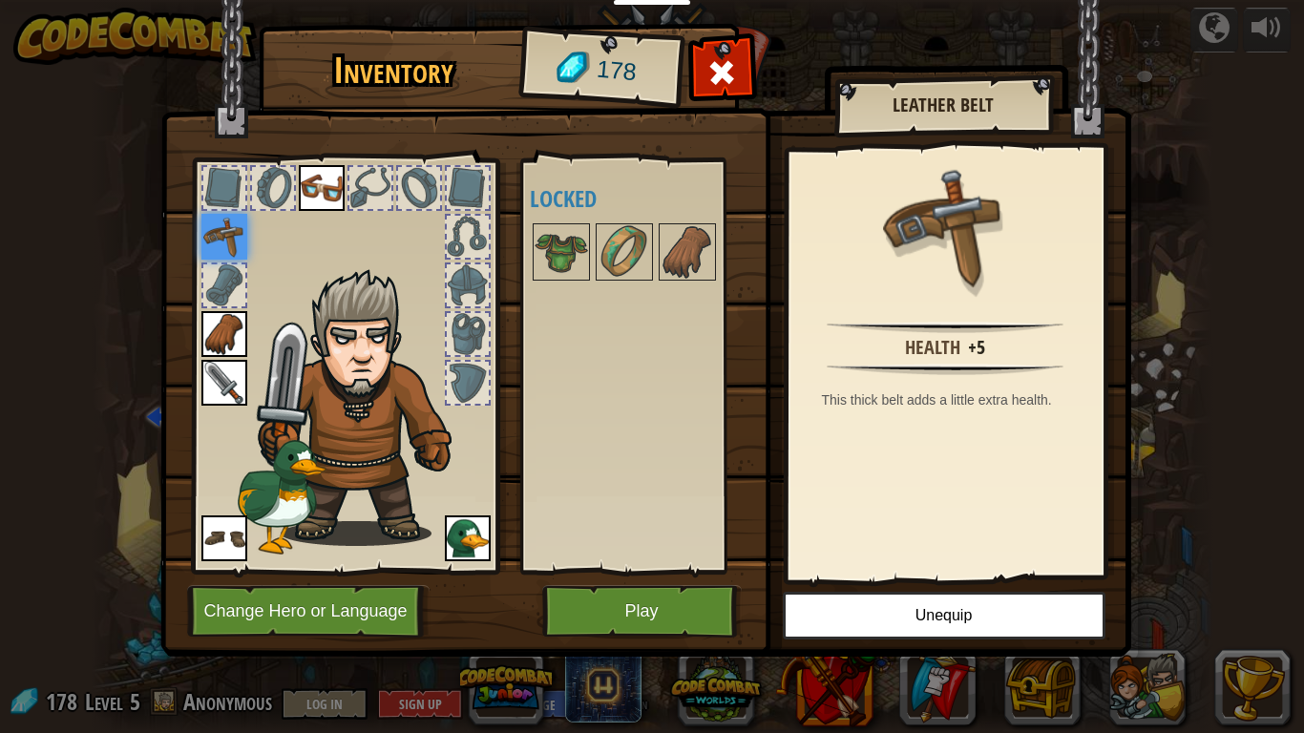
click at [374, 180] on div at bounding box center [370, 188] width 42 height 42
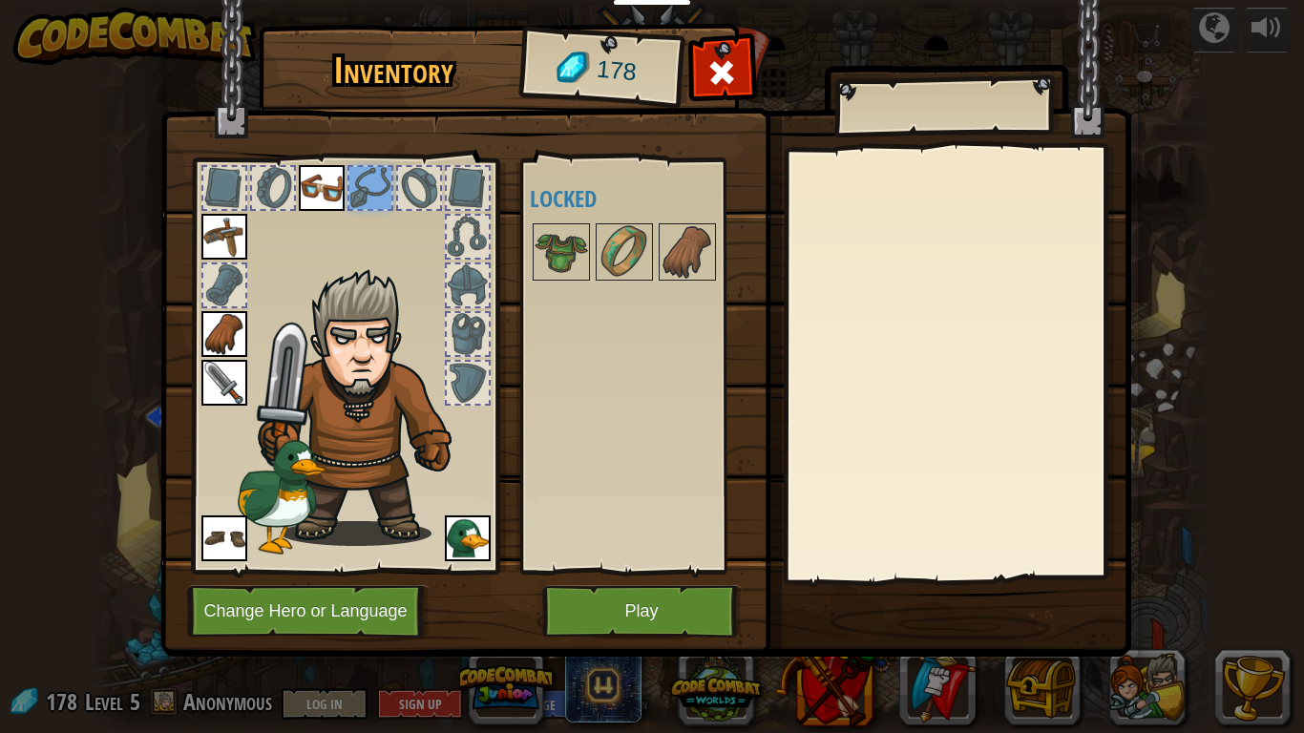
click at [318, 182] on img at bounding box center [322, 188] width 46 height 46
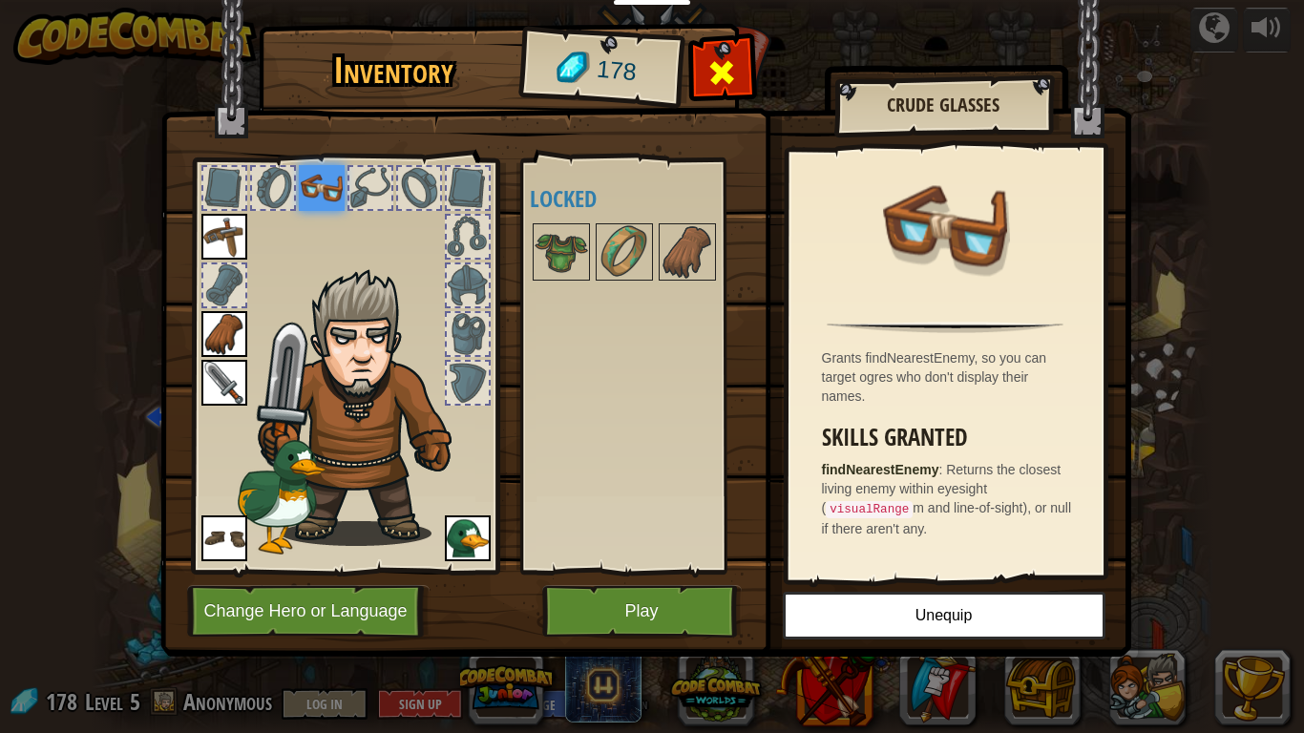
click at [748, 80] on div at bounding box center [722, 78] width 60 height 60
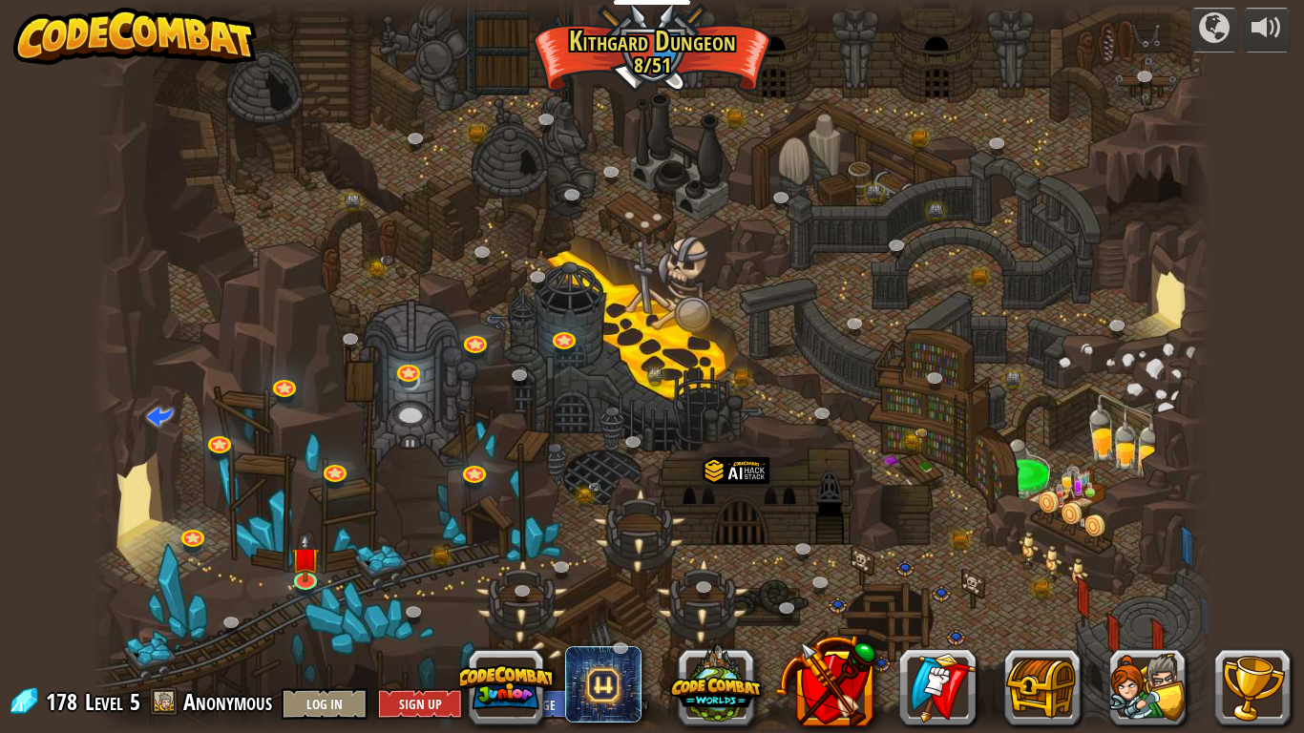
click at [820, 507] on div at bounding box center [653, 366] width 1122 height 733
click at [858, 670] on button at bounding box center [825, 681] width 100 height 100
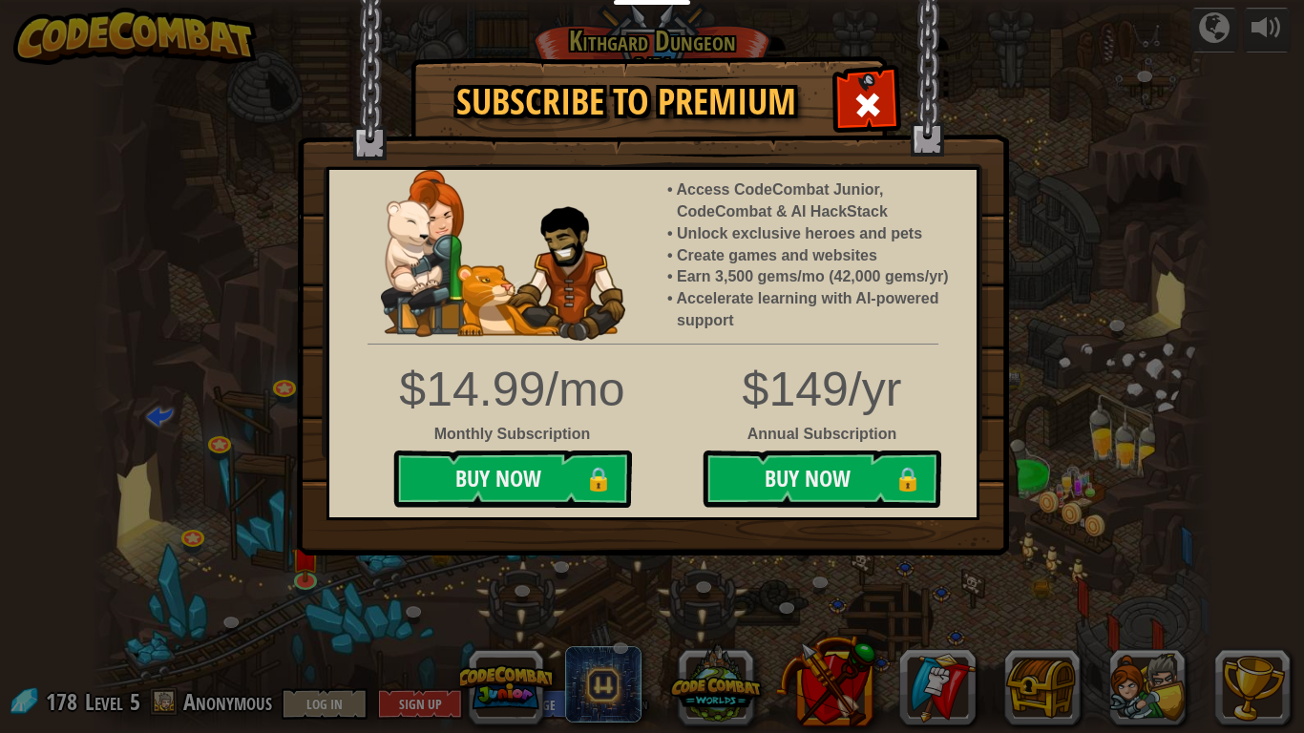
click at [1041, 96] on div "Subscribe to Premium Access CodeCombat Junior, CodeCombat & AI HackStack Unlock…" at bounding box center [652, 366] width 1304 height 733
click at [869, 95] on span at bounding box center [868, 105] width 31 height 31
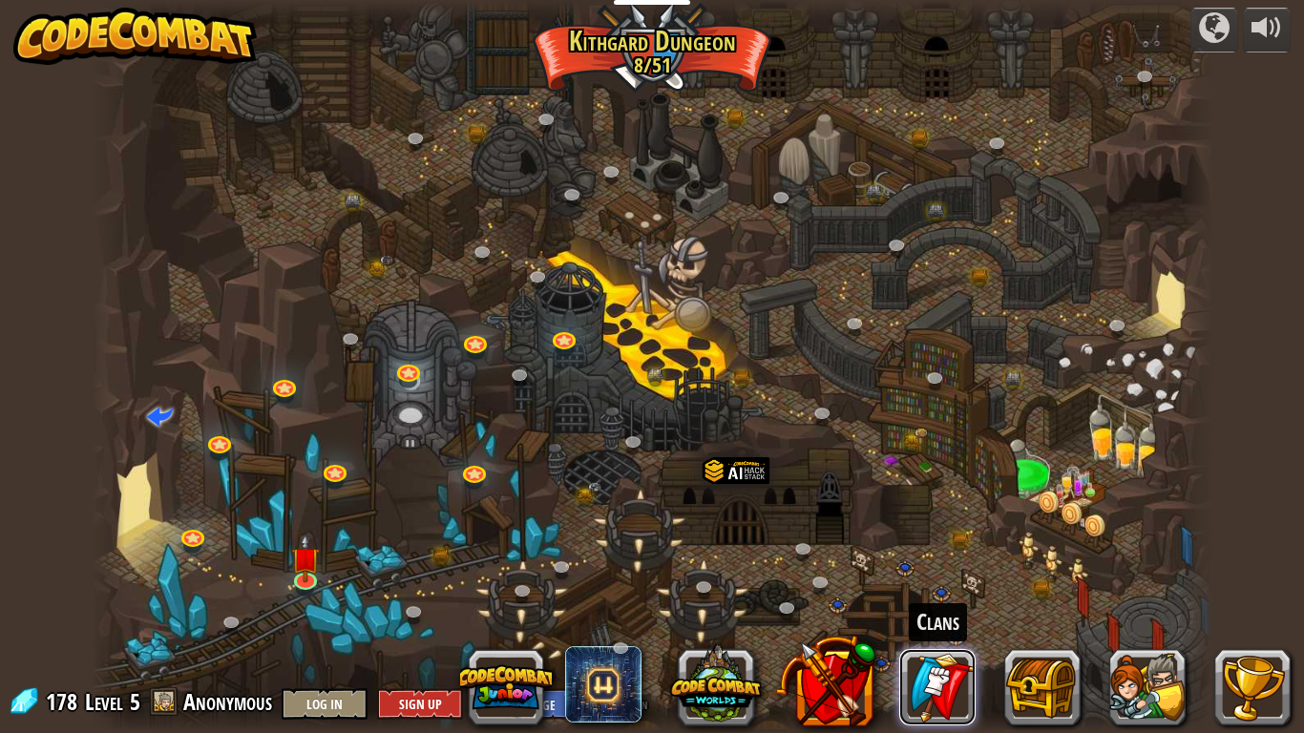
click at [928, 682] on link at bounding box center [937, 687] width 76 height 76
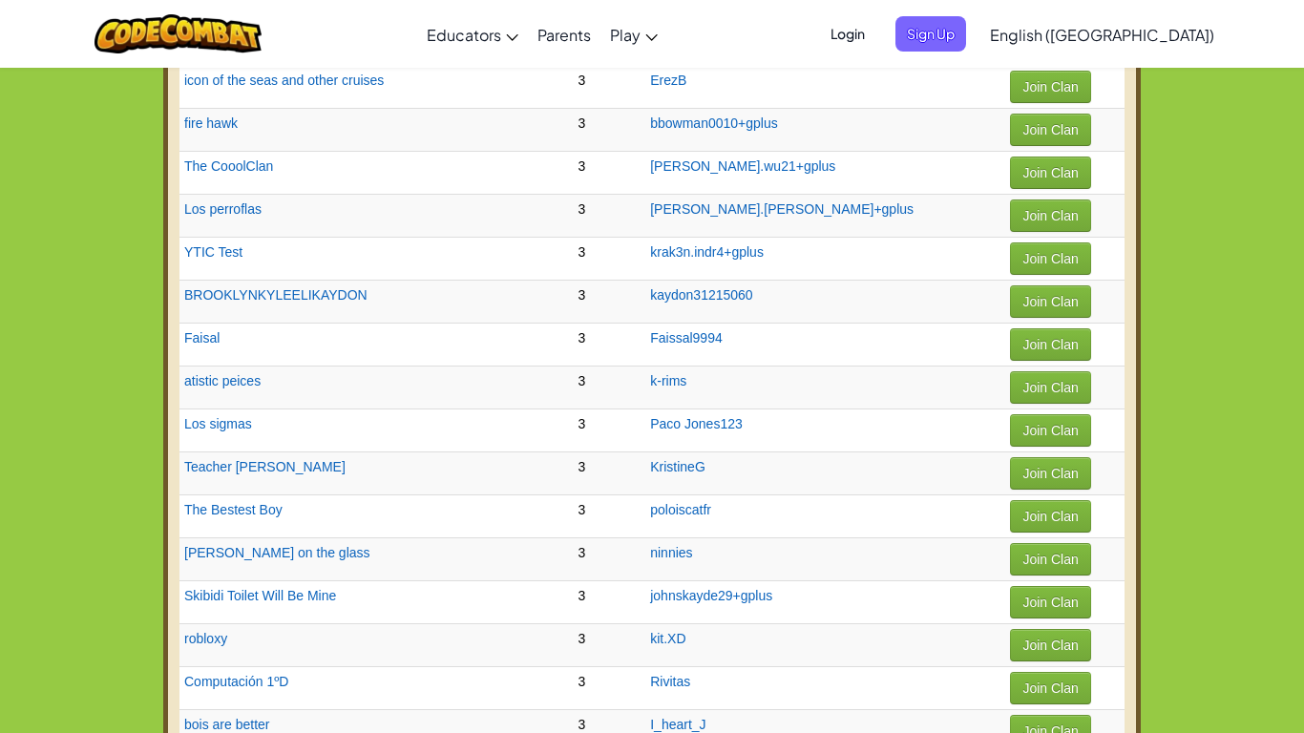
scroll to position [1329, 0]
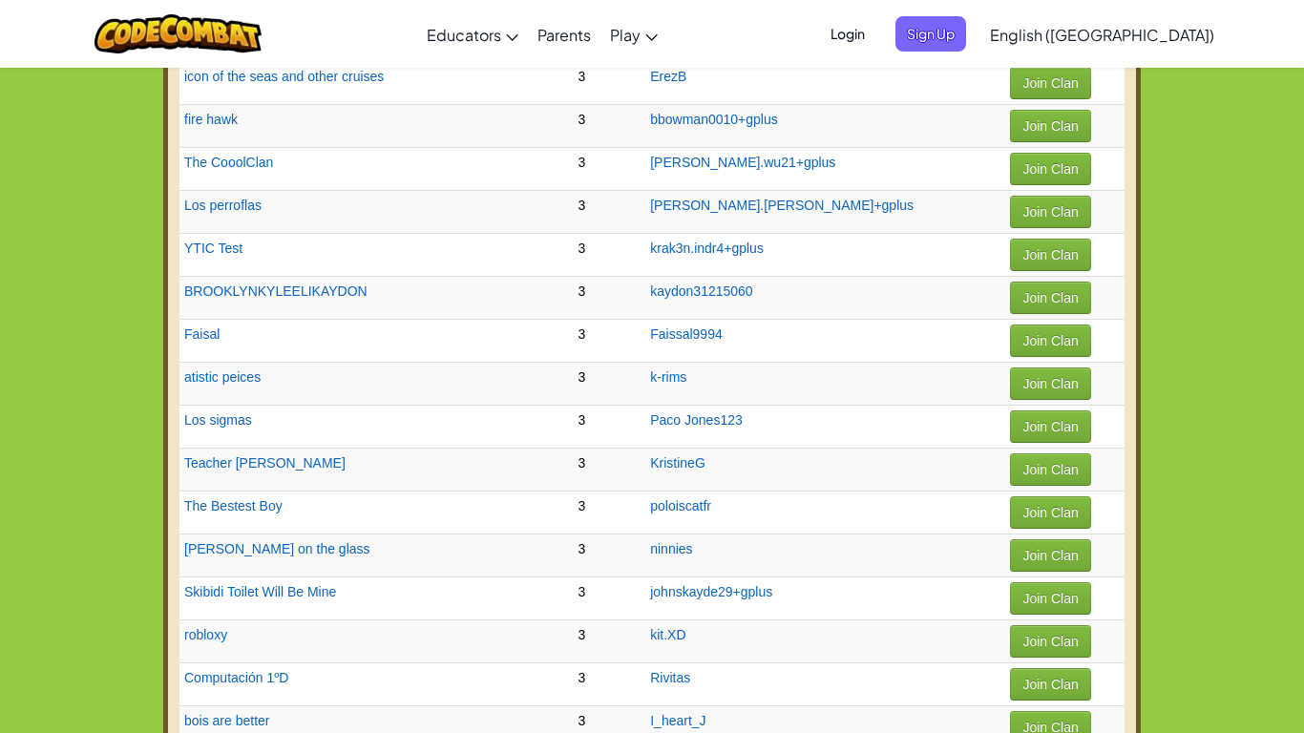
click at [35, 34] on div "Toggle navigation Educators Create Free Account School & District Solutions Tea…" at bounding box center [652, 34] width 1314 height 68
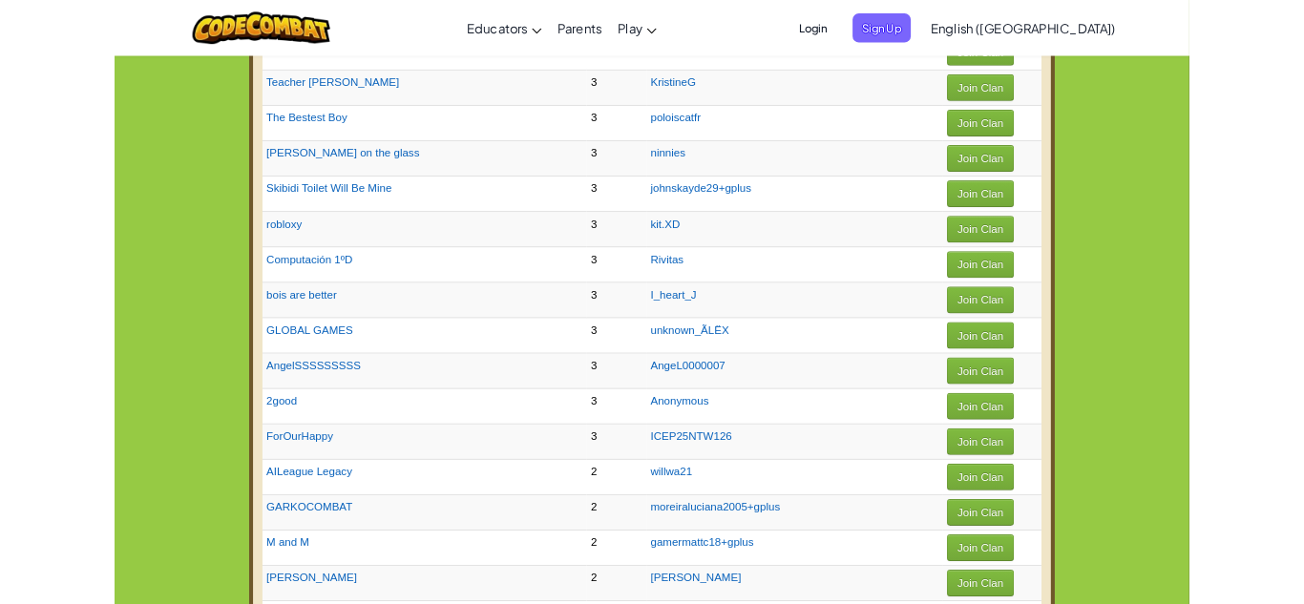
scroll to position [1818, 0]
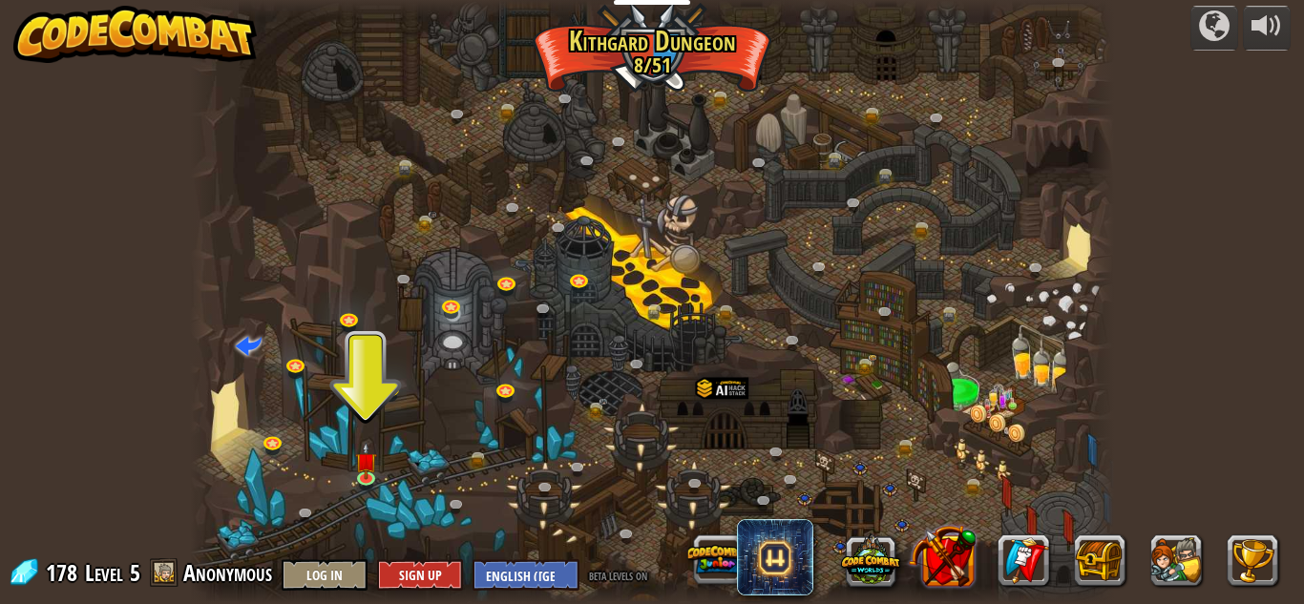
click at [942, 559] on button at bounding box center [942, 555] width 67 height 67
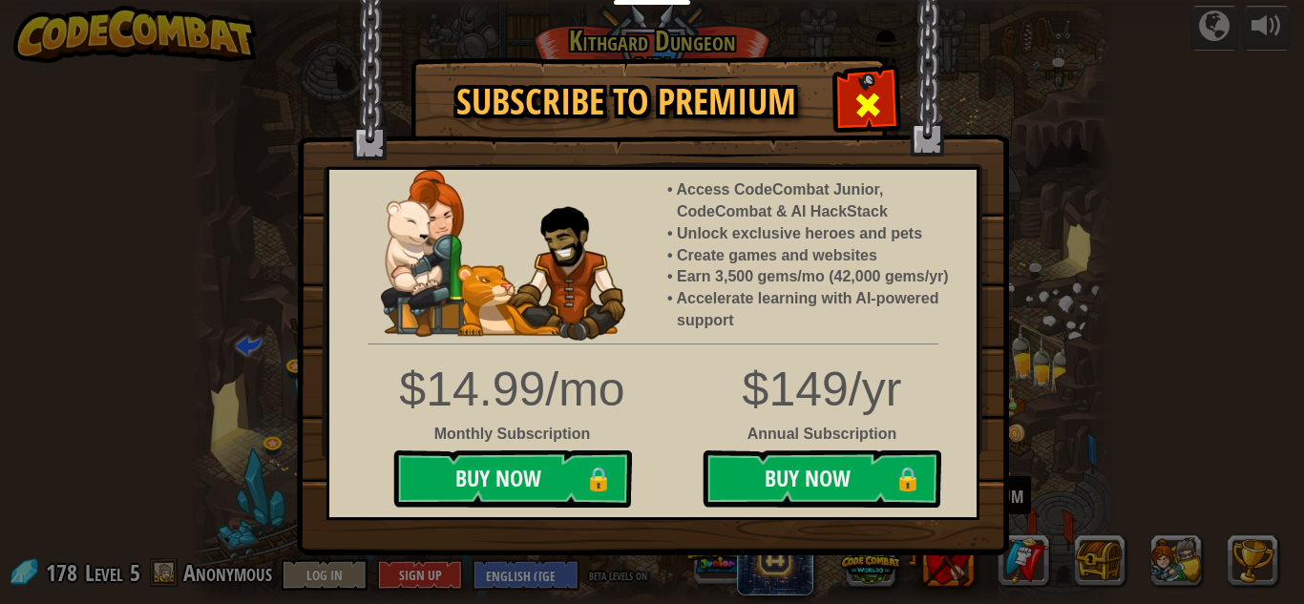
click at [881, 101] on span at bounding box center [868, 105] width 31 height 31
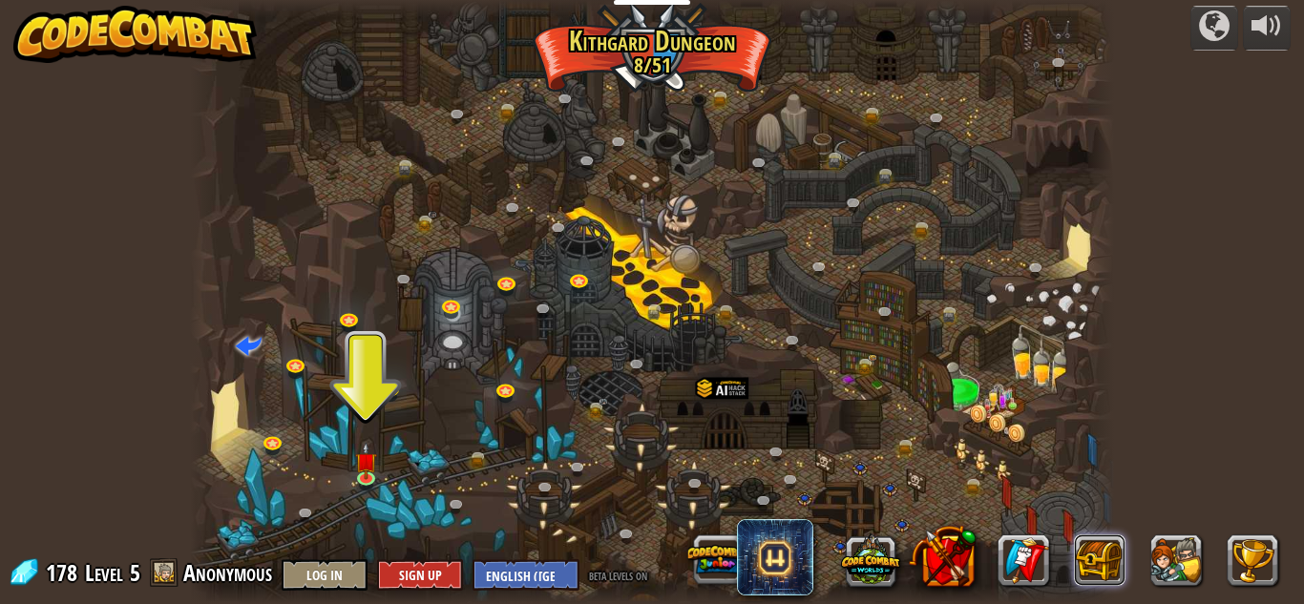
click at [1108, 565] on button at bounding box center [1101, 561] width 52 height 52
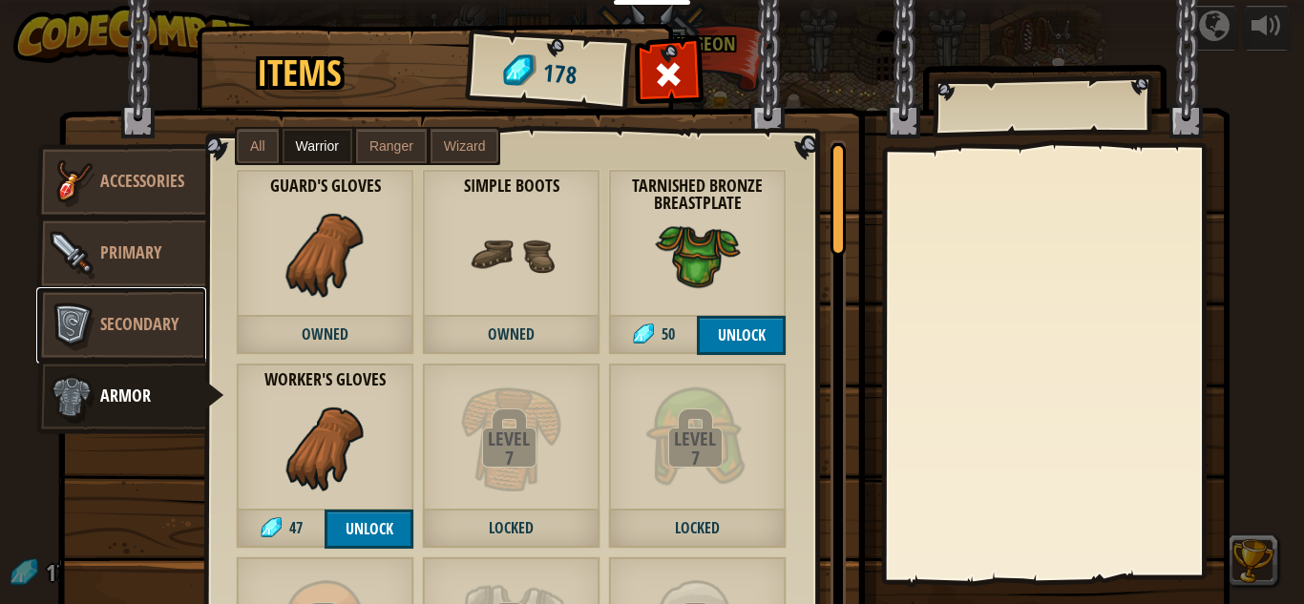
click at [123, 295] on link "Secondary" at bounding box center [121, 325] width 170 height 76
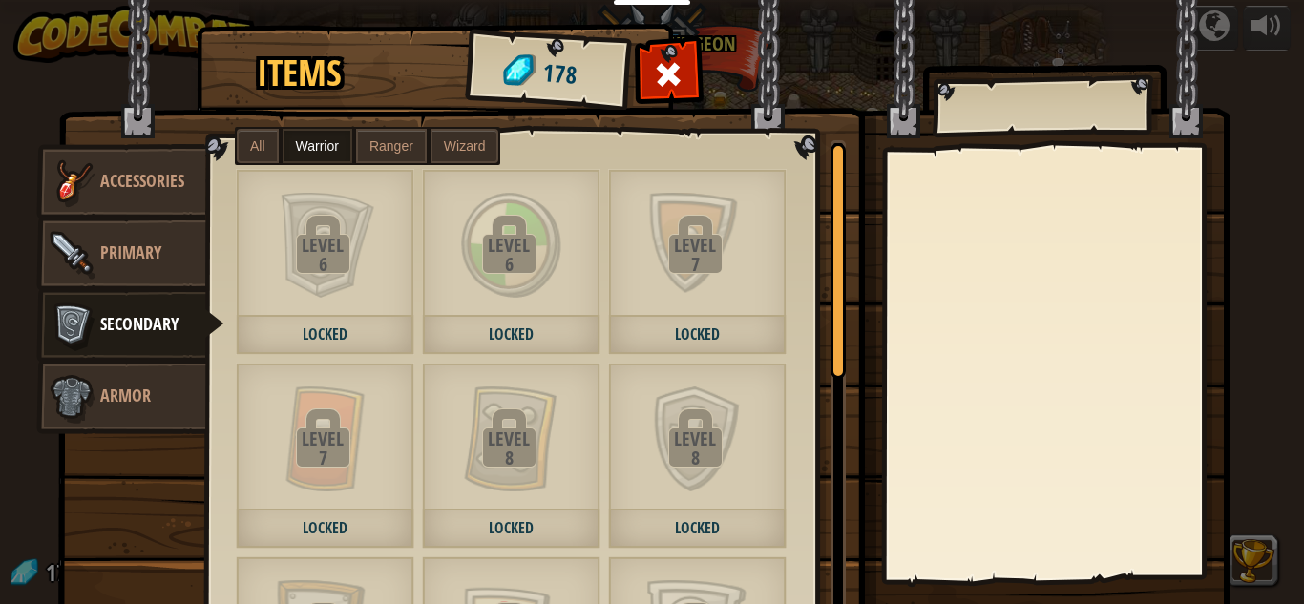
click at [314, 306] on div "Level 6 Locked" at bounding box center [325, 262] width 179 height 186
click at [149, 175] on span "Accessories" at bounding box center [142, 181] width 84 height 24
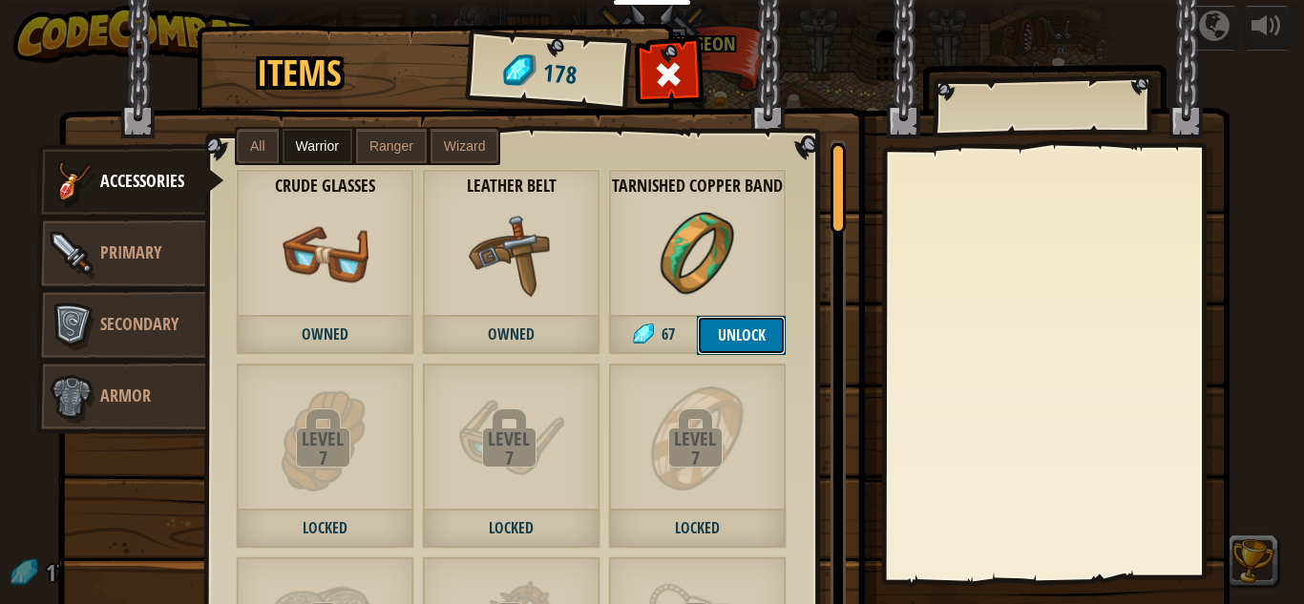
click at [748, 322] on button "Unlock" at bounding box center [741, 335] width 89 height 39
click at [735, 350] on button "Confirm" at bounding box center [741, 335] width 89 height 39
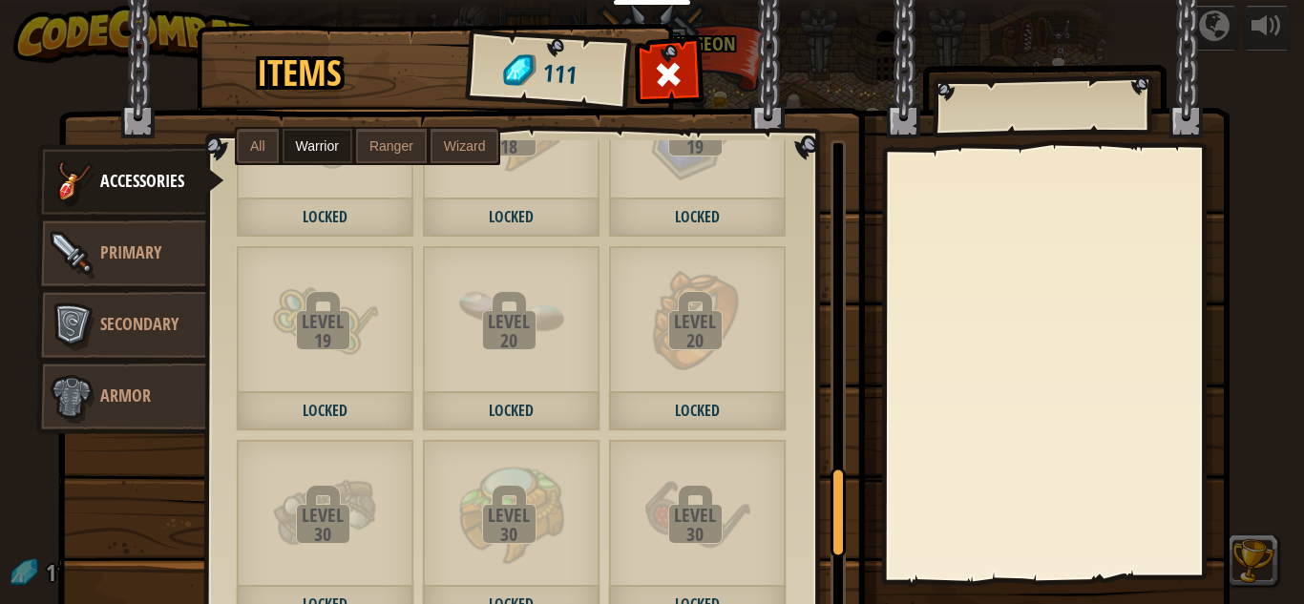
scroll to position [1865, 0]
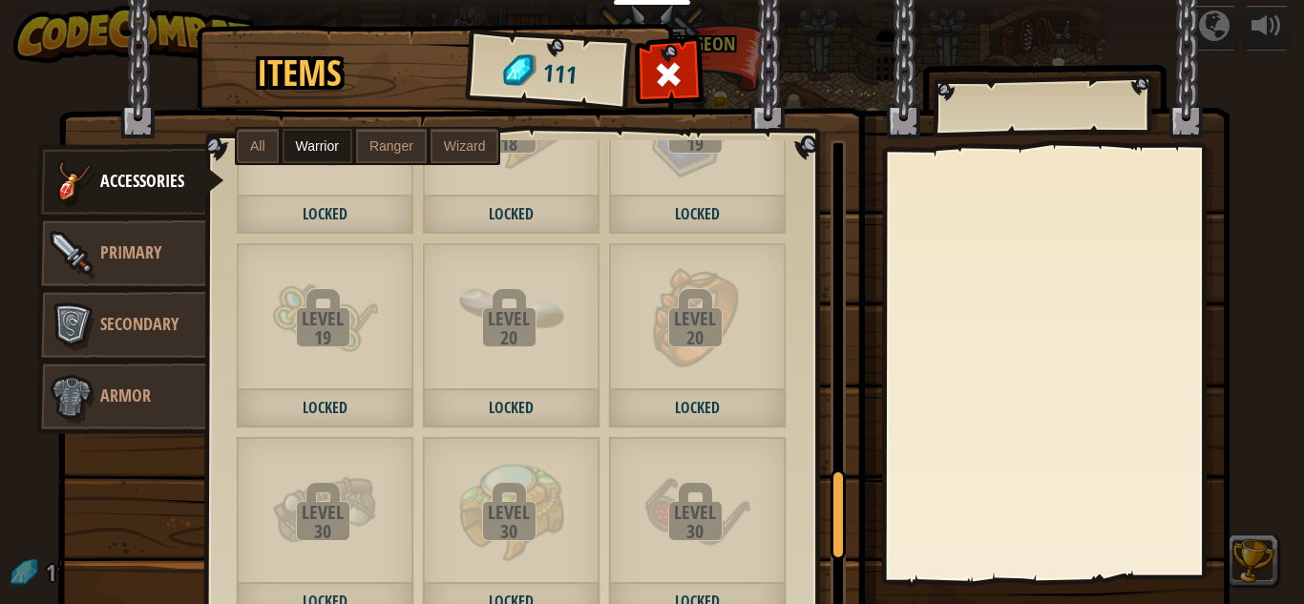
click at [426, 135] on label "Ranger" at bounding box center [391, 146] width 71 height 34
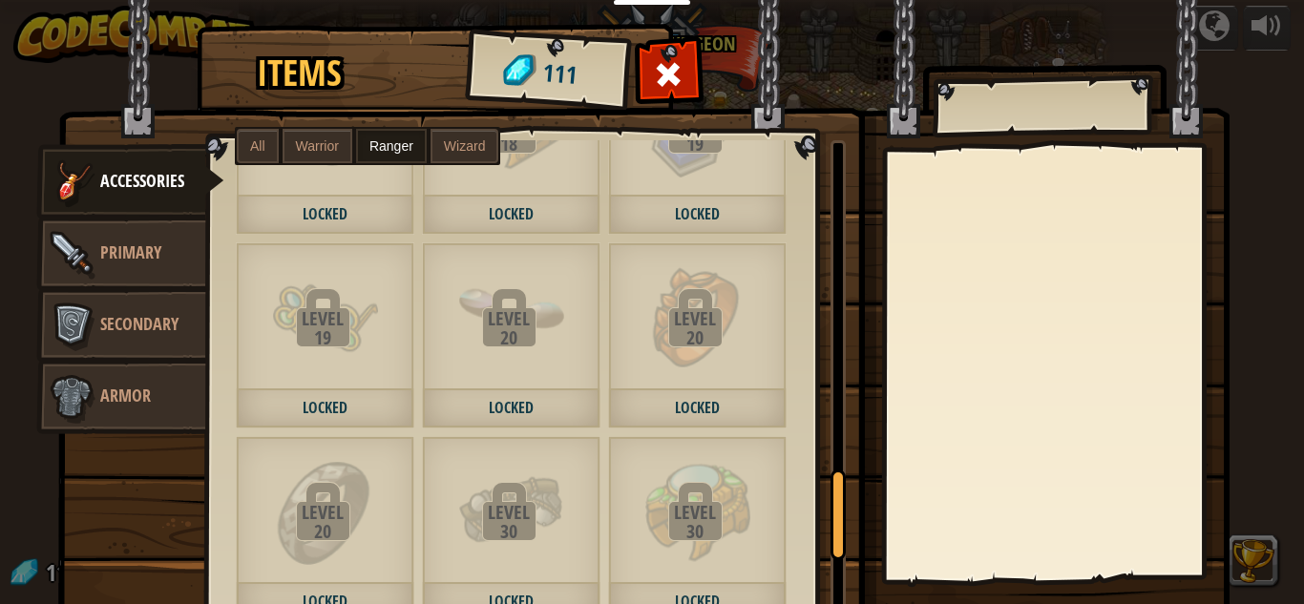
click at [454, 146] on span "Wizard" at bounding box center [465, 145] width 42 height 15
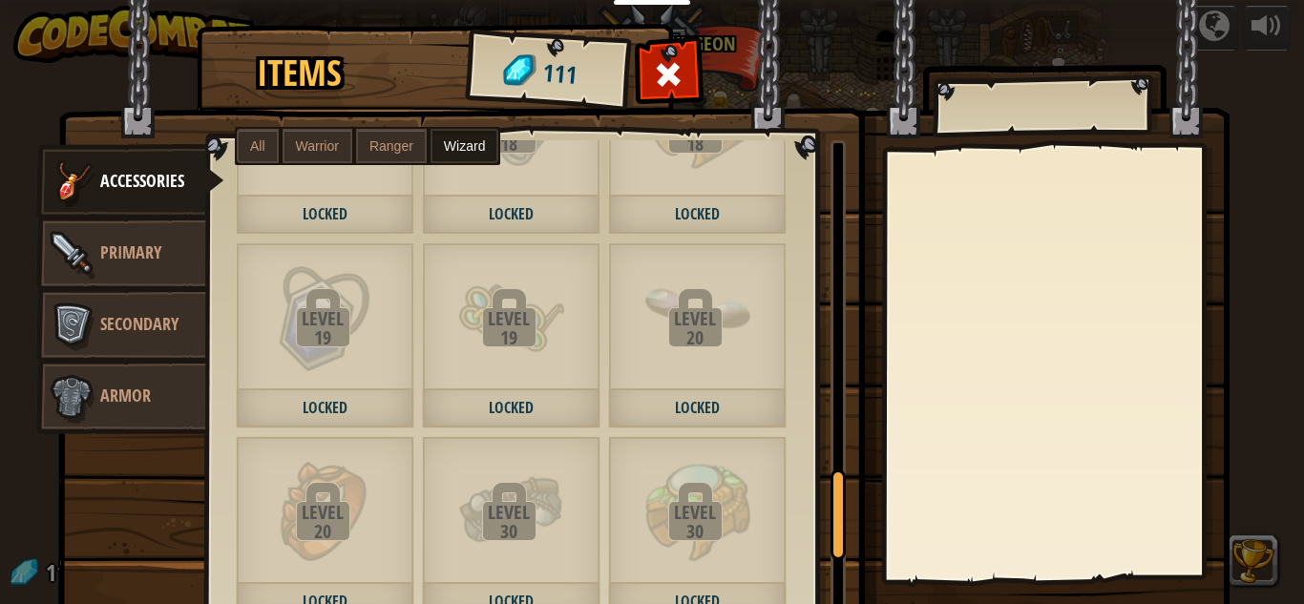
click at [248, 141] on label "All" at bounding box center [258, 146] width 42 height 34
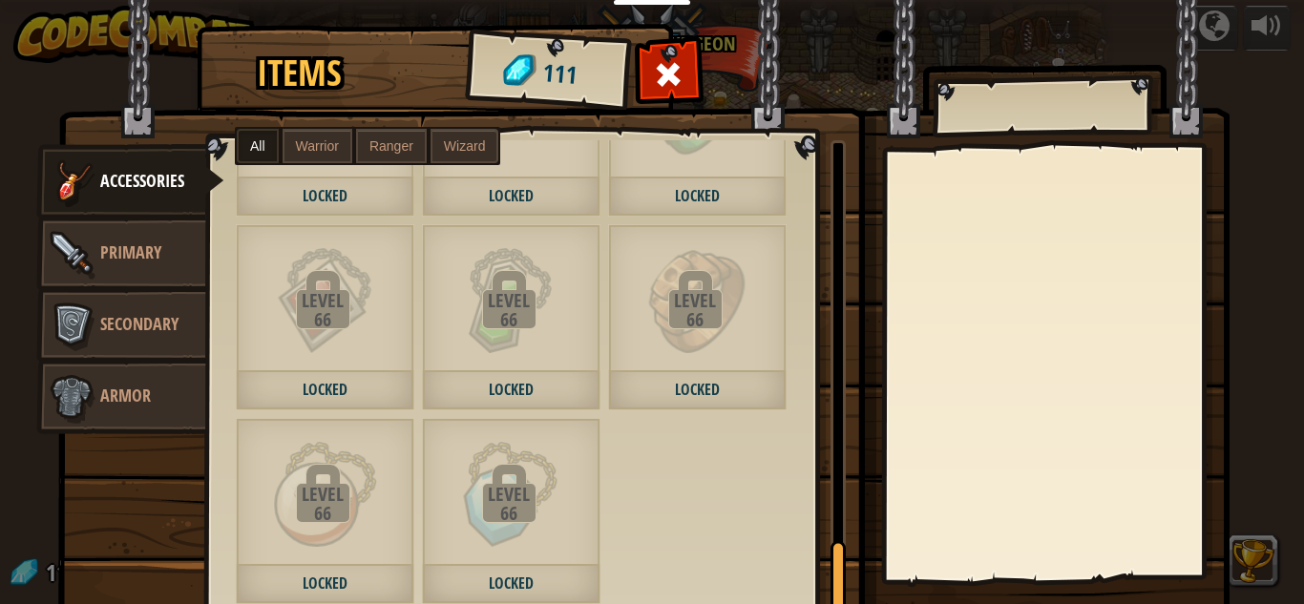
scroll to position [2473, 0]
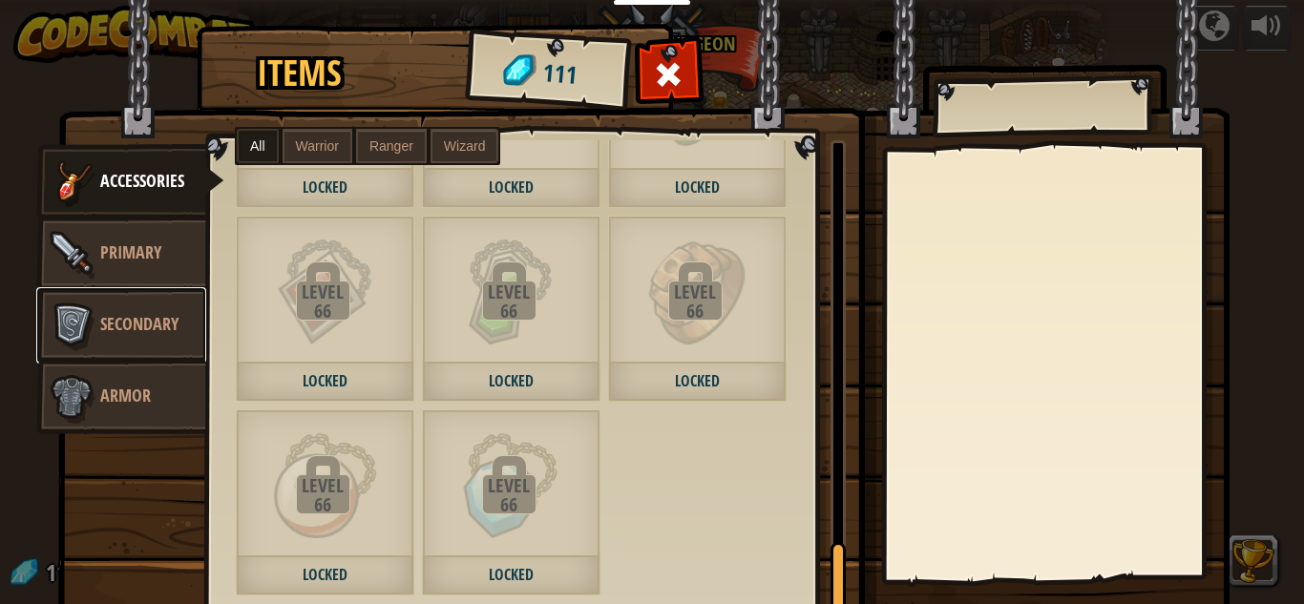
click at [144, 347] on link "Secondary" at bounding box center [121, 325] width 170 height 76
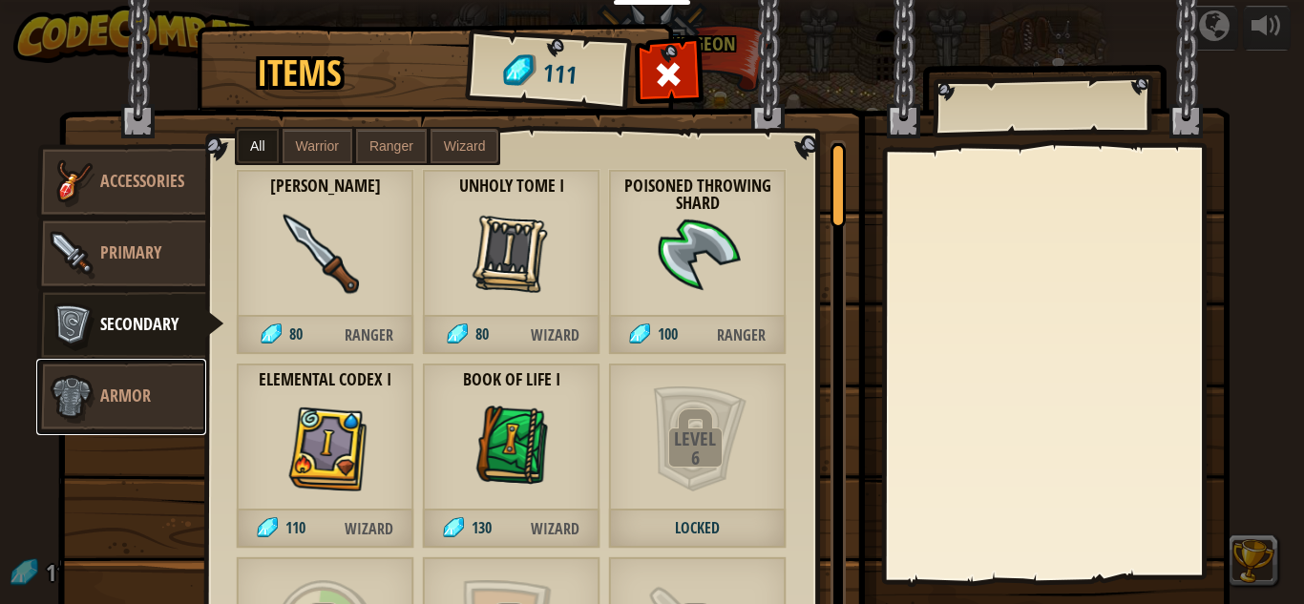
click at [139, 411] on link "Armor" at bounding box center [121, 397] width 170 height 76
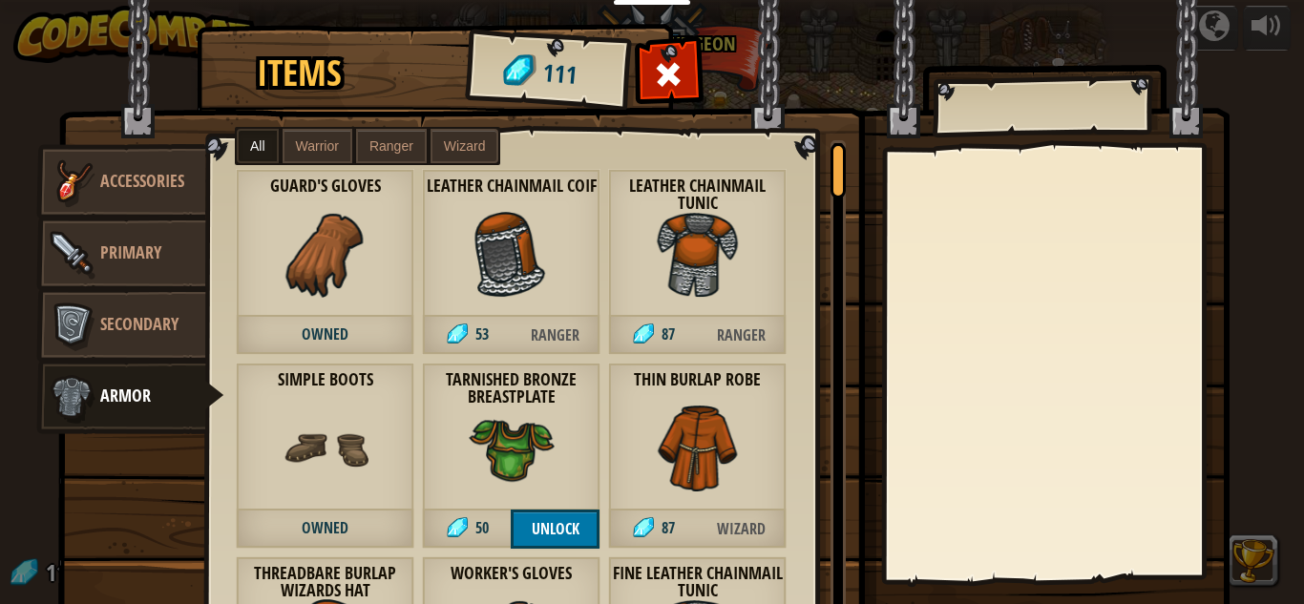
click at [559, 339] on span "Ranger" at bounding box center [555, 335] width 89 height 39
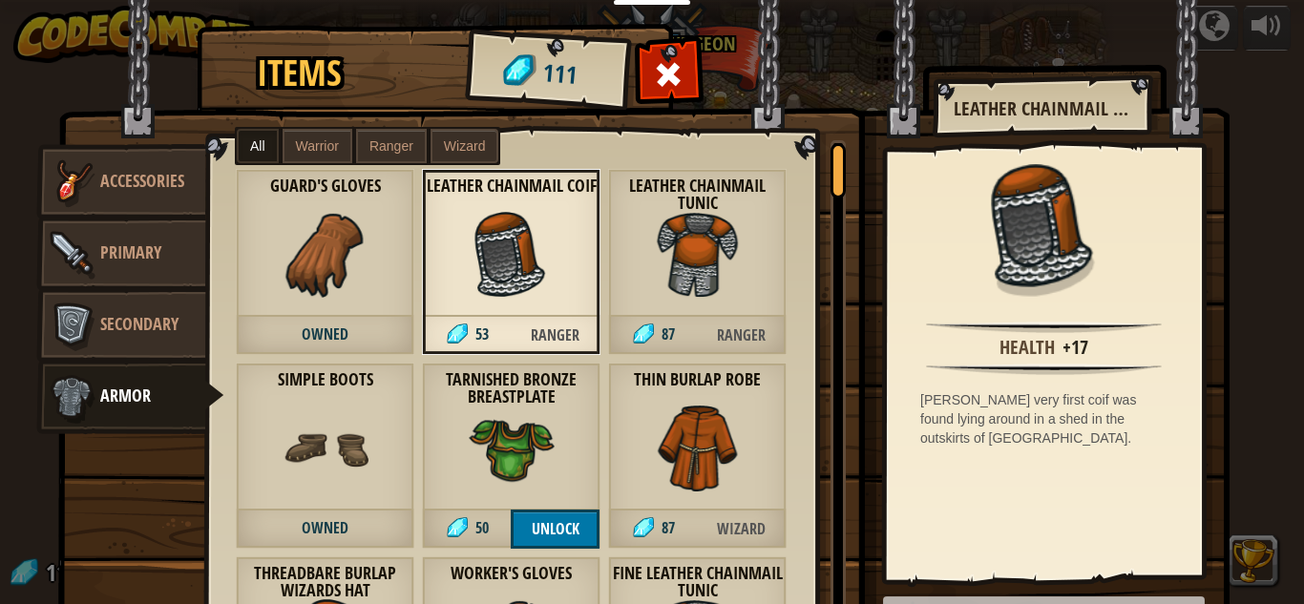
scroll to position [83, 0]
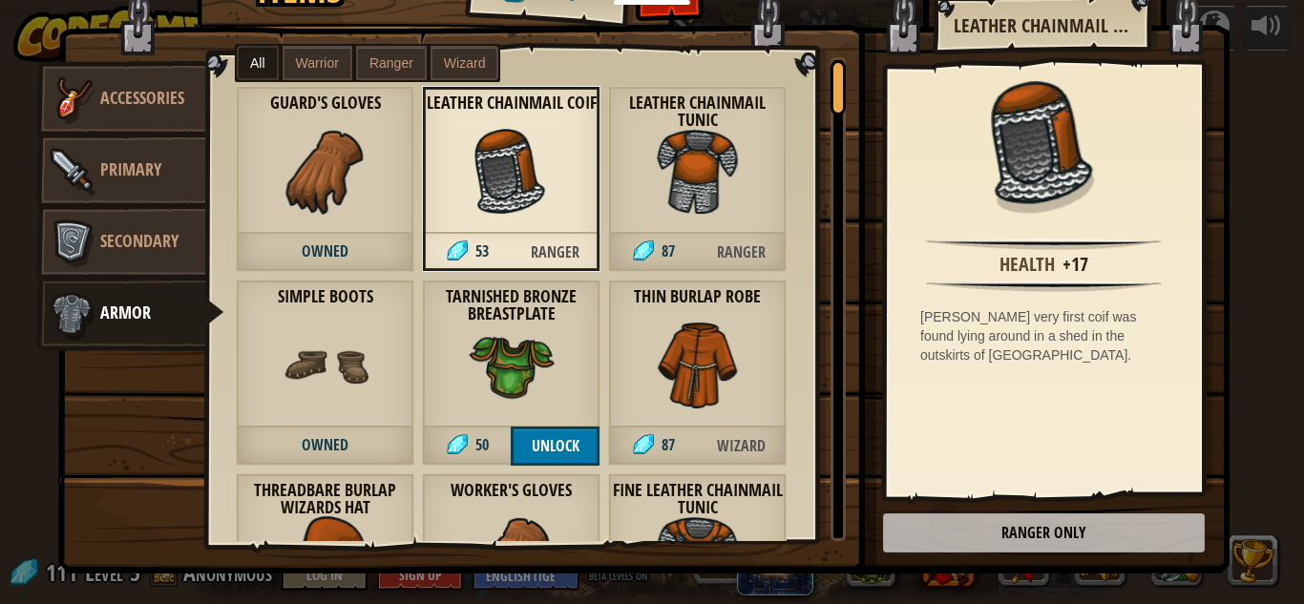
click at [1111, 534] on img at bounding box center [643, 227] width 1171 height 693
click at [550, 439] on button "Unlock" at bounding box center [555, 446] width 89 height 39
click at [550, 439] on button "Confirm" at bounding box center [555, 446] width 89 height 39
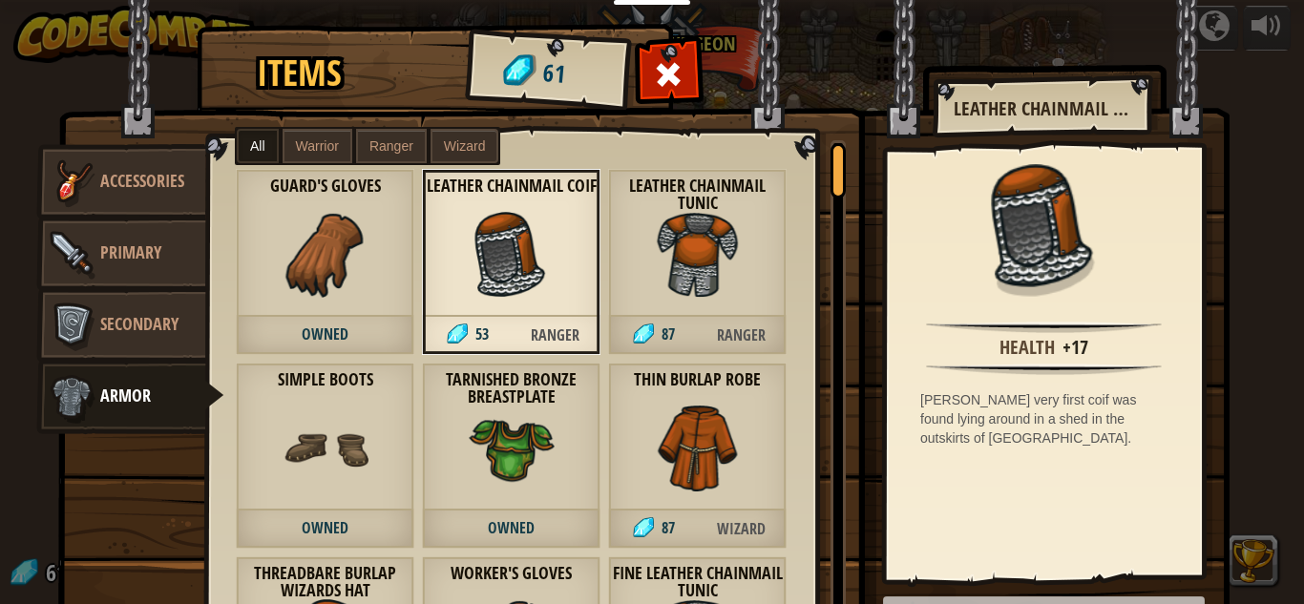
scroll to position [1, 0]
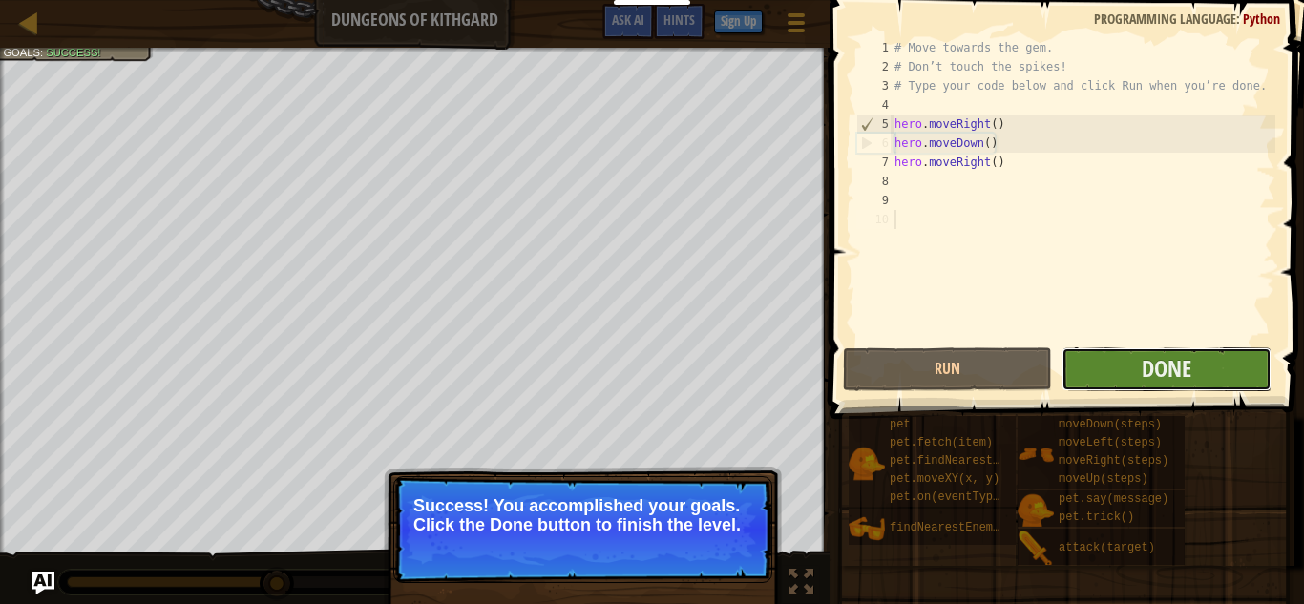
click at [1118, 359] on button "Done" at bounding box center [1166, 370] width 209 height 44
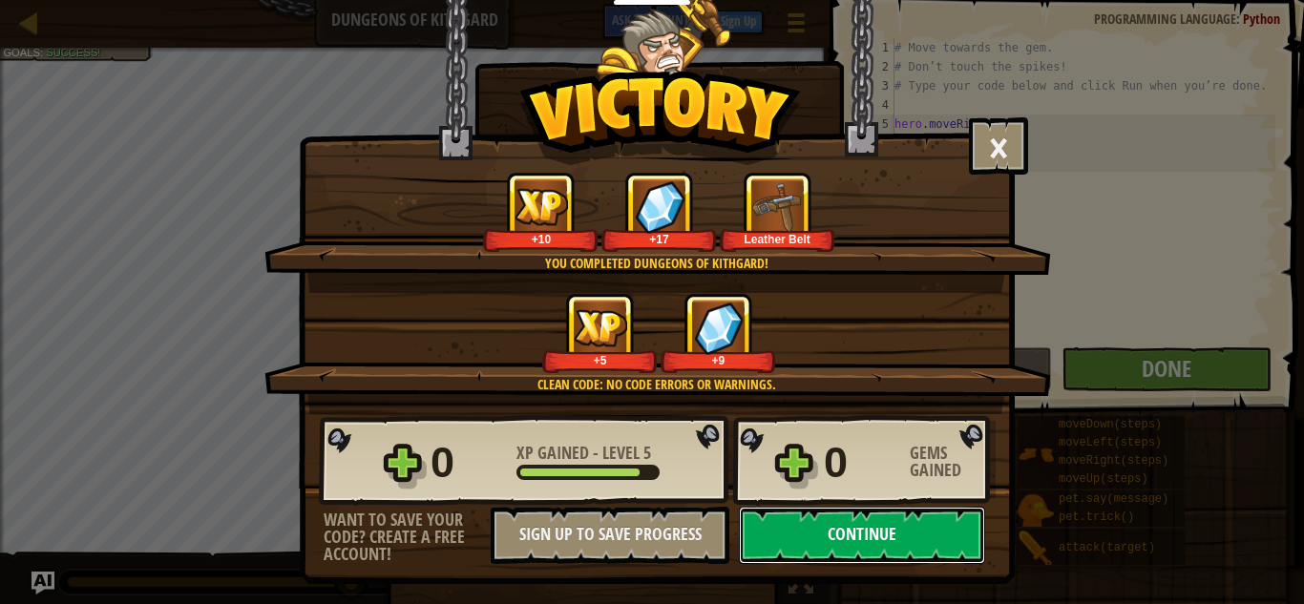
click at [834, 516] on button "Continue" at bounding box center [862, 535] width 246 height 57
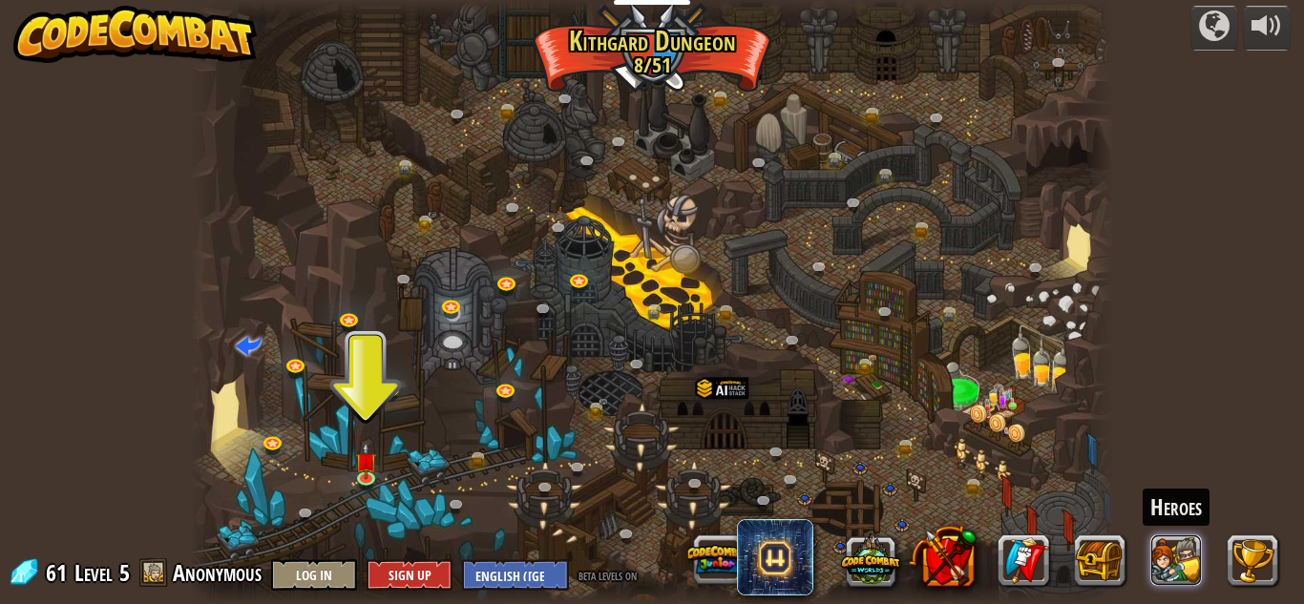
click at [1187, 570] on button at bounding box center [1177, 561] width 52 height 52
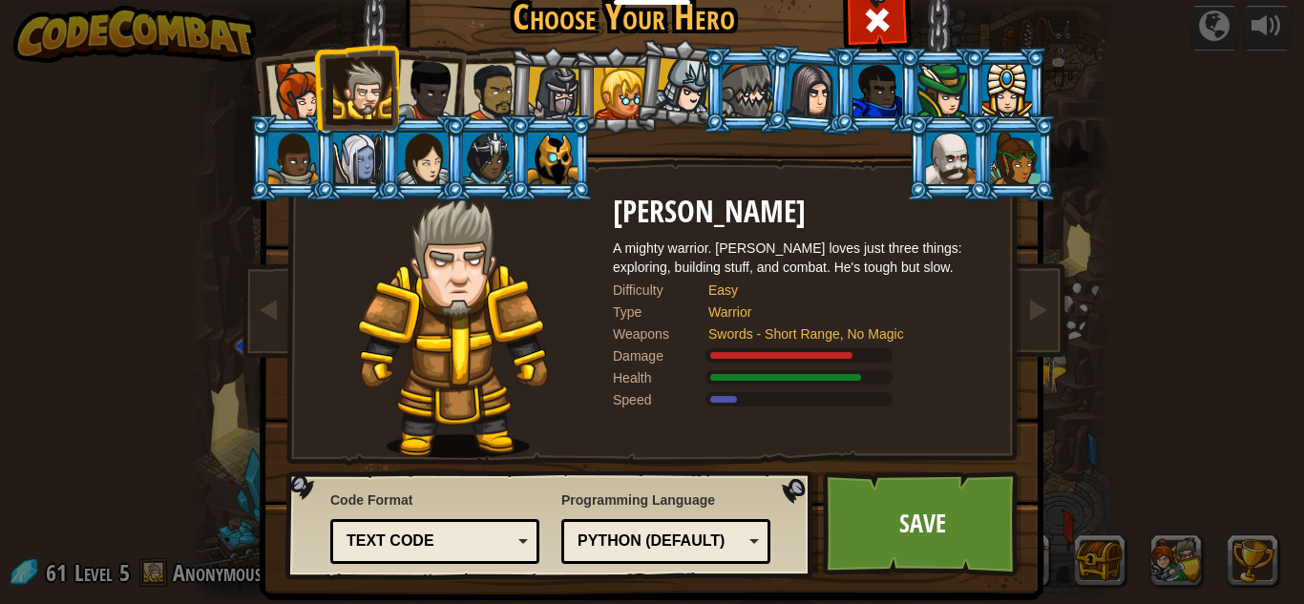
click at [509, 411] on img at bounding box center [454, 327] width 192 height 263
click at [563, 97] on div at bounding box center [554, 94] width 54 height 54
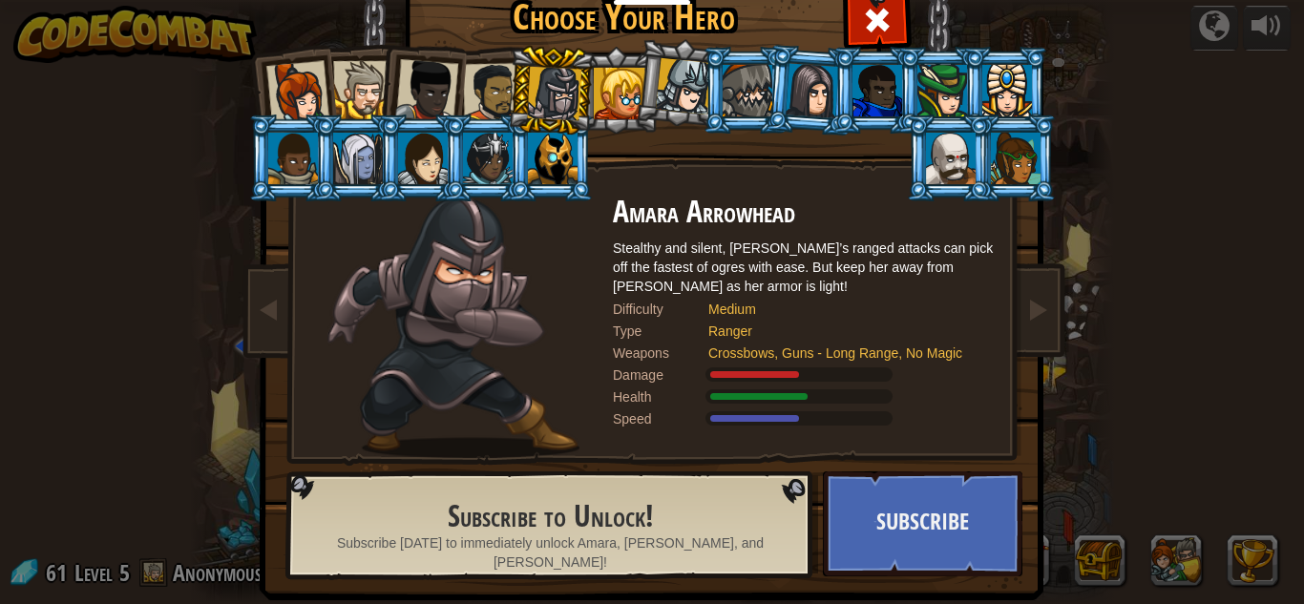
click at [639, 104] on li at bounding box center [680, 82] width 95 height 95
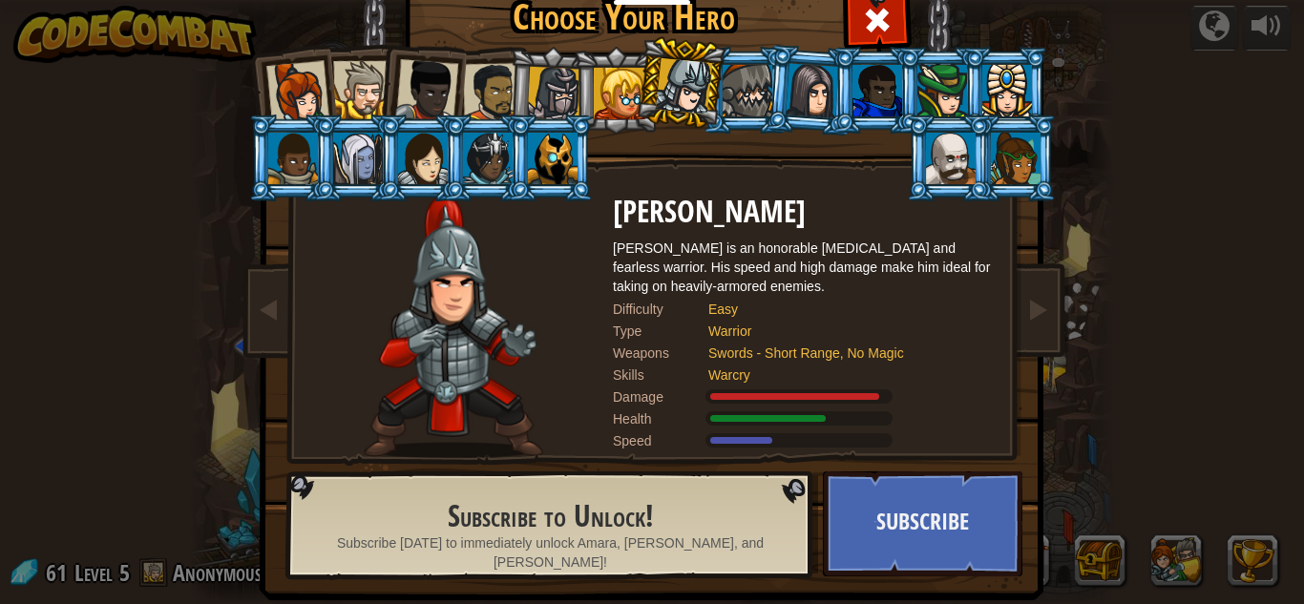
click at [635, 102] on li at bounding box center [680, 82] width 95 height 95
click at [629, 99] on div at bounding box center [620, 94] width 52 height 52
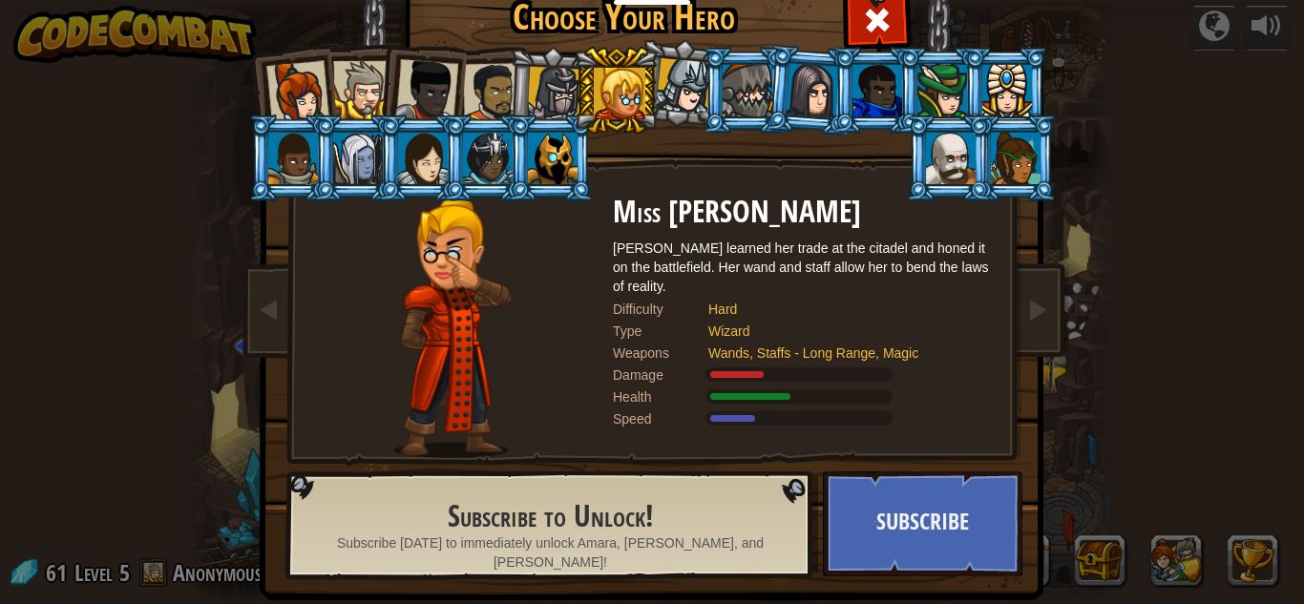
click at [707, 95] on li at bounding box center [746, 90] width 86 height 87
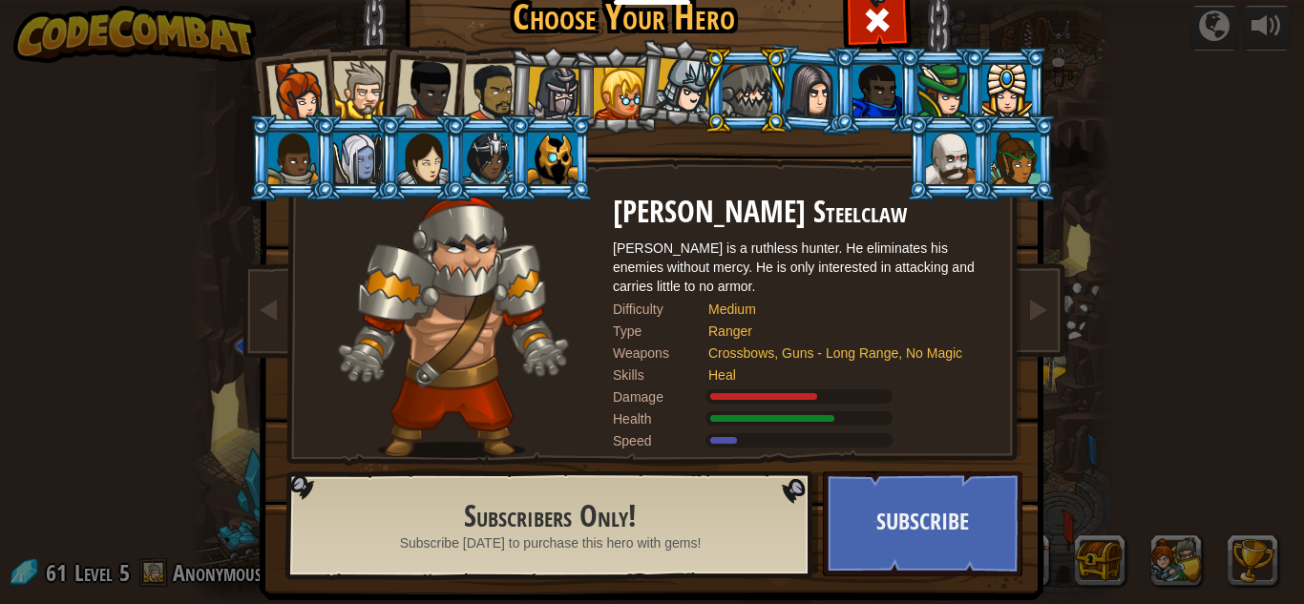
click at [688, 95] on div at bounding box center [684, 86] width 56 height 56
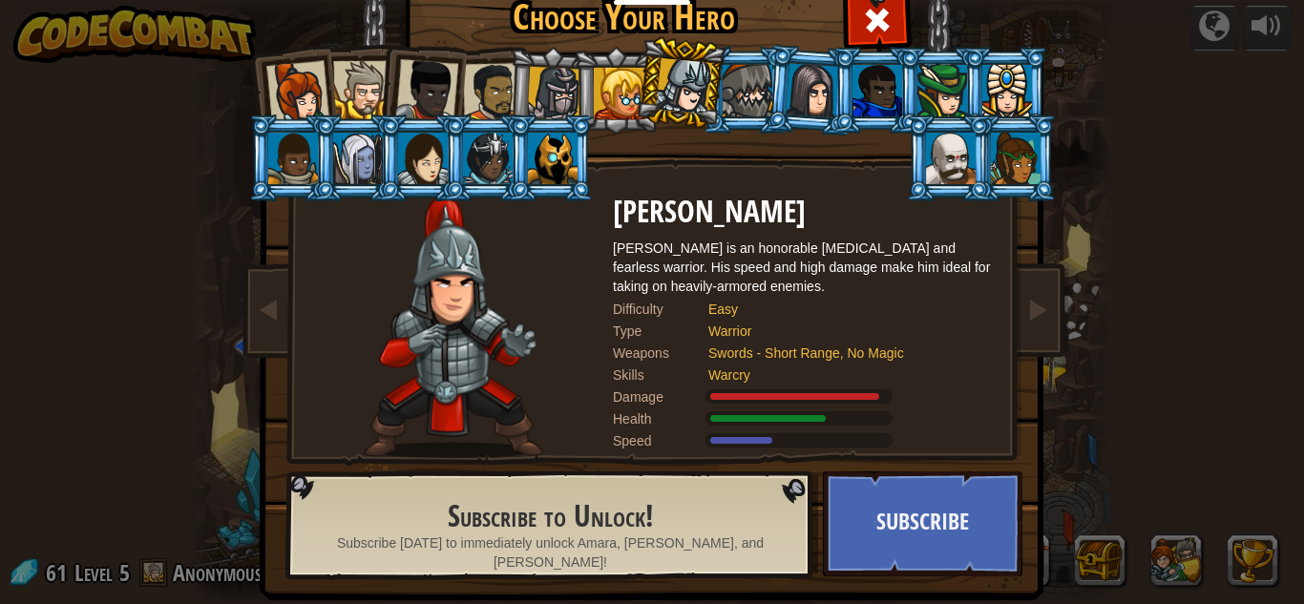
click at [728, 96] on div at bounding box center [748, 91] width 50 height 52
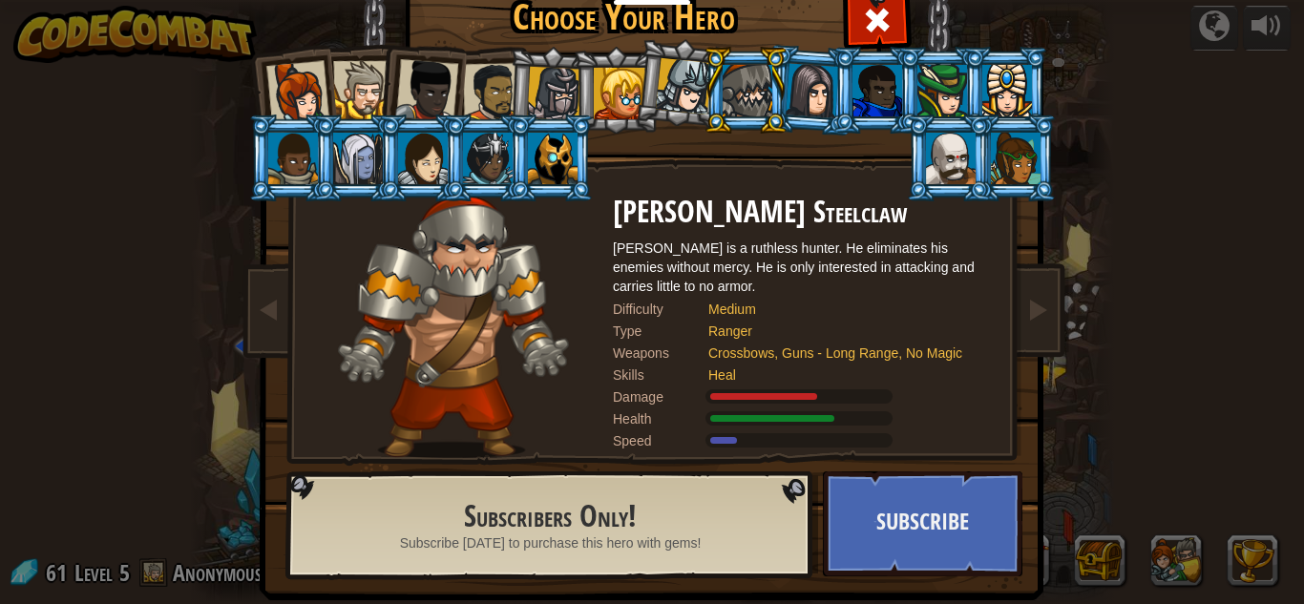
click at [820, 95] on div at bounding box center [812, 90] width 53 height 54
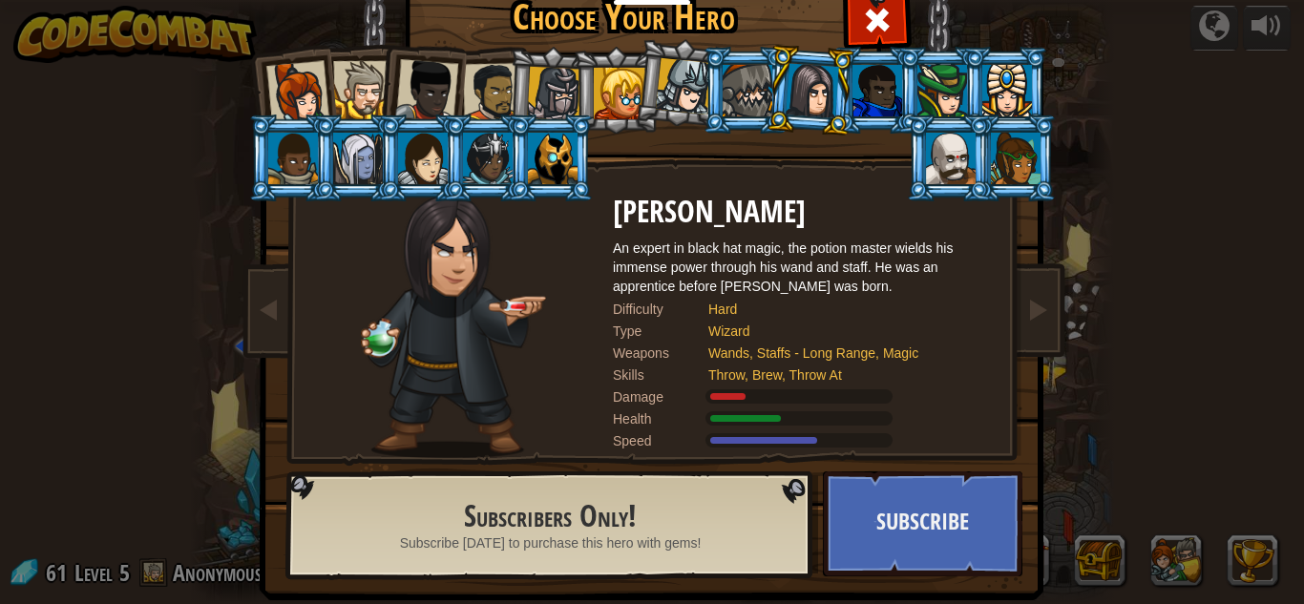
click at [867, 91] on div at bounding box center [878, 91] width 50 height 52
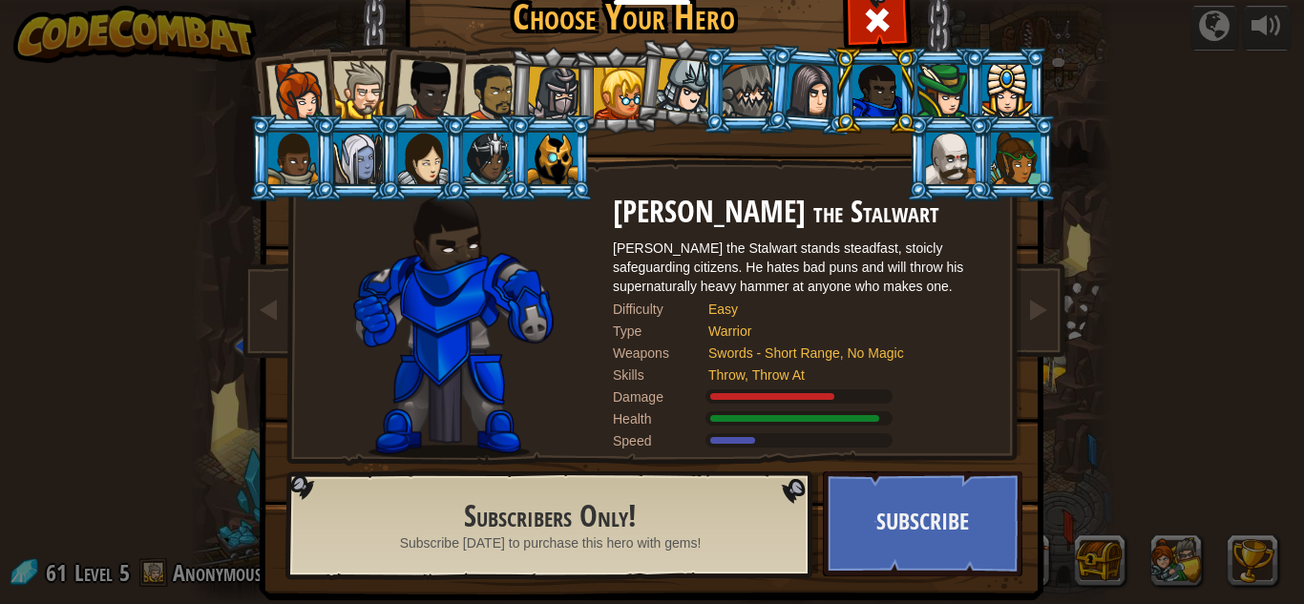
click at [955, 88] on div at bounding box center [943, 91] width 50 height 52
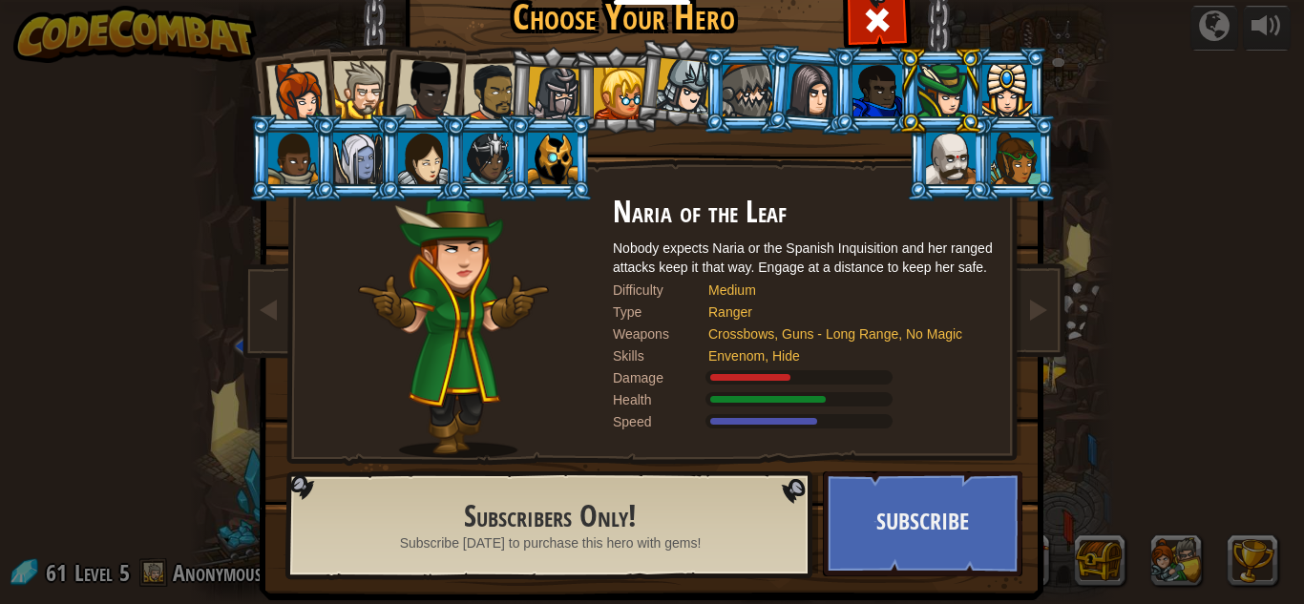
click at [1005, 94] on div at bounding box center [1007, 91] width 50 height 52
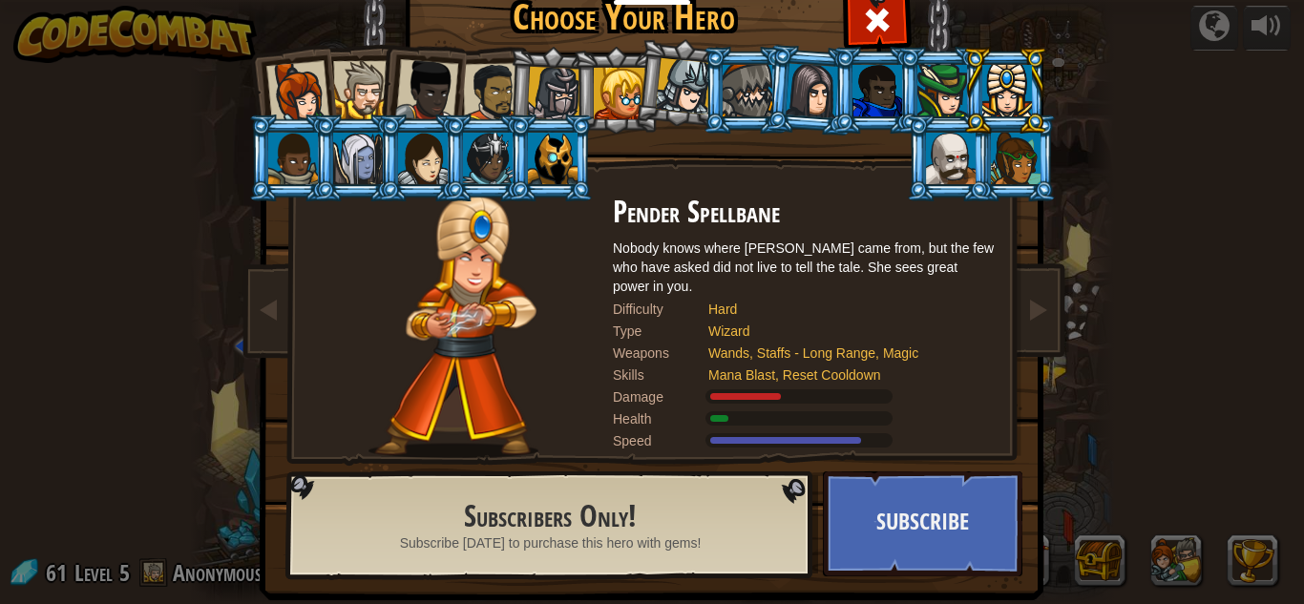
click at [1036, 167] on div at bounding box center [1016, 159] width 50 height 52
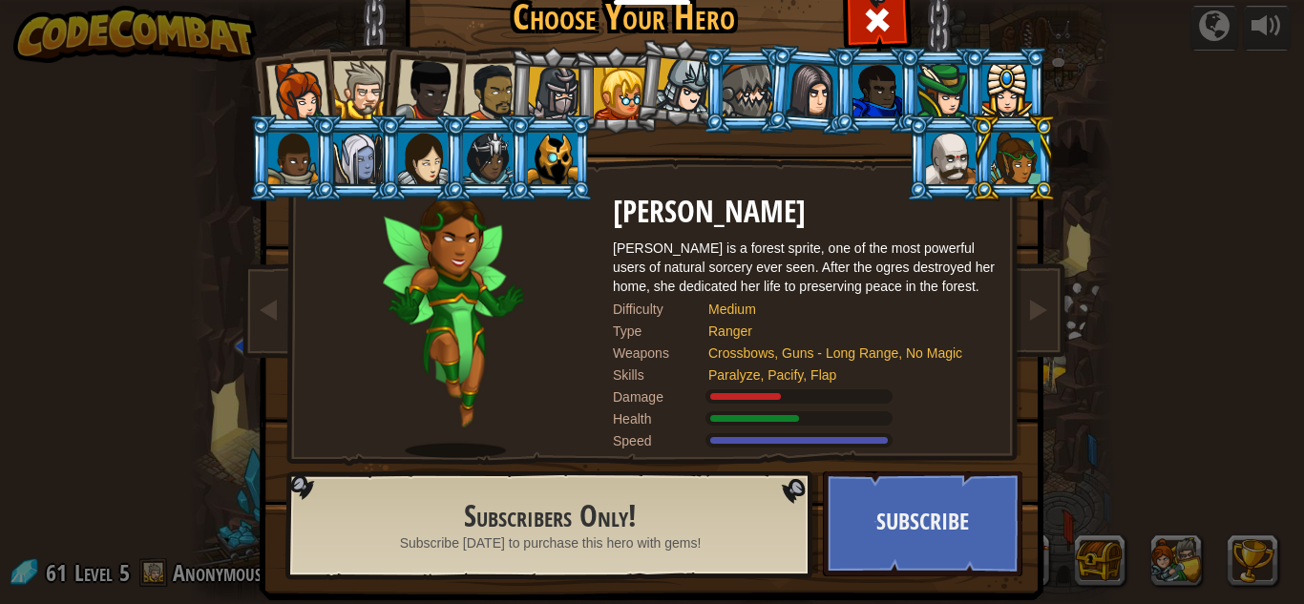
click at [959, 166] on div at bounding box center [951, 159] width 50 height 52
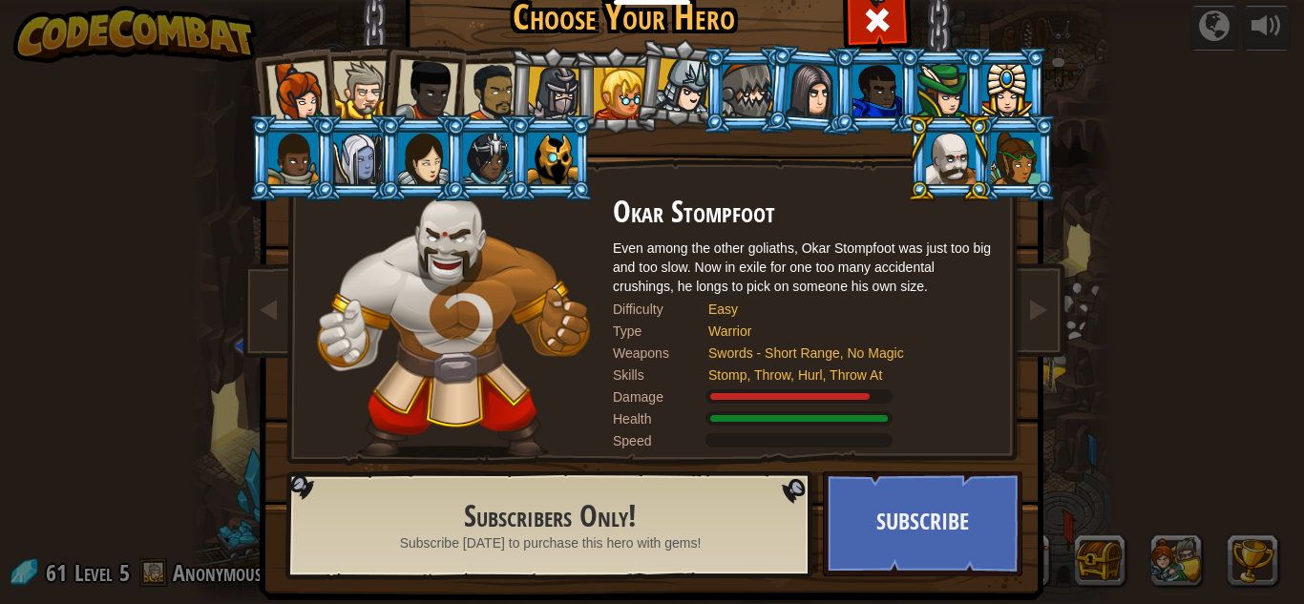
click at [297, 167] on div at bounding box center [293, 159] width 50 height 52
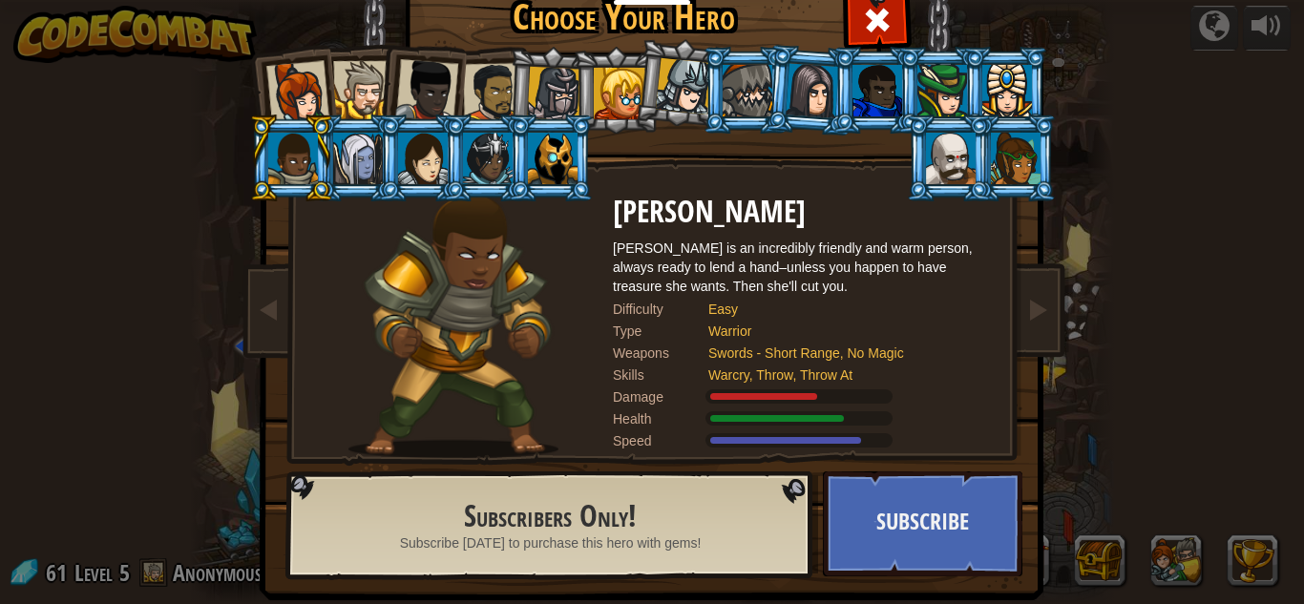
click at [358, 162] on div at bounding box center [358, 159] width 50 height 52
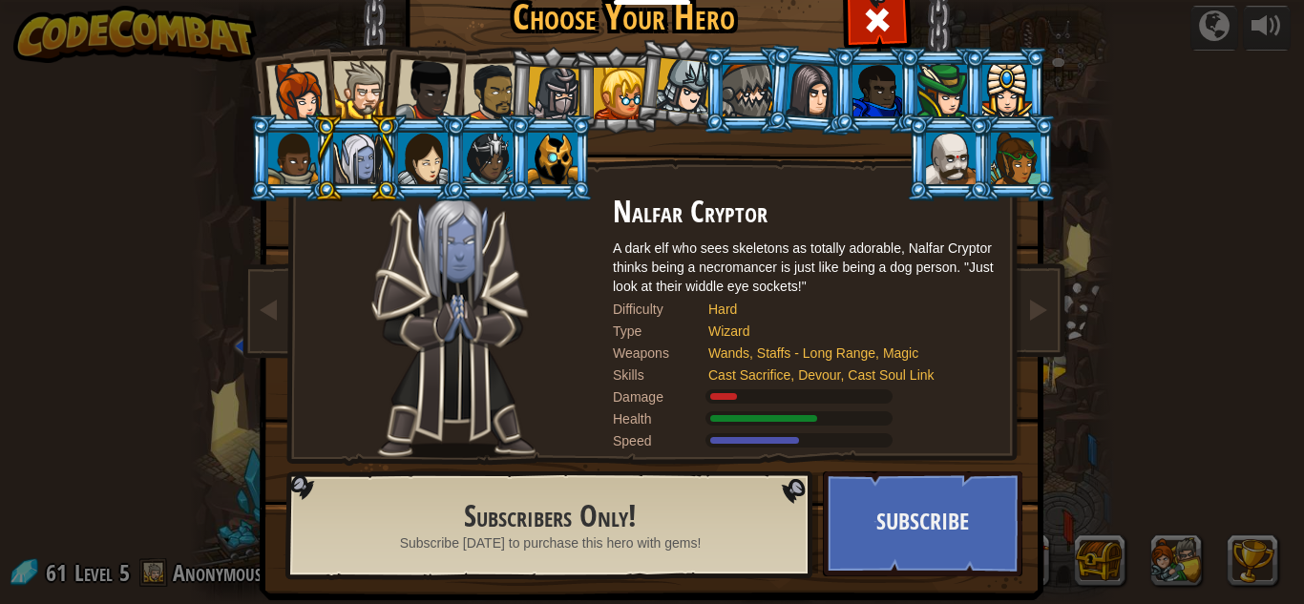
click at [446, 169] on li at bounding box center [486, 158] width 86 height 87
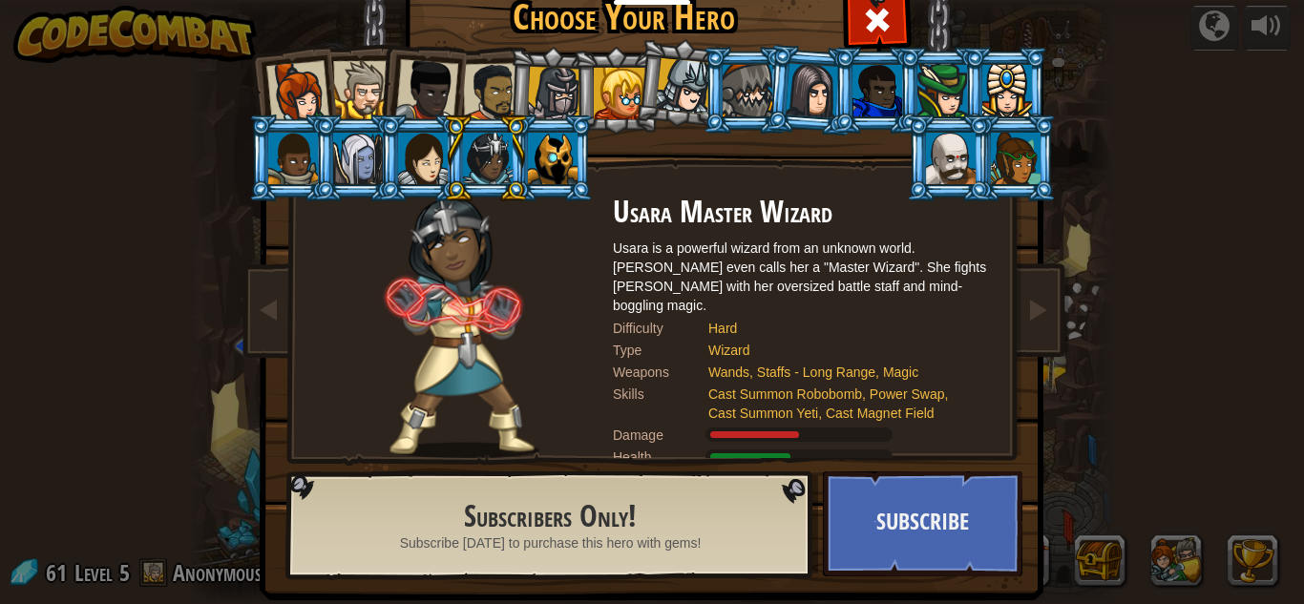
click at [505, 165] on div at bounding box center [488, 159] width 50 height 52
click at [532, 165] on div at bounding box center [553, 159] width 50 height 52
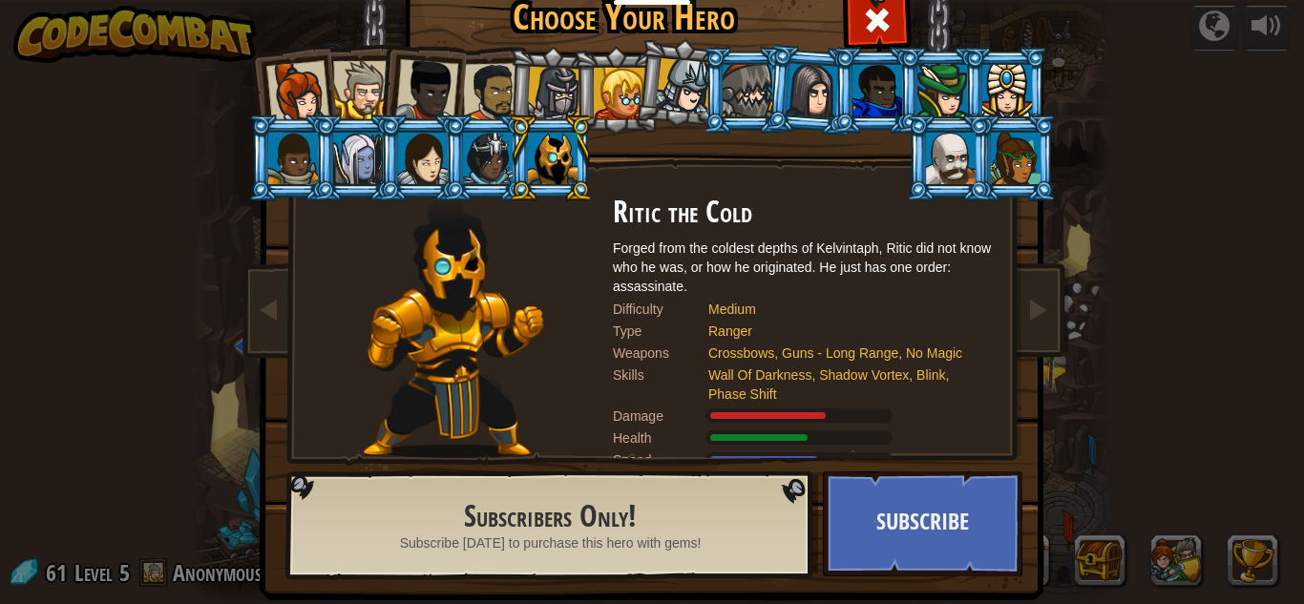
click at [374, 75] on div at bounding box center [362, 90] width 58 height 58
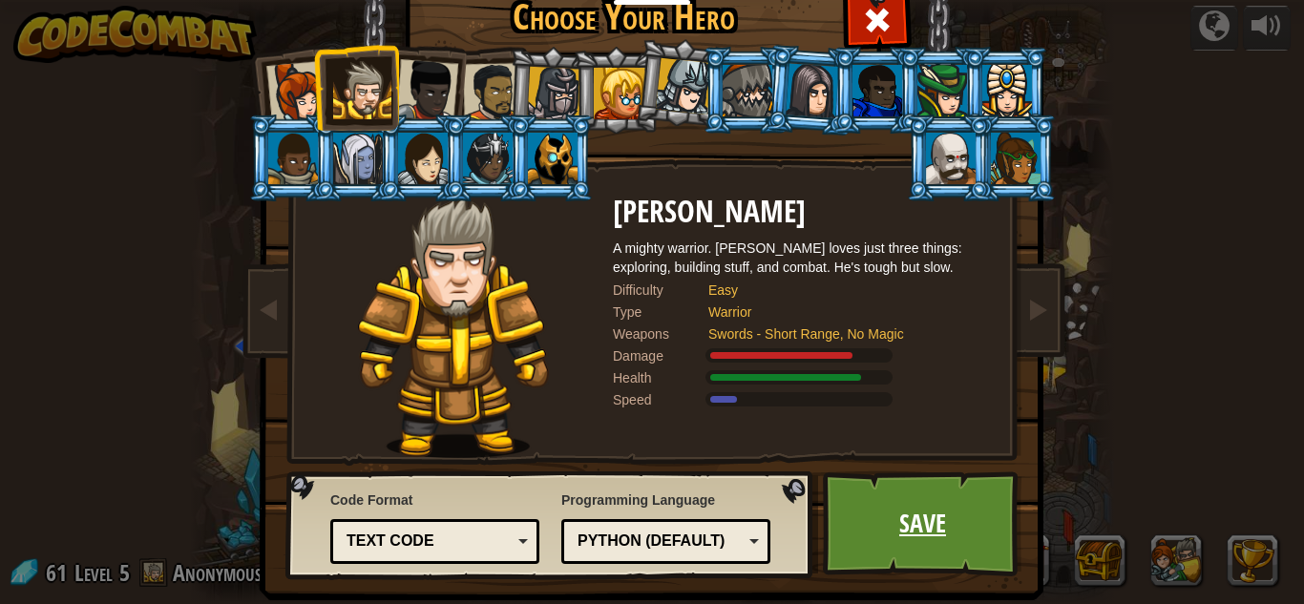
click at [941, 534] on link "Save" at bounding box center [923, 524] width 200 height 105
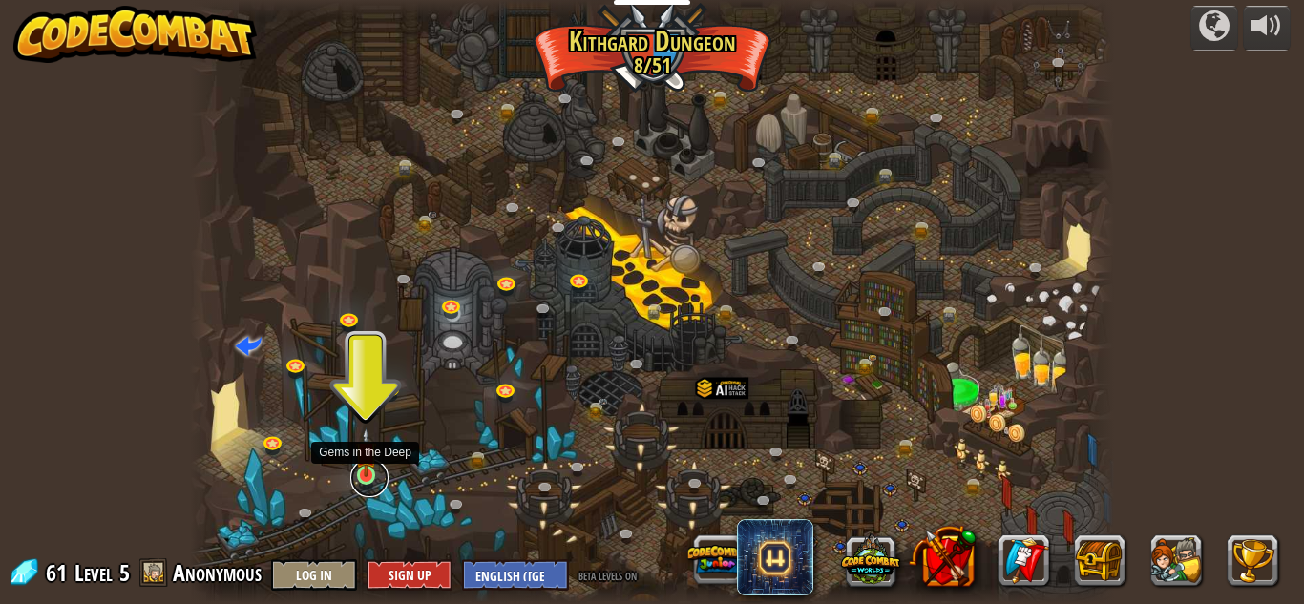
click at [382, 476] on link at bounding box center [369, 478] width 38 height 38
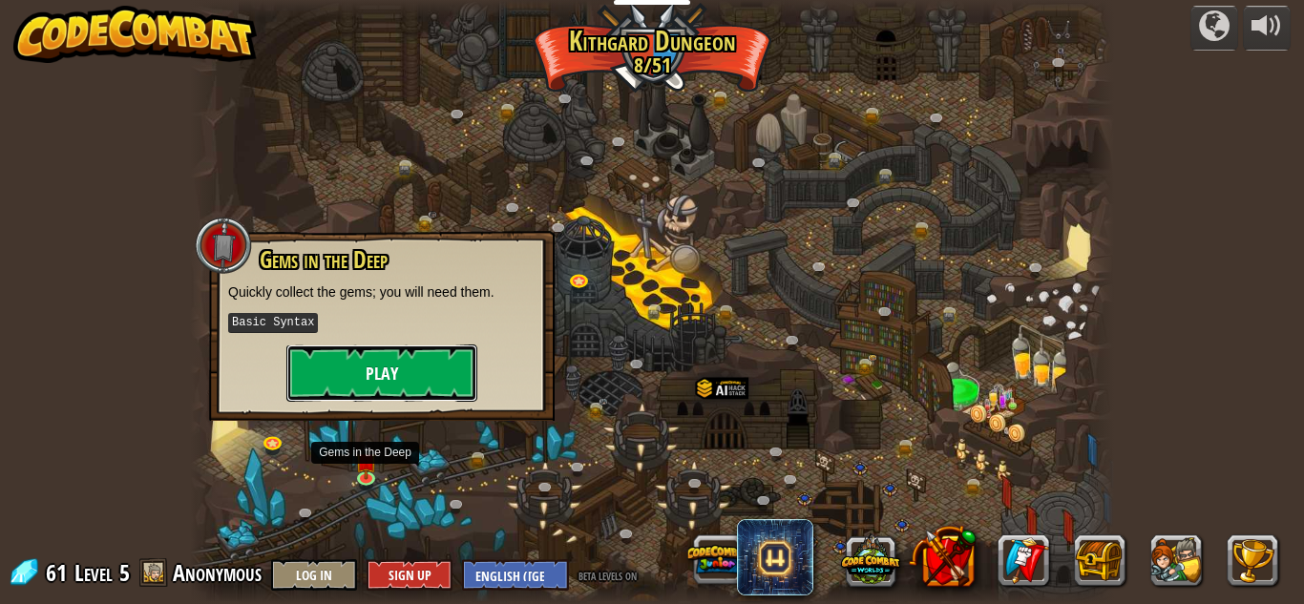
click at [367, 379] on button "Play" at bounding box center [381, 373] width 191 height 57
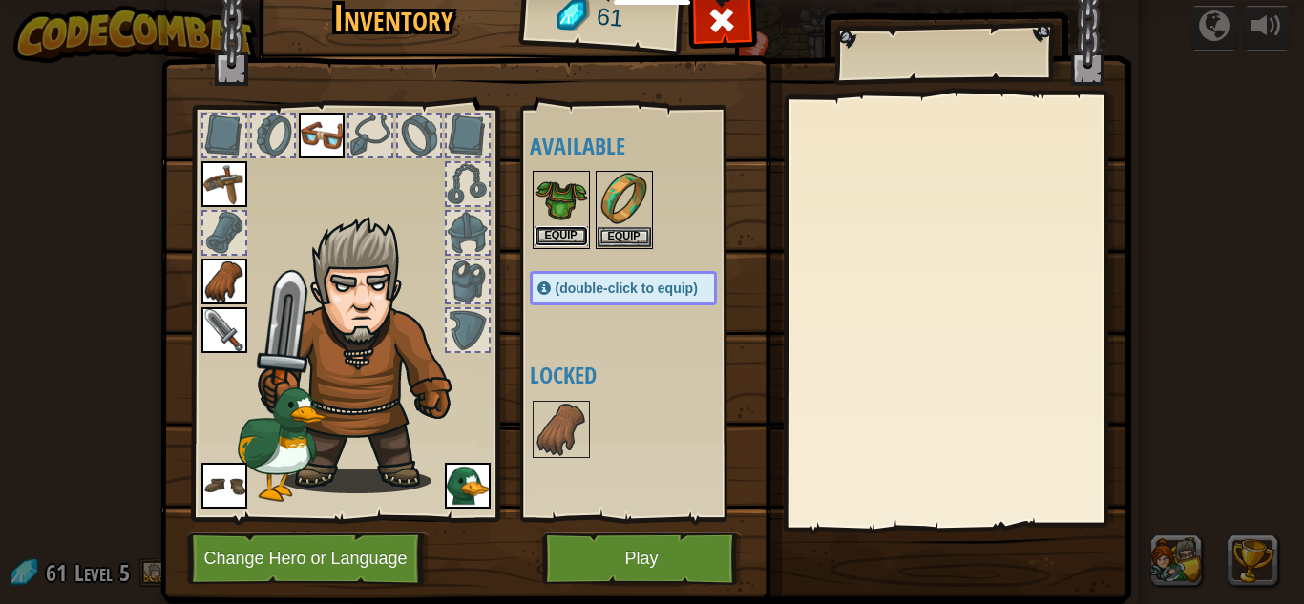
click at [558, 227] on button "Equip" at bounding box center [561, 236] width 53 height 20
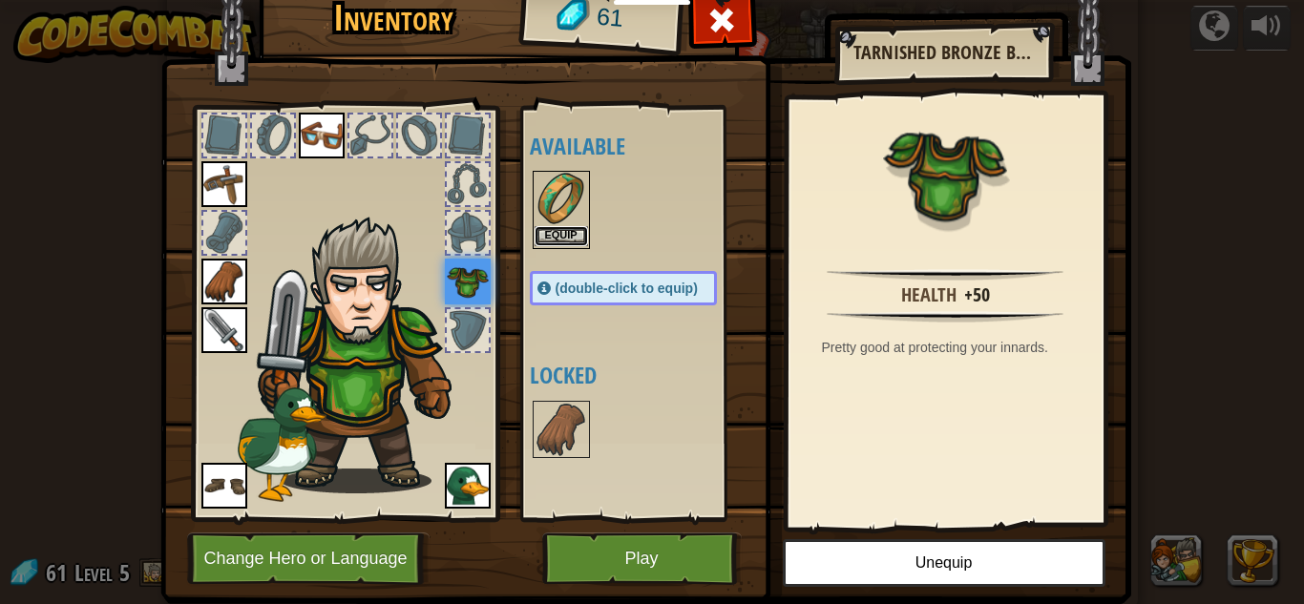
click at [551, 243] on button "Equip" at bounding box center [561, 236] width 53 height 20
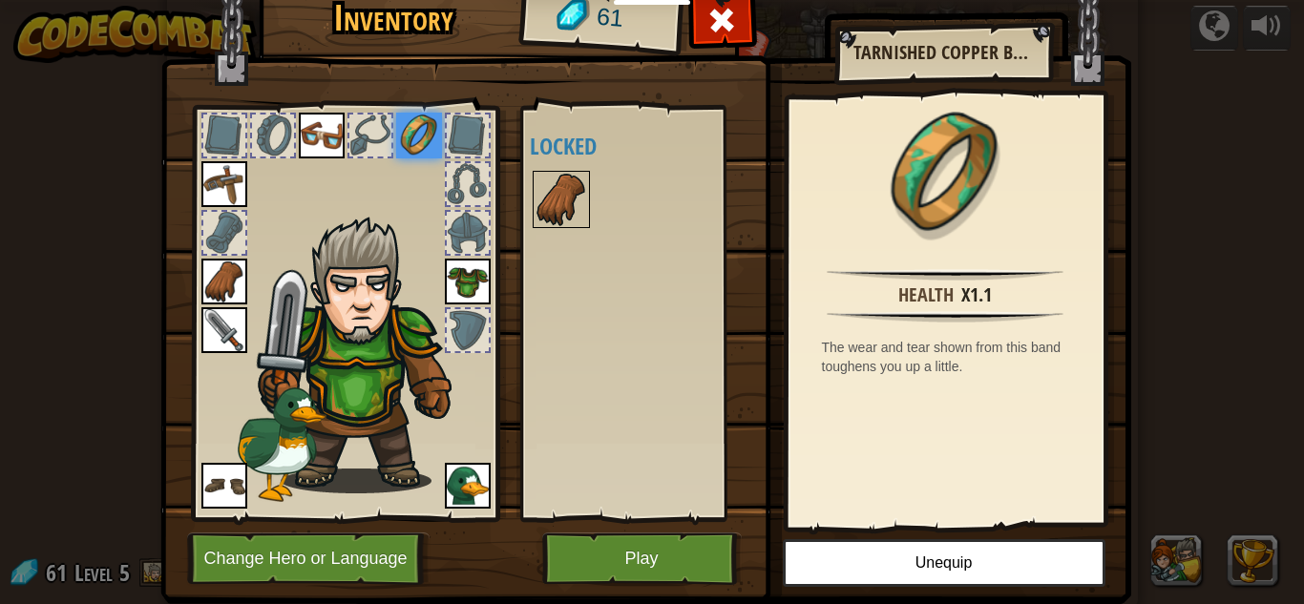
click at [557, 173] on img at bounding box center [561, 199] width 53 height 53
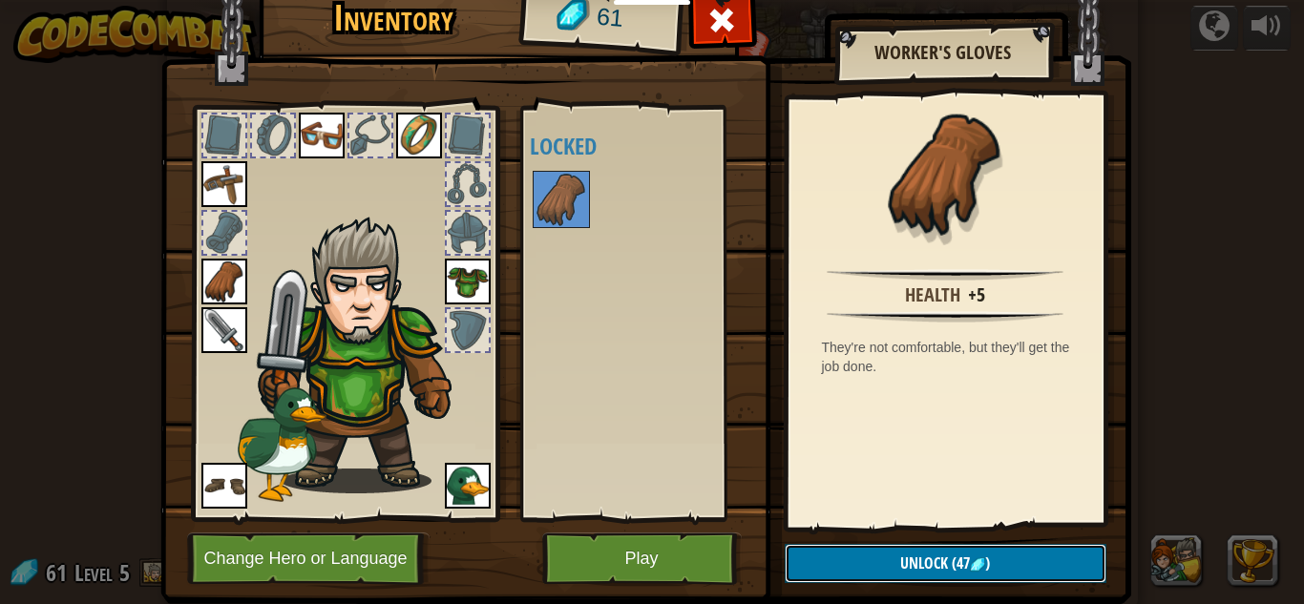
click at [985, 566] on span ")" at bounding box center [987, 563] width 5 height 21
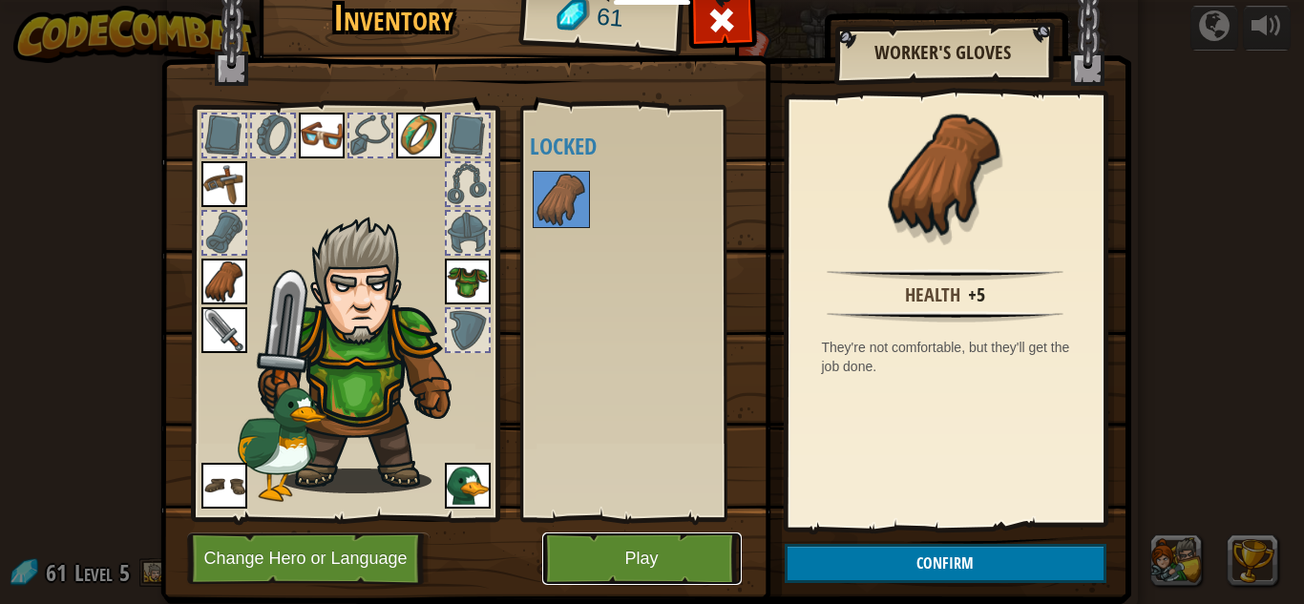
click at [689, 537] on button "Play" at bounding box center [642, 559] width 200 height 53
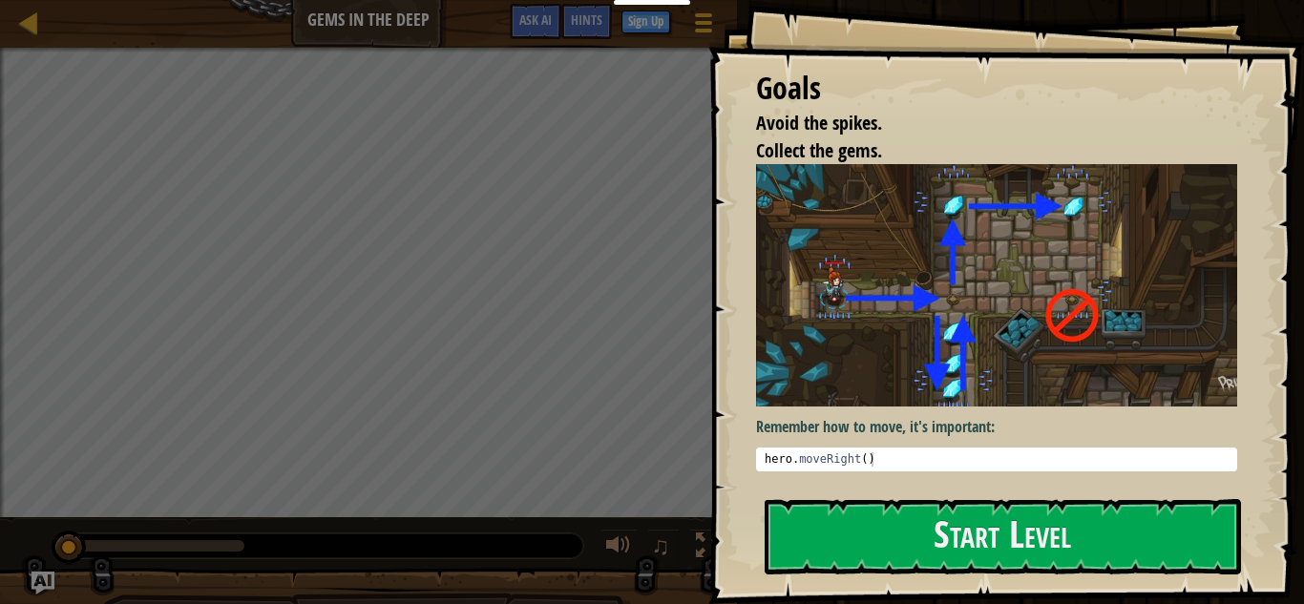
click at [400, 534] on div at bounding box center [320, 546] width 525 height 25
